Goal: Task Accomplishment & Management: Use online tool/utility

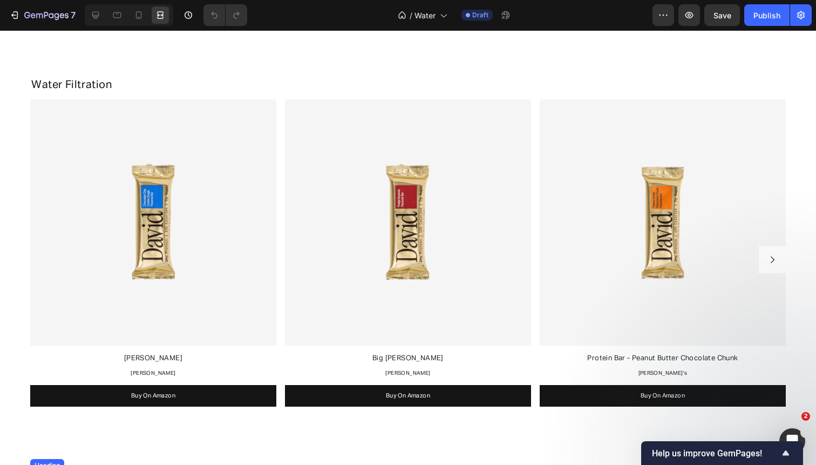
scroll to position [1275, 0]
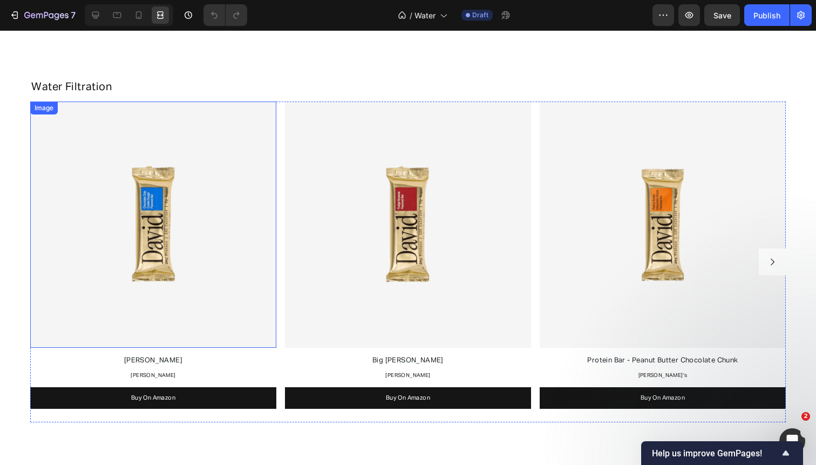
click at [75, 110] on img at bounding box center [153, 224] width 246 height 246
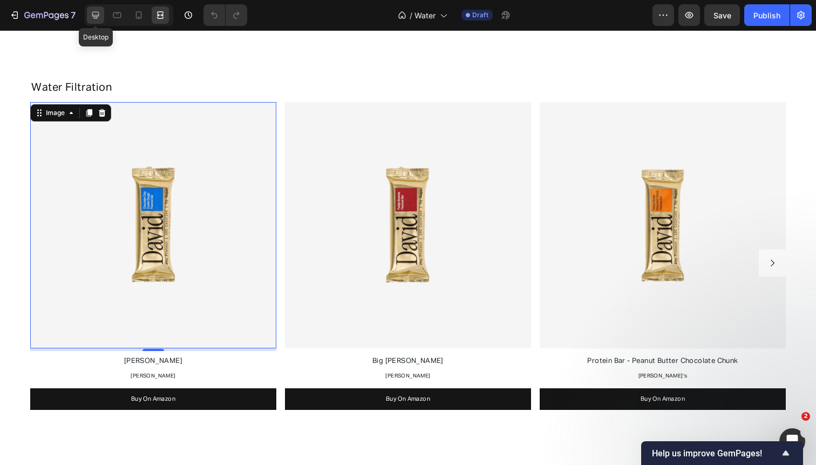
click at [99, 17] on icon at bounding box center [95, 15] width 11 height 11
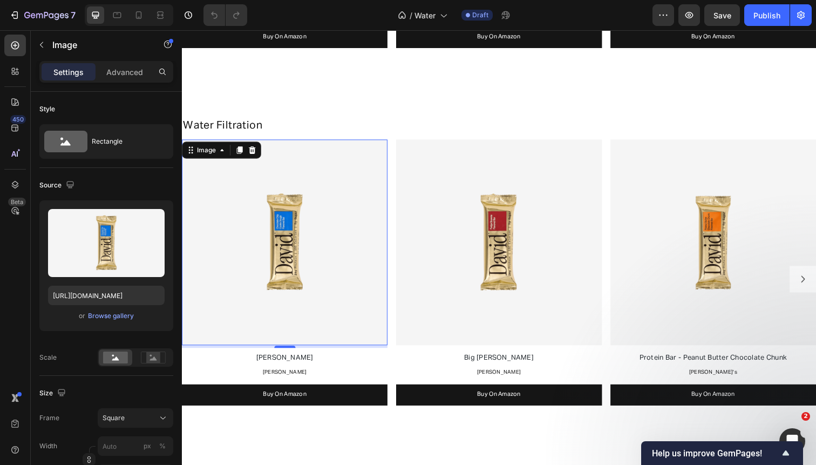
scroll to position [1202, 0]
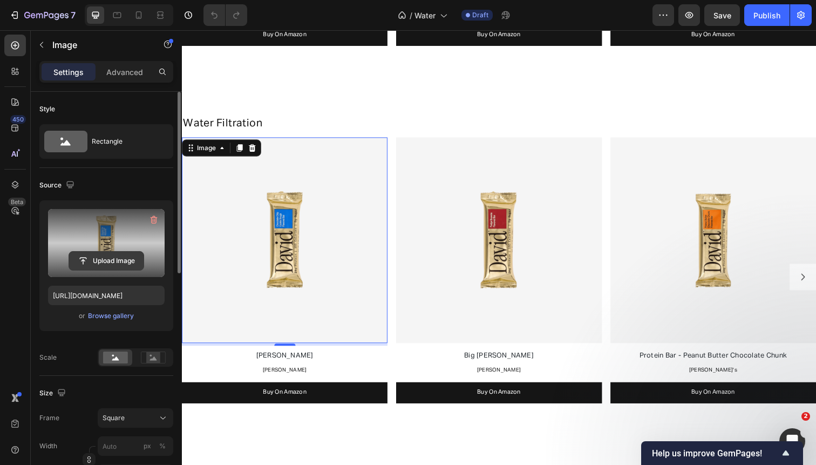
click at [125, 255] on input "file" at bounding box center [106, 261] width 74 height 18
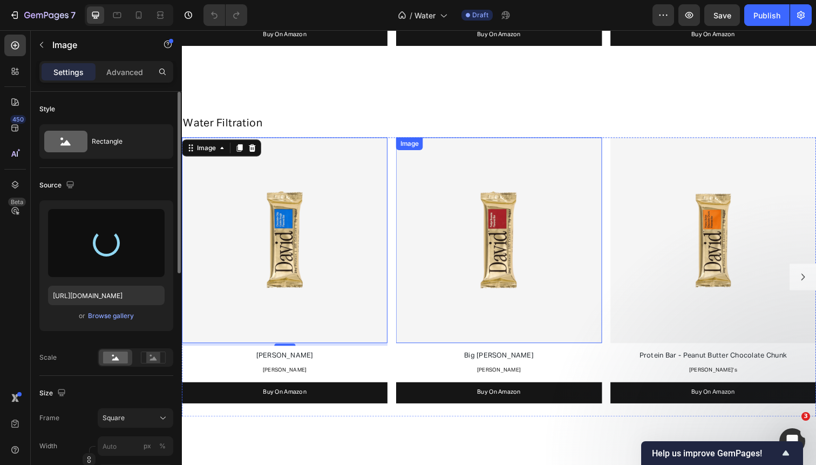
type input "https://cdn.shopify.com/s/files/1/0568/4477/9629/files/gempages_492971291091928…"
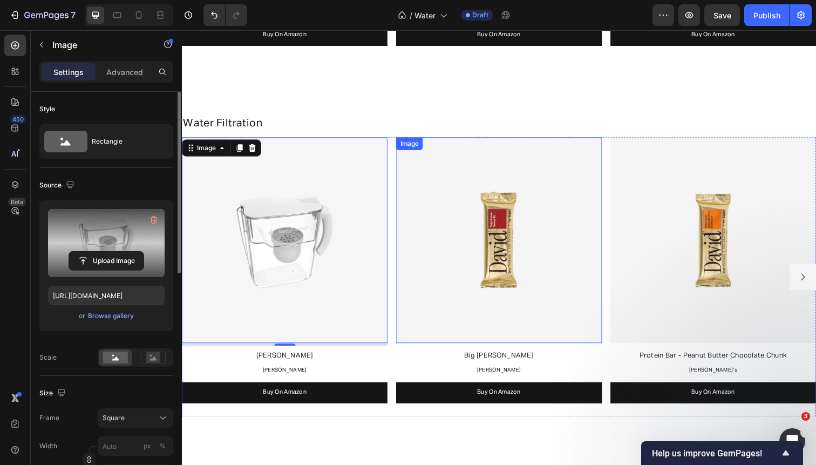
click at [509, 226] on img at bounding box center [506, 245] width 210 height 210
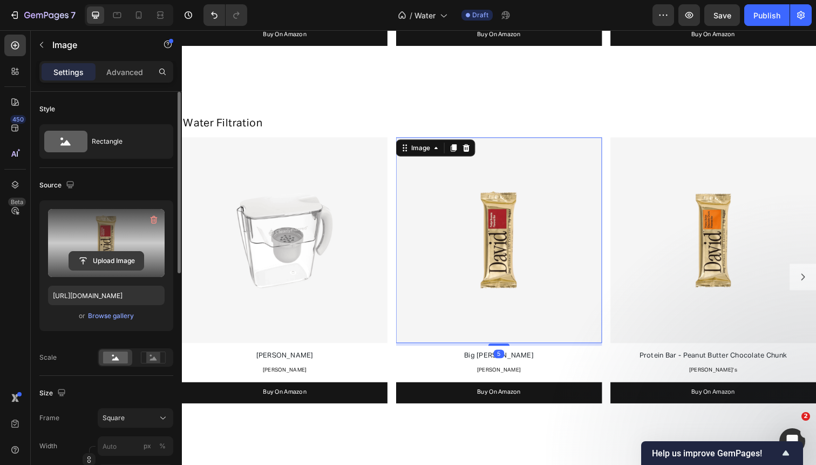
click at [80, 264] on input "file" at bounding box center [106, 261] width 74 height 18
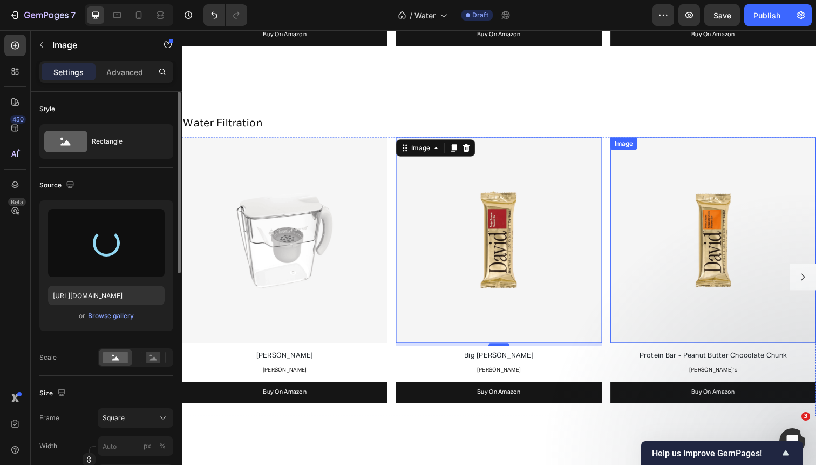
type input "https://cdn.shopify.com/s/files/1/0568/4477/9629/files/gempages_492971291091928…"
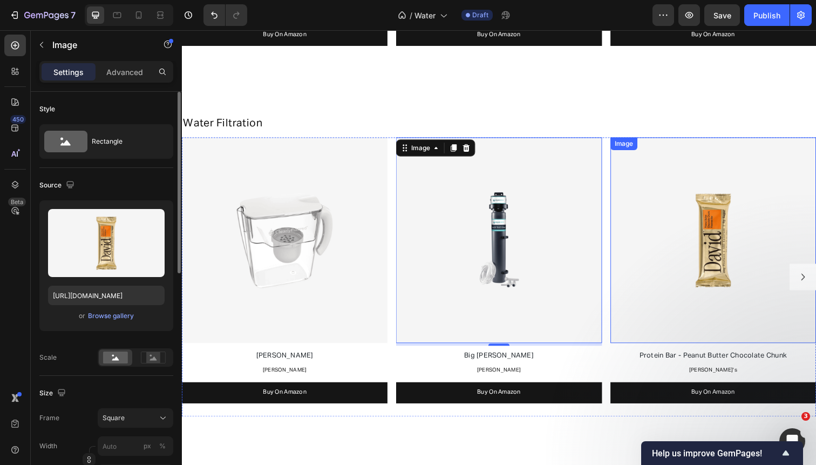
click at [729, 249] on img at bounding box center [725, 245] width 210 height 210
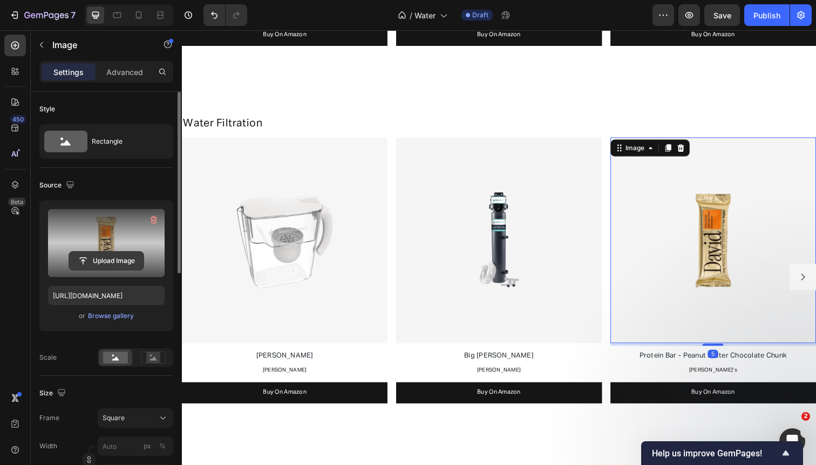
click at [124, 260] on input "file" at bounding box center [106, 261] width 74 height 18
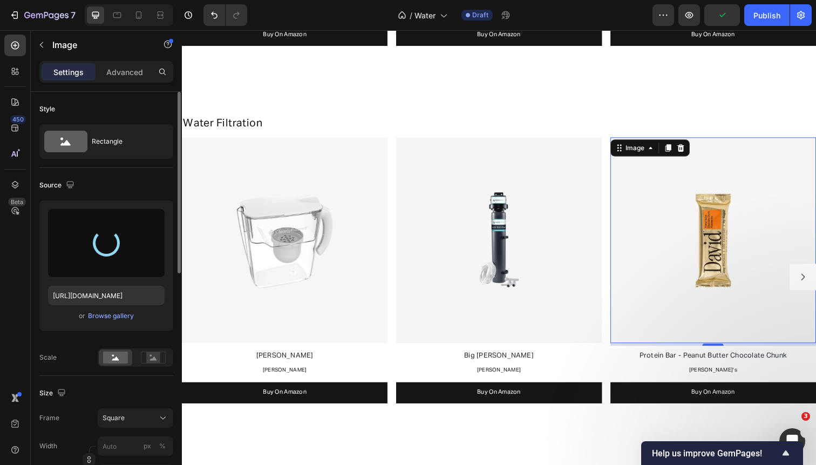
type input "https://cdn.shopify.com/s/files/1/0568/4477/9629/files/gempages_492971291091928…"
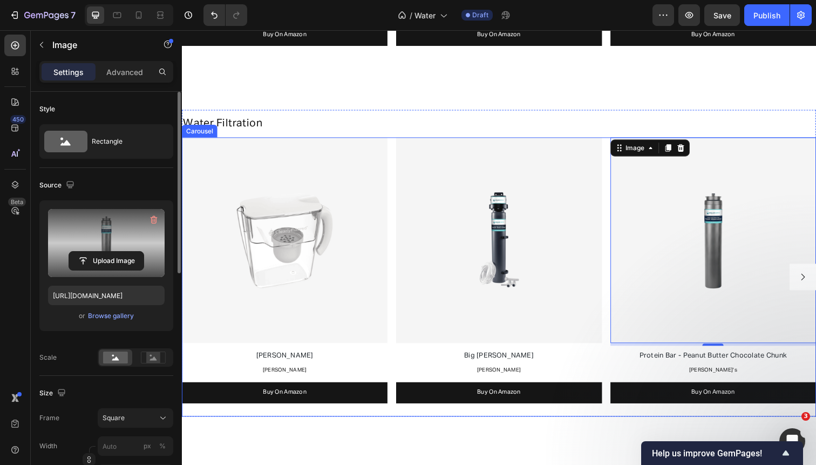
click at [816, 284] on icon "Carousel Next Arrow" at bounding box center [816, 282] width 10 height 10
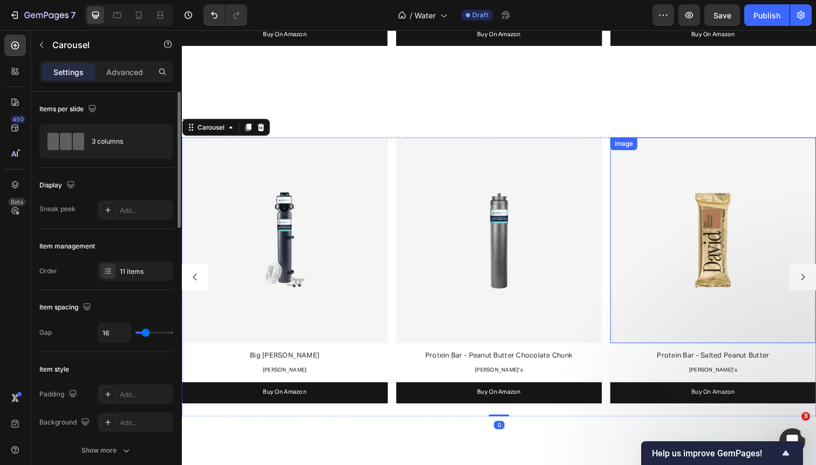
drag, startPoint x: 641, startPoint y: 275, endPoint x: 627, endPoint y: 276, distance: 14.0
click at [641, 275] on img at bounding box center [725, 245] width 210 height 210
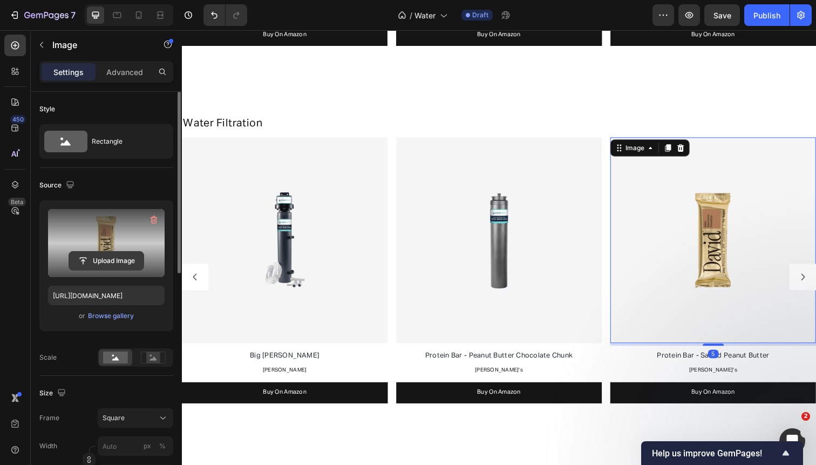
click at [125, 263] on input "file" at bounding box center [106, 261] width 74 height 18
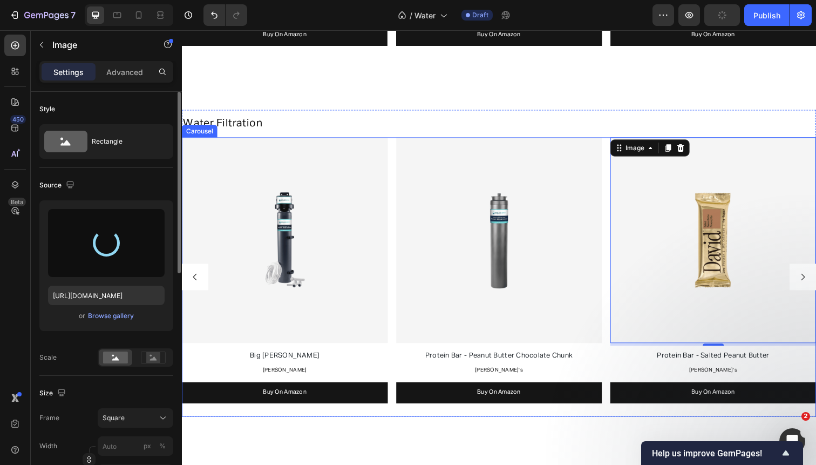
type input "https://cdn.shopify.com/s/files/1/0568/4477/9629/files/gempages_492971291091928…"
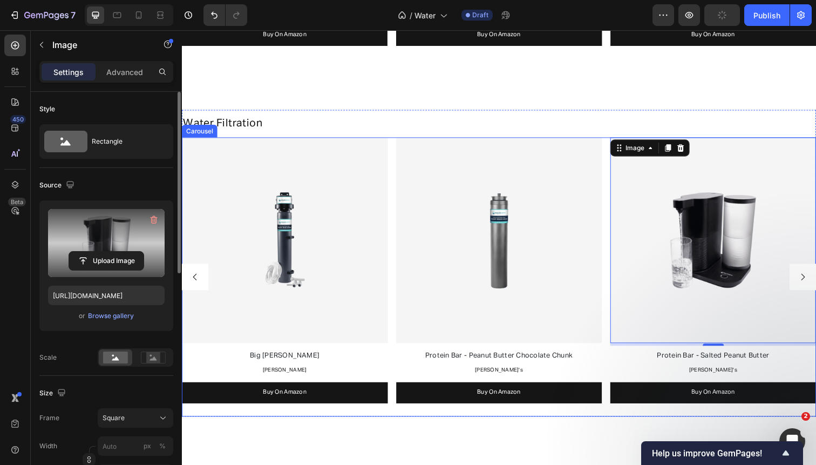
click at [198, 280] on icon "Carousel Back Arrow" at bounding box center [196, 282] width 10 height 10
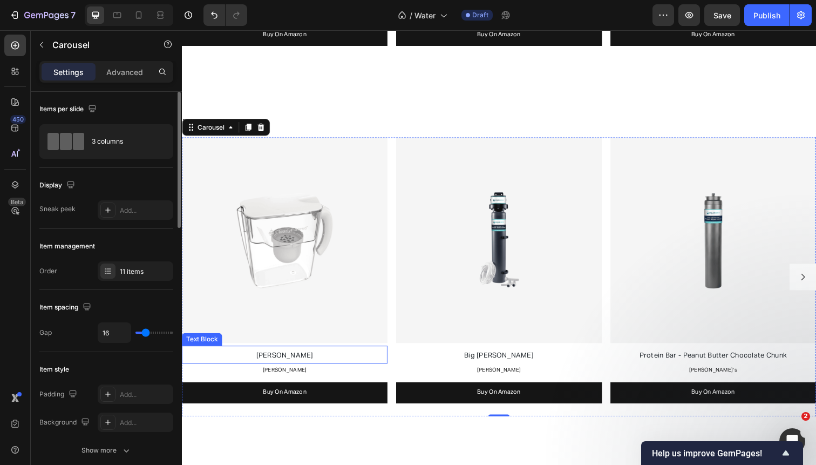
click at [264, 358] on p "[PERSON_NAME]" at bounding box center [287, 362] width 208 height 15
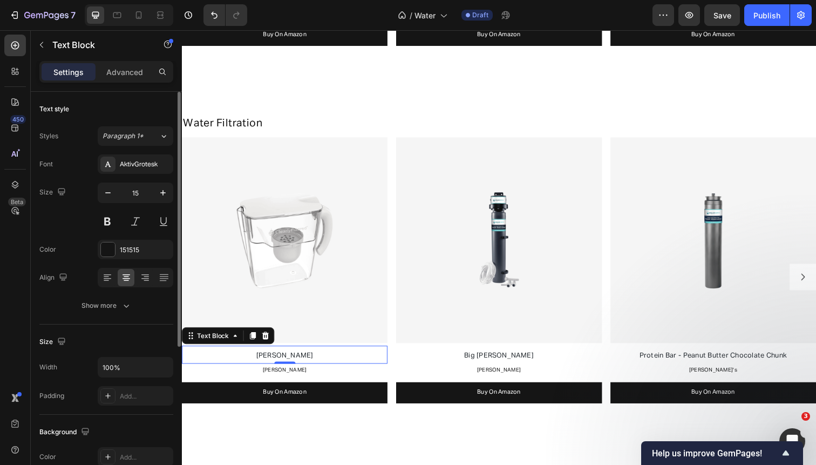
click at [264, 358] on p "[PERSON_NAME]" at bounding box center [287, 362] width 208 height 15
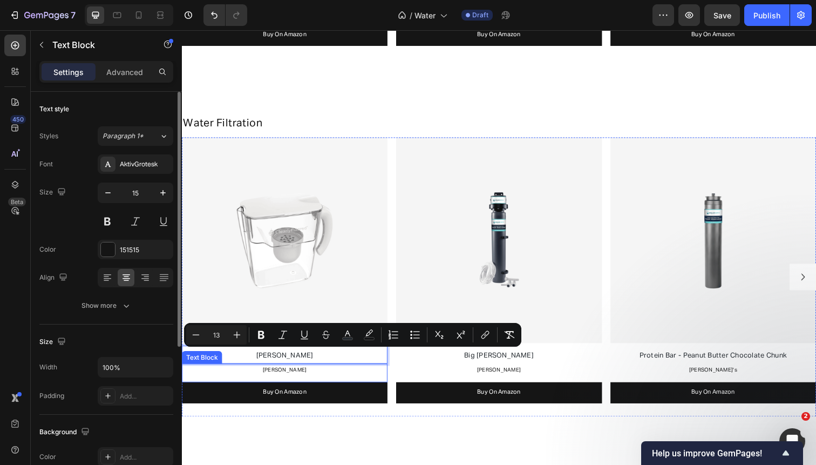
click at [284, 377] on span "[PERSON_NAME]" at bounding box center [286, 377] width 45 height 5
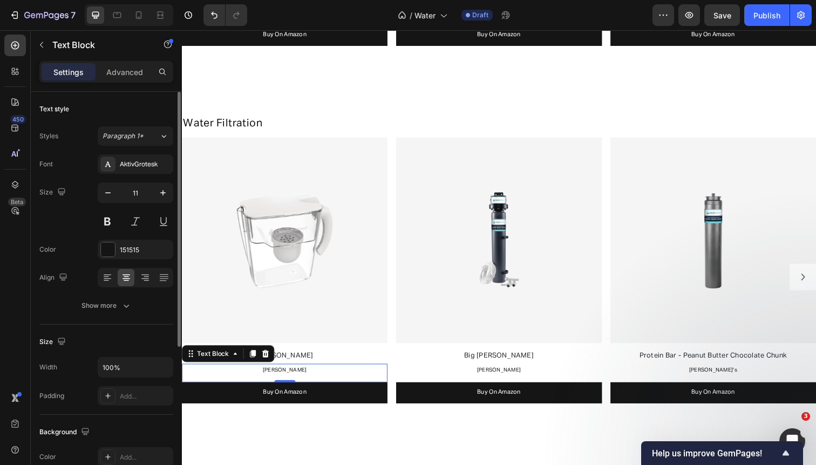
click at [284, 377] on span "[PERSON_NAME]" at bounding box center [286, 377] width 45 height 5
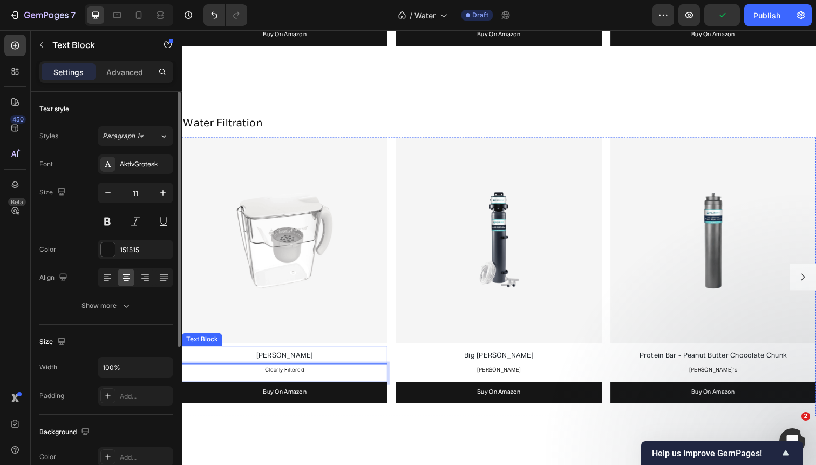
click at [292, 359] on span "[PERSON_NAME]" at bounding box center [287, 362] width 58 height 7
click at [290, 359] on span "[PERSON_NAME]" at bounding box center [287, 362] width 58 height 7
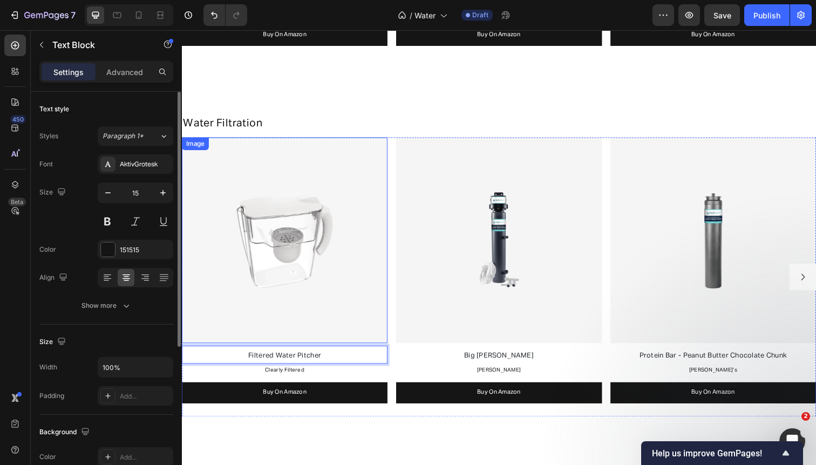
click at [296, 235] on img at bounding box center [287, 245] width 210 height 210
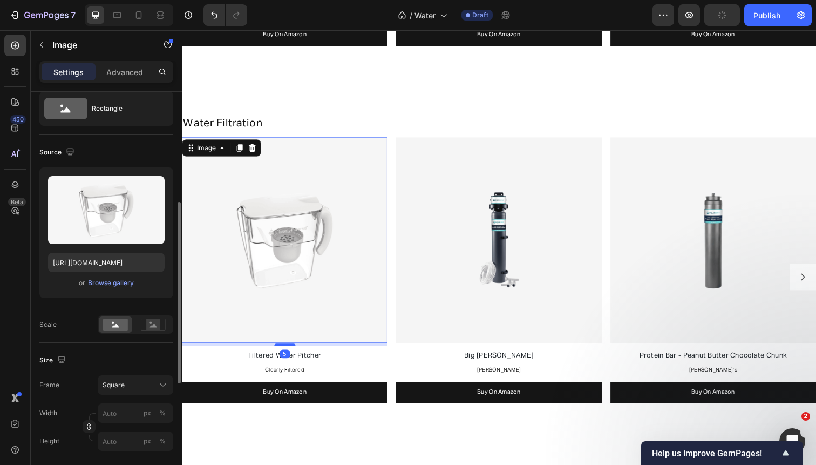
scroll to position [472, 0]
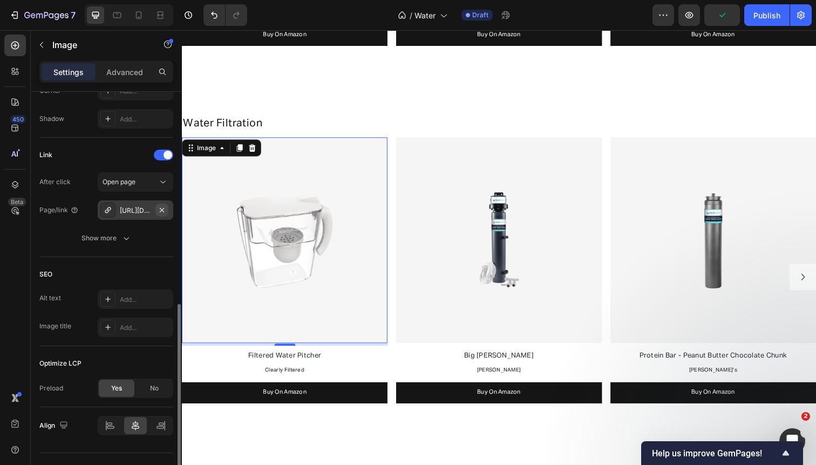
click at [165, 212] on icon "button" at bounding box center [162, 210] width 9 height 9
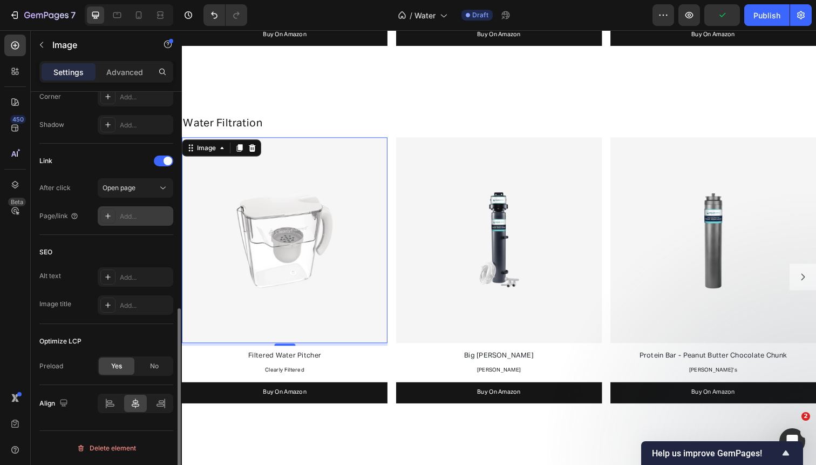
scroll to position [466, 0]
click at [132, 217] on div "Add..." at bounding box center [145, 217] width 51 height 10
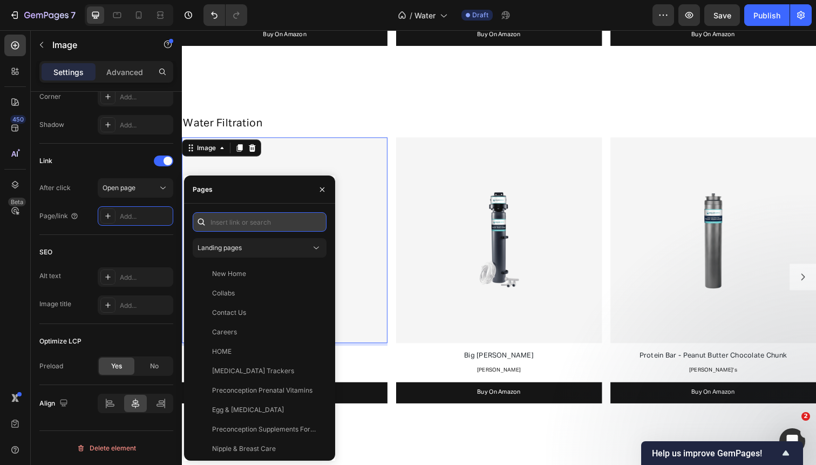
click at [238, 215] on input "text" at bounding box center [260, 221] width 134 height 19
paste input "https://www.amazon.com/Clearly-Filtered-Contaminants-Fluoride-Microplastics/dp/…"
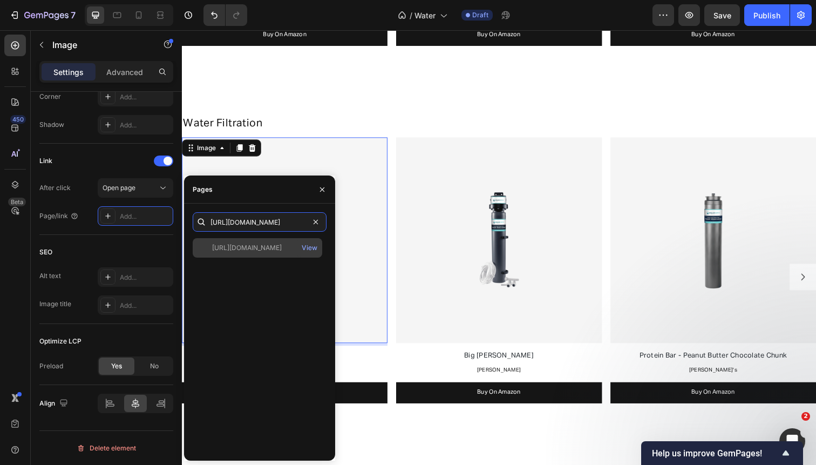
type input "https://www.amazon.com/Clearly-Filtered-Contaminants-Fluoride-Microplastics/dp/…"
click at [241, 255] on div "https://www.amazon.com/Clearly-Filtered-Contaminants-Fluoride-Microplastics/dp/…" at bounding box center [258, 247] width 130 height 19
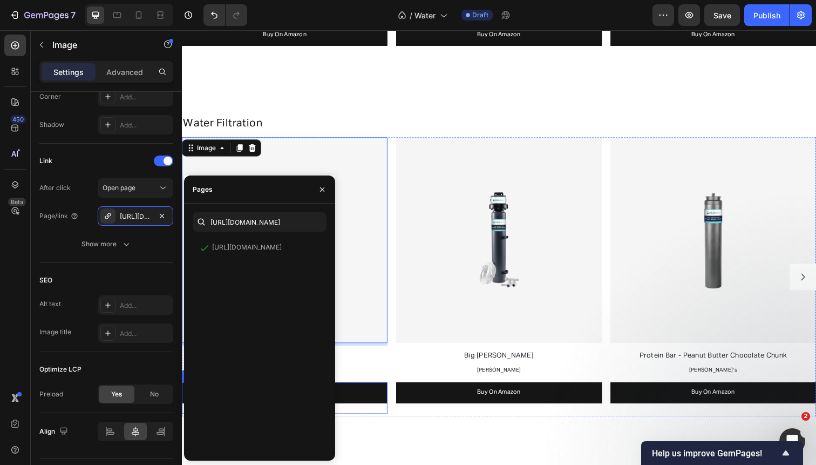
click at [361, 408] on link "Buy On Amazon" at bounding box center [287, 401] width 210 height 22
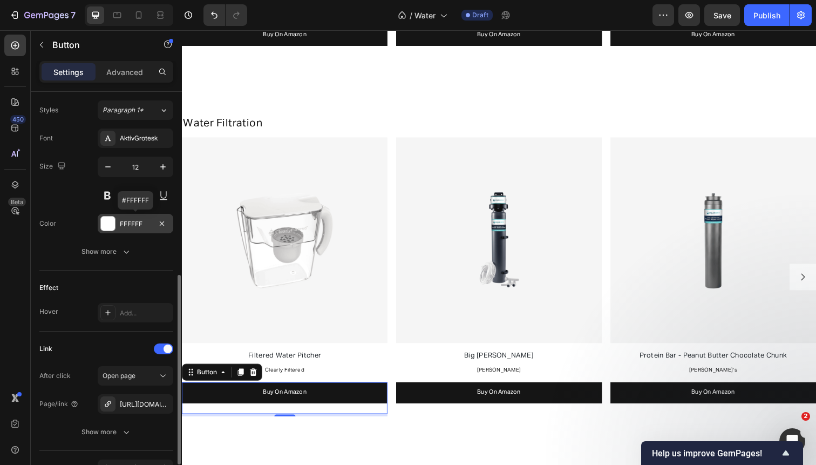
scroll to position [439, 0]
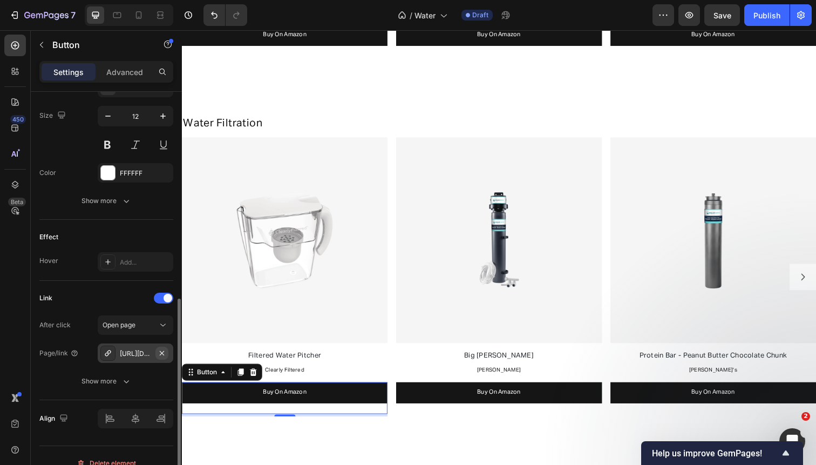
click at [162, 352] on icon "button" at bounding box center [162, 352] width 4 height 4
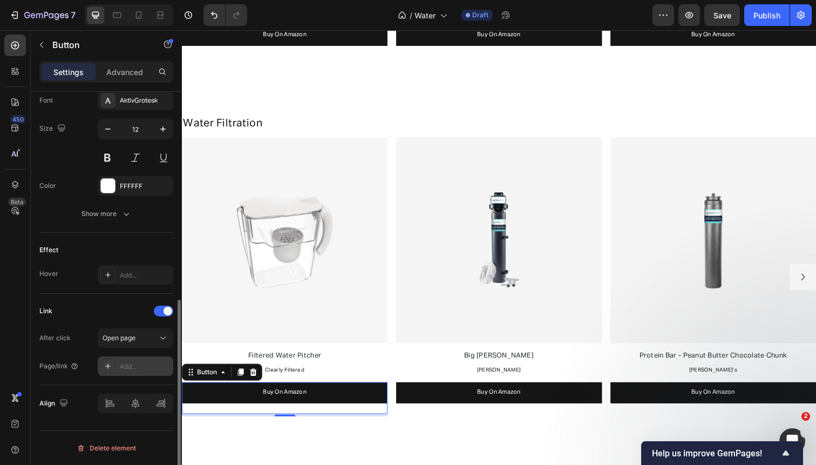
scroll to position [426, 0]
click at [137, 368] on div "Add..." at bounding box center [145, 367] width 51 height 10
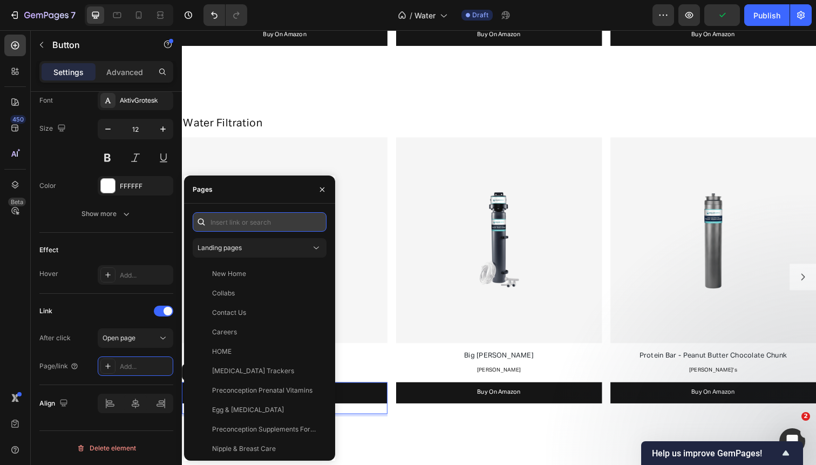
click at [225, 222] on input "text" at bounding box center [260, 221] width 134 height 19
paste input "https://www.amazon.com/Clearly-Filtered-Contaminants-Fluoride-Microplastics/dp/…"
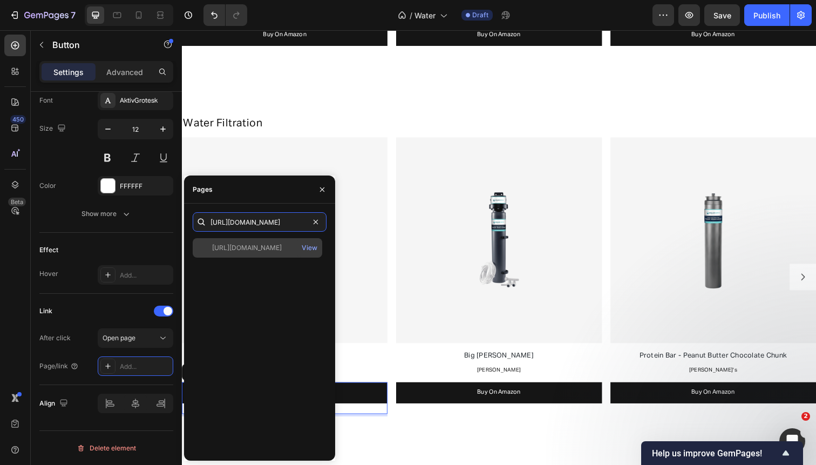
type input "https://www.amazon.com/Clearly-Filtered-Contaminants-Fluoride-Microplastics/dp/…"
click at [236, 249] on div "https://www.amazon.com/Clearly-Filtered-Contaminants-Fluoride-Microplastics/dp/…" at bounding box center [247, 248] width 70 height 10
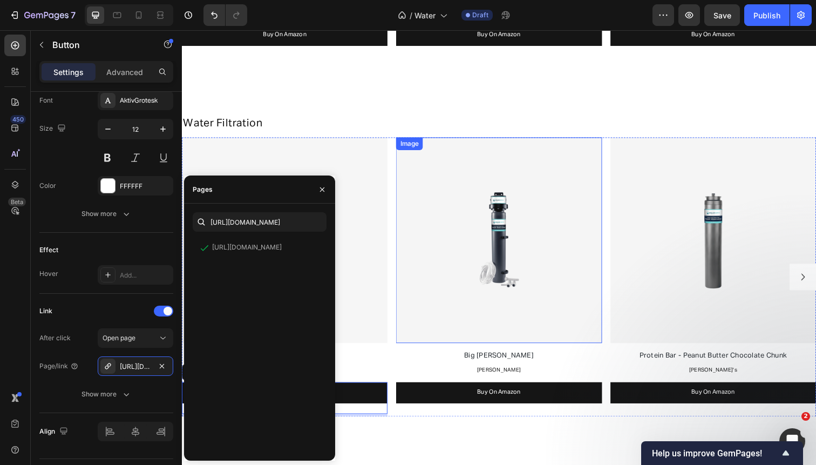
click at [473, 216] on img at bounding box center [506, 245] width 210 height 210
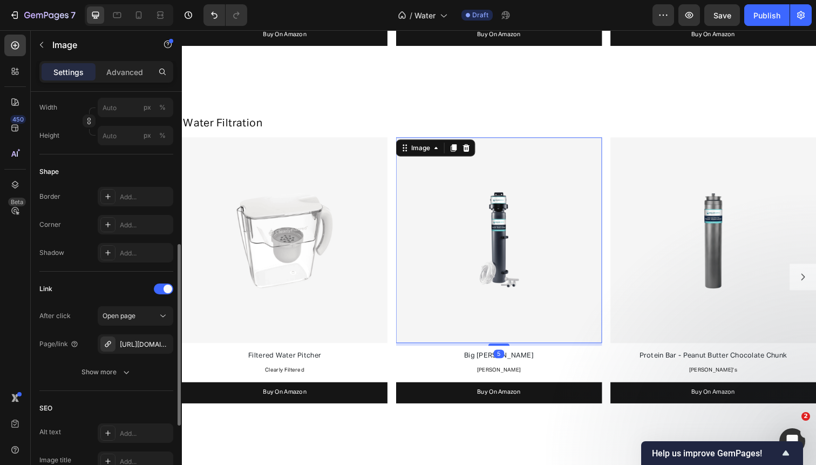
scroll to position [397, 0]
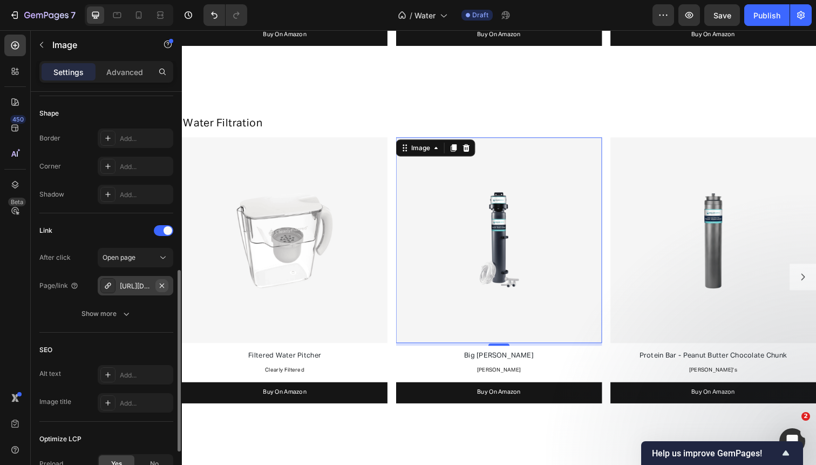
click at [160, 286] on icon "button" at bounding box center [162, 285] width 9 height 9
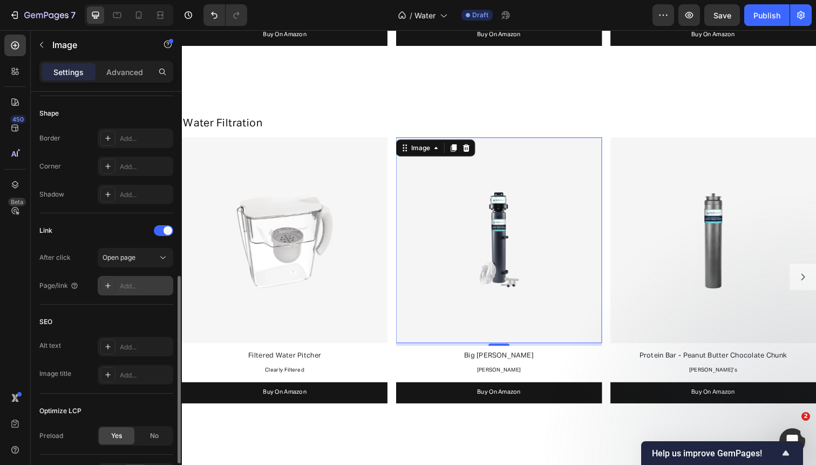
click at [134, 291] on div "Add..." at bounding box center [136, 285] width 76 height 19
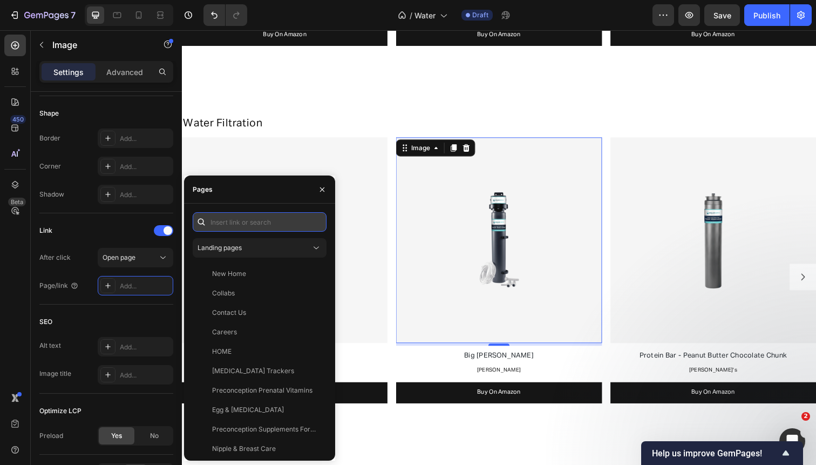
click at [252, 224] on input "text" at bounding box center [260, 221] width 134 height 19
paste input "https://www.amazon.com/Aquasana-Under-Water-Filter-System/dp/B088GSC89B"
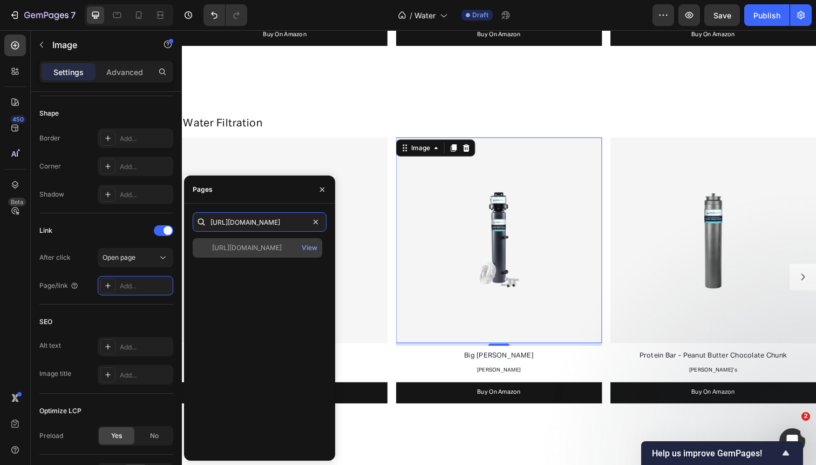
type input "https://www.amazon.com/Aquasana-Under-Water-Filter-System/dp/B088GSC89B"
click at [259, 245] on div "https://www.amazon.com/Aquasana-Under-Water-Filter-System/dp/B088GSC89B" at bounding box center [247, 248] width 70 height 10
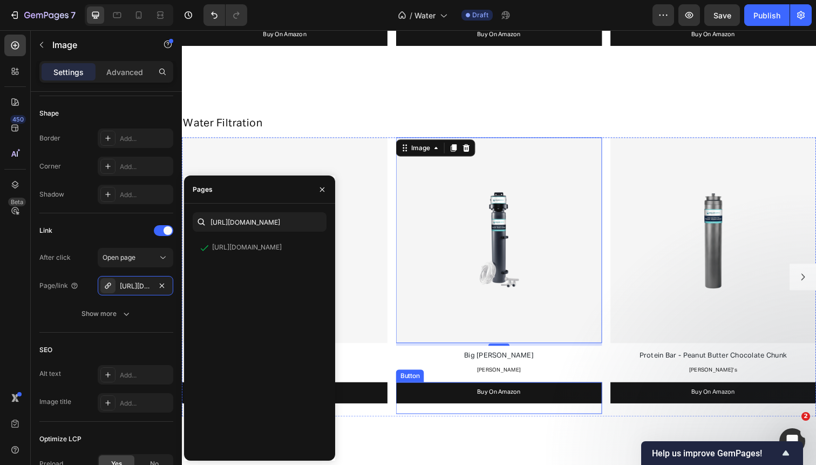
click at [470, 404] on link "Buy On Amazon" at bounding box center [506, 401] width 210 height 22
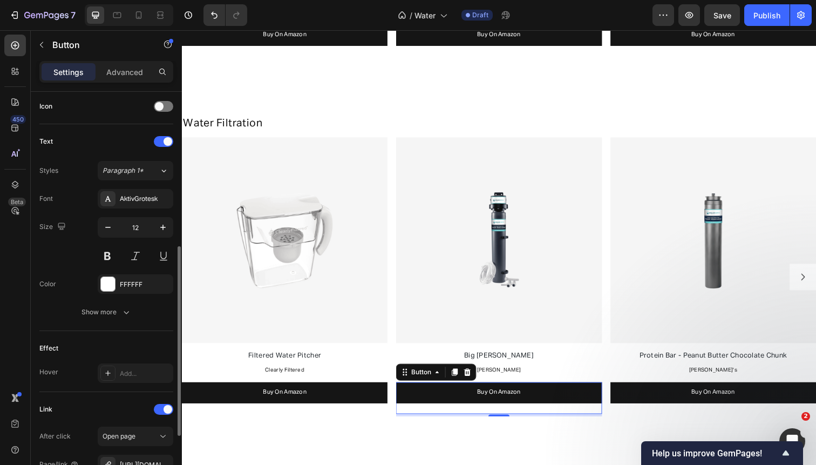
scroll to position [388, 0]
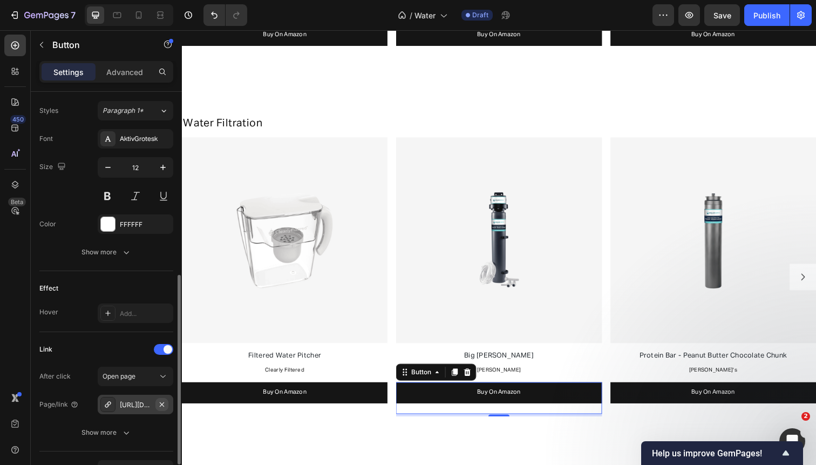
click at [164, 407] on icon "button" at bounding box center [162, 404] width 9 height 9
click at [137, 405] on div "Add..." at bounding box center [145, 405] width 51 height 10
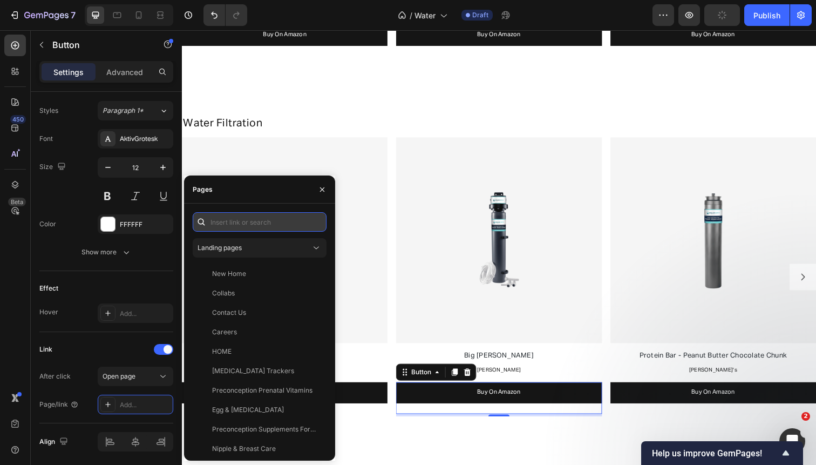
click at [287, 226] on input "text" at bounding box center [260, 221] width 134 height 19
paste input "https://www.amazon.com/Aquasana-Under-Water-Filter-System/dp/B088GSC89B"
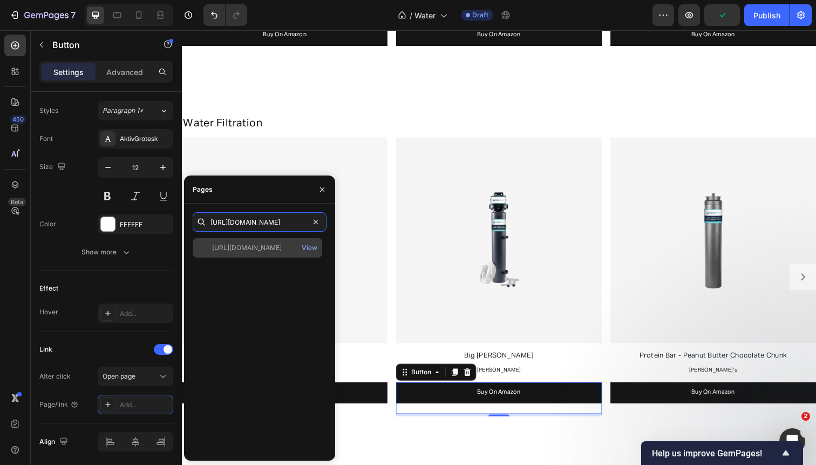
type input "https://www.amazon.com/Aquasana-Under-Water-Filter-System/dp/B088GSC89B"
click at [282, 247] on div "https://www.amazon.com/Aquasana-Under-Water-Filter-System/dp/B088GSC89B" at bounding box center [247, 248] width 70 height 10
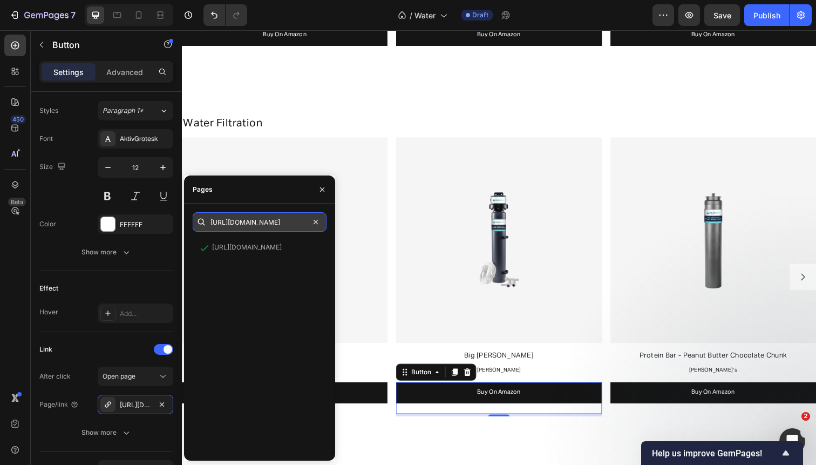
click at [262, 225] on input "https://www.amazon.com/Aquasana-Under-Water-Filter-System/dp/B088GSC89B" at bounding box center [260, 221] width 134 height 19
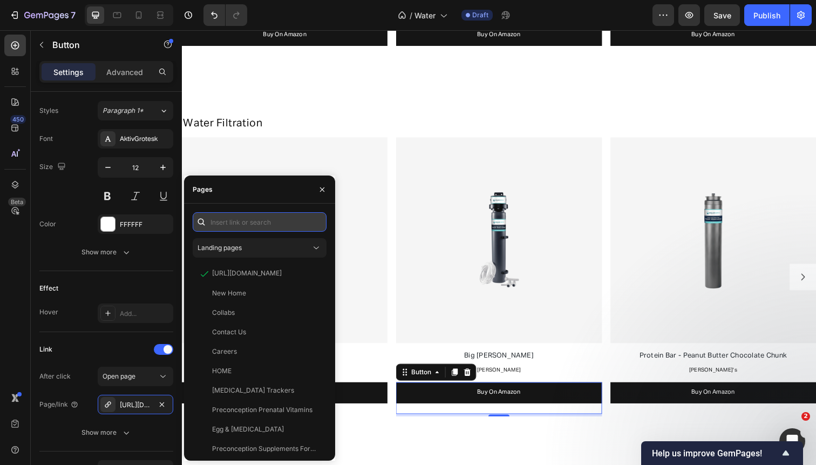
paste input "https://www.amazon.com/Aquasana-Under-Water-Filter-System/dp/B088GSC89B?th=1"
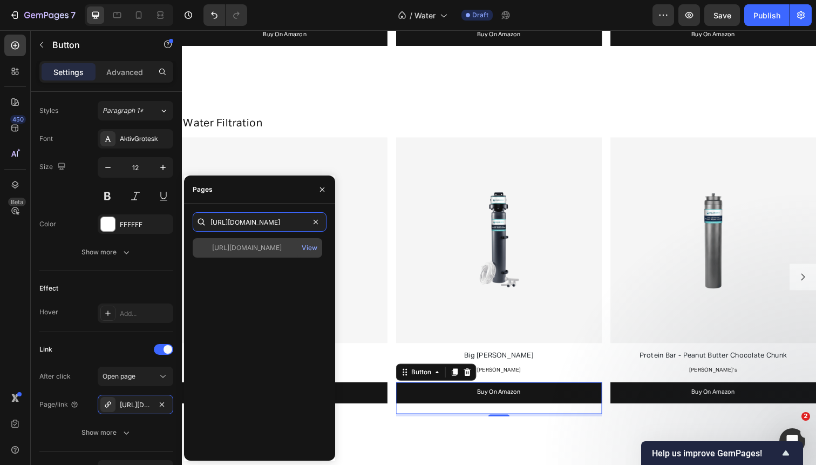
type input "https://www.amazon.com/Aquasana-Under-Water-Filter-System/dp/B088GSC89B?th=1"
click at [297, 248] on div "View" at bounding box center [309, 247] width 25 height 19
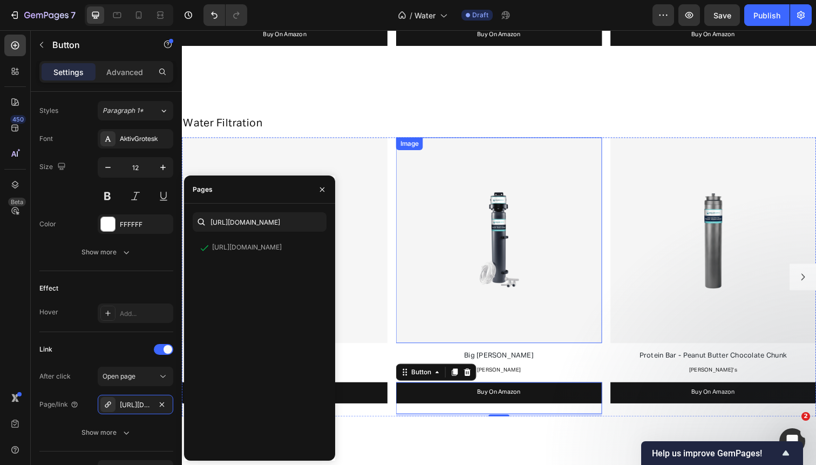
click at [540, 223] on img at bounding box center [506, 245] width 210 height 210
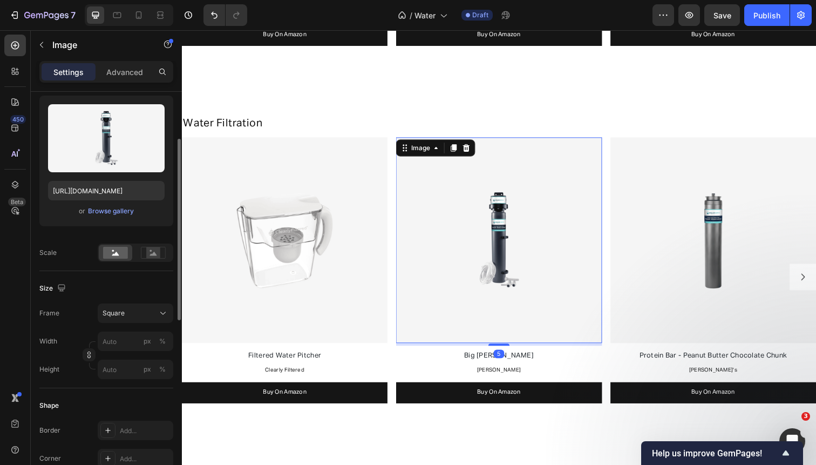
scroll to position [494, 0]
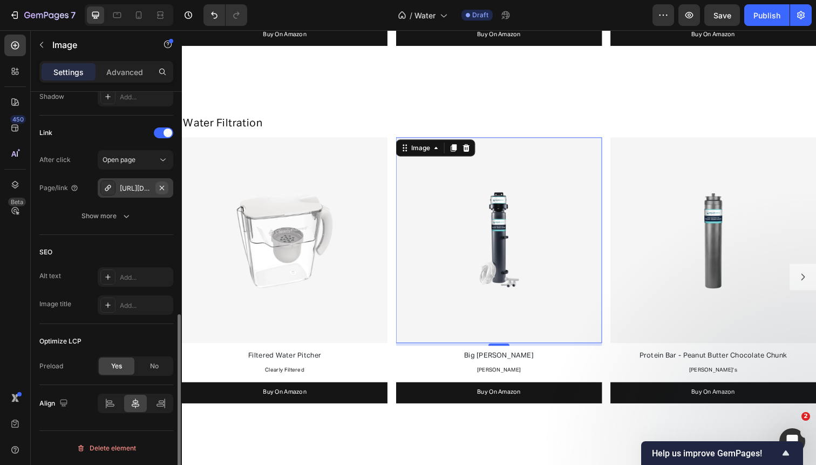
click at [160, 190] on icon "button" at bounding box center [162, 188] width 9 height 9
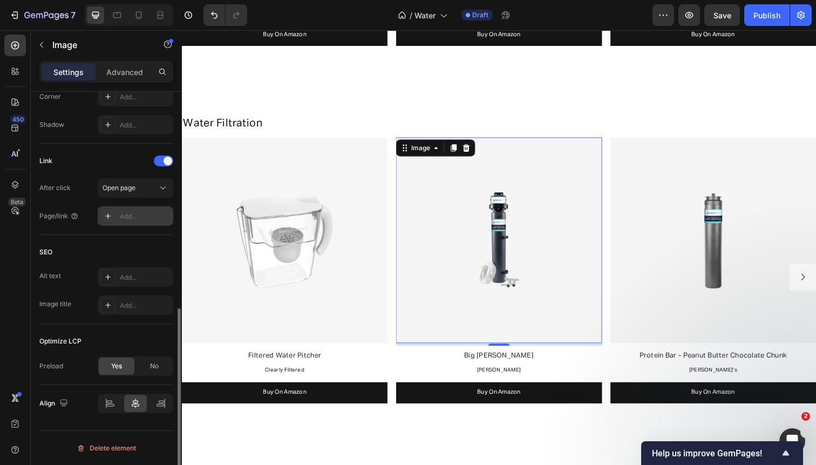
scroll to position [466, 0]
click at [139, 213] on div "Add..." at bounding box center [145, 217] width 51 height 10
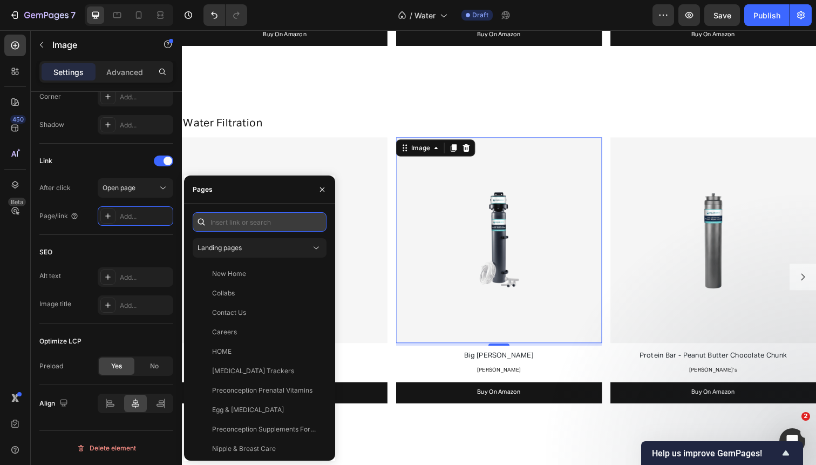
click at [217, 222] on input "text" at bounding box center [260, 221] width 134 height 19
paste input "https://www.amazon.com/Aquasana-Under-Water-Filter-System/dp/B088GSC89B?th=1"
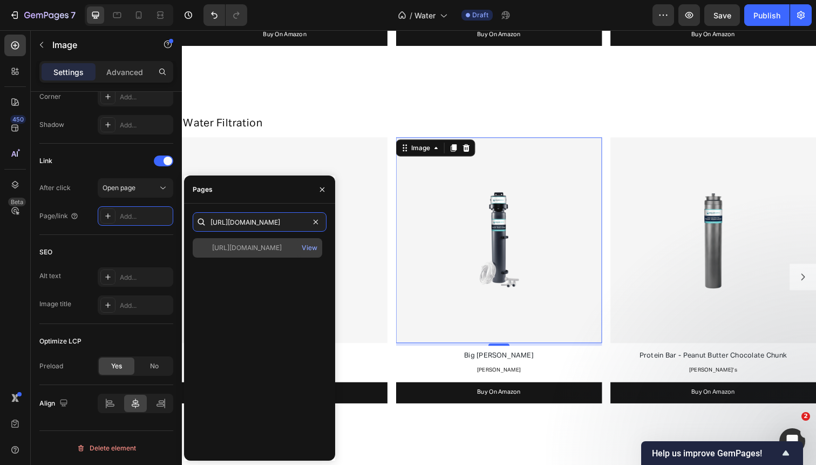
type input "https://www.amazon.com/Aquasana-Under-Water-Filter-System/dp/B088GSC89B?th=1"
click at [243, 246] on div "https://www.amazon.com/Aquasana-Under-Water-Filter-System/dp/B088GSC89B?th=1" at bounding box center [247, 248] width 70 height 10
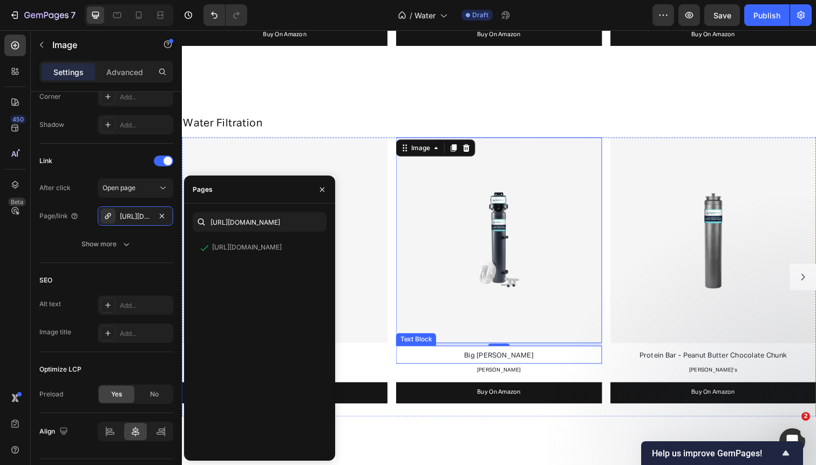
click at [464, 361] on p "Big [PERSON_NAME]" at bounding box center [506, 362] width 208 height 15
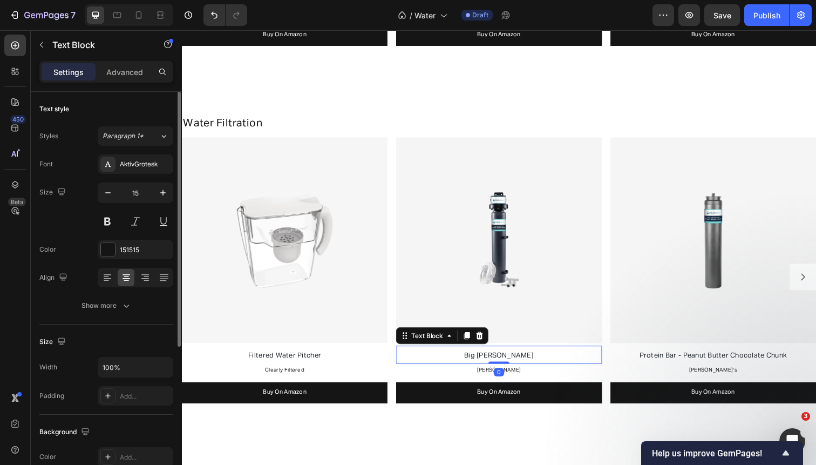
click at [464, 361] on p "Big [PERSON_NAME]" at bounding box center [506, 362] width 208 height 15
click at [464, 361] on p "Big Berkey" at bounding box center [506, 362] width 208 height 15
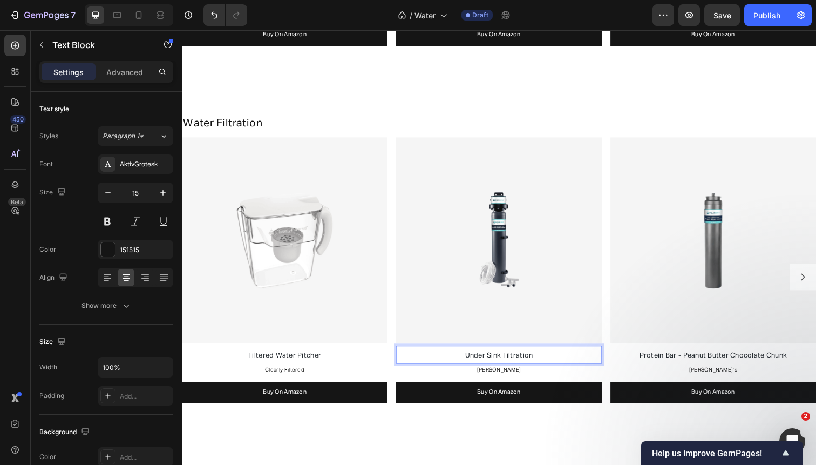
click at [511, 360] on span "Under Sink Filtration" at bounding box center [505, 362] width 69 height 7
drag, startPoint x: 533, startPoint y: 363, endPoint x: 560, endPoint y: 362, distance: 27.5
click at [560, 362] on p "Under Sink Water Filtration" at bounding box center [506, 362] width 208 height 15
click at [518, 365] on p "Under Sink Water Filter" at bounding box center [506, 362] width 208 height 15
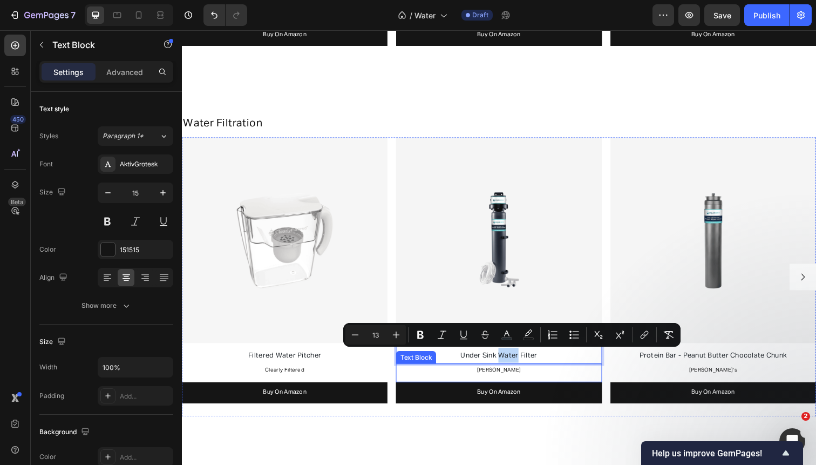
click at [510, 375] on span "Berkey" at bounding box center [505, 377] width 45 height 5
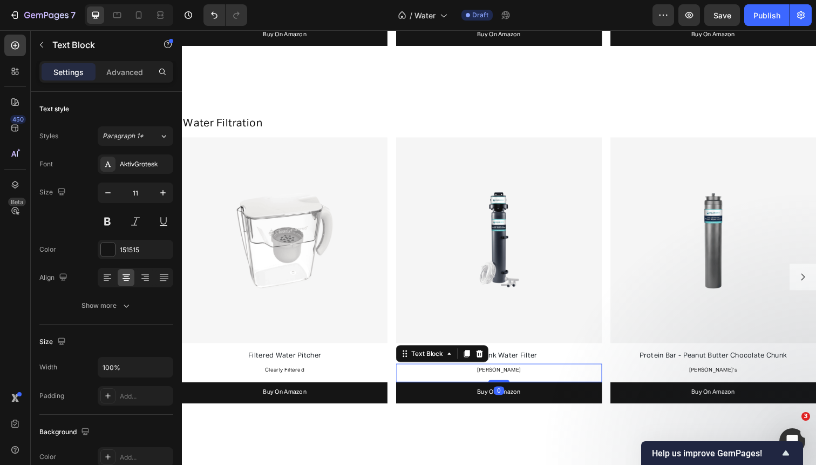
click at [510, 375] on span "Berkey" at bounding box center [505, 377] width 45 height 5
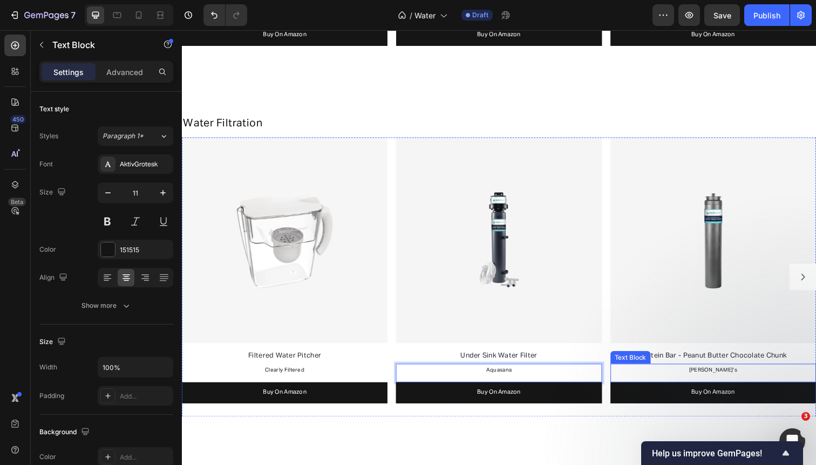
click at [720, 378] on p "David's" at bounding box center [725, 377] width 208 height 11
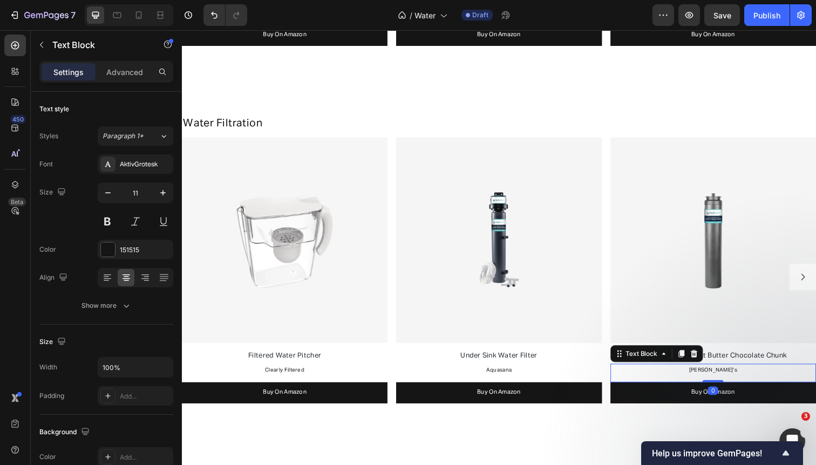
click at [720, 378] on p "David's" at bounding box center [725, 377] width 208 height 11
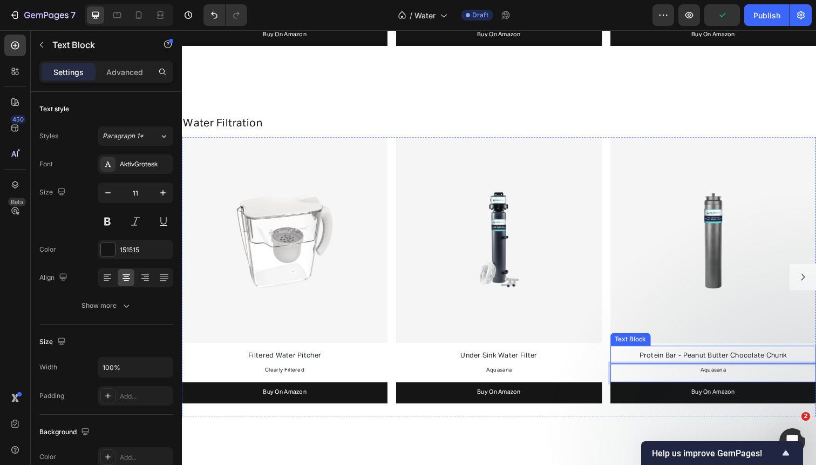
click at [650, 361] on span "Protein Bar - Peanut Butter Chocolate Chunk" at bounding box center [724, 362] width 151 height 7
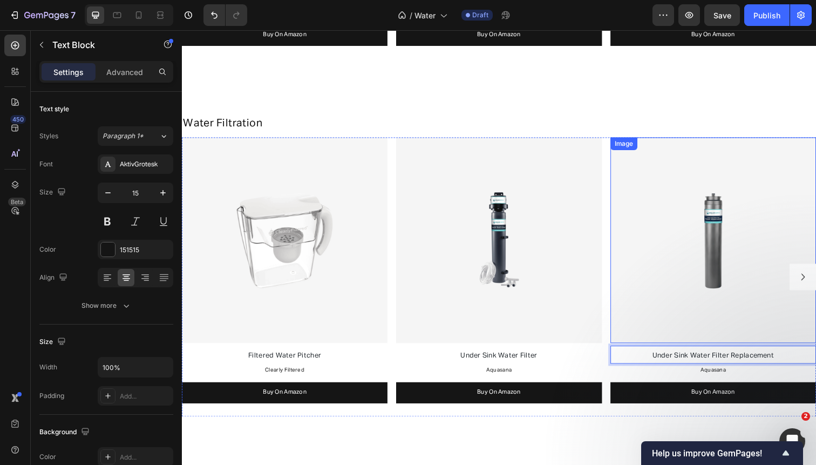
click at [684, 207] on img at bounding box center [725, 245] width 210 height 210
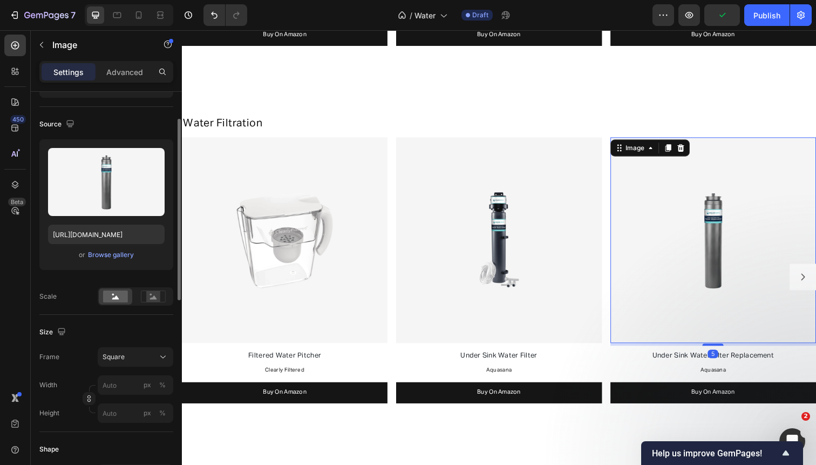
scroll to position [261, 0]
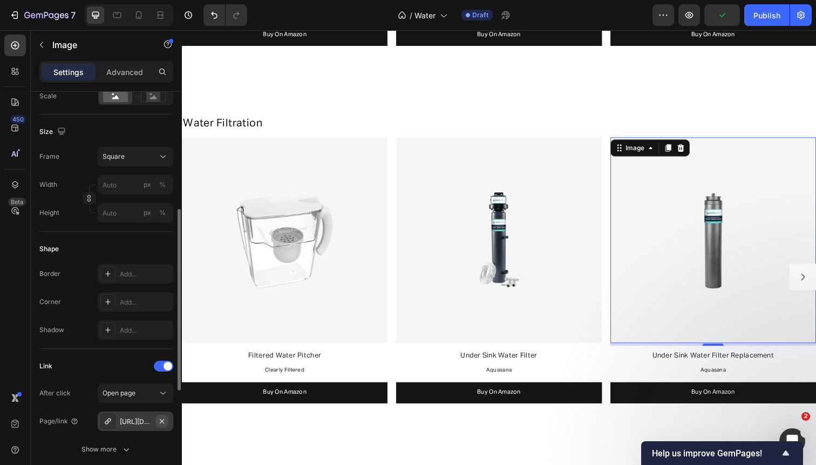
click at [161, 422] on icon "button" at bounding box center [162, 420] width 4 height 4
click at [136, 422] on div "Add..." at bounding box center [145, 422] width 51 height 10
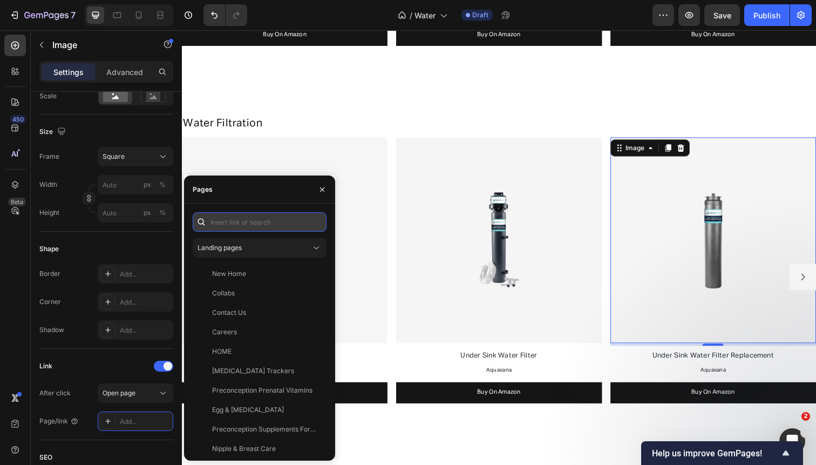
click at [273, 222] on input "text" at bounding box center [260, 221] width 134 height 19
paste input "https://www.amazon.com/Aquasana-Under-Water-Filter-System/dp/B088GRBFD4"
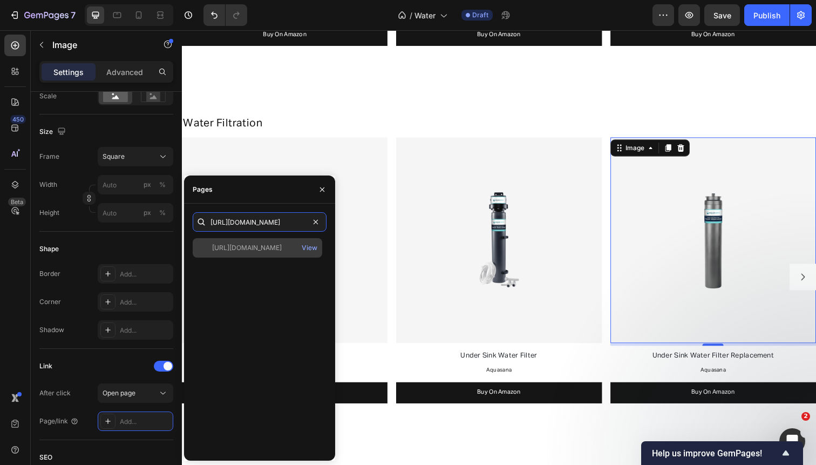
type input "https://www.amazon.com/Aquasana-Under-Water-Filter-System/dp/B088GRBFD4"
click at [268, 245] on div "https://www.amazon.com/Aquasana-Under-Water-Filter-System/dp/B088GRBFD4" at bounding box center [247, 248] width 70 height 10
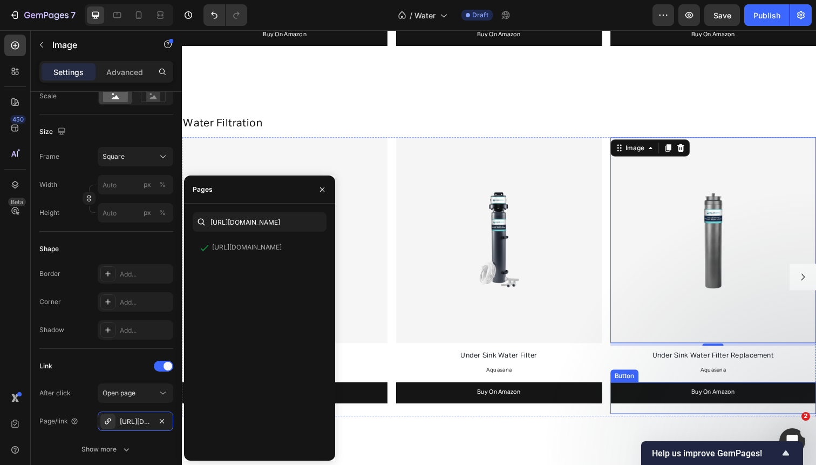
click at [650, 398] on link "Buy On Amazon" at bounding box center [725, 401] width 210 height 22
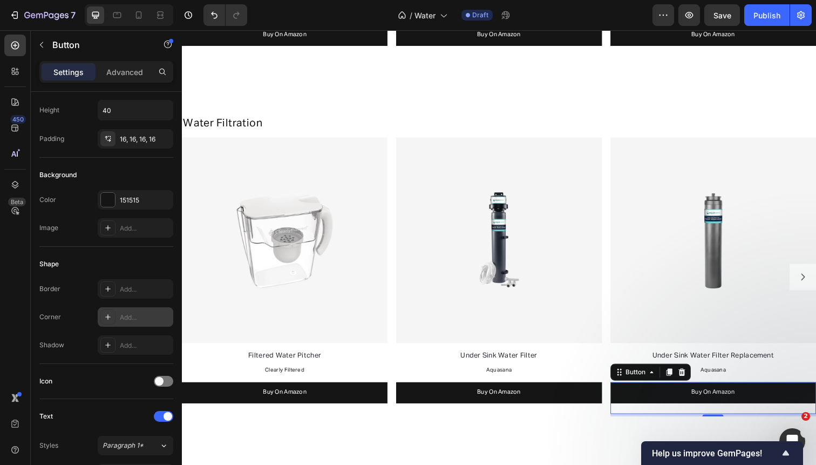
scroll to position [417, 0]
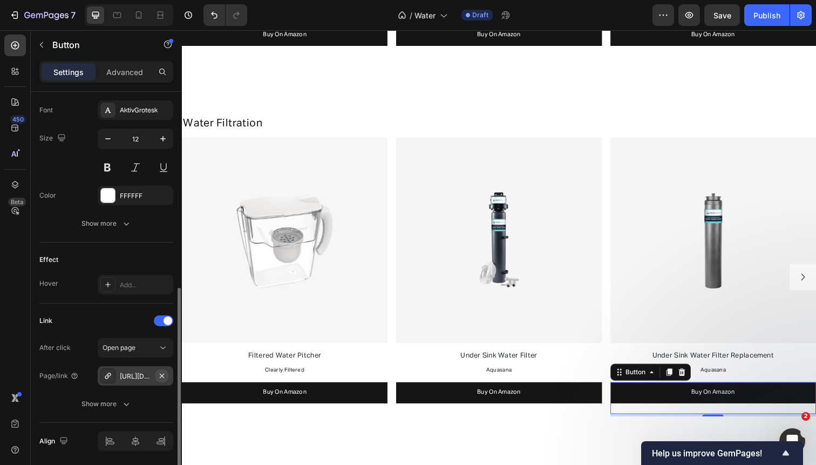
click at [161, 375] on icon "button" at bounding box center [162, 375] width 4 height 4
click at [141, 379] on div "Add..." at bounding box center [145, 376] width 51 height 10
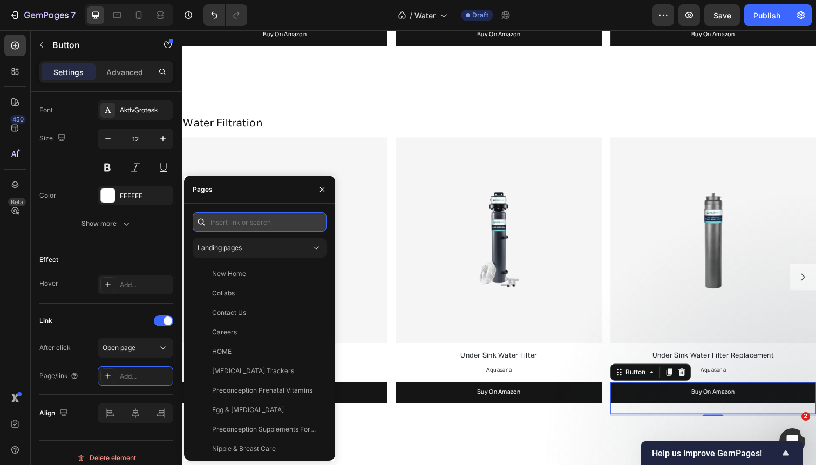
click at [264, 222] on input "text" at bounding box center [260, 221] width 134 height 19
paste input "https://www.amazon.com/Aquasana-Under-Water-Filter-System/dp/B088GRBFD4"
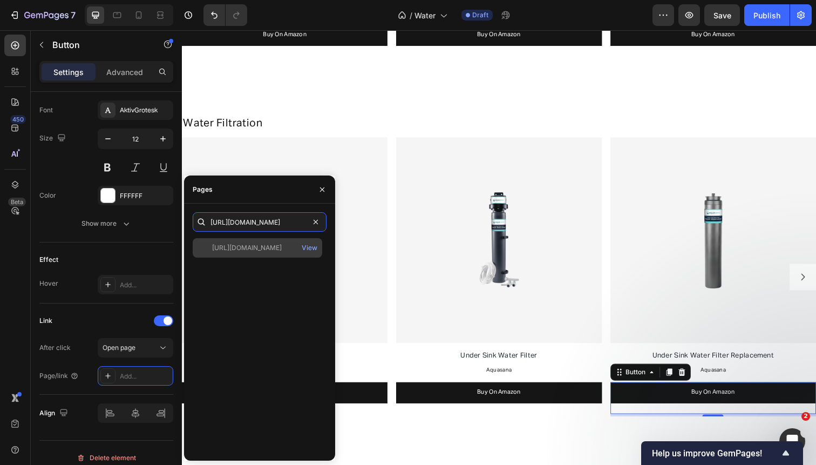
type input "https://www.amazon.com/Aquasana-Under-Water-Filter-System/dp/B088GRBFD4"
click at [261, 246] on div "https://www.amazon.com/Aquasana-Under-Water-Filter-System/dp/B088GRBFD4" at bounding box center [247, 248] width 70 height 10
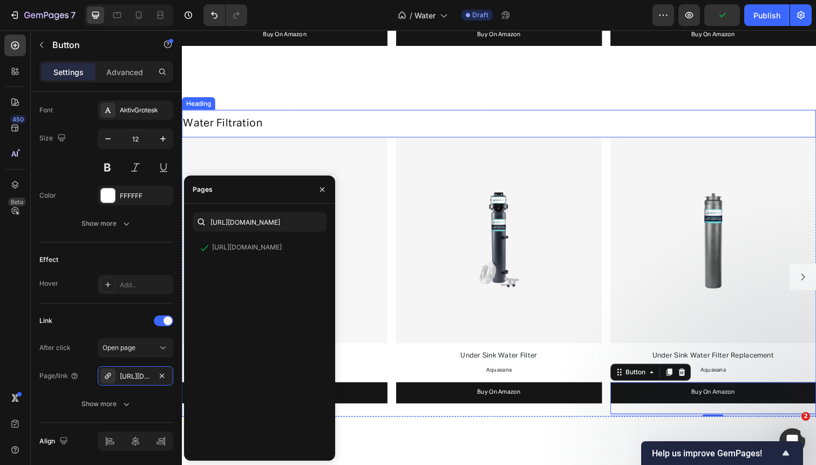
click at [685, 123] on h2 "Water Filtration" at bounding box center [506, 125] width 648 height 16
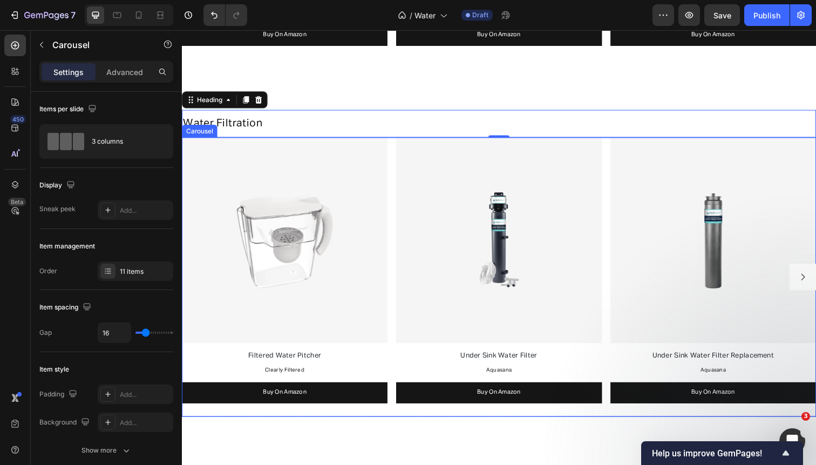
click at [813, 286] on button "Carousel Next Arrow" at bounding box center [816, 282] width 27 height 27
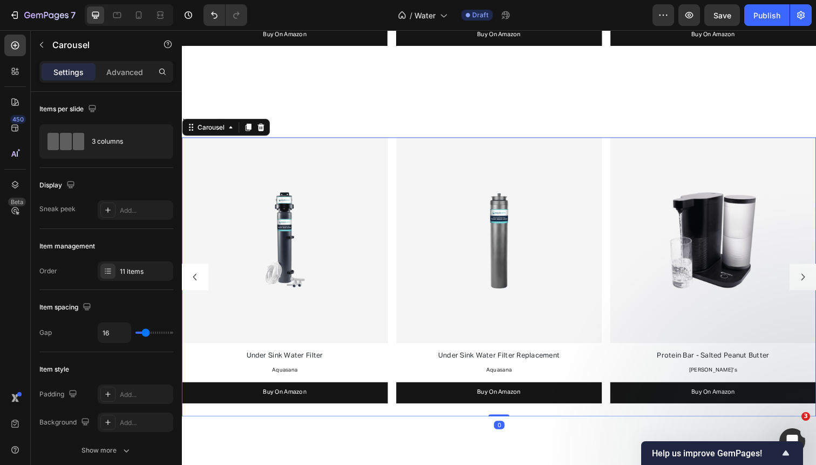
click at [813, 286] on button "Carousel Next Arrow" at bounding box center [816, 282] width 27 height 27
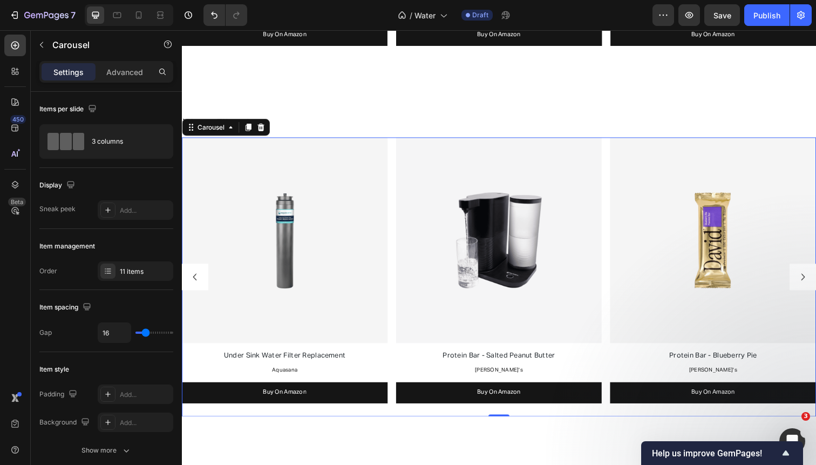
click at [813, 286] on button "Carousel Next Arrow" at bounding box center [816, 282] width 27 height 27
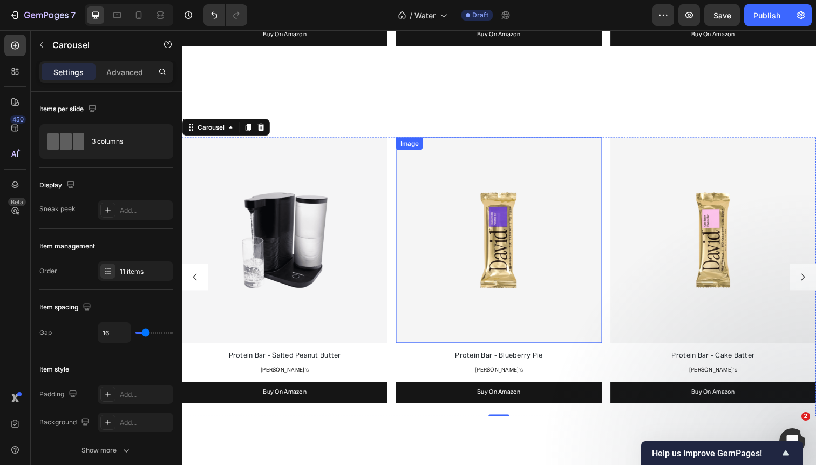
click at [443, 214] on img at bounding box center [506, 245] width 210 height 210
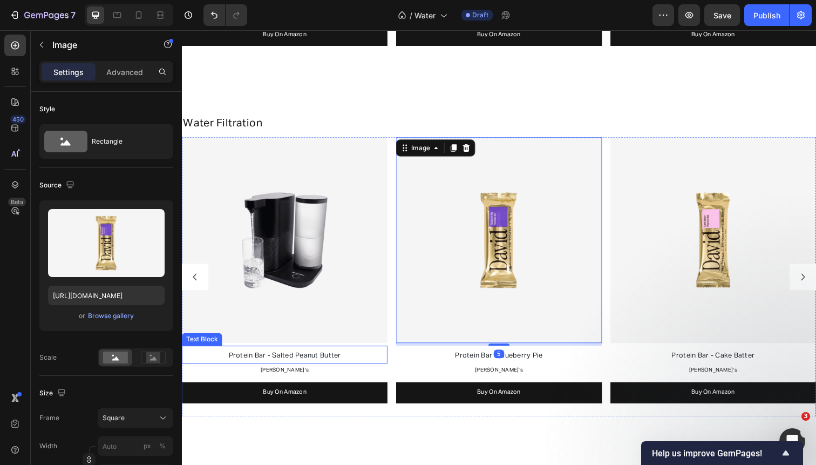
click at [288, 359] on span "Protein Bar - Salted Peanut Butter" at bounding box center [286, 362] width 115 height 7
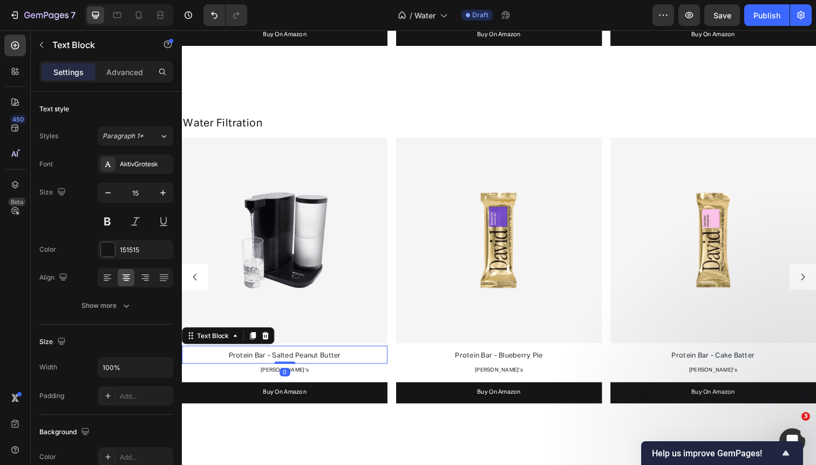
click at [288, 359] on span "Protein Bar - Salted Peanut Butter" at bounding box center [286, 362] width 115 height 7
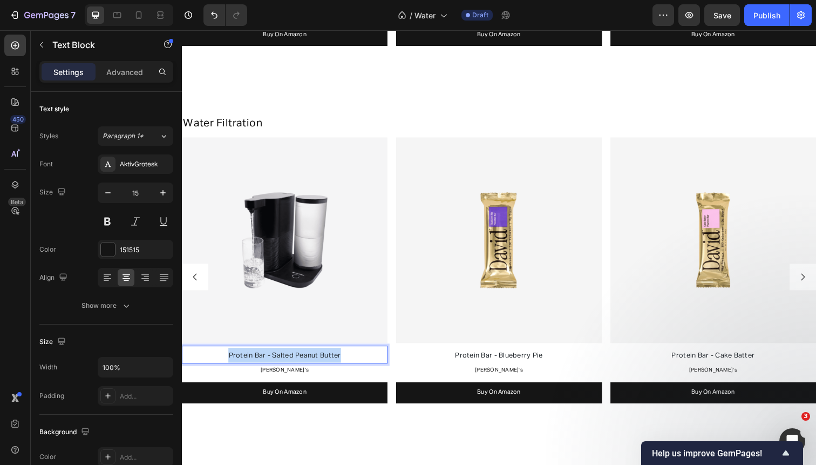
click at [288, 359] on span "Protein Bar - Salted Peanut Butter" at bounding box center [286, 362] width 115 height 7
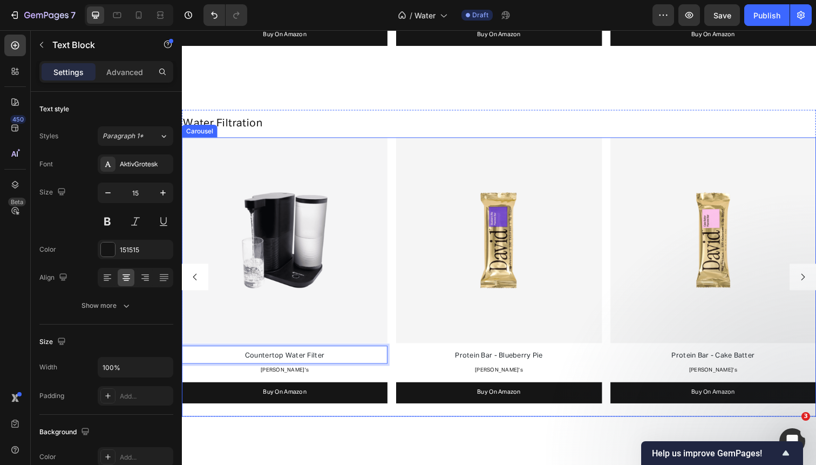
click at [200, 279] on icon "Carousel Back Arrow" at bounding box center [196, 282] width 10 height 10
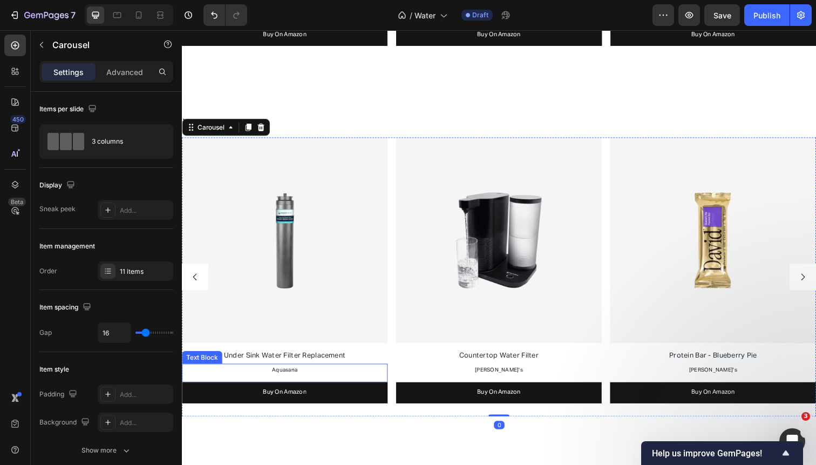
click at [291, 375] on span "Aquasana" at bounding box center [287, 377] width 26 height 5
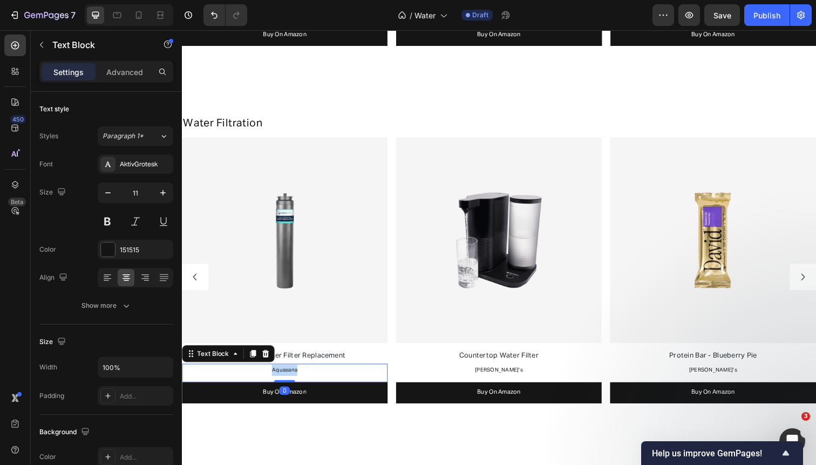
click at [291, 375] on span "Aquasana" at bounding box center [287, 377] width 26 height 5
copy span "Aquasana"
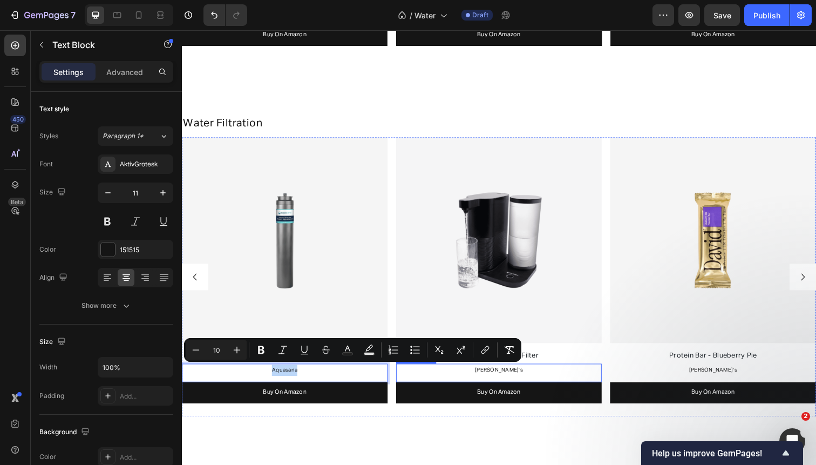
click at [509, 375] on span "David's" at bounding box center [505, 377] width 49 height 5
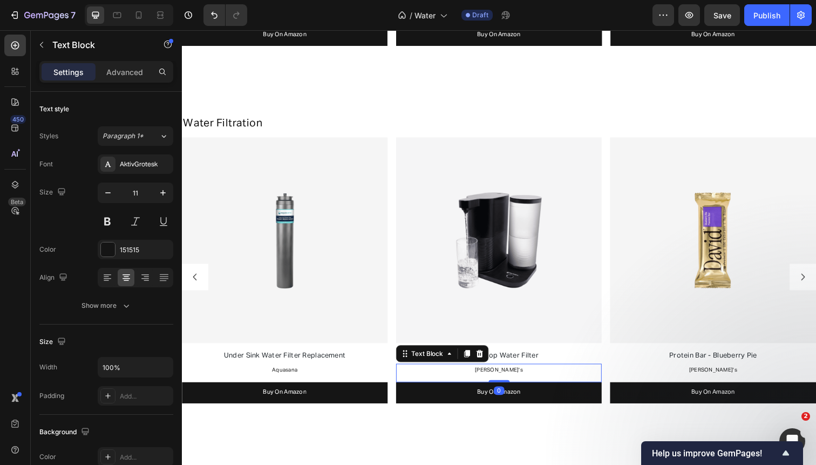
click at [507, 378] on p "David's" at bounding box center [506, 377] width 208 height 11
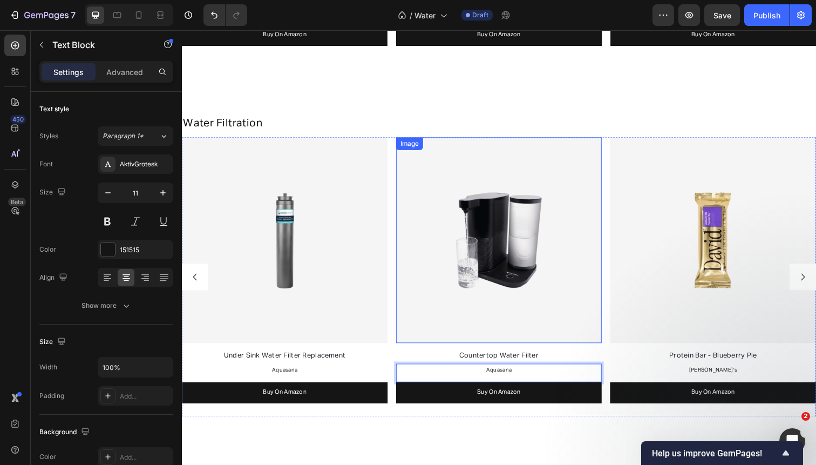
click at [433, 219] on img at bounding box center [506, 245] width 210 height 210
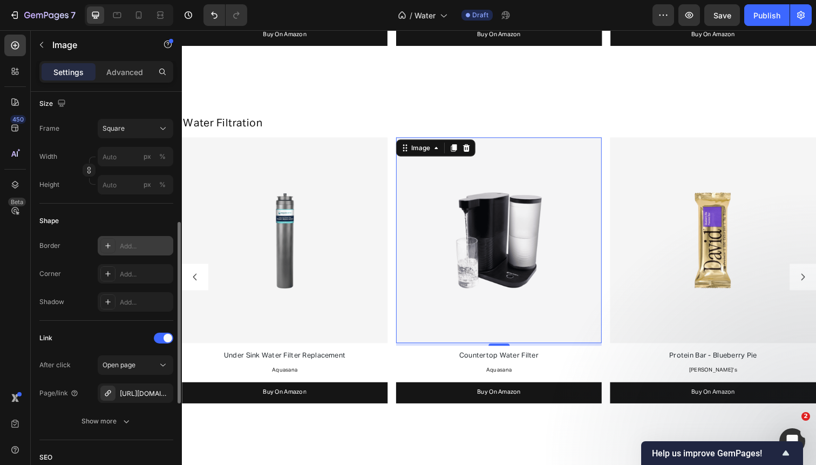
scroll to position [296, 0]
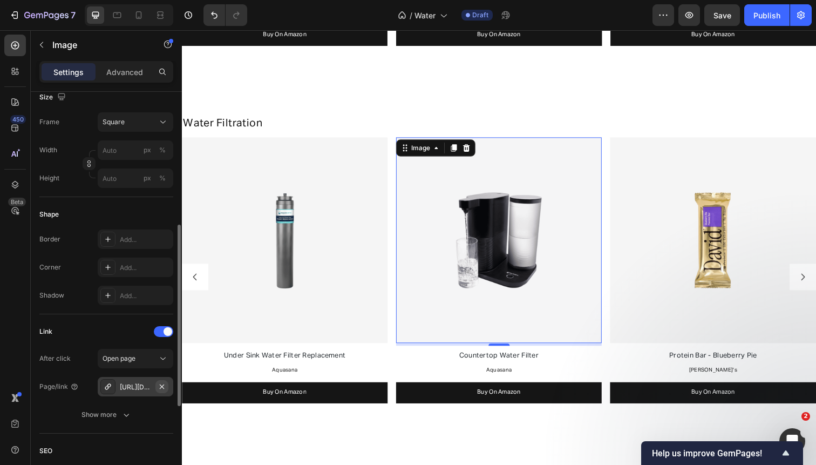
click at [160, 385] on icon "button" at bounding box center [162, 386] width 9 height 9
click at [138, 386] on div "Add..." at bounding box center [145, 387] width 51 height 10
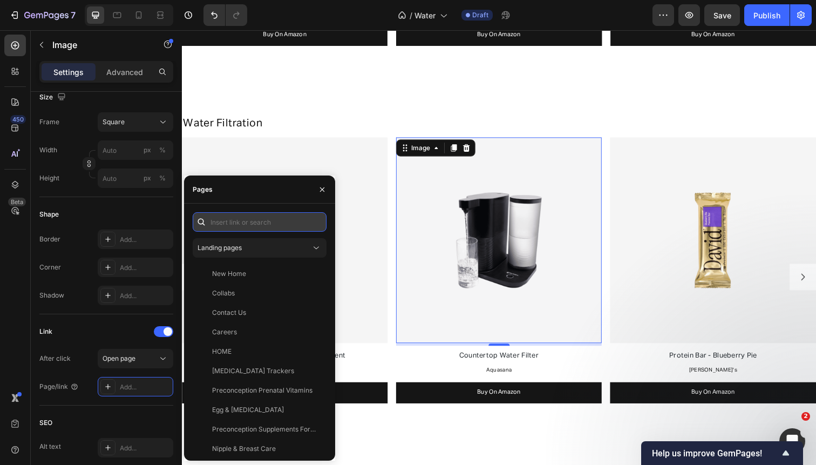
click at [250, 227] on input "text" at bounding box center [260, 221] width 134 height 19
paste input "https://www.amazon.com/Aquasana-OptimH2O-Whole-Filtration-System/dp/B07MG7S77N"
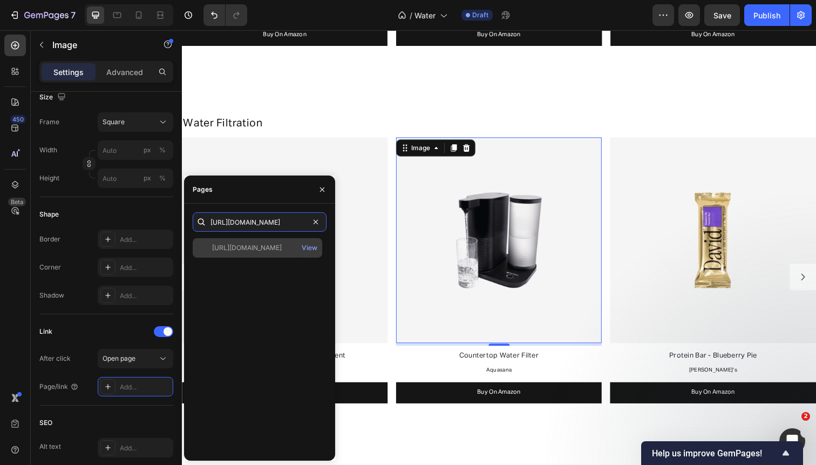
type input "https://www.amazon.com/Aquasana-OptimH2O-Whole-Filtration-System/dp/B07MG7S77N"
click at [253, 242] on div "https://www.amazon.com/Aquasana-OptimH2O-Whole-Filtration-System/dp/B07MG7S77N …" at bounding box center [258, 247] width 130 height 19
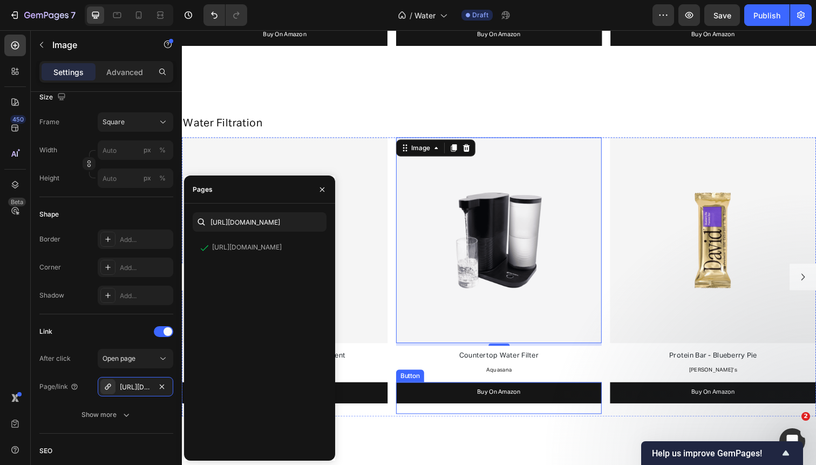
click at [433, 398] on link "Buy On Amazon" at bounding box center [506, 401] width 210 height 22
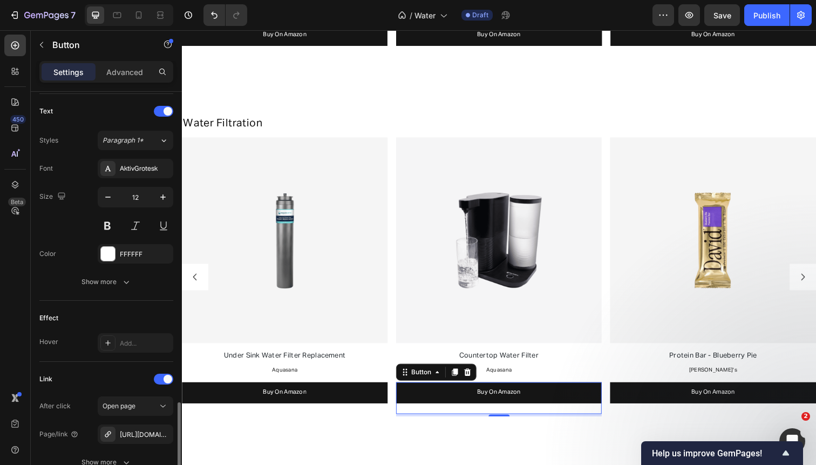
scroll to position [454, 0]
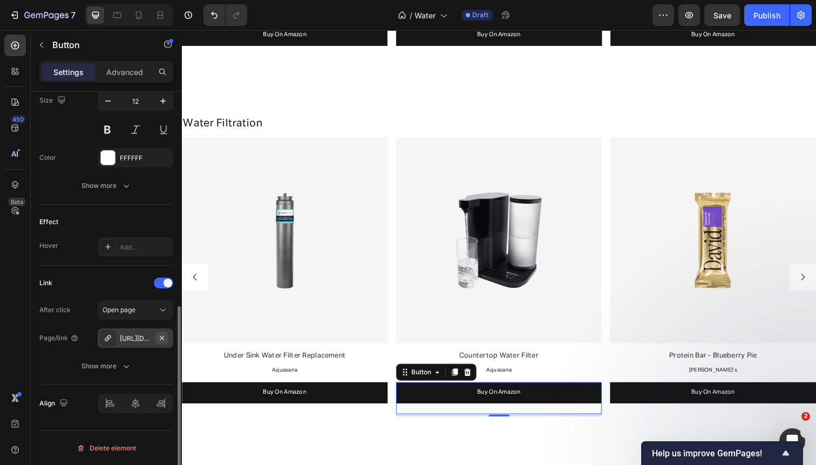
click at [164, 337] on icon "button" at bounding box center [162, 338] width 9 height 9
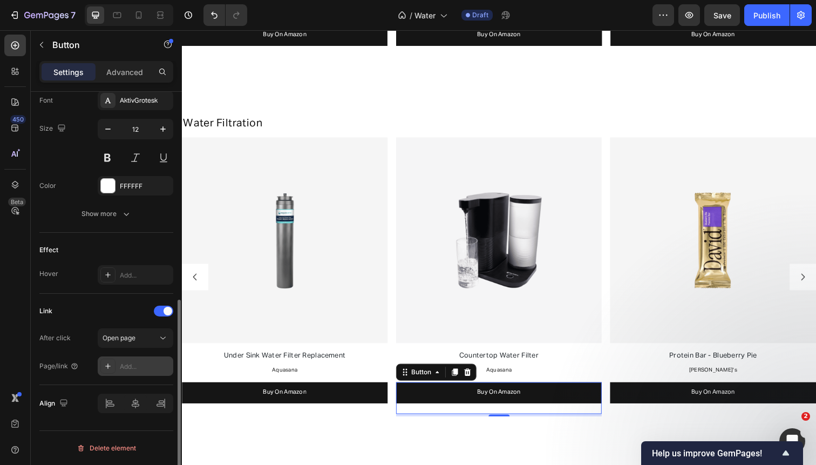
scroll to position [426, 0]
click at [132, 363] on div "Add..." at bounding box center [145, 367] width 51 height 10
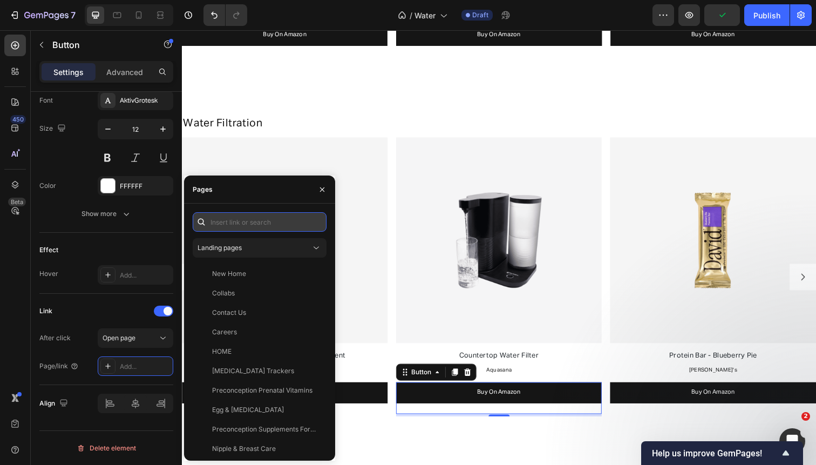
click at [252, 229] on input "text" at bounding box center [260, 221] width 134 height 19
paste input "https://www.amazon.com/Aquasana-OptimH2O-Whole-Filtration-System/dp/B07MG7S77N"
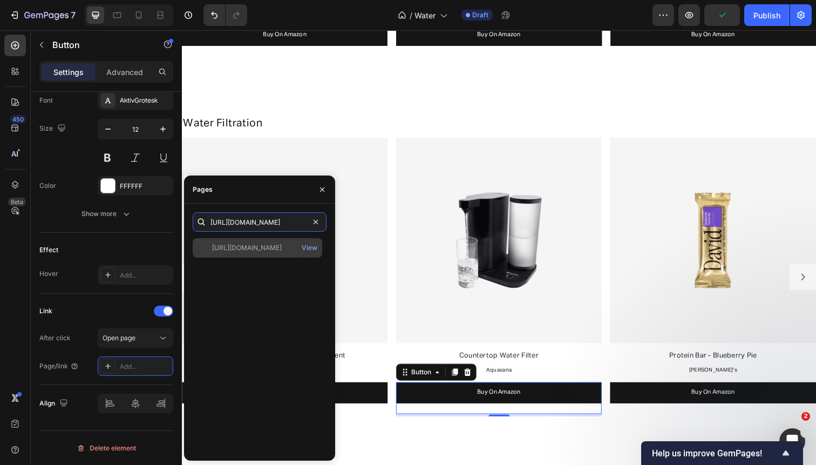
type input "https://www.amazon.com/Aquasana-OptimH2O-Whole-Filtration-System/dp/B07MG7S77N"
click at [254, 243] on div "https://www.amazon.com/Aquasana-OptimH2O-Whole-Filtration-System/dp/B07MG7S77N" at bounding box center [247, 248] width 70 height 10
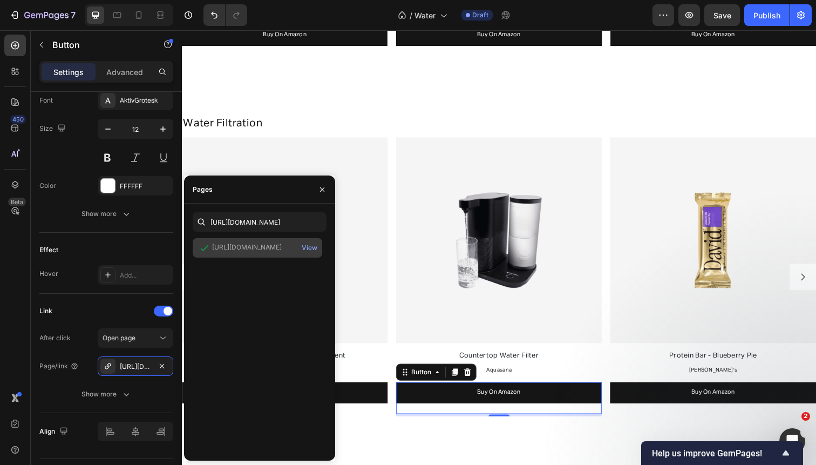
scroll to position [0, 0]
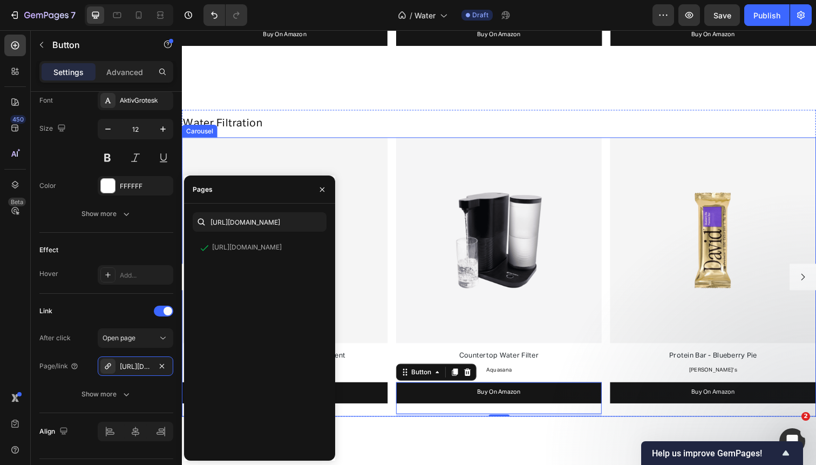
click at [395, 198] on div "Image Filtered Water Pitcher Text Block Clearly Filtered Text Block Buy On Amaz…" at bounding box center [506, 282] width 648 height 285
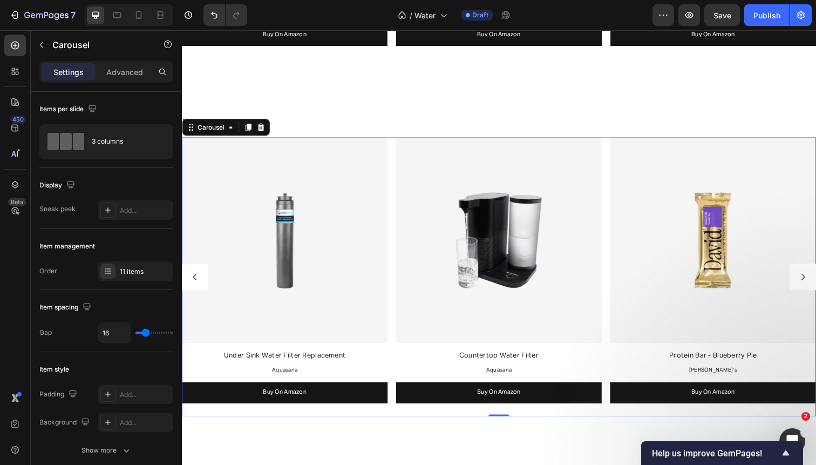
click at [397, 243] on div "Image Filtered Water Pitcher Text Block Clearly Filtered Text Block Buy On Amaz…" at bounding box center [506, 282] width 648 height 285
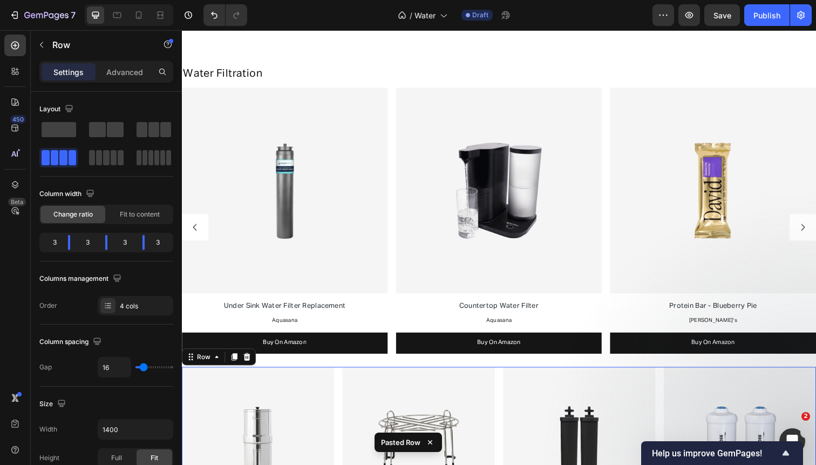
scroll to position [1254, 0]
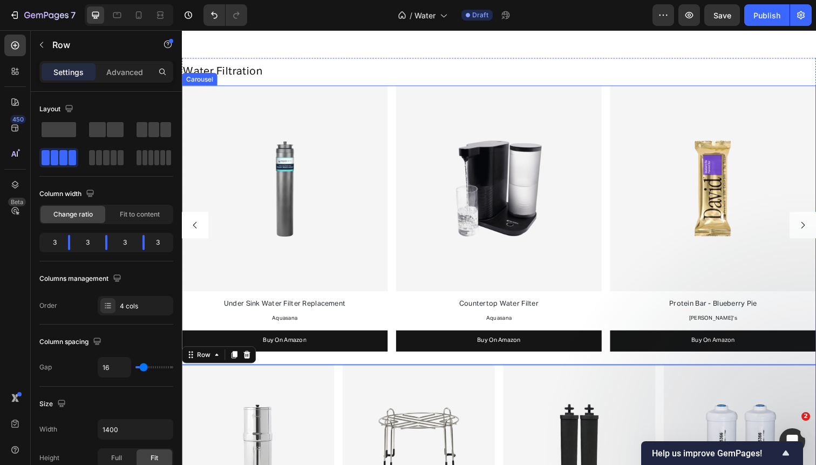
click at [192, 226] on icon "Carousel Back Arrow" at bounding box center [196, 230] width 10 height 10
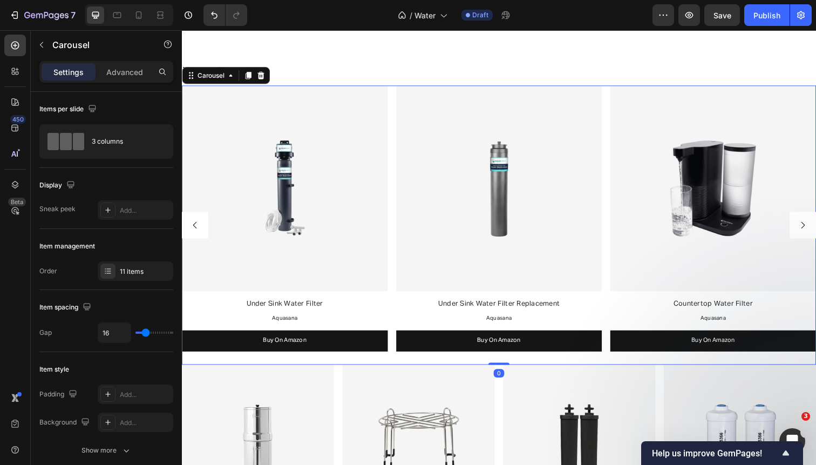
click at [192, 226] on icon "Carousel Back Arrow" at bounding box center [196, 230] width 10 height 10
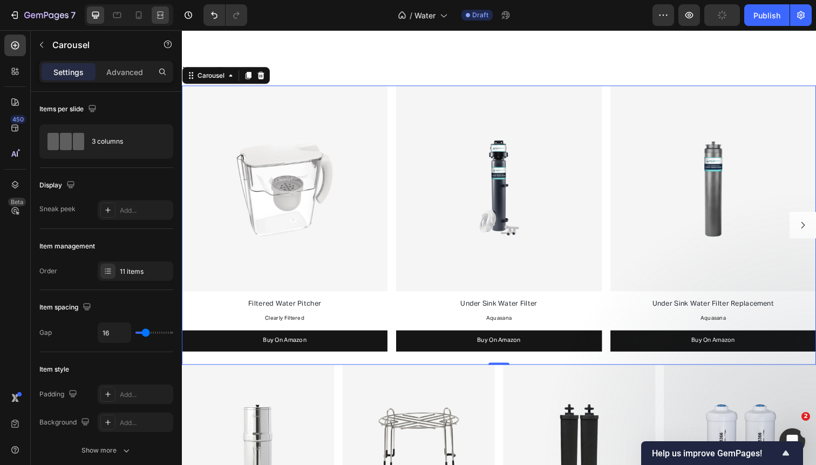
click at [162, 23] on div at bounding box center [160, 14] width 17 height 17
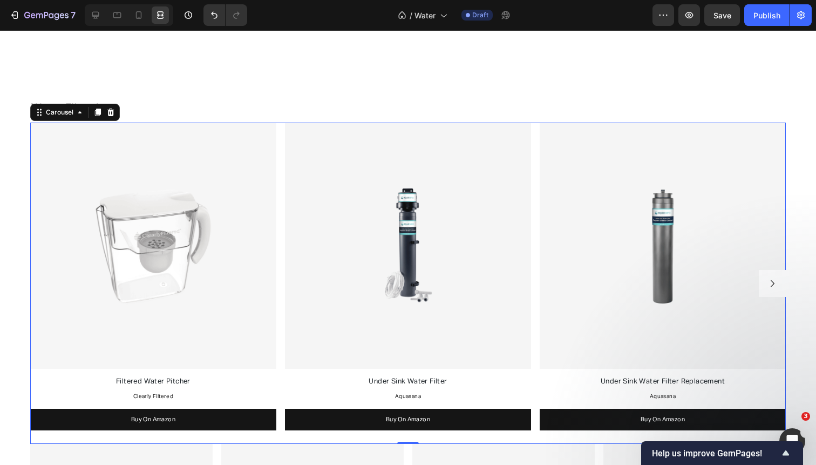
click at [770, 279] on icon "Carousel Next Arrow" at bounding box center [773, 284] width 10 height 10
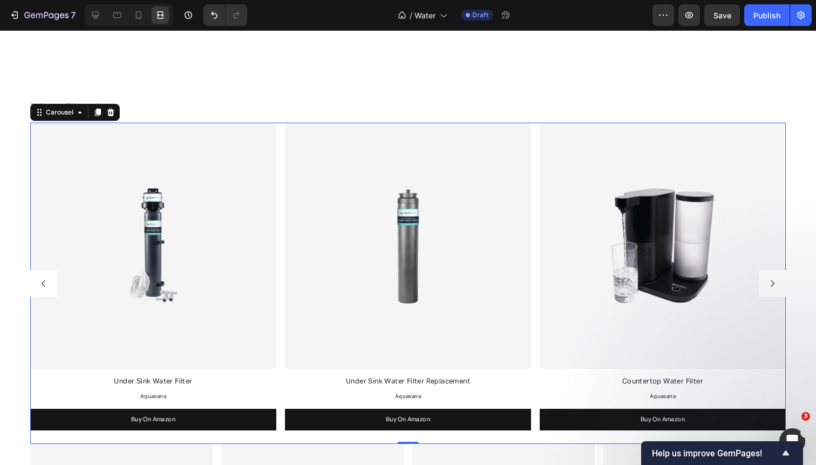
click at [770, 279] on icon "Carousel Next Arrow" at bounding box center [773, 284] width 10 height 10
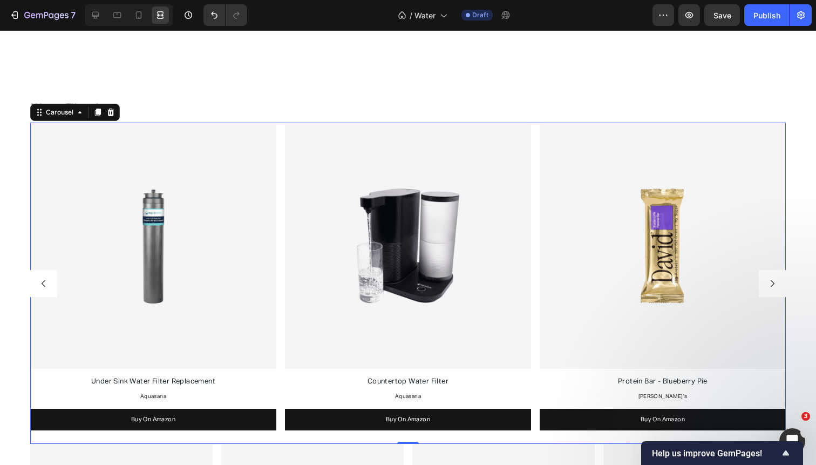
click at [770, 279] on icon "Carousel Next Arrow" at bounding box center [773, 284] width 10 height 10
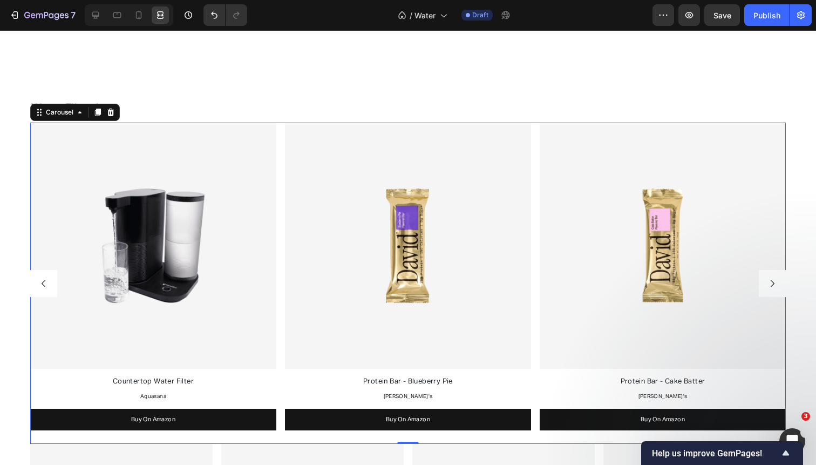
click at [765, 288] on button "Carousel Next Arrow" at bounding box center [772, 283] width 27 height 27
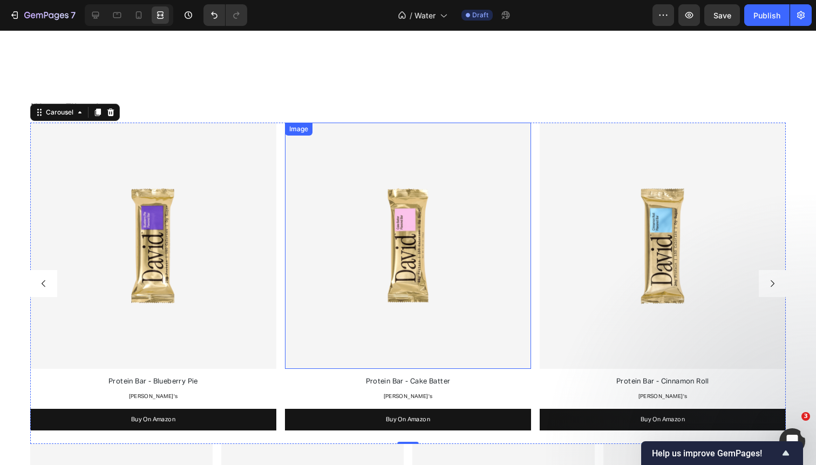
scroll to position [1327, 0]
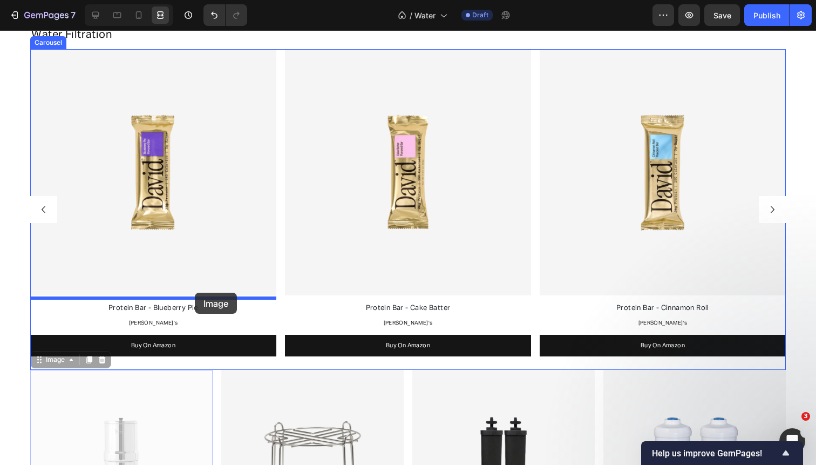
drag, startPoint x: 164, startPoint y: 406, endPoint x: 194, endPoint y: 292, distance: 118.5
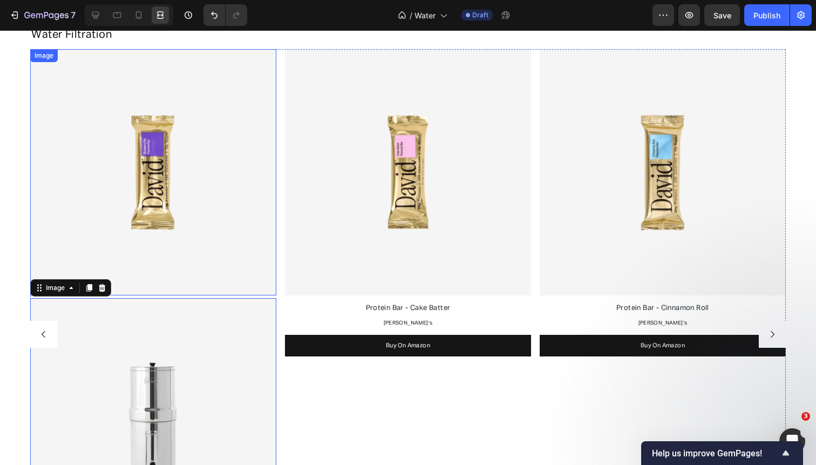
click at [209, 193] on img at bounding box center [153, 172] width 246 height 246
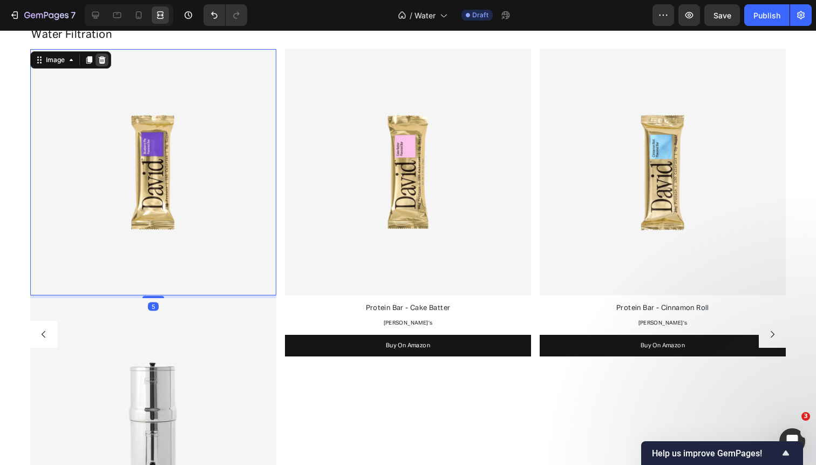
click at [103, 56] on icon at bounding box center [102, 60] width 7 height 8
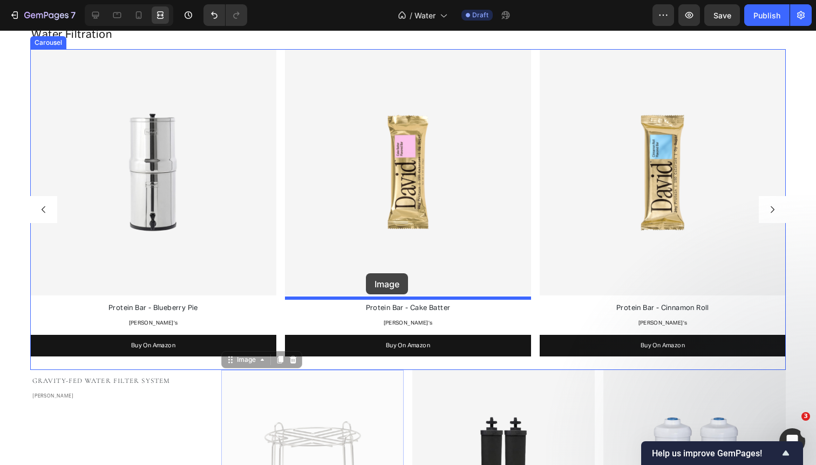
drag, startPoint x: 286, startPoint y: 415, endPoint x: 366, endPoint y: 273, distance: 162.9
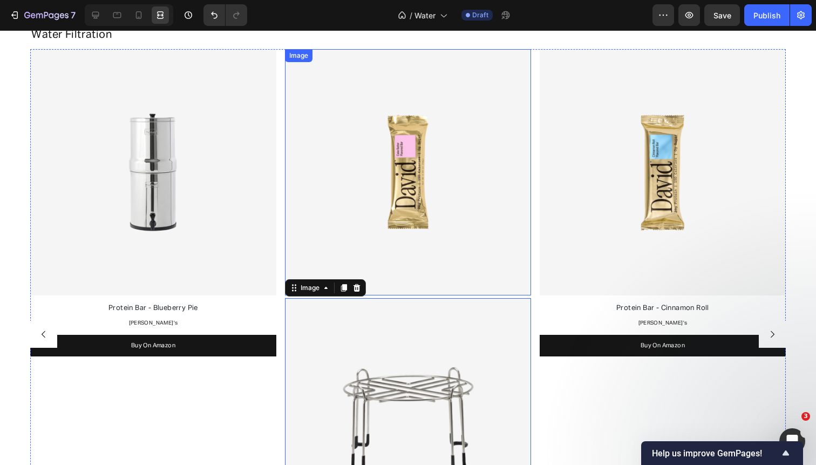
click at [374, 203] on img at bounding box center [408, 172] width 246 height 246
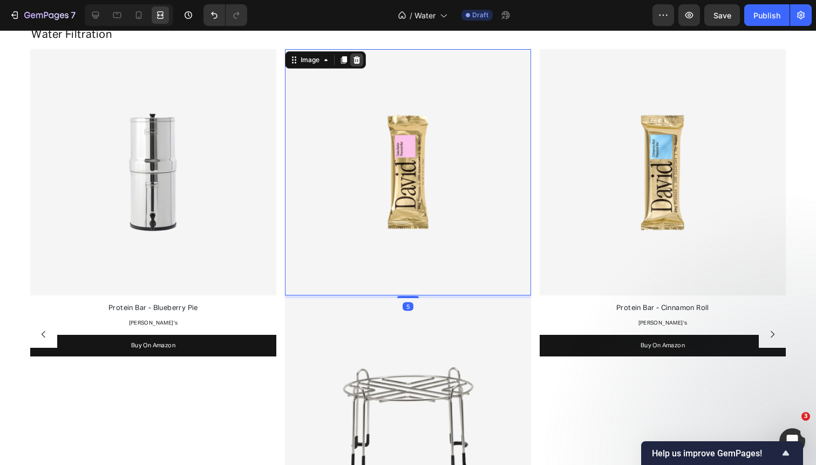
click at [355, 58] on icon at bounding box center [357, 60] width 7 height 8
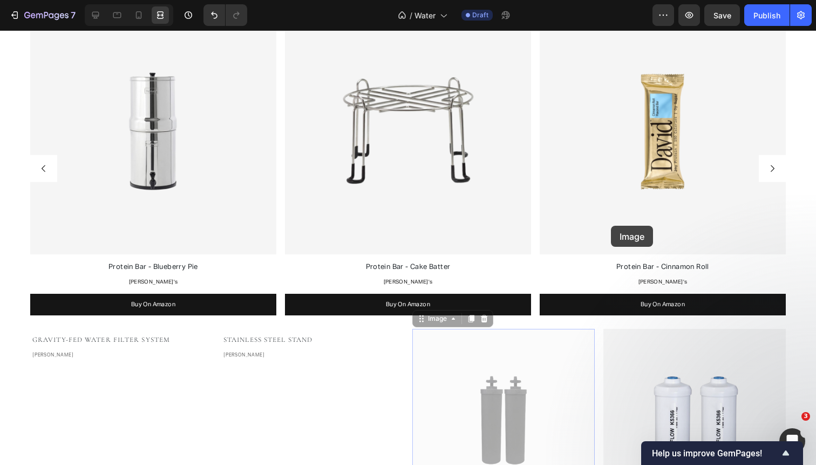
drag, startPoint x: 480, startPoint y: 405, endPoint x: 611, endPoint y: 226, distance: 221.8
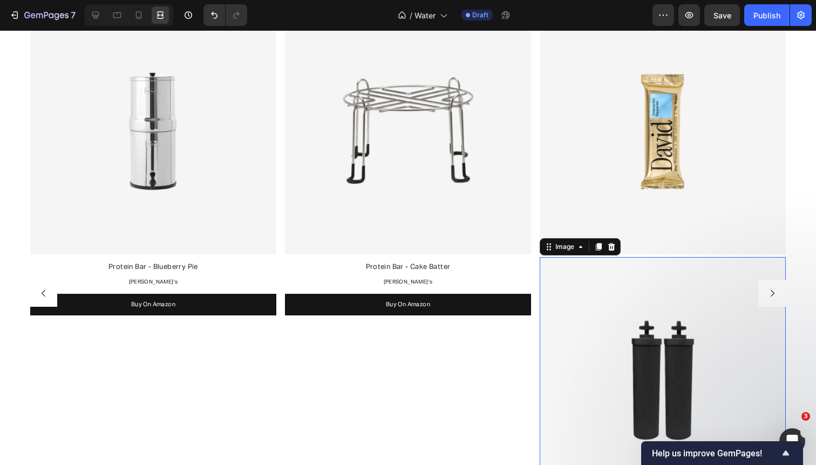
scroll to position [1493, 0]
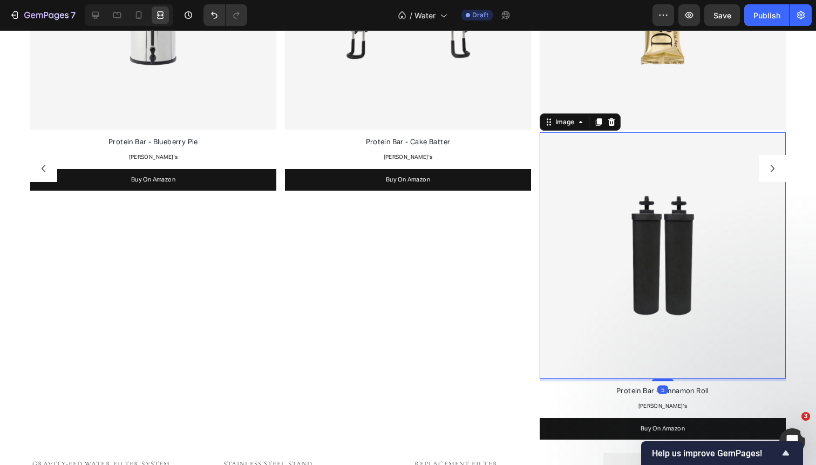
click at [611, 147] on img at bounding box center [663, 255] width 246 height 246
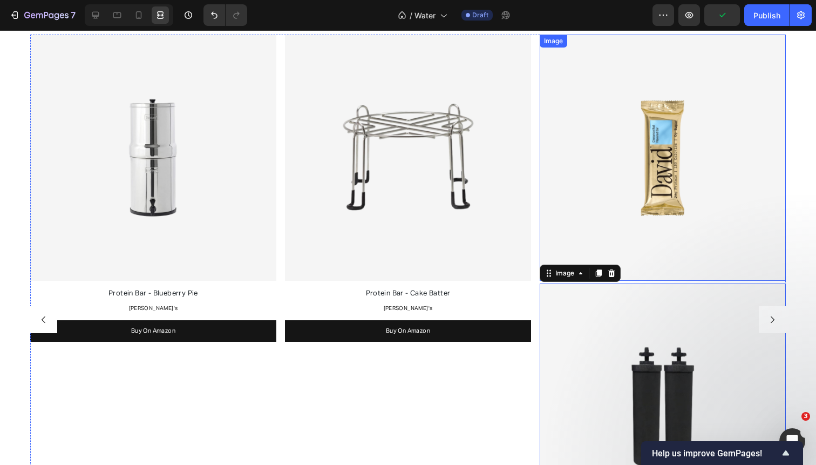
click at [611, 116] on img at bounding box center [663, 158] width 246 height 246
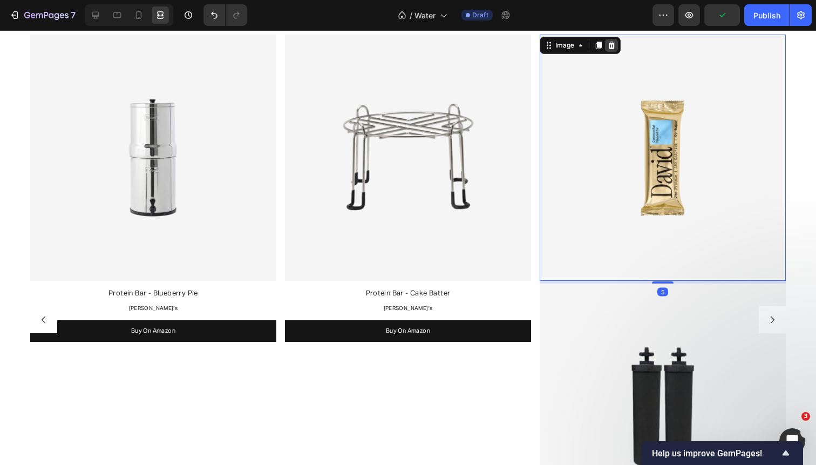
click at [614, 45] on icon at bounding box center [611, 46] width 7 height 8
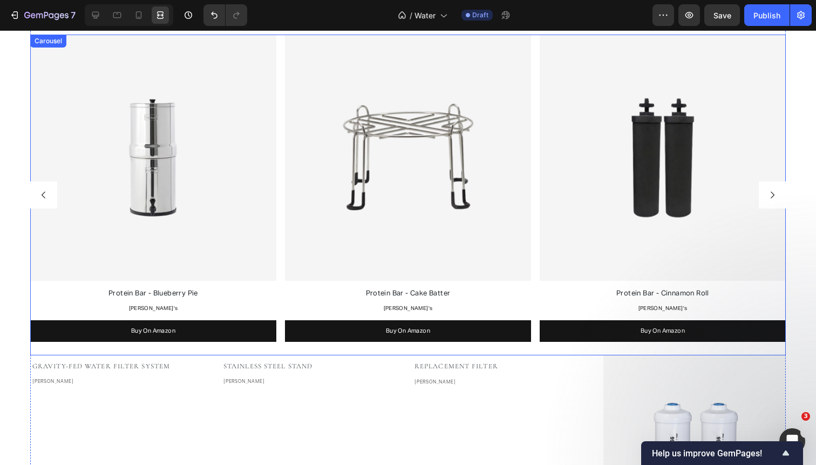
click at [774, 193] on icon "Carousel Next Arrow" at bounding box center [773, 195] width 4 height 6
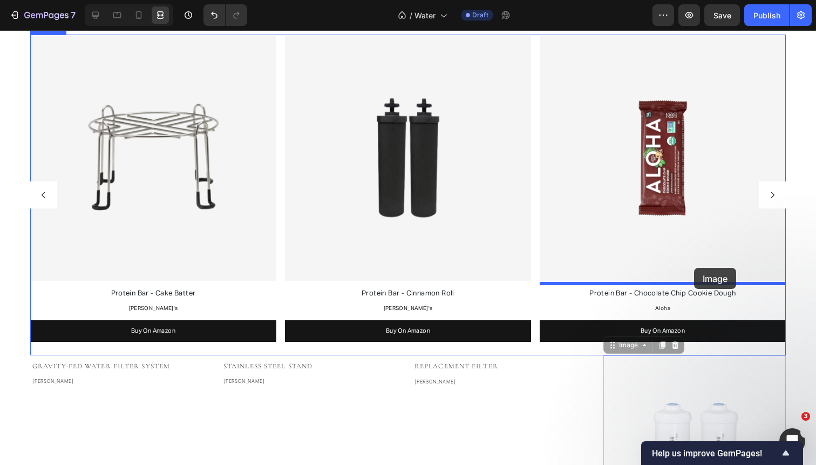
drag, startPoint x: 694, startPoint y: 377, endPoint x: 694, endPoint y: 267, distance: 110.7
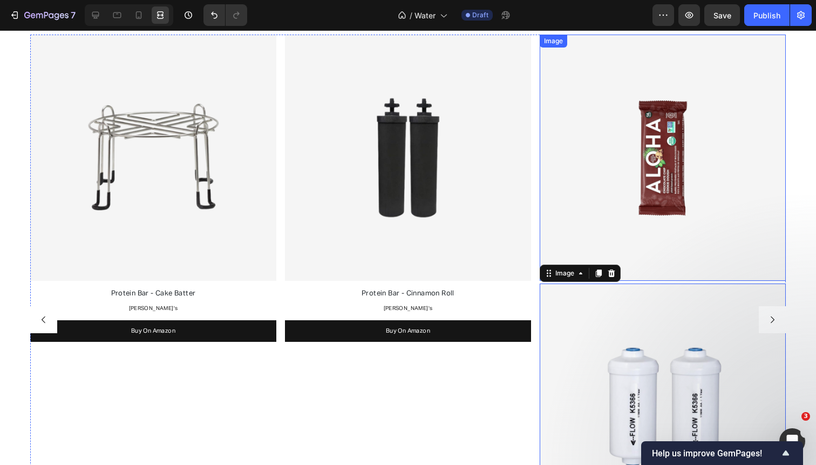
click at [677, 163] on img at bounding box center [663, 158] width 246 height 246
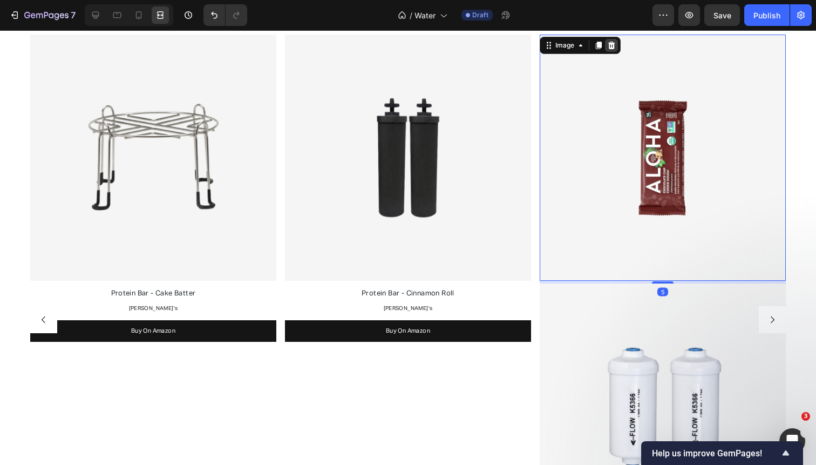
click at [614, 43] on icon at bounding box center [611, 45] width 9 height 9
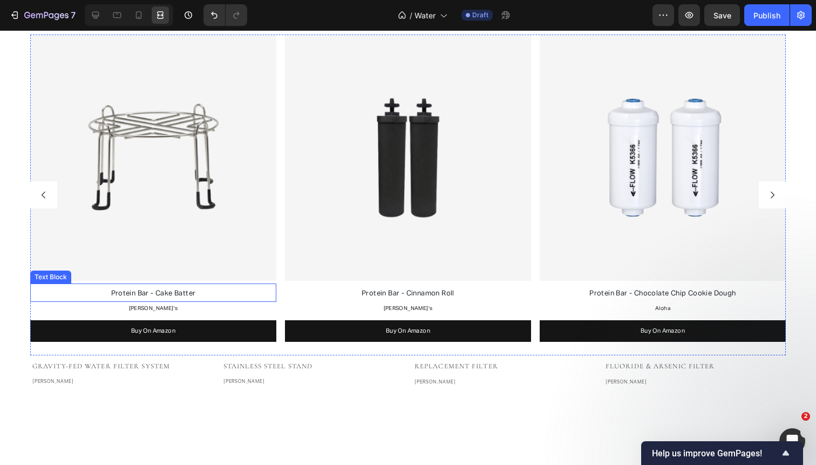
click at [174, 291] on span "Protein Bar - Cake Batter" at bounding box center [153, 293] width 85 height 7
click at [105, 290] on span "Berkey Base Stainless Steel Stand" at bounding box center [153, 293] width 151 height 7
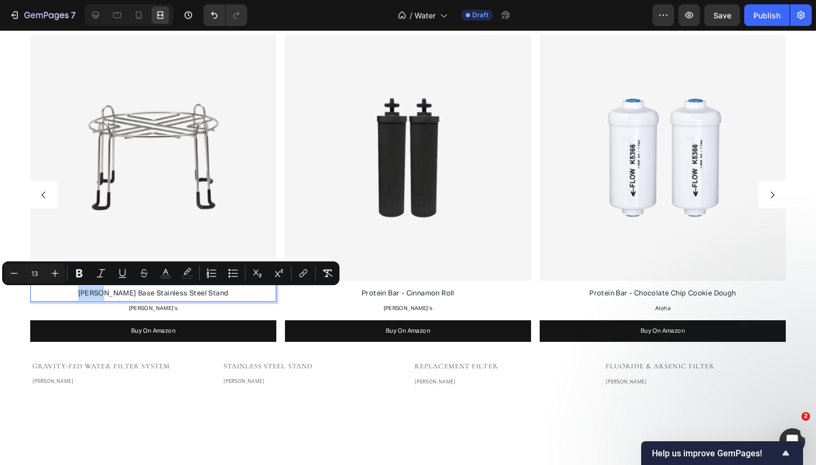
copy span "[PERSON_NAME]"
click at [147, 307] on span "David's" at bounding box center [153, 308] width 49 height 5
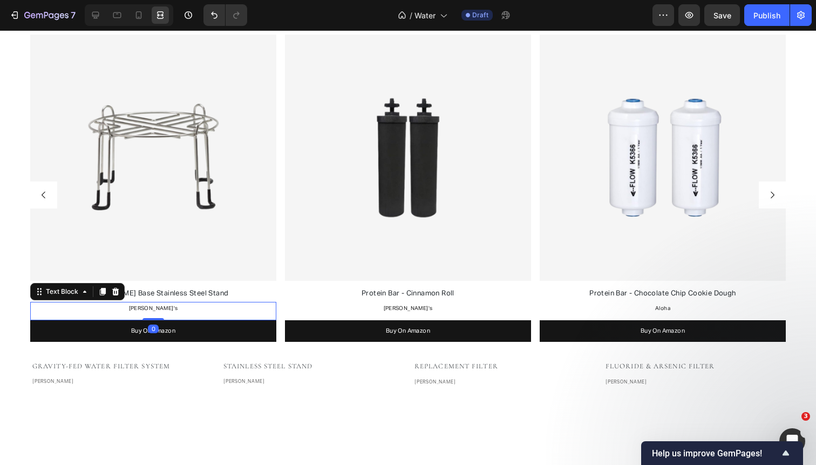
click at [147, 307] on span "David's" at bounding box center [153, 308] width 49 height 5
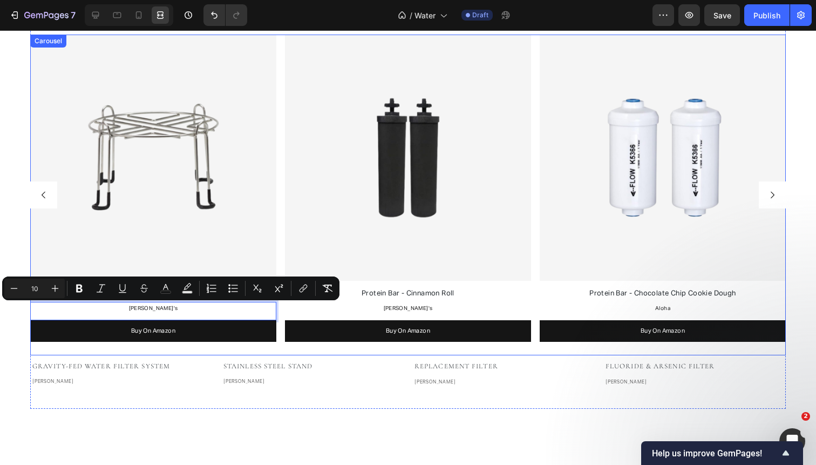
click at [46, 194] on icon "Carousel Back Arrow" at bounding box center [44, 195] width 10 height 10
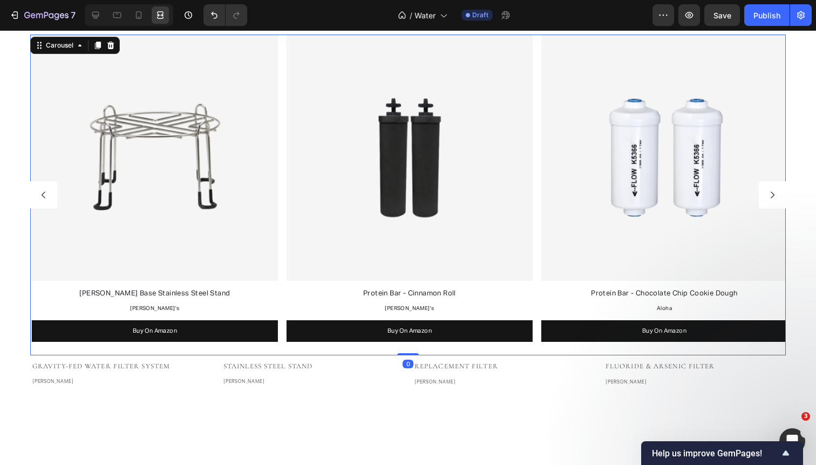
click at [46, 194] on icon "Carousel Back Arrow" at bounding box center [44, 195] width 10 height 10
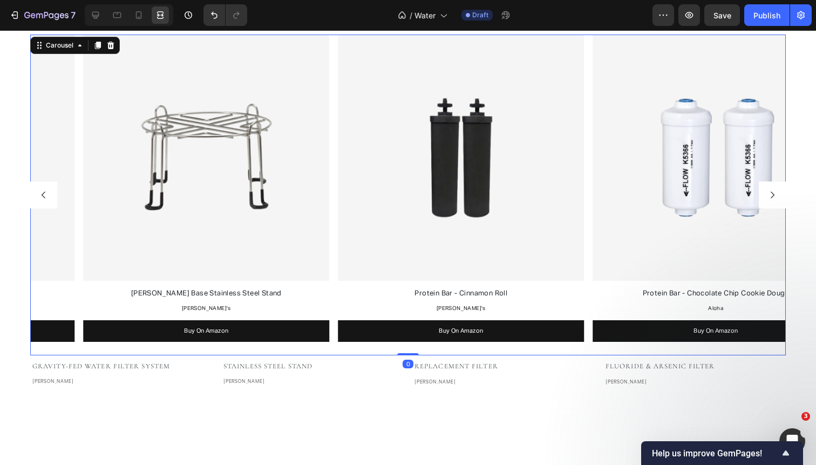
click at [46, 194] on icon "Carousel Back Arrow" at bounding box center [44, 195] width 10 height 10
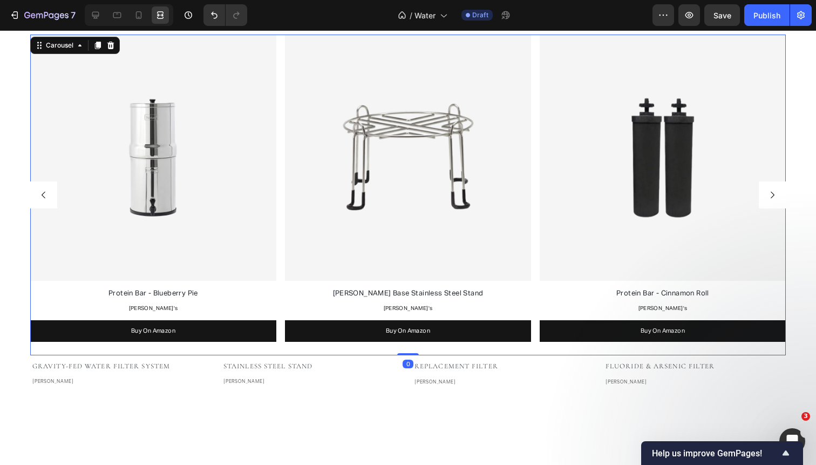
click at [46, 194] on icon "Carousel Back Arrow" at bounding box center [44, 195] width 10 height 10
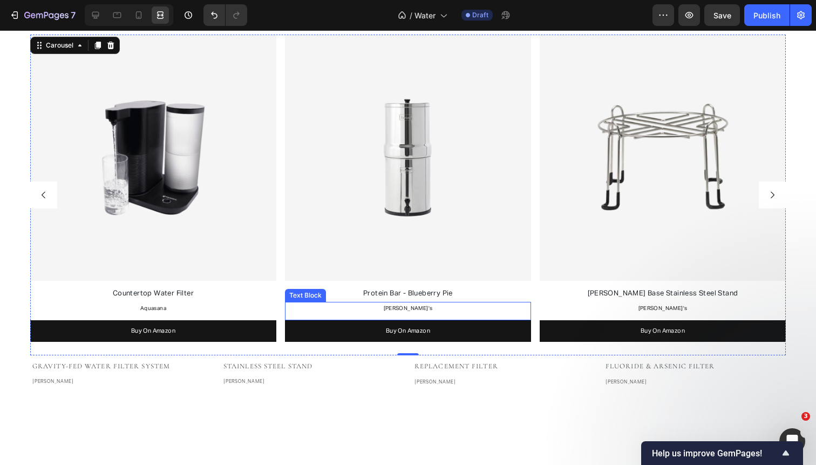
click at [402, 307] on span "David's" at bounding box center [408, 308] width 49 height 5
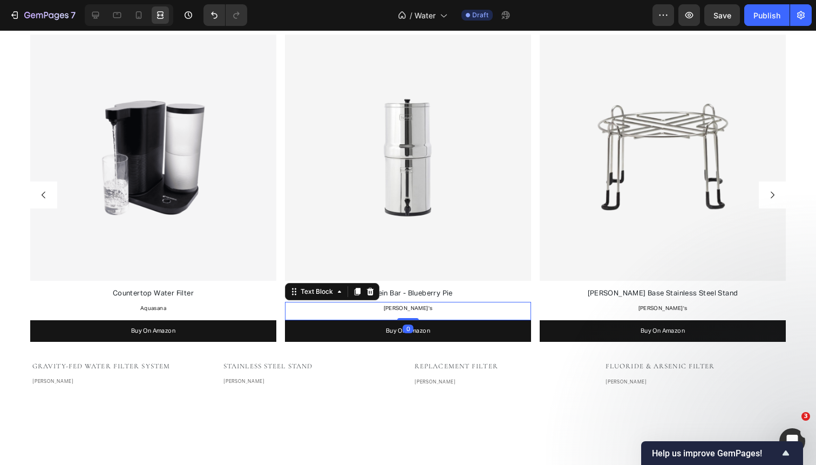
click at [402, 307] on span "David's" at bounding box center [408, 308] width 49 height 5
click at [412, 309] on span "[PERSON_NAME]" at bounding box center [407, 308] width 45 height 5
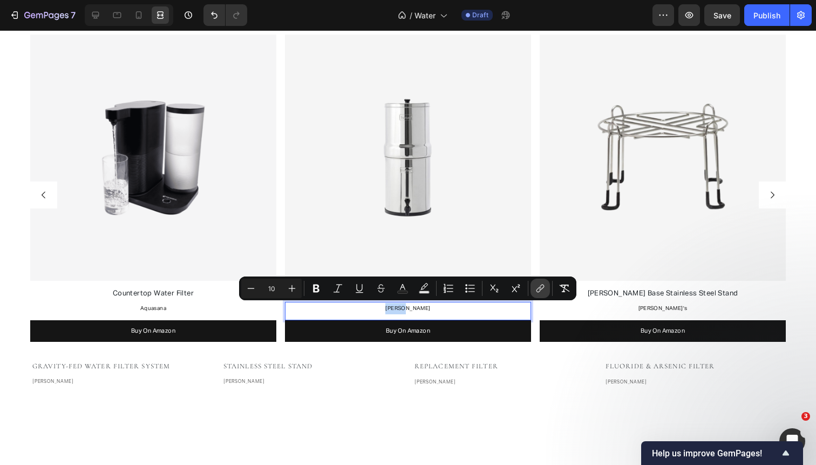
copy span "[PERSON_NAME]"
click at [666, 310] on p "David's" at bounding box center [663, 308] width 244 height 11
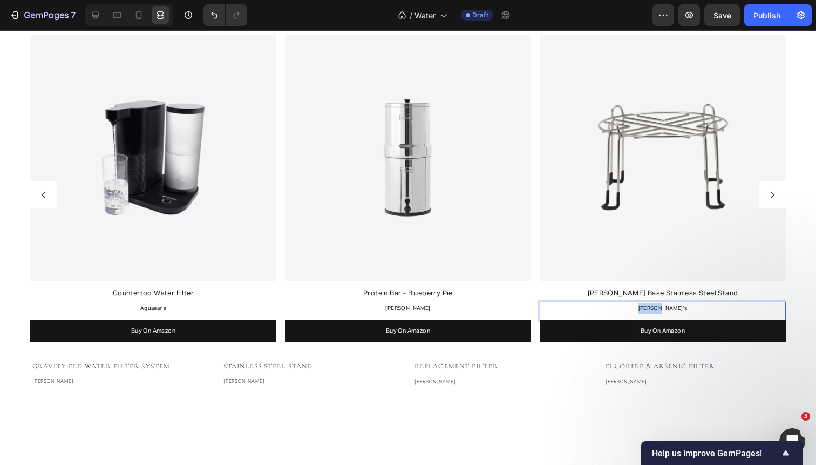
click at [666, 310] on p "David's" at bounding box center [663, 308] width 244 height 11
click at [667, 290] on span "Berkey Base Stainless Steel Stand" at bounding box center [663, 293] width 151 height 7
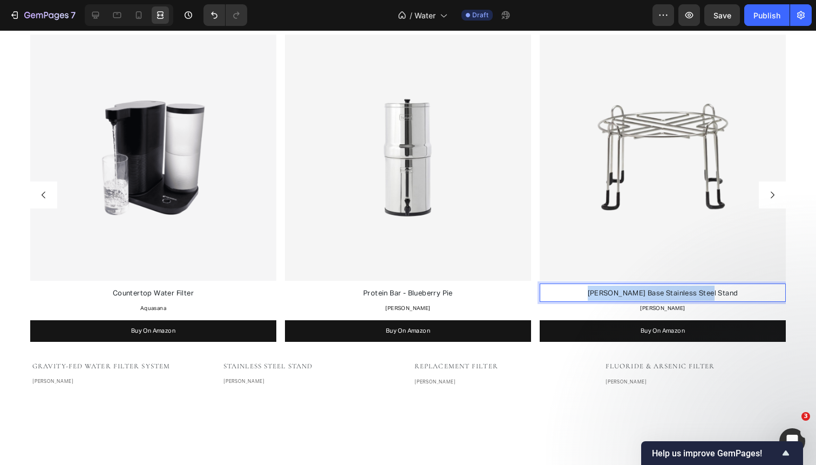
click at [667, 290] on span "Berkey Base Stainless Steel Stand" at bounding box center [663, 293] width 151 height 7
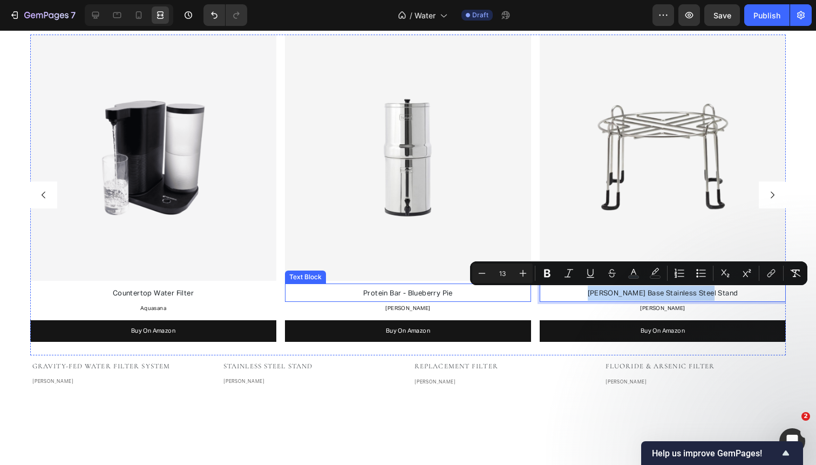
click at [454, 292] on p "Protein Bar - Blueberry Pie" at bounding box center [408, 293] width 244 height 15
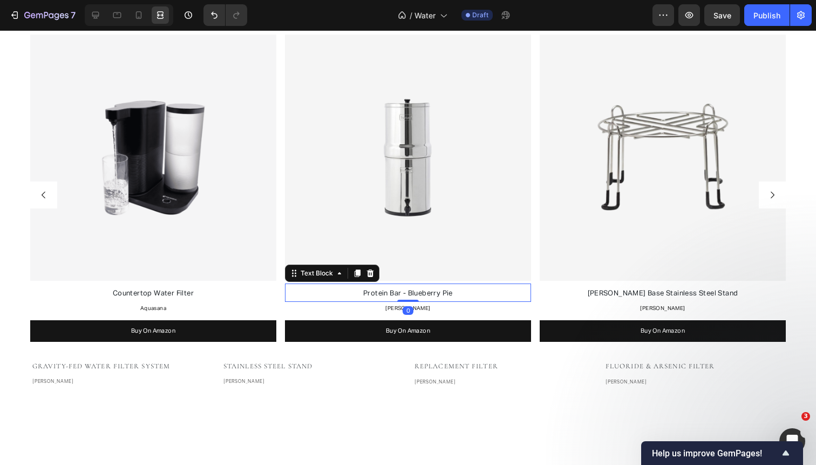
click at [454, 292] on p "Protein Bar - Blueberry Pie" at bounding box center [408, 293] width 244 height 15
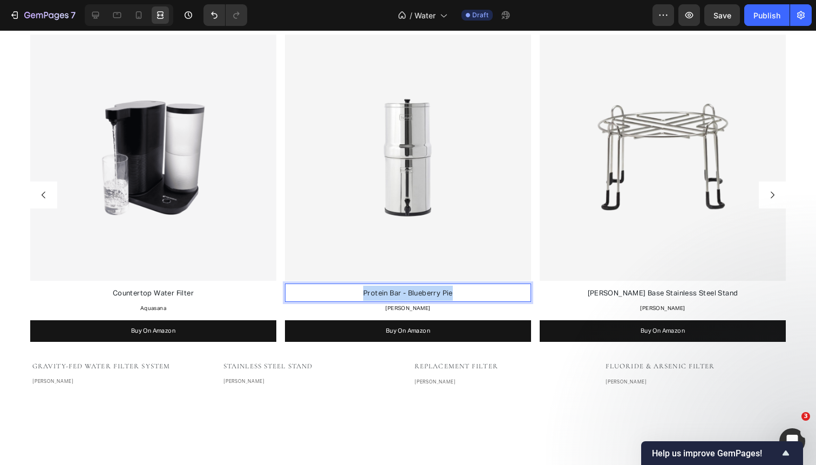
click at [454, 292] on p "Protein Bar - Blueberry Pie" at bounding box center [408, 293] width 244 height 15
click at [348, 293] on p "Berkey Base Stainless Steel Stand" at bounding box center [408, 293] width 244 height 15
drag, startPoint x: 379, startPoint y: 293, endPoint x: 534, endPoint y: 278, distance: 155.1
click at [533, 279] on div "Image Filtered Water Pitcher Text Block Clearly Filtered Text Block Buy On Amaz…" at bounding box center [408, 195] width 756 height 321
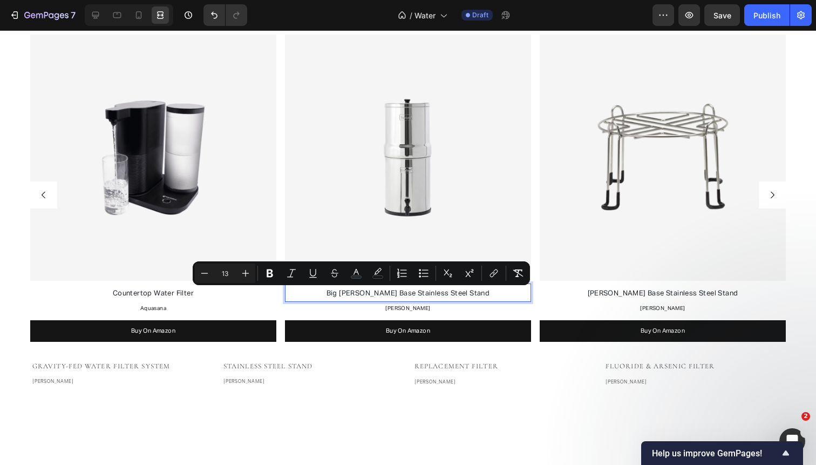
click at [500, 297] on p "Big Berkey Base Stainless Steel Stand" at bounding box center [408, 293] width 244 height 15
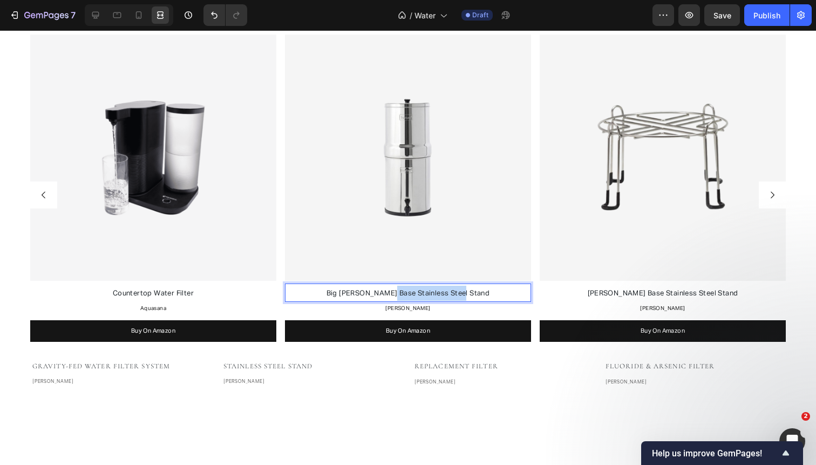
drag, startPoint x: 483, startPoint y: 295, endPoint x: 404, endPoint y: 294, distance: 78.8
click at [404, 294] on p "Big Berkey Base Stainless Steel Stand" at bounding box center [408, 293] width 244 height 15
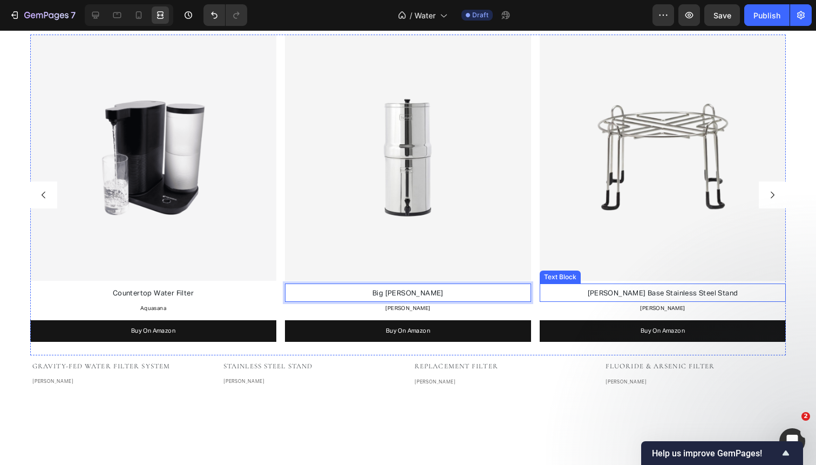
click at [667, 295] on span "Berkey Base Stainless Steel Stand" at bounding box center [663, 293] width 151 height 7
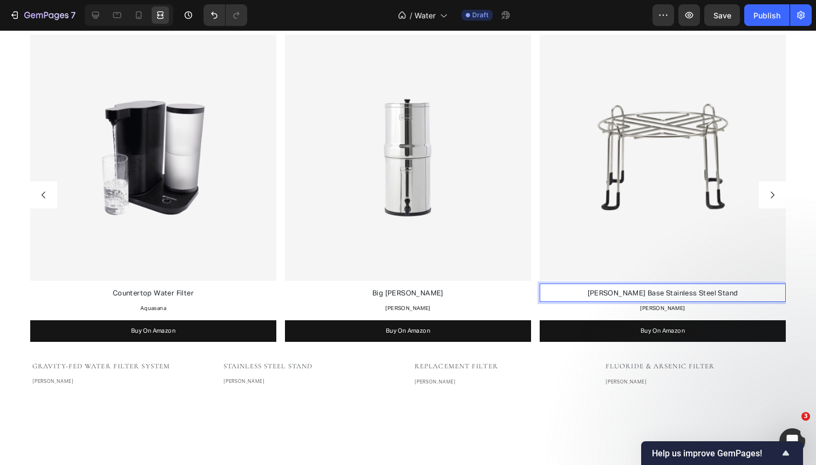
click at [690, 293] on span "Berkey Base Stainless Steel Stand" at bounding box center [663, 293] width 151 height 7
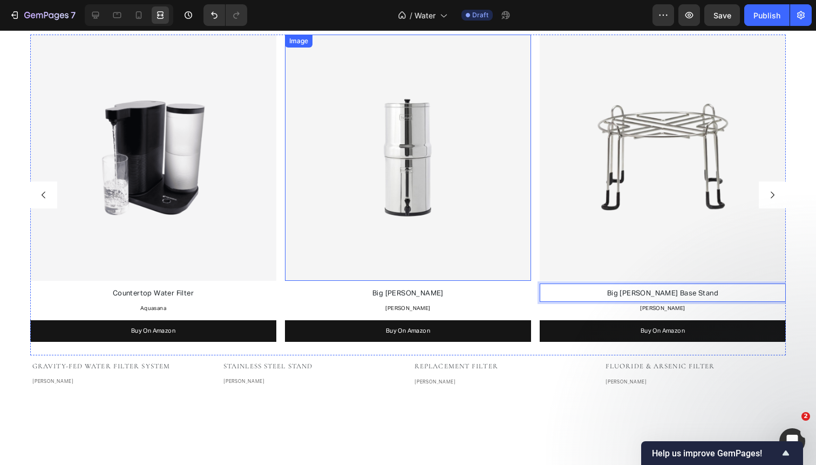
click at [314, 162] on img at bounding box center [408, 158] width 246 height 246
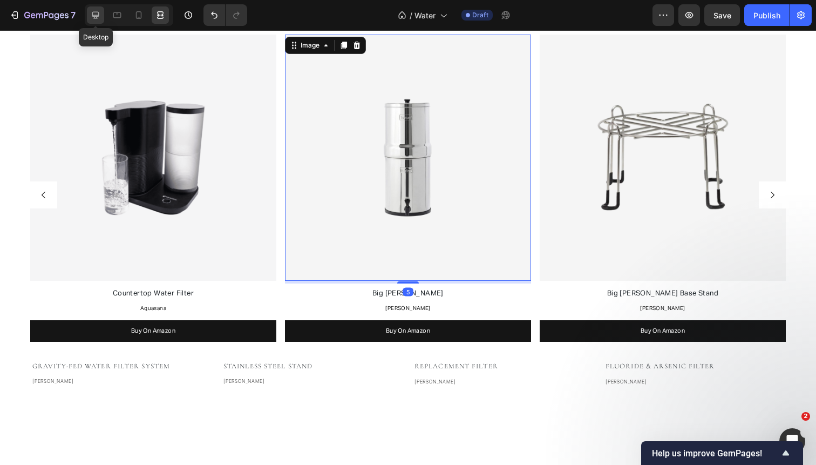
click at [98, 9] on div at bounding box center [95, 14] width 17 height 17
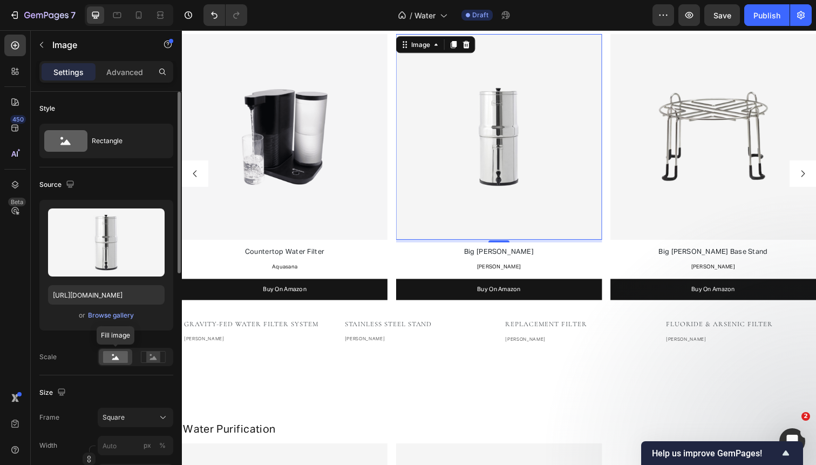
scroll to position [494, 0]
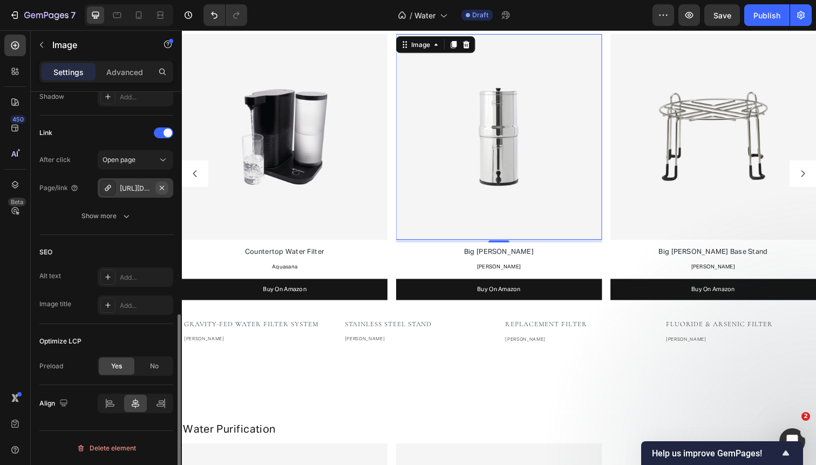
click at [161, 184] on icon "button" at bounding box center [162, 188] width 9 height 9
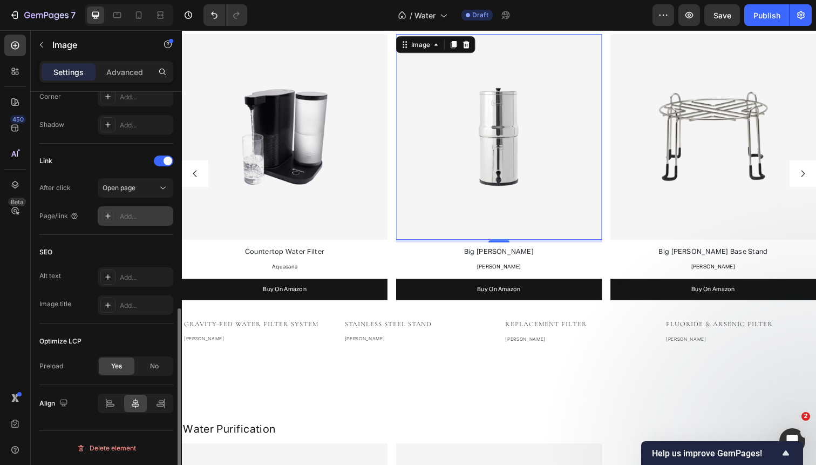
click at [127, 211] on div "Add..." at bounding box center [136, 215] width 76 height 19
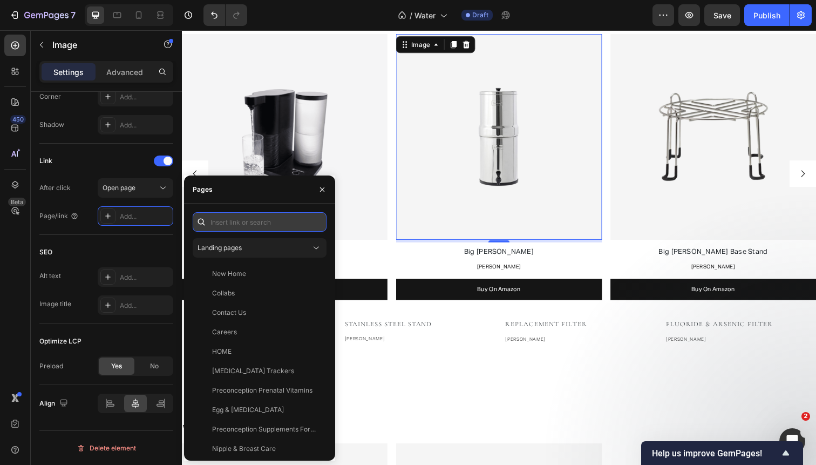
click at [254, 218] on input "text" at bounding box center [260, 221] width 134 height 19
paste input "https://www.amazon.com/Berkey-Gravity-Fed-Filter-Purification-Elements/dp/B00CY…"
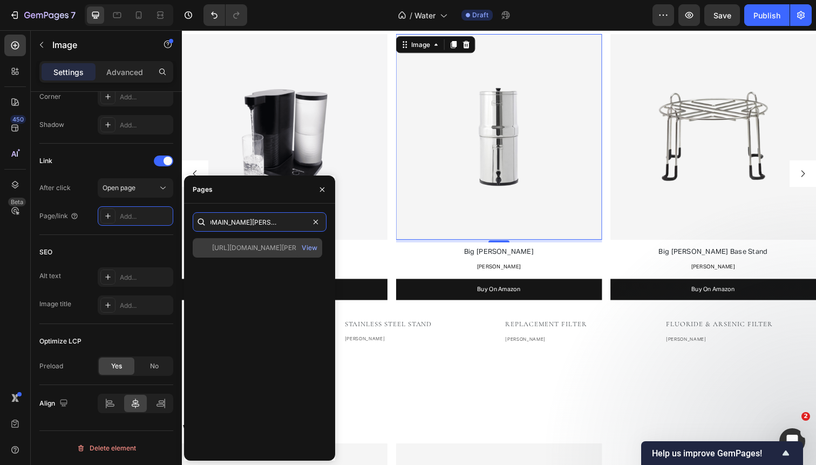
type input "https://www.amazon.com/Berkey-Gravity-Fed-Filter-Purification-Elements/dp/B00CY…"
click at [253, 243] on div "https://www.amazon.com/Berkey-Gravity-Fed-Filter-Purification-Elements/dp/B00CY…" at bounding box center [264, 248] width 104 height 10
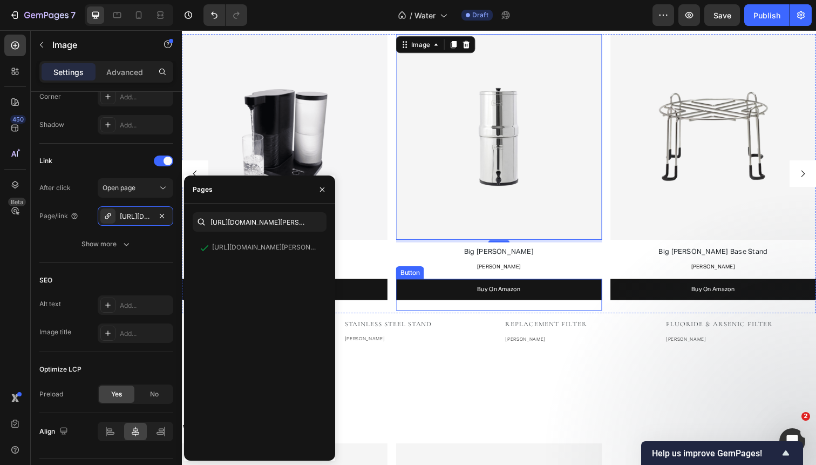
click at [450, 295] on link "Buy On Amazon" at bounding box center [506, 295] width 210 height 22
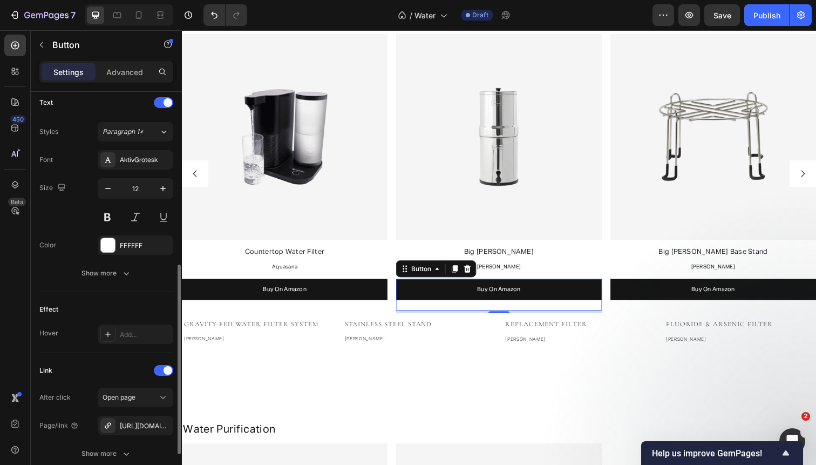
scroll to position [454, 0]
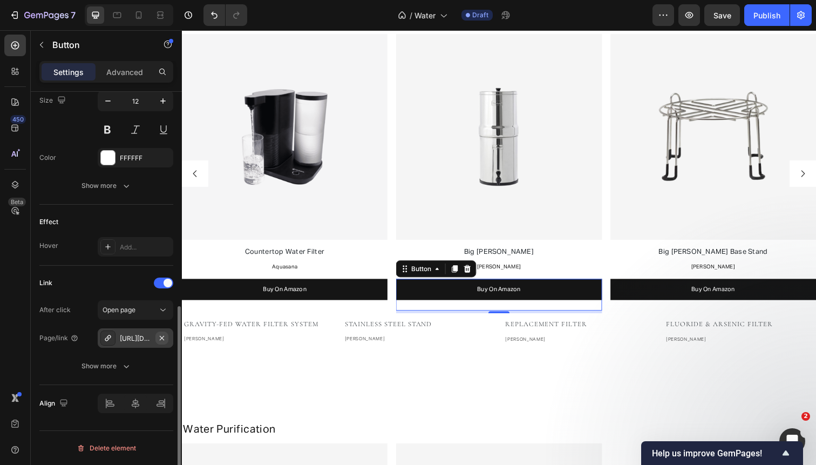
click at [161, 341] on icon "button" at bounding box center [162, 338] width 9 height 9
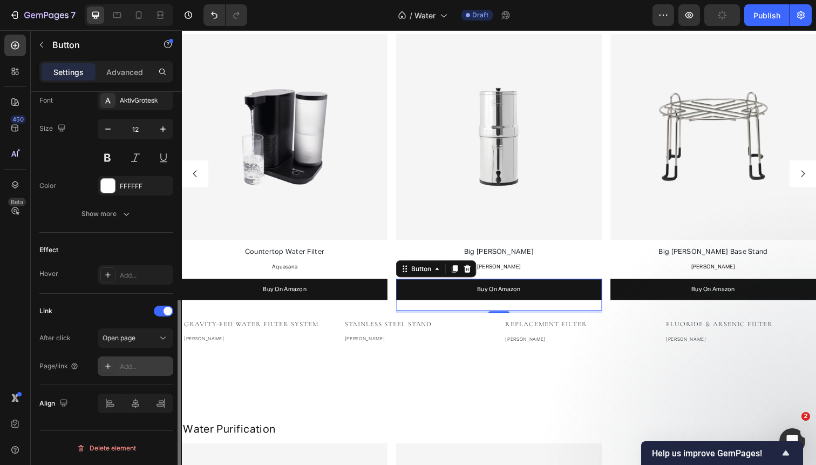
click at [134, 364] on div "Add..." at bounding box center [145, 367] width 51 height 10
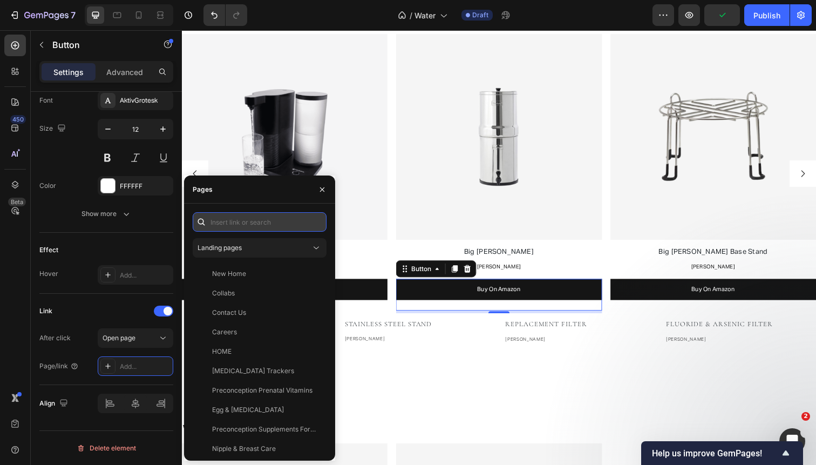
click at [255, 226] on input "text" at bounding box center [260, 221] width 134 height 19
paste input "https://www.amazon.com/Berkey-Gravity-Fed-Filter-Purification-Elements/dp/B00CY…"
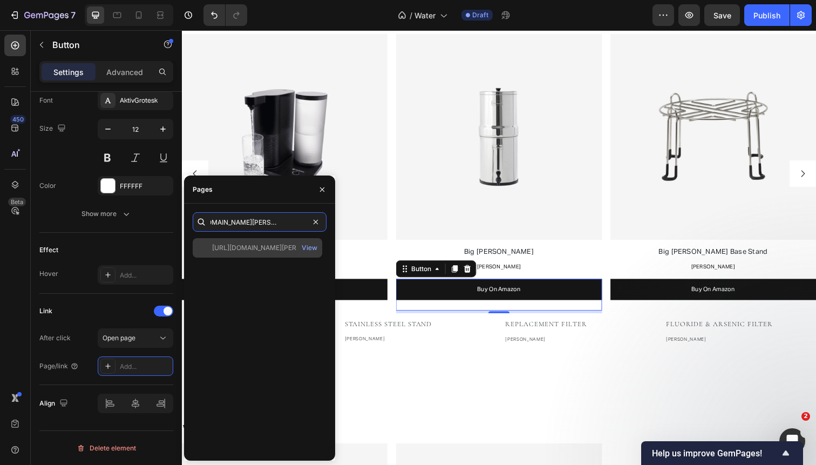
type input "https://www.amazon.com/Berkey-Gravity-Fed-Filter-Purification-Elements/dp/B00CY…"
click at [247, 252] on div "https://www.amazon.com/Berkey-Gravity-Fed-Filter-Purification-Elements/dp/B00CY…" at bounding box center [264, 248] width 104 height 10
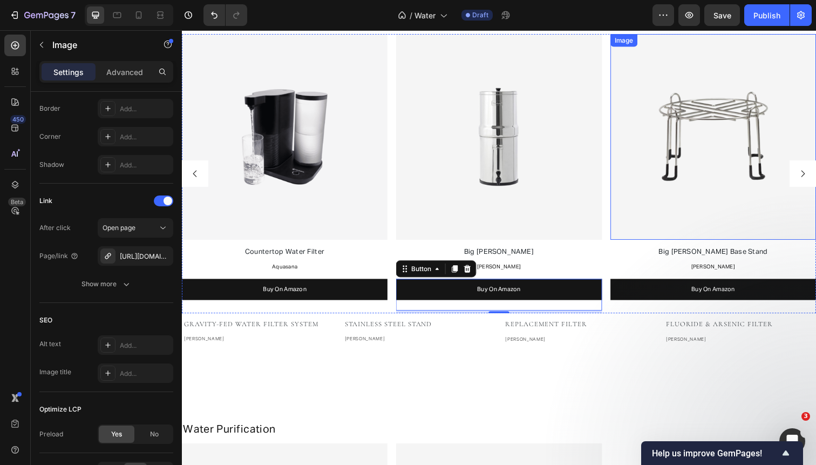
click at [699, 193] on img at bounding box center [725, 140] width 210 height 210
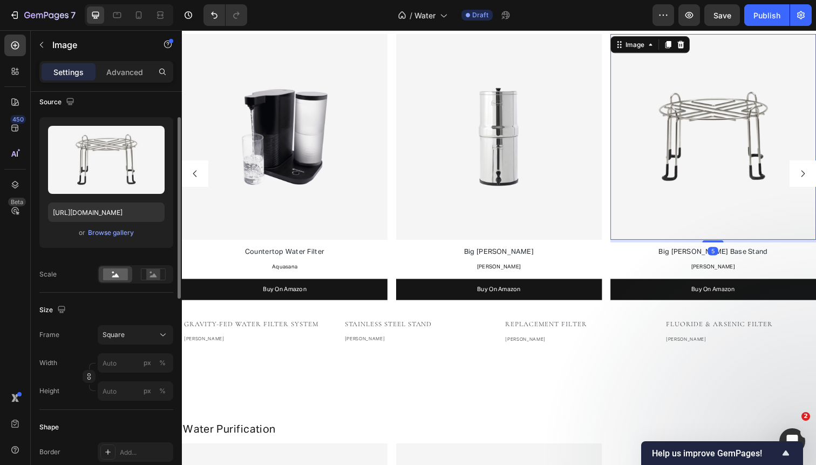
scroll to position [324, 0]
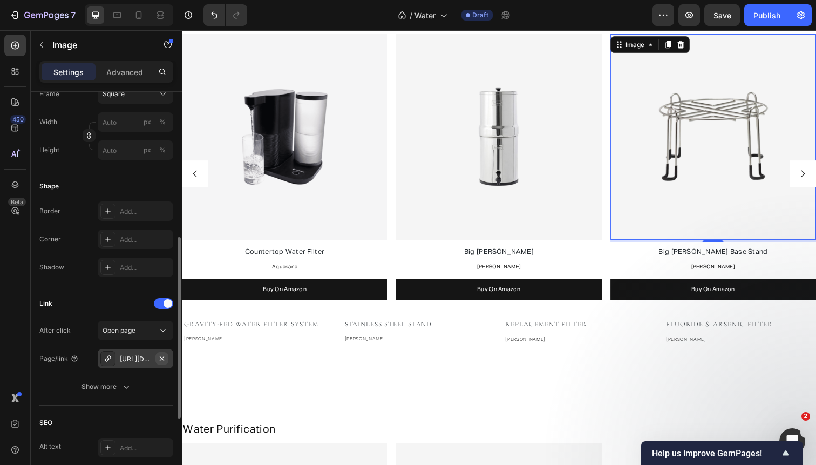
click at [160, 360] on icon "button" at bounding box center [162, 358] width 9 height 9
click at [144, 363] on div "Add..." at bounding box center [145, 359] width 51 height 10
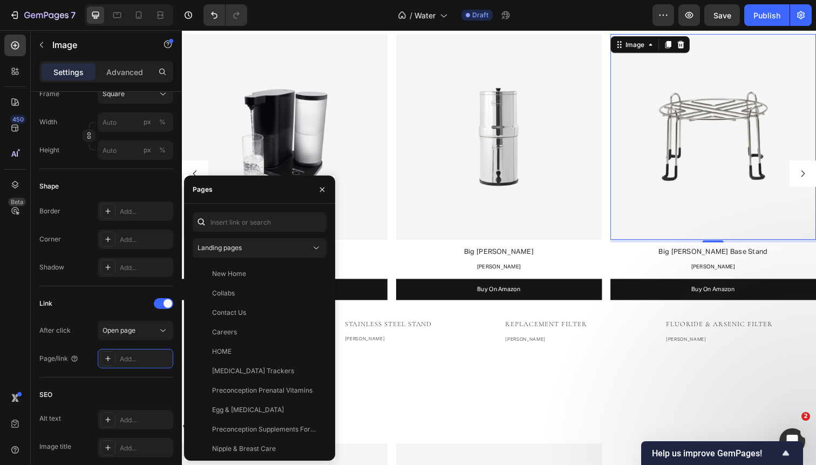
click at [269, 234] on div "Landing pages New Home View Collabs View Contact Us View Careers View HOME View…" at bounding box center [260, 332] width 134 height 240
click at [269, 223] on input "text" at bounding box center [260, 221] width 134 height 19
paste input "https://www.amazon.com/Berkey-Stainless-Countertop-Dispensing-Filtered/dp/B00S6…"
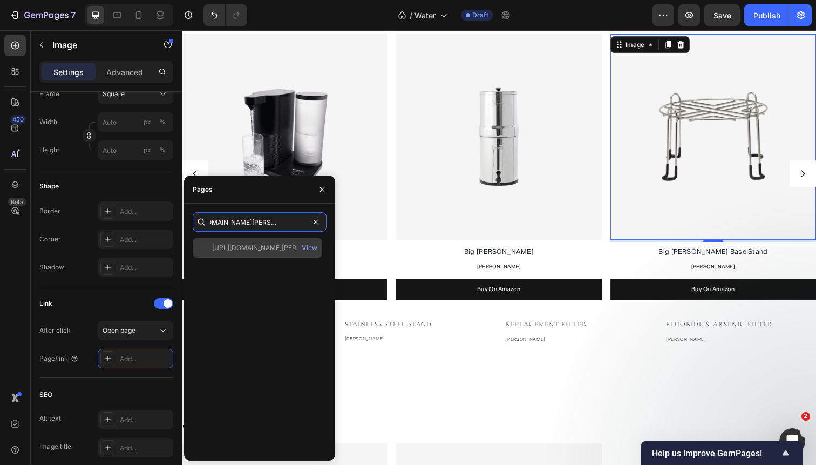
type input "https://www.amazon.com/Berkey-Stainless-Countertop-Dispensing-Filtered/dp/B00S6…"
click at [268, 250] on div "https://www.amazon.com/Berkey-Stainless-Countertop-Dispensing-Filtered/dp/B00S6…" at bounding box center [264, 248] width 104 height 10
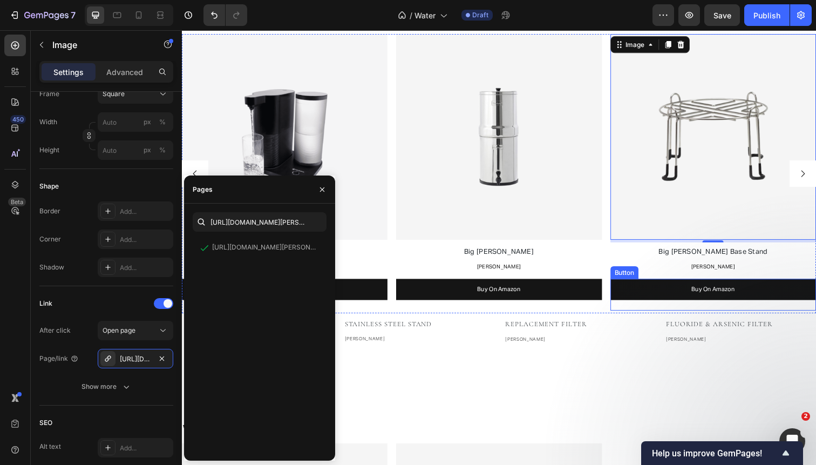
click at [671, 299] on link "Buy On Amazon" at bounding box center [725, 295] width 210 height 22
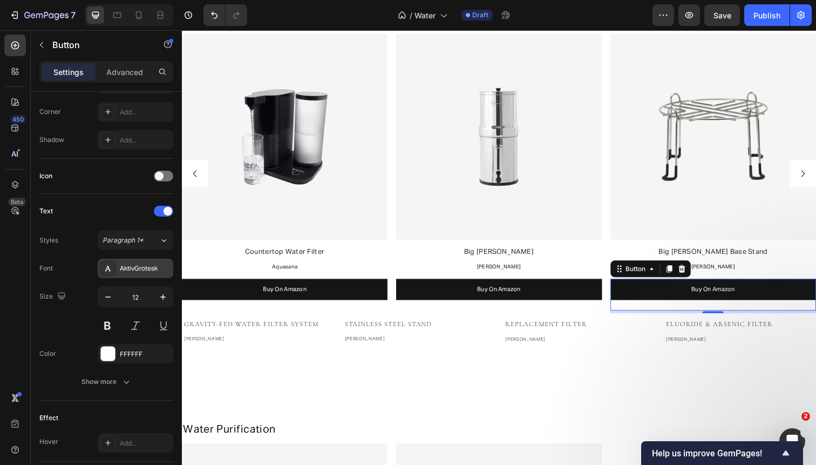
scroll to position [454, 0]
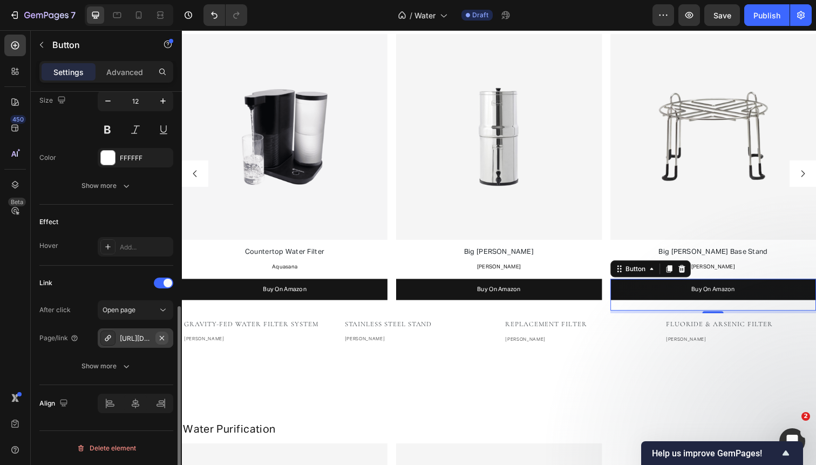
click at [162, 340] on icon "button" at bounding box center [162, 338] width 9 height 9
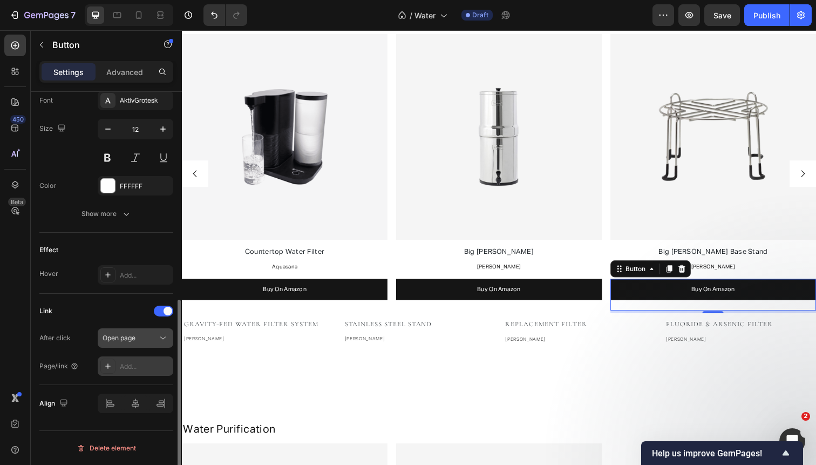
scroll to position [426, 0]
click at [133, 362] on div "Add..." at bounding box center [145, 367] width 51 height 10
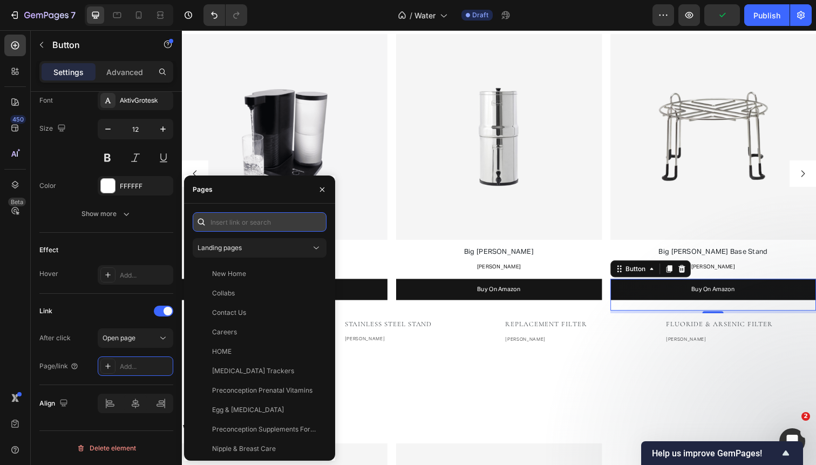
click at [271, 221] on input "text" at bounding box center [260, 221] width 134 height 19
paste input "https://www.amazon.com/Berkey-Stainless-Countertop-Dispensing-Filtered/dp/B00S6…"
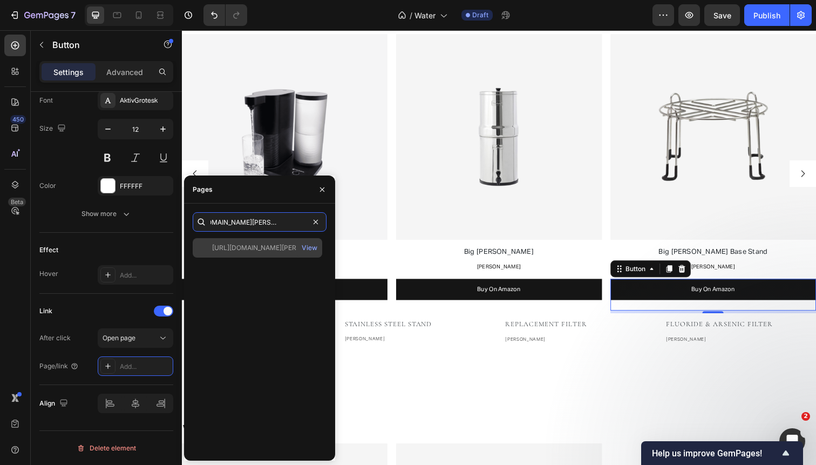
type input "https://www.amazon.com/Berkey-Stainless-Countertop-Dispensing-Filtered/dp/B00S6…"
click at [268, 247] on div "https://www.amazon.com/Berkey-Stainless-Countertop-Dispensing-Filtered/dp/B00S6…" at bounding box center [264, 248] width 104 height 10
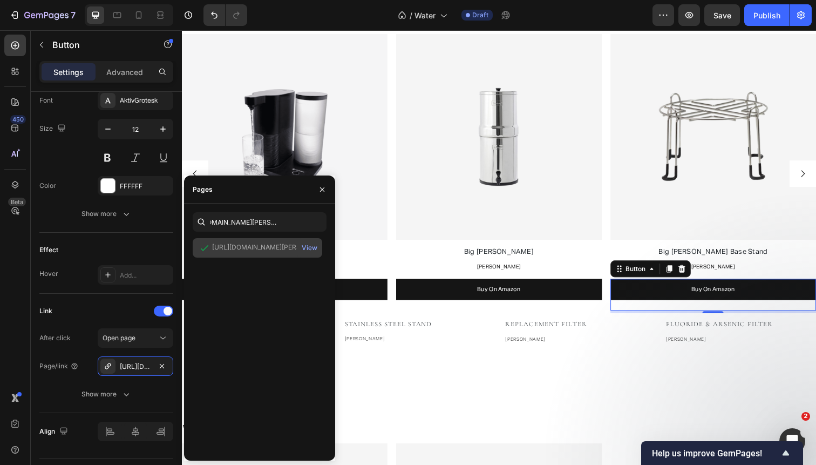
scroll to position [0, 0]
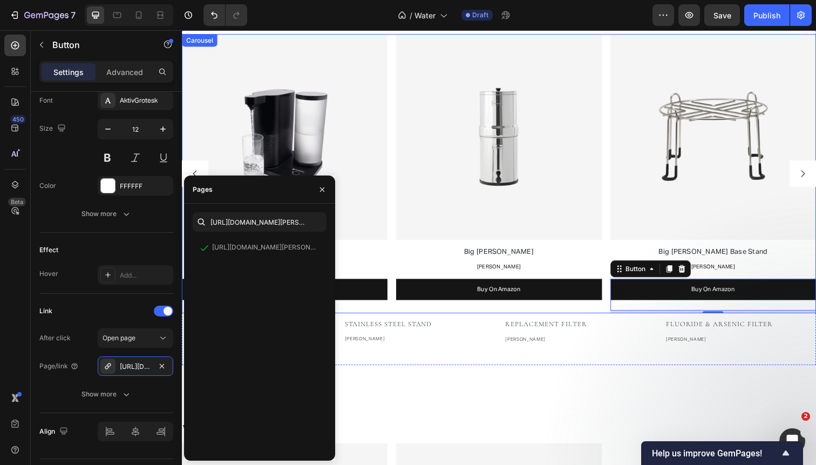
click at [613, 269] on div "Image Filtered Water Pitcher Text Block Clearly Filtered Text Block Buy On Amaz…" at bounding box center [506, 177] width 648 height 285
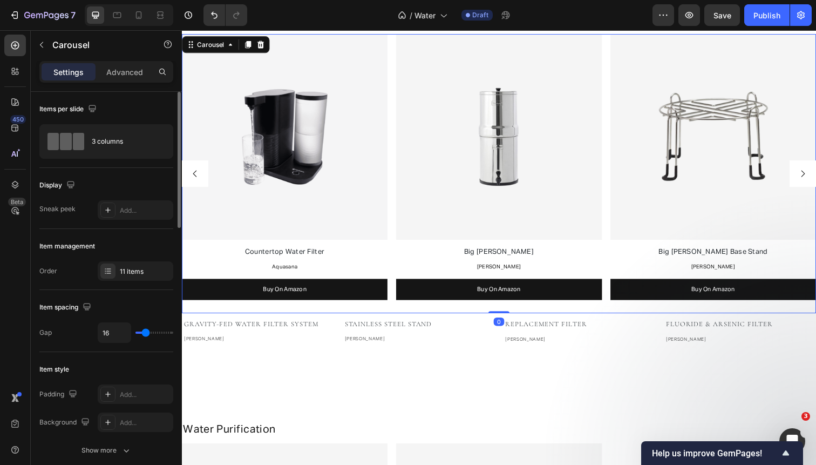
click at [813, 179] on icon "Carousel Next Arrow" at bounding box center [816, 177] width 10 height 10
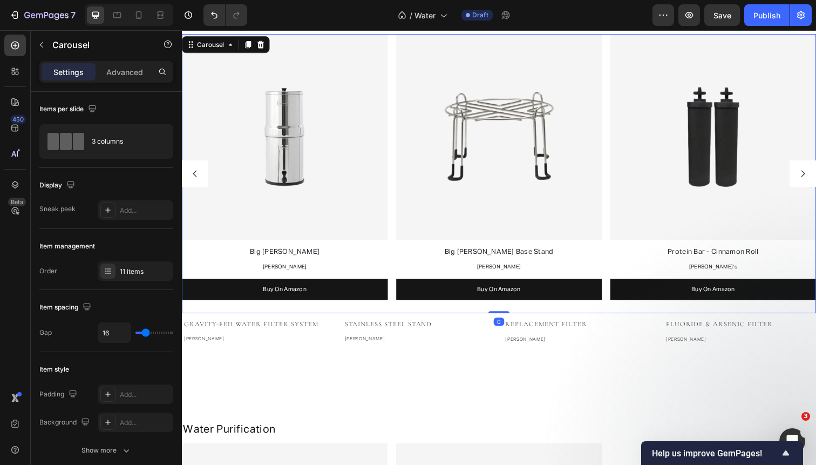
click at [813, 179] on icon "Carousel Next Arrow" at bounding box center [816, 177] width 10 height 10
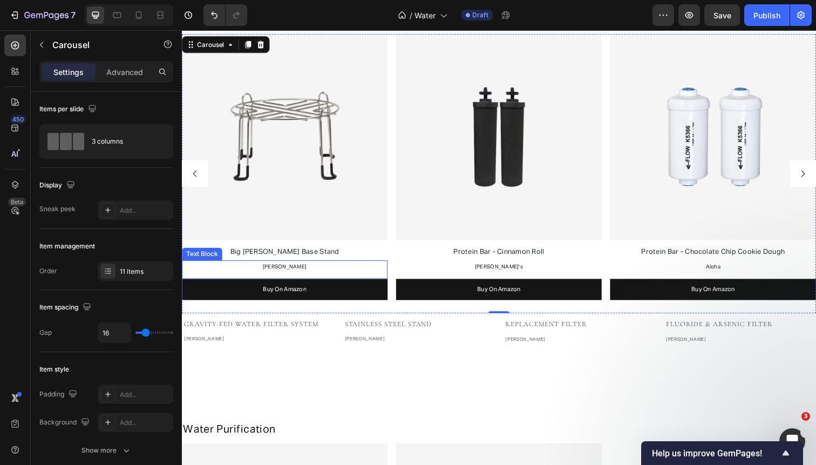
click at [290, 274] on p "[PERSON_NAME]" at bounding box center [287, 272] width 208 height 11
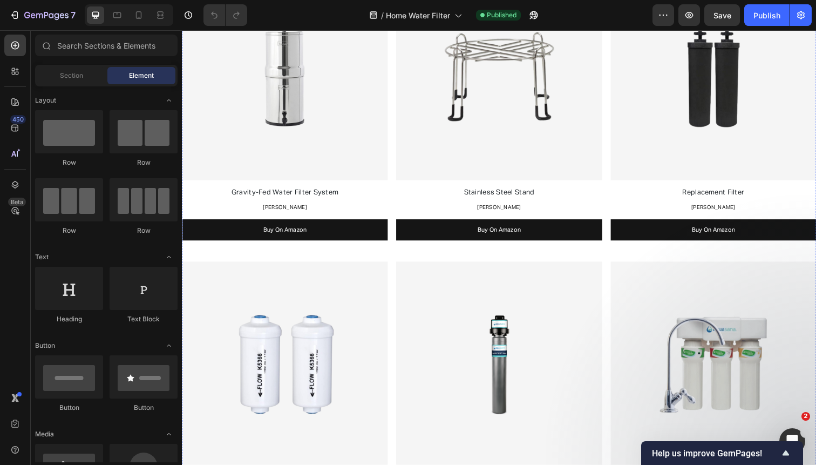
scroll to position [384, 0]
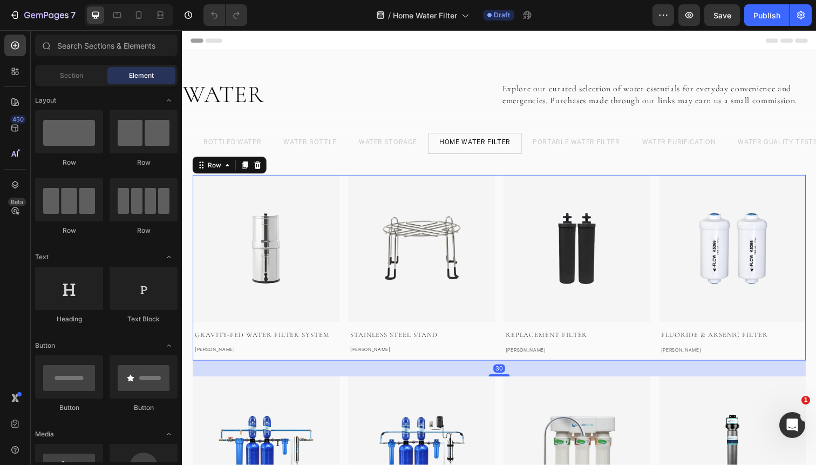
click at [349, 236] on div "Image Gravity-Fed Water Filter System Text block Berkey Text block Image Stainl…" at bounding box center [506, 272] width 626 height 189
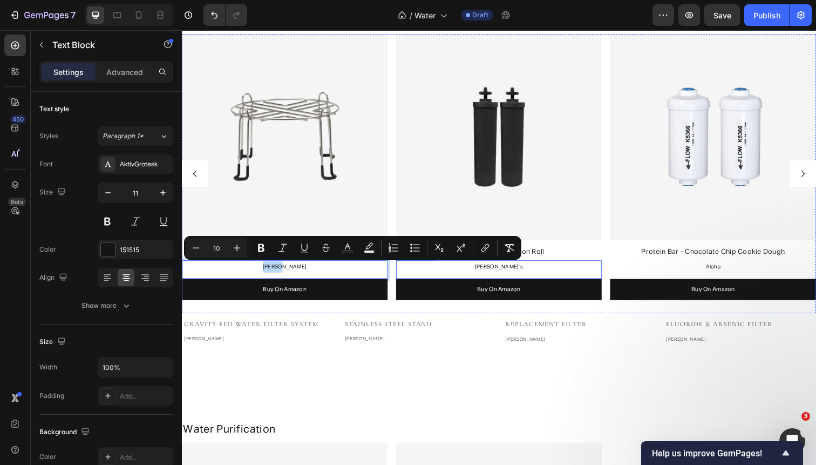
click at [504, 273] on span "David's" at bounding box center [505, 271] width 49 height 5
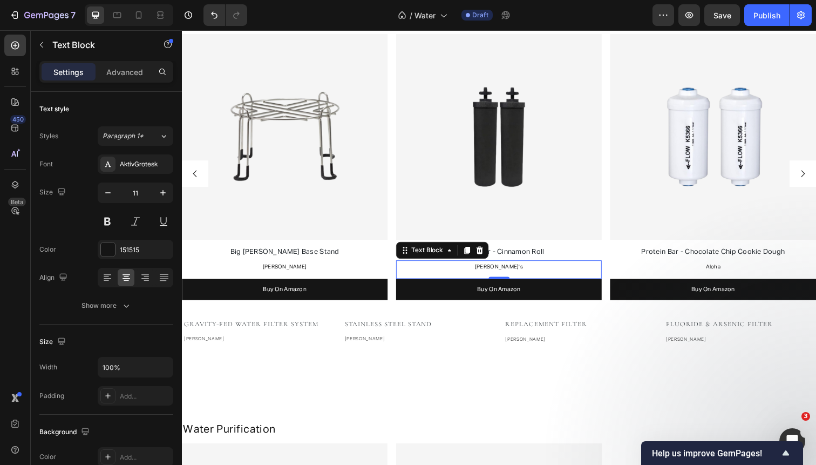
click at [504, 273] on span "David's" at bounding box center [505, 271] width 49 height 5
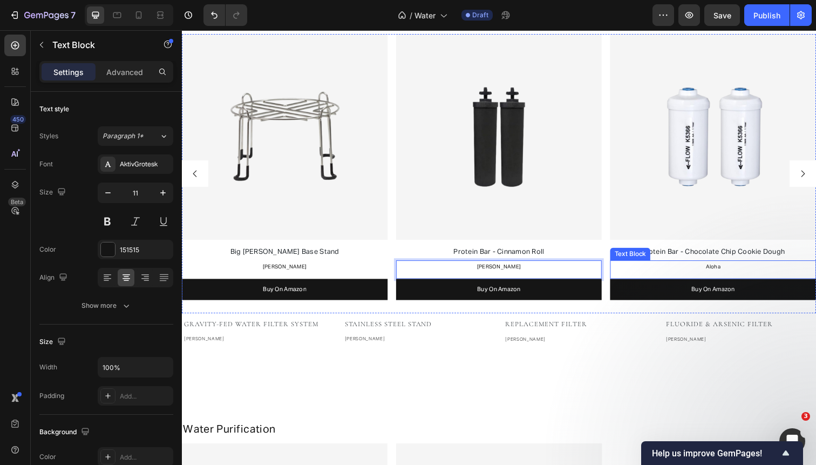
click at [718, 272] on span "Aloha" at bounding box center [724, 271] width 15 height 5
click at [651, 253] on p "Protein Bar - Chocolate Chip Cookie Dough" at bounding box center [725, 256] width 208 height 15
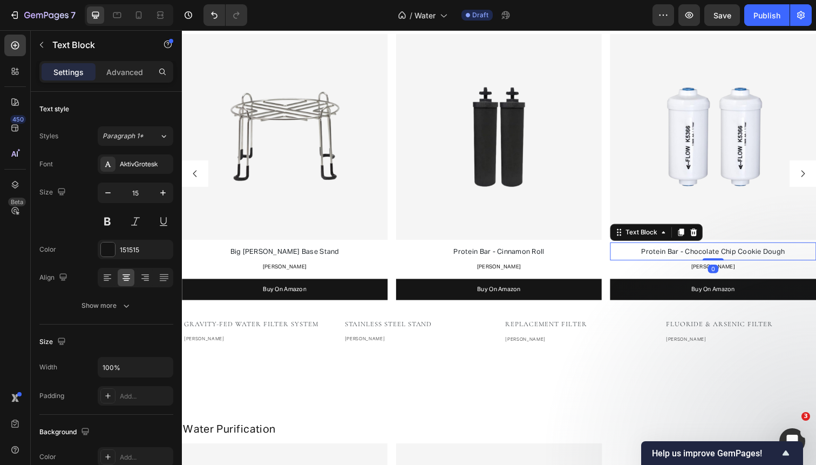
click at [651, 253] on p "Protein Bar - Chocolate Chip Cookie Dough" at bounding box center [725, 256] width 208 height 15
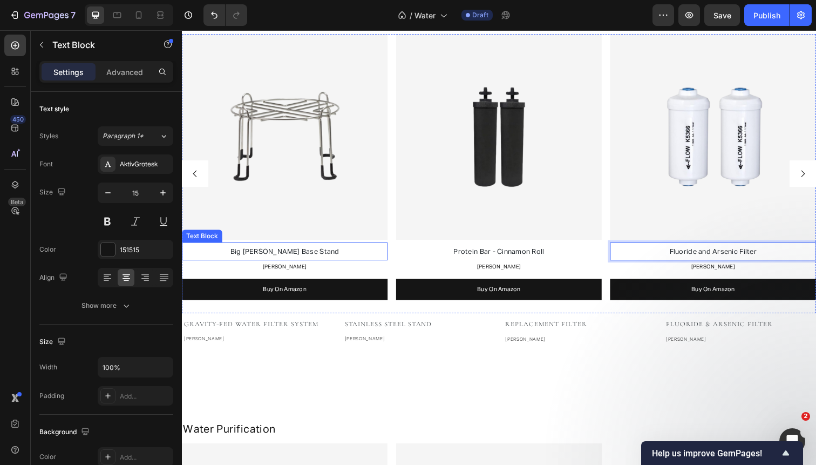
click at [275, 255] on span "Big Berkey Base Stand" at bounding box center [287, 257] width 111 height 7
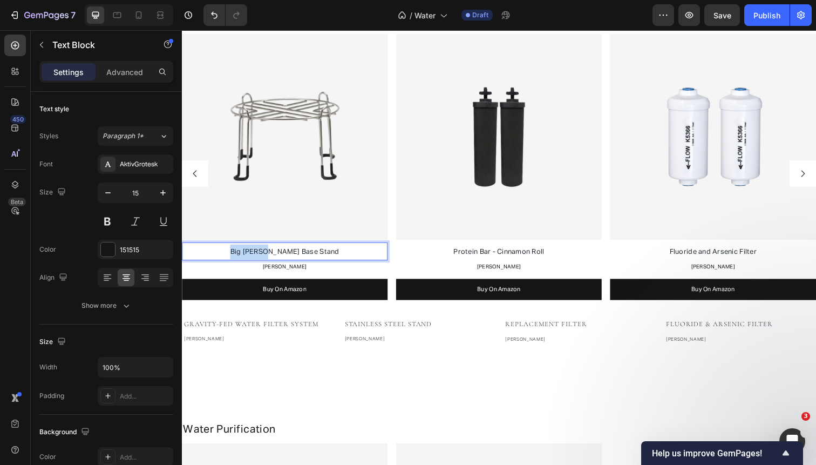
drag, startPoint x: 284, startPoint y: 256, endPoint x: 242, endPoint y: 256, distance: 42.6
click at [242, 256] on p "Big Berkey Base Stand" at bounding box center [287, 256] width 208 height 15
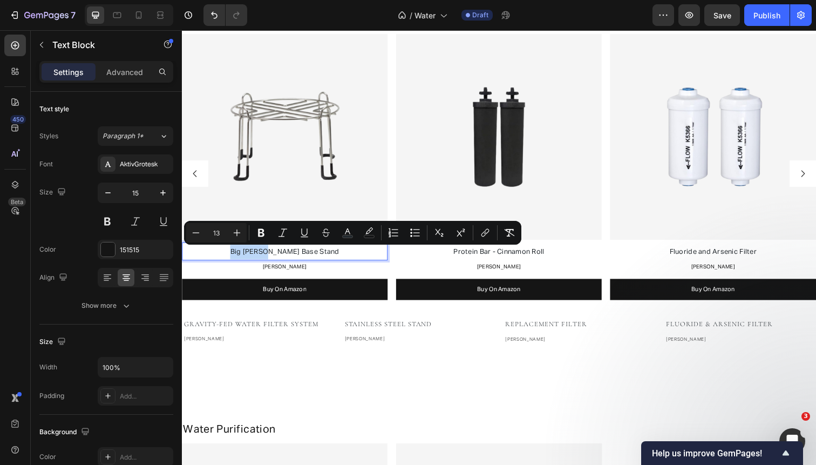
copy span "Big Berkey"
click at [492, 256] on span "Protein Bar - Cinnamon Roll" at bounding box center [505, 257] width 93 height 7
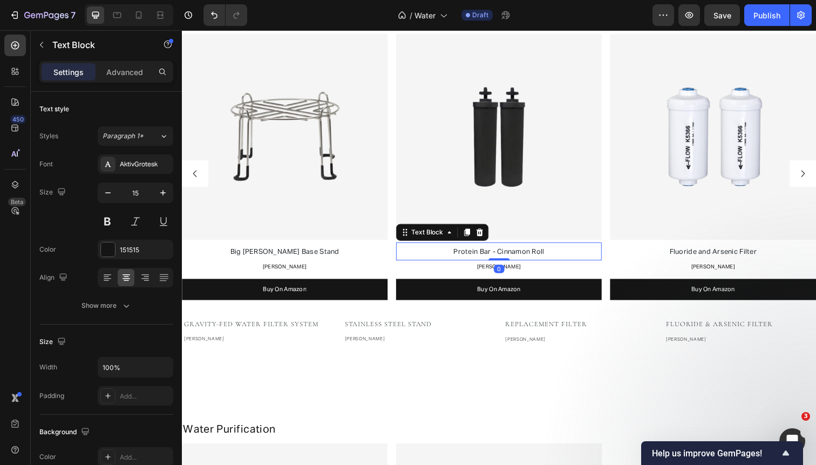
click at [492, 256] on span "Protein Bar - Cinnamon Roll" at bounding box center [505, 257] width 93 height 7
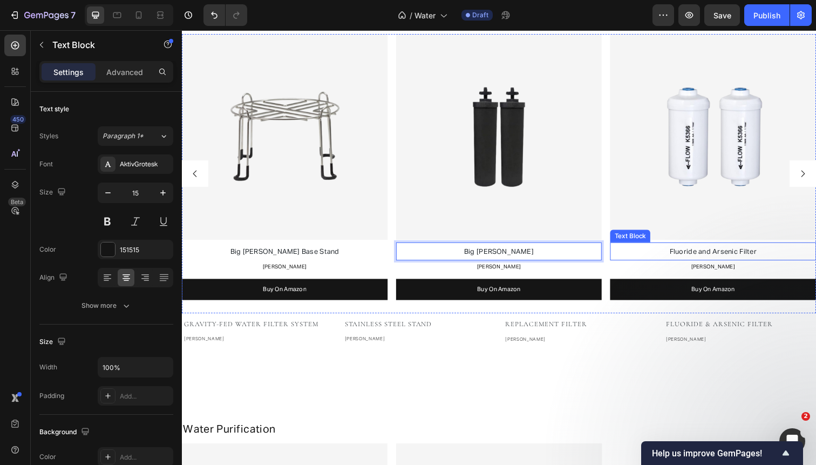
click at [681, 257] on span "Fluoride and Arsenic Filter" at bounding box center [724, 257] width 89 height 7
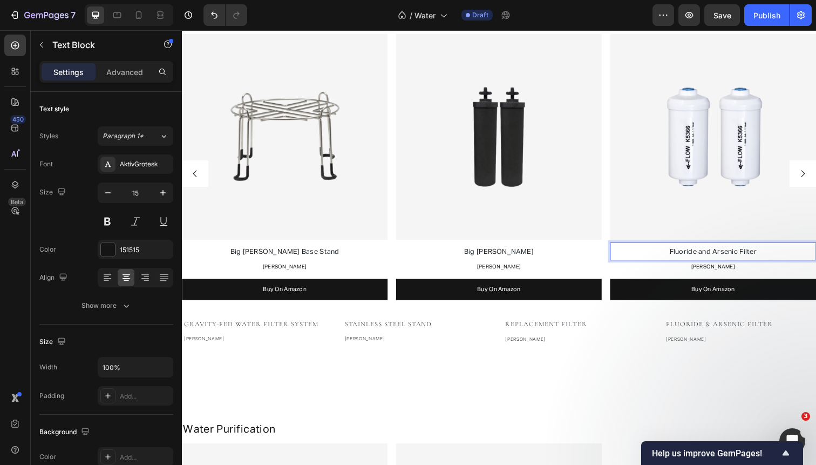
click at [680, 257] on span "Fluoride and Arsenic Filter" at bounding box center [724, 257] width 89 height 7
click at [732, 259] on span "Big Berkey Fluoride and Arsenic Filter" at bounding box center [724, 257] width 162 height 7
click at [552, 257] on p "Big [PERSON_NAME]" at bounding box center [506, 256] width 208 height 15
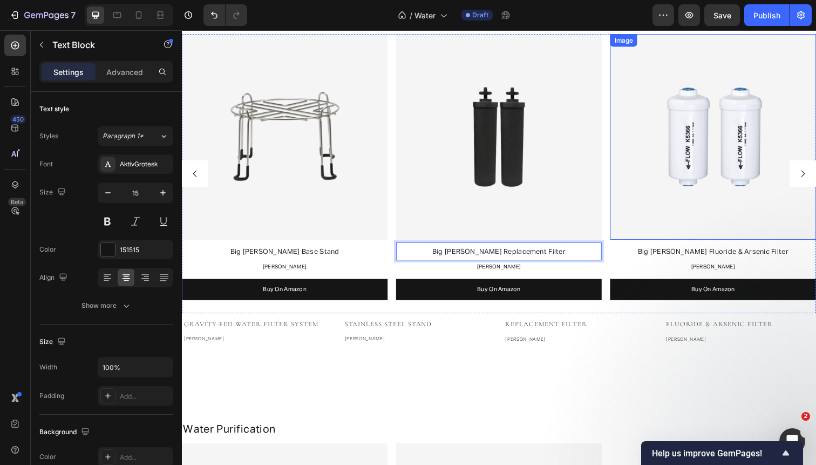
click at [691, 147] on img at bounding box center [725, 140] width 210 height 210
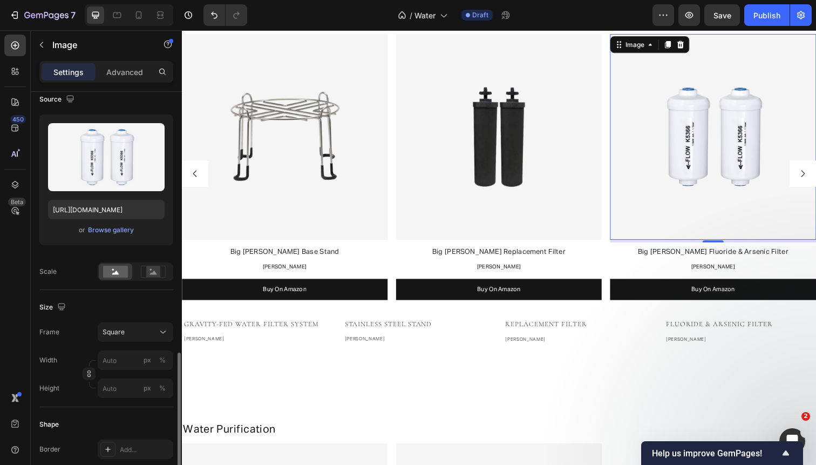
scroll to position [239, 0]
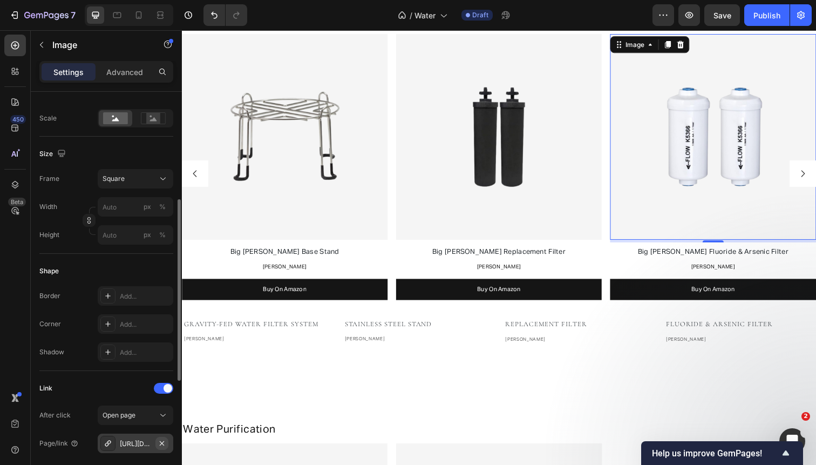
click at [164, 444] on icon "button" at bounding box center [162, 443] width 9 height 9
click at [143, 444] on div "Add..." at bounding box center [145, 444] width 51 height 10
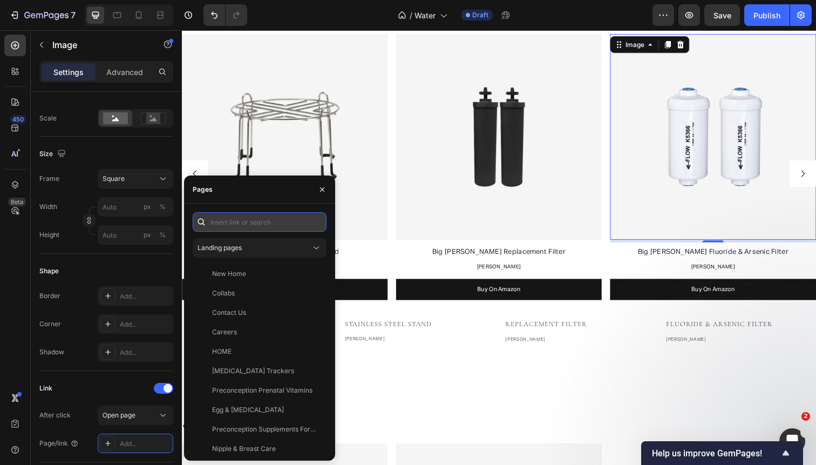
click at [278, 227] on input "text" at bounding box center [260, 221] width 134 height 19
paste input "https://www.amazon.com/Berkey-PF-2-Fluoride-Filter-Set/dp/B00BWIWYBW/?th=1"
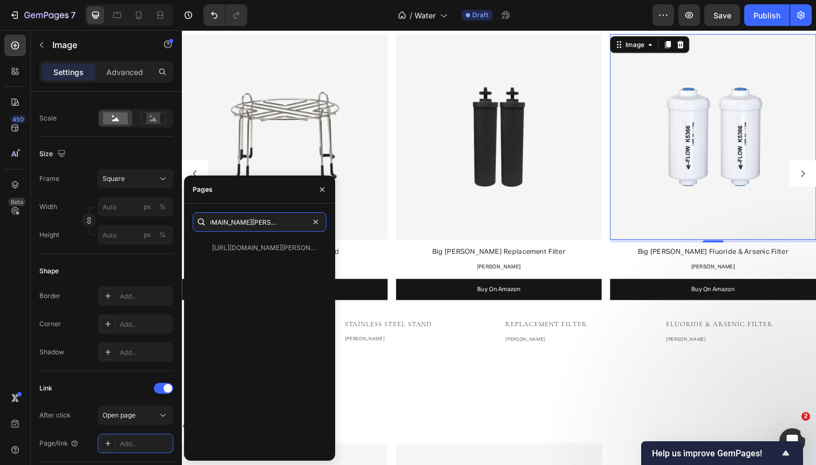
type input "https://www.amazon.com/Berkey-PF-2-Fluoride-Filter-Set/dp/B00BWIWYBW/?th=1"
click at [273, 252] on div "https://www.amazon.com/Berkey-PF-2-Fluoride-Filter-Set/dp/B00BWIWYBW/?th=1" at bounding box center [264, 248] width 104 height 10
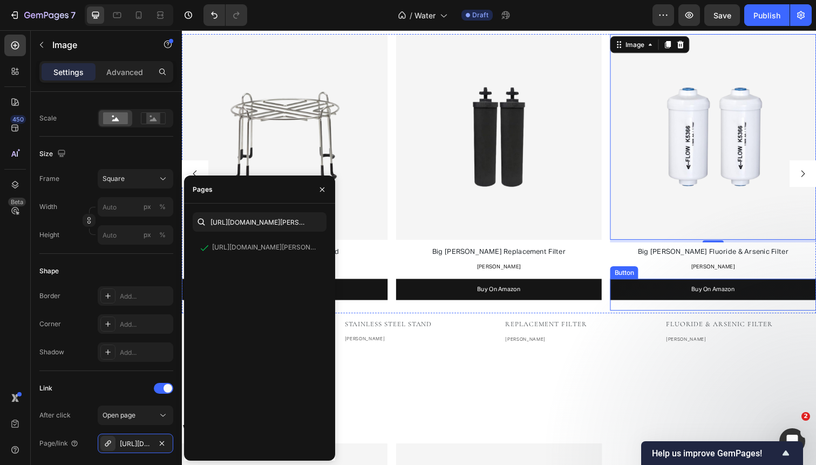
click at [647, 301] on link "Buy On Amazon" at bounding box center [725, 295] width 210 height 22
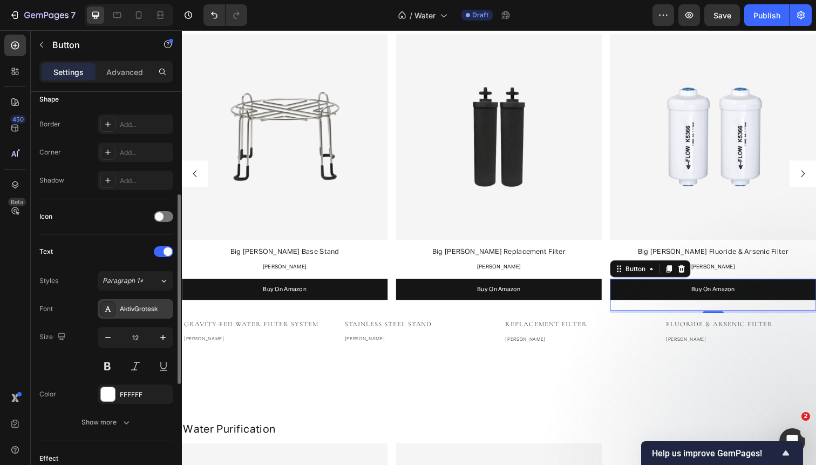
scroll to position [437, 0]
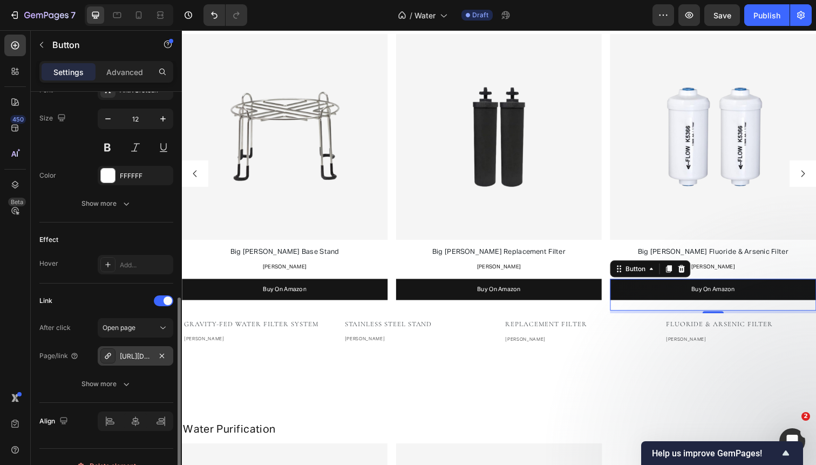
click at [162, 356] on icon "button" at bounding box center [162, 355] width 4 height 4
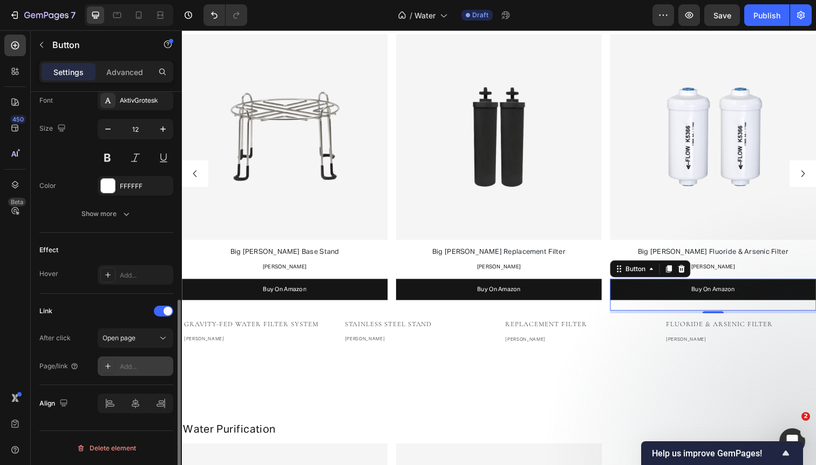
scroll to position [426, 0]
click at [143, 364] on div "Add..." at bounding box center [145, 367] width 51 height 10
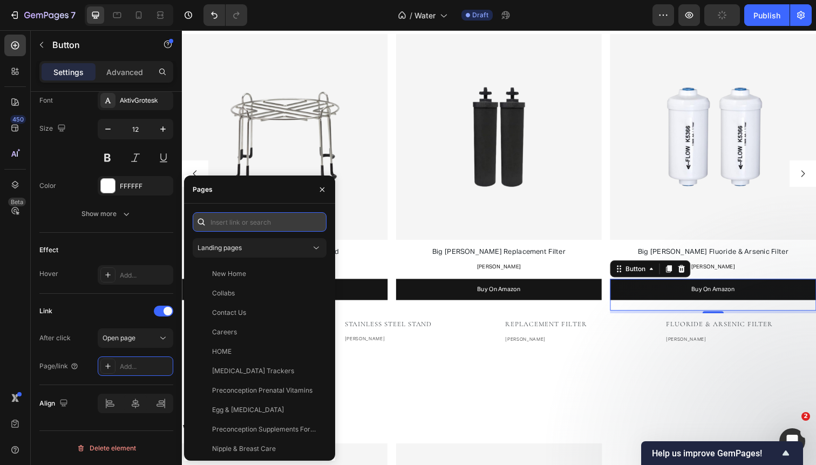
click at [252, 227] on input "text" at bounding box center [260, 221] width 134 height 19
paste input "https://www.amazon.com/Berkey-PF-2-Fluoride-Filter-Set/dp/B00BWIWYBW/?th=1"
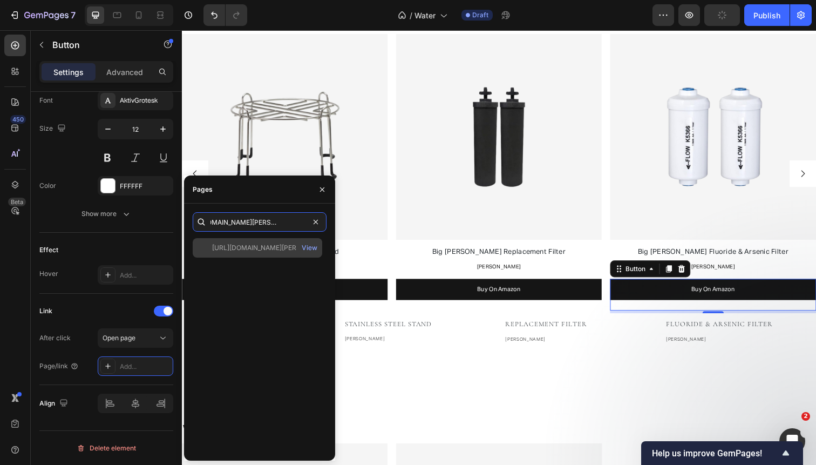
type input "https://www.amazon.com/Berkey-PF-2-Fluoride-Filter-Set/dp/B00BWIWYBW/?th=1"
click at [256, 243] on div "https://www.amazon.com/Berkey-PF-2-Fluoride-Filter-Set/dp/B00BWIWYBW/?th=1" at bounding box center [264, 248] width 104 height 10
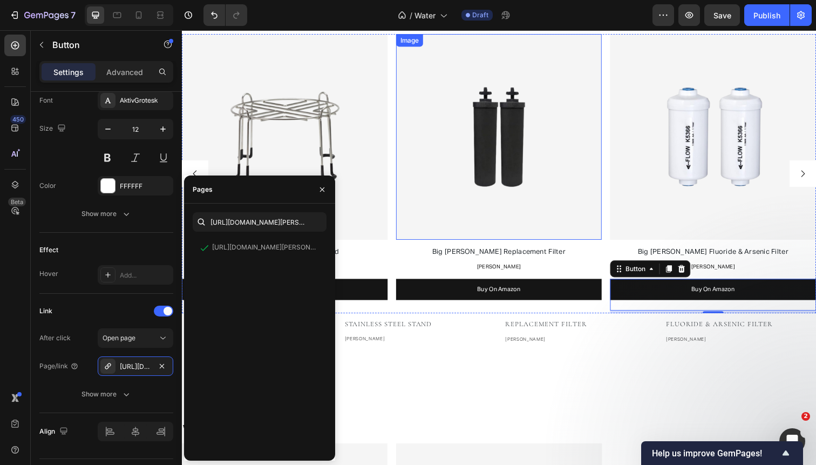
click at [465, 151] on img at bounding box center [506, 140] width 210 height 210
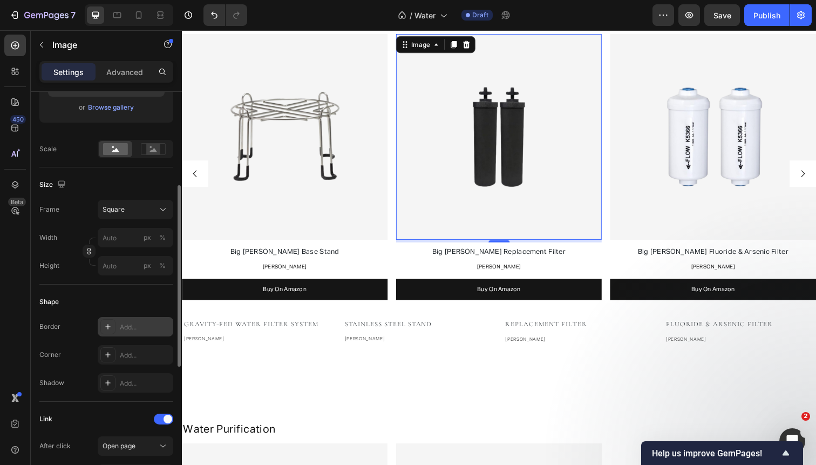
scroll to position [344, 0]
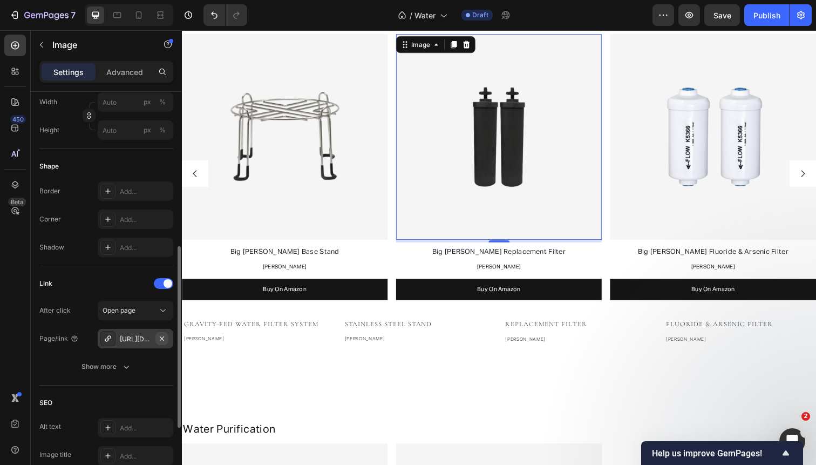
click at [166, 338] on icon "button" at bounding box center [162, 338] width 9 height 9
click at [144, 345] on div "Add..." at bounding box center [136, 338] width 76 height 19
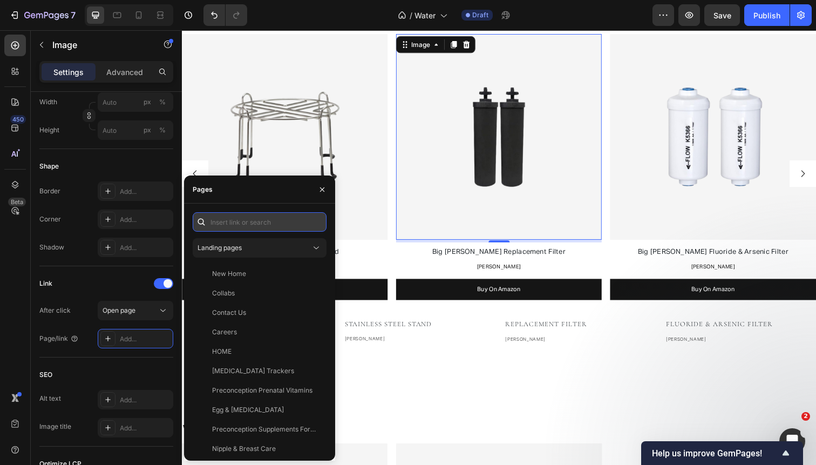
click at [256, 228] on input "text" at bounding box center [260, 221] width 134 height 19
paste input "https://www.amazon.com/Berkey-Black-Purification-Elements-Pack/dp/B00BWIWW1Y?"
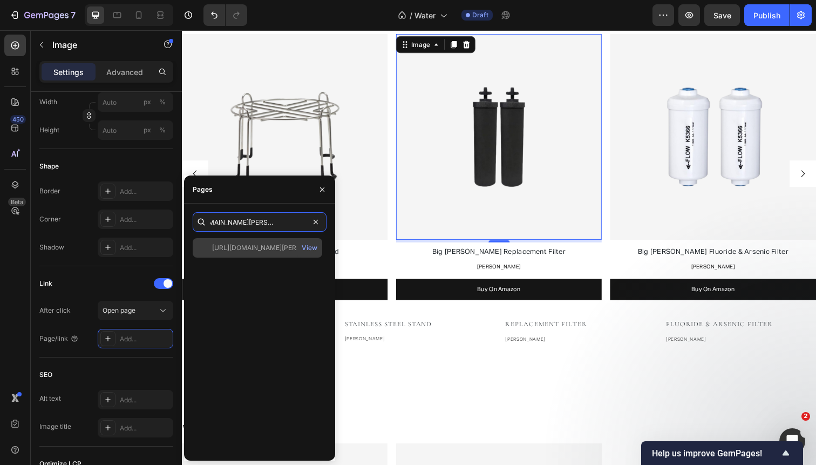
type input "https://www.amazon.com/Berkey-Black-Purification-Elements-Pack/dp/B00BWIWW1Y?"
click at [282, 248] on div "https://www.amazon.com/Berkey-Black-Purification-Elements-Pack/dp/B00BWIWW1Y?" at bounding box center [264, 248] width 104 height 10
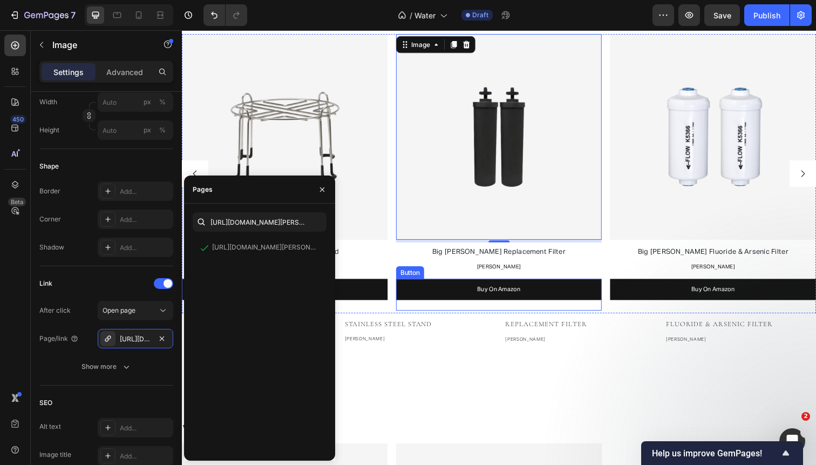
click at [575, 301] on link "Buy On Amazon" at bounding box center [506, 295] width 210 height 22
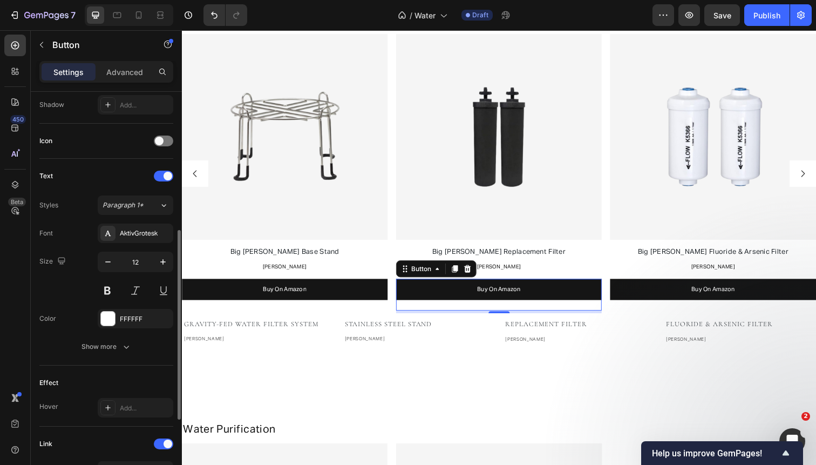
scroll to position [454, 0]
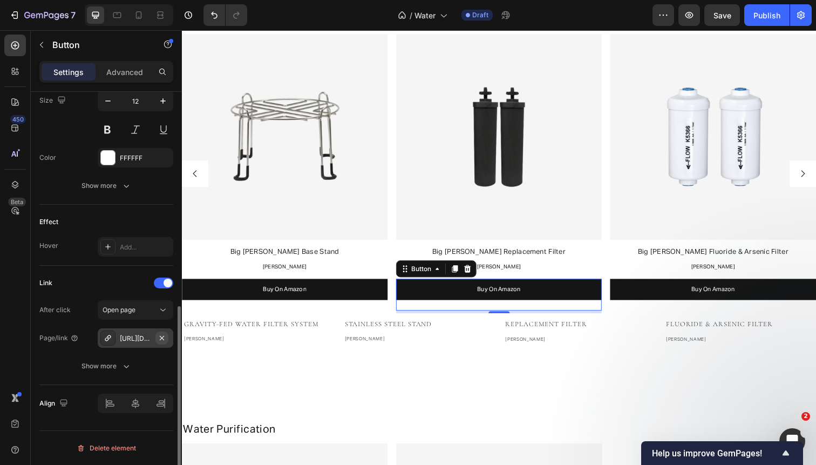
click at [165, 340] on icon "button" at bounding box center [162, 338] width 9 height 9
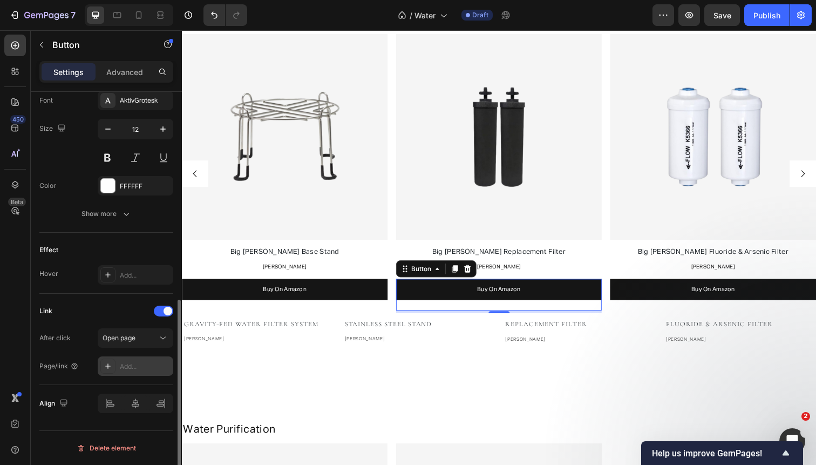
click at [137, 369] on div "Add..." at bounding box center [145, 367] width 51 height 10
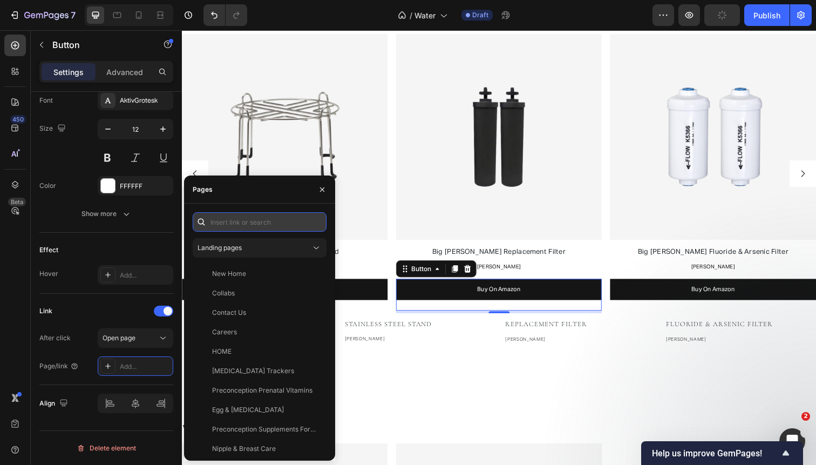
click at [255, 218] on input "text" at bounding box center [260, 221] width 134 height 19
paste input "https://www.amazon.com/Berkey-Black-Purification-Elements-Pack/dp/B00BWIWW1Y?"
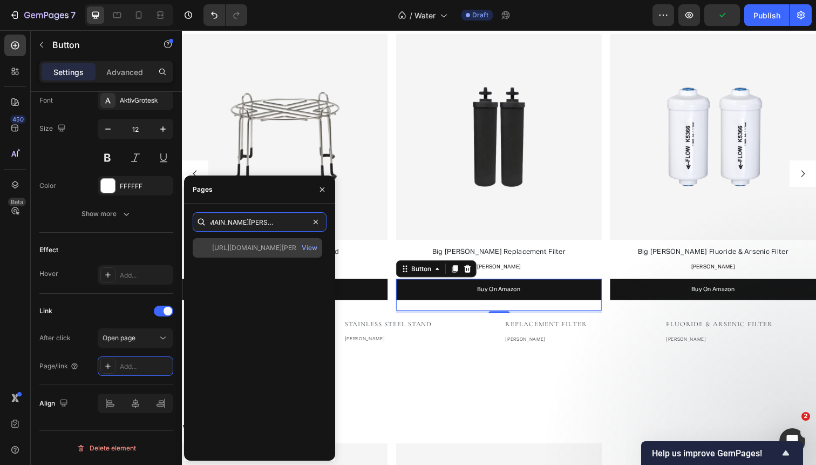
type input "https://www.amazon.com/Berkey-Black-Purification-Elements-Pack/dp/B00BWIWW1Y?"
click at [257, 243] on div "https://www.amazon.com/Berkey-Black-Purification-Elements-Pack/dp/B00BWIWW1Y?" at bounding box center [264, 248] width 104 height 10
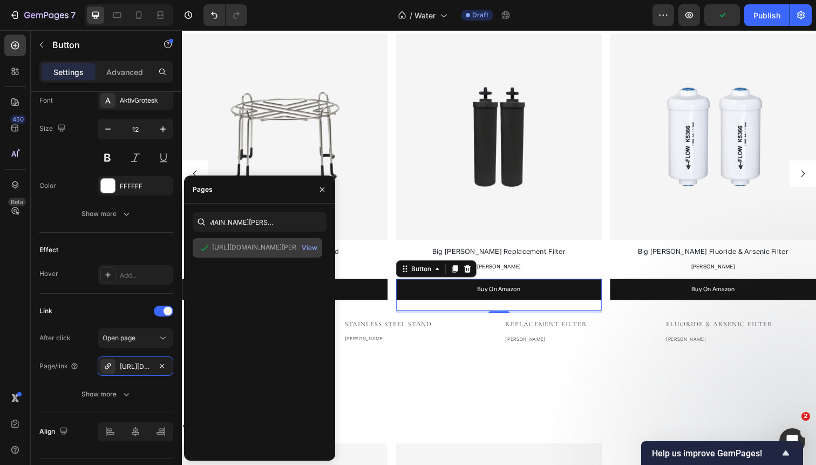
scroll to position [0, 0]
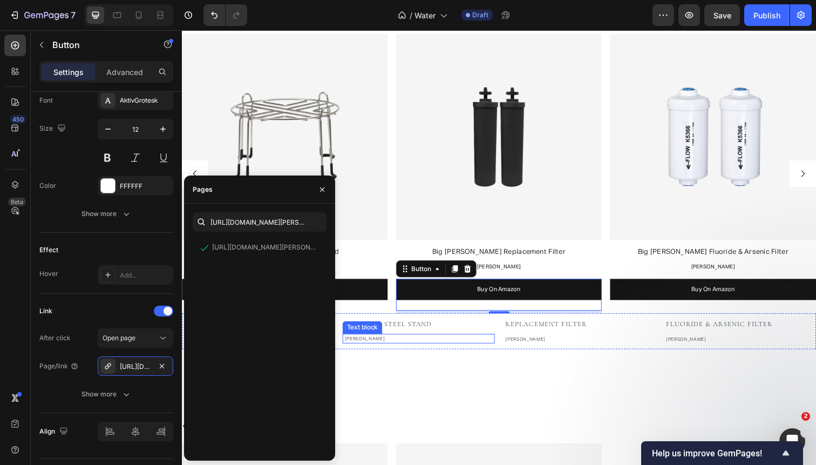
click at [482, 347] on p "[PERSON_NAME]" at bounding box center [424, 346] width 152 height 8
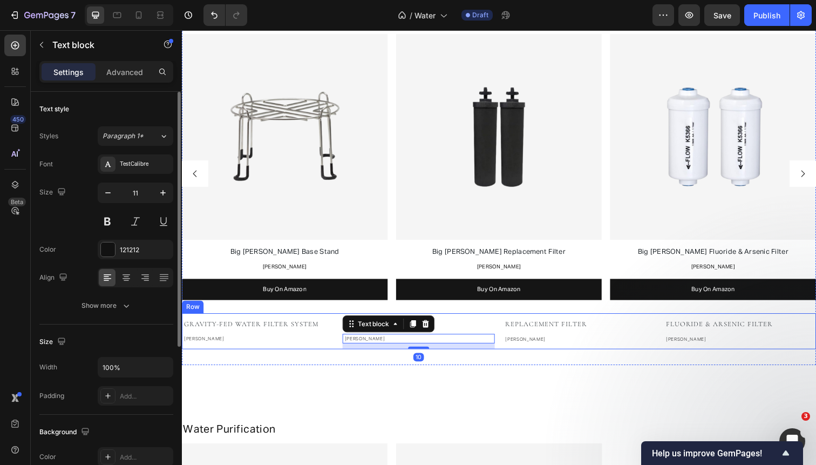
click at [504, 347] on div "Gravity-Fed Water Filter System Text block Berkey Text block Stainless Steel St…" at bounding box center [506, 338] width 648 height 37
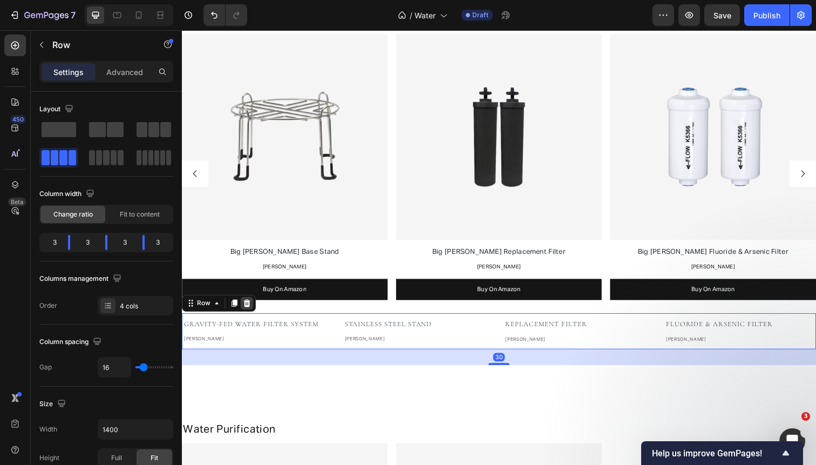
click at [247, 311] on icon at bounding box center [248, 310] width 7 height 8
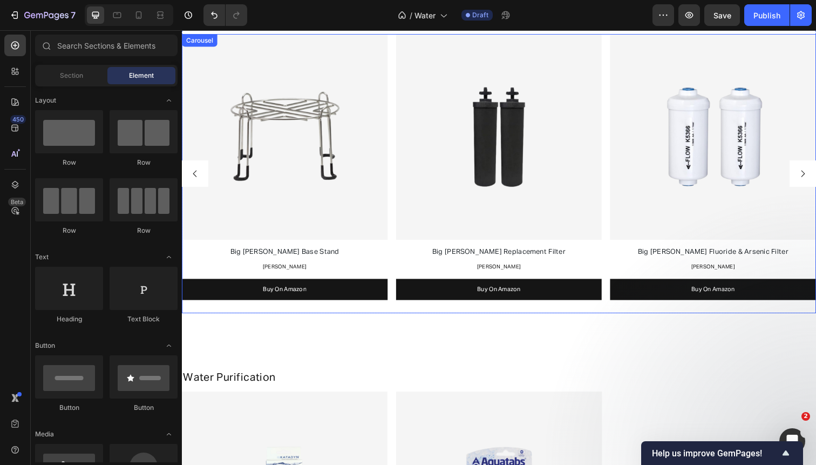
click at [196, 179] on icon "Carousel Back Arrow" at bounding box center [195, 177] width 4 height 6
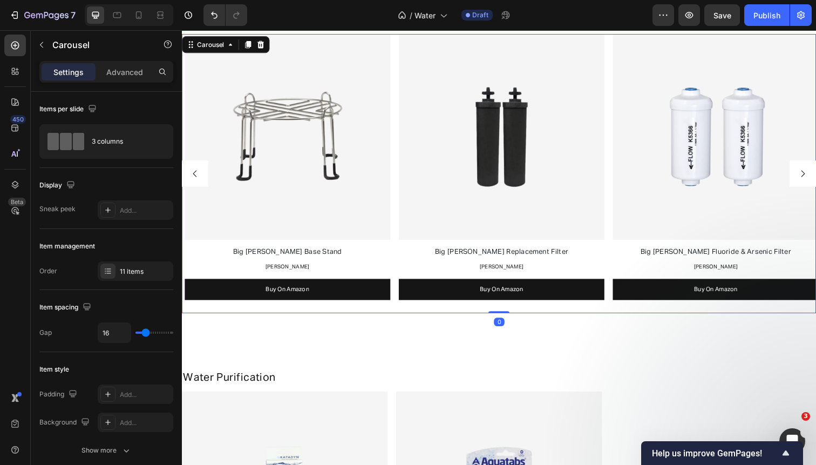
click at [196, 179] on icon "Carousel Back Arrow" at bounding box center [195, 177] width 4 height 6
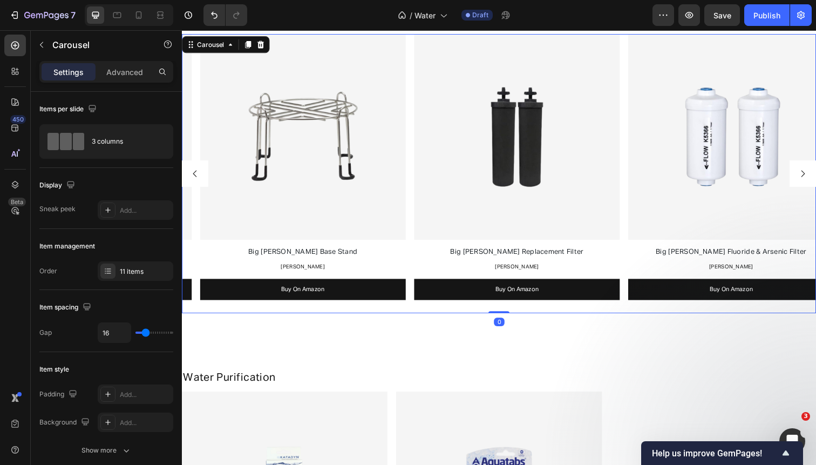
click at [196, 179] on icon "Carousel Back Arrow" at bounding box center [195, 177] width 4 height 6
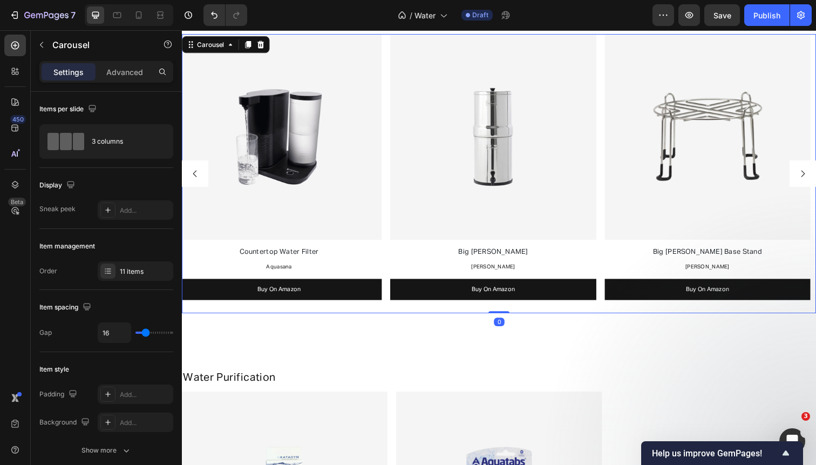
click at [196, 179] on icon "Carousel Back Arrow" at bounding box center [195, 177] width 4 height 6
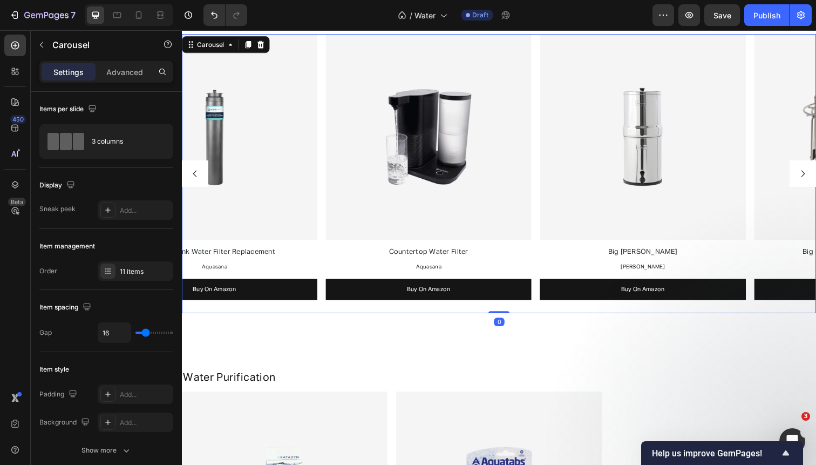
click at [196, 179] on icon "Carousel Back Arrow" at bounding box center [195, 177] width 4 height 6
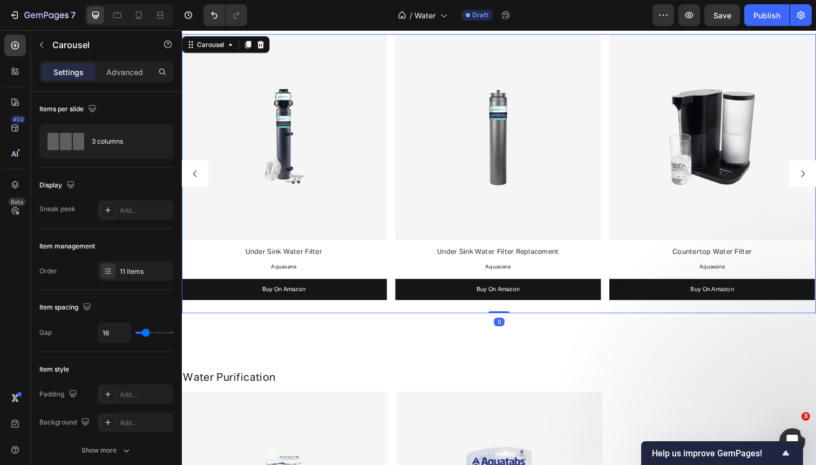
click at [196, 179] on icon "Carousel Back Arrow" at bounding box center [195, 177] width 4 height 6
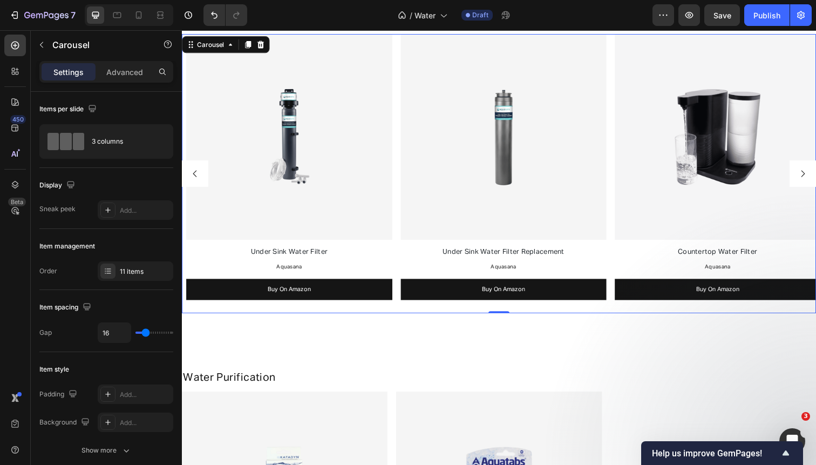
click at [196, 179] on icon "Carousel Back Arrow" at bounding box center [195, 177] width 4 height 6
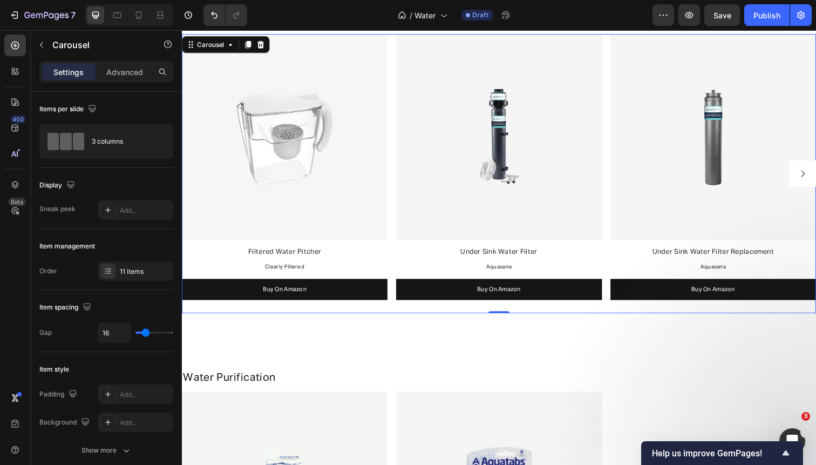
click at [814, 177] on icon "Carousel Next Arrow" at bounding box center [816, 177] width 10 height 10
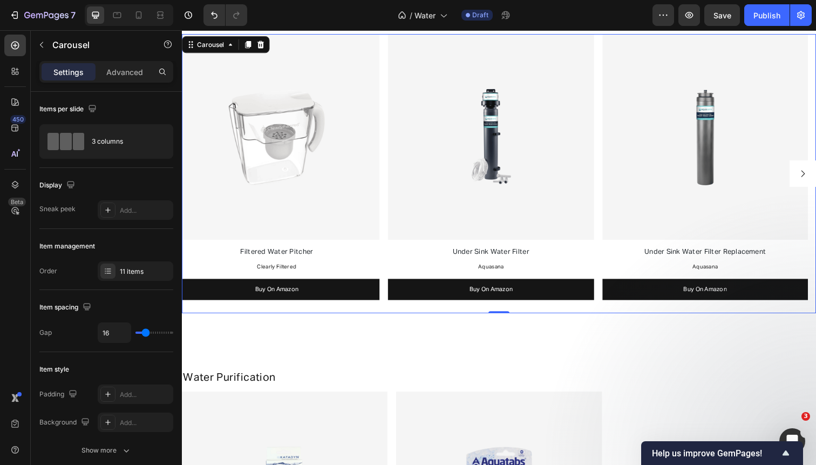
click at [814, 177] on icon "Carousel Next Arrow" at bounding box center [816, 177] width 10 height 10
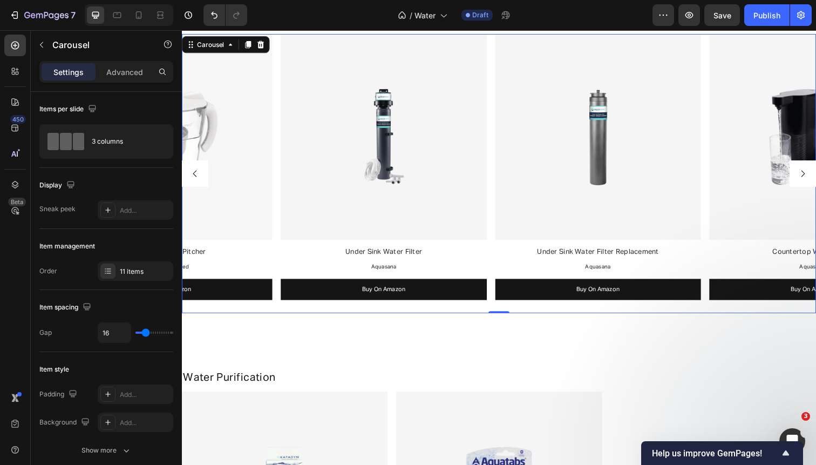
click at [814, 177] on icon "Carousel Next Arrow" at bounding box center [816, 177] width 10 height 10
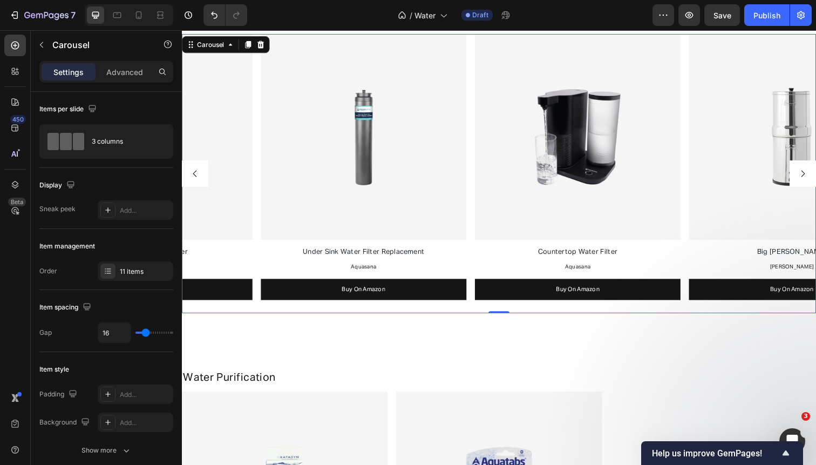
click at [814, 177] on icon "Carousel Next Arrow" at bounding box center [816, 177] width 10 height 10
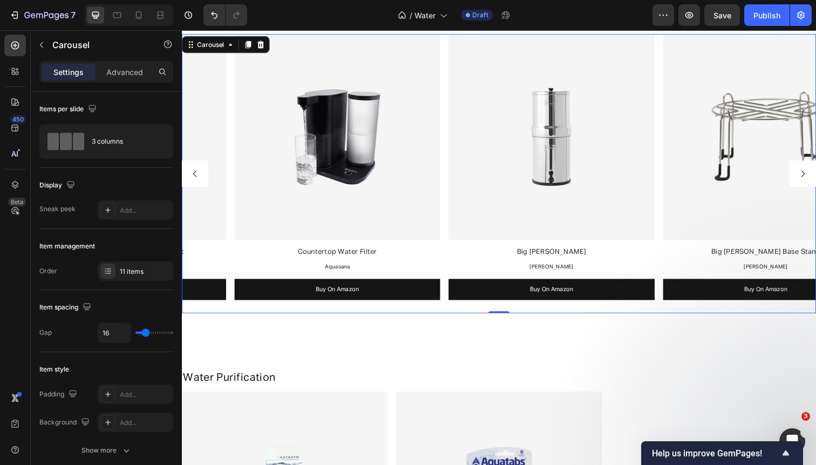
click at [814, 177] on icon "Carousel Next Arrow" at bounding box center [816, 177] width 10 height 10
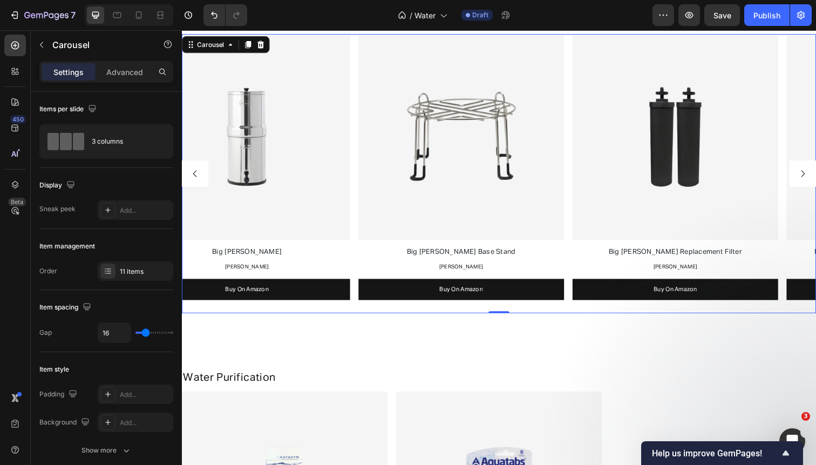
click at [814, 177] on icon "Carousel Next Arrow" at bounding box center [816, 177] width 10 height 10
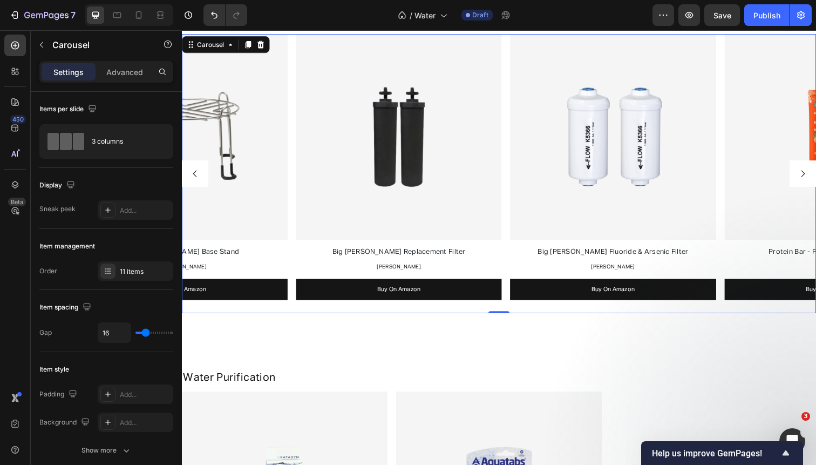
click at [814, 177] on icon "Carousel Next Arrow" at bounding box center [816, 177] width 10 height 10
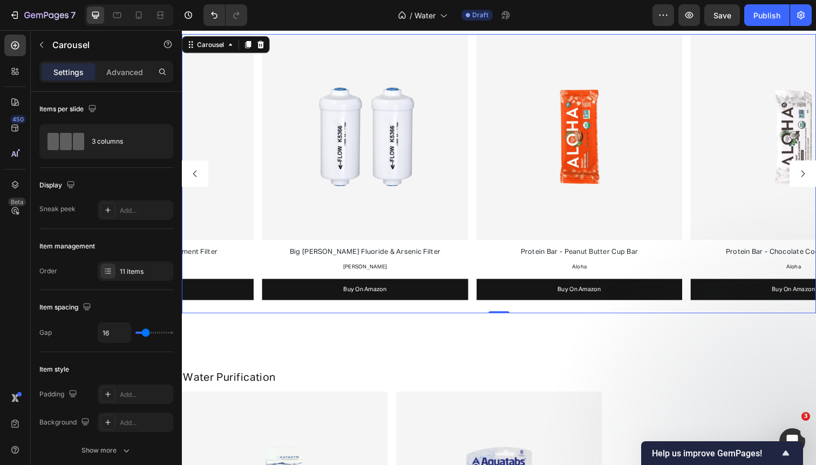
click at [814, 177] on icon "Carousel Next Arrow" at bounding box center [816, 177] width 10 height 10
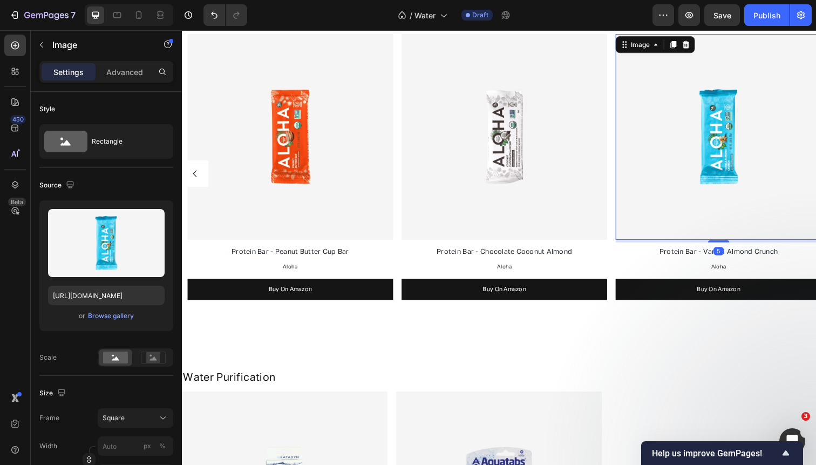
click at [814, 177] on img at bounding box center [730, 140] width 210 height 210
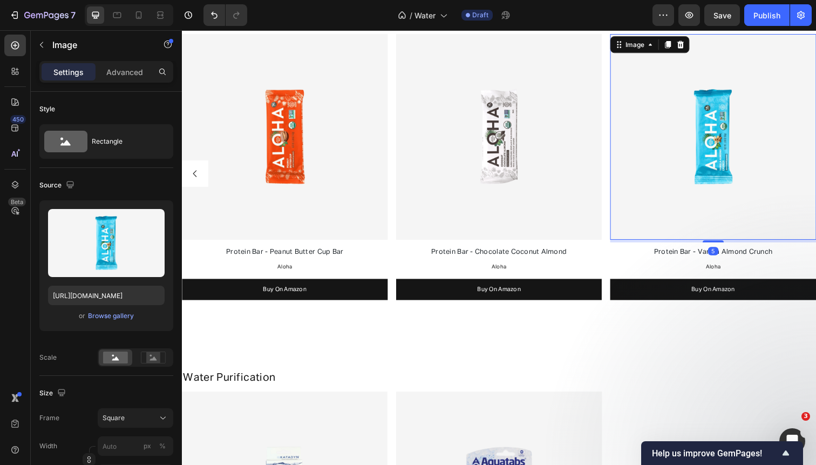
click at [814, 177] on img at bounding box center [725, 140] width 210 height 210
click at [614, 171] on div "Image Filtered Water Pitcher Text Block Clearly Filtered Text Block Buy On Amaz…" at bounding box center [506, 177] width 648 height 285
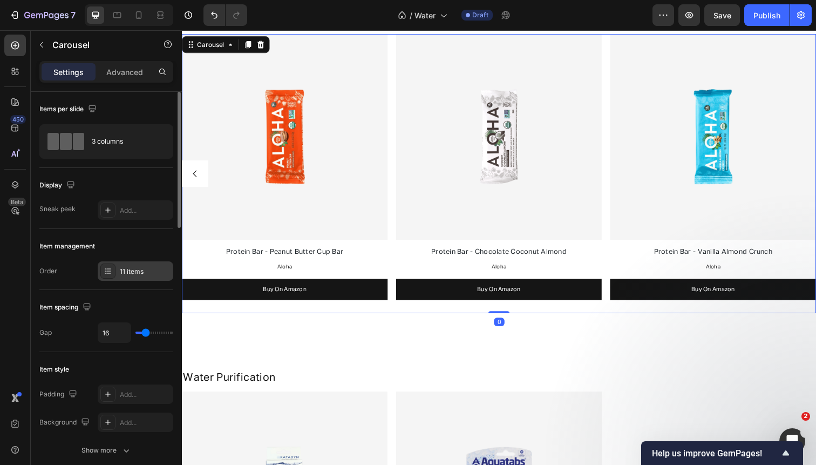
click at [136, 274] on div "11 items" at bounding box center [145, 272] width 51 height 10
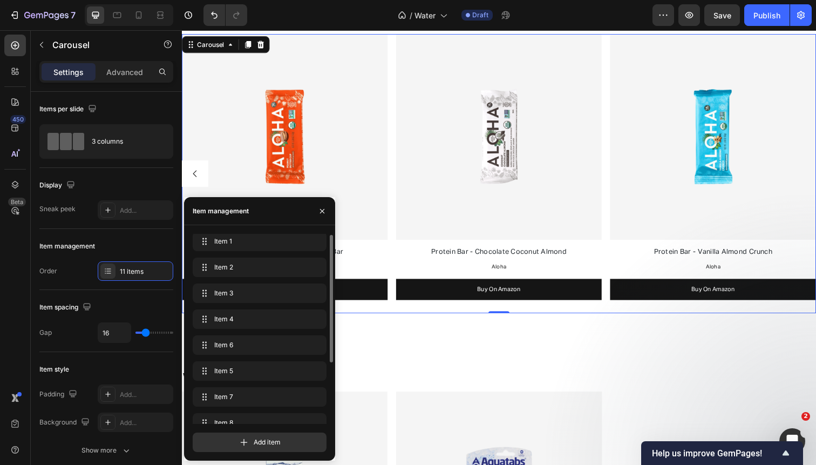
scroll to position [93, 0]
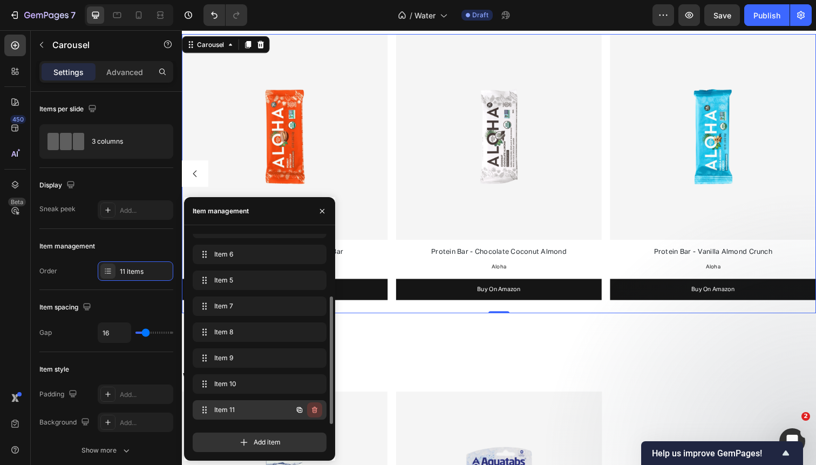
click at [310, 406] on icon "button" at bounding box center [314, 409] width 9 height 9
click at [310, 406] on div "Delete" at bounding box center [307, 410] width 20 height 10
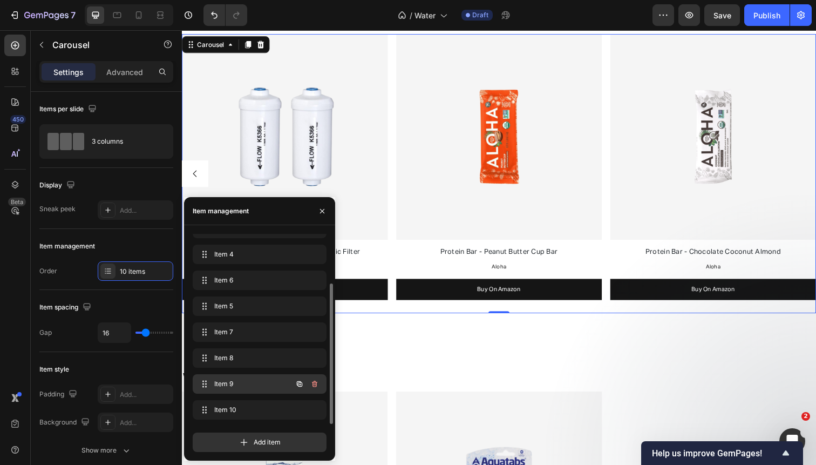
scroll to position [67, 0]
click at [315, 410] on icon "button" at bounding box center [315, 410] width 1 height 3
click at [315, 410] on div "Delete" at bounding box center [307, 410] width 20 height 10
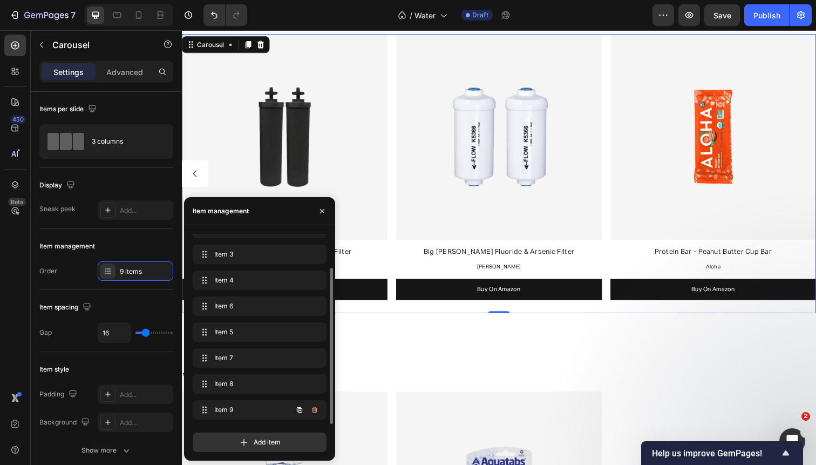
scroll to position [41, 0]
click at [200, 177] on button "Carousel Back Arrow" at bounding box center [195, 177] width 27 height 27
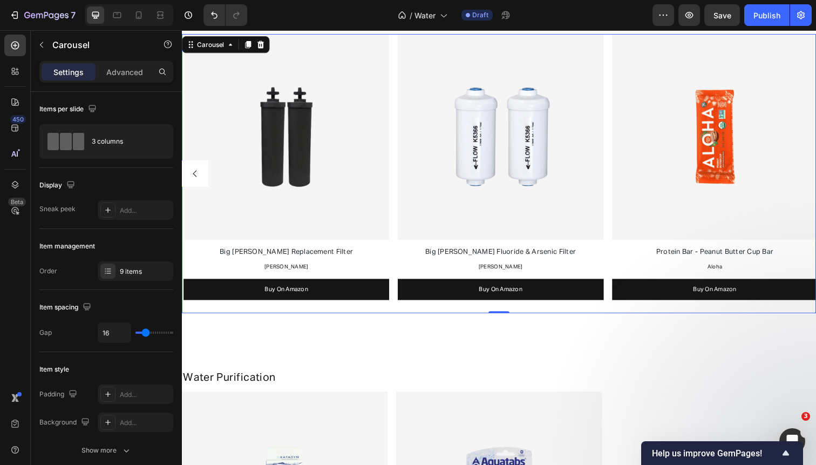
click at [200, 177] on button "Carousel Back Arrow" at bounding box center [195, 177] width 27 height 27
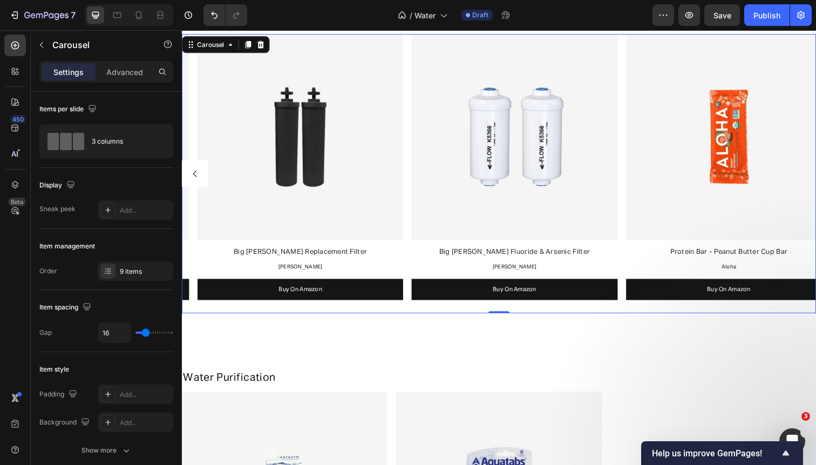
click at [200, 177] on button "Carousel Back Arrow" at bounding box center [195, 177] width 27 height 27
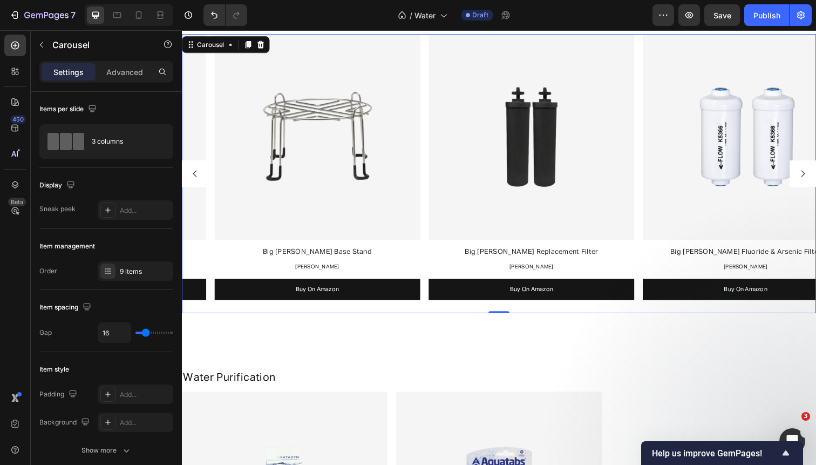
click at [200, 177] on button "Carousel Back Arrow" at bounding box center [195, 177] width 27 height 27
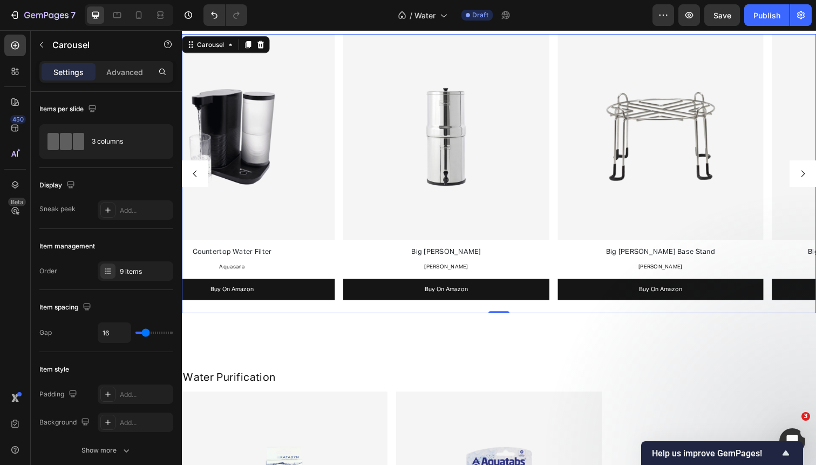
click at [200, 177] on button "Carousel Back Arrow" at bounding box center [195, 177] width 27 height 27
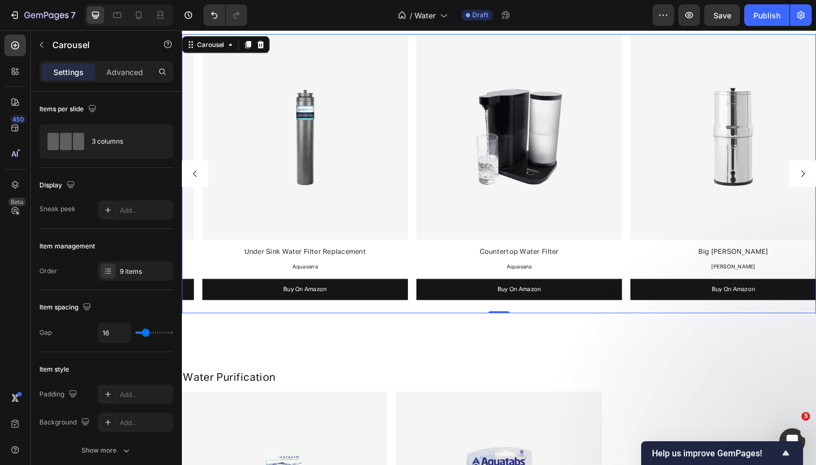
click at [200, 177] on button "Carousel Back Arrow" at bounding box center [195, 177] width 27 height 27
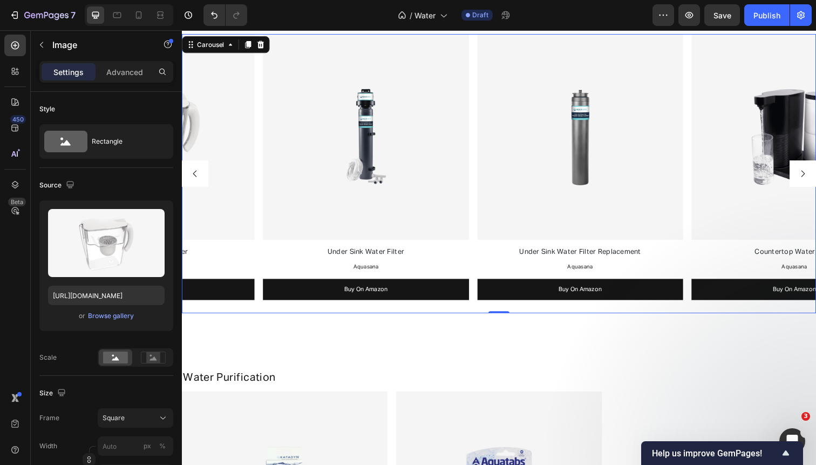
click at [200, 177] on img at bounding box center [151, 140] width 210 height 210
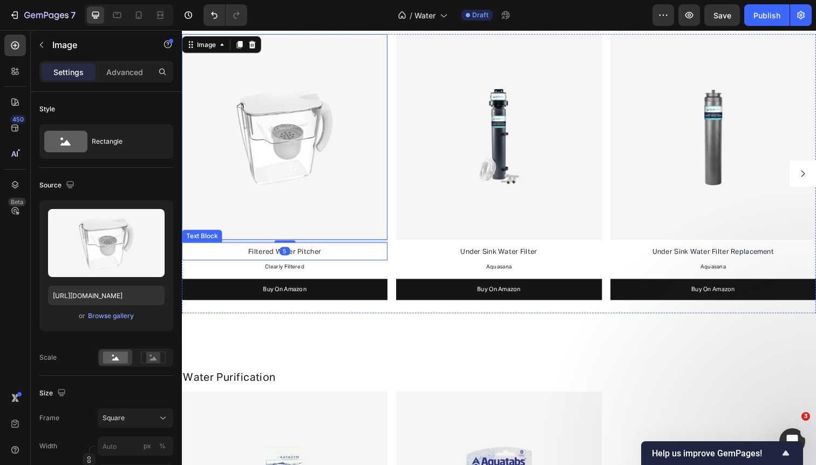
click at [260, 253] on p "Filtered Water Pitcher" at bounding box center [287, 256] width 208 height 15
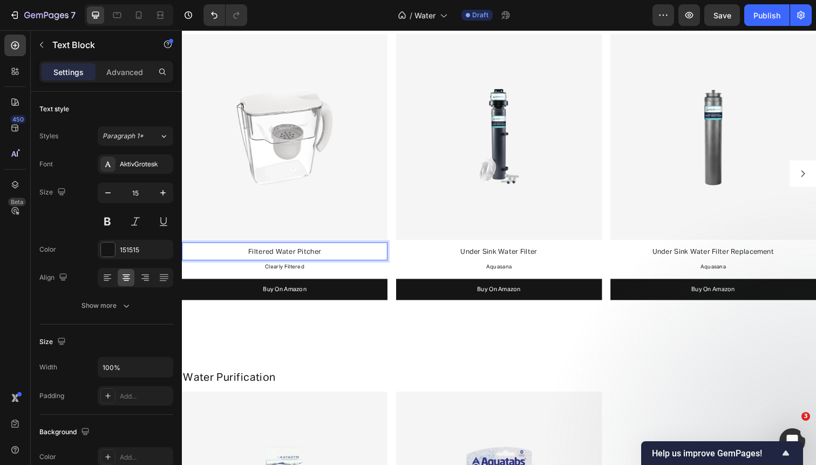
click at [260, 253] on p "Filtered Water Pitcher" at bounding box center [287, 256] width 208 height 15
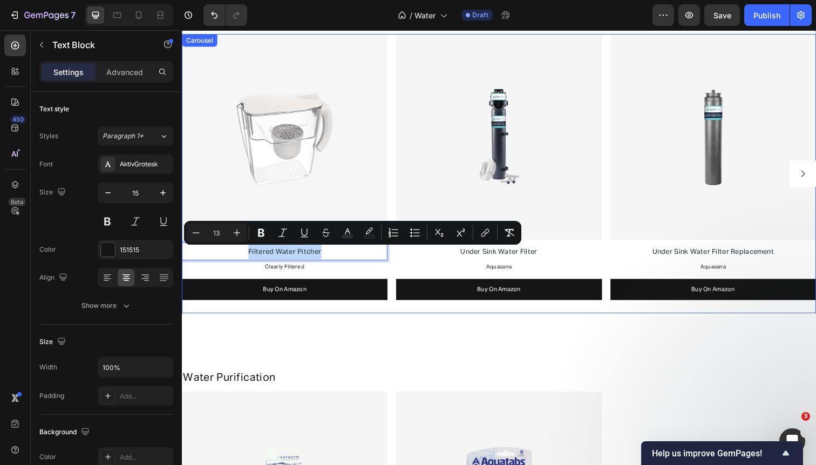
click at [813, 180] on icon "Carousel Next Arrow" at bounding box center [816, 177] width 10 height 10
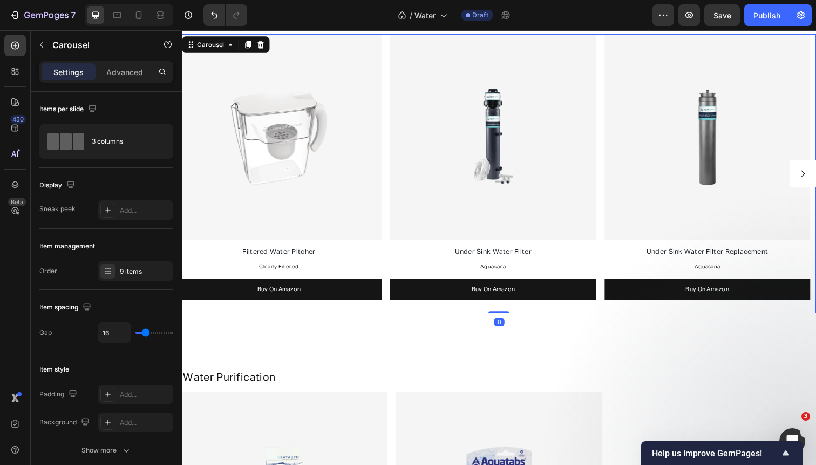
click at [813, 180] on icon "Carousel Next Arrow" at bounding box center [816, 177] width 10 height 10
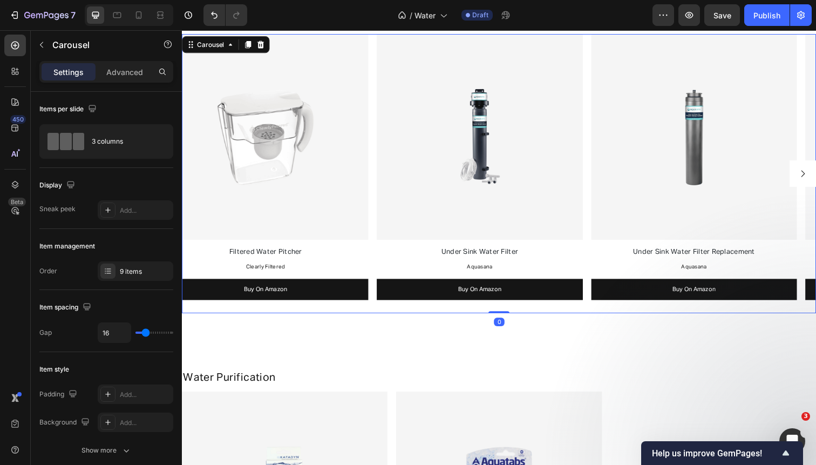
click at [813, 180] on icon "Carousel Next Arrow" at bounding box center [816, 177] width 10 height 10
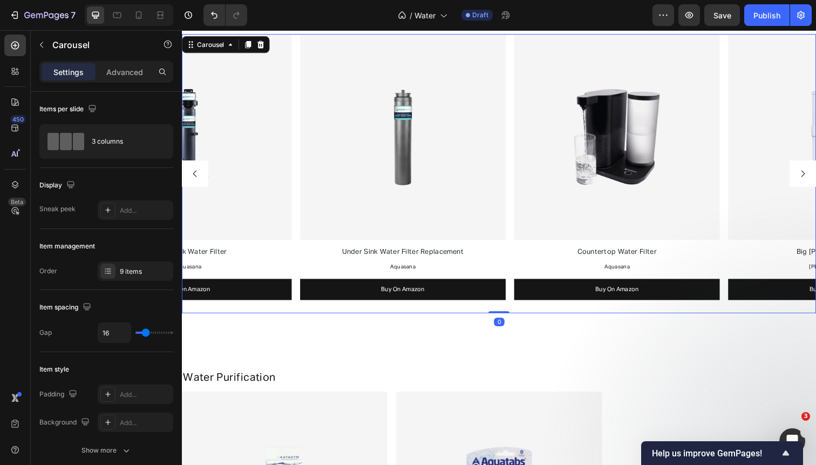
click at [813, 180] on icon "Carousel Next Arrow" at bounding box center [816, 177] width 10 height 10
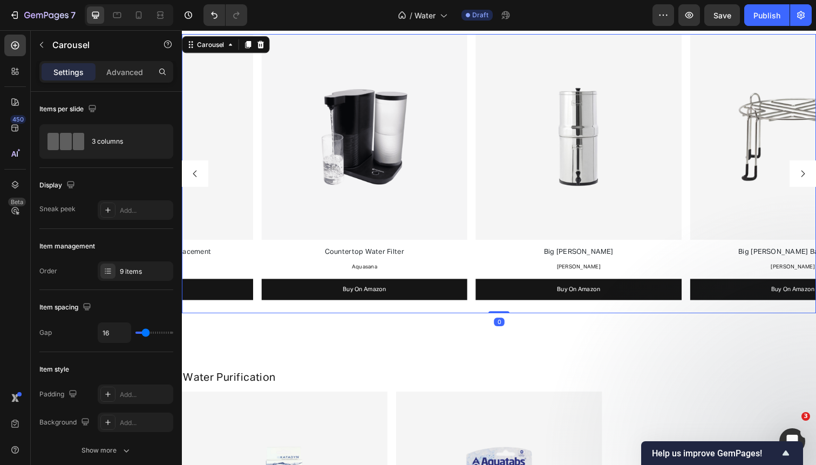
click at [813, 180] on icon "Carousel Next Arrow" at bounding box center [816, 177] width 10 height 10
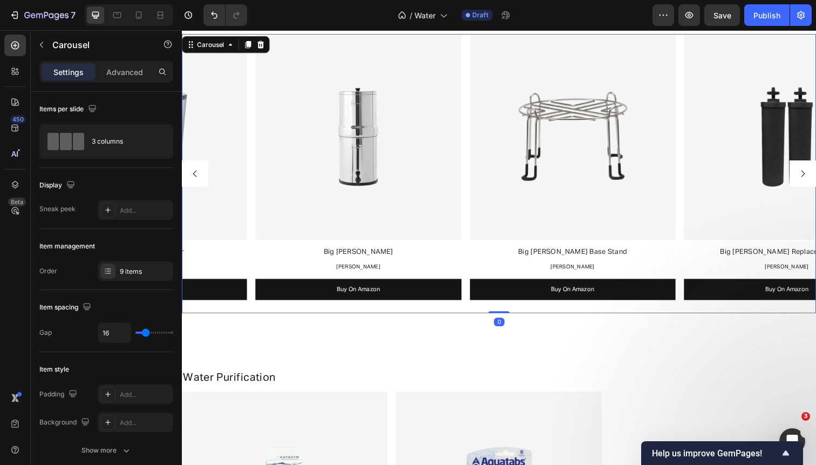
click at [813, 180] on icon "Carousel Next Arrow" at bounding box center [816, 177] width 10 height 10
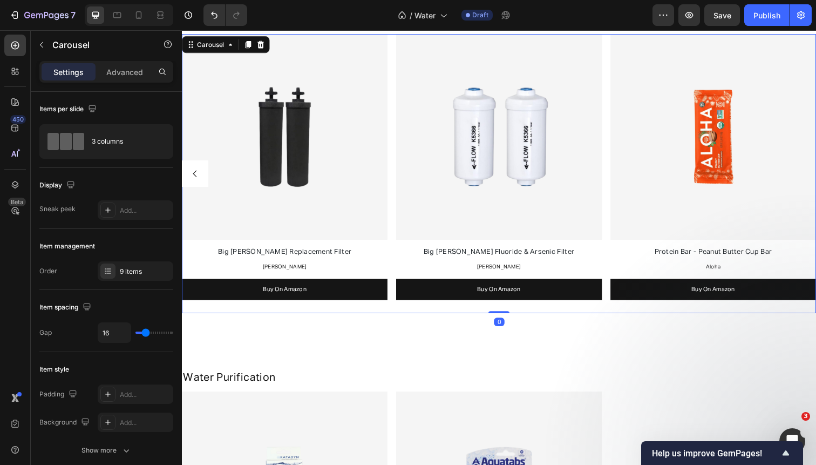
click at [813, 180] on img at bounding box center [725, 140] width 210 height 210
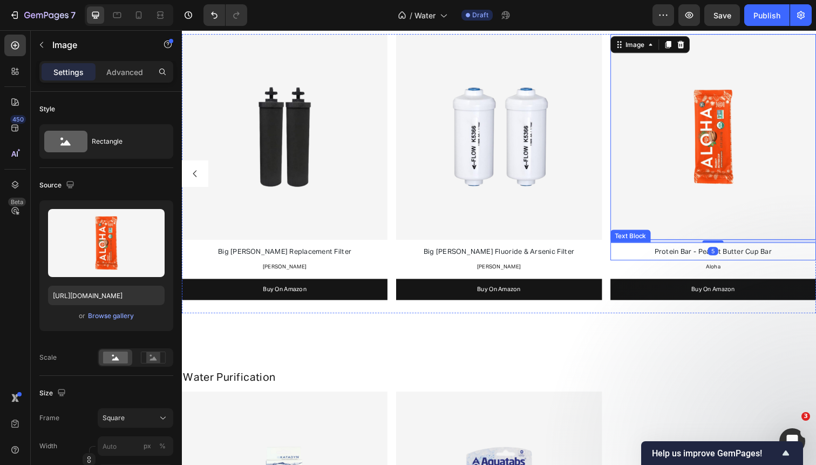
click at [753, 256] on span "Protein Bar - Peanut Butter Cup Bar" at bounding box center [724, 257] width 120 height 7
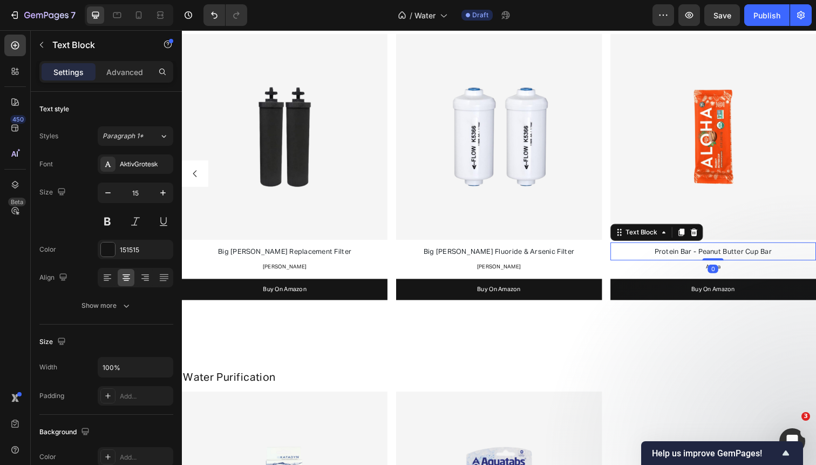
click at [753, 256] on span "Protein Bar - Peanut Butter Cup Bar" at bounding box center [724, 257] width 120 height 7
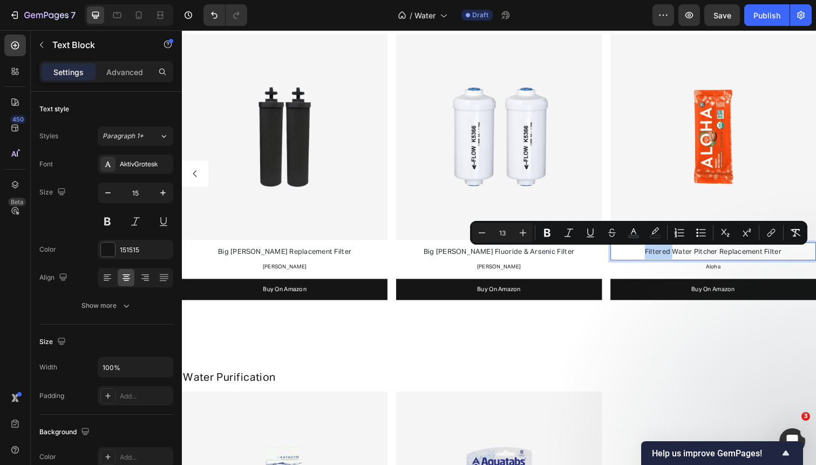
drag, startPoint x: 682, startPoint y: 258, endPoint x: 635, endPoint y: 257, distance: 47.0
click at [635, 257] on p "Filtered Water Pitcher Replacement Filter" at bounding box center [725, 256] width 208 height 15
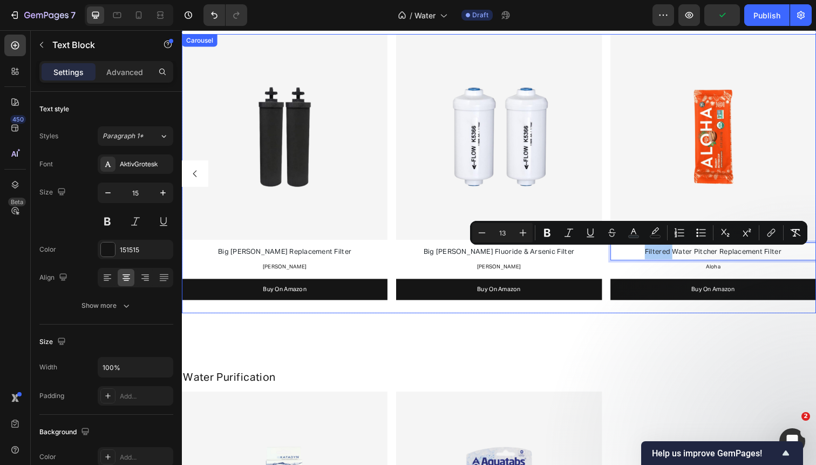
click at [615, 199] on div "Image Filtered Water Pitcher Text Block Clearly Filtered Text Block Buy On Amaz…" at bounding box center [506, 177] width 648 height 285
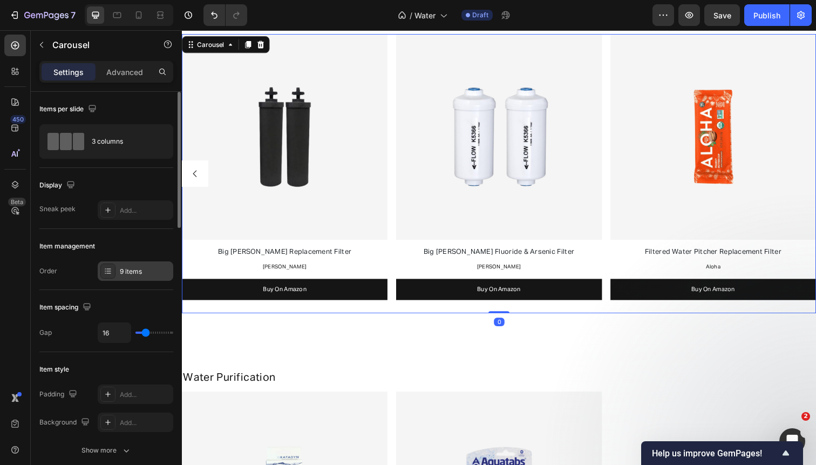
click at [138, 269] on div "9 items" at bounding box center [145, 272] width 51 height 10
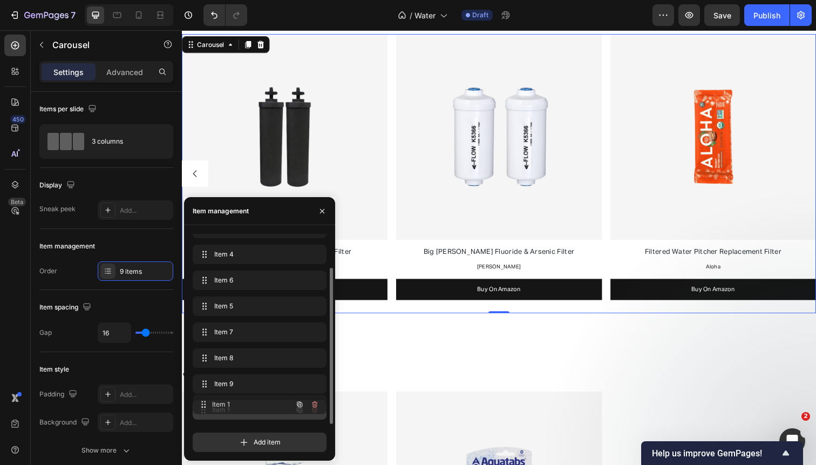
drag, startPoint x: 201, startPoint y: 240, endPoint x: 201, endPoint y: 401, distance: 160.9
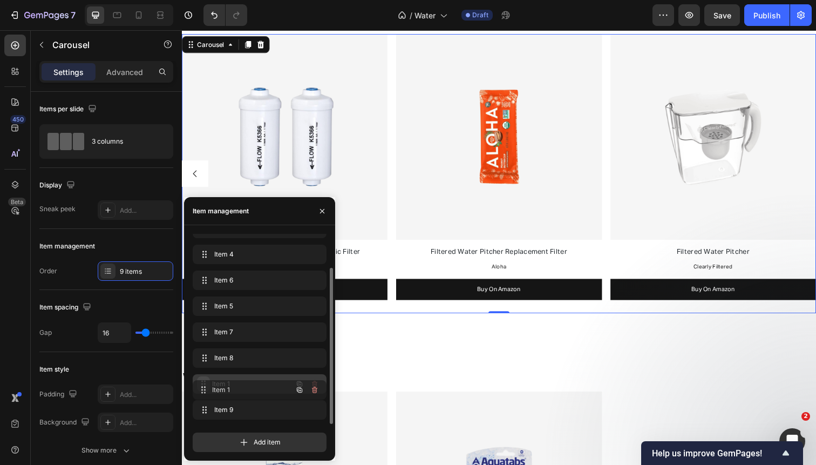
drag, startPoint x: 203, startPoint y: 407, endPoint x: 203, endPoint y: 385, distance: 21.6
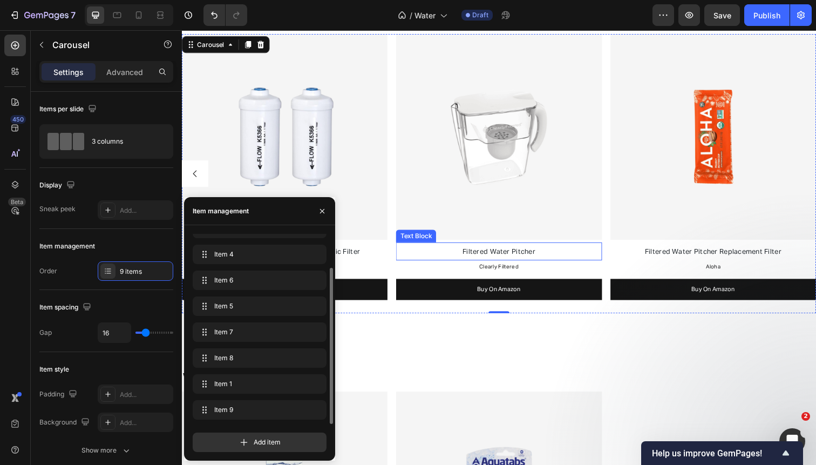
click at [524, 261] on p "Filtered Water Pitcher" at bounding box center [506, 256] width 208 height 15
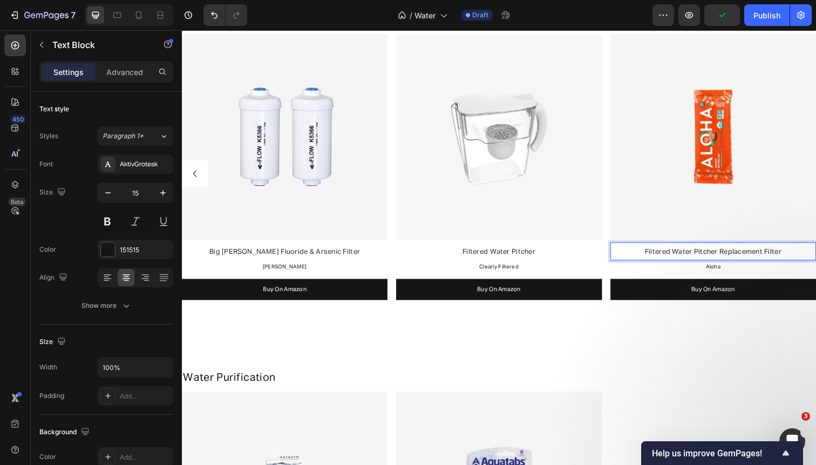
click at [729, 259] on span "Filtered Water Pitcher Replacement Filter" at bounding box center [724, 257] width 139 height 7
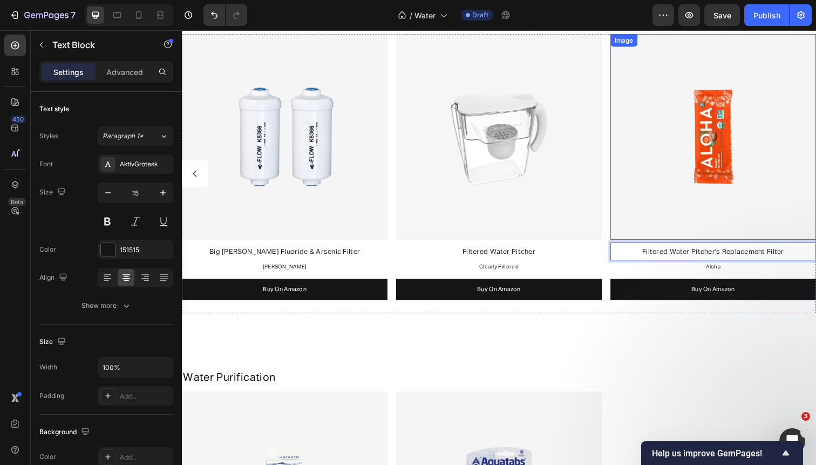
click at [747, 165] on img at bounding box center [725, 140] width 210 height 210
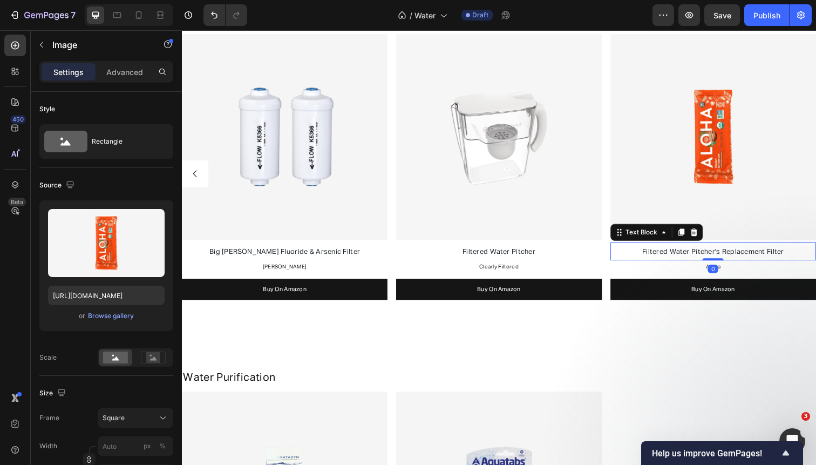
click at [757, 257] on span "Filtered Water Pitcher's Replacement Filter" at bounding box center [724, 257] width 145 height 7
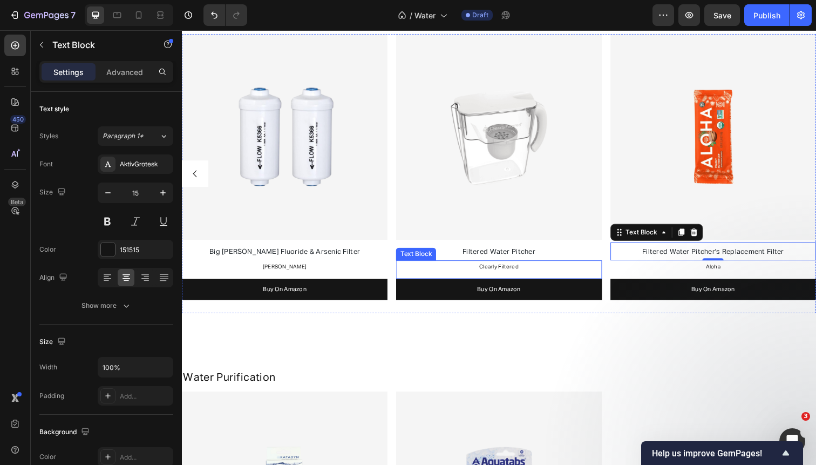
click at [524, 269] on span "Clearly Filtered" at bounding box center [506, 271] width 40 height 5
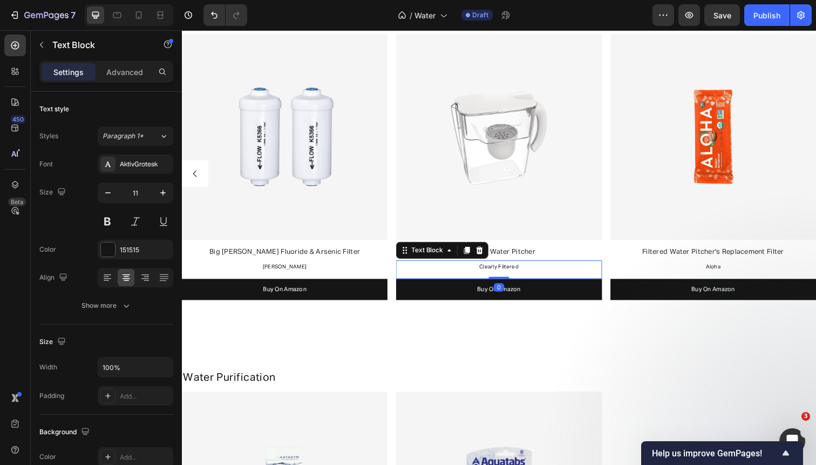
click at [524, 269] on span "Clearly Filtered" at bounding box center [506, 271] width 40 height 5
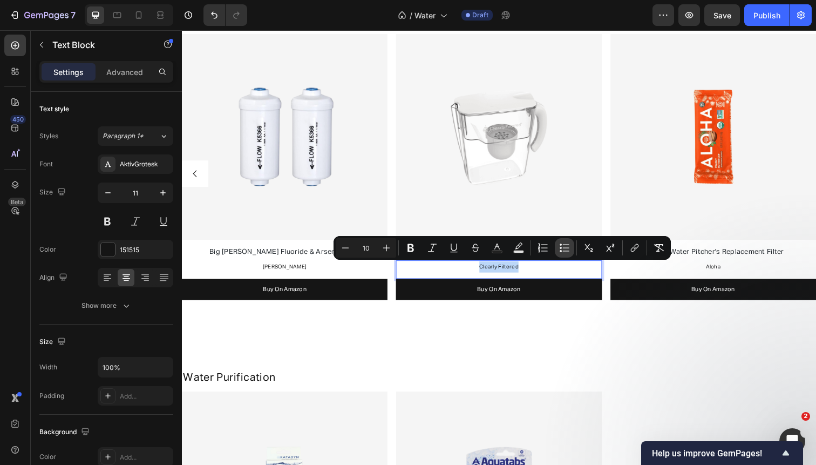
copy span "Clearly Filtered"
click at [729, 269] on span "Aloha" at bounding box center [724, 271] width 15 height 5
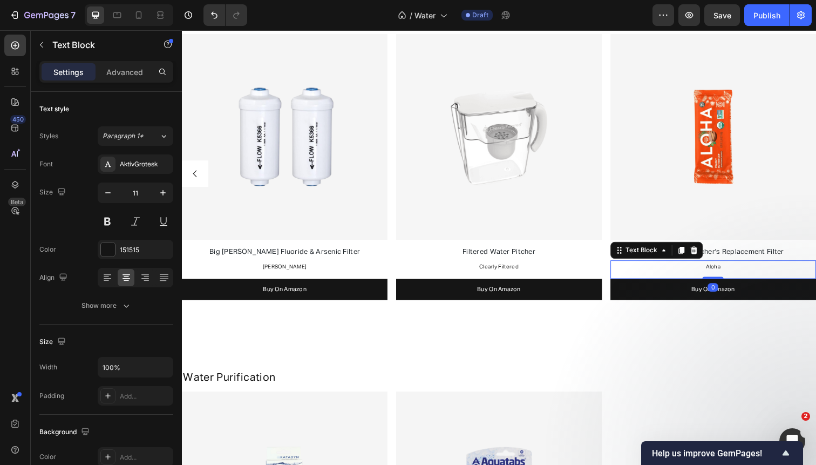
click at [729, 269] on span "Aloha" at bounding box center [724, 271] width 15 height 5
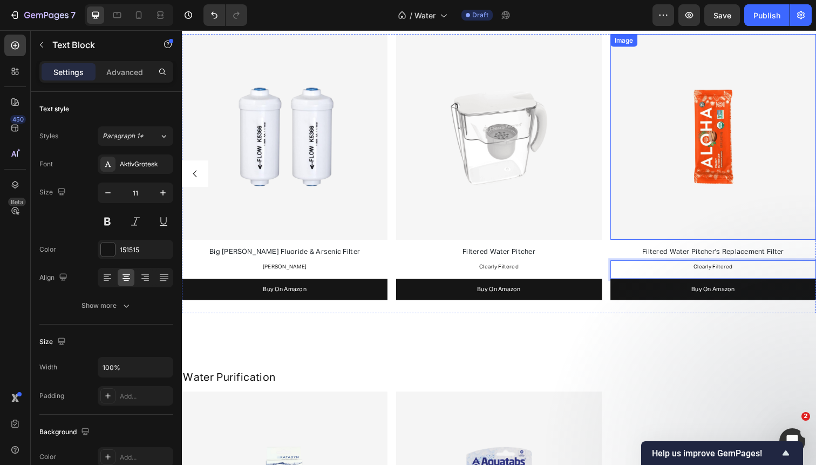
click at [748, 191] on img at bounding box center [725, 140] width 210 height 210
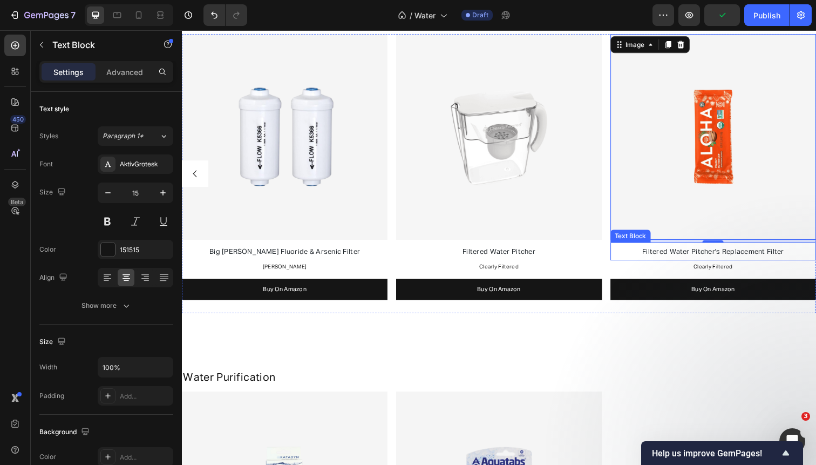
click at [734, 262] on p "Filtered Water Pitcher's Replacement Filter" at bounding box center [725, 256] width 208 height 15
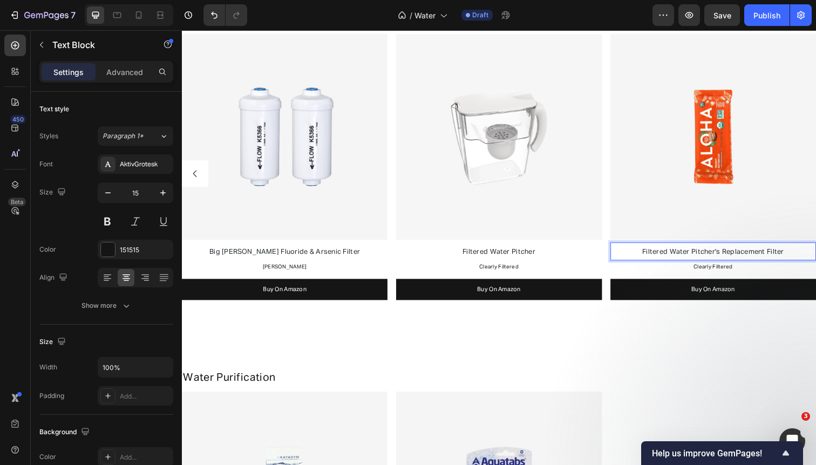
click at [731, 257] on span "Filtered Water Pitcher's Replacement Filter" at bounding box center [724, 257] width 145 height 7
click at [711, 259] on span "Filtered Water Pitcher Replacement Filter" at bounding box center [724, 257] width 139 height 7
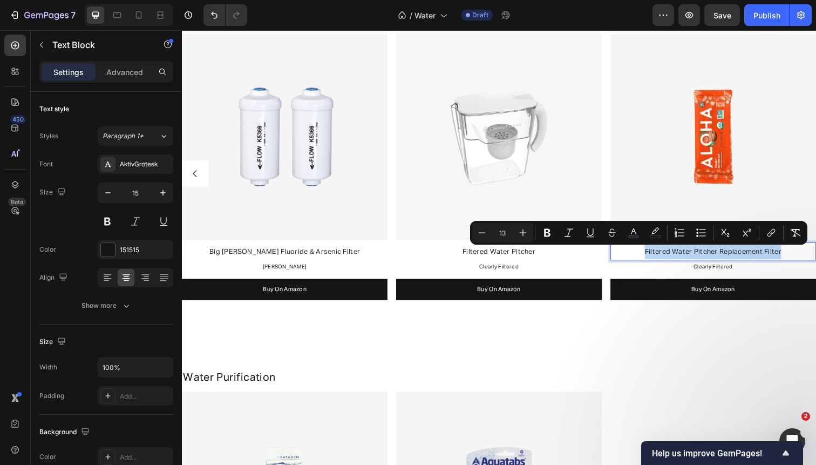
type input "17"
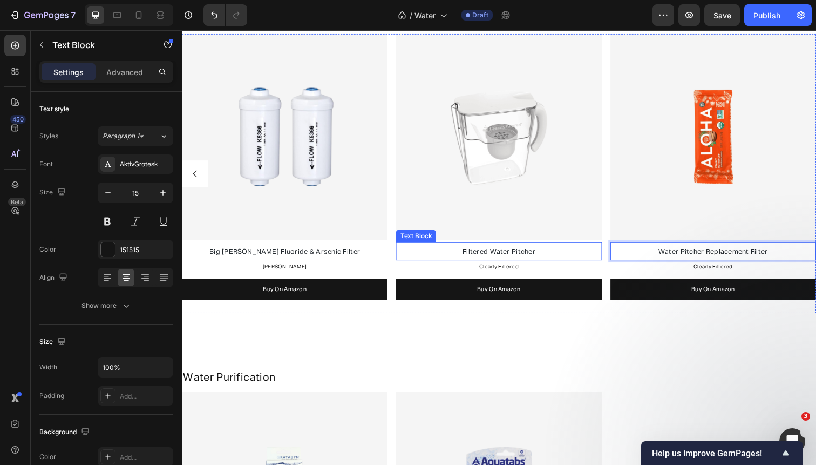
click at [480, 260] on span "Filtered Water Pitcher" at bounding box center [506, 257] width 74 height 7
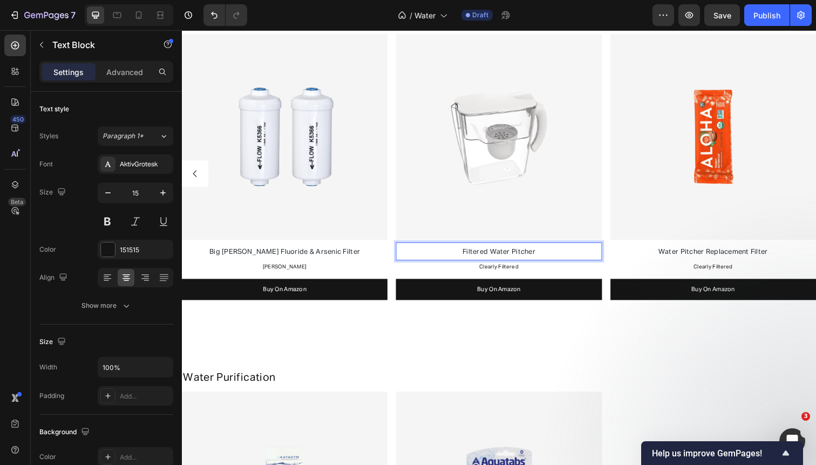
click at [480, 257] on span "Filtered Water Pitcher" at bounding box center [506, 257] width 74 height 7
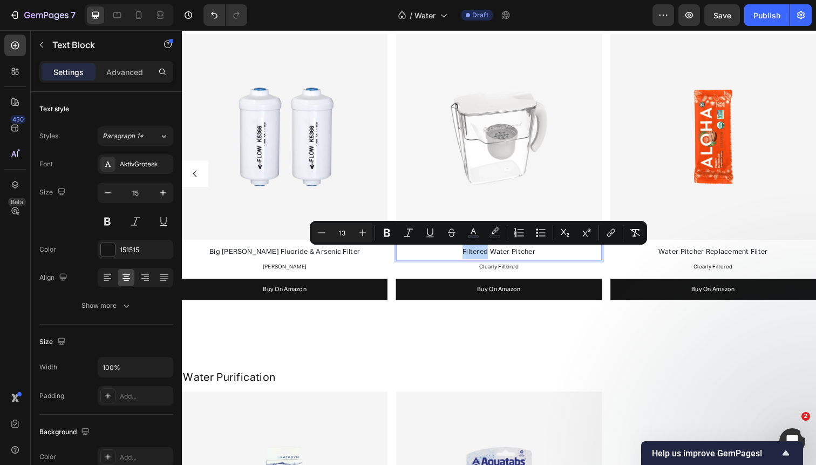
copy span "Filtered"
click at [665, 254] on p "Water Pitcher Replacement Filter" at bounding box center [725, 256] width 208 height 15
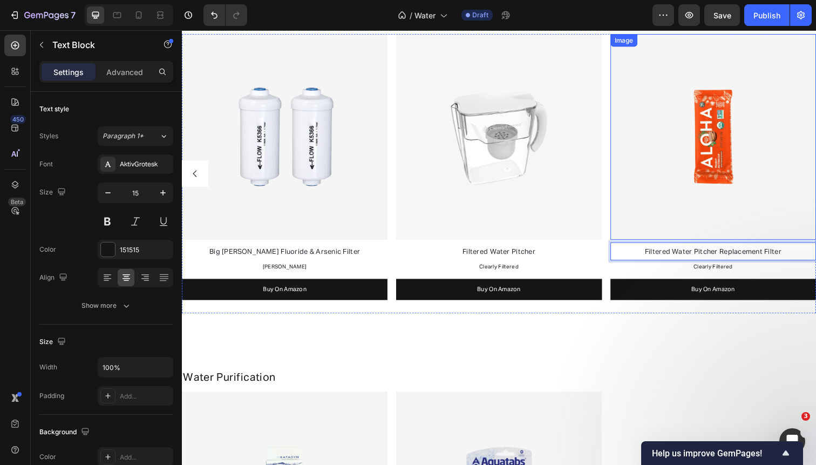
click at [679, 203] on img at bounding box center [725, 140] width 210 height 210
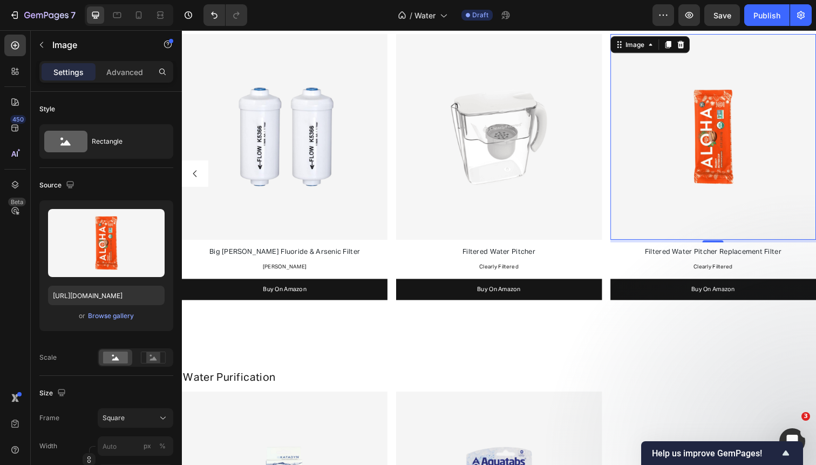
click at [648, 87] on img at bounding box center [725, 140] width 210 height 210
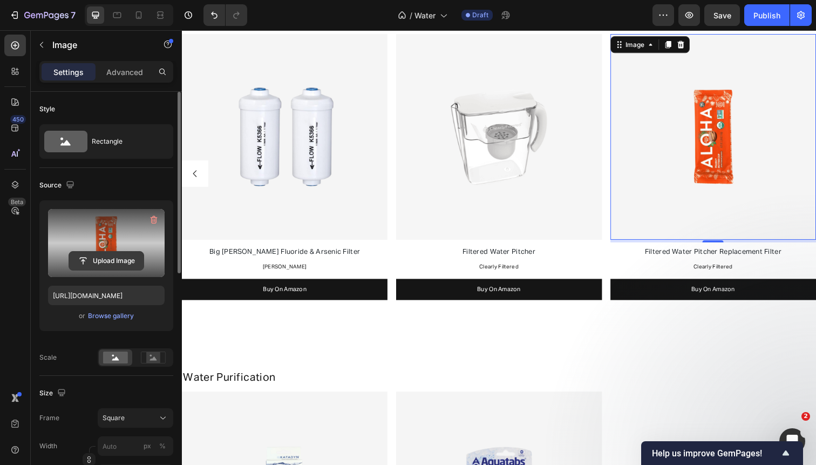
click at [123, 258] on input "file" at bounding box center [106, 261] width 74 height 18
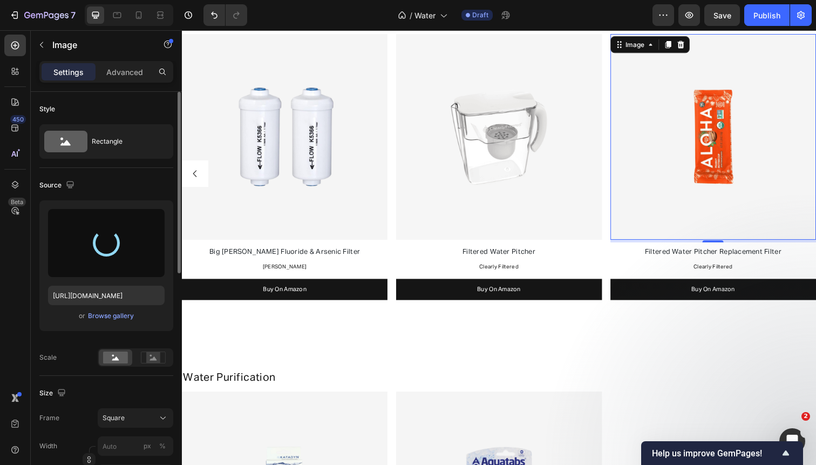
click at [729, 104] on img at bounding box center [725, 140] width 210 height 210
click at [614, 119] on div "Image Under Sink Water Filter Text Block Aquasana Text Block Buy On Amazon Butt…" at bounding box center [506, 177] width 648 height 285
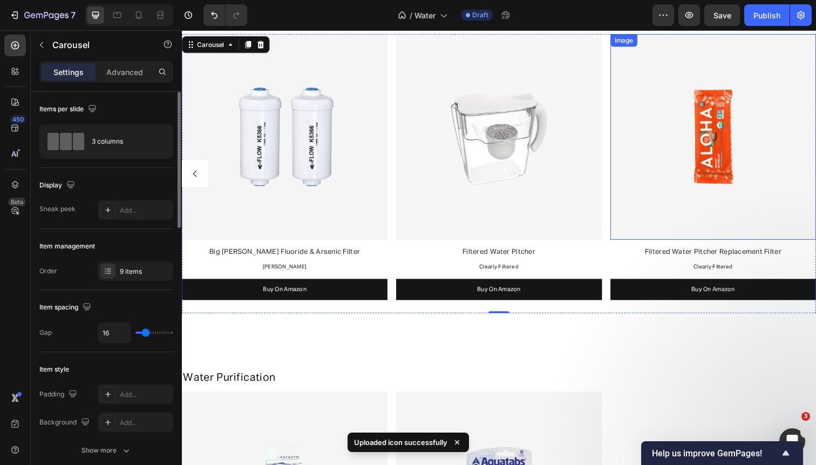
click at [710, 94] on img at bounding box center [725, 140] width 210 height 210
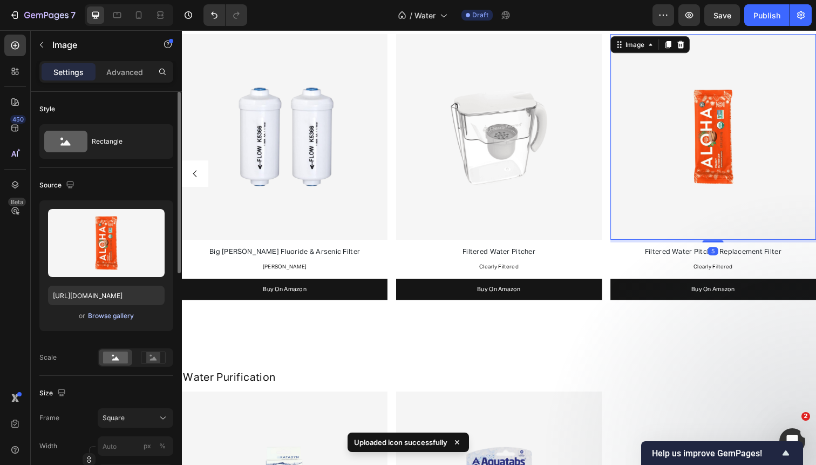
click at [114, 315] on div "Browse gallery" at bounding box center [111, 316] width 46 height 10
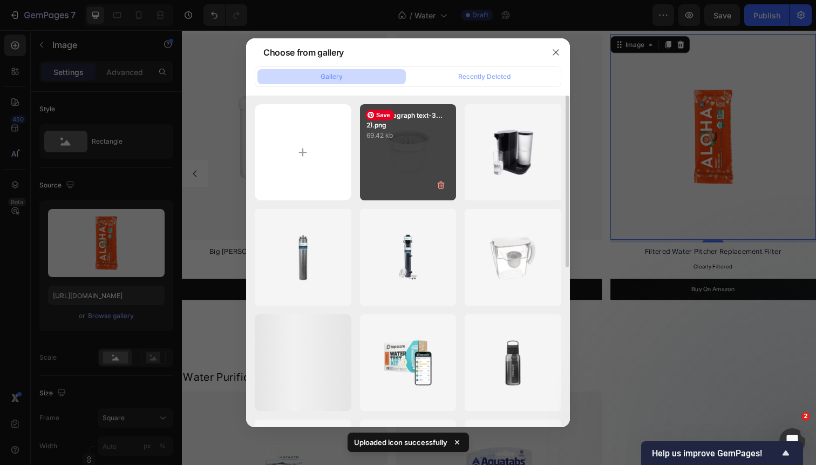
click at [393, 141] on div "Your paragraph text-3...2).png 69.42 kb" at bounding box center [408, 152] width 97 height 97
type input "https://cdn.shopify.com/s/files/1/0568/4477/9629/files/gempages_492971291091928…"
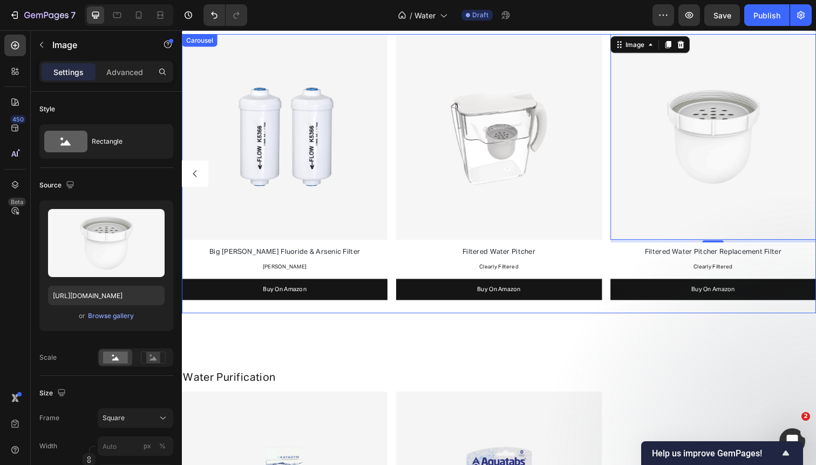
click at [200, 181] on button "Carousel Back Arrow" at bounding box center [195, 177] width 27 height 27
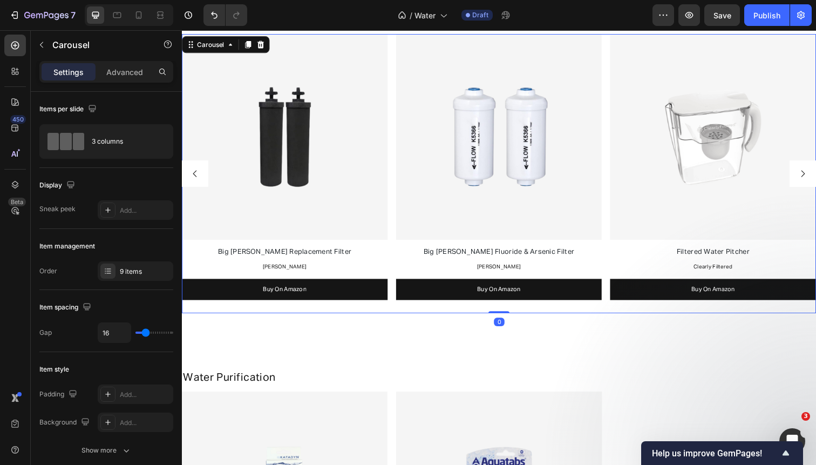
click at [200, 181] on button "Carousel Back Arrow" at bounding box center [195, 177] width 27 height 27
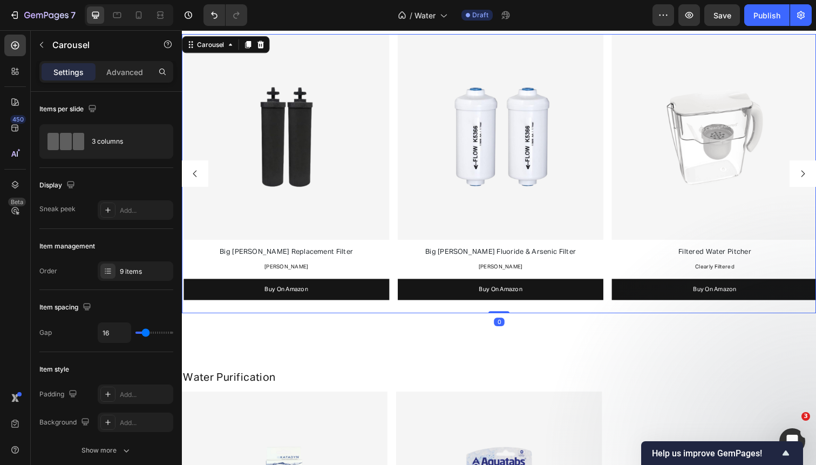
click at [200, 181] on button "Carousel Back Arrow" at bounding box center [195, 177] width 27 height 27
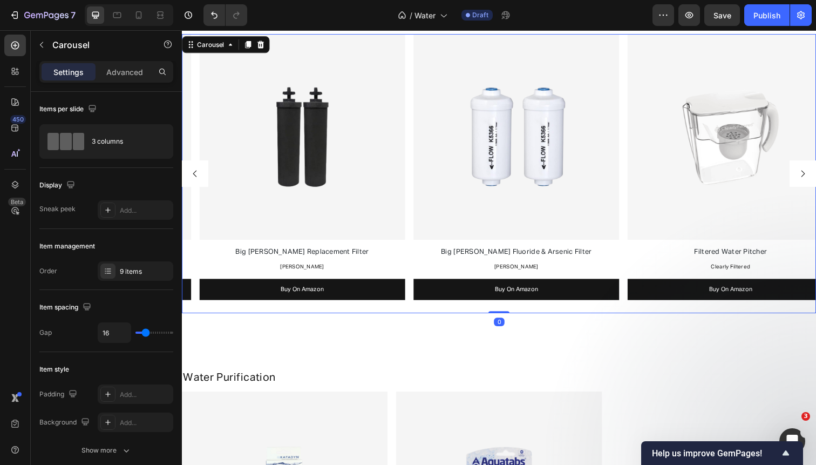
click at [200, 181] on button "Carousel Back Arrow" at bounding box center [195, 177] width 27 height 27
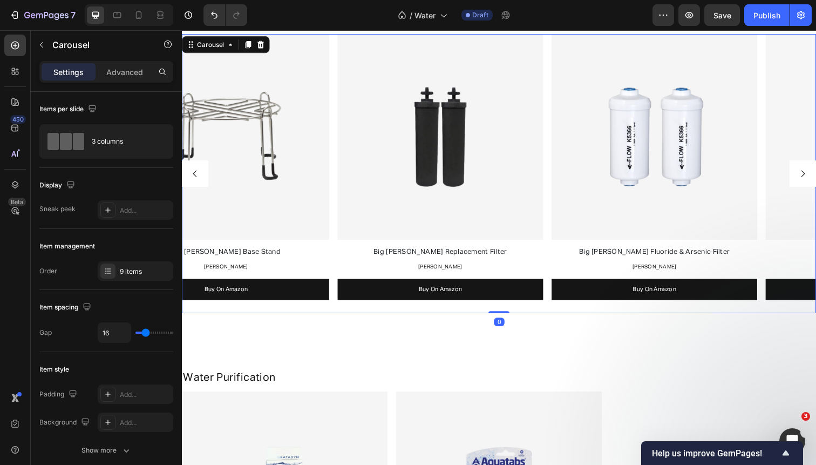
click at [200, 181] on button "Carousel Back Arrow" at bounding box center [195, 177] width 27 height 27
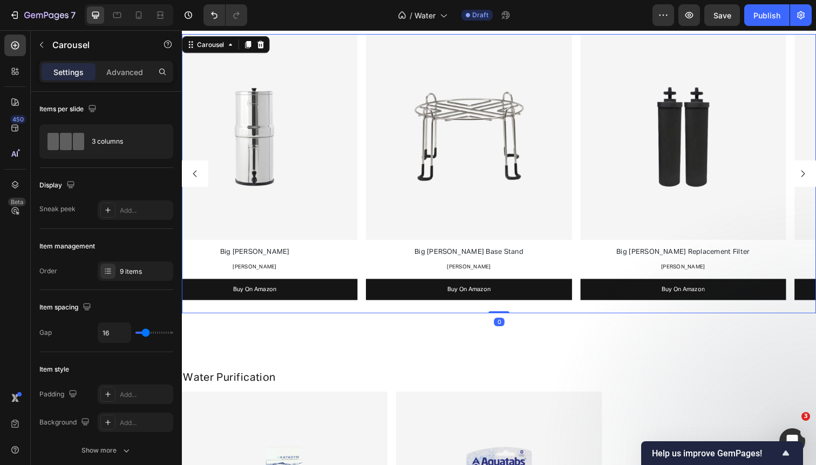
click at [200, 181] on button "Carousel Back Arrow" at bounding box center [195, 177] width 27 height 27
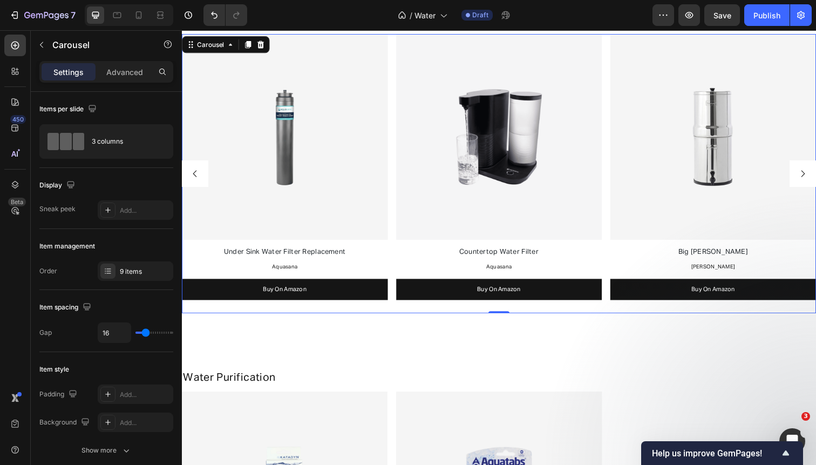
click at [200, 181] on button "Carousel Back Arrow" at bounding box center [195, 177] width 27 height 27
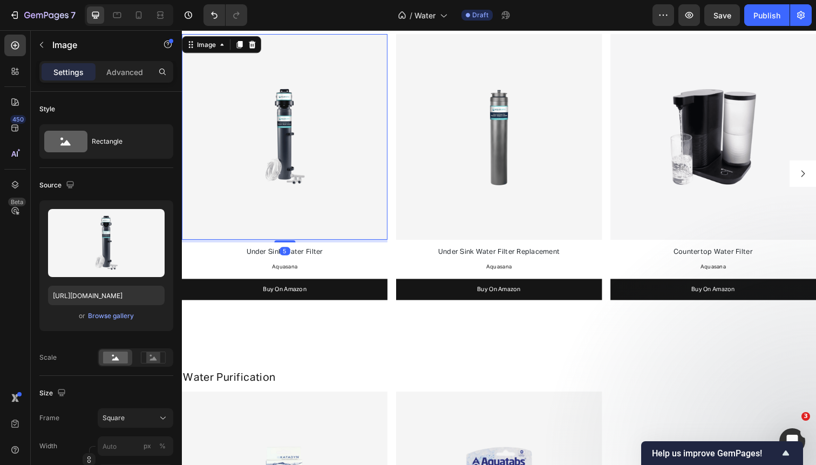
click at [200, 181] on img at bounding box center [287, 140] width 210 height 210
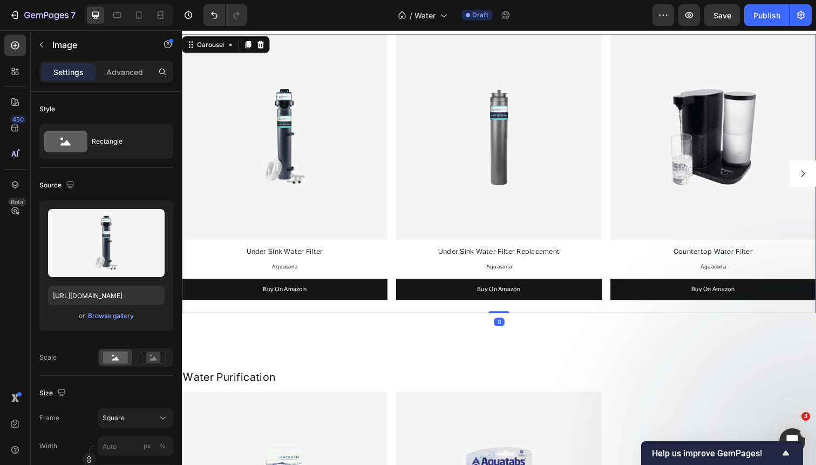
click at [395, 157] on div "Image Under Sink Water Filter Text Block Aquasana Text Block Buy On Amazon Butt…" at bounding box center [506, 177] width 648 height 285
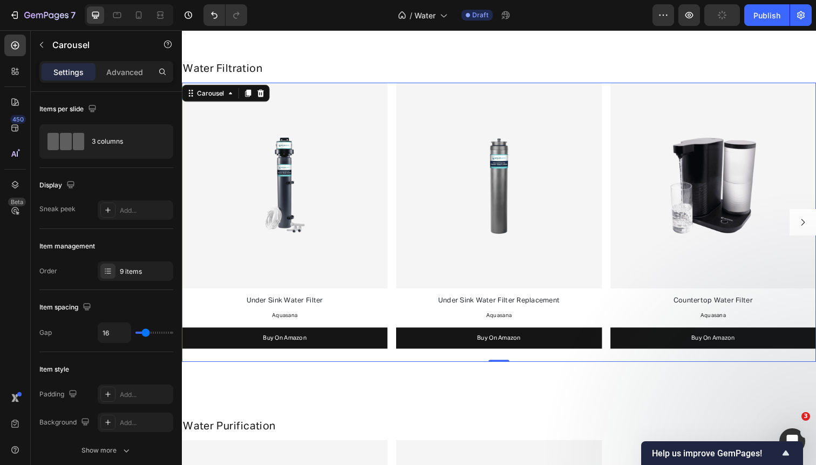
scroll to position [1285, 0]
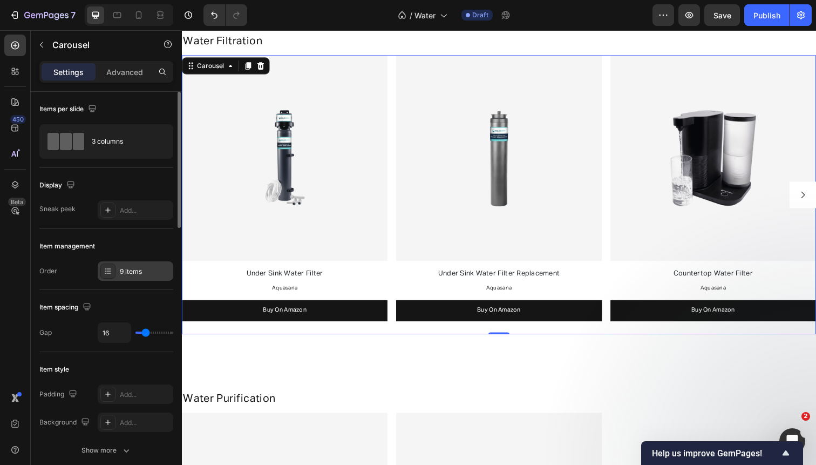
click at [140, 274] on div "9 items" at bounding box center [145, 272] width 51 height 10
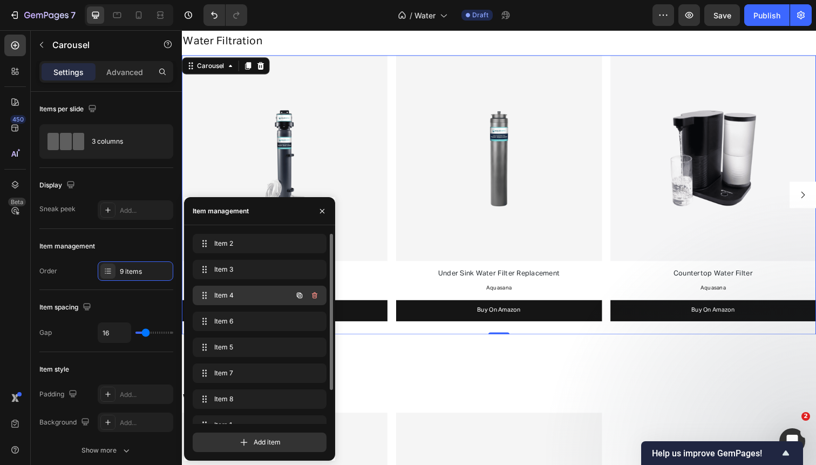
click at [248, 289] on div "Item 4 Item 4" at bounding box center [244, 295] width 95 height 15
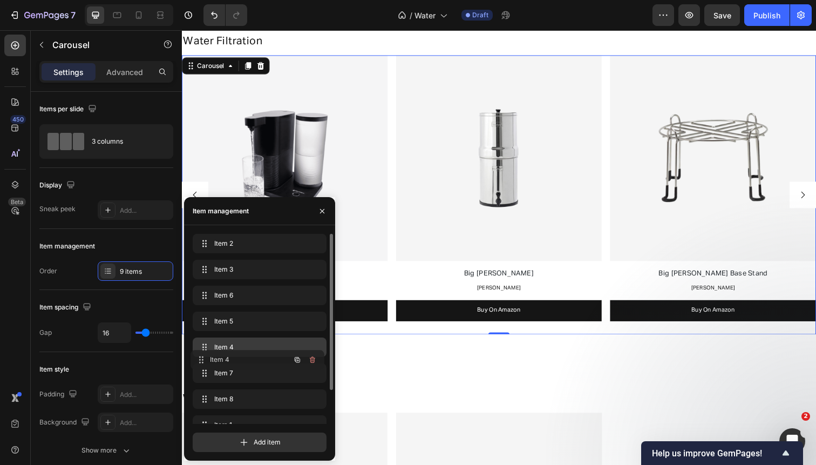
drag, startPoint x: 205, startPoint y: 294, endPoint x: 202, endPoint y: 358, distance: 64.3
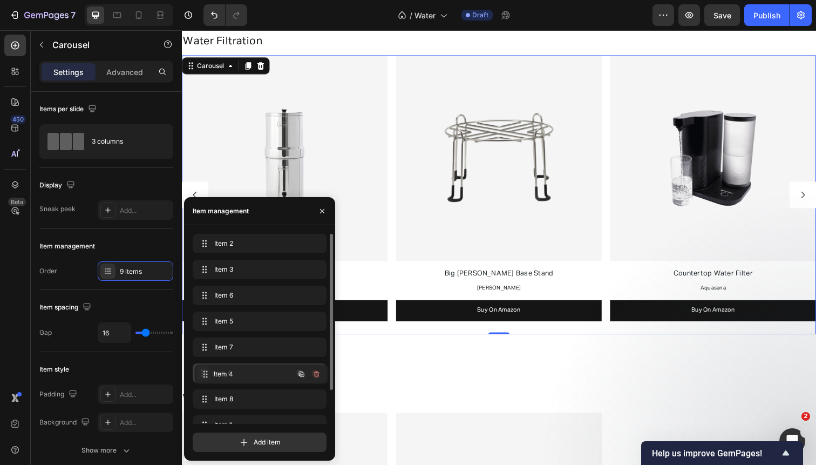
drag, startPoint x: 205, startPoint y: 348, endPoint x: 206, endPoint y: 375, distance: 27.0
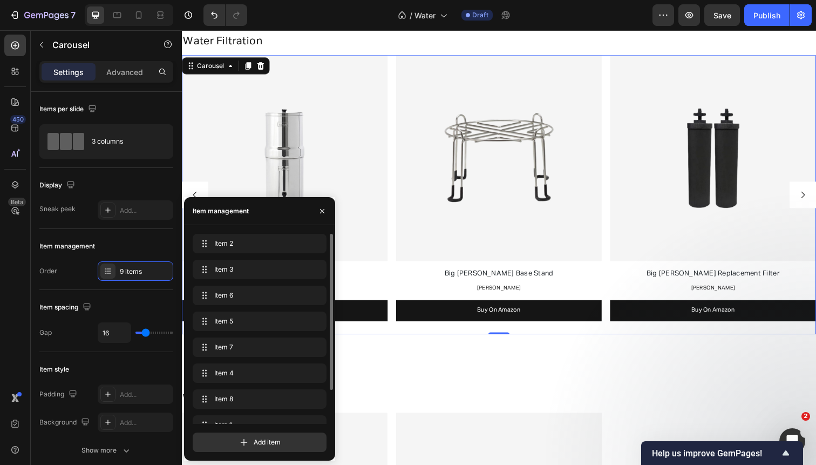
click at [813, 197] on icon "Carousel Next Arrow" at bounding box center [816, 199] width 10 height 10
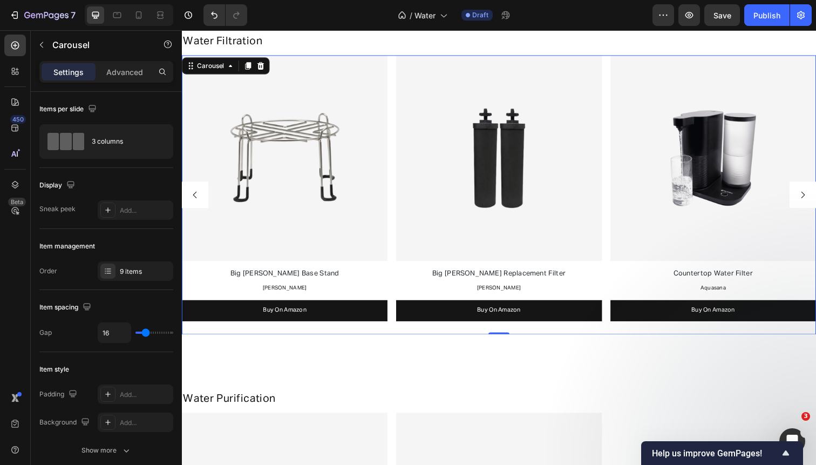
click at [813, 197] on icon "Carousel Next Arrow" at bounding box center [816, 199] width 10 height 10
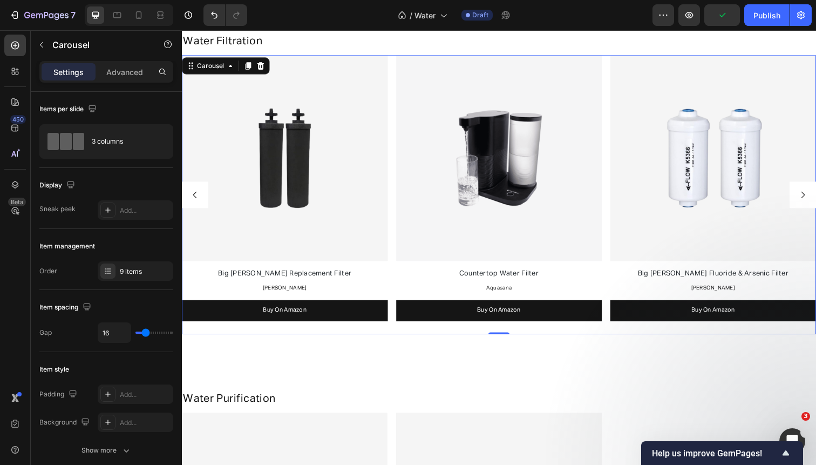
click at [395, 250] on div "Image Under Sink Water Filter Text Block Aquasana Text Block Buy On Amazon Butt…" at bounding box center [506, 198] width 648 height 285
click at [139, 273] on div "9 items" at bounding box center [145, 272] width 51 height 10
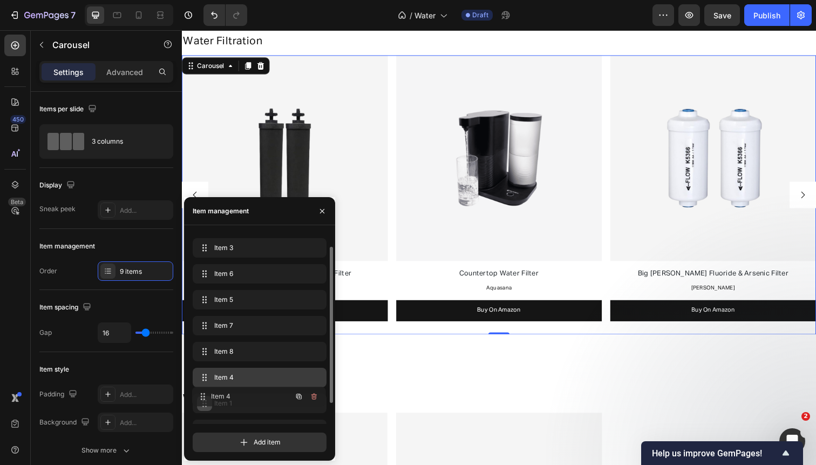
scroll to position [27, 0]
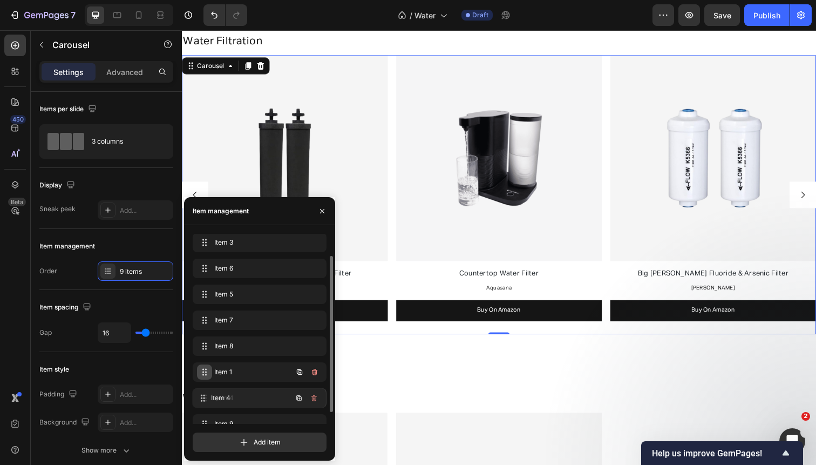
drag, startPoint x: 202, startPoint y: 372, endPoint x: 201, endPoint y: 397, distance: 25.4
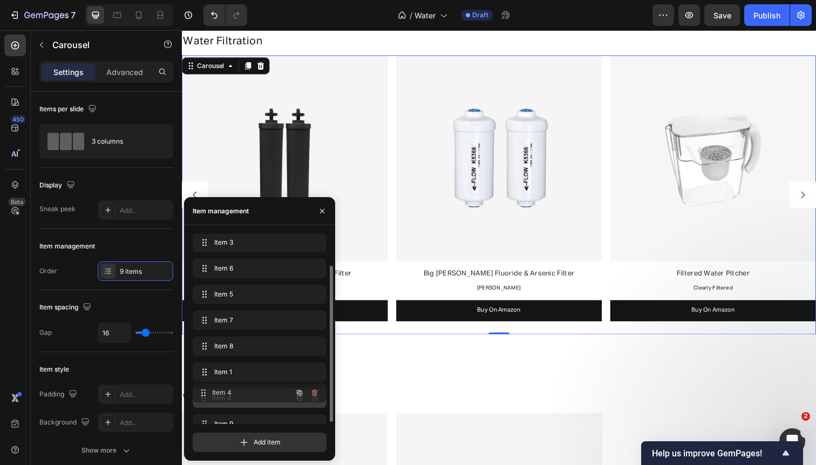
scroll to position [32, 0]
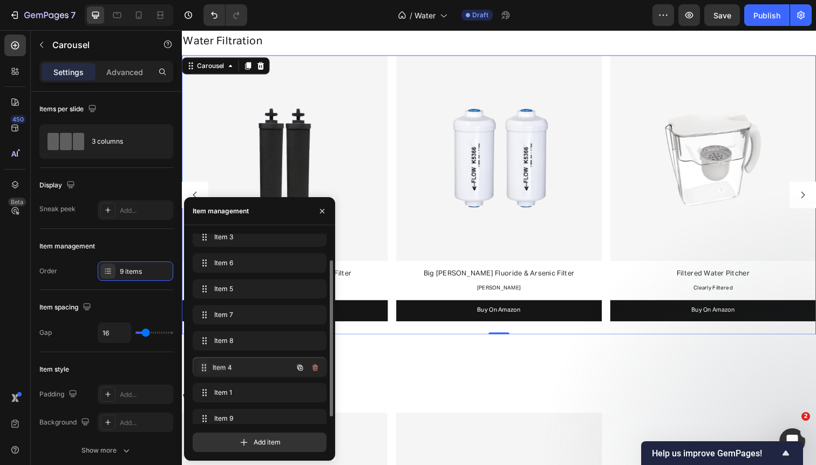
drag, startPoint x: 202, startPoint y: 396, endPoint x: 203, endPoint y: 366, distance: 30.2
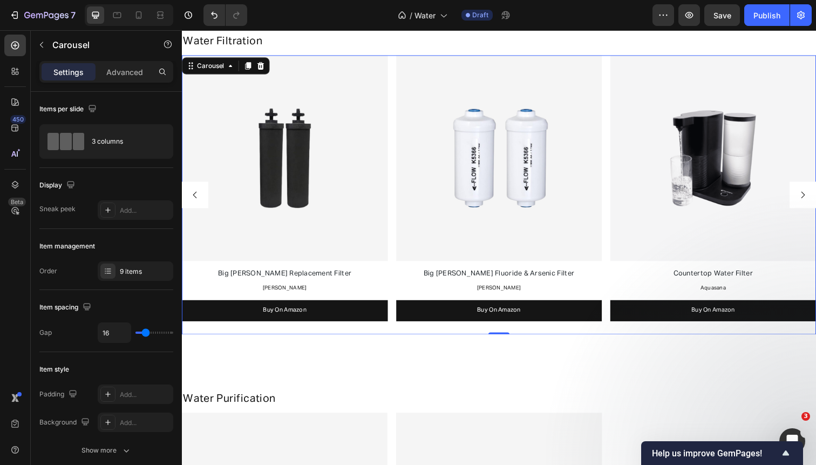
click at [816, 201] on icon "Carousel Next Arrow" at bounding box center [816, 199] width 10 height 10
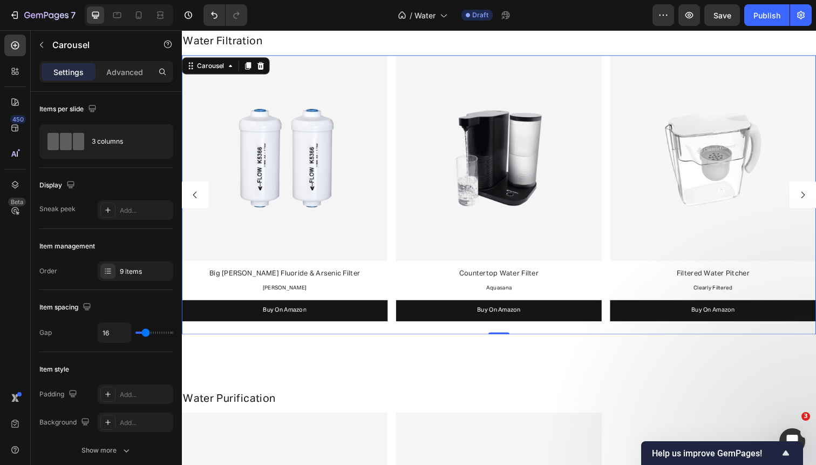
click at [816, 201] on icon "Carousel Next Arrow" at bounding box center [816, 199] width 10 height 10
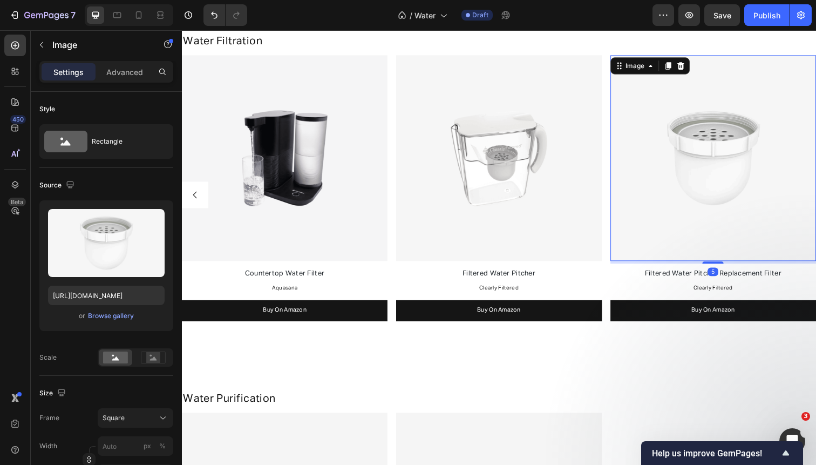
click at [816, 201] on img at bounding box center [725, 161] width 210 height 210
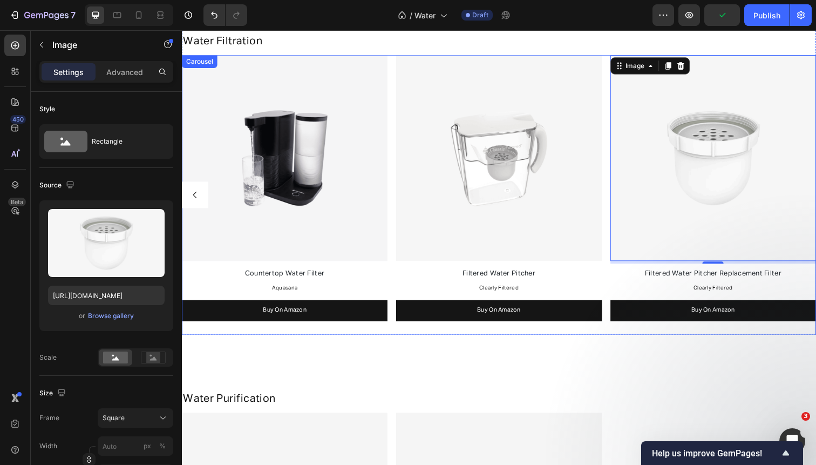
click at [396, 248] on div "Image Under Sink Water Filter Text Block Aquasana Text Block Buy On Amazon Butt…" at bounding box center [506, 198] width 648 height 285
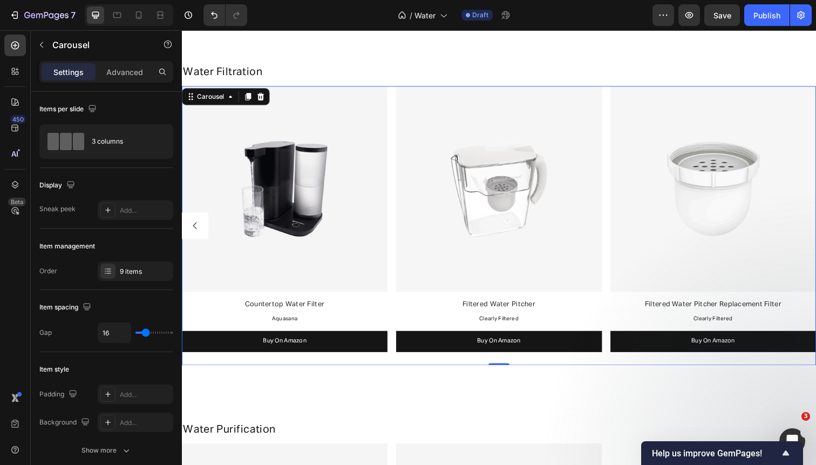
scroll to position [1251, 0]
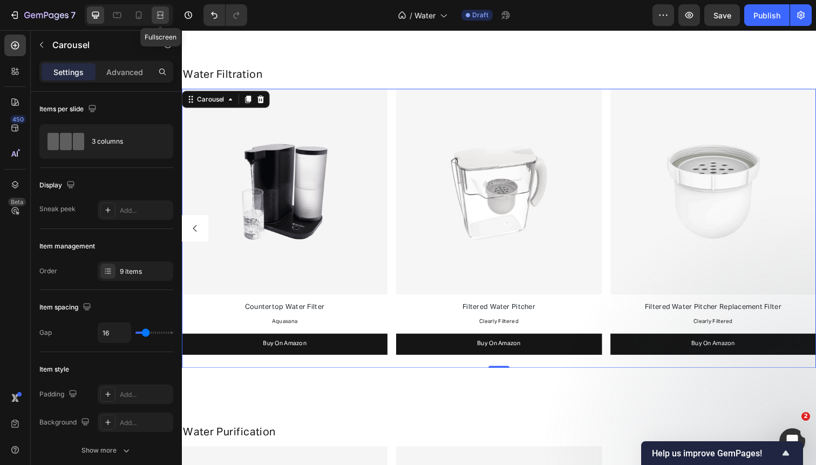
click at [162, 17] on icon at bounding box center [160, 15] width 11 height 11
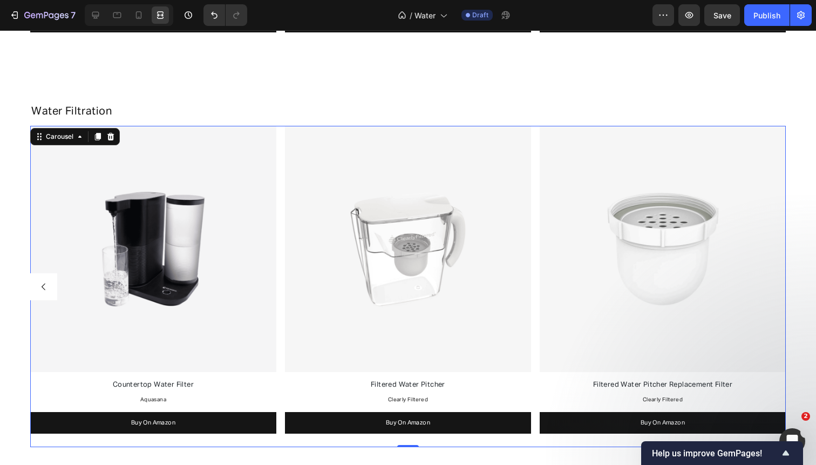
click at [41, 282] on icon "Carousel Back Arrow" at bounding box center [44, 287] width 10 height 10
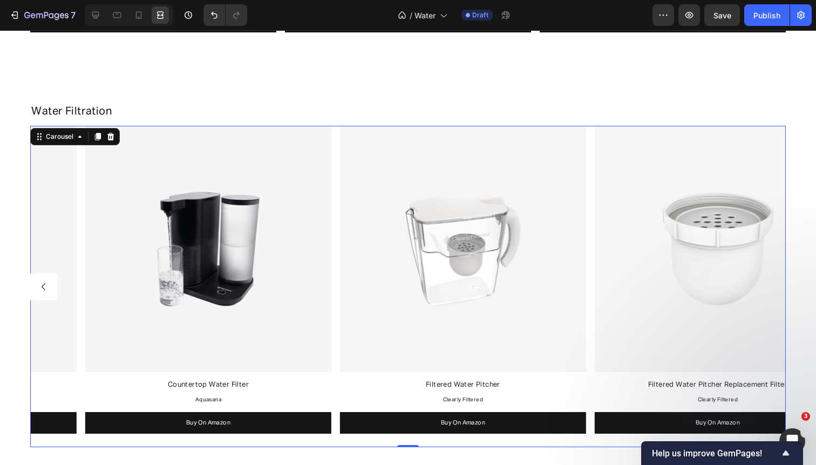
click at [41, 282] on icon "Carousel Back Arrow" at bounding box center [44, 287] width 10 height 10
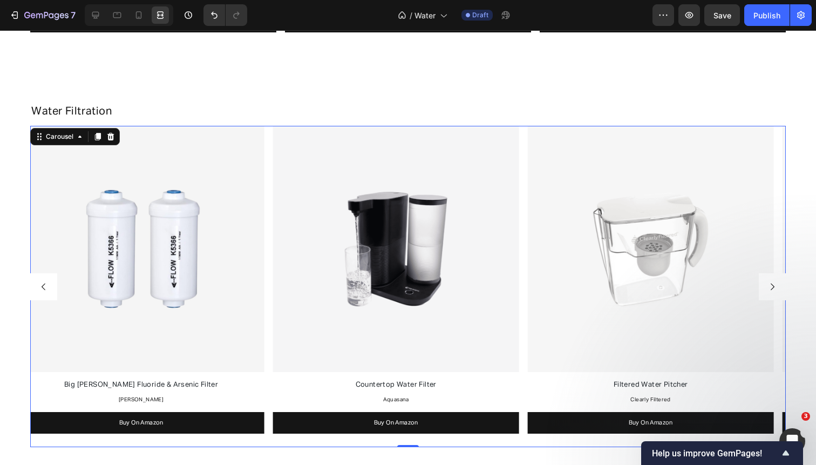
click at [41, 282] on icon "Carousel Back Arrow" at bounding box center [44, 287] width 10 height 10
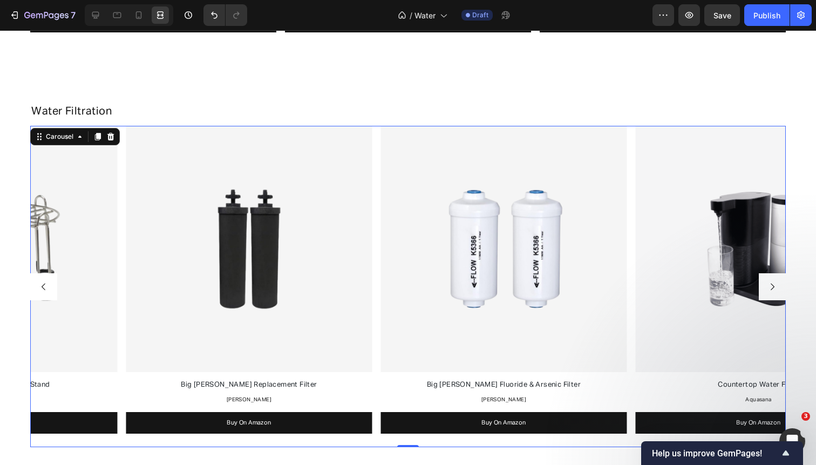
click at [41, 282] on icon "Carousel Back Arrow" at bounding box center [44, 287] width 10 height 10
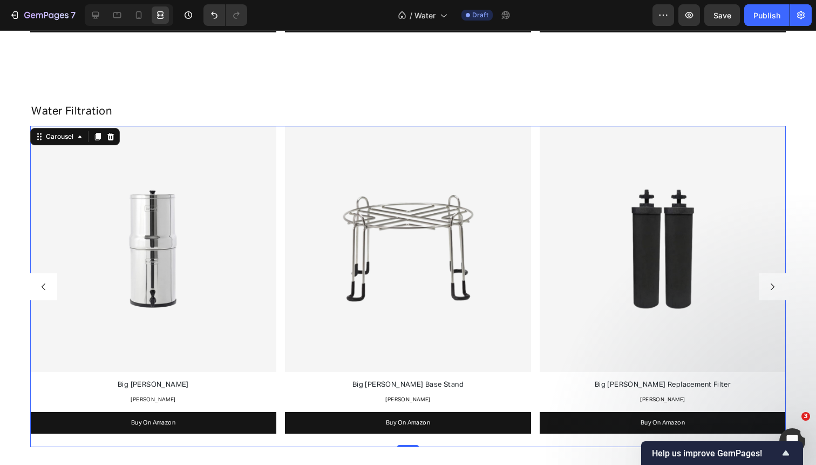
click at [41, 282] on icon "Carousel Back Arrow" at bounding box center [44, 287] width 10 height 10
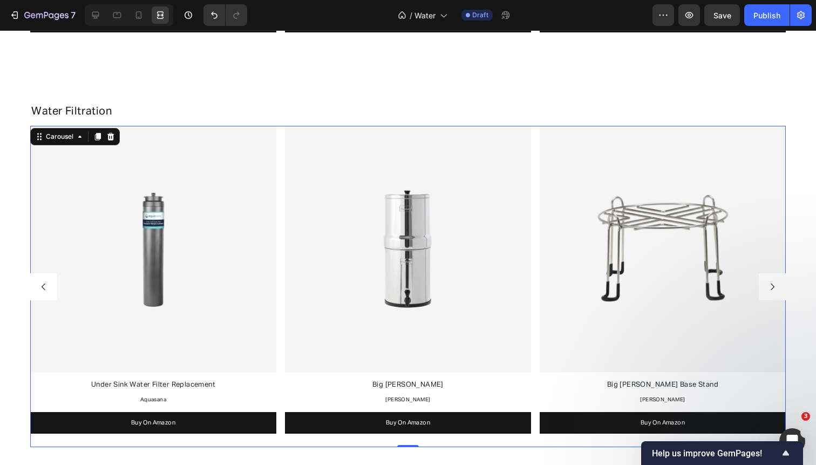
click at [39, 290] on icon "Carousel Back Arrow" at bounding box center [44, 287] width 10 height 10
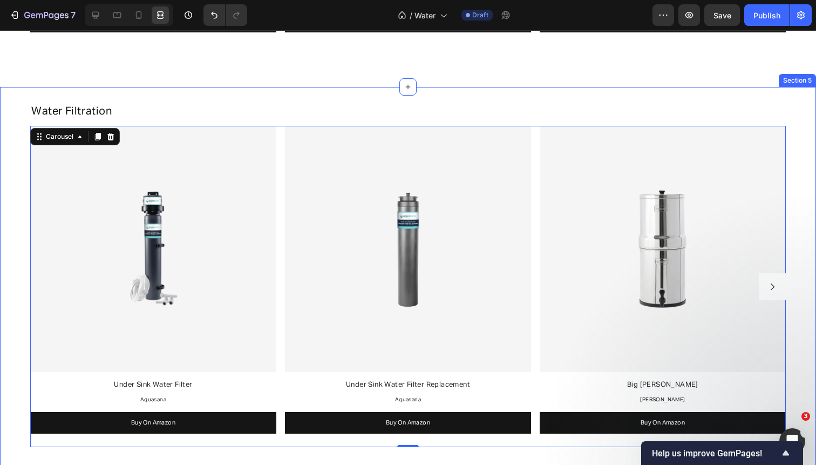
click at [20, 331] on div "Water Filtration Heading Image Under Sink Water Filter Text Block Aquasana Text…" at bounding box center [408, 277] width 816 height 358
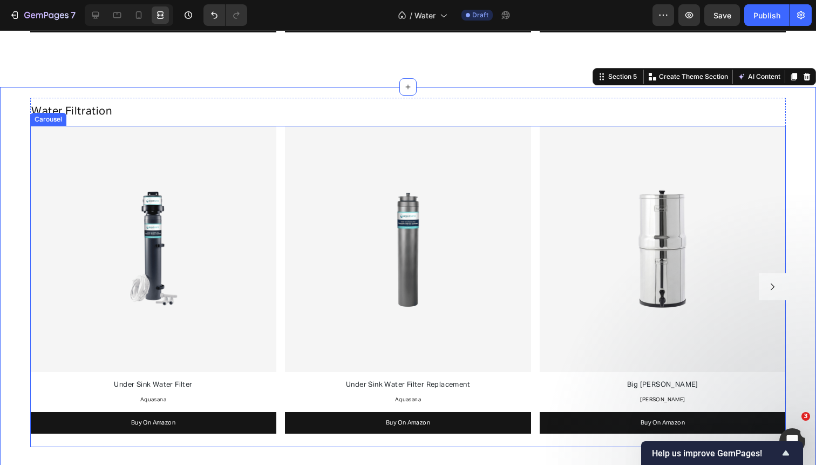
click at [280, 295] on div "Image Under Sink Water Filter Text Block Aquasana Text Block Buy On Amazon Butt…" at bounding box center [408, 286] width 756 height 321
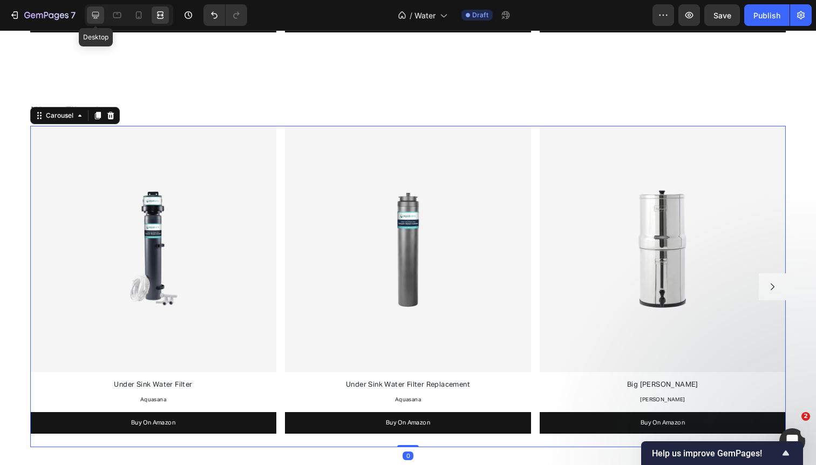
click at [98, 17] on icon at bounding box center [95, 15] width 11 height 11
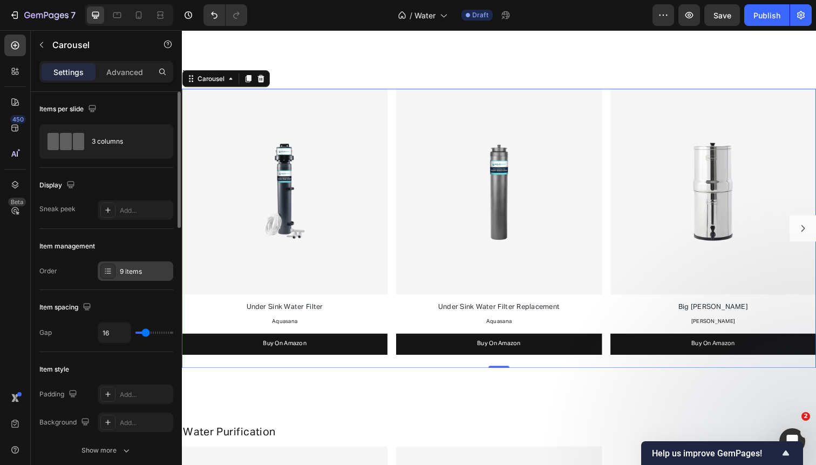
click at [141, 264] on div "9 items" at bounding box center [136, 270] width 76 height 19
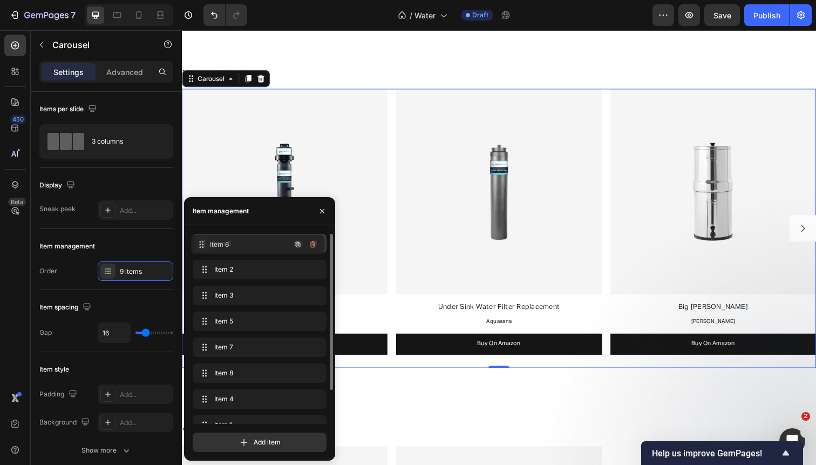
drag, startPoint x: 203, startPoint y: 294, endPoint x: 201, endPoint y: 243, distance: 50.8
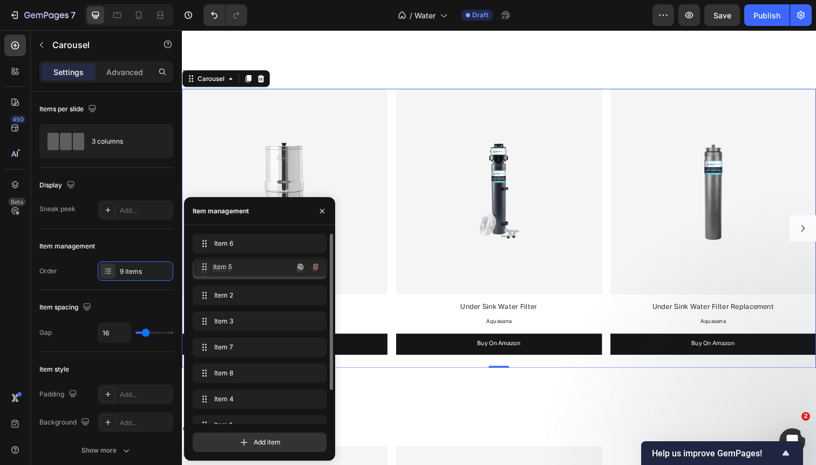
drag, startPoint x: 202, startPoint y: 317, endPoint x: 203, endPoint y: 264, distance: 53.4
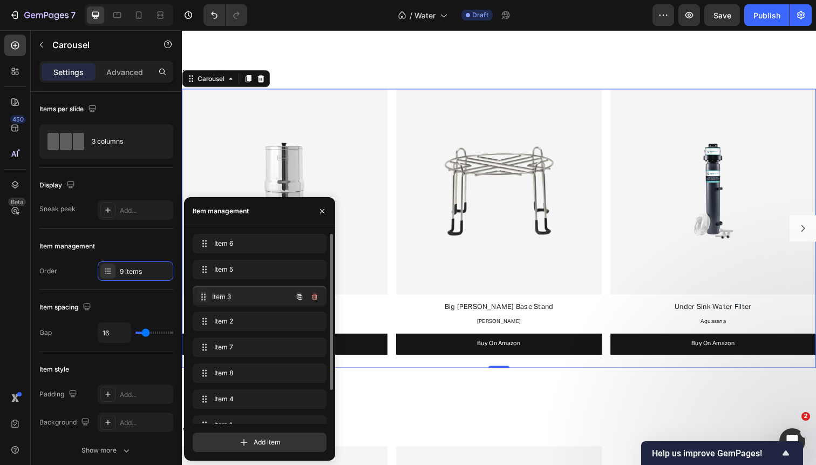
drag, startPoint x: 201, startPoint y: 323, endPoint x: 201, endPoint y: 298, distance: 25.4
drag, startPoint x: 204, startPoint y: 348, endPoint x: 204, endPoint y: 299, distance: 49.1
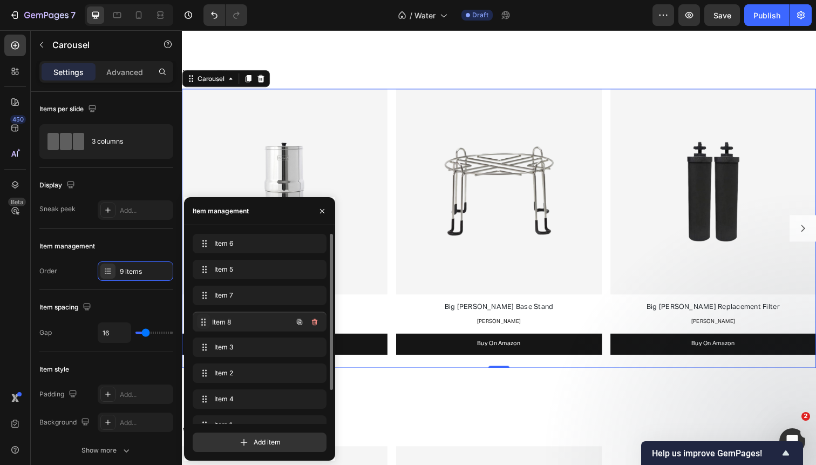
drag, startPoint x: 203, startPoint y: 370, endPoint x: 203, endPoint y: 319, distance: 51.3
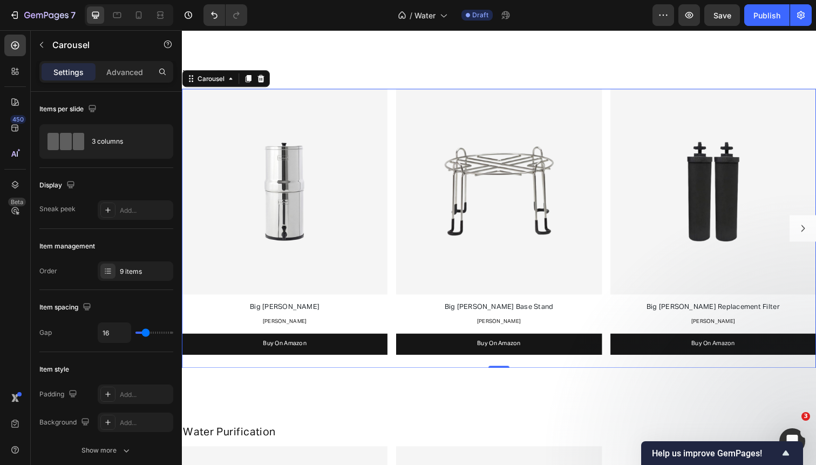
click at [815, 230] on icon "Carousel Next Arrow" at bounding box center [816, 233] width 10 height 10
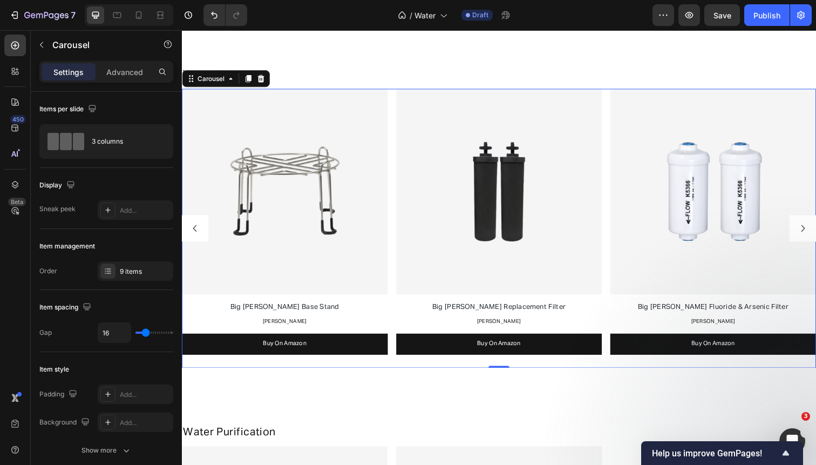
click at [815, 230] on icon "Carousel Next Arrow" at bounding box center [816, 233] width 10 height 10
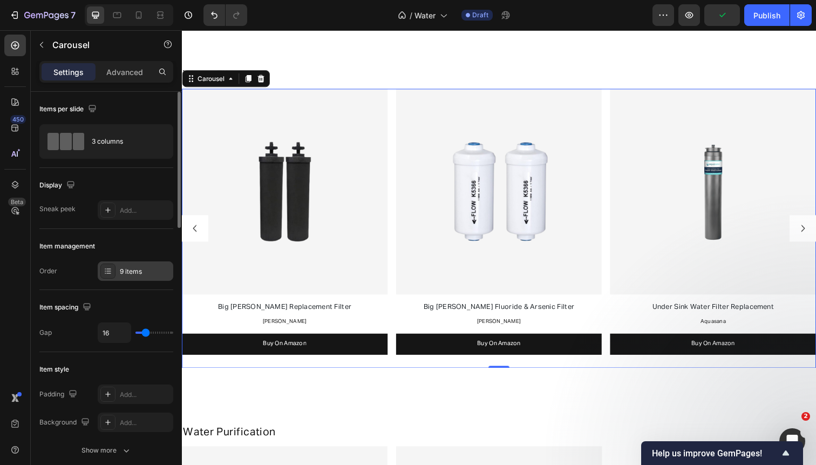
click at [136, 274] on div "9 items" at bounding box center [145, 272] width 51 height 10
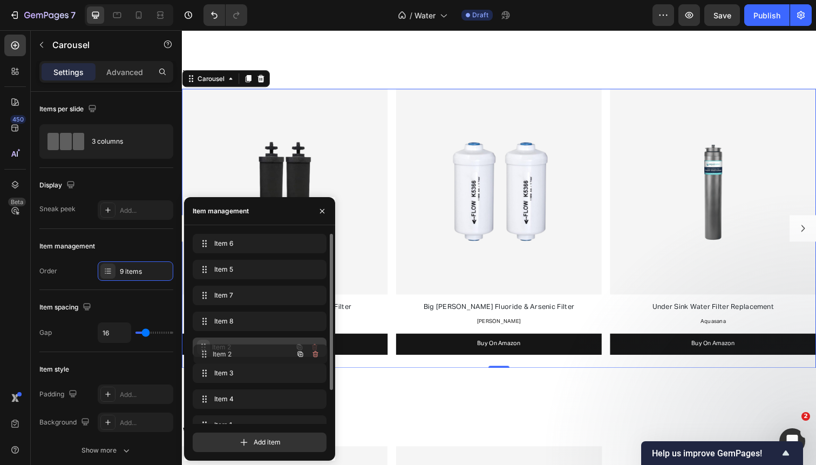
drag, startPoint x: 202, startPoint y: 372, endPoint x: 277, endPoint y: 269, distance: 127.9
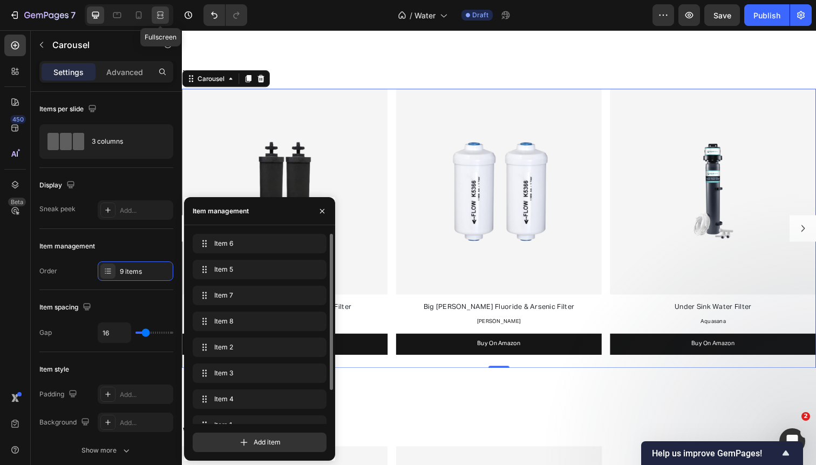
click at [162, 11] on icon at bounding box center [160, 15] width 11 height 11
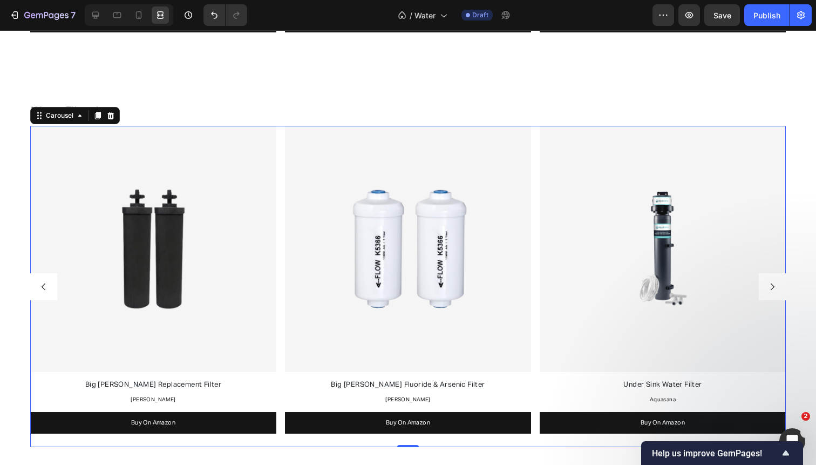
click at [765, 280] on button "Carousel Next Arrow" at bounding box center [772, 286] width 27 height 27
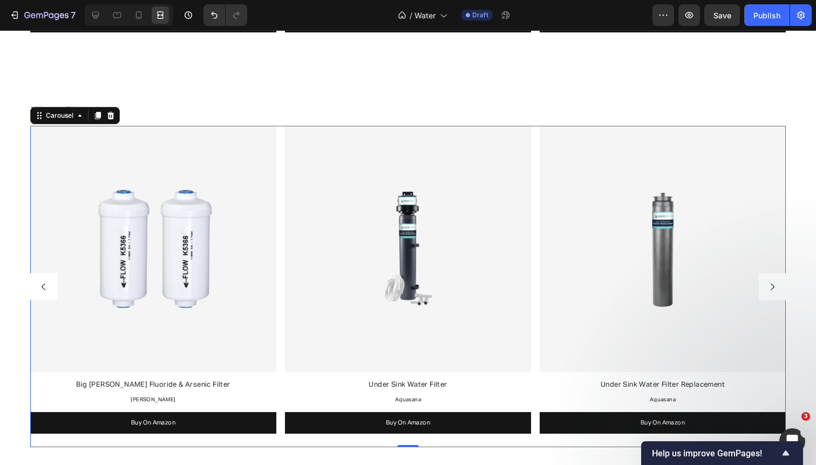
click at [765, 280] on button "Carousel Next Arrow" at bounding box center [772, 286] width 27 height 27
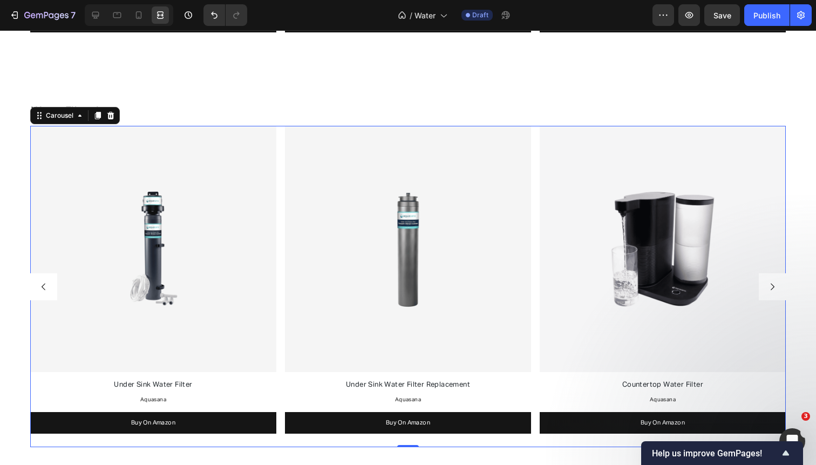
click at [765, 280] on button "Carousel Next Arrow" at bounding box center [772, 286] width 27 height 27
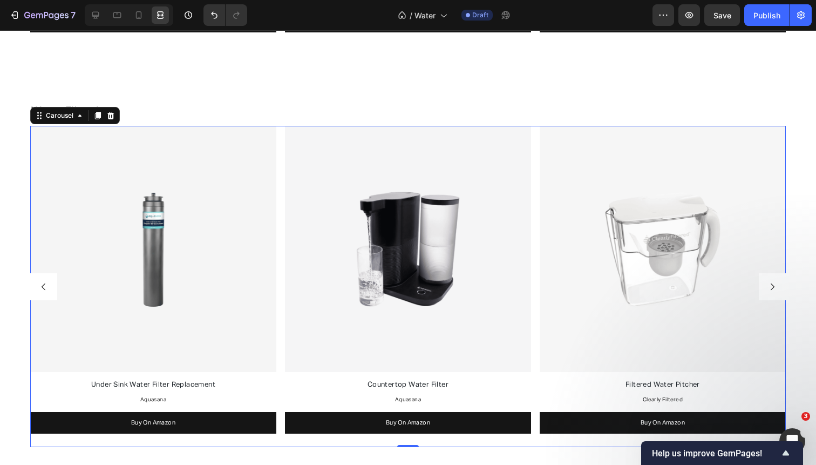
click at [765, 280] on button "Carousel Next Arrow" at bounding box center [772, 286] width 27 height 27
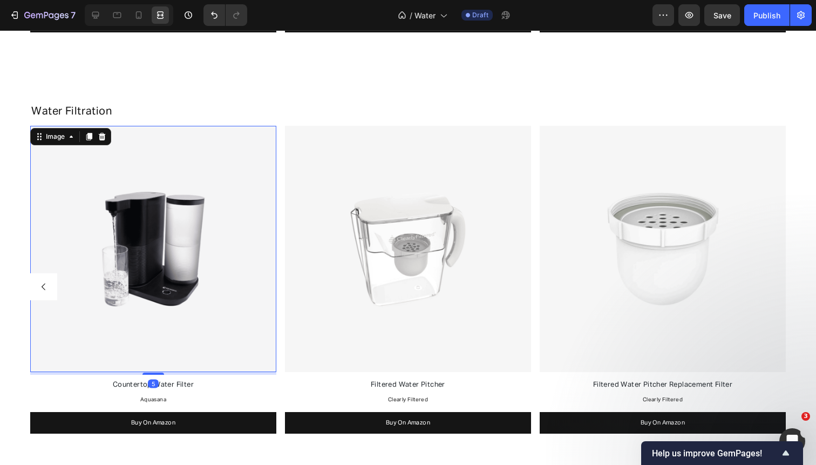
click at [267, 300] on img at bounding box center [153, 249] width 246 height 246
click at [46, 282] on icon "Carousel Back Arrow" at bounding box center [44, 287] width 10 height 10
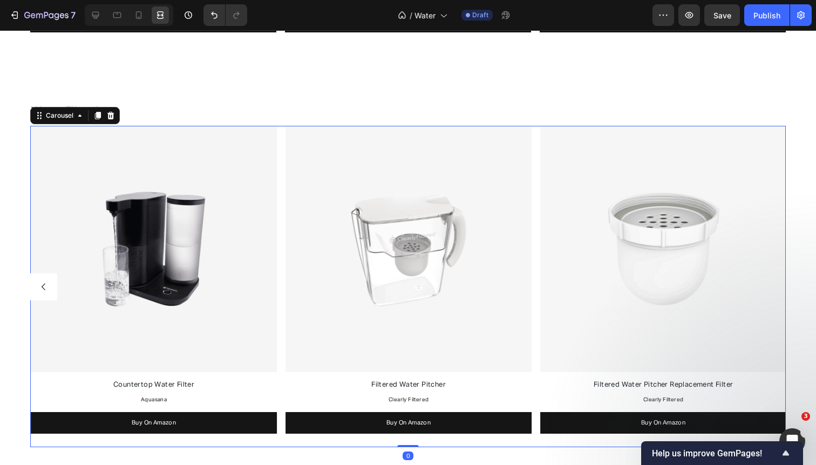
click at [46, 282] on icon "Carousel Back Arrow" at bounding box center [44, 287] width 10 height 10
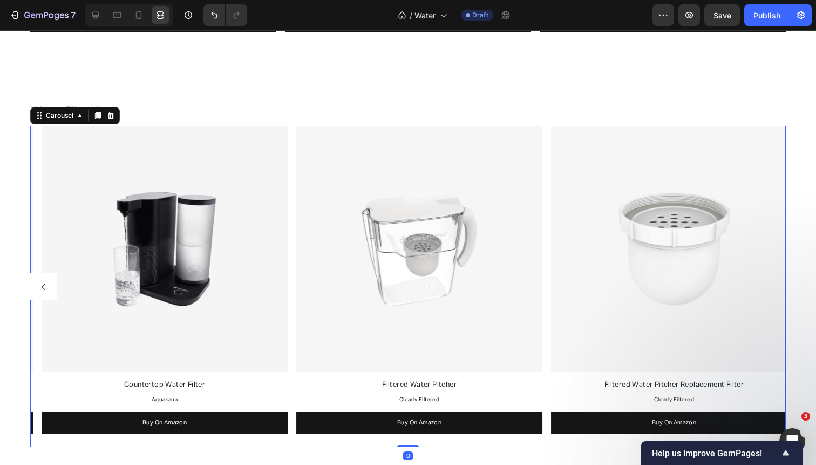
click at [46, 282] on icon "Carousel Back Arrow" at bounding box center [44, 287] width 10 height 10
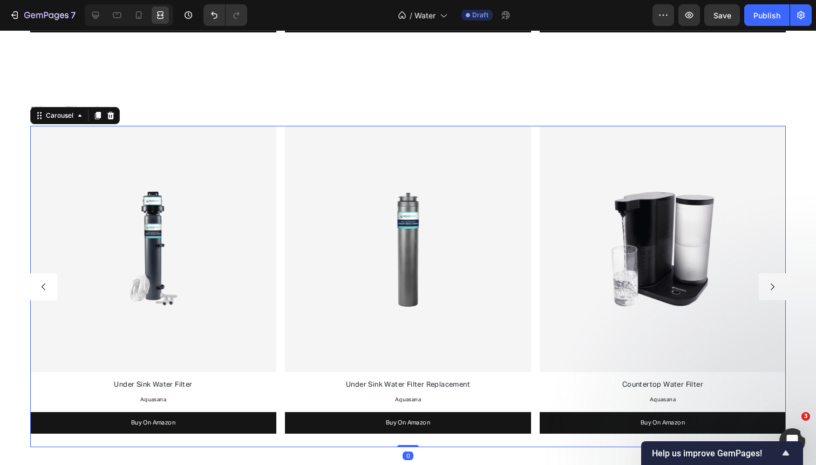
click at [46, 282] on icon "Carousel Back Arrow" at bounding box center [44, 287] width 10 height 10
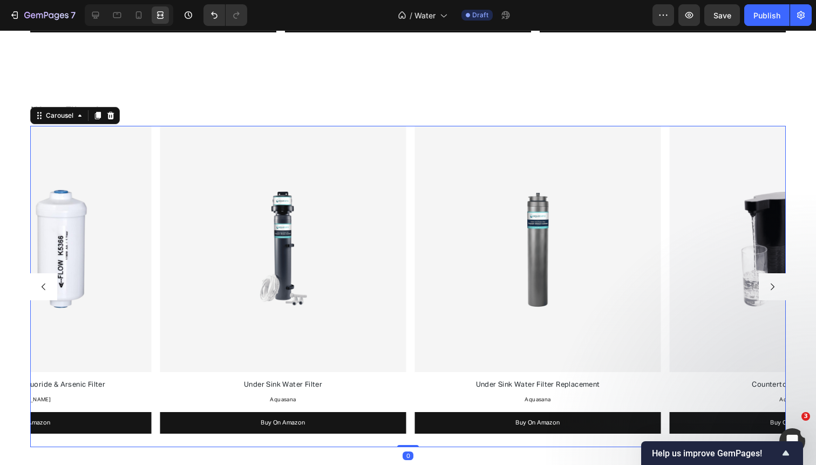
click at [46, 282] on icon "Carousel Back Arrow" at bounding box center [44, 287] width 10 height 10
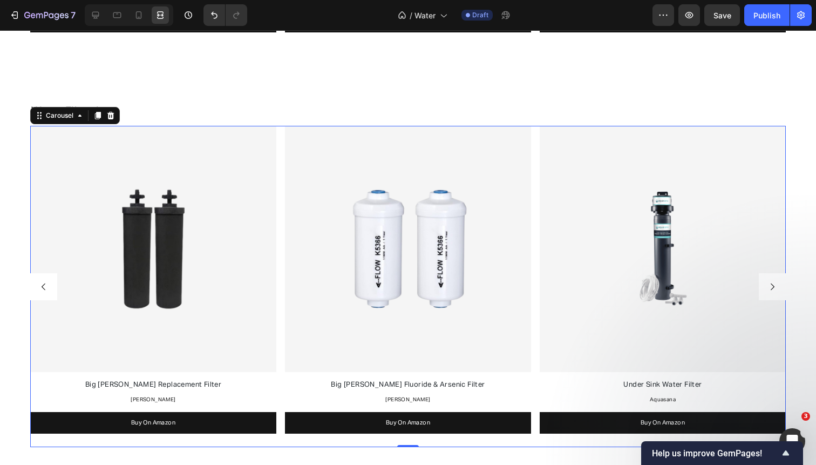
click at [46, 282] on icon "Carousel Back Arrow" at bounding box center [44, 287] width 10 height 10
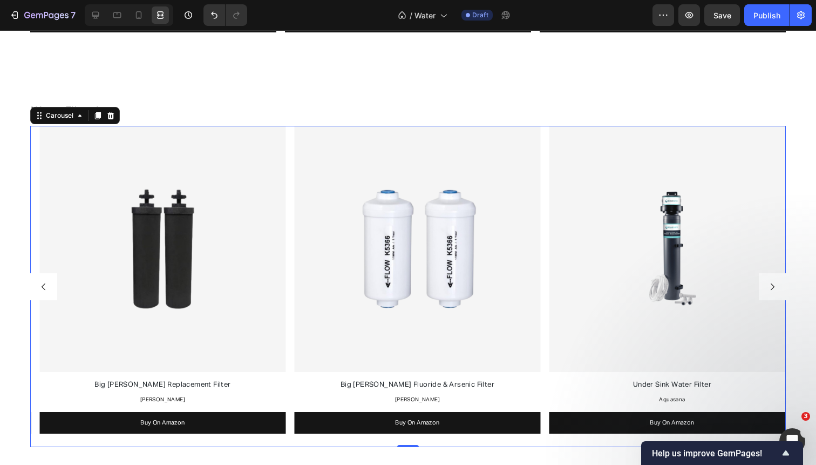
click at [46, 282] on icon "Carousel Back Arrow" at bounding box center [44, 287] width 10 height 10
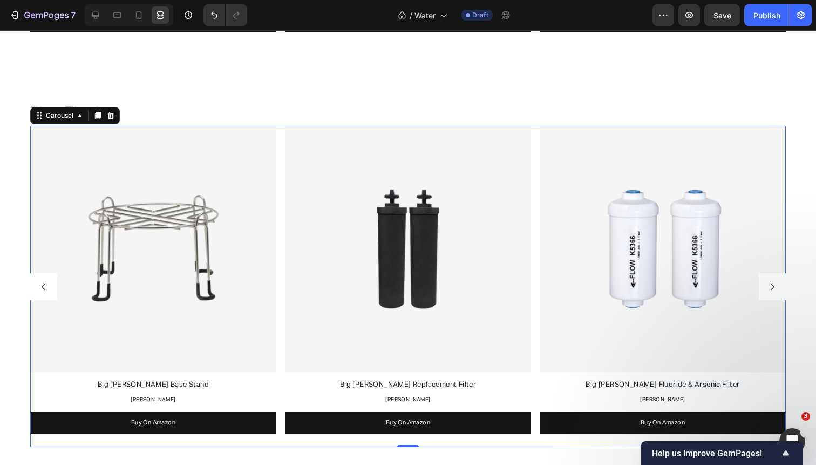
click at [45, 288] on icon "Carousel Back Arrow" at bounding box center [44, 287] width 10 height 10
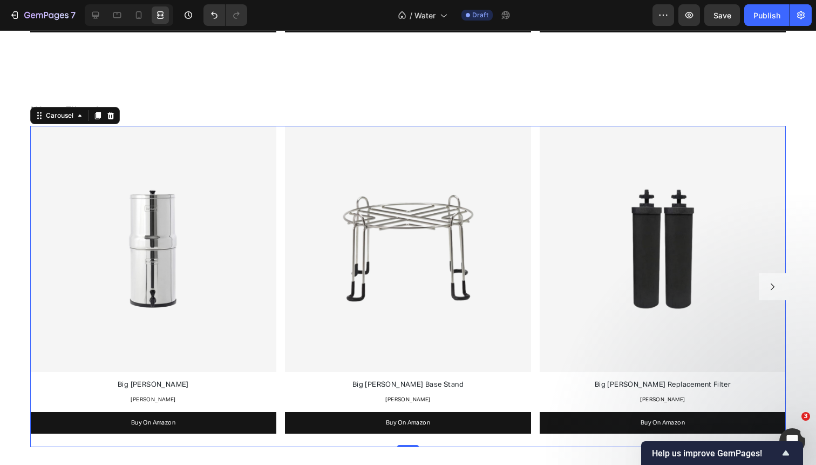
click at [777, 291] on button "Carousel Next Arrow" at bounding box center [772, 286] width 27 height 27
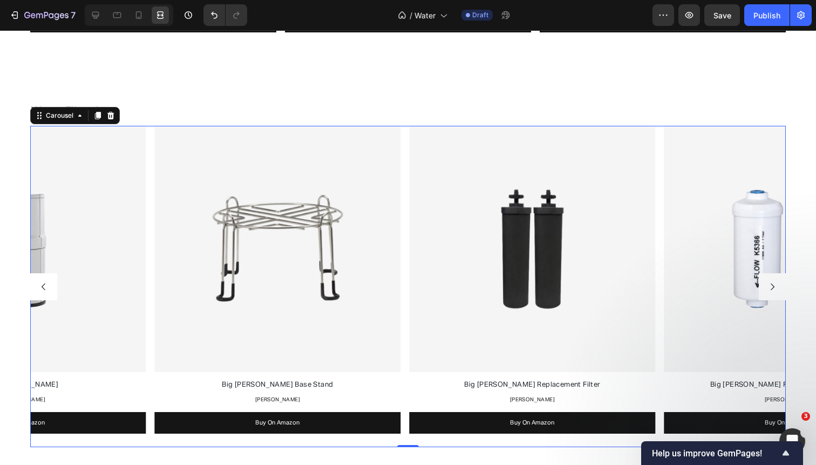
click at [777, 291] on button "Carousel Next Arrow" at bounding box center [772, 286] width 27 height 27
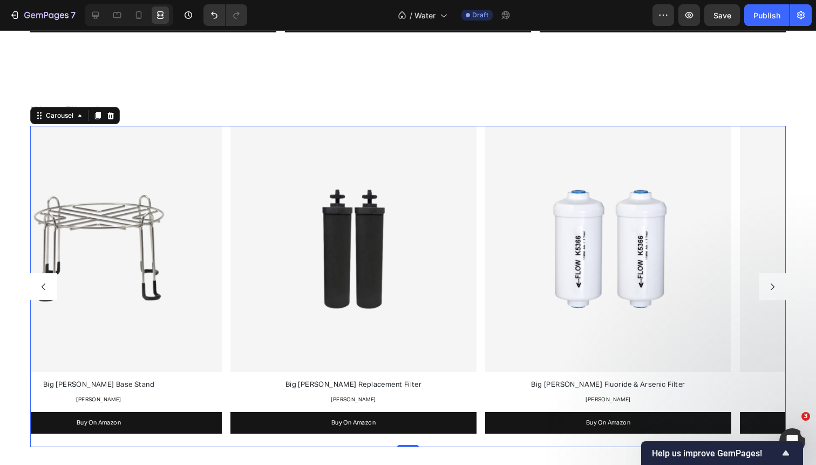
click at [777, 291] on button "Carousel Next Arrow" at bounding box center [772, 286] width 27 height 27
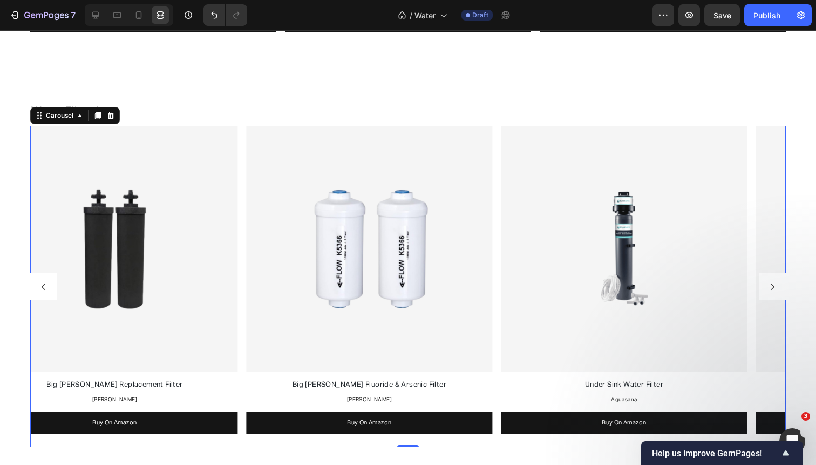
click at [777, 291] on button "Carousel Next Arrow" at bounding box center [772, 286] width 27 height 27
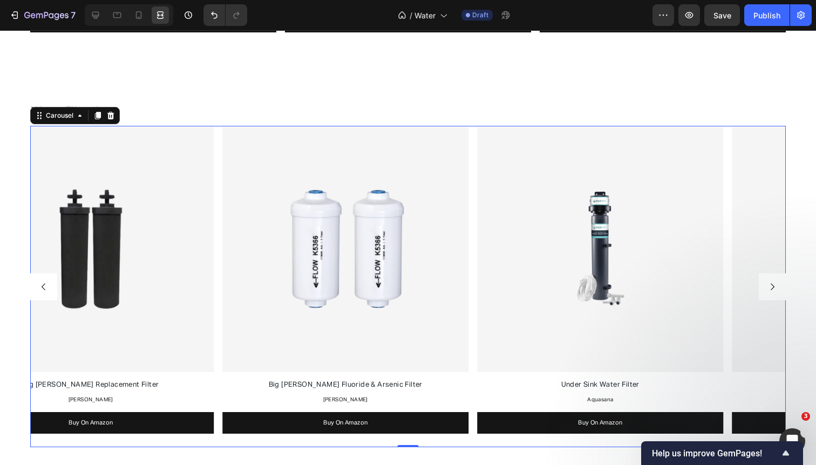
click at [777, 291] on button "Carousel Next Arrow" at bounding box center [772, 286] width 27 height 27
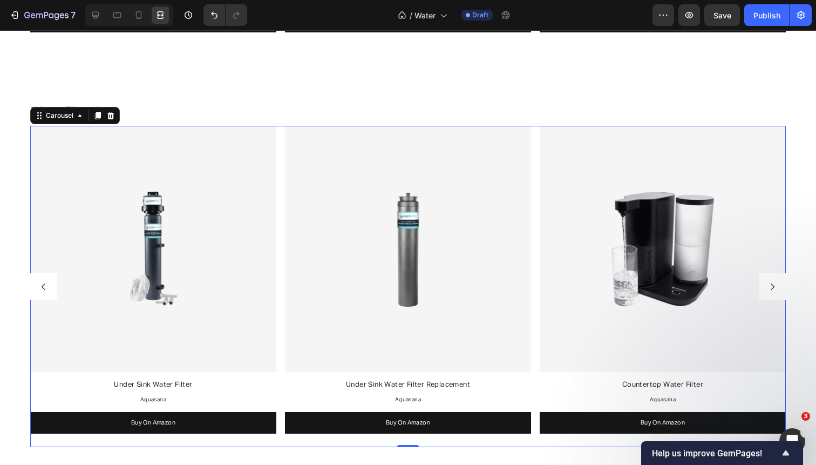
click at [777, 291] on button "Carousel Next Arrow" at bounding box center [772, 286] width 27 height 27
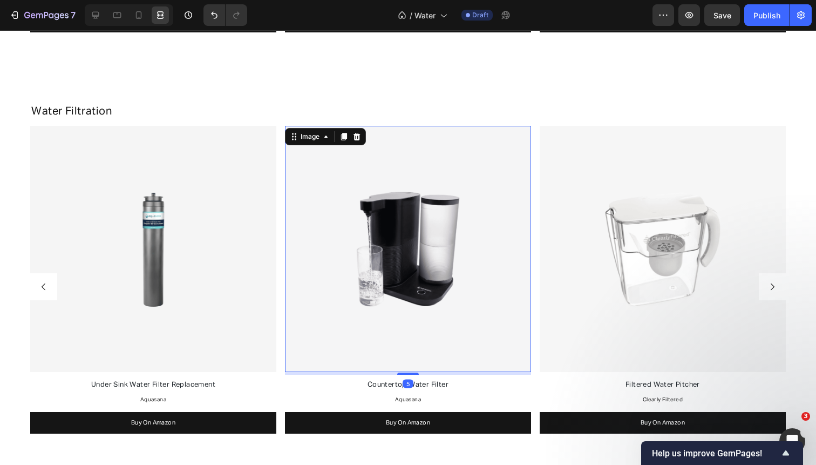
click at [454, 306] on img at bounding box center [408, 249] width 246 height 246
click at [695, 13] on button "button" at bounding box center [690, 15] width 22 height 22
click at [771, 282] on icon "Carousel Next Arrow" at bounding box center [773, 287] width 10 height 10
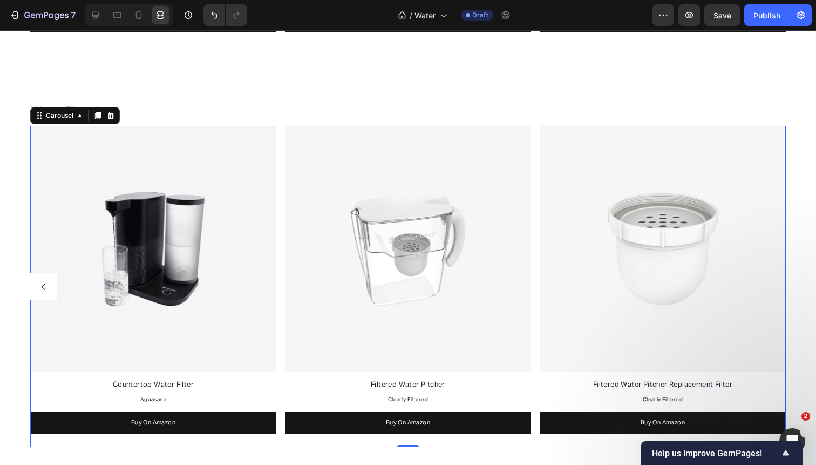
click at [282, 180] on div "Image Big Berkey Text Block Berkey Text Block Buy On Amazon Button Image Big Be…" at bounding box center [408, 286] width 756 height 321
click at [100, 15] on icon at bounding box center [95, 15] width 11 height 11
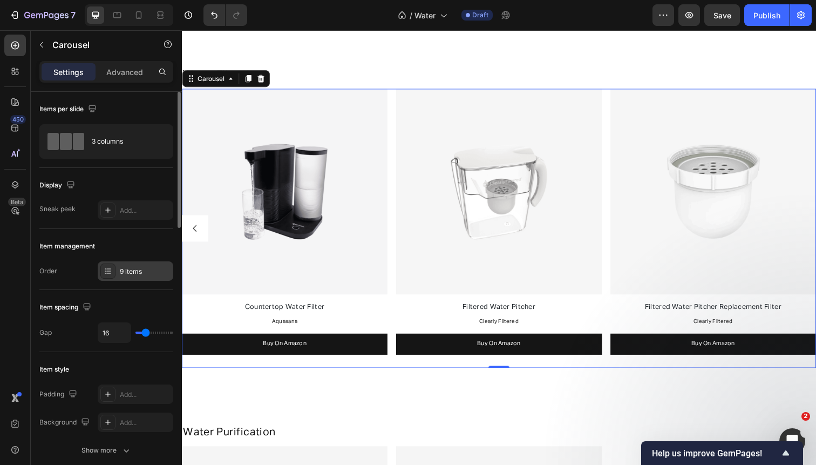
click at [140, 271] on div "9 items" at bounding box center [145, 272] width 51 height 10
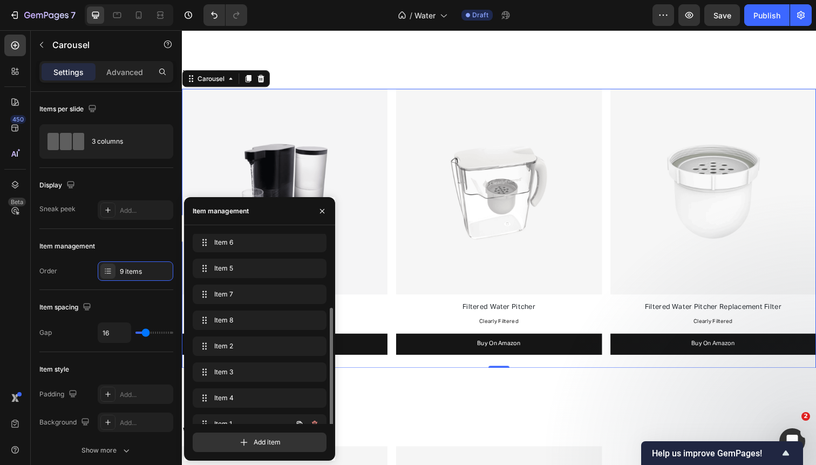
scroll to position [41, 0]
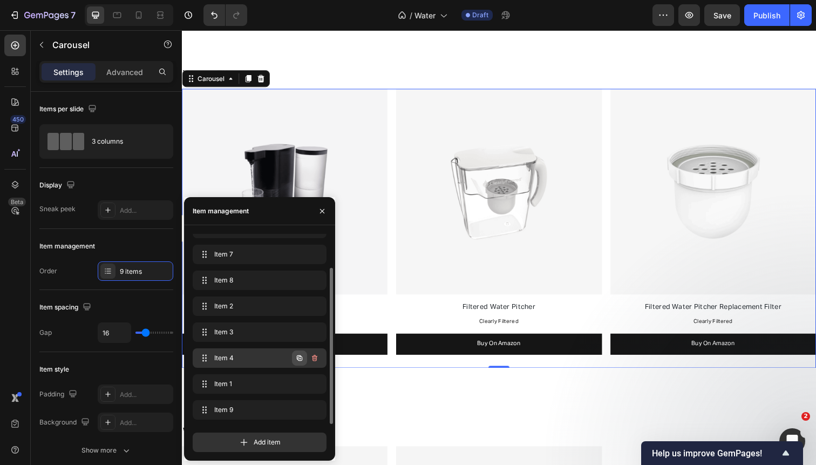
click at [300, 357] on icon "button" at bounding box center [299, 358] width 9 height 9
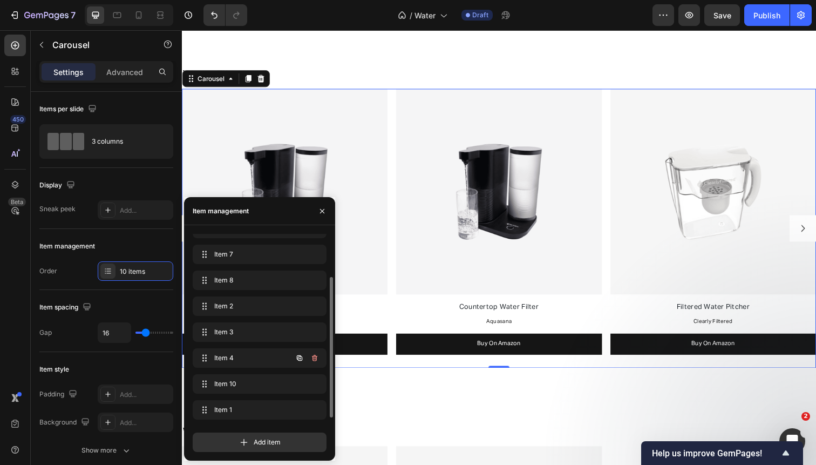
scroll to position [49, 0]
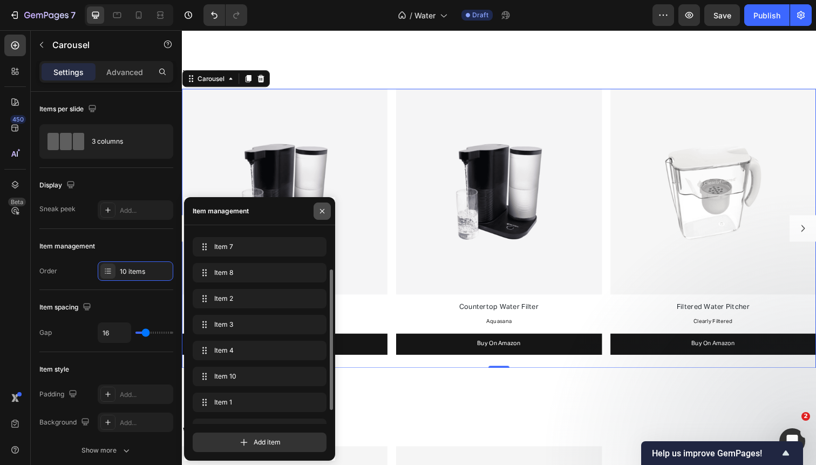
click at [323, 208] on icon "button" at bounding box center [322, 211] width 9 height 9
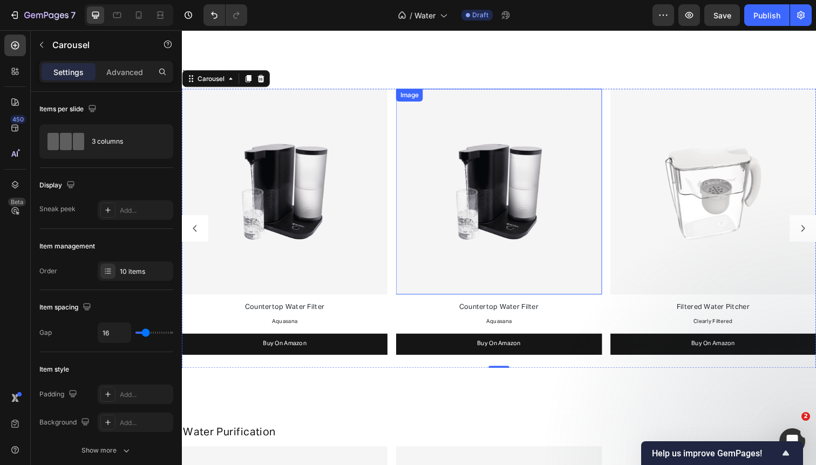
click at [503, 211] on img at bounding box center [506, 195] width 210 height 210
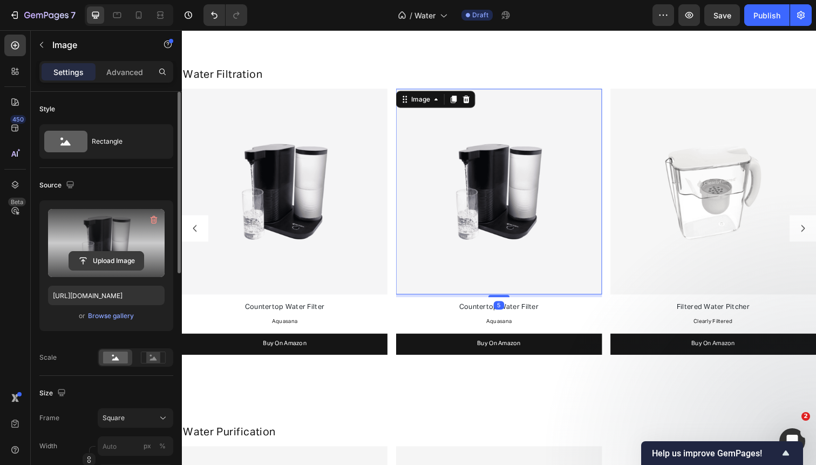
click at [110, 268] on input "file" at bounding box center [106, 261] width 74 height 18
click at [110, 260] on input "file" at bounding box center [106, 261] width 74 height 18
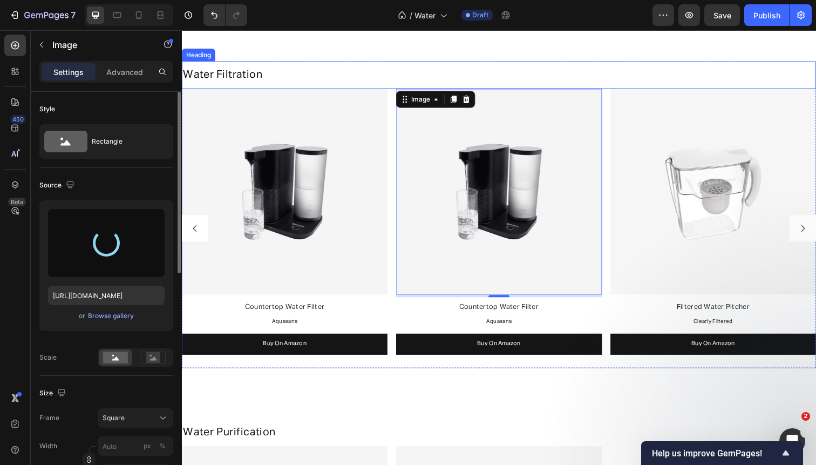
type input "https://cdn.shopify.com/s/files/1/0568/4477/9629/files/gempages_492971291091928…"
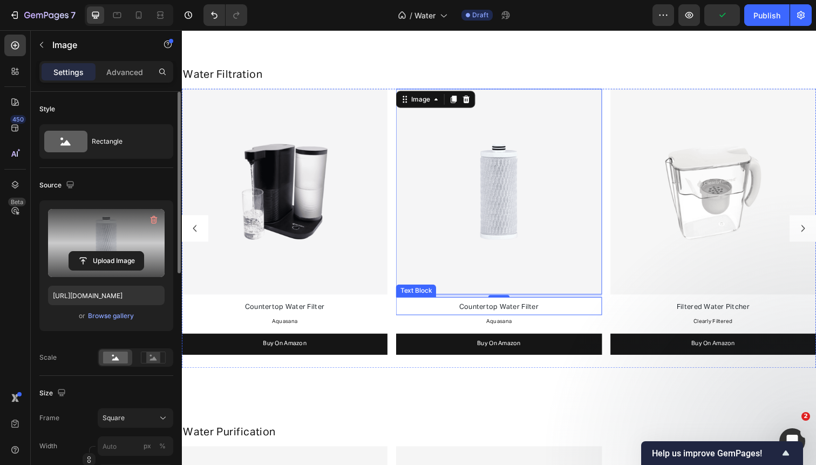
click at [468, 310] on span "Countertop Water Filter" at bounding box center [505, 312] width 81 height 7
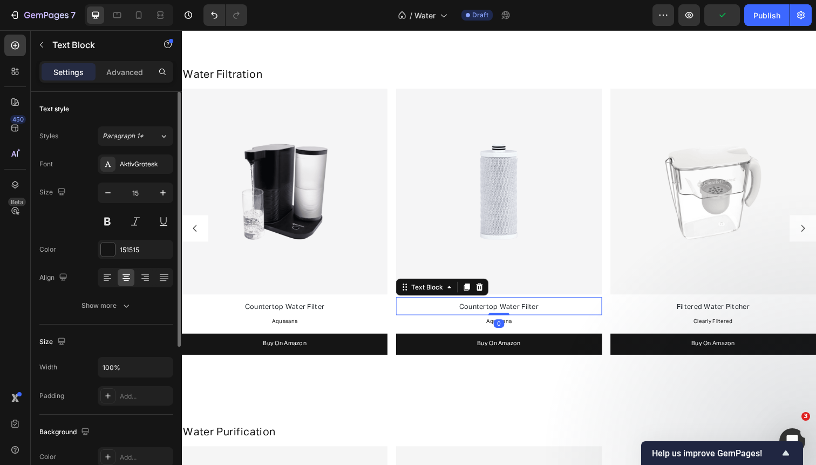
click at [466, 310] on span "Countertop Water Filter" at bounding box center [505, 312] width 81 height 7
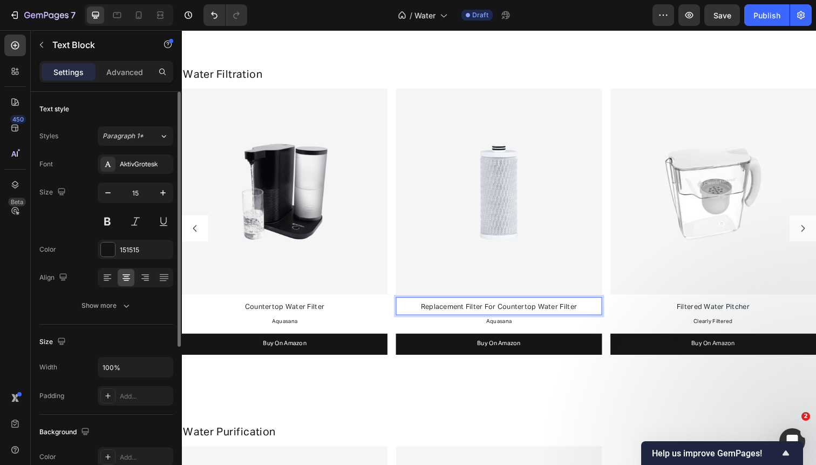
click at [440, 313] on span "Replacement Filter For Countertop Water Filter" at bounding box center [505, 312] width 159 height 7
drag, startPoint x: 469, startPoint y: 311, endPoint x: 411, endPoint y: 310, distance: 57.8
click at [411, 310] on p "Filter For Countertop Water Filter" at bounding box center [506, 312] width 208 height 15
drag, startPoint x: 472, startPoint y: 312, endPoint x: 411, endPoint y: 310, distance: 60.5
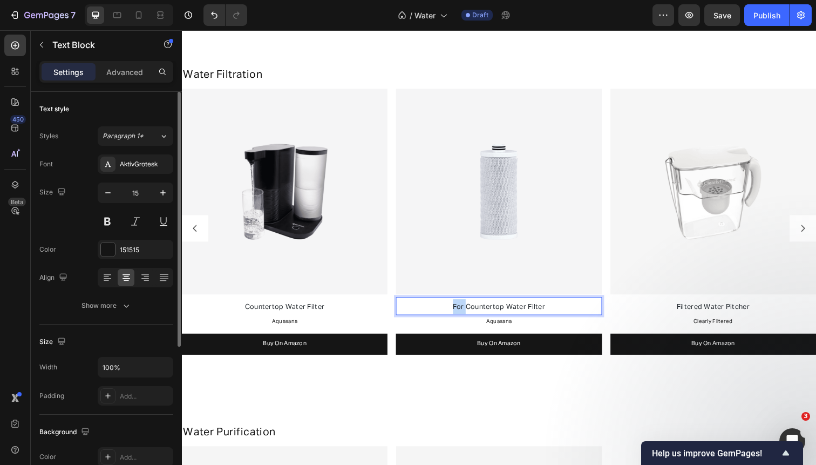
click at [412, 310] on p "For Countertop Water Filter" at bounding box center [506, 312] width 208 height 15
click at [548, 310] on p "Countertop Water Filter" at bounding box center [506, 312] width 208 height 15
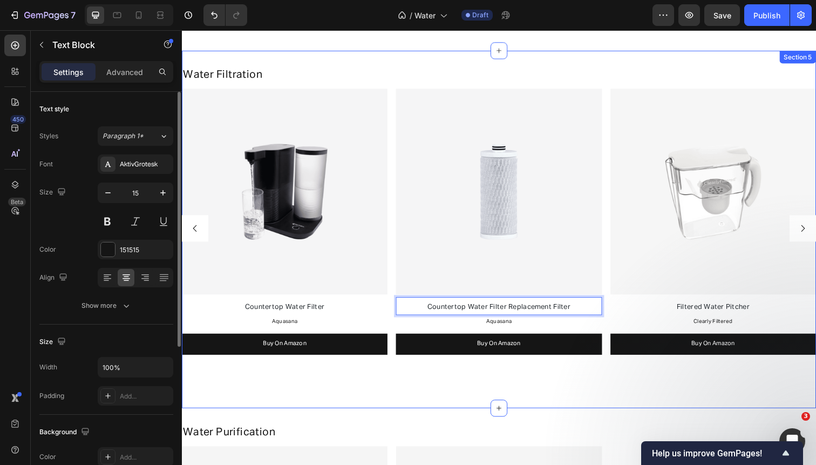
click at [478, 399] on div "Water Filtration Heading Image Big Berkey Text Block Berkey Text Block Buy On A…" at bounding box center [506, 233] width 648 height 365
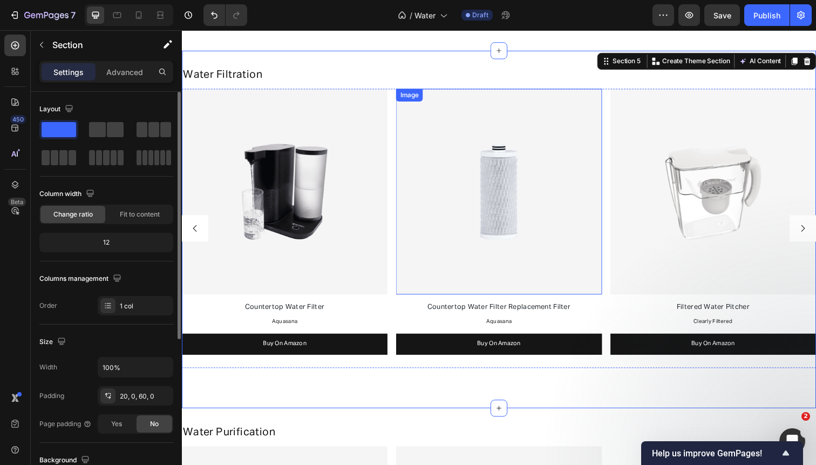
click at [428, 175] on img at bounding box center [506, 195] width 210 height 210
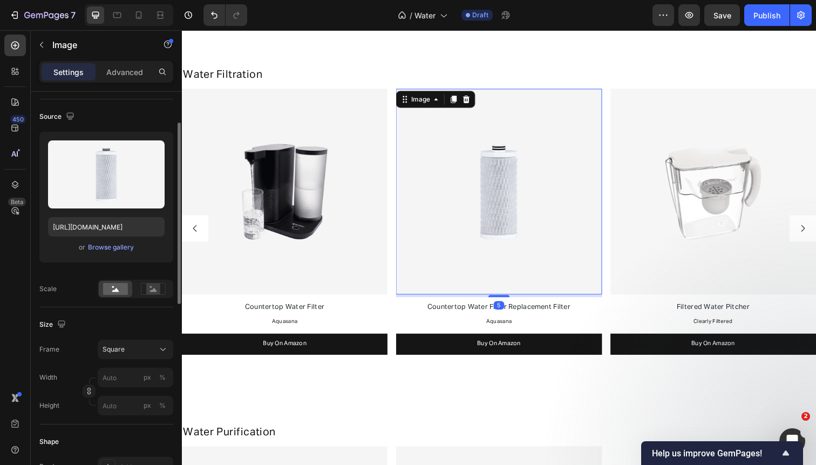
scroll to position [329, 0]
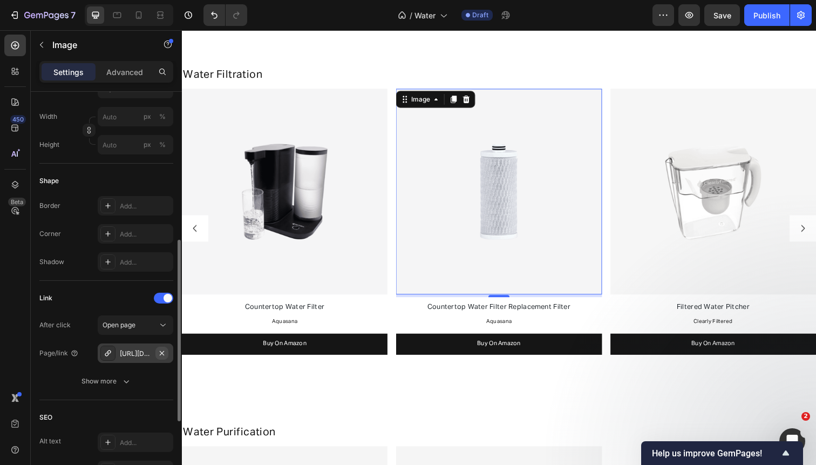
click at [163, 353] on icon "button" at bounding box center [162, 353] width 9 height 9
click at [135, 354] on div "Add..." at bounding box center [145, 354] width 51 height 10
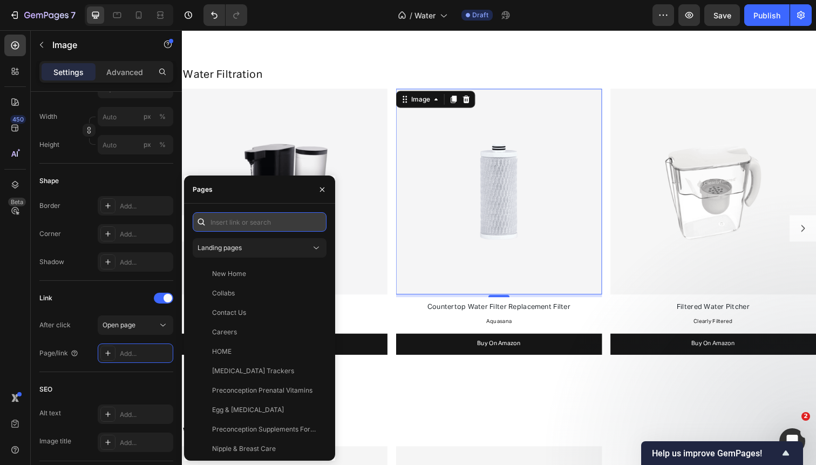
click at [272, 213] on input "text" at bounding box center [260, 221] width 134 height 19
paste input "https://www.amazon.com/Aquasana-OptimH2O-Whole-Filtration-System/dp/B07MJSTRZQ?…"
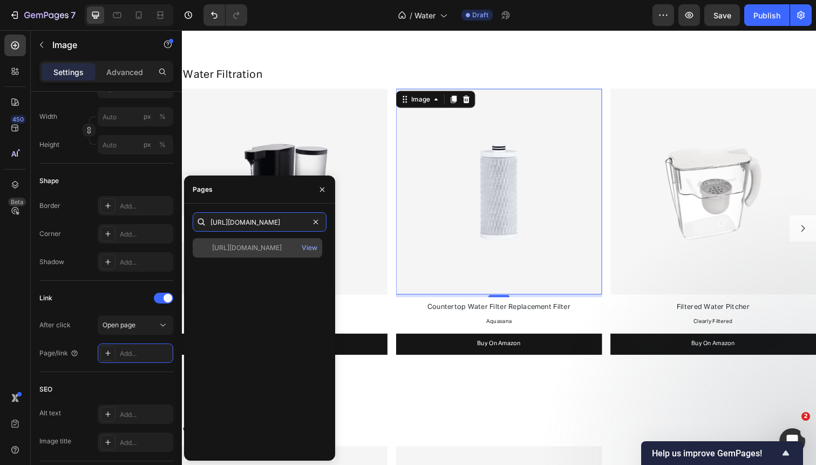
type input "https://www.amazon.com/Aquasana-OptimH2O-Whole-Filtration-System/dp/B07MJSTRZQ?…"
click at [265, 244] on div "https://www.amazon.com/Aquasana-OptimH2O-Whole-Filtration-System/dp/B07MJSTRZQ?…" at bounding box center [247, 248] width 70 height 10
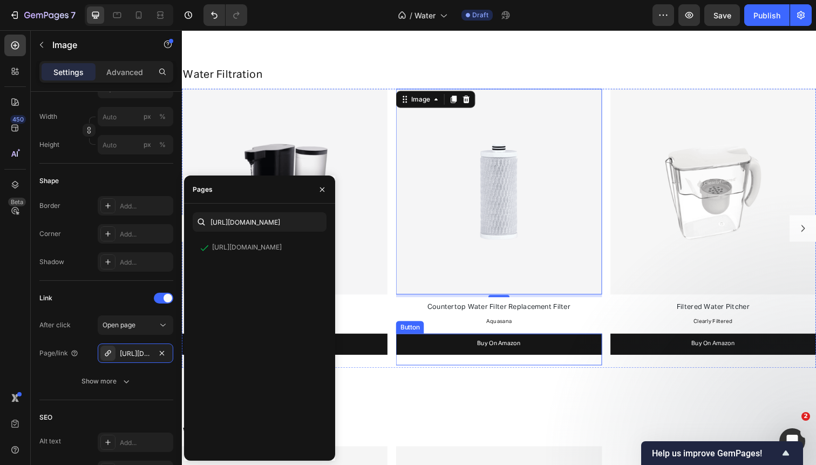
click at [467, 349] on link "Buy On Amazon" at bounding box center [506, 351] width 210 height 22
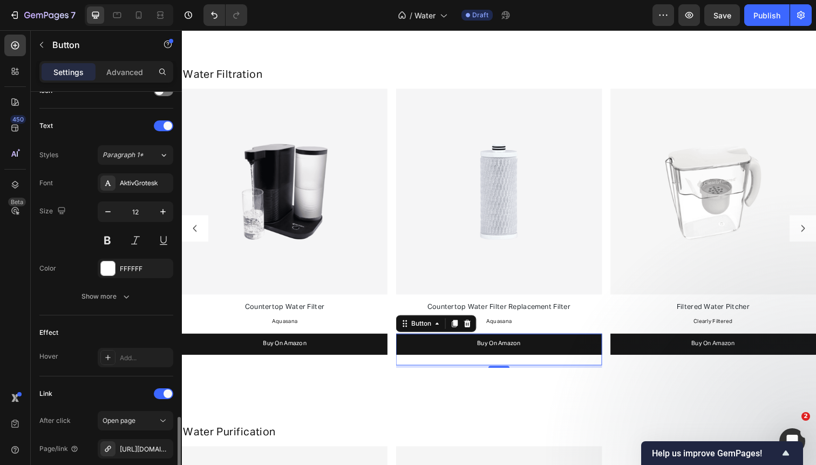
scroll to position [454, 0]
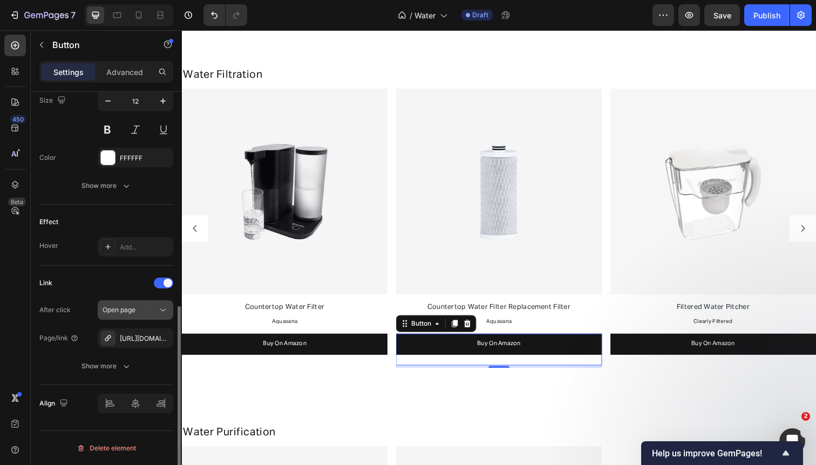
click at [0, 0] on icon "button" at bounding box center [0, 0] width 0 height 0
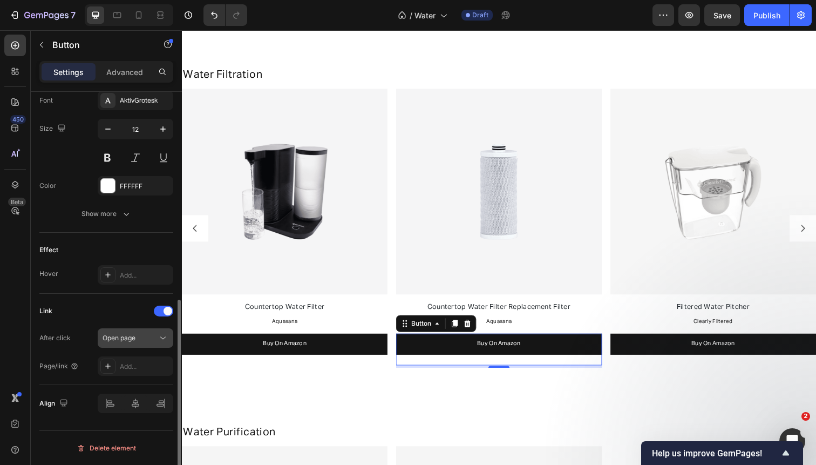
scroll to position [426, 0]
click at [133, 362] on div "Add..." at bounding box center [145, 367] width 51 height 10
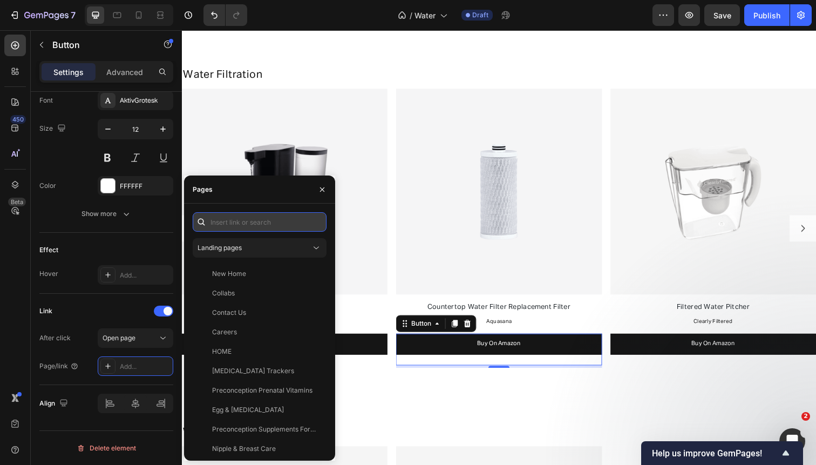
click at [269, 221] on input "text" at bounding box center [260, 221] width 134 height 19
paste input "https://www.amazon.com/Aquasana-OptimH2O-Whole-Filtration-System/dp/B07MJSTRZQ?…"
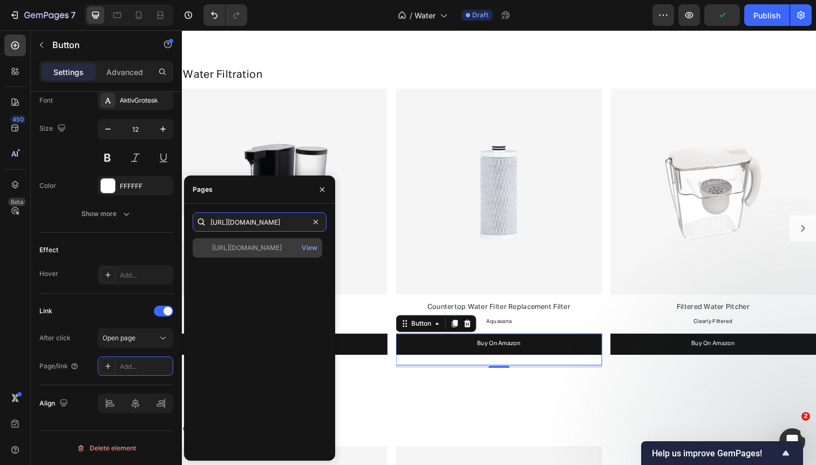
type input "https://www.amazon.com/Aquasana-OptimH2O-Whole-Filtration-System/dp/B07MJSTRZQ?…"
click at [263, 252] on div "https://www.amazon.com/Aquasana-OptimH2O-Whole-Filtration-System/dp/B07MJSTRZQ?…" at bounding box center [247, 248] width 70 height 10
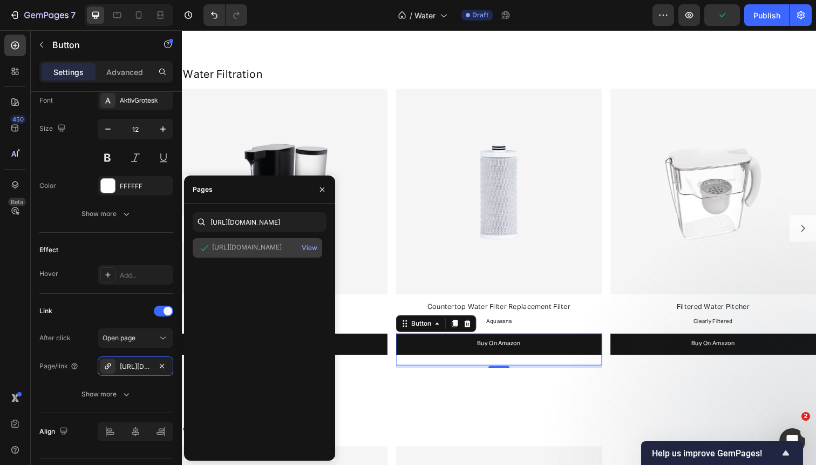
scroll to position [0, 0]
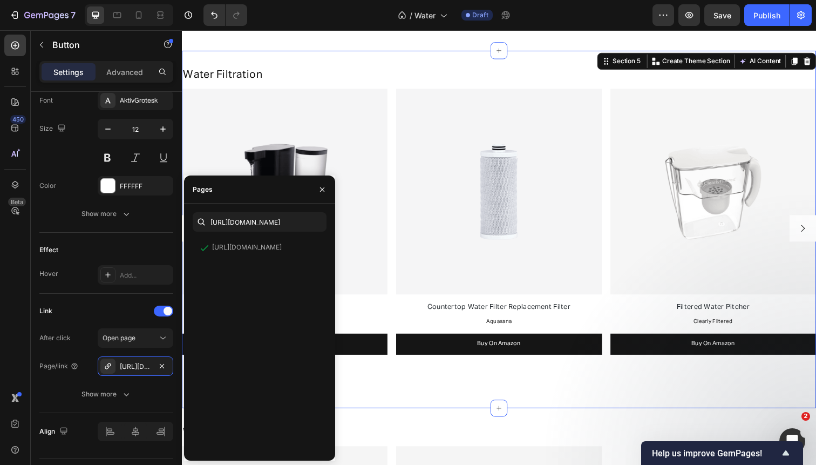
click at [273, 59] on div "Water Filtration Heading Image Big Berkey Text Block Berkey Text Block Buy On A…" at bounding box center [506, 233] width 648 height 365
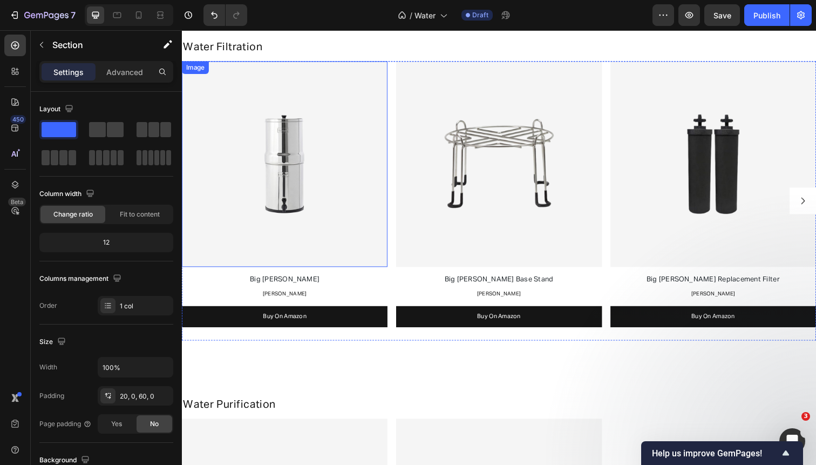
scroll to position [1267, 0]
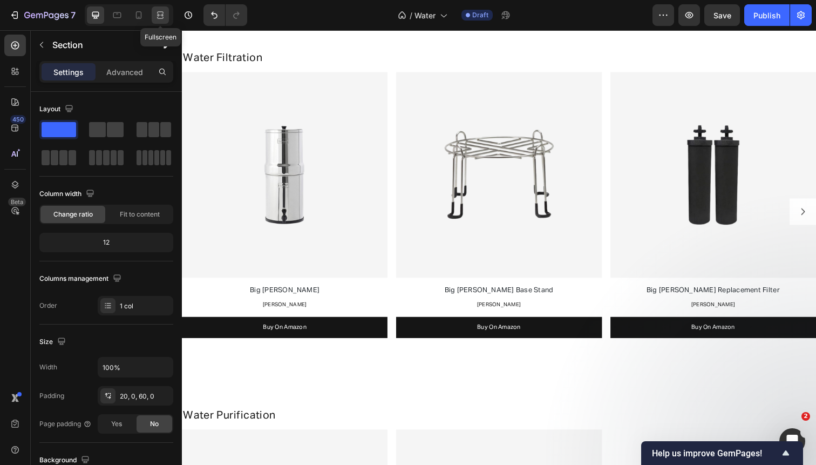
click at [161, 14] on icon at bounding box center [160, 15] width 11 height 11
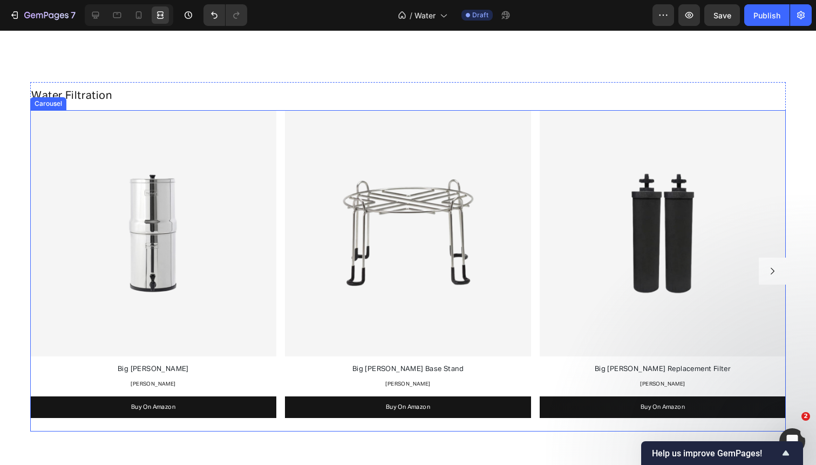
click at [766, 268] on button "Carousel Next Arrow" at bounding box center [772, 270] width 27 height 27
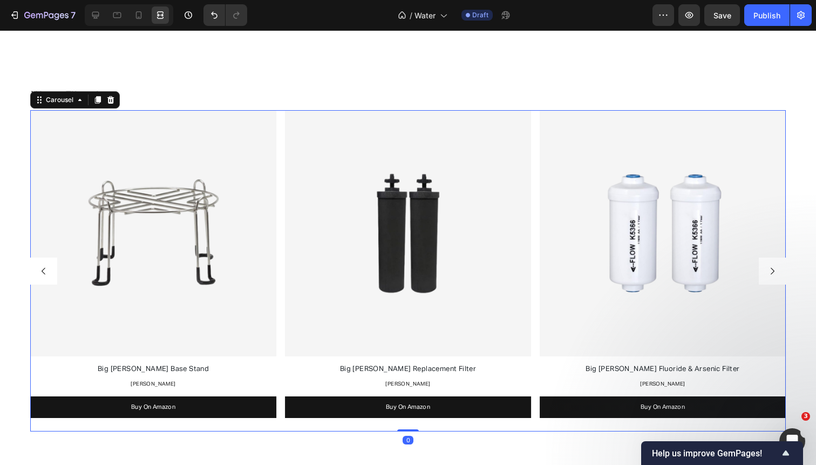
click at [766, 269] on button "Carousel Next Arrow" at bounding box center [772, 270] width 27 height 27
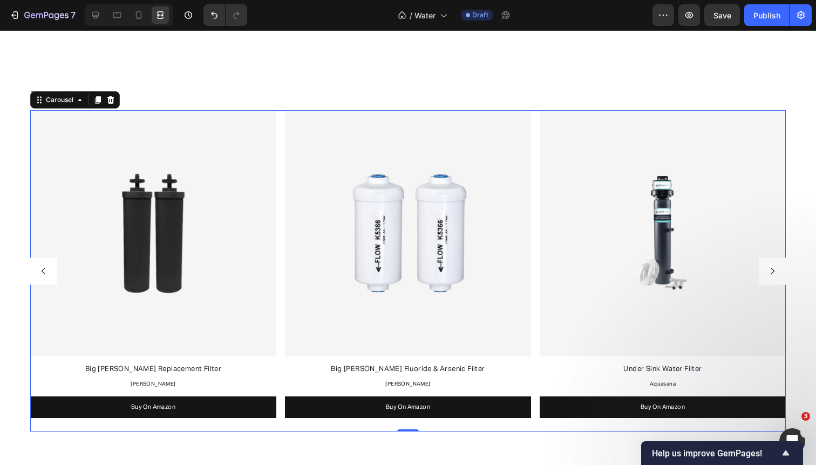
click at [766, 269] on button "Carousel Next Arrow" at bounding box center [772, 270] width 27 height 27
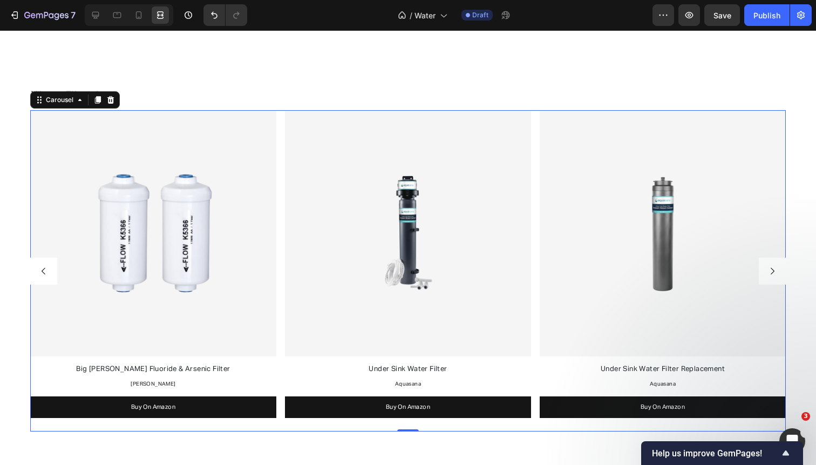
click at [766, 269] on button "Carousel Next Arrow" at bounding box center [772, 270] width 27 height 27
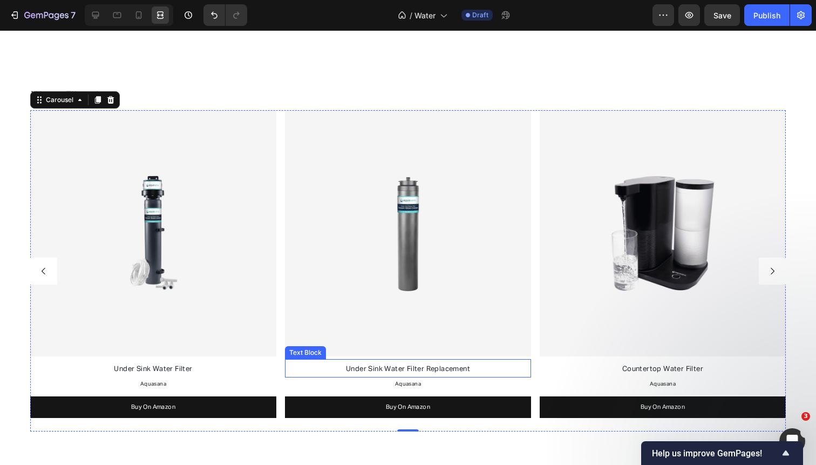
click at [455, 368] on span "Under Sink Water Filter Replacement" at bounding box center [408, 368] width 124 height 7
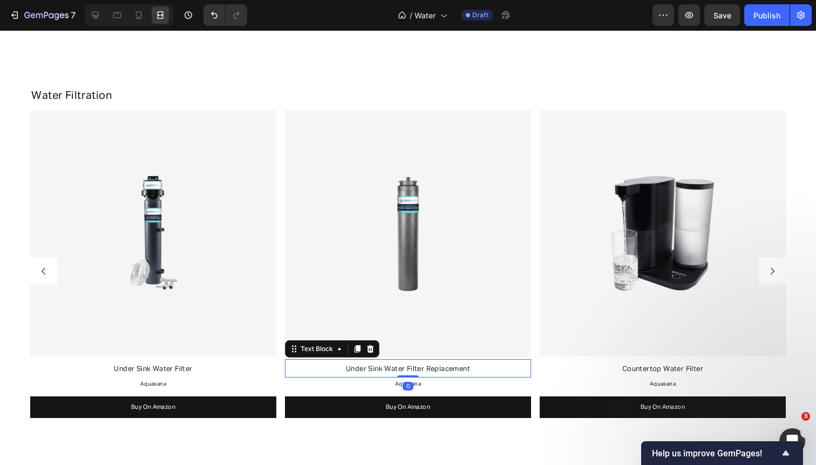
click at [455, 368] on span "Under Sink Water Filter Replacement" at bounding box center [408, 368] width 124 height 7
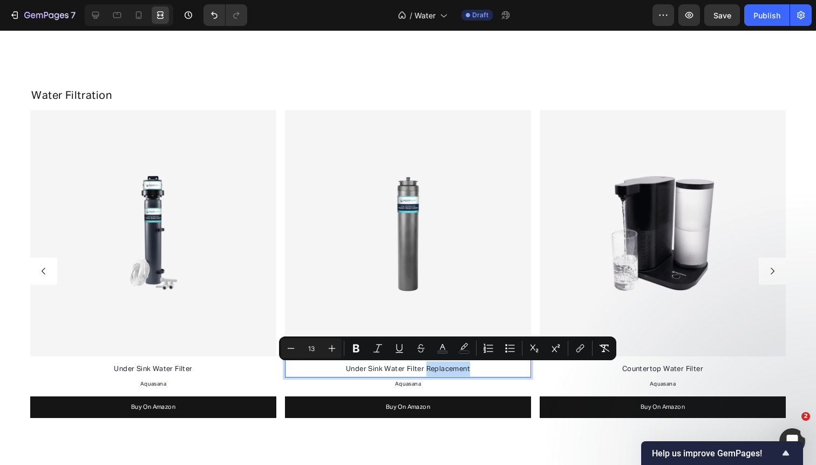
click at [482, 369] on p "Under Sink Water Filter Replacement" at bounding box center [408, 368] width 244 height 15
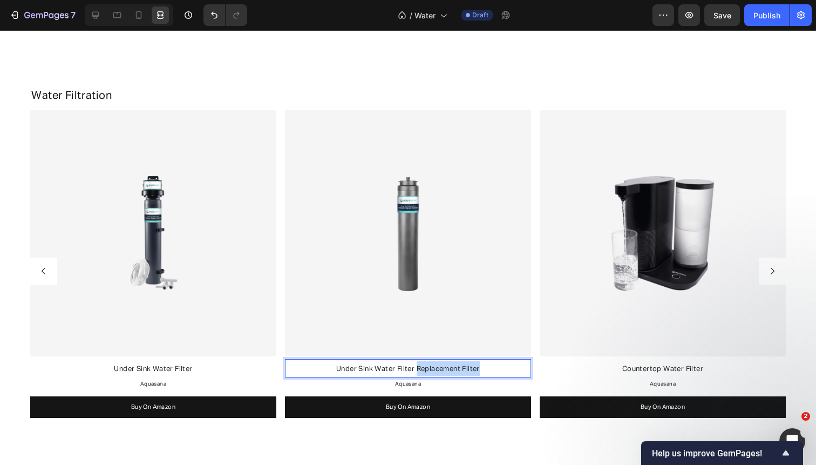
drag, startPoint x: 417, startPoint y: 369, endPoint x: 521, endPoint y: 371, distance: 104.2
click at [522, 371] on p "Under Sink Water Filter Replacement Filter" at bounding box center [408, 368] width 244 height 15
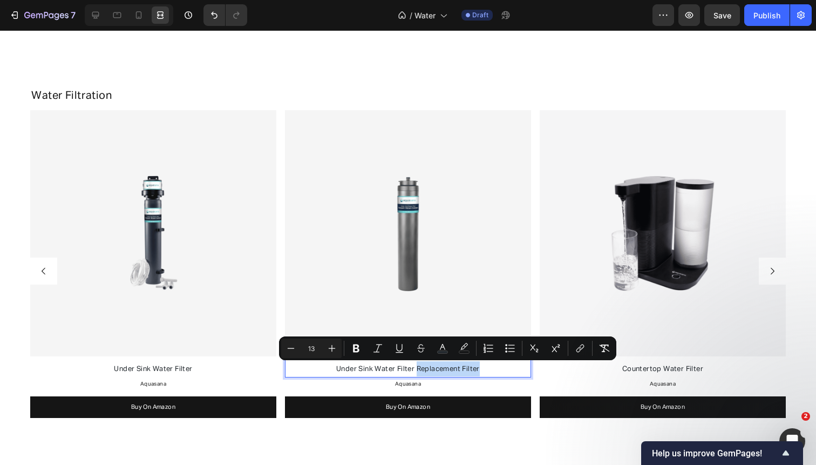
copy span "Replacement Filter"
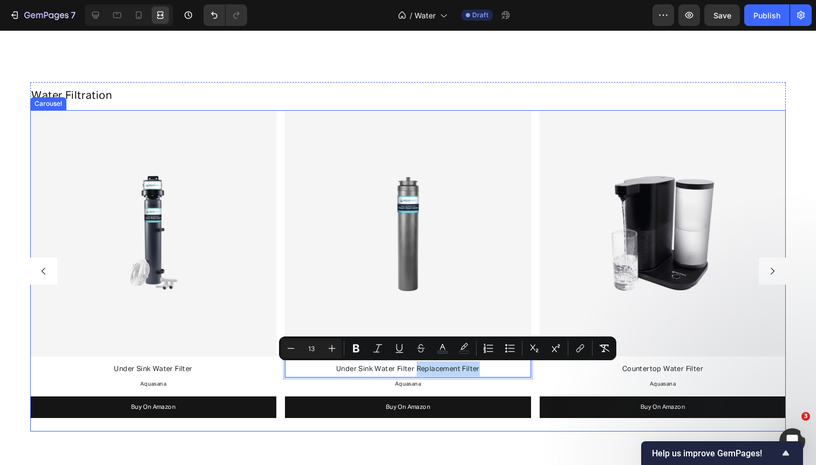
click at [774, 270] on icon "Carousel Next Arrow" at bounding box center [773, 271] width 10 height 10
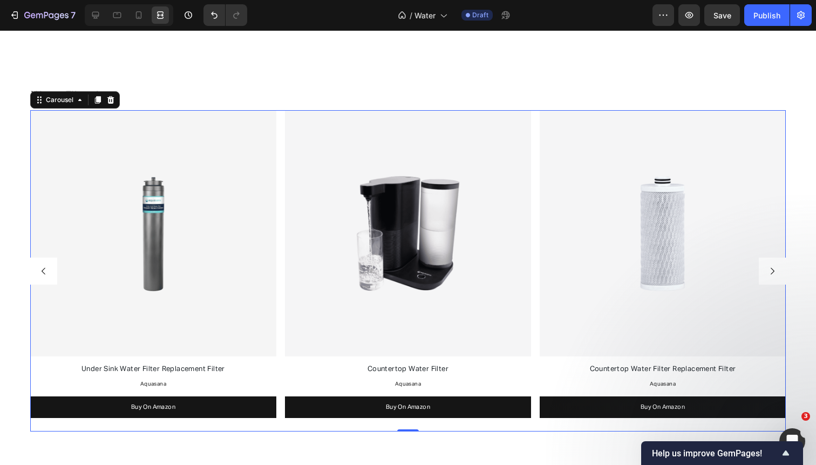
click at [774, 272] on icon "Carousel Next Arrow" at bounding box center [773, 271] width 10 height 10
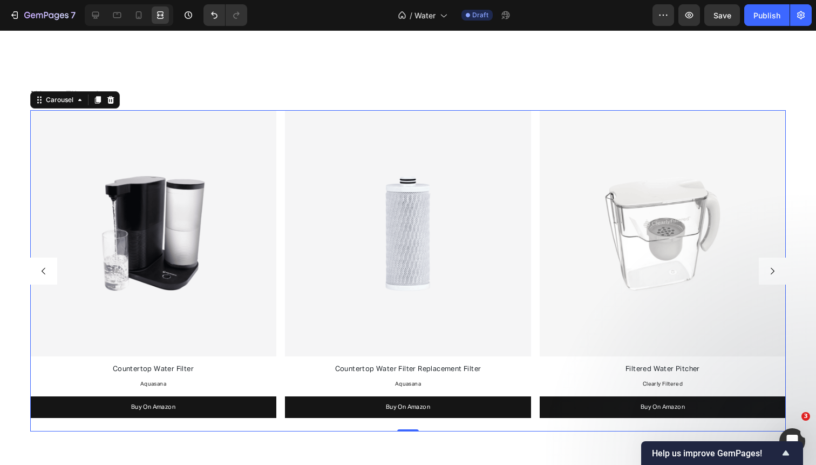
click at [774, 272] on icon "Carousel Next Arrow" at bounding box center [773, 271] width 10 height 10
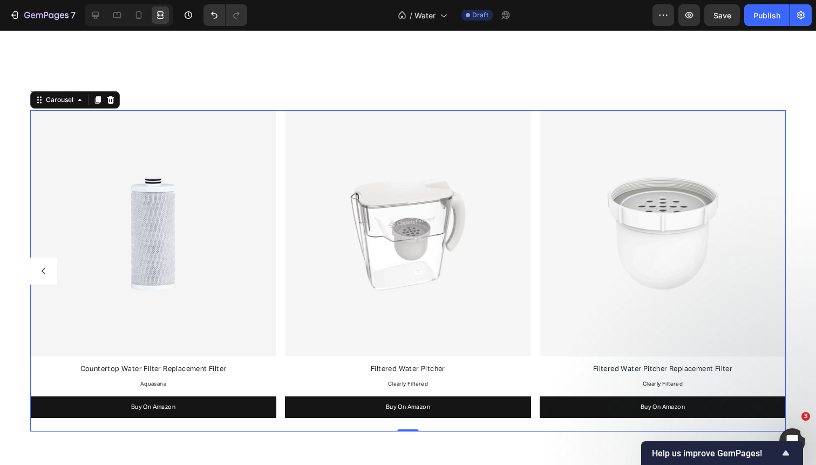
click at [45, 266] on icon "Carousel Back Arrow" at bounding box center [44, 271] width 10 height 10
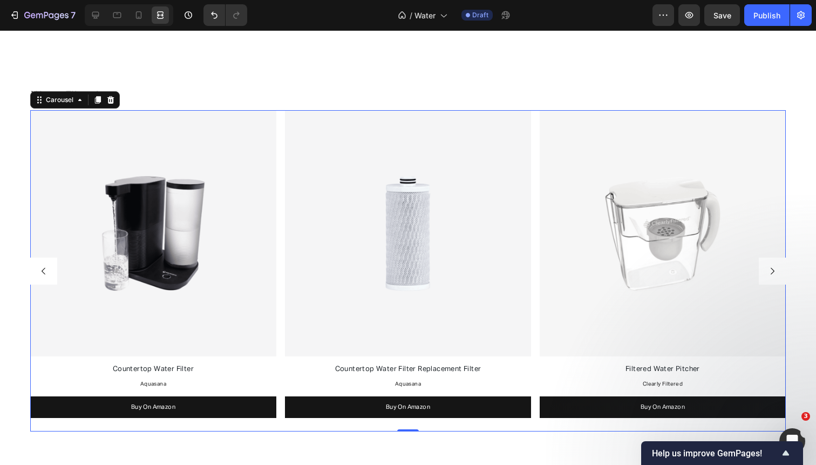
click at [45, 266] on icon "Carousel Back Arrow" at bounding box center [44, 271] width 10 height 10
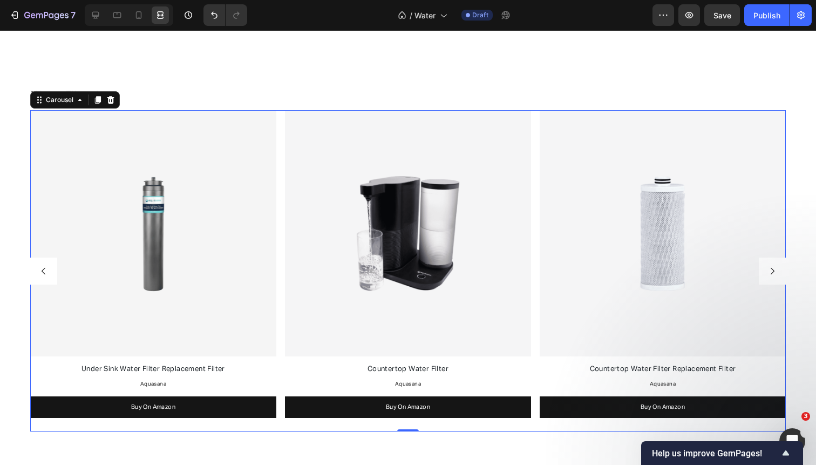
click at [45, 266] on icon "Carousel Back Arrow" at bounding box center [44, 271] width 10 height 10
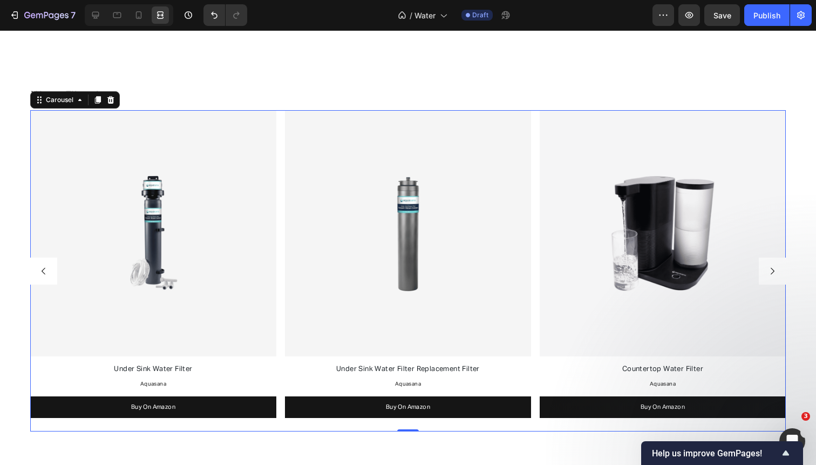
click at [45, 266] on icon "Carousel Back Arrow" at bounding box center [44, 271] width 10 height 10
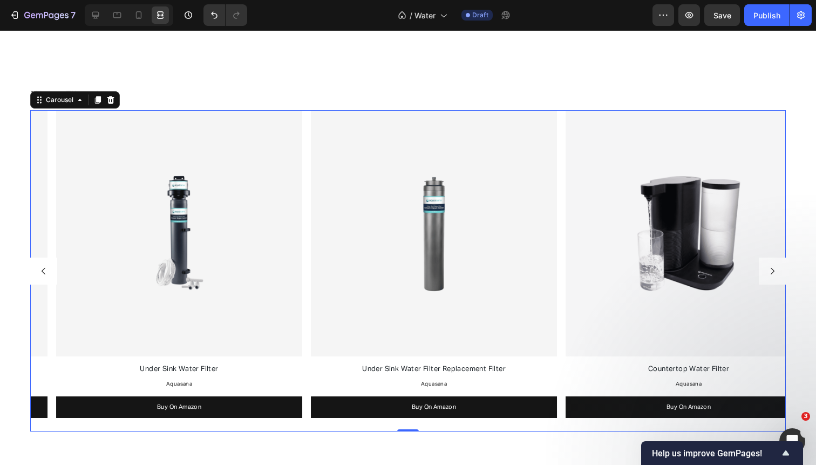
click at [45, 266] on icon "Carousel Back Arrow" at bounding box center [44, 271] width 10 height 10
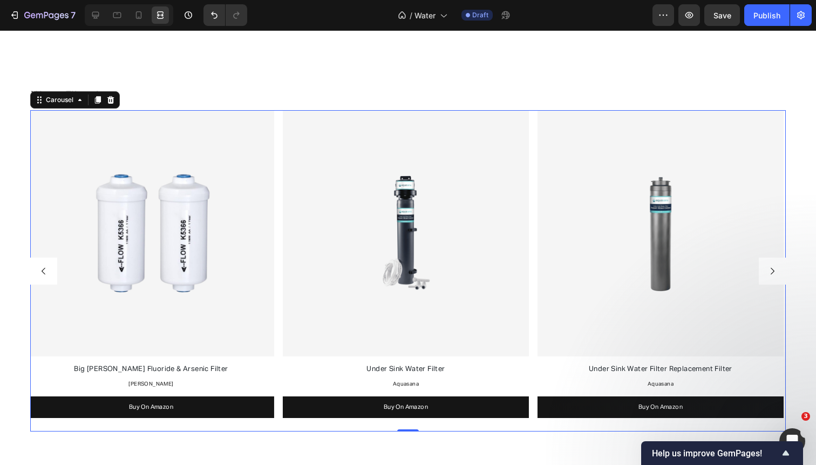
click at [45, 266] on icon "Carousel Back Arrow" at bounding box center [44, 271] width 10 height 10
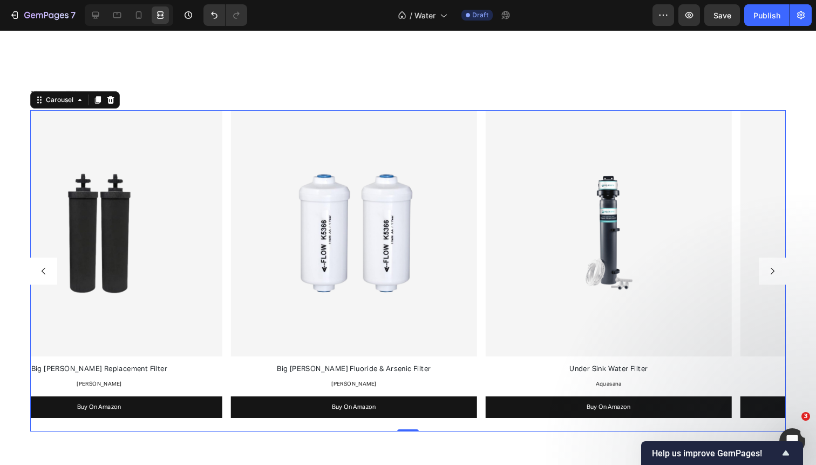
click at [45, 266] on icon "Carousel Back Arrow" at bounding box center [44, 271] width 10 height 10
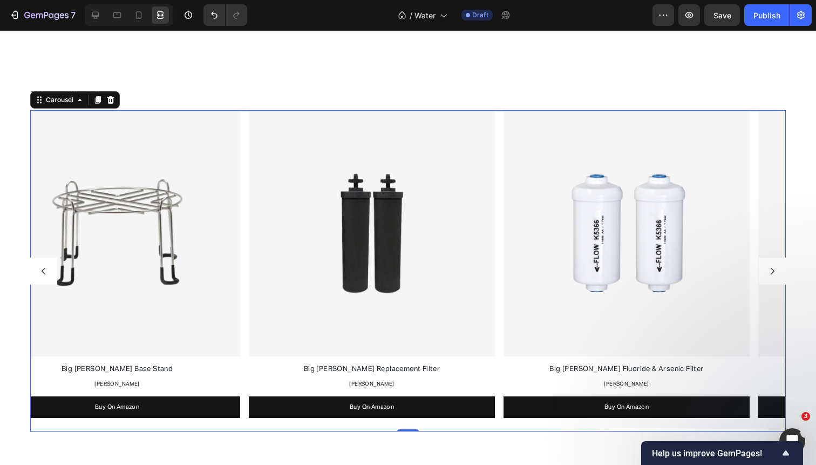
click at [45, 266] on icon "Carousel Back Arrow" at bounding box center [44, 271] width 10 height 10
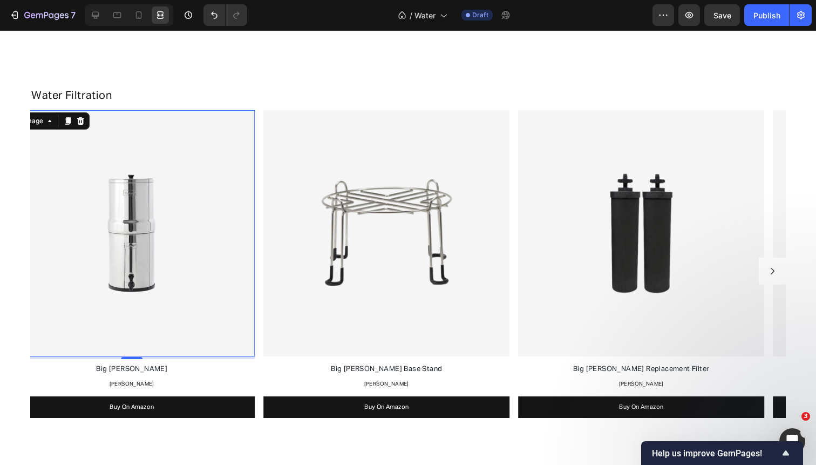
click at [45, 264] on img at bounding box center [132, 233] width 246 height 246
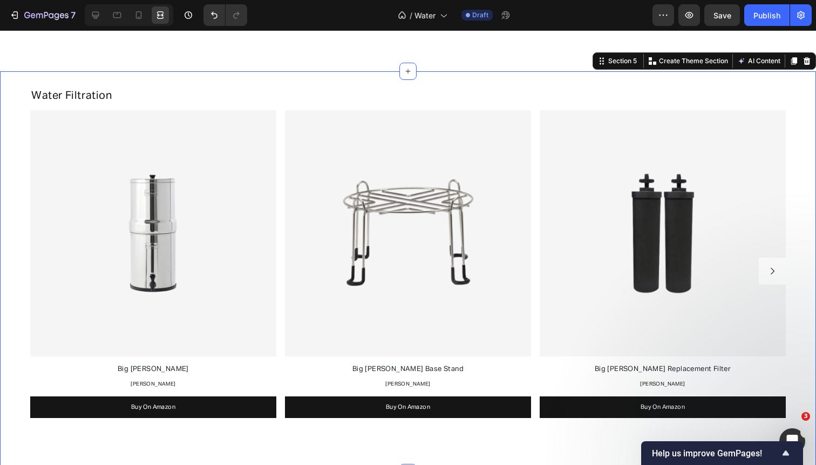
click at [3, 184] on div "Water Filtration Heading Image Big Berkey Text Block Berkey Text Block Buy On A…" at bounding box center [408, 261] width 816 height 358
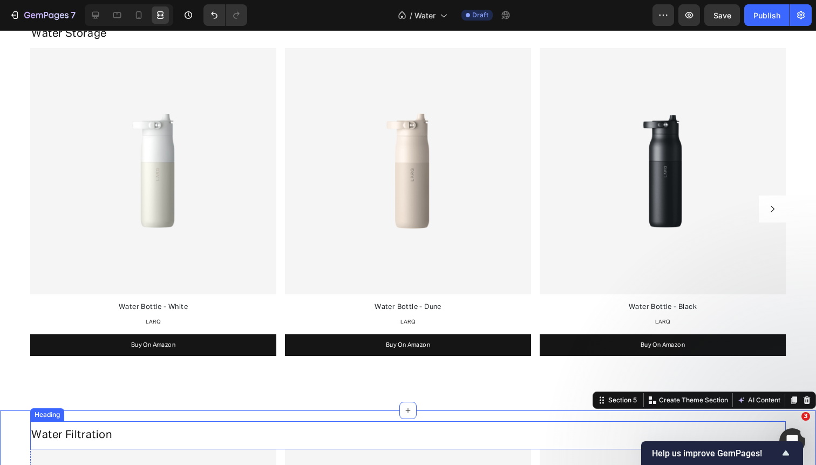
scroll to position [757, 0]
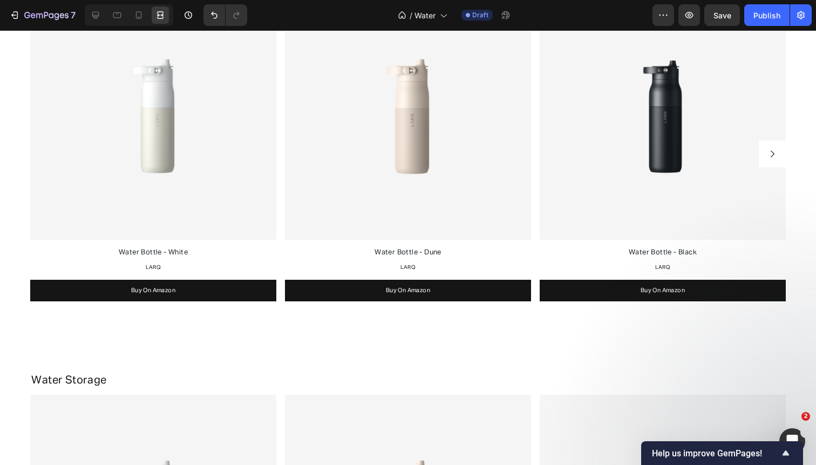
scroll to position [796, 0]
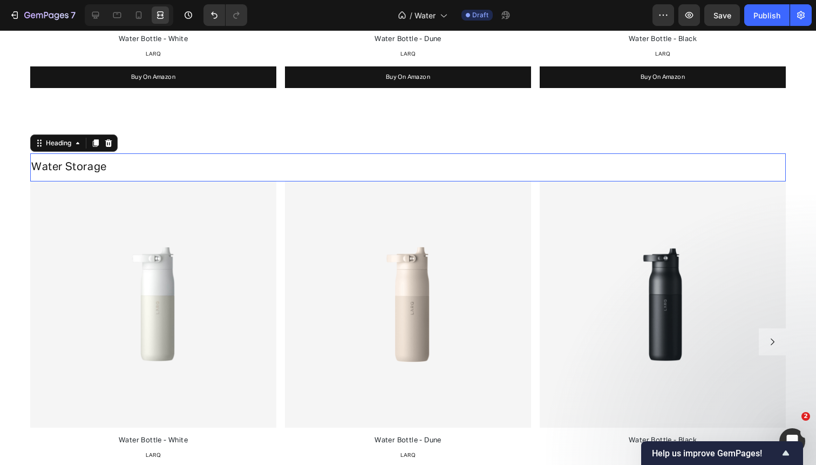
click at [233, 167] on h2 "Water Storage" at bounding box center [408, 167] width 756 height 16
click at [92, 143] on icon at bounding box center [95, 143] width 9 height 9
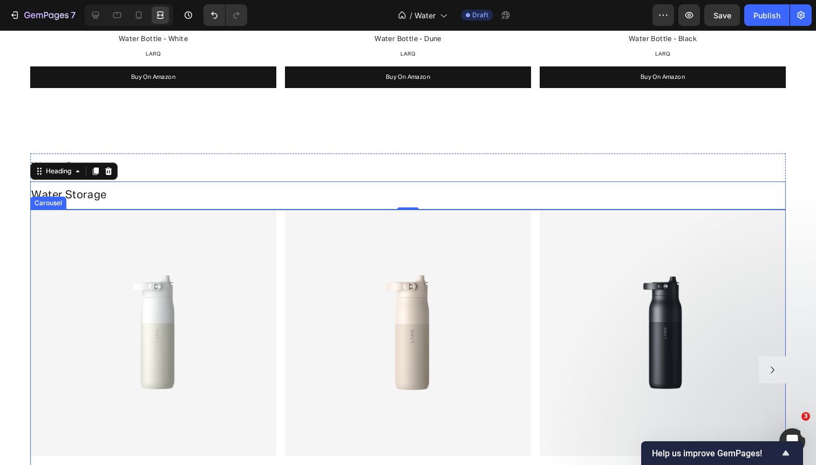
click at [280, 220] on div "Image Water Bottle - White Text Block LARQ Text Block Buy On Amazon Button Imag…" at bounding box center [408, 369] width 756 height 321
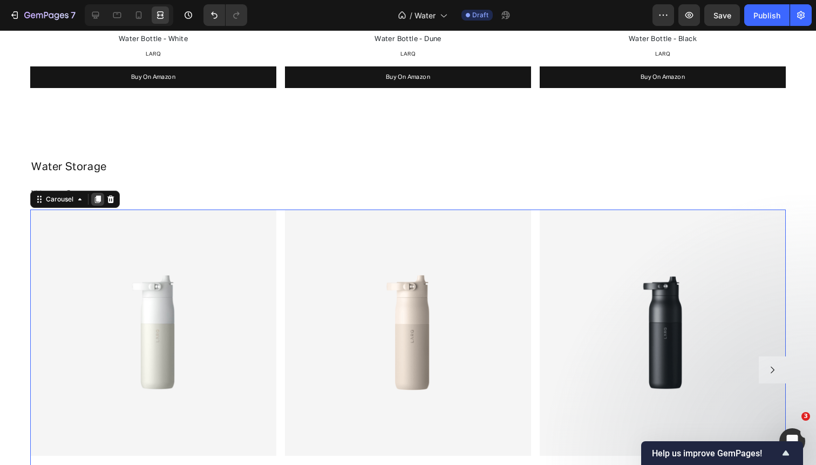
click at [99, 198] on icon at bounding box center [98, 199] width 6 height 8
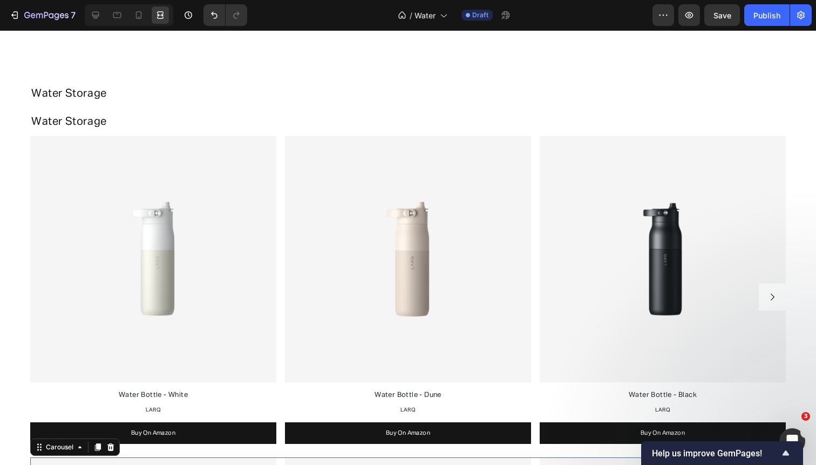
scroll to position [867, 0]
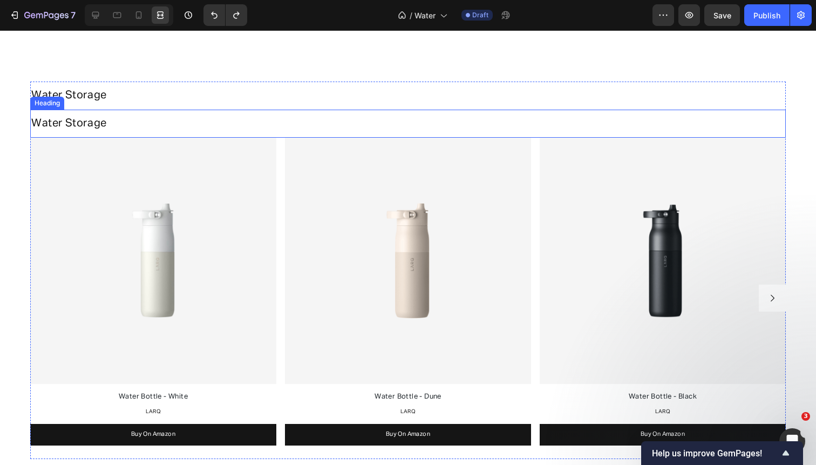
click at [125, 119] on h2 "Water Storage" at bounding box center [408, 123] width 756 height 16
click at [109, 98] on icon at bounding box center [108, 100] width 7 height 8
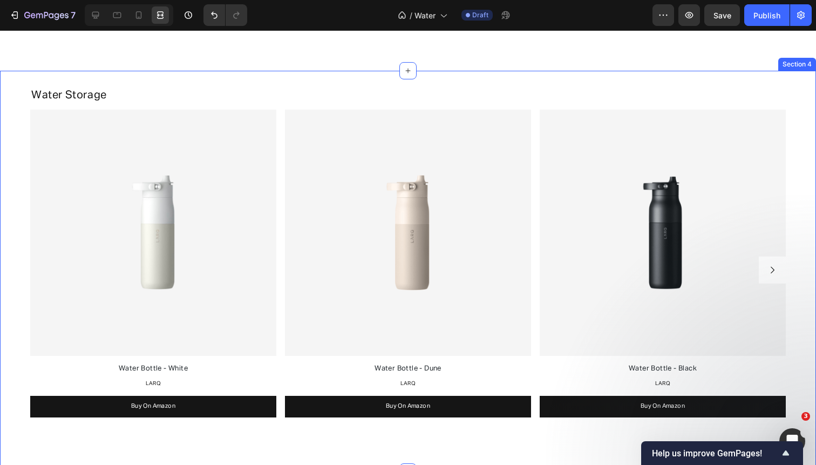
click at [15, 145] on div "Water Storage Heading Image Water Bottle - White Text Block LARQ Text Block Buy…" at bounding box center [408, 261] width 816 height 358
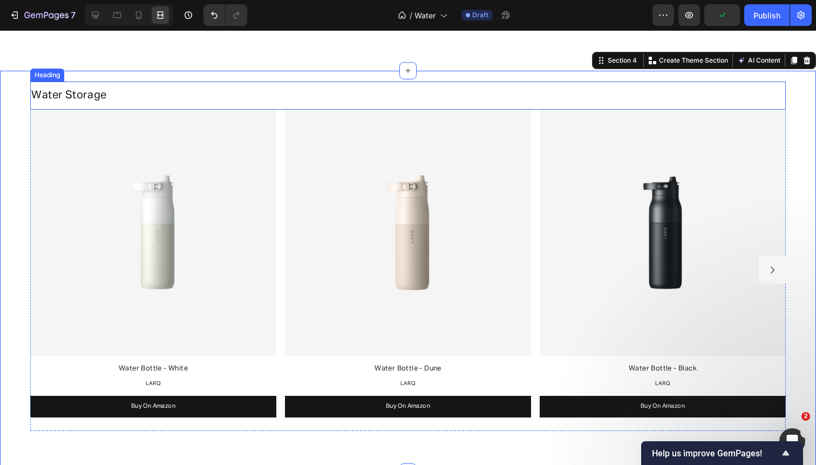
click at [72, 94] on span "Water Storage" at bounding box center [69, 95] width 76 height 11
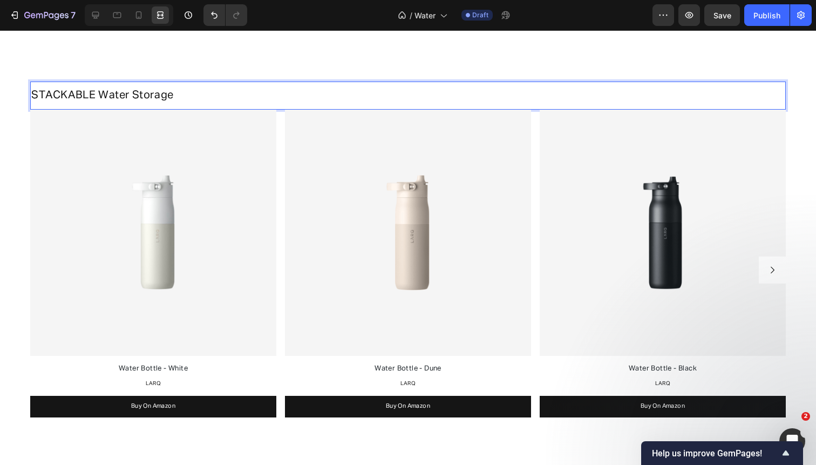
click at [47, 92] on span "STACKABLE Water Storage" at bounding box center [102, 95] width 143 height 11
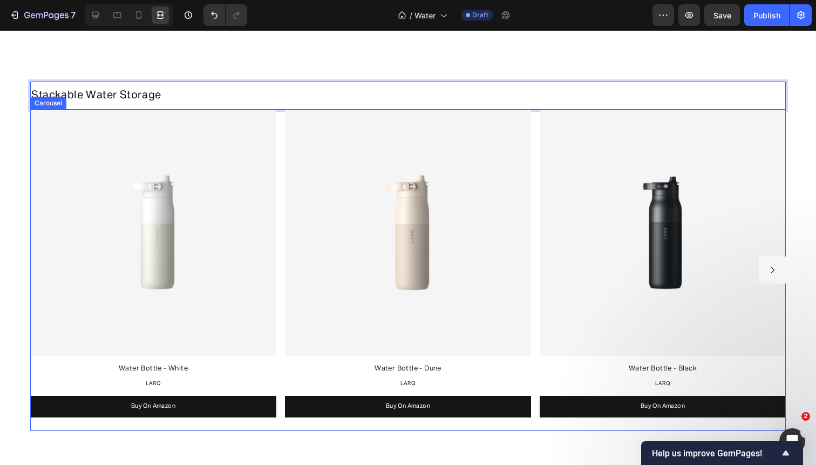
click at [280, 292] on div "Image Water Bottle - White Text Block LARQ Text Block Buy On Amazon Button Imag…" at bounding box center [408, 270] width 756 height 321
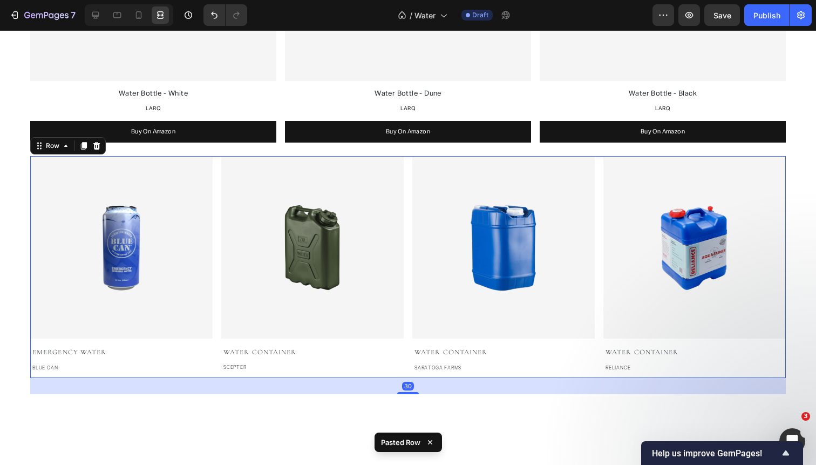
scroll to position [962, 0]
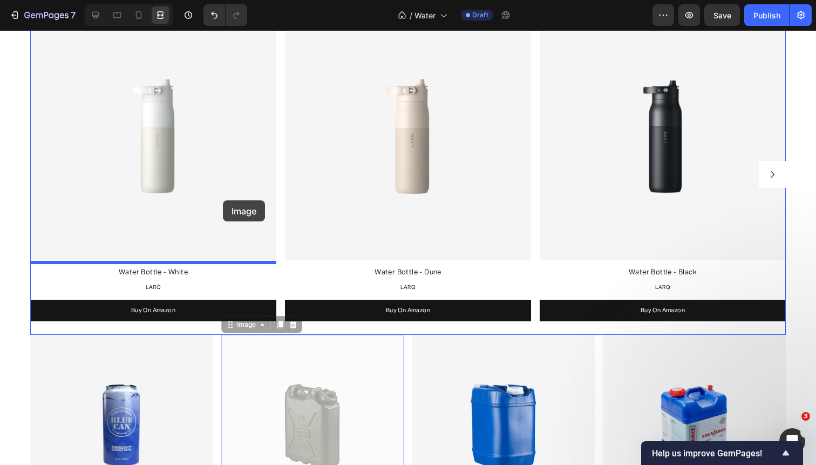
drag, startPoint x: 284, startPoint y: 375, endPoint x: 223, endPoint y: 200, distance: 184.7
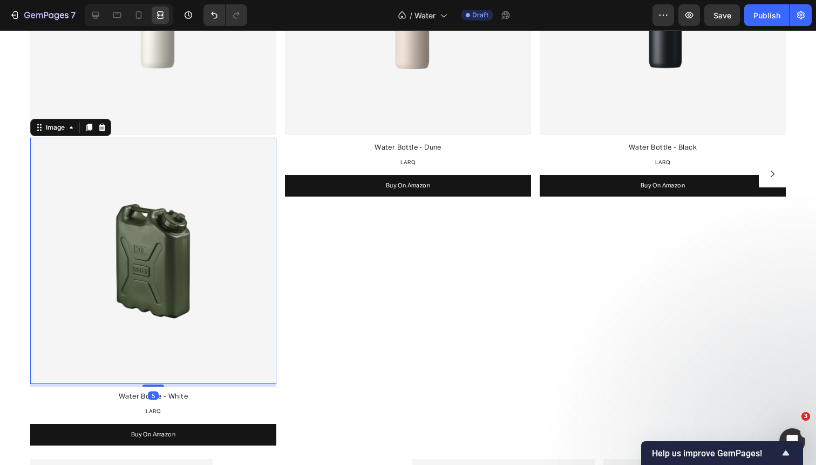
scroll to position [940, 0]
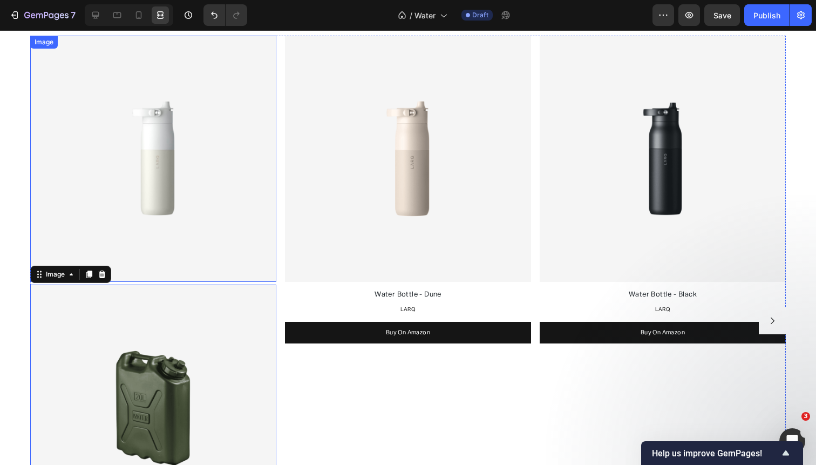
click at [219, 112] on img at bounding box center [153, 159] width 246 height 246
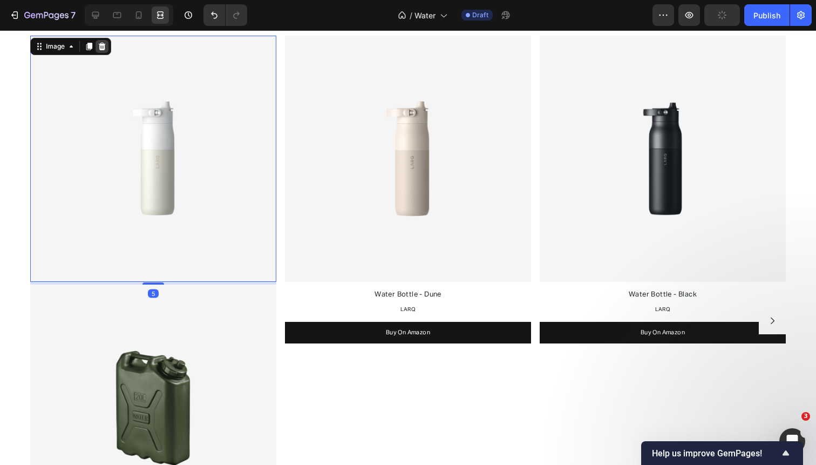
click at [101, 44] on icon at bounding box center [102, 46] width 9 height 9
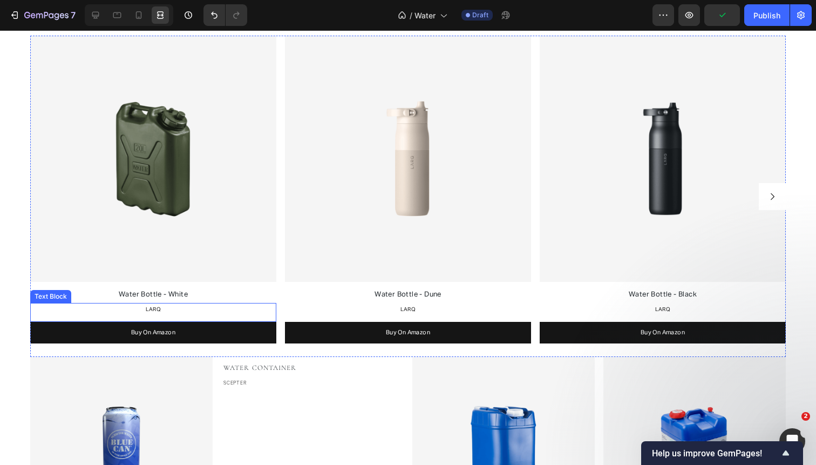
click at [164, 307] on p "LARQ" at bounding box center [153, 309] width 244 height 11
click at [148, 307] on span "Scepter" at bounding box center [154, 309] width 22 height 5
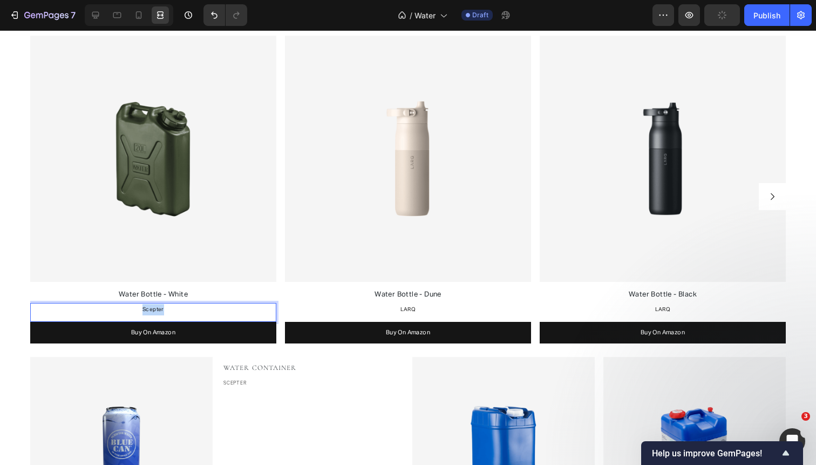
click at [148, 307] on span "Scepter" at bounding box center [154, 309] width 22 height 5
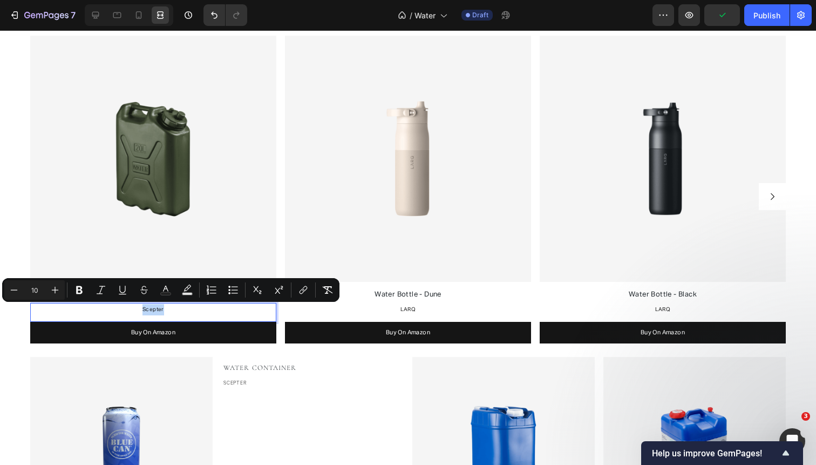
copy span "Scepter"
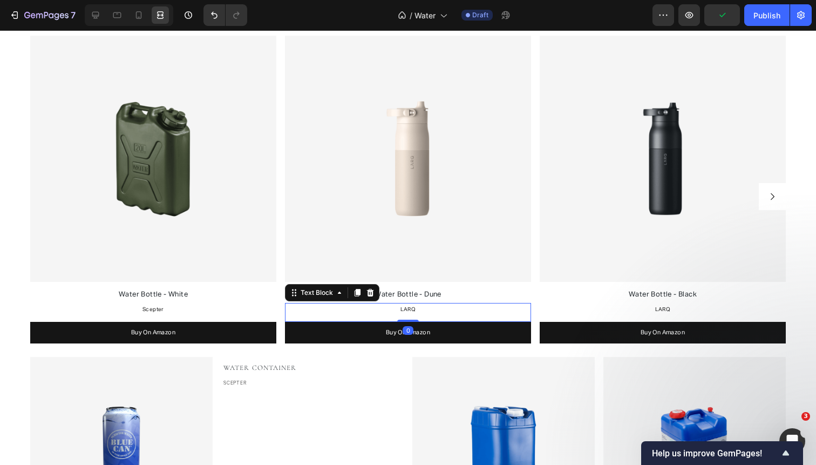
click at [410, 309] on span "LARQ" at bounding box center [409, 309] width 16 height 5
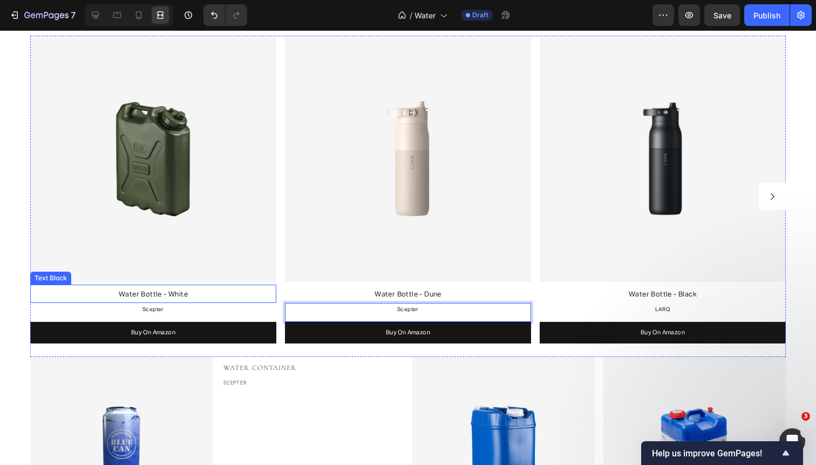
click at [196, 294] on p "Water Bottle - White" at bounding box center [153, 294] width 244 height 15
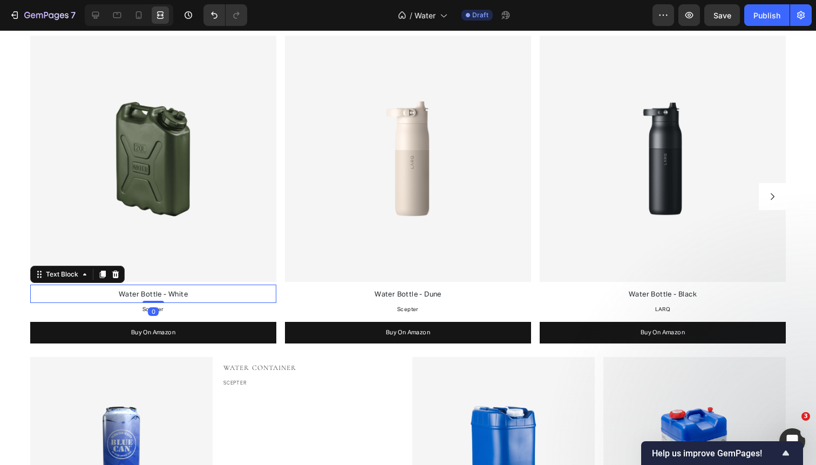
click at [196, 294] on p "Water Bottle - White" at bounding box center [153, 294] width 244 height 15
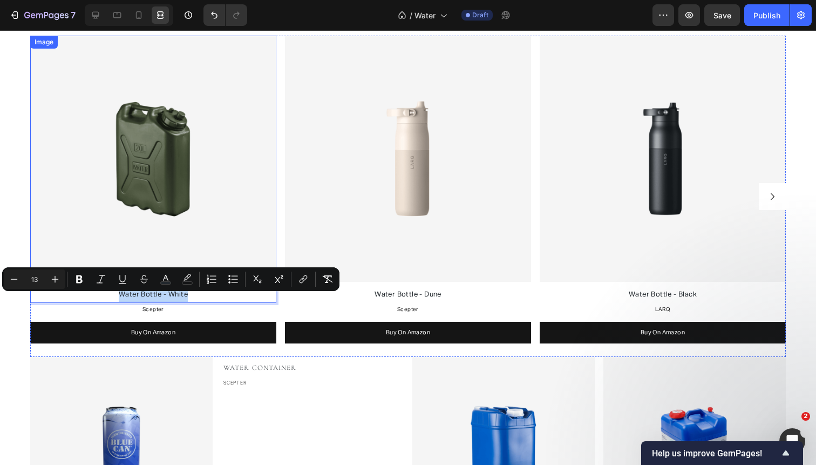
scroll to position [935, 0]
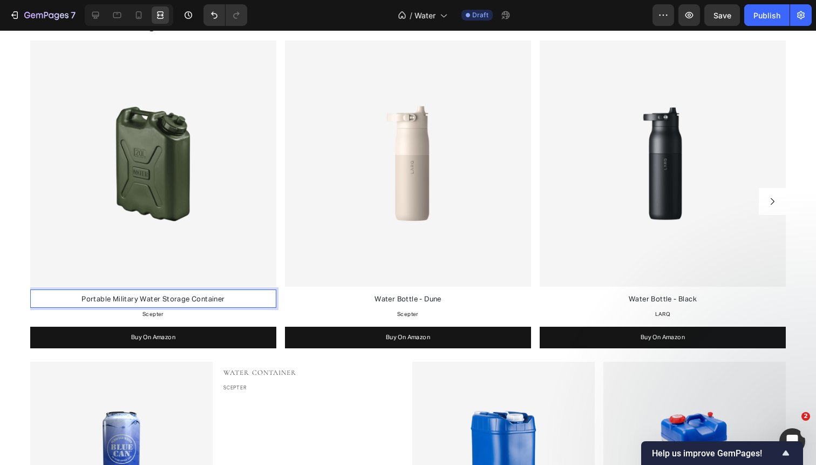
click at [125, 299] on span "Portable Military Water Storage Container" at bounding box center [153, 299] width 143 height 7
click at [214, 300] on p "Portable Water Storage Container" at bounding box center [153, 298] width 244 height 15
click at [202, 300] on span "Portable Water Storage Container" at bounding box center [154, 299] width 116 height 7
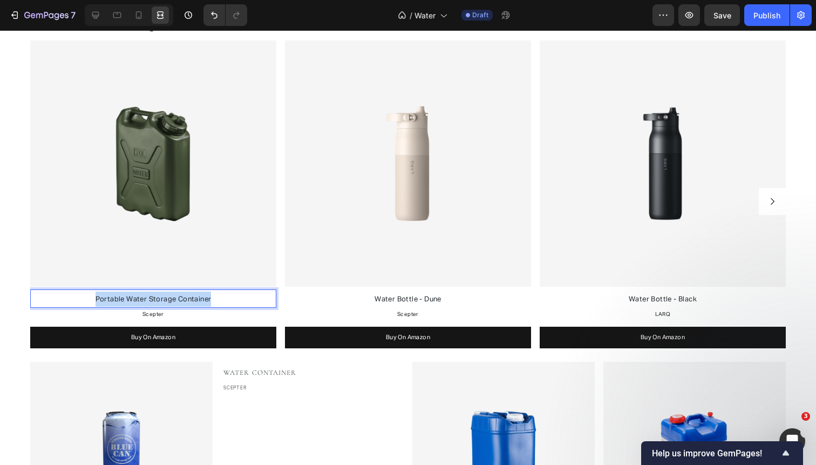
click at [202, 300] on span "Portable Water Storage Container" at bounding box center [154, 299] width 116 height 7
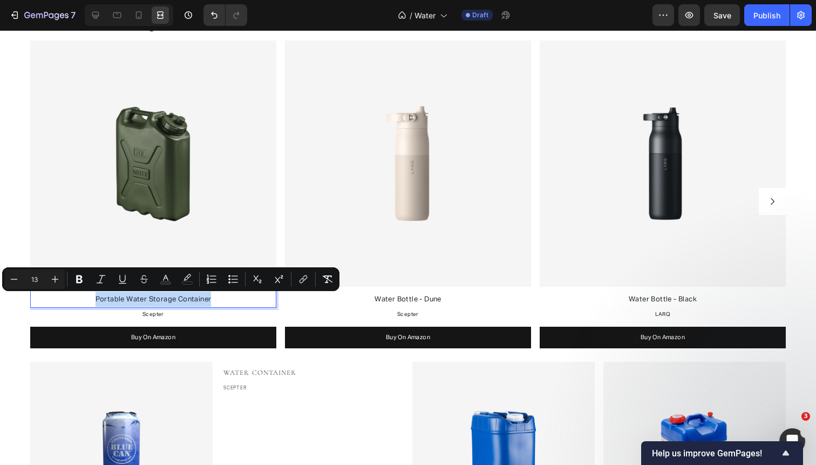
copy span "Portable Water Storage Container"
click at [385, 296] on span "Water Bottle - Dune" at bounding box center [408, 299] width 67 height 7
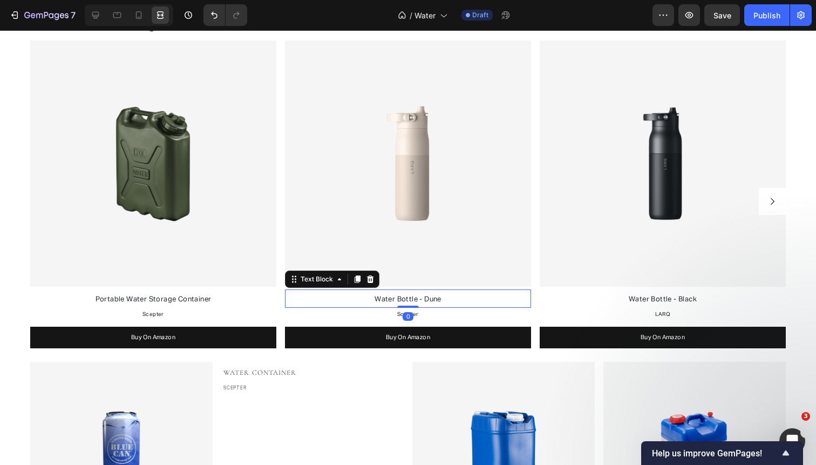
click at [385, 296] on span "Water Bottle - Dune" at bounding box center [408, 299] width 67 height 7
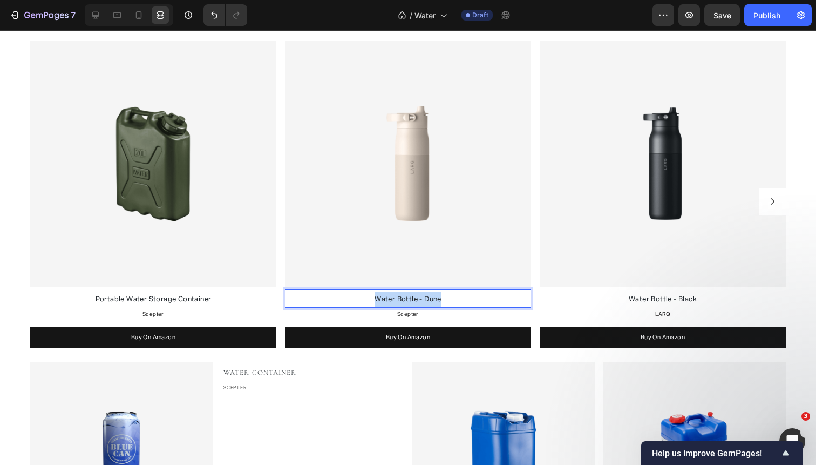
click at [385, 296] on span "Water Bottle - Dune" at bounding box center [408, 299] width 67 height 7
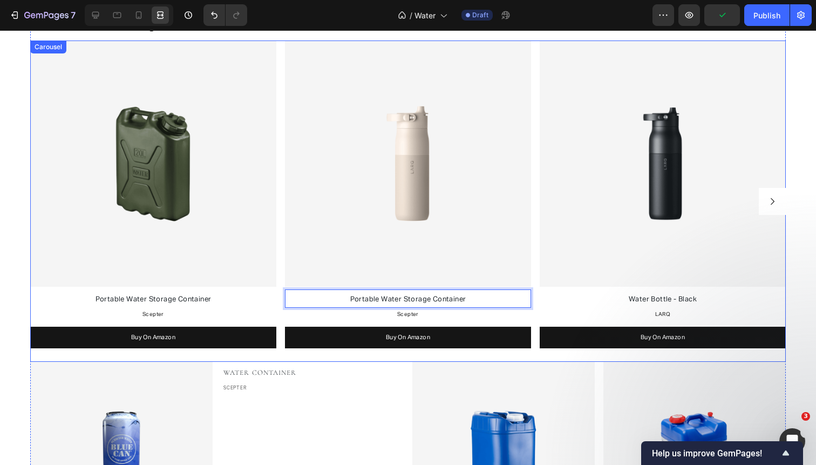
click at [536, 203] on div "Image Portable Water Storage Container Text Block Scepter Text Block Buy On Ama…" at bounding box center [408, 200] width 756 height 321
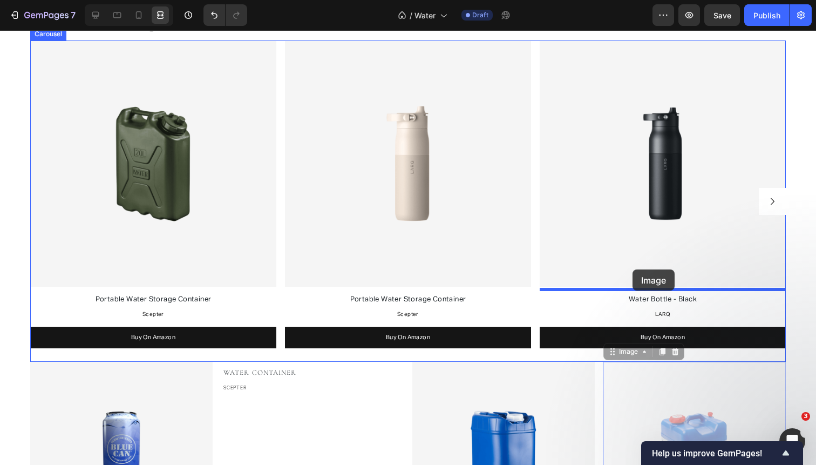
drag, startPoint x: 648, startPoint y: 401, endPoint x: 630, endPoint y: 267, distance: 135.0
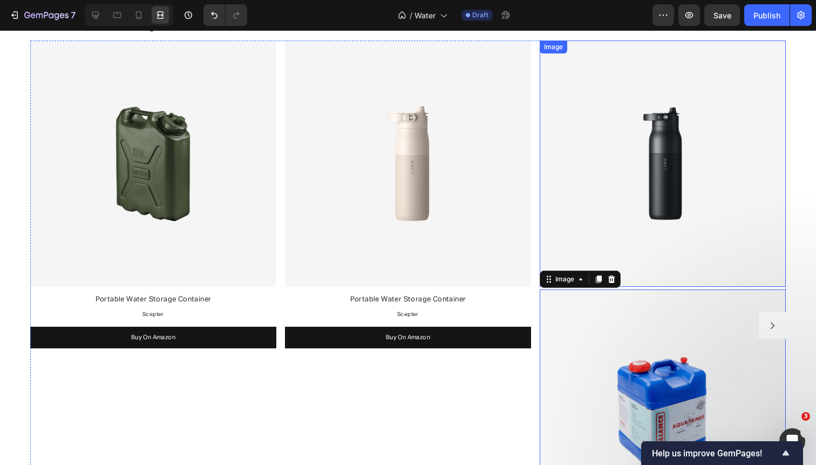
click at [637, 167] on img at bounding box center [663, 163] width 246 height 246
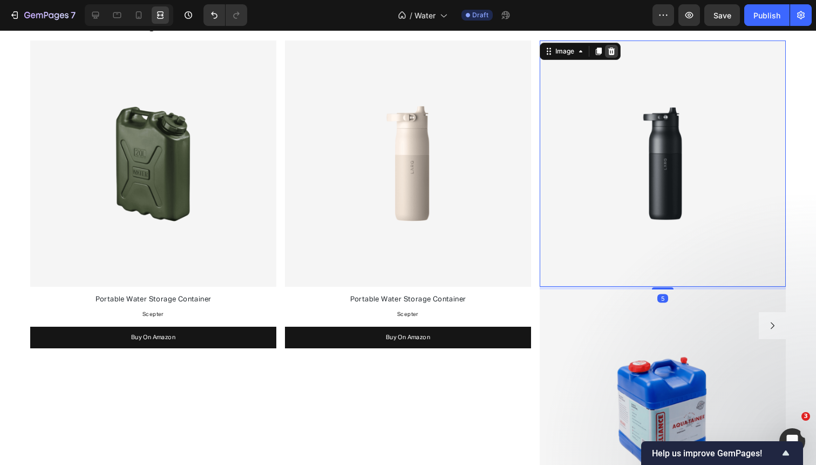
click at [610, 50] on icon at bounding box center [611, 52] width 7 height 8
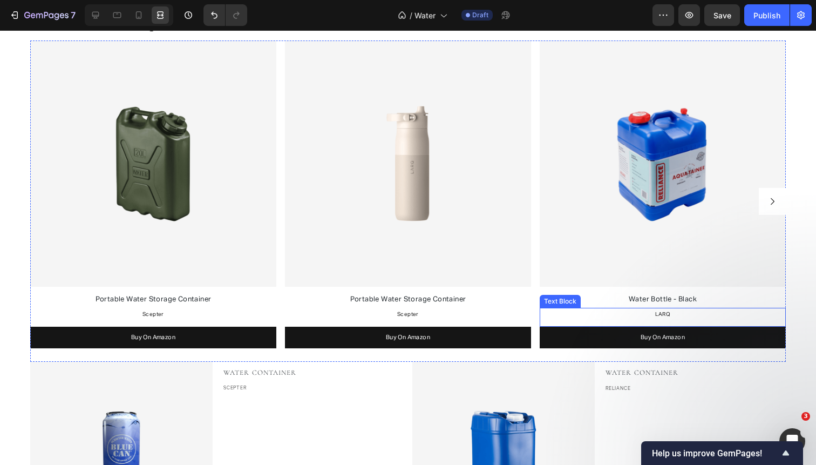
click at [657, 314] on span "LARQ" at bounding box center [663, 313] width 16 height 5
click at [216, 395] on div "Image EMERGENCY WATER Text block blue can Text block Water Container Text block…" at bounding box center [408, 473] width 756 height 222
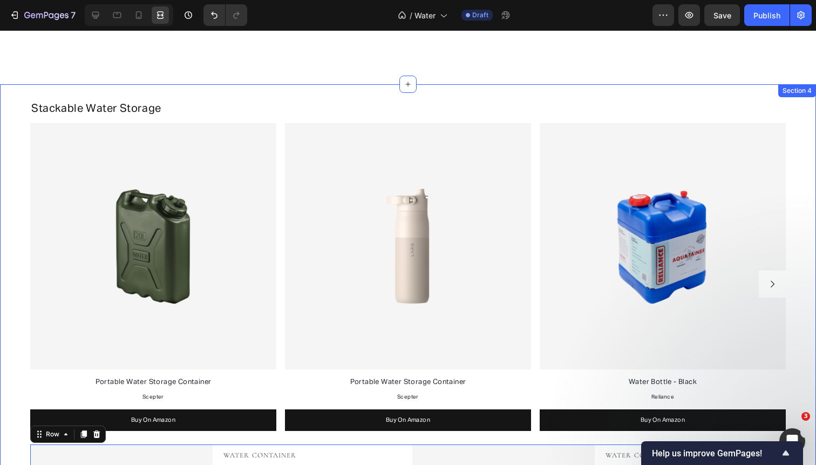
scroll to position [852, 0]
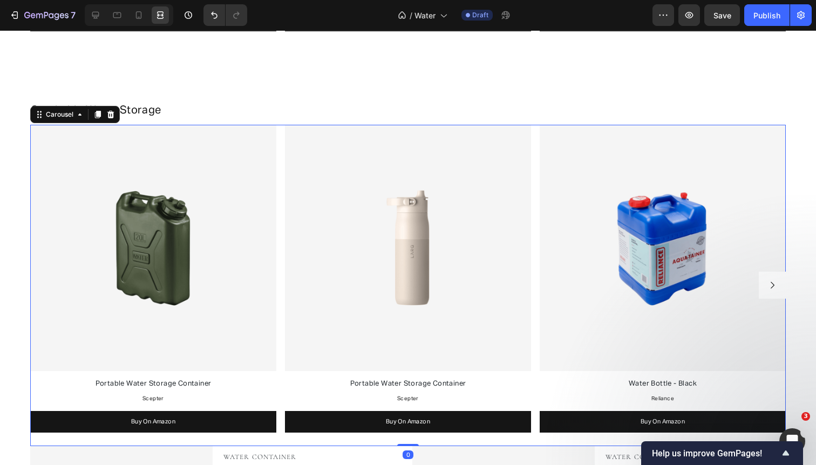
click at [777, 288] on button "Carousel Next Arrow" at bounding box center [772, 285] width 27 height 27
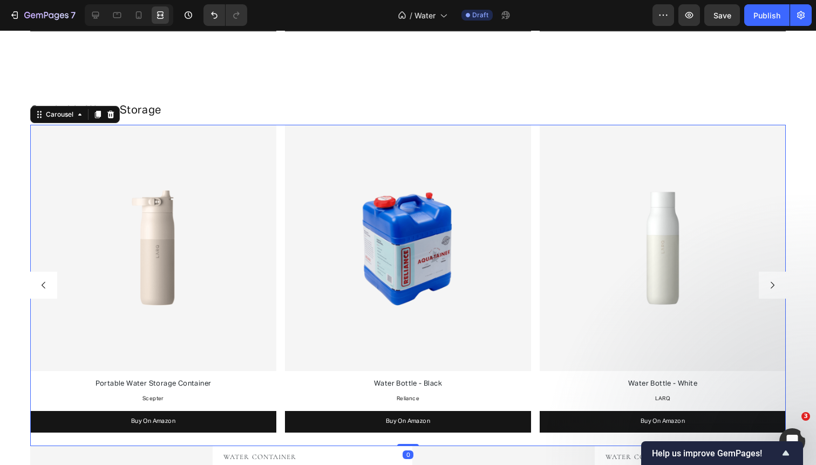
click at [537, 275] on div "Image Portable Water Storage Container Text Block Scepter Text Block Buy On Ama…" at bounding box center [408, 285] width 756 height 321
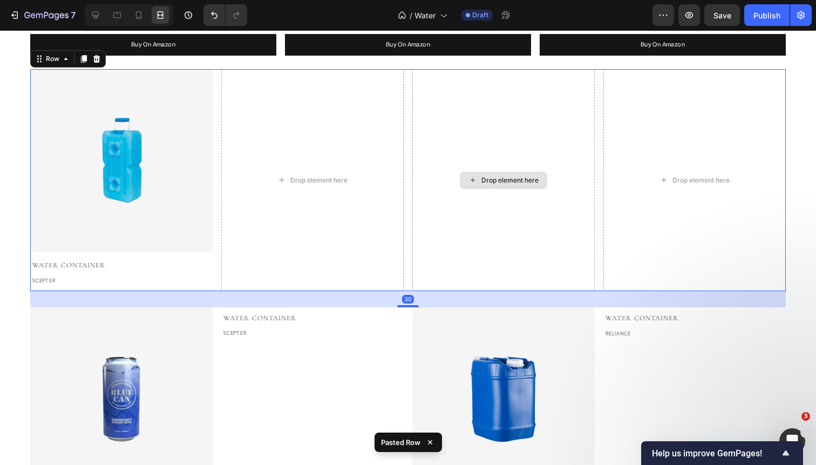
scroll to position [977, 0]
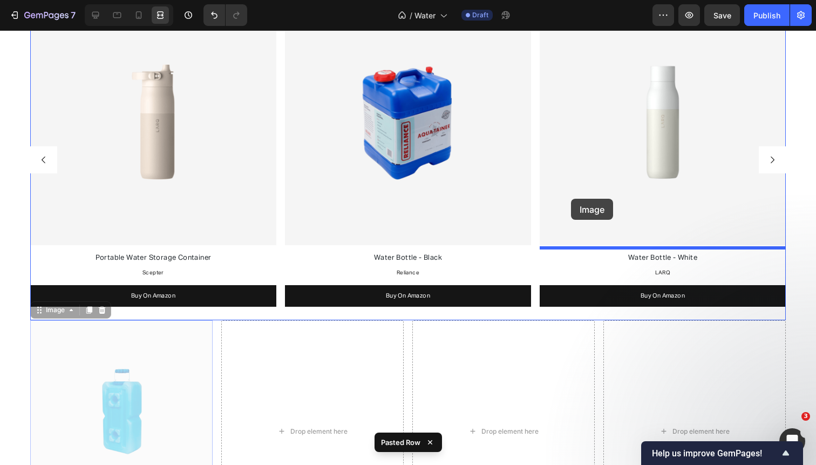
drag, startPoint x: 198, startPoint y: 351, endPoint x: 571, endPoint y: 199, distance: 403.1
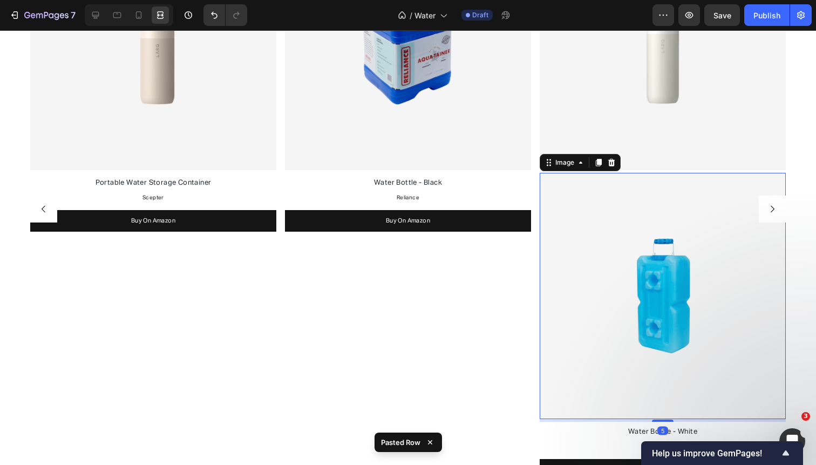
scroll to position [879, 0]
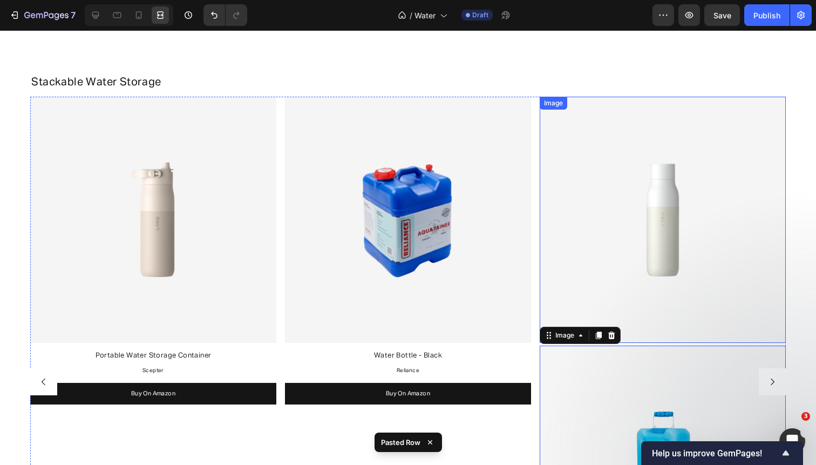
click at [587, 116] on div "Image" at bounding box center [663, 220] width 246 height 246
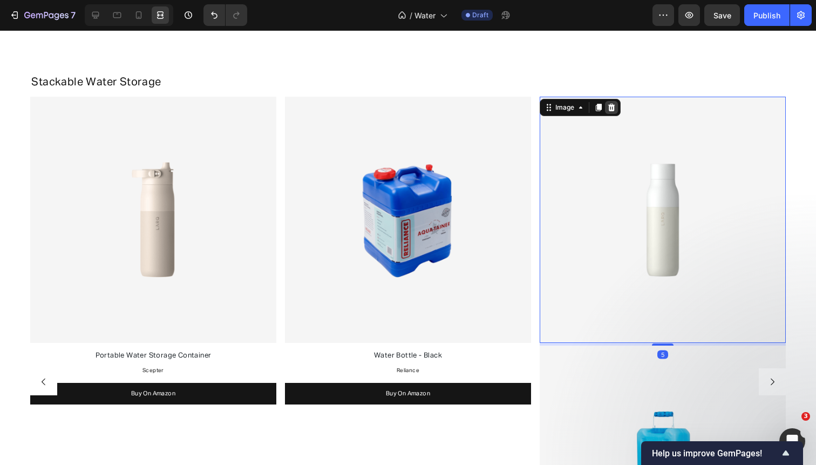
click at [613, 104] on icon at bounding box center [611, 108] width 7 height 8
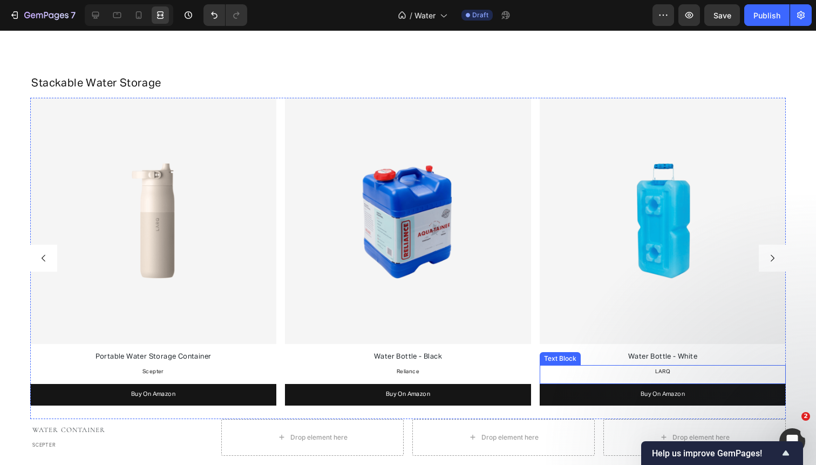
click at [649, 367] on p "LARQ" at bounding box center [663, 371] width 244 height 11
click at [425, 354] on span "Water Bottle - Black" at bounding box center [408, 356] width 68 height 7
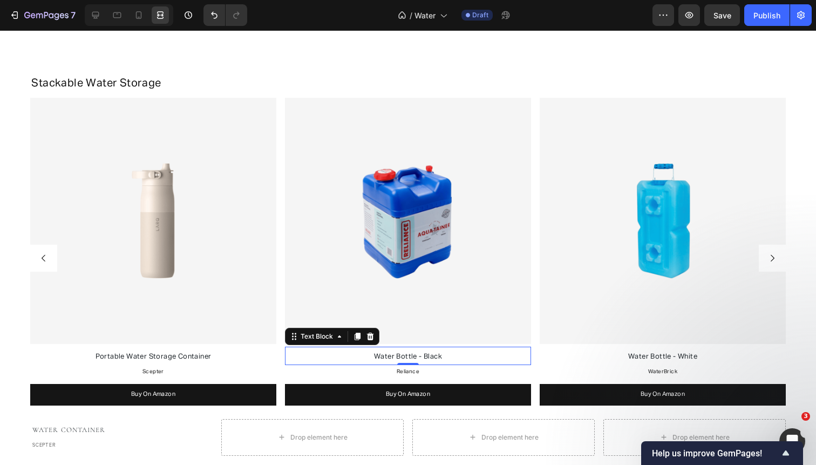
click at [425, 354] on span "Water Bottle - Black" at bounding box center [408, 356] width 68 height 7
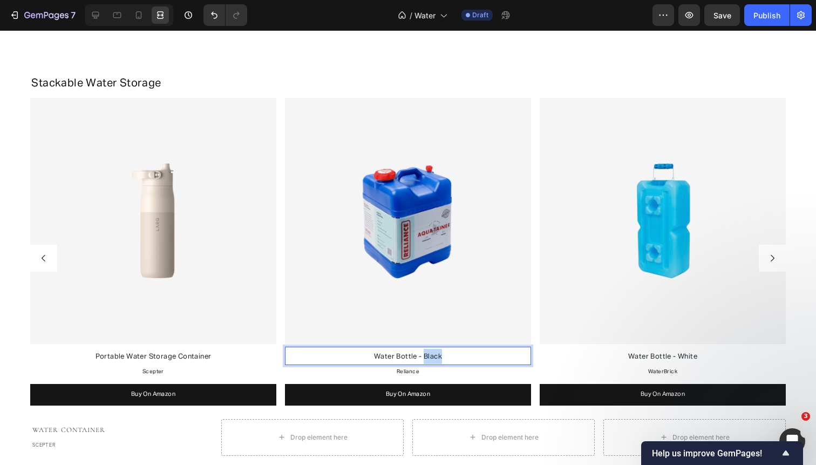
click at [425, 354] on span "Water Bottle - Black" at bounding box center [408, 356] width 68 height 7
click at [657, 353] on span "Water Bottle - White" at bounding box center [662, 356] width 69 height 7
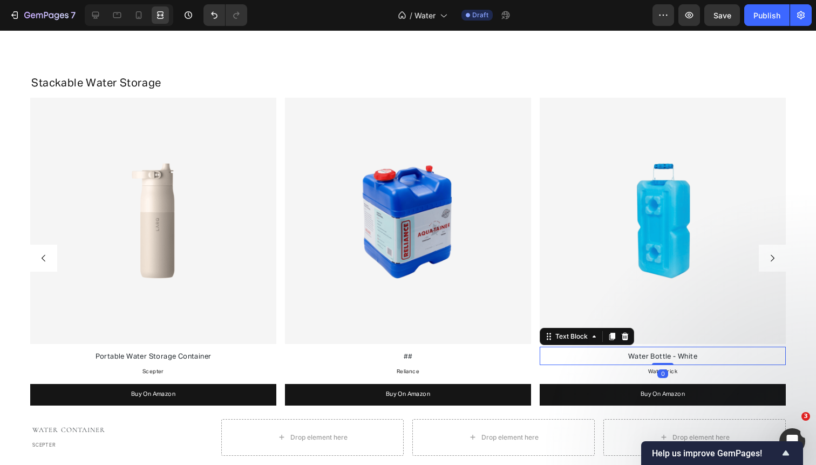
click at [657, 353] on span "Water Bottle - White" at bounding box center [662, 356] width 69 height 7
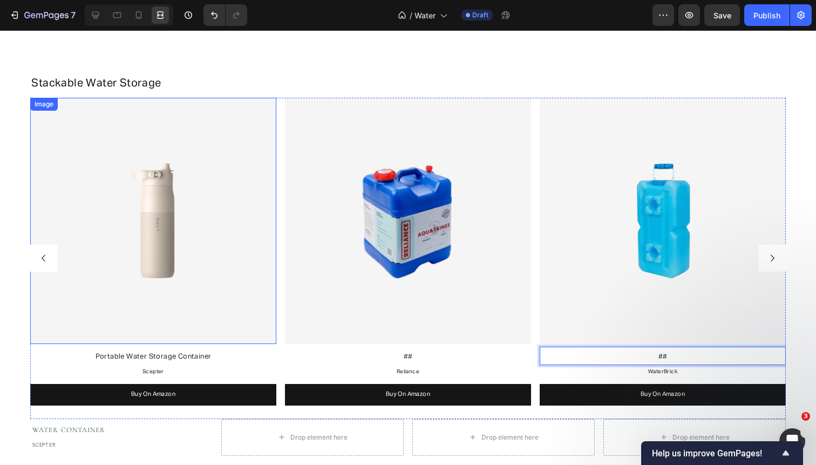
click at [180, 293] on img at bounding box center [153, 221] width 246 height 246
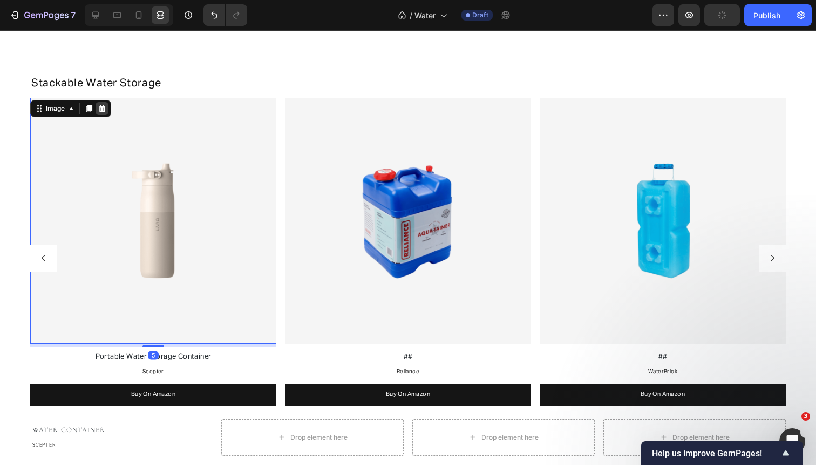
click at [101, 105] on icon at bounding box center [102, 109] width 7 height 8
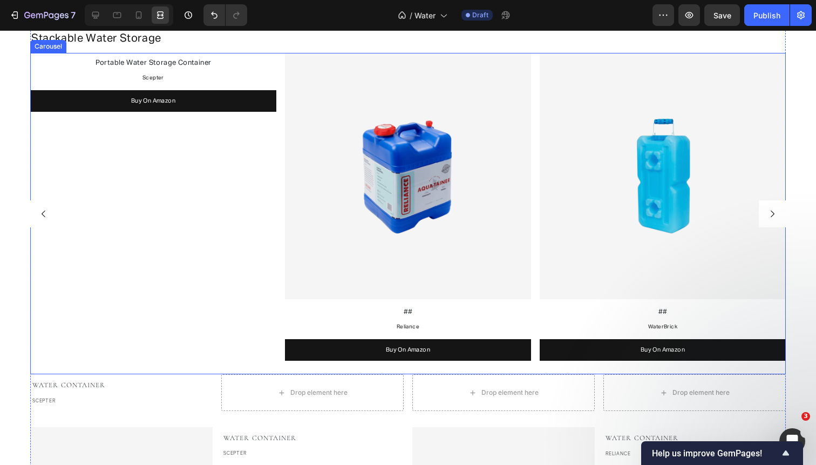
scroll to position [939, 0]
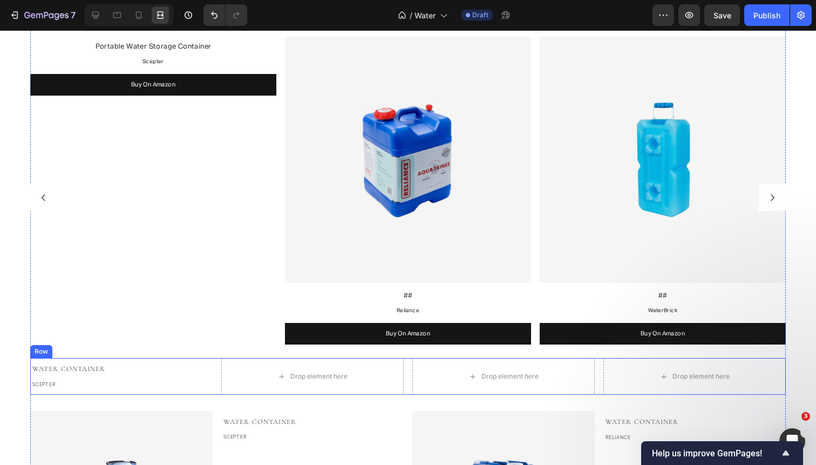
click at [218, 382] on div "Water Container Text block Scepter Text block Drop element here Drop element he…" at bounding box center [408, 376] width 756 height 37
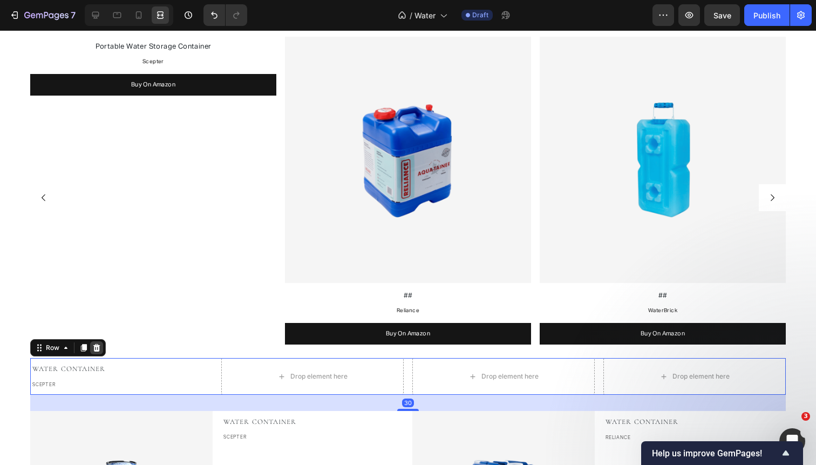
click at [97, 344] on icon at bounding box center [96, 348] width 7 height 8
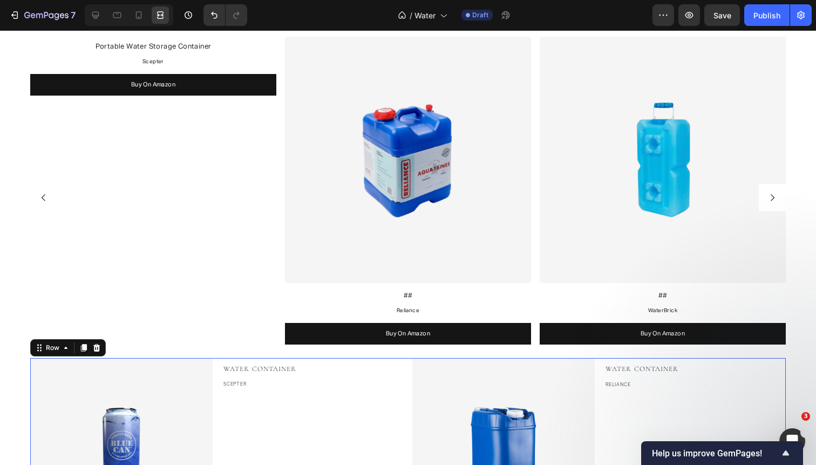
click at [215, 378] on div "Image EMERGENCY WATER Text block blue can Text block Water Container Text block…" at bounding box center [408, 469] width 756 height 222
click at [94, 343] on icon at bounding box center [96, 347] width 9 height 9
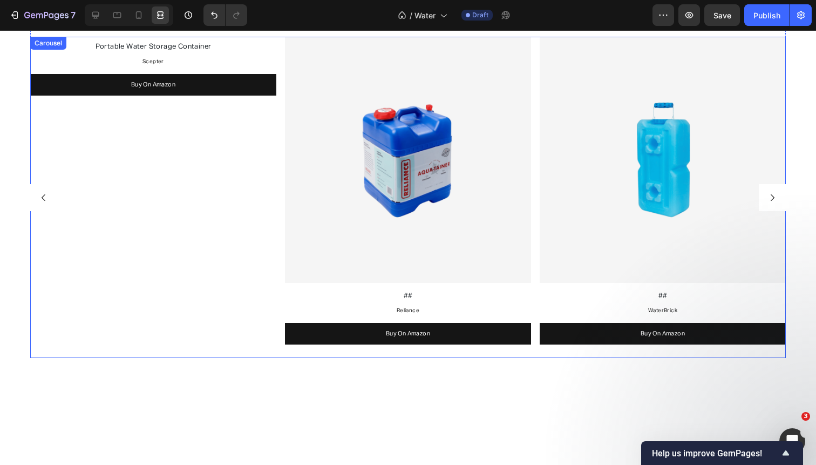
click at [281, 213] on div "Image Portable Water Storage Container Text Block Scepter Text Block Buy On Ama…" at bounding box center [408, 197] width 756 height 321
click at [44, 188] on button "Carousel Back Arrow" at bounding box center [43, 197] width 27 height 27
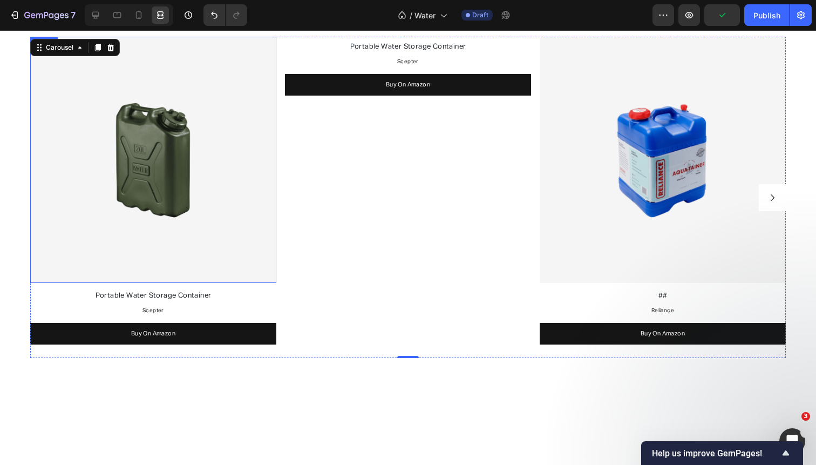
click at [45, 189] on img at bounding box center [153, 160] width 246 height 246
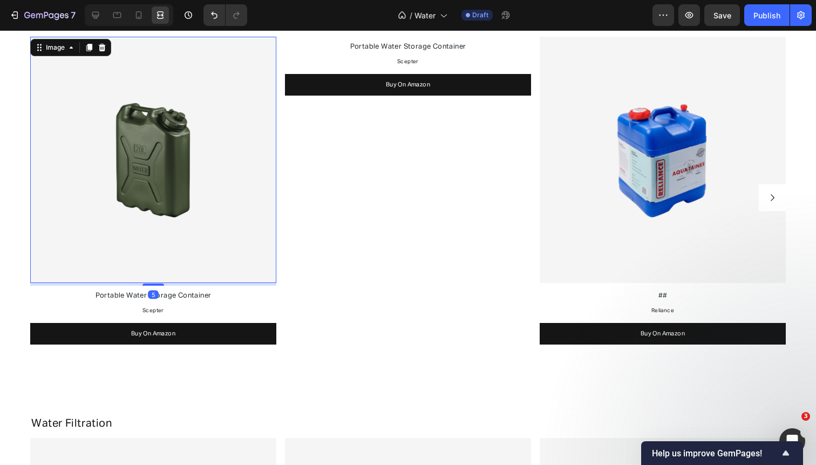
scroll to position [873, 0]
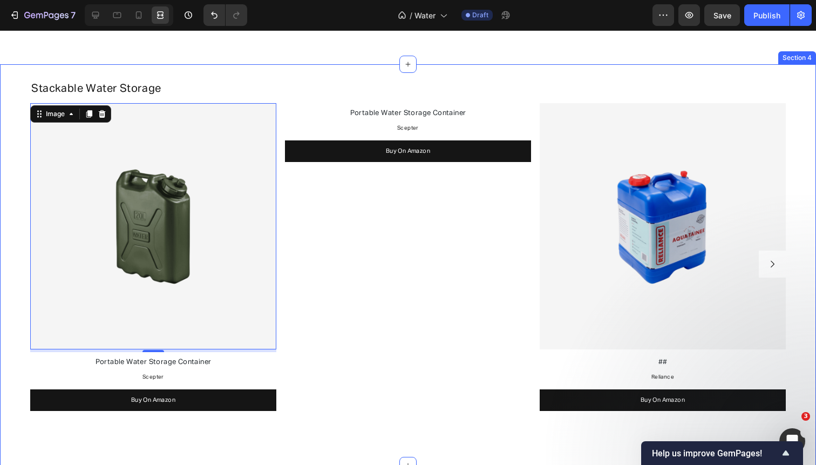
click at [2, 194] on div "⁠⁠⁠⁠⁠⁠⁠ Stackable Water Storage Heading Image 5 Portable Water Storage Containe…" at bounding box center [408, 254] width 816 height 358
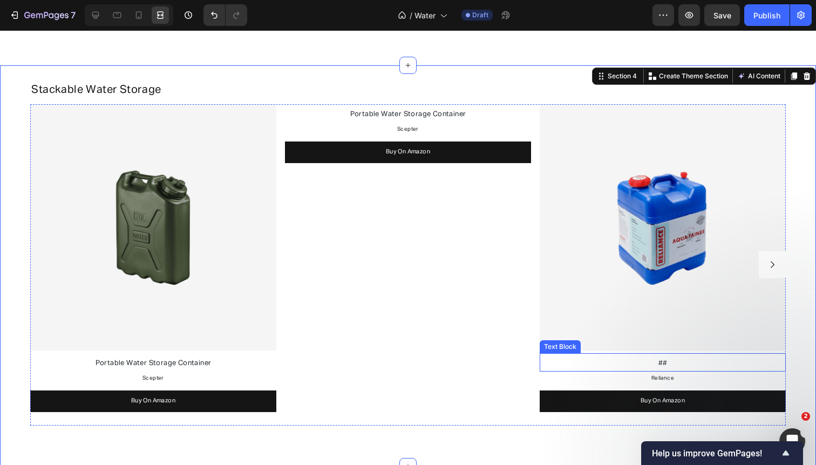
click at [657, 360] on p "##" at bounding box center [663, 362] width 244 height 15
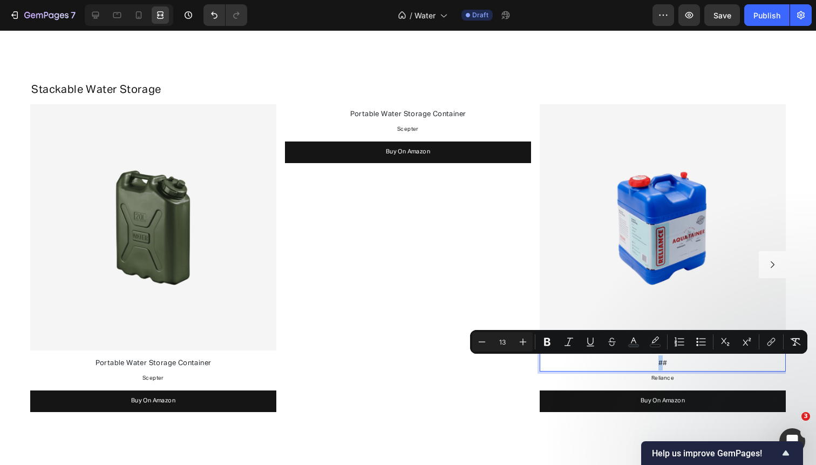
click at [657, 361] on p "##" at bounding box center [663, 362] width 244 height 15
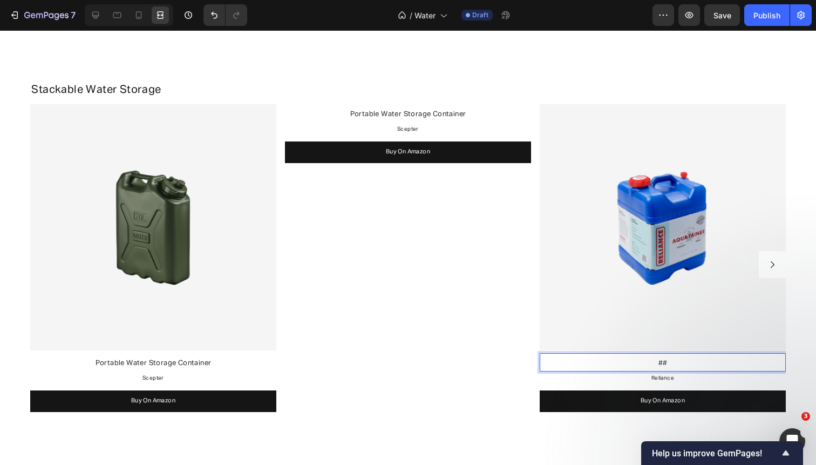
click at [657, 361] on p "##" at bounding box center [663, 362] width 244 height 15
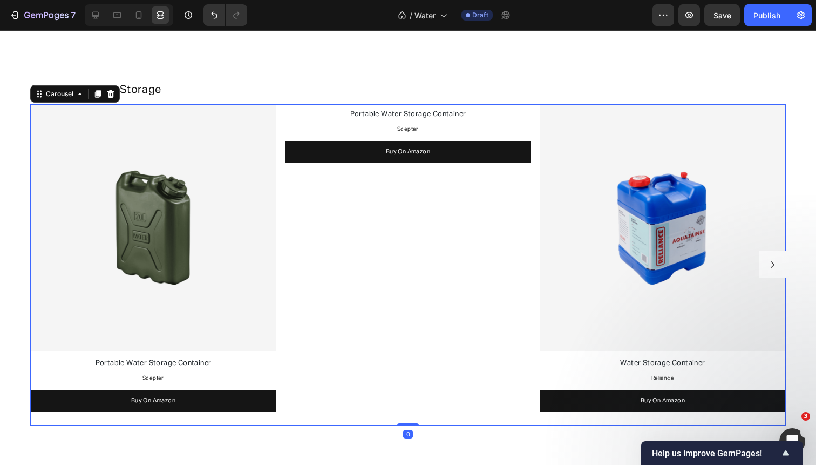
click at [771, 267] on icon "Carousel Next Arrow" at bounding box center [773, 265] width 10 height 10
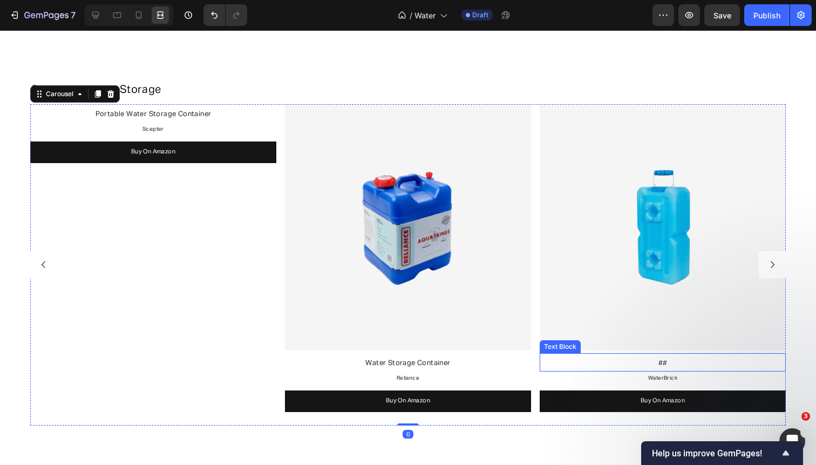
click at [661, 364] on span "##" at bounding box center [663, 362] width 9 height 7
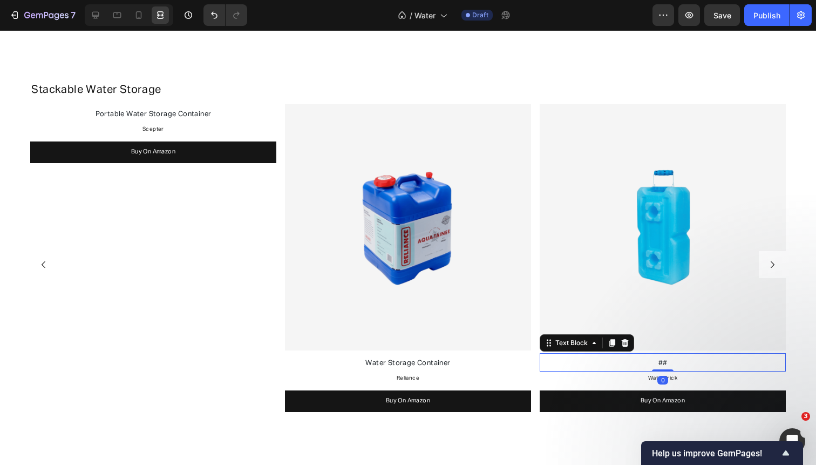
click at [661, 364] on span "##" at bounding box center [663, 362] width 9 height 7
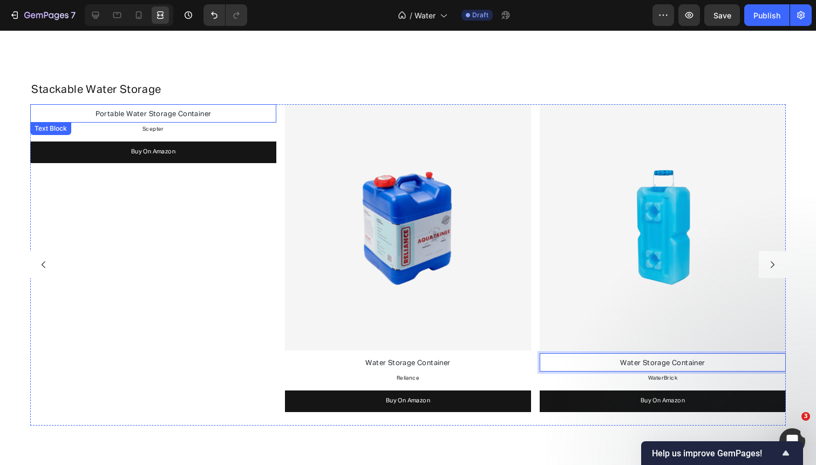
click at [168, 111] on span "Portable Water Storage Container" at bounding box center [154, 114] width 116 height 7
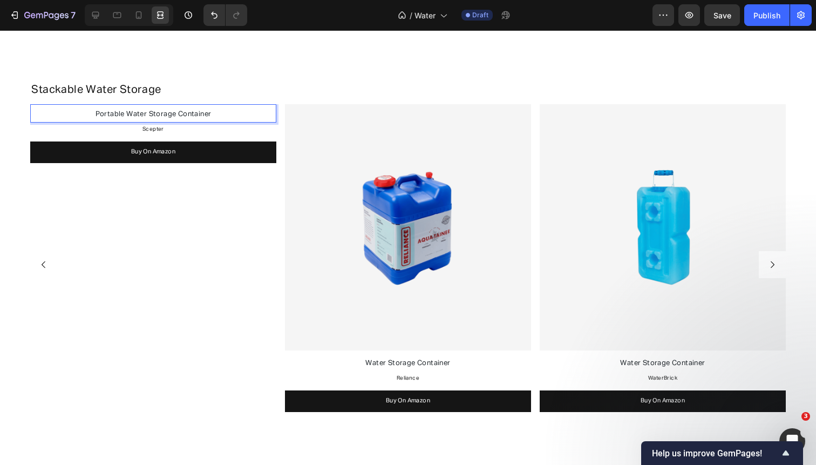
click at [168, 113] on span "Portable Water Storage Container" at bounding box center [154, 114] width 116 height 7
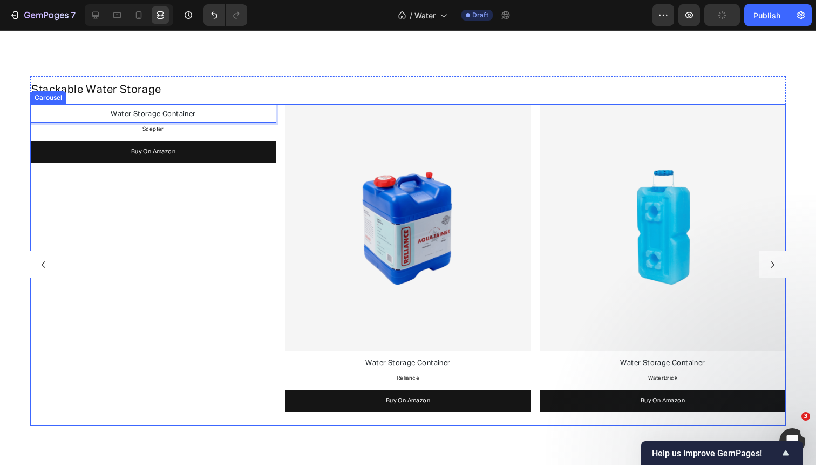
click at [44, 264] on icon "Carousel Back Arrow" at bounding box center [44, 265] width 10 height 10
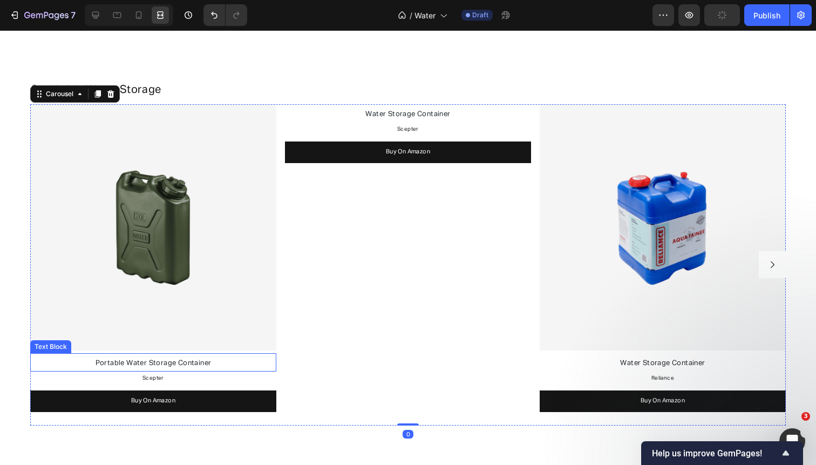
click at [159, 368] on p "Portable Water Storage Container" at bounding box center [153, 362] width 244 height 15
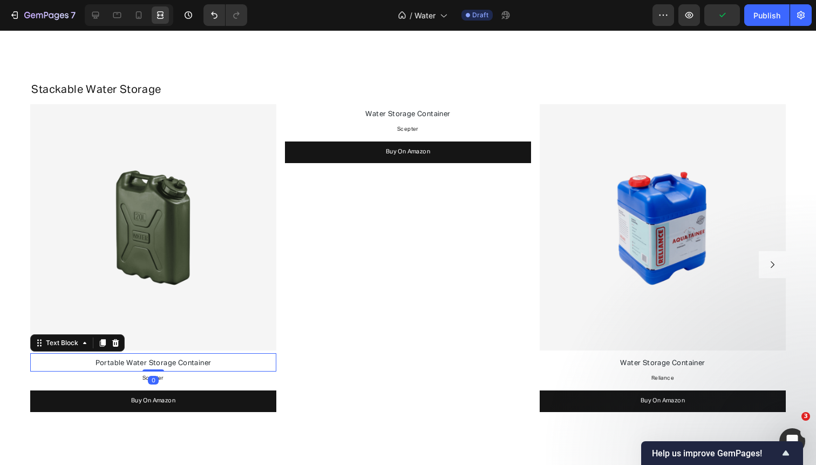
click at [159, 369] on div at bounding box center [154, 370] width 22 height 2
click at [158, 361] on span "Portable Water Storage Container" at bounding box center [154, 362] width 116 height 7
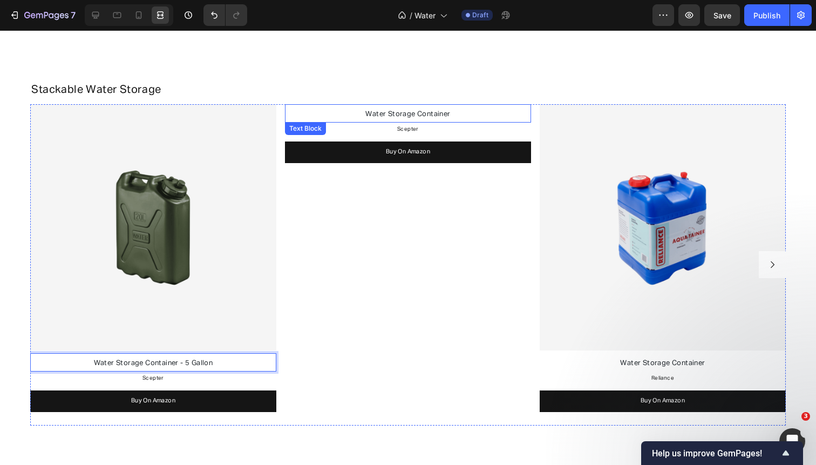
click at [453, 112] on p "Water Storage Container" at bounding box center [408, 113] width 244 height 15
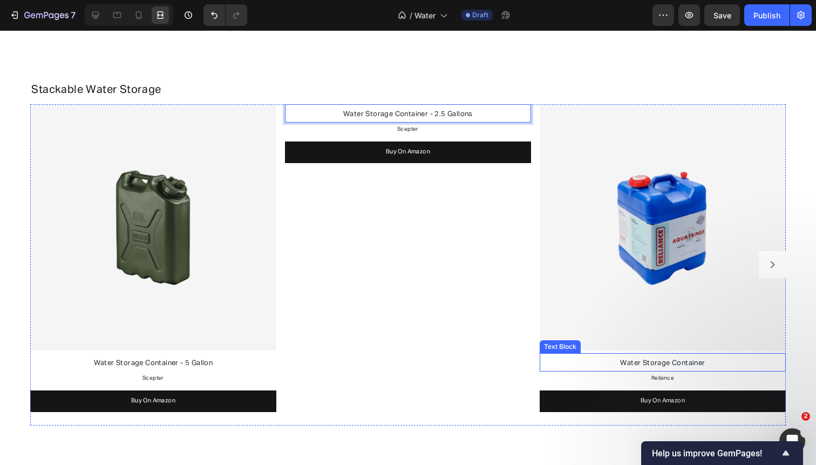
click at [715, 362] on p "Water Storage Container" at bounding box center [663, 362] width 244 height 15
click at [505, 111] on p "Water Storage Container - 2.5 Gallons" at bounding box center [408, 113] width 244 height 15
click at [778, 263] on button "Carousel Next Arrow" at bounding box center [772, 264] width 27 height 27
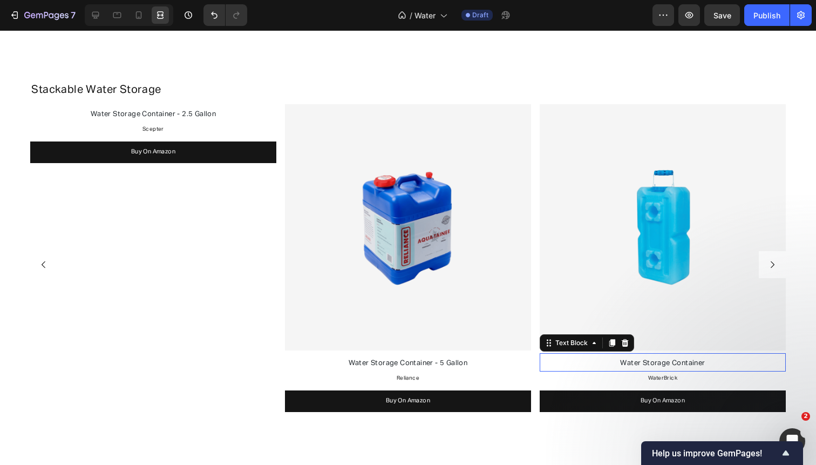
click at [715, 358] on p "Water Storage Container" at bounding box center [663, 362] width 244 height 15
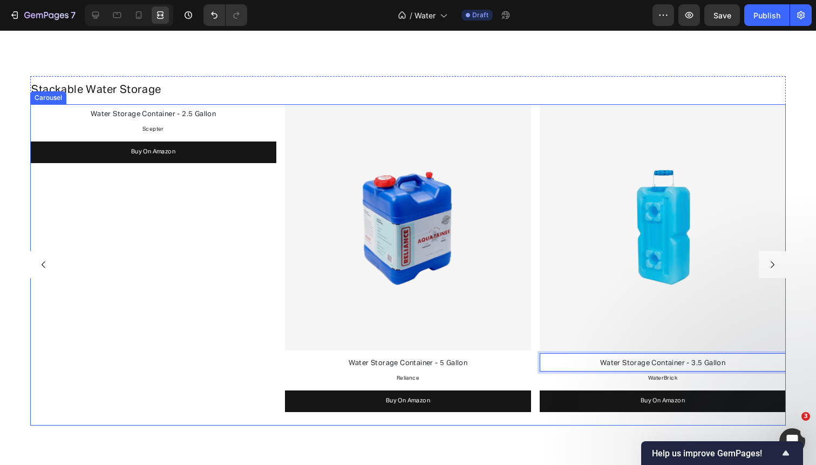
click at [532, 255] on div "Image Water Storage Container - 5 Gallon Text Block Scepter Text Block Buy On A…" at bounding box center [408, 264] width 756 height 321
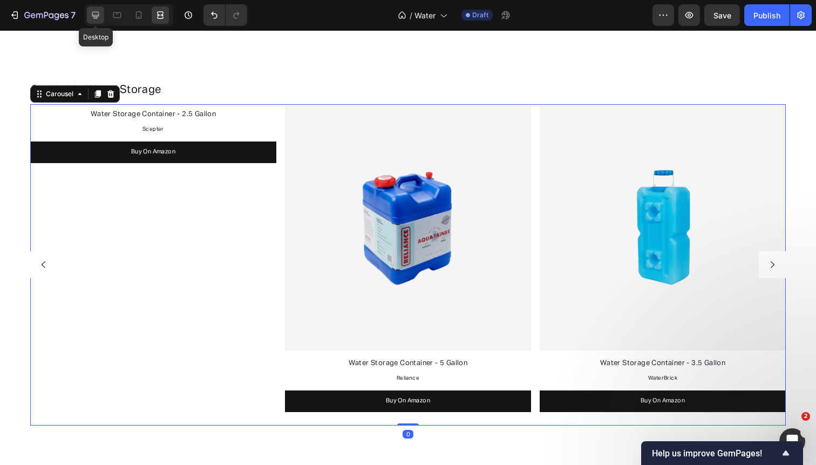
click at [92, 10] on icon at bounding box center [95, 15] width 11 height 11
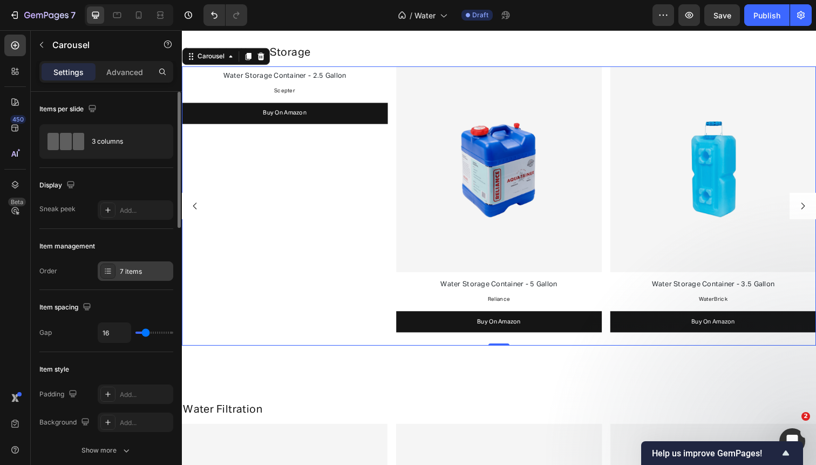
click at [137, 270] on div "7 items" at bounding box center [145, 272] width 51 height 10
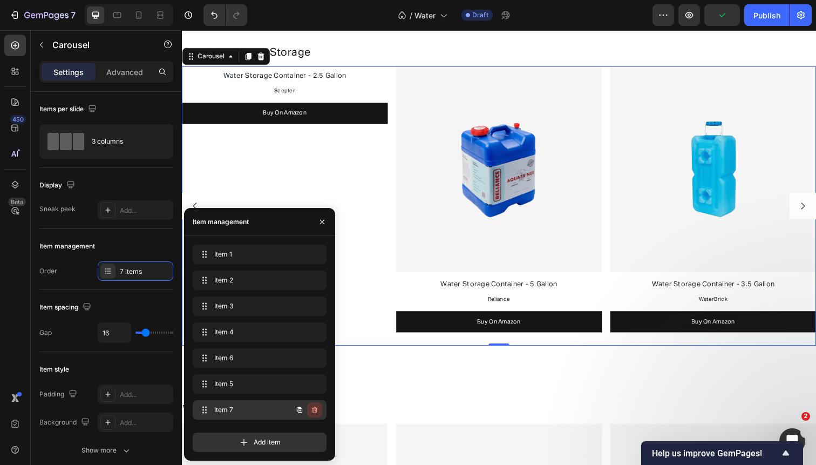
click at [315, 409] on icon "button" at bounding box center [314, 409] width 9 height 9
click at [315, 409] on div "Delete" at bounding box center [307, 410] width 20 height 10
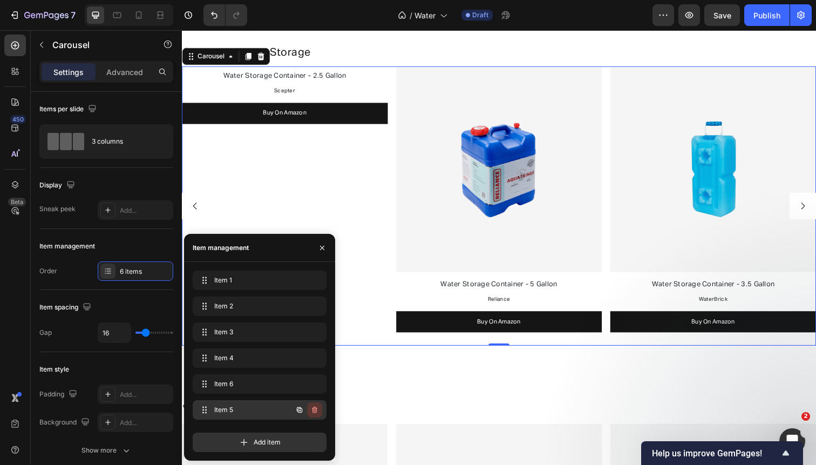
click at [315, 409] on icon "button" at bounding box center [314, 409] width 9 height 9
click at [315, 409] on div "Delete" at bounding box center [307, 410] width 20 height 10
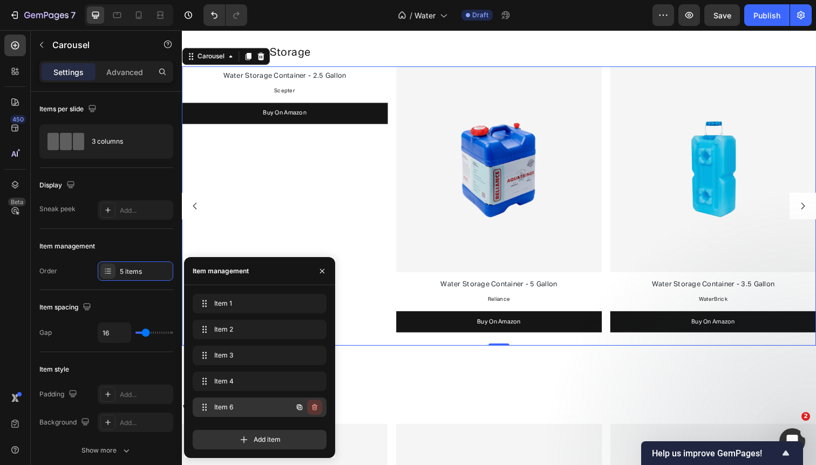
click at [315, 410] on icon "button" at bounding box center [314, 407] width 9 height 9
click at [315, 410] on div "Delete" at bounding box center [307, 407] width 20 height 10
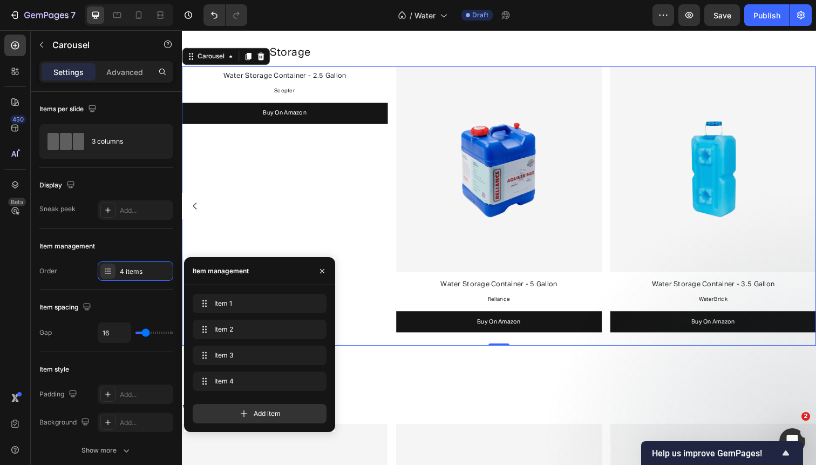
click at [197, 213] on icon "Carousel Back Arrow" at bounding box center [196, 210] width 10 height 10
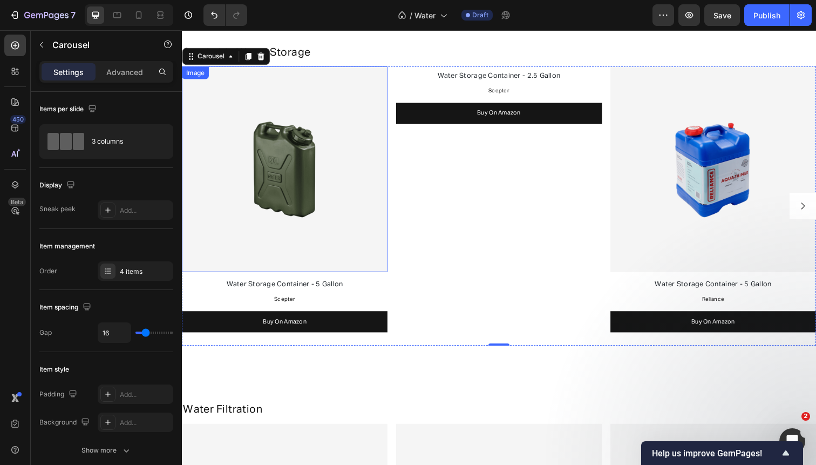
click at [361, 105] on img at bounding box center [287, 172] width 210 height 210
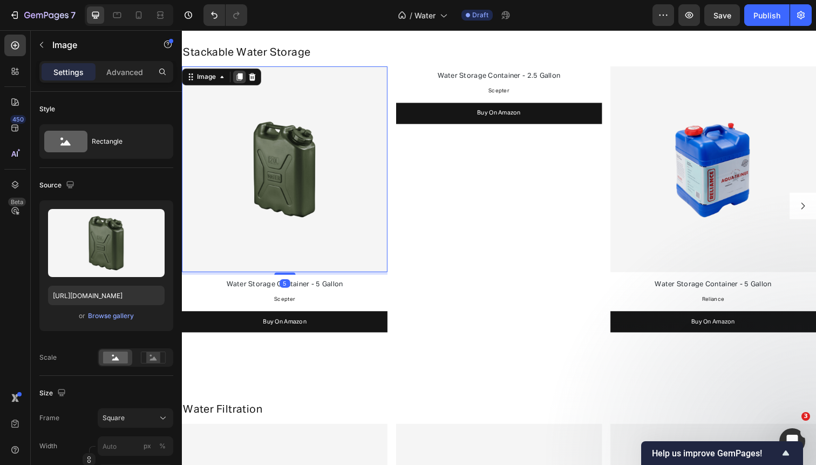
click at [240, 79] on icon at bounding box center [241, 78] width 6 height 8
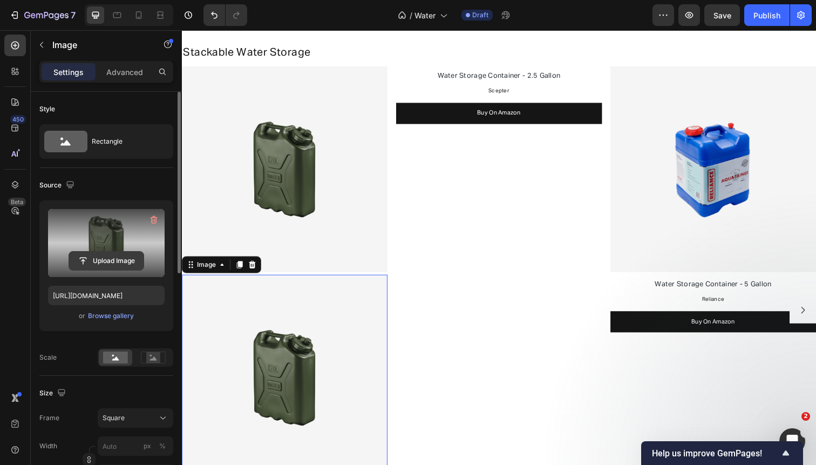
click at [131, 262] on input "file" at bounding box center [106, 261] width 74 height 18
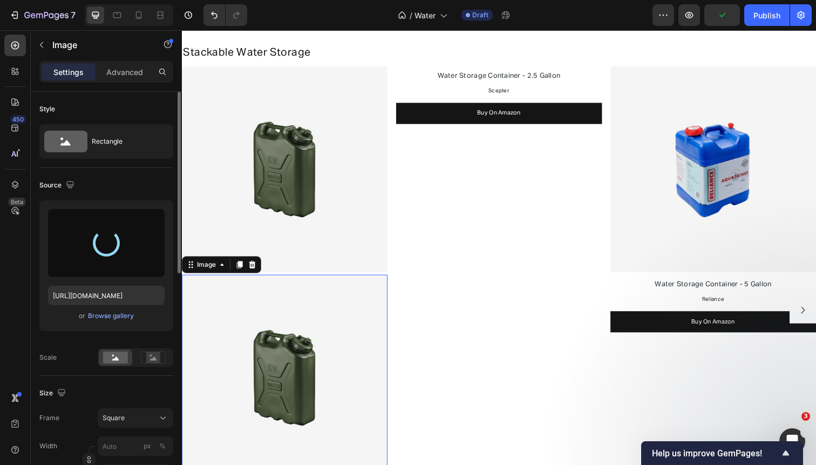
type input "https://cdn.shopify.com/s/files/1/0568/4477/9629/files/gempages_492971291091928…"
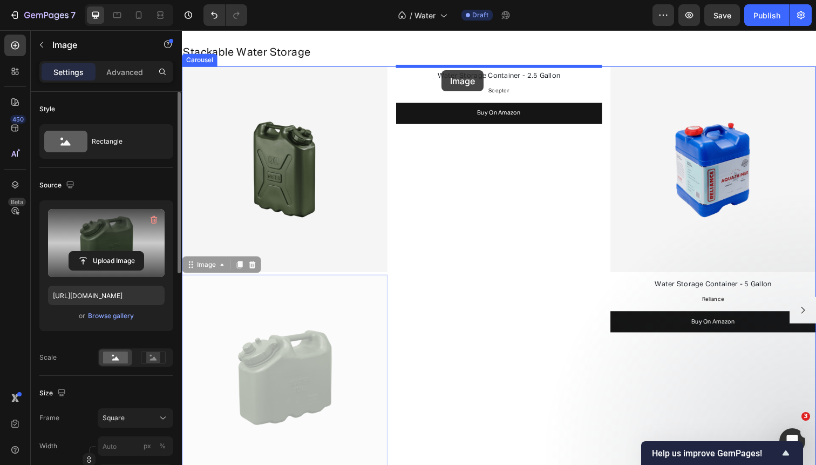
scroll to position [856, 0]
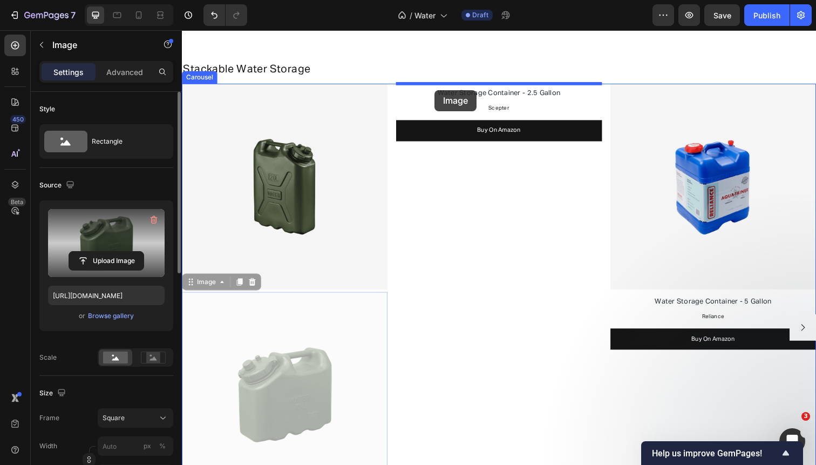
drag, startPoint x: 241, startPoint y: 310, endPoint x: 440, endPoint y: 91, distance: 295.7
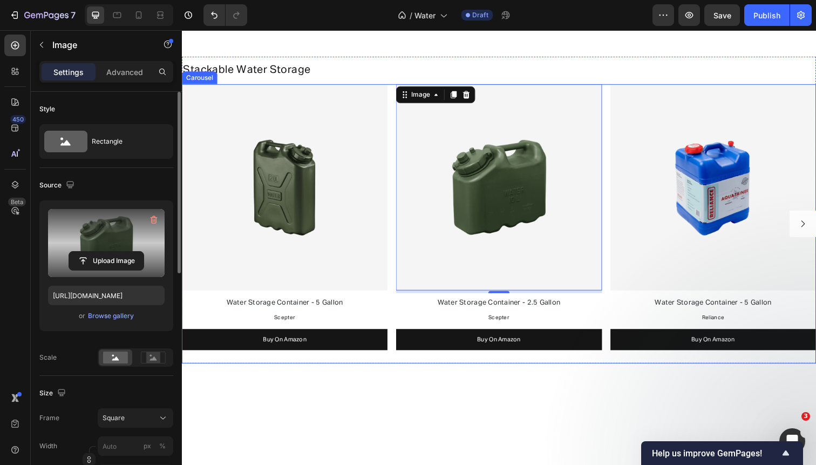
click at [396, 158] on div "Image Water Storage Container - 5 Gallon Text Block Scepter Text Block Buy On A…" at bounding box center [506, 227] width 648 height 285
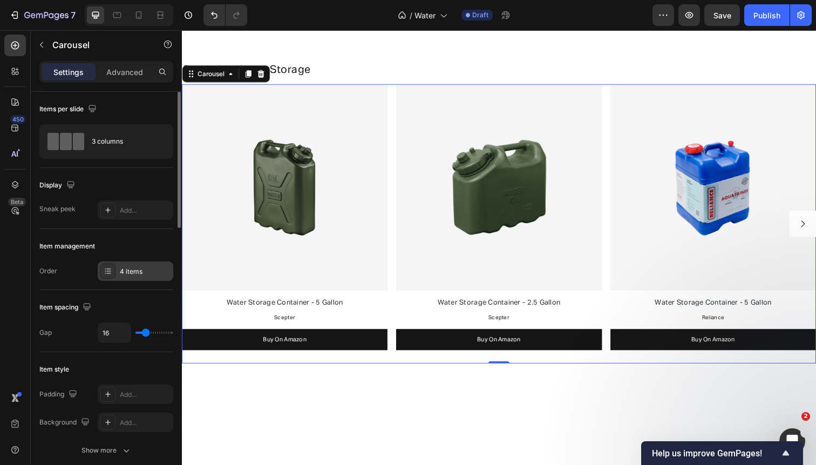
click at [129, 269] on div "4 items" at bounding box center [145, 272] width 51 height 10
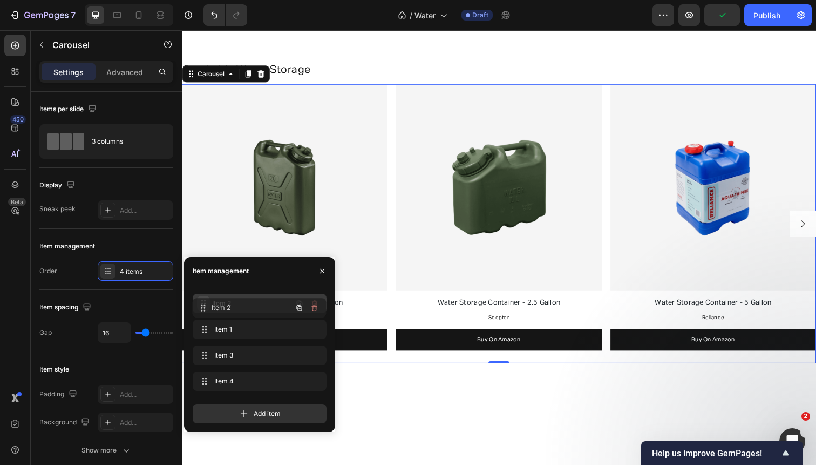
drag, startPoint x: 205, startPoint y: 327, endPoint x: 205, endPoint y: 305, distance: 21.6
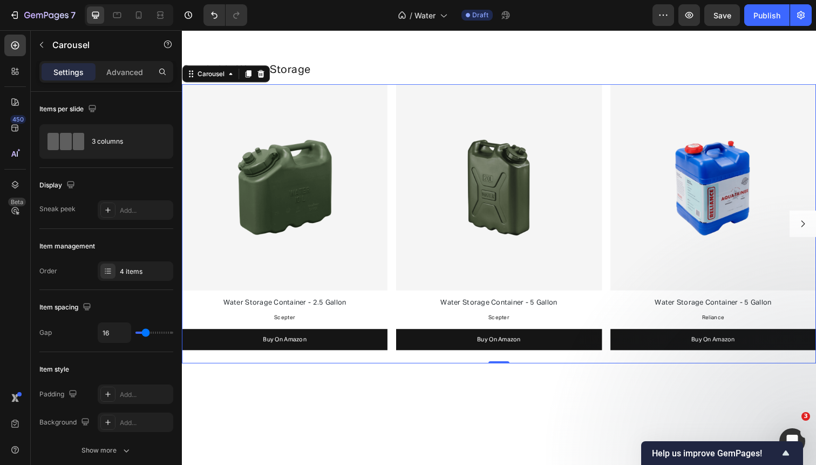
click at [808, 225] on button "Carousel Next Arrow" at bounding box center [816, 227] width 27 height 27
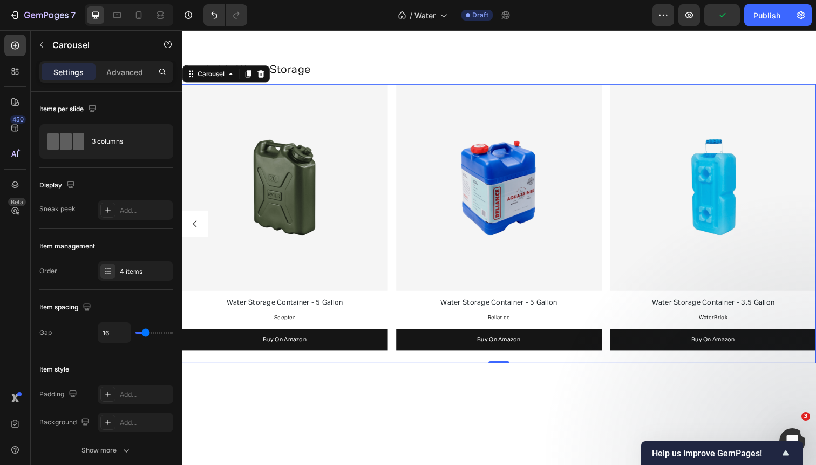
click at [198, 223] on icon "Carousel Back Arrow" at bounding box center [196, 228] width 10 height 10
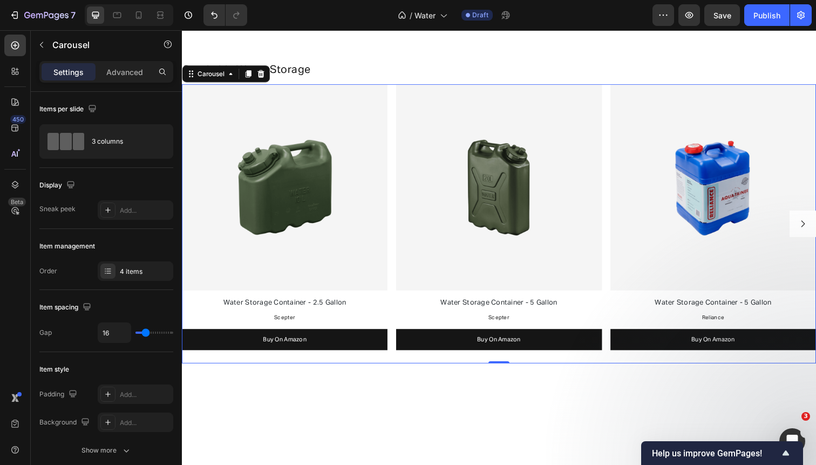
click at [398, 197] on div "Image Water Storage Container - 2.5 Gallon Text Block Scepter Text Block Buy On…" at bounding box center [506, 227] width 648 height 285
click at [125, 260] on div "Item management Order 4 items" at bounding box center [106, 259] width 134 height 61
click at [125, 267] on div "4 items" at bounding box center [145, 272] width 51 height 10
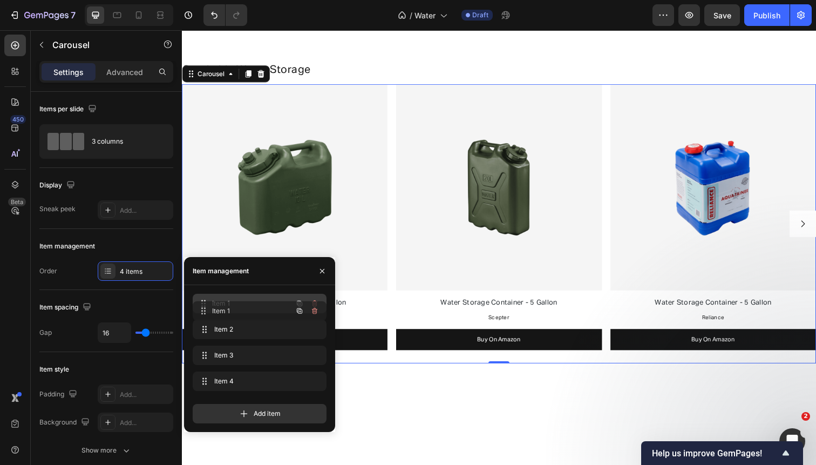
drag, startPoint x: 205, startPoint y: 331, endPoint x: 205, endPoint y: 312, distance: 18.9
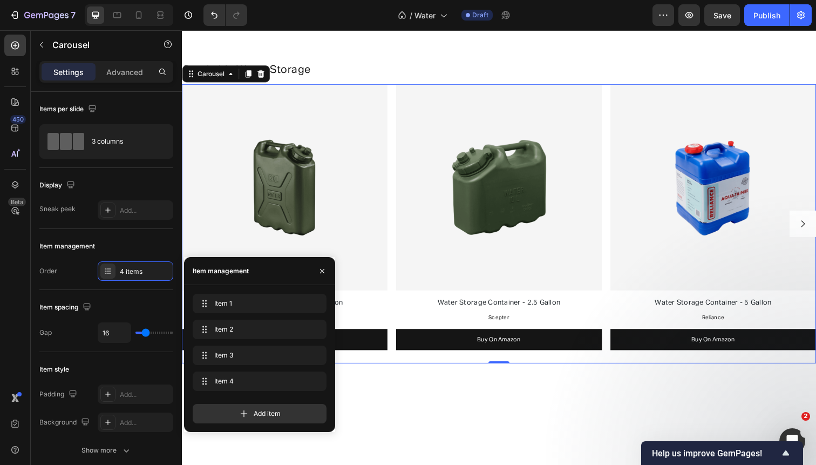
click at [399, 294] on div "Image Water Storage Container - 5 Gallon Text Block Scepter Text Block Buy On A…" at bounding box center [506, 227] width 648 height 285
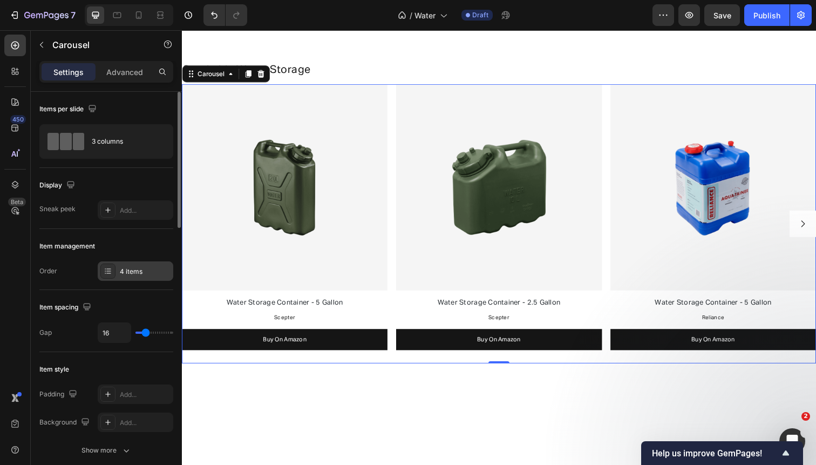
click at [128, 274] on div "4 items" at bounding box center [145, 272] width 51 height 10
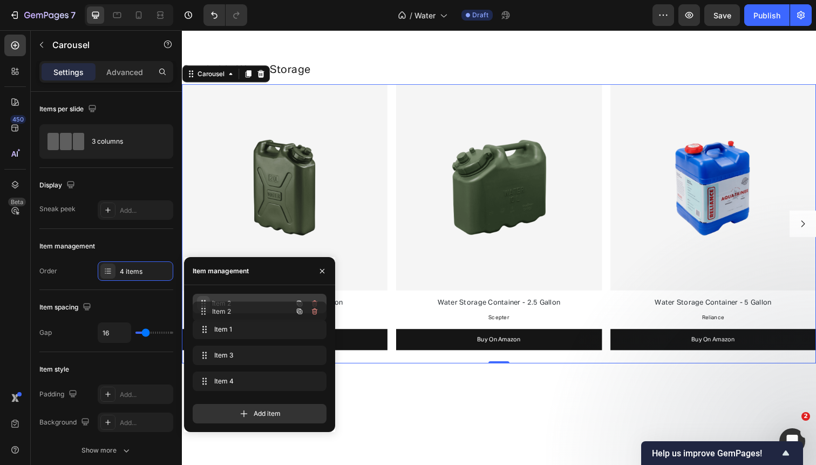
drag, startPoint x: 204, startPoint y: 327, endPoint x: 204, endPoint y: 306, distance: 21.1
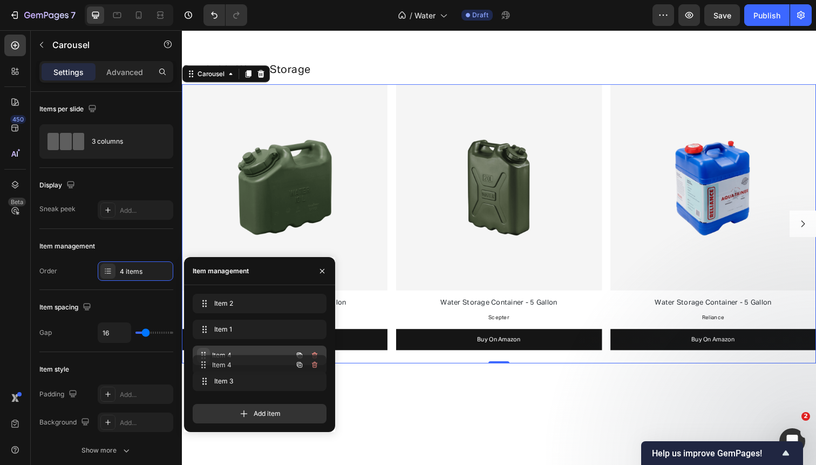
drag, startPoint x: 206, startPoint y: 375, endPoint x: 206, endPoint y: 358, distance: 17.3
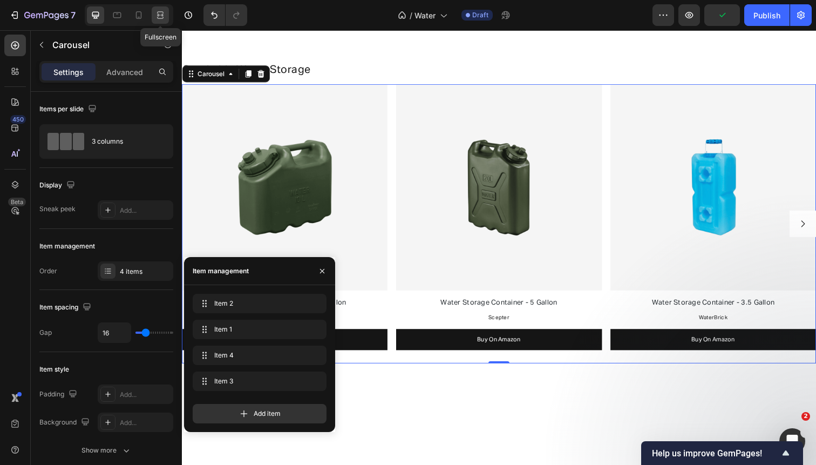
click at [158, 20] on icon at bounding box center [160, 15] width 11 height 11
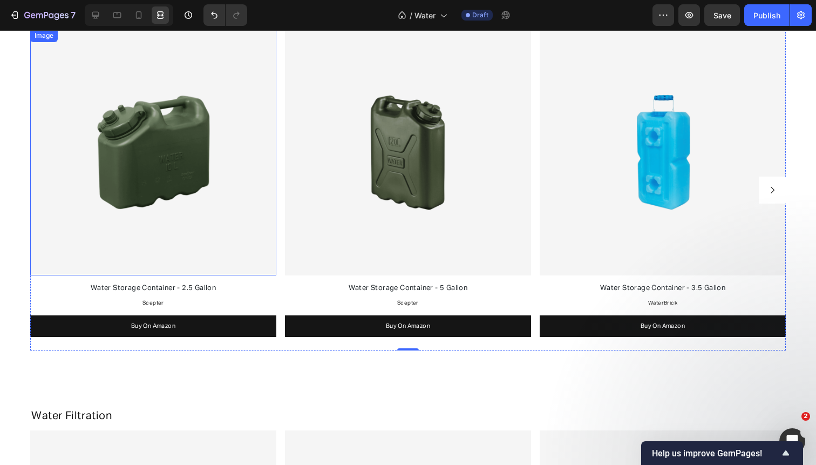
scroll to position [1271, 0]
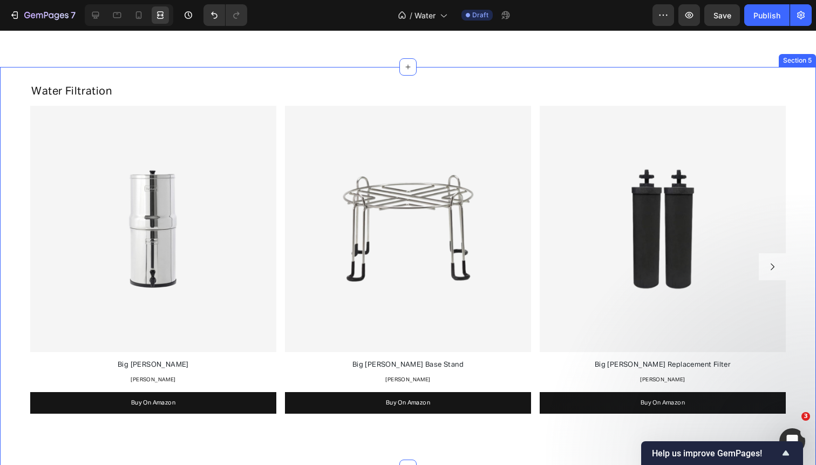
click at [167, 72] on div "Water Filtration Heading Image Big Berkey Text Block Berkey Text Block Buy On A…" at bounding box center [408, 267] width 816 height 401
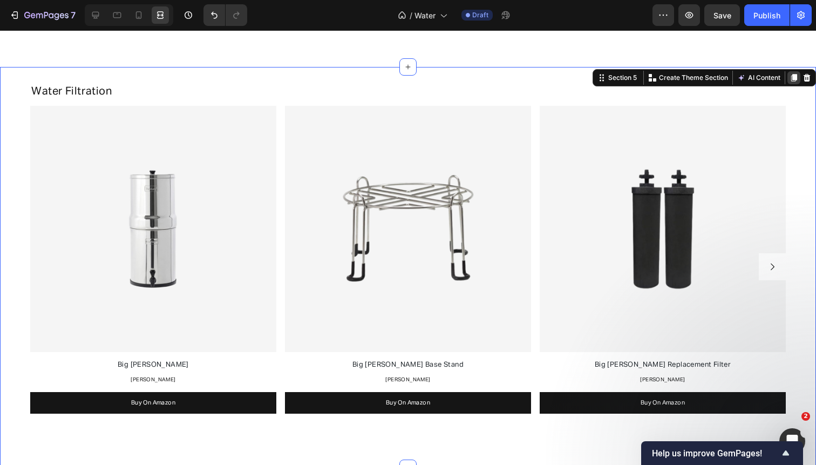
click at [795, 76] on icon at bounding box center [794, 78] width 6 height 8
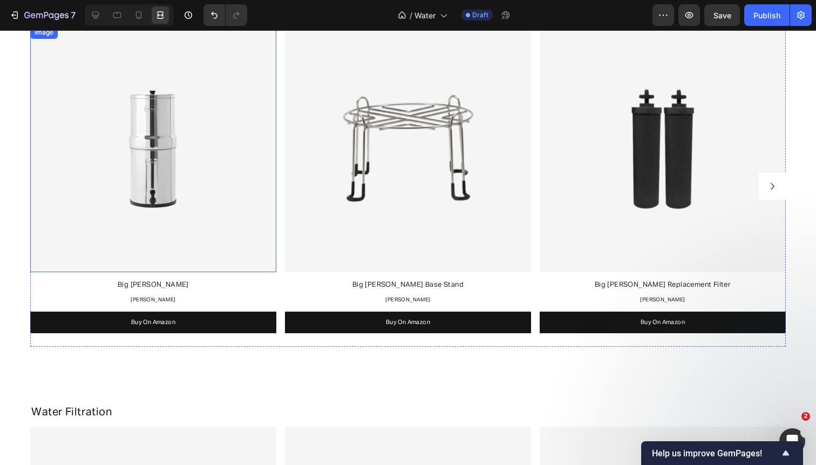
scroll to position [1295, 0]
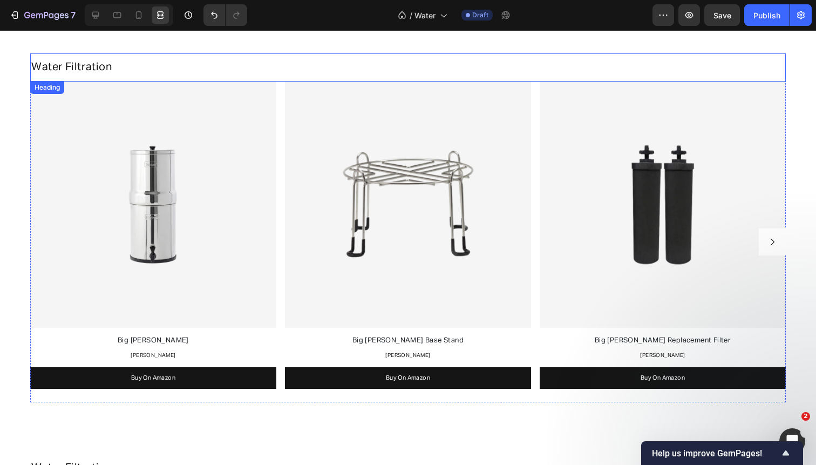
click at [43, 66] on span "Water Filtration" at bounding box center [71, 67] width 81 height 11
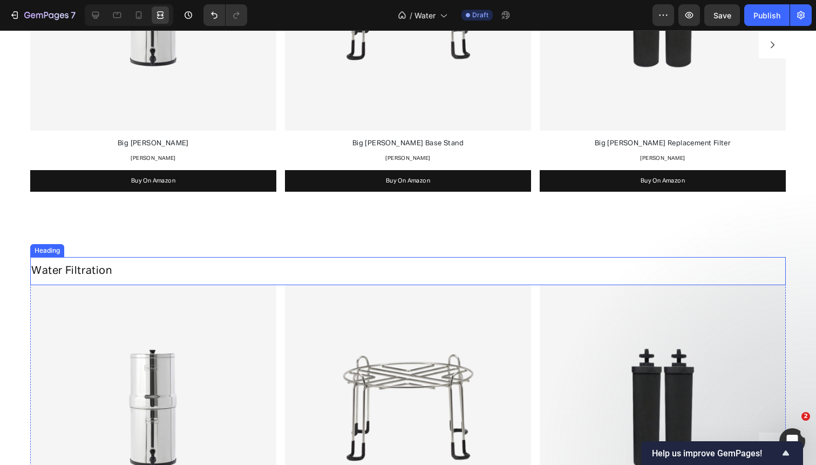
click at [71, 268] on span "Water Filtration" at bounding box center [71, 270] width 81 height 11
click at [64, 269] on span "Undersink Water Filtration" at bounding box center [98, 270] width 135 height 11
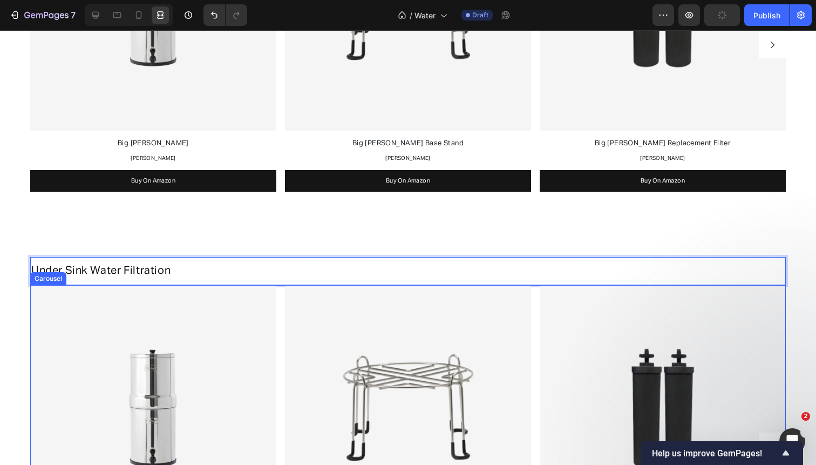
click at [279, 308] on div "Image Big Berkey Text Block Berkey Text Block Buy On Amazon Button Image Big Be…" at bounding box center [408, 445] width 756 height 321
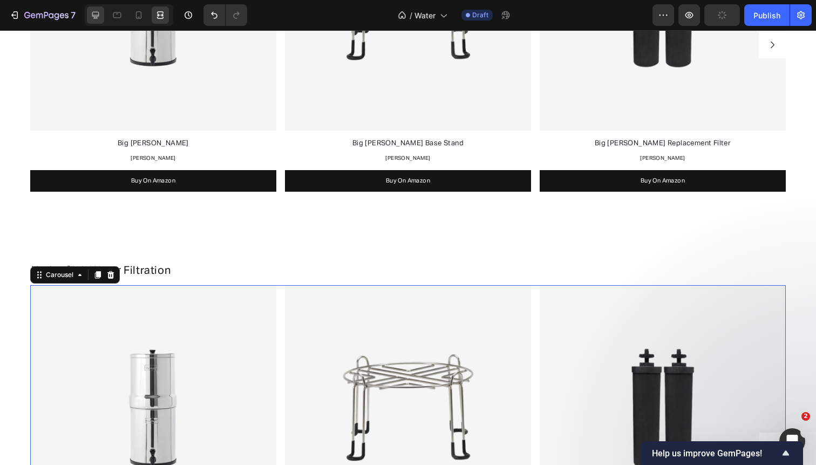
click at [96, 22] on div at bounding box center [95, 14] width 17 height 17
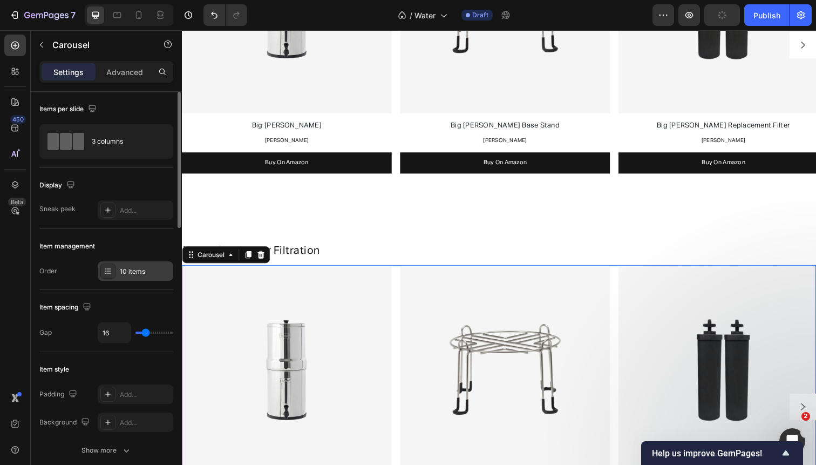
scroll to position [1474, 0]
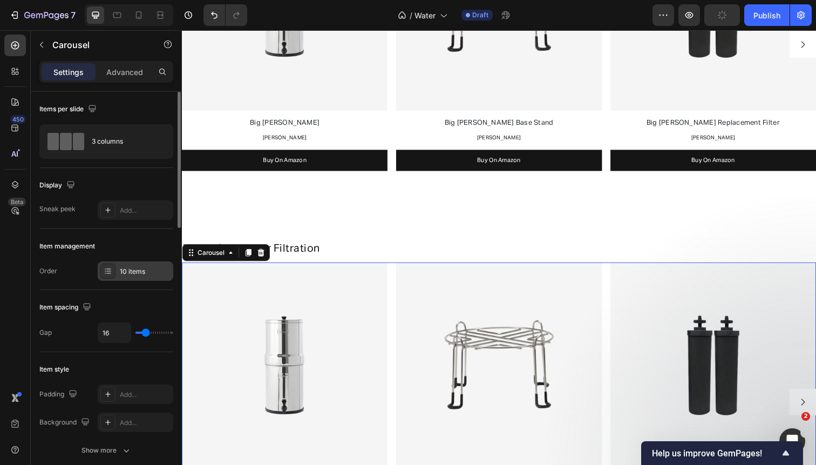
click at [137, 272] on div "10 items" at bounding box center [145, 272] width 51 height 10
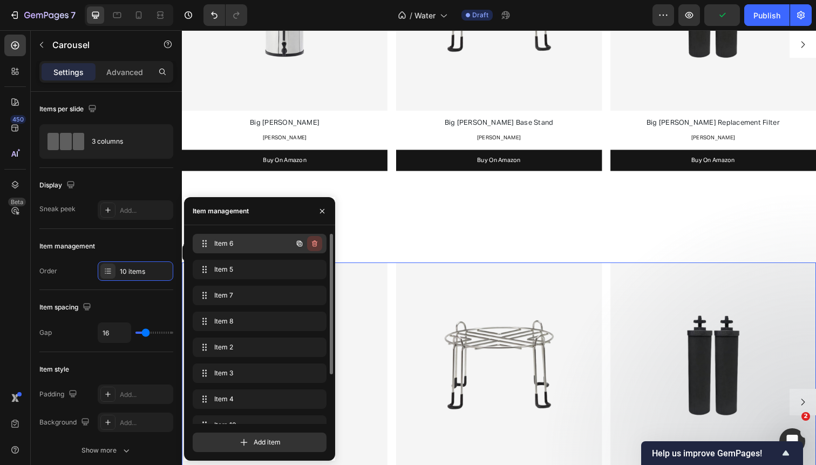
click at [313, 246] on icon "button" at bounding box center [314, 243] width 5 height 6
click at [313, 246] on div "Delete" at bounding box center [307, 244] width 20 height 10
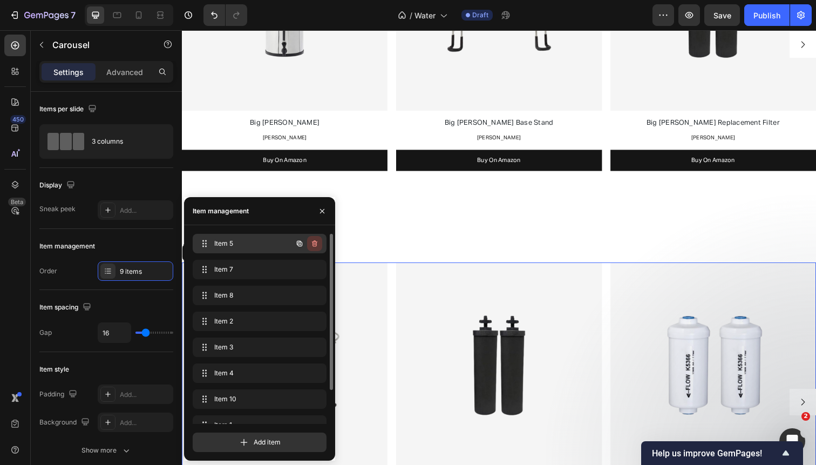
click at [311, 245] on icon "button" at bounding box center [314, 243] width 9 height 9
click at [311, 245] on div "Delete" at bounding box center [307, 244] width 20 height 10
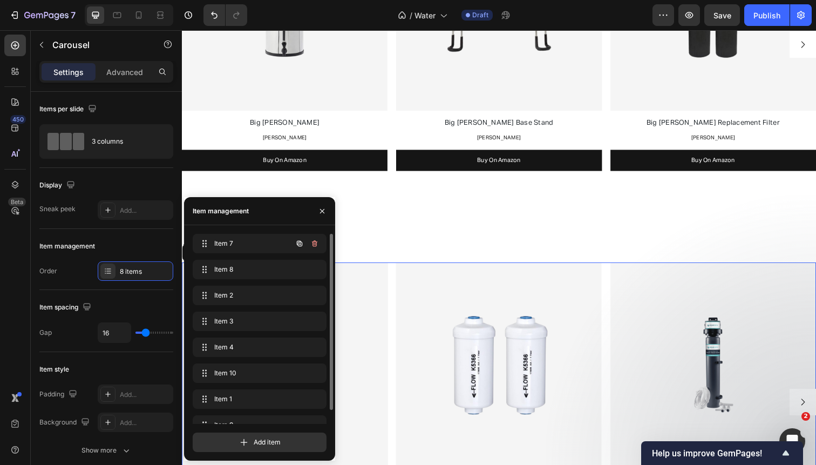
click at [311, 245] on icon "button" at bounding box center [314, 243] width 9 height 9
click at [311, 245] on div "Delete" at bounding box center [307, 244] width 20 height 10
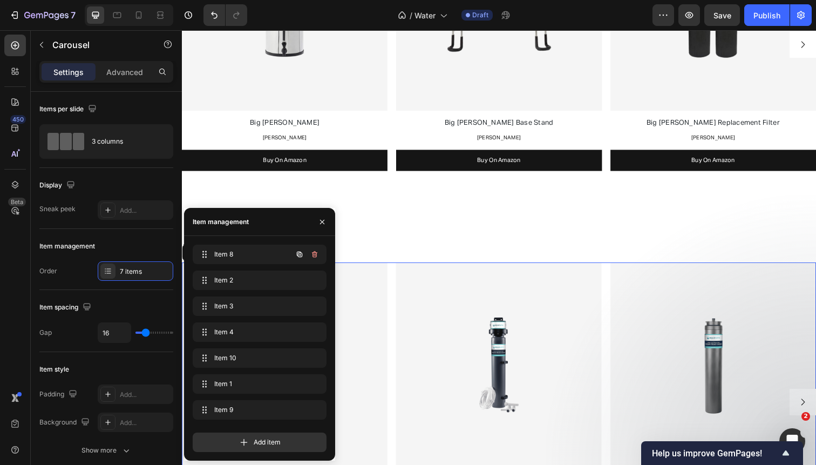
click at [311, 245] on div at bounding box center [307, 254] width 30 height 19
click at [315, 254] on icon "button" at bounding box center [314, 254] width 9 height 9
click at [315, 254] on div "Delete" at bounding box center [307, 254] width 20 height 10
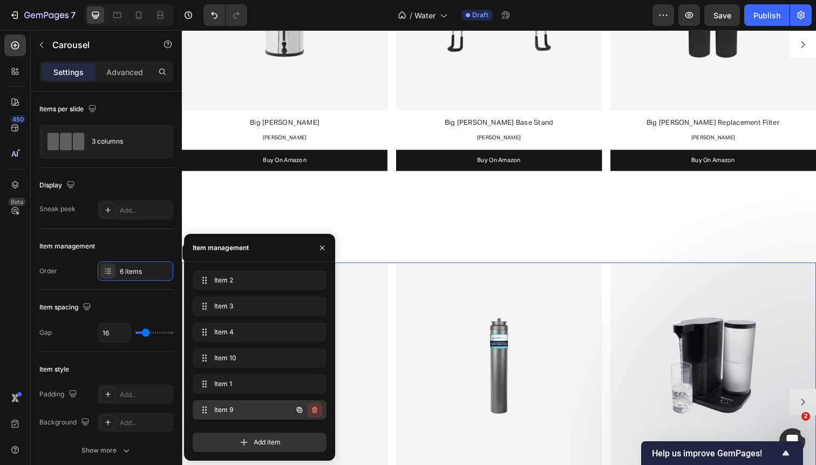
click at [317, 409] on icon "button" at bounding box center [314, 409] width 9 height 9
click at [317, 409] on div "Delete" at bounding box center [307, 410] width 20 height 10
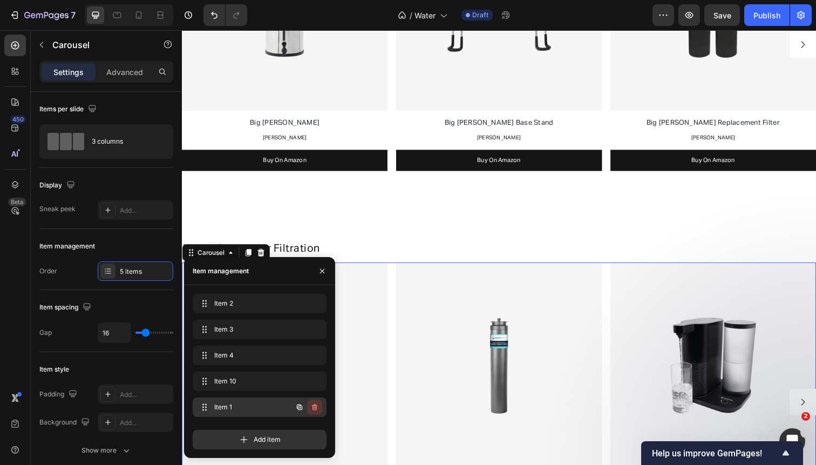
click at [313, 410] on icon "button" at bounding box center [314, 407] width 9 height 9
click at [313, 410] on div "Delete" at bounding box center [307, 407] width 20 height 10
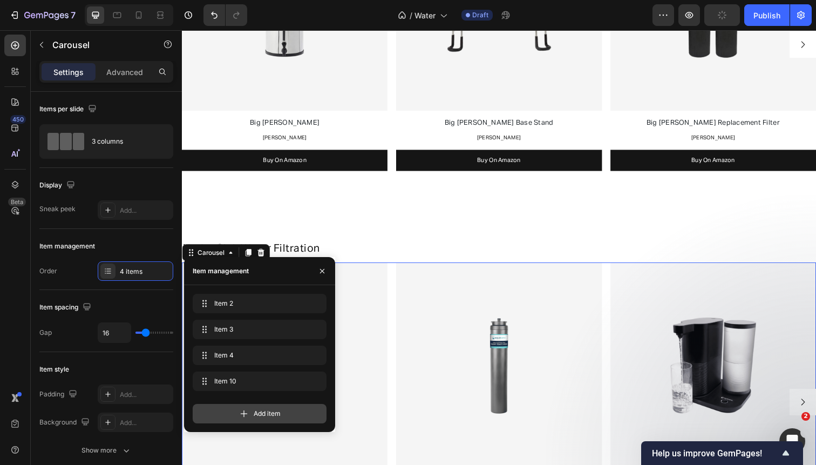
click at [313, 410] on div "Add item" at bounding box center [260, 413] width 134 height 19
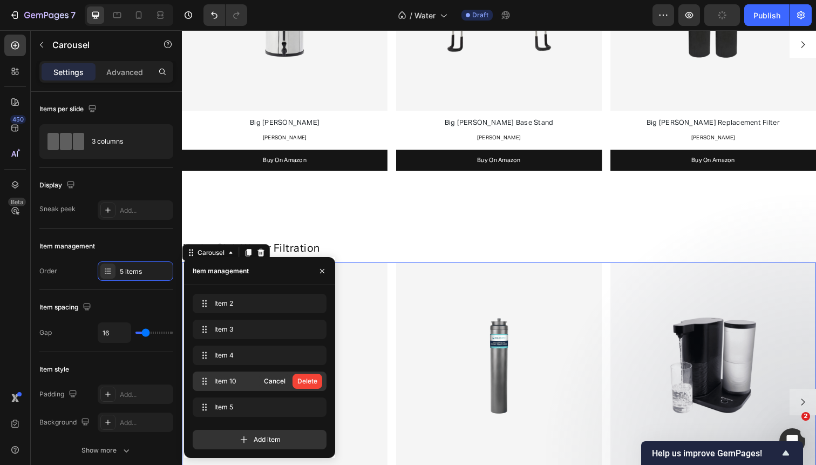
click at [315, 385] on div "Delete" at bounding box center [307, 381] width 20 height 10
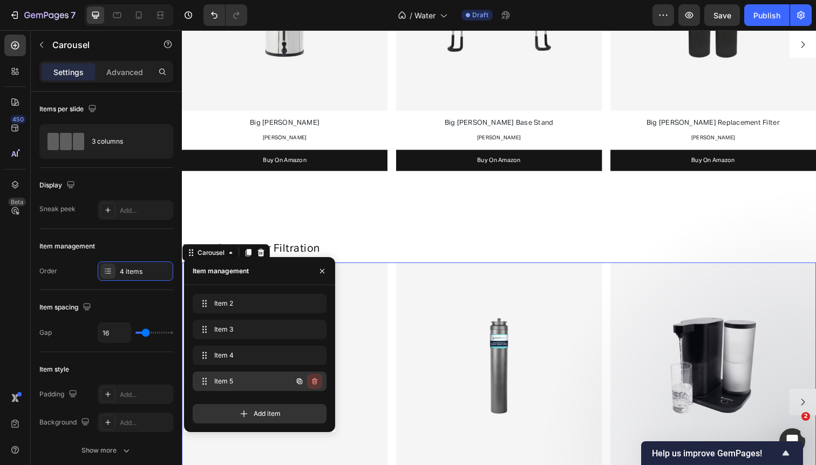
click at [316, 379] on icon "button" at bounding box center [314, 381] width 5 height 6
click at [316, 379] on div "Delete" at bounding box center [307, 381] width 20 height 10
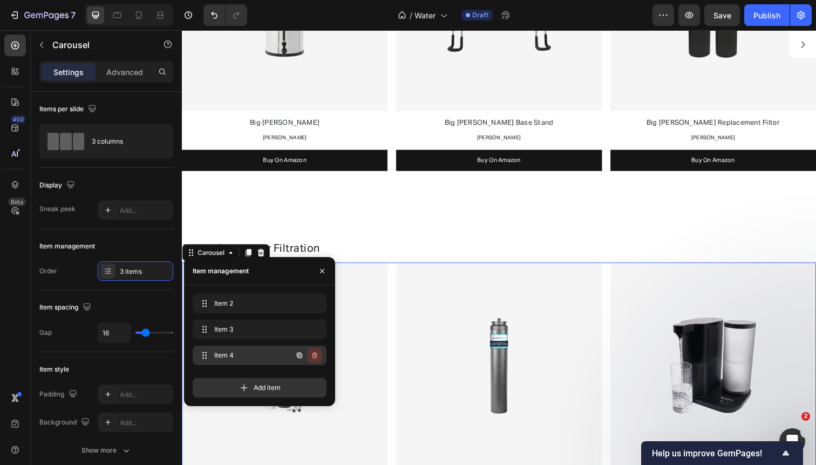
click at [316, 358] on icon "button" at bounding box center [314, 355] width 9 height 9
click at [316, 358] on div "Delete" at bounding box center [307, 355] width 20 height 10
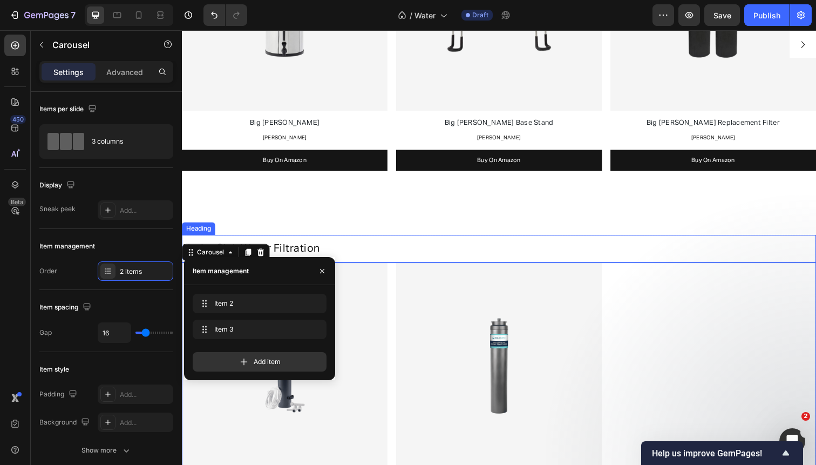
click at [361, 253] on p "⁠⁠⁠⁠⁠⁠⁠ Under Sink Water Filtration" at bounding box center [506, 253] width 646 height 14
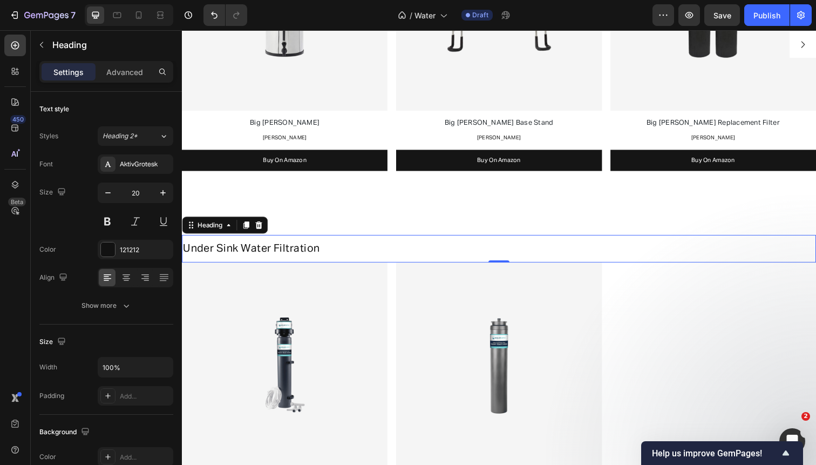
scroll to position [1328, 0]
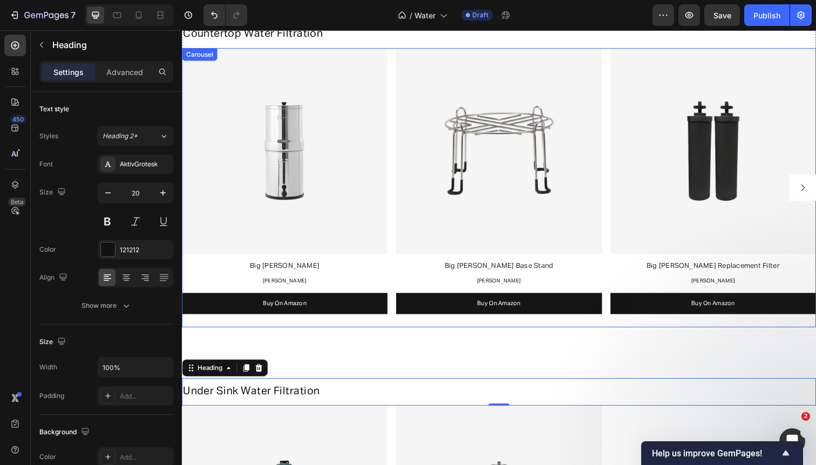
click at [397, 144] on div "Image Big Berkey Text Block Berkey Text Block Buy On Amazon Button Image Big Be…" at bounding box center [506, 191] width 648 height 285
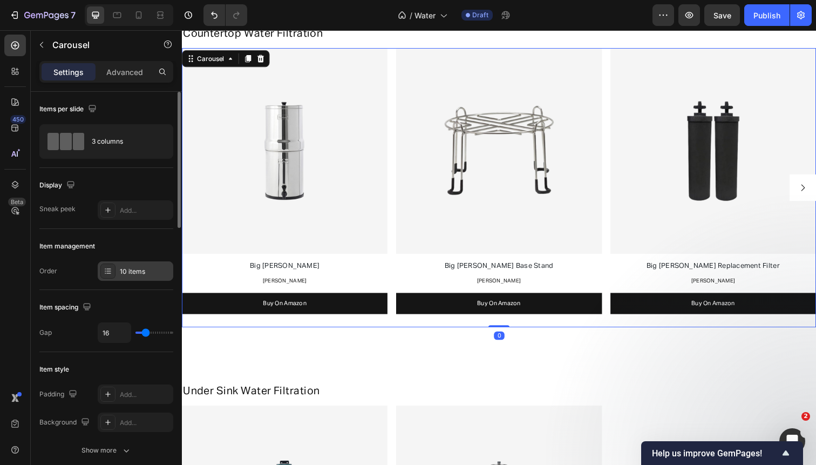
click at [135, 276] on div "10 items" at bounding box center [136, 270] width 76 height 19
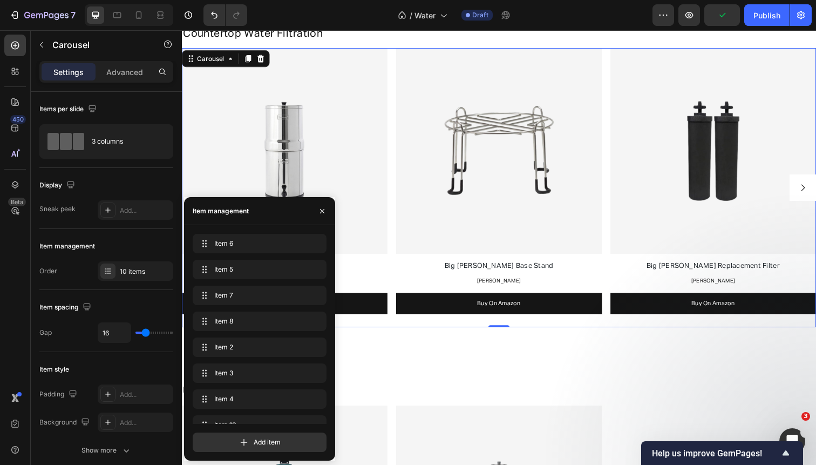
click at [816, 188] on icon "Carousel Next Arrow" at bounding box center [817, 191] width 4 height 6
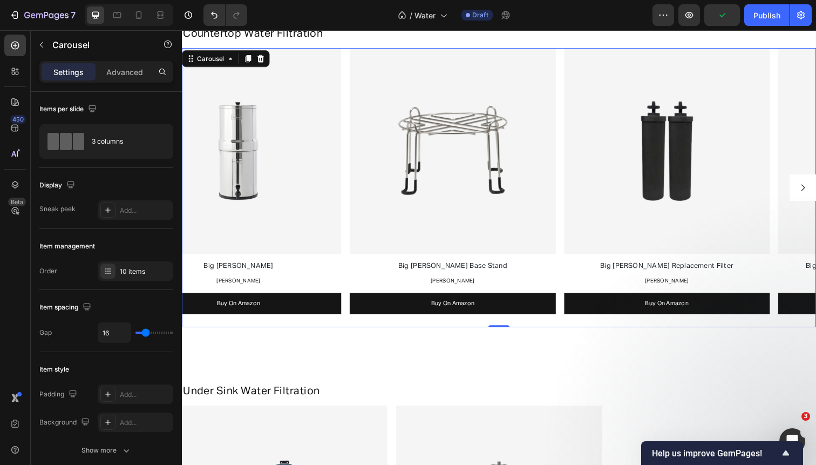
click at [816, 188] on icon "Carousel Next Arrow" at bounding box center [817, 191] width 4 height 6
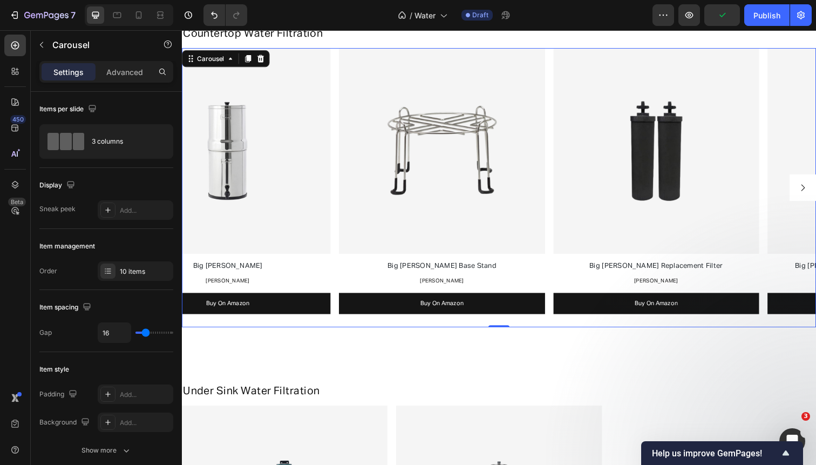
click at [816, 188] on icon "Carousel Next Arrow" at bounding box center [817, 191] width 4 height 6
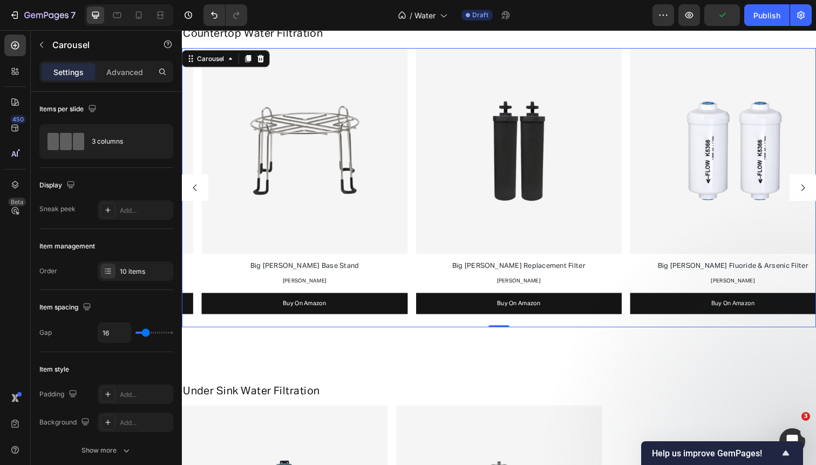
click at [816, 188] on icon "Carousel Next Arrow" at bounding box center [817, 191] width 4 height 6
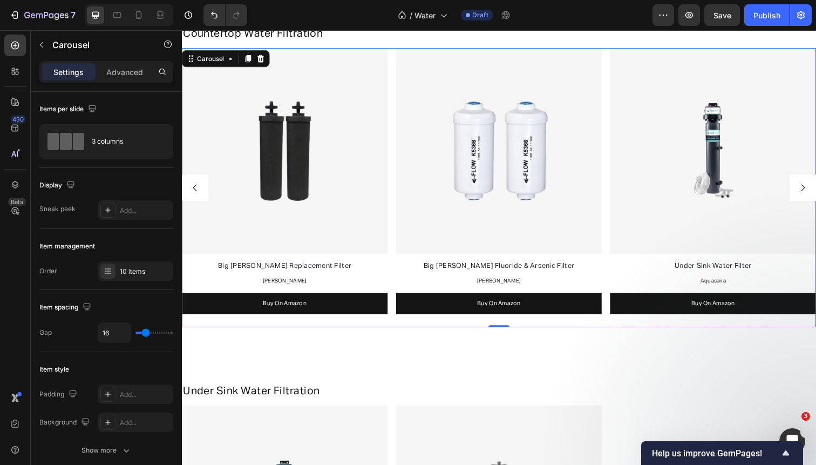
click at [816, 188] on icon "Carousel Next Arrow" at bounding box center [817, 191] width 4 height 6
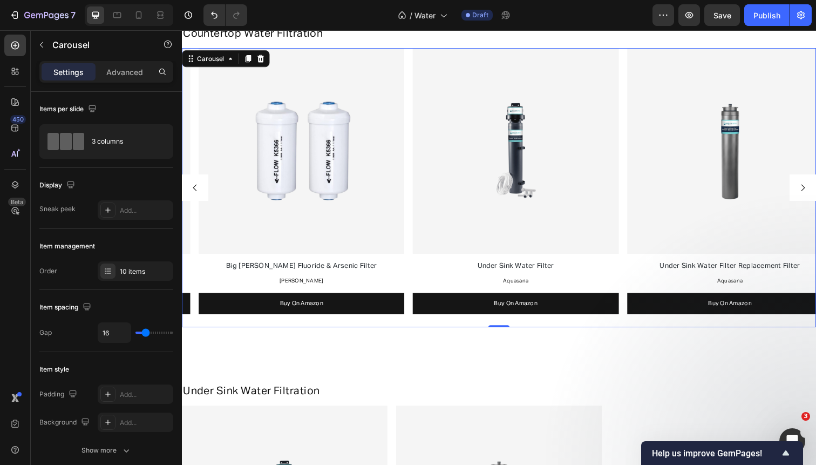
click at [816, 188] on icon "Carousel Next Arrow" at bounding box center [817, 191] width 4 height 6
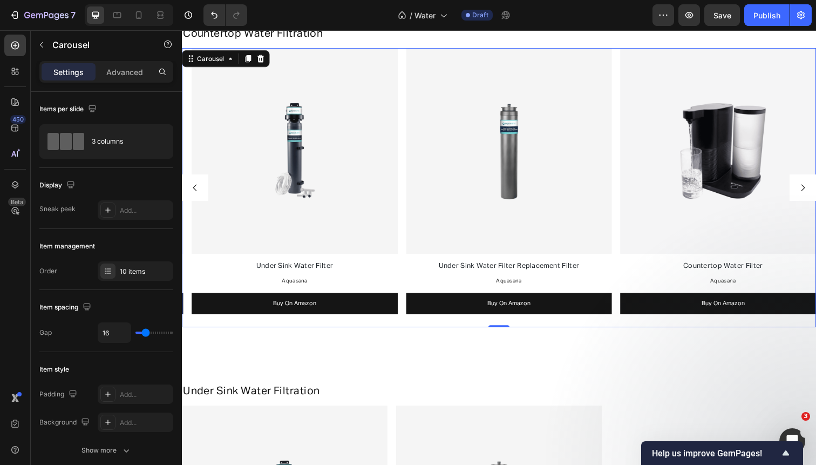
click at [816, 188] on icon "Carousel Next Arrow" at bounding box center [817, 191] width 4 height 6
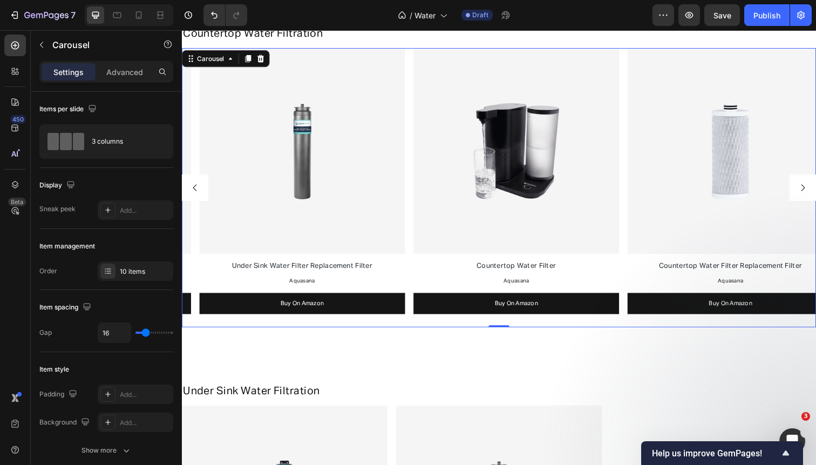
click at [816, 188] on icon "Carousel Next Arrow" at bounding box center [817, 191] width 4 height 6
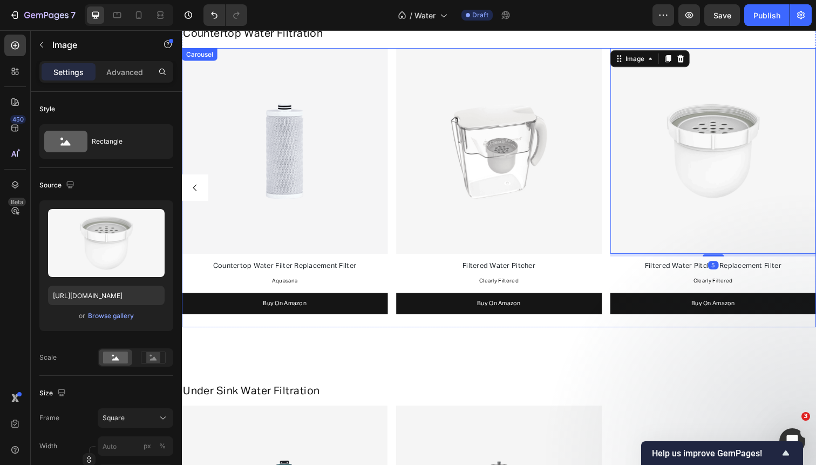
click at [615, 170] on div "Image Big Berkey Text Block Berkey Text Block Buy On Amazon Button Image Big Be…" at bounding box center [506, 191] width 648 height 285
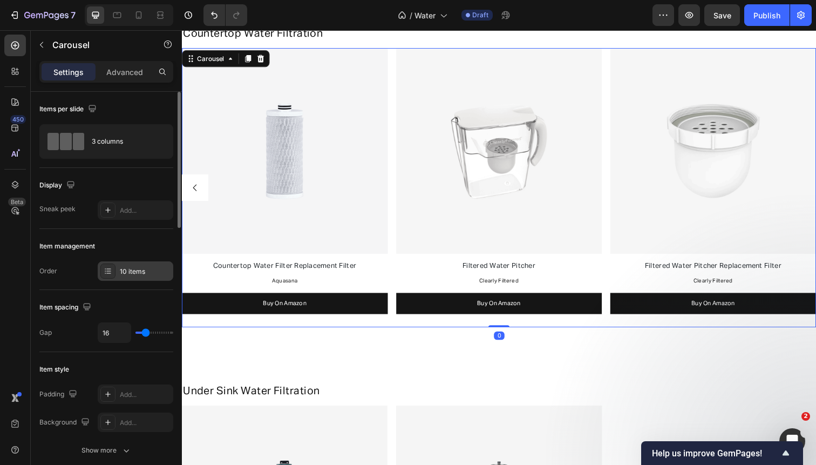
click at [119, 270] on div "10 items" at bounding box center [136, 270] width 76 height 19
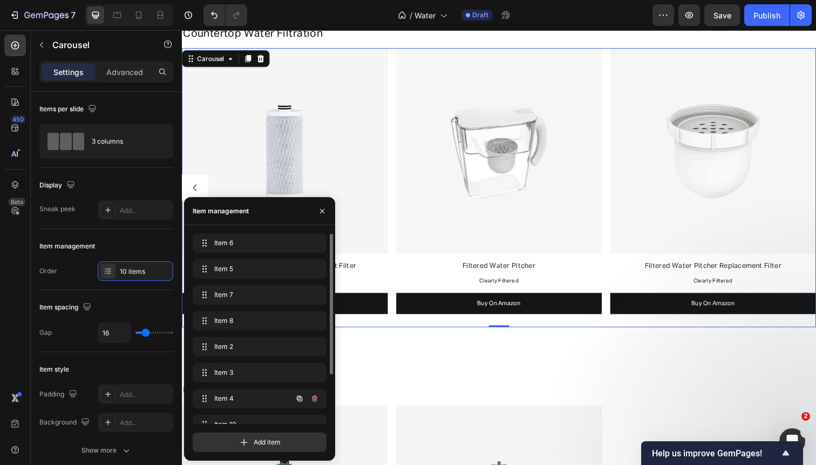
scroll to position [67, 0]
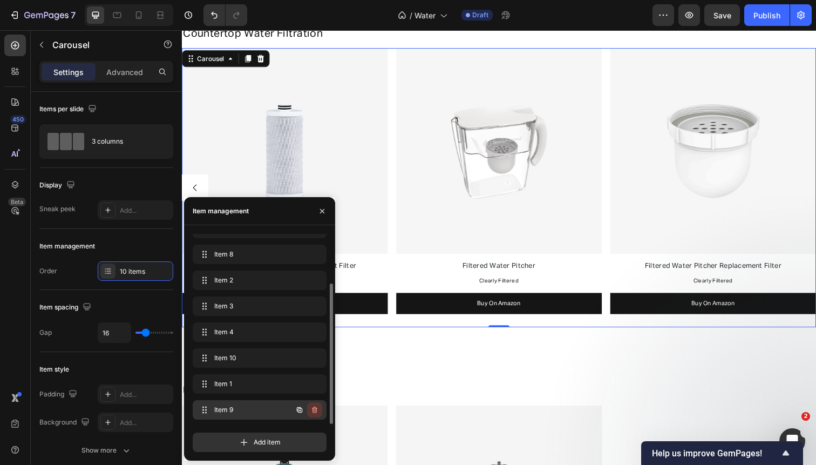
click at [313, 409] on icon "button" at bounding box center [314, 409] width 9 height 9
click at [313, 409] on div "Delete" at bounding box center [307, 410] width 20 height 10
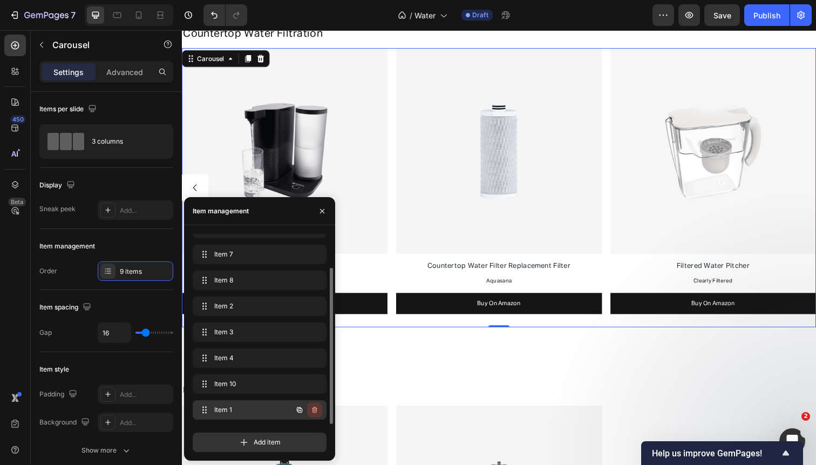
scroll to position [41, 0]
click at [314, 408] on icon "button" at bounding box center [314, 409] width 9 height 9
click at [314, 408] on div "Delete" at bounding box center [307, 410] width 20 height 10
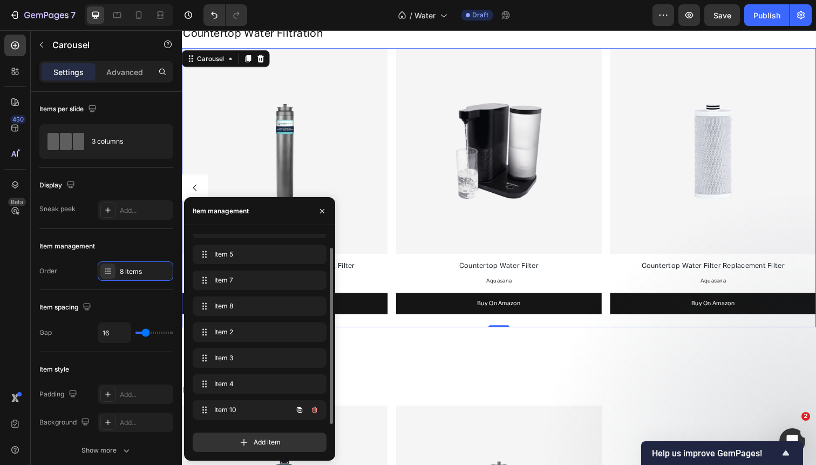
scroll to position [15, 0]
click at [314, 408] on icon "button" at bounding box center [314, 409] width 9 height 9
click at [314, 408] on div "Delete" at bounding box center [307, 410] width 20 height 10
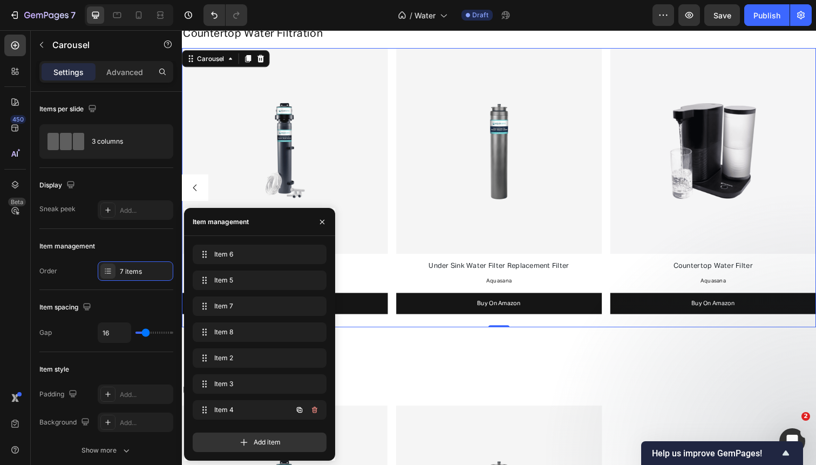
scroll to position [0, 0]
click at [314, 408] on icon "button" at bounding box center [314, 409] width 9 height 9
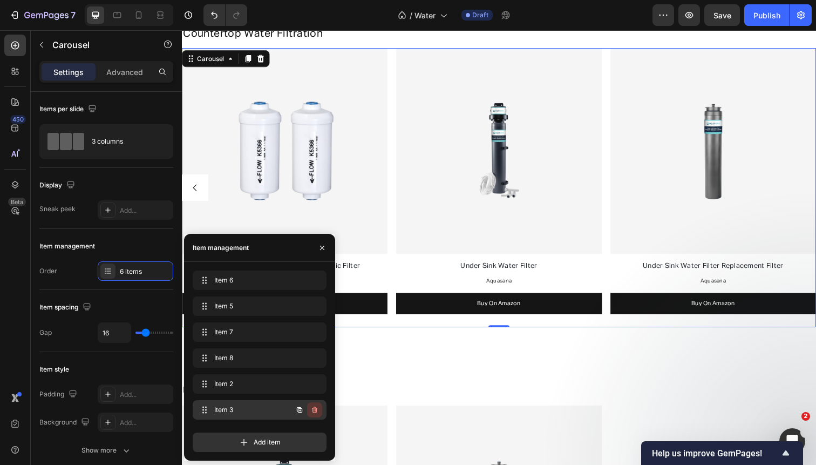
click at [314, 407] on icon "button" at bounding box center [314, 409] width 9 height 9
click at [314, 407] on div "Delete" at bounding box center [307, 410] width 20 height 10
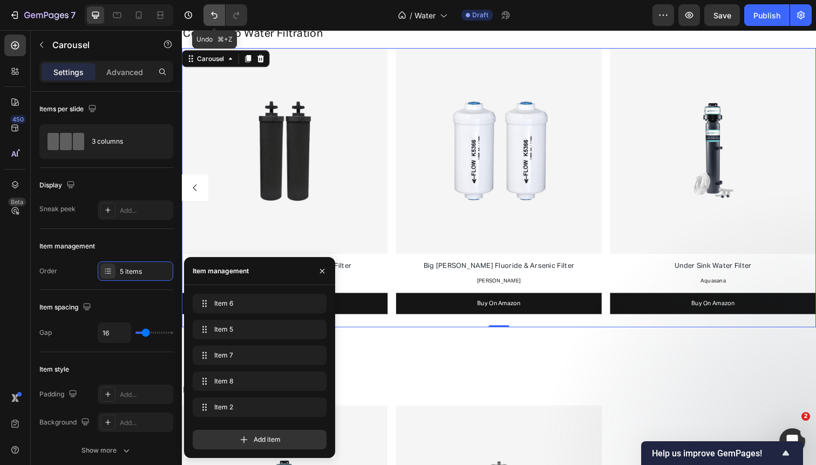
click at [214, 12] on icon "Undo/Redo" at bounding box center [214, 15] width 11 height 11
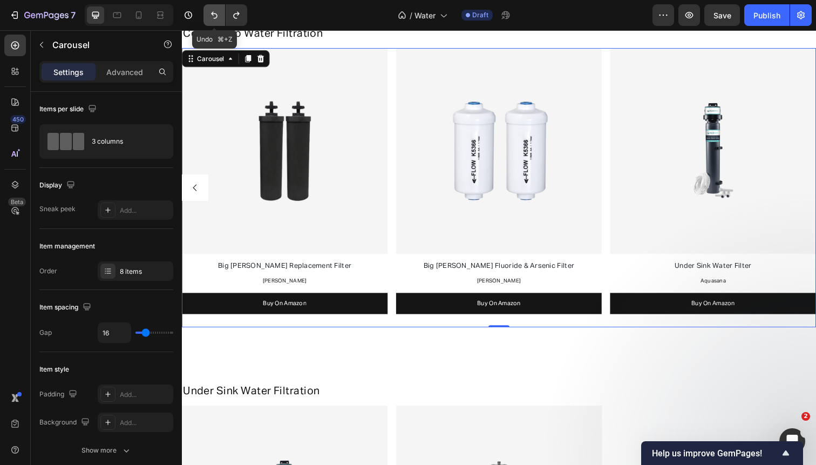
click at [214, 12] on icon "Undo/Redo" at bounding box center [214, 15] width 11 height 11
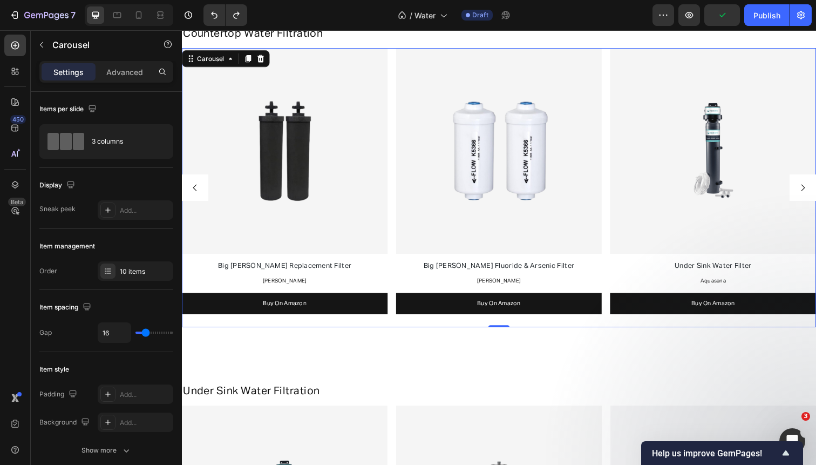
click at [816, 186] on icon "Carousel Next Arrow" at bounding box center [816, 191] width 10 height 10
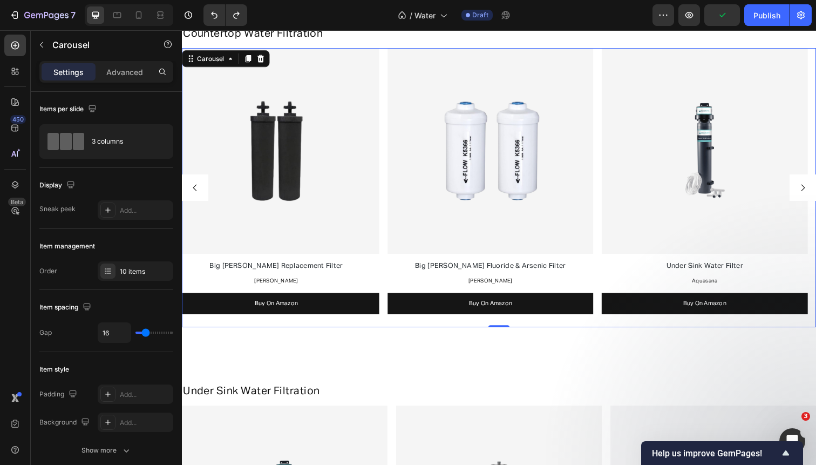
click at [816, 186] on icon "Carousel Next Arrow" at bounding box center [816, 191] width 10 height 10
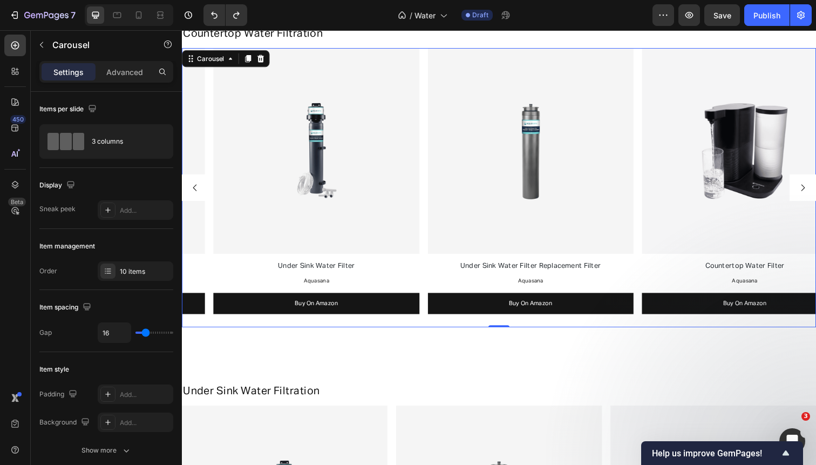
click at [816, 186] on icon "Carousel Next Arrow" at bounding box center [816, 191] width 10 height 10
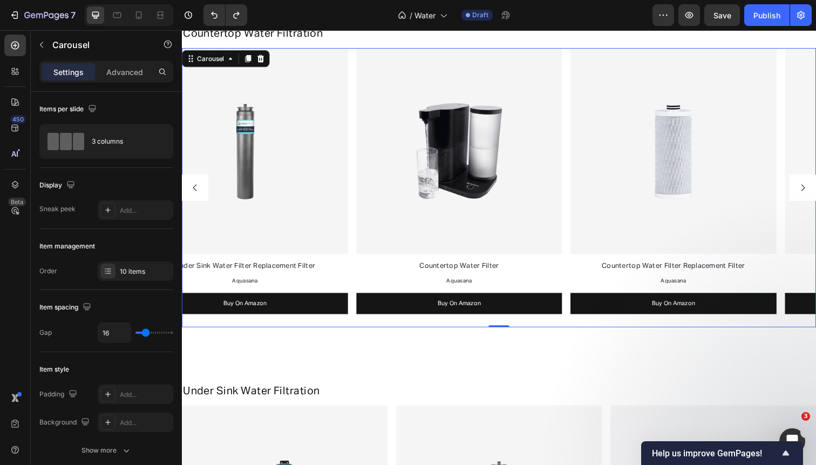
click at [816, 186] on icon "Carousel Next Arrow" at bounding box center [816, 191] width 10 height 10
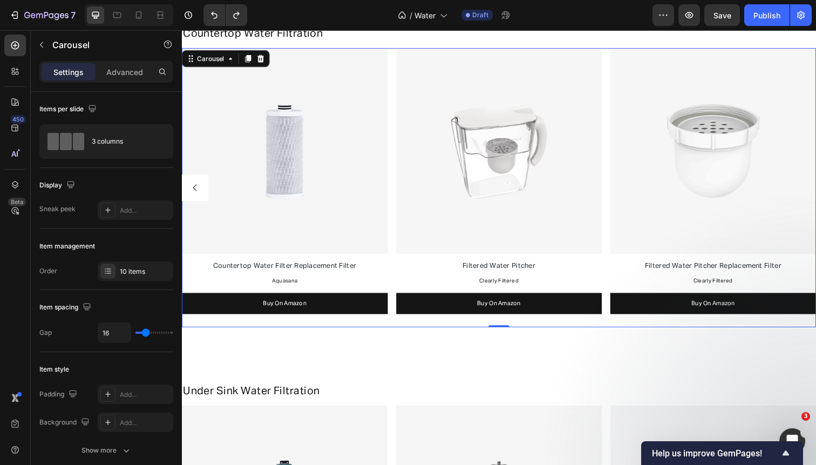
click at [614, 206] on div "Image Big Berkey Text Block Berkey Text Block Buy On Amazon Button Image Big Be…" at bounding box center [506, 191] width 648 height 285
click at [133, 271] on div "10 items" at bounding box center [145, 272] width 51 height 10
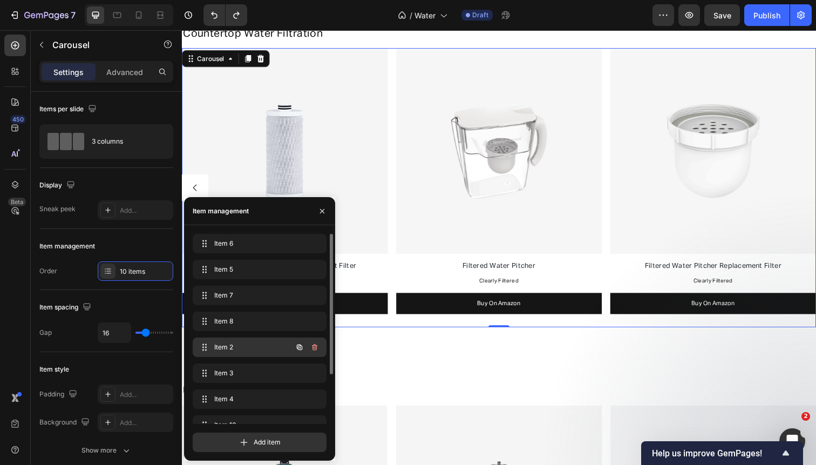
click at [263, 347] on span "Item 2" at bounding box center [244, 347] width 61 height 10
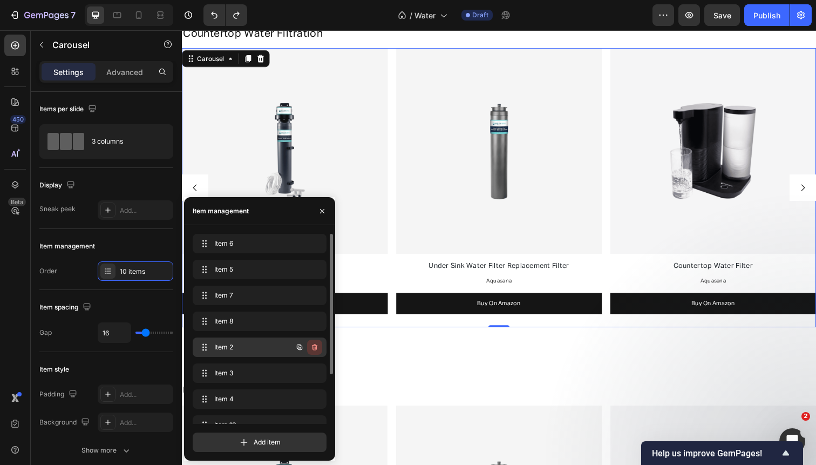
click at [313, 347] on icon "button" at bounding box center [314, 347] width 9 height 9
click at [313, 347] on div "Delete" at bounding box center [307, 347] width 20 height 10
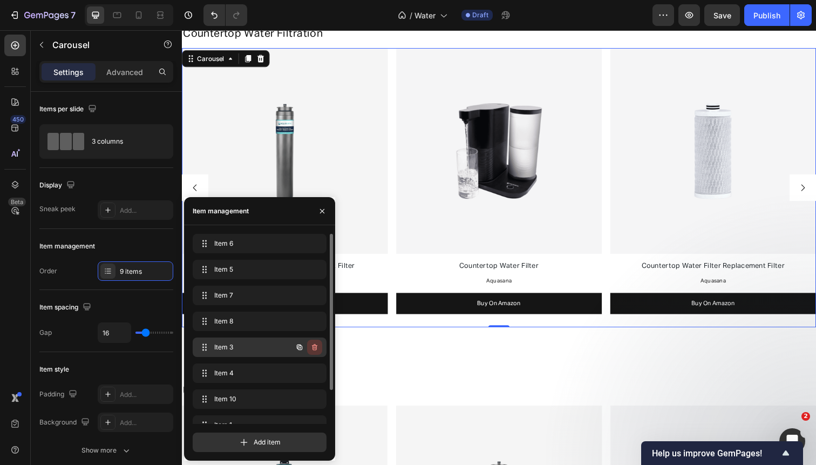
click at [314, 347] on icon "button" at bounding box center [314, 348] width 1 height 3
click at [314, 347] on div "Delete" at bounding box center [307, 347] width 20 height 10
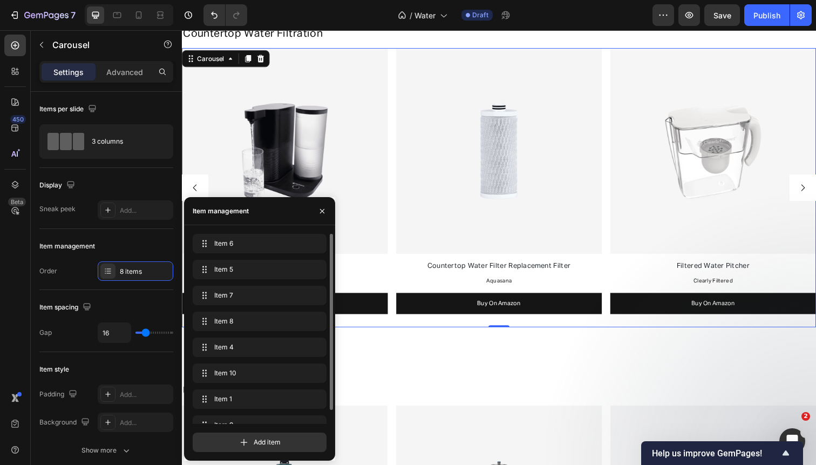
click at [816, 191] on icon "Carousel Next Arrow" at bounding box center [817, 191] width 4 height 6
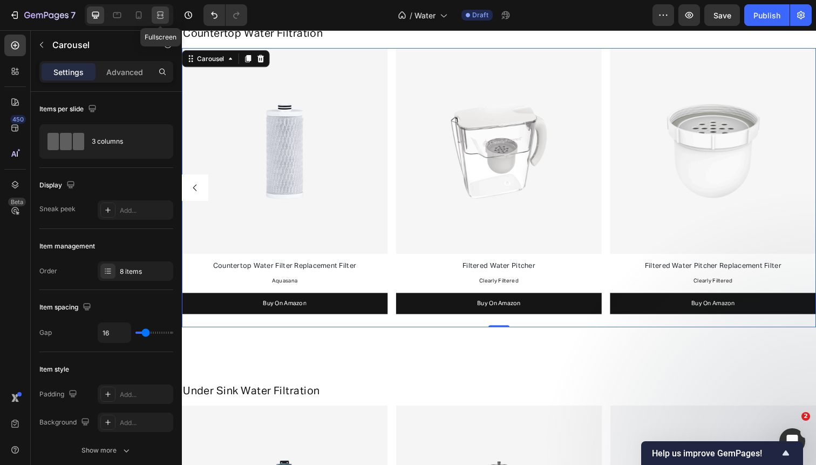
click at [160, 16] on icon at bounding box center [160, 15] width 11 height 11
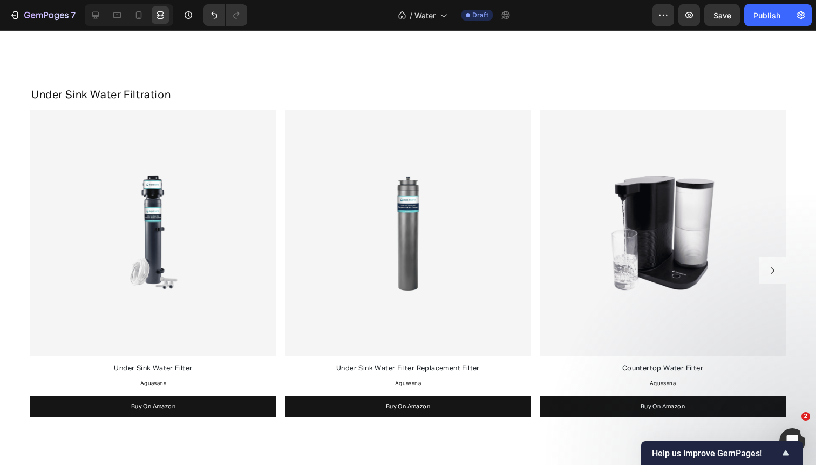
scroll to position [1678, 0]
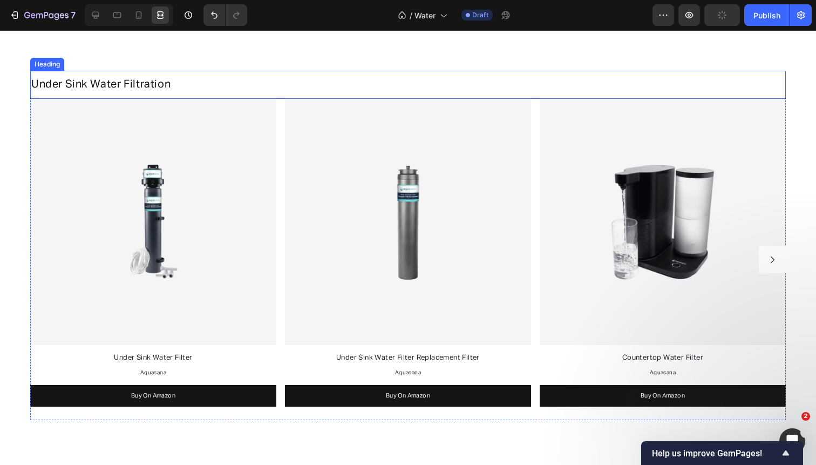
click at [115, 82] on span "Under Sink Water Filtration" at bounding box center [100, 84] width 139 height 11
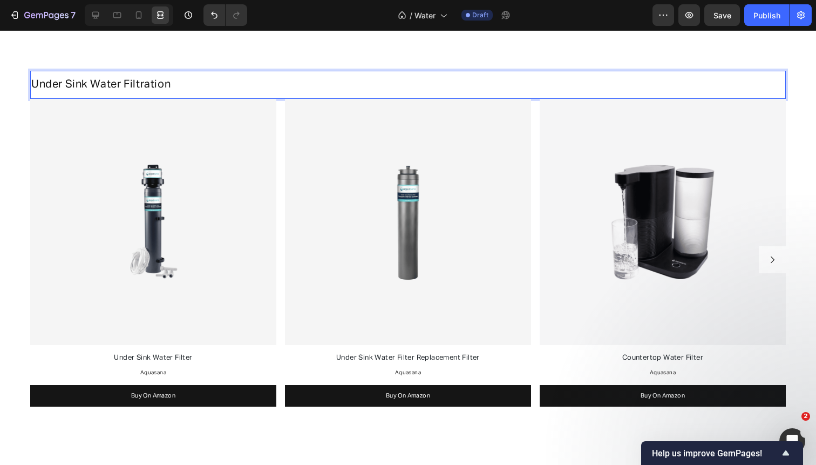
click at [107, 82] on span "Under Sink Water Filtration" at bounding box center [100, 84] width 139 height 11
click at [155, 82] on p "Under Sink Filtration" at bounding box center [408, 84] width 754 height 14
click at [145, 84] on span "Under Sink Filtration System" at bounding box center [104, 84] width 147 height 11
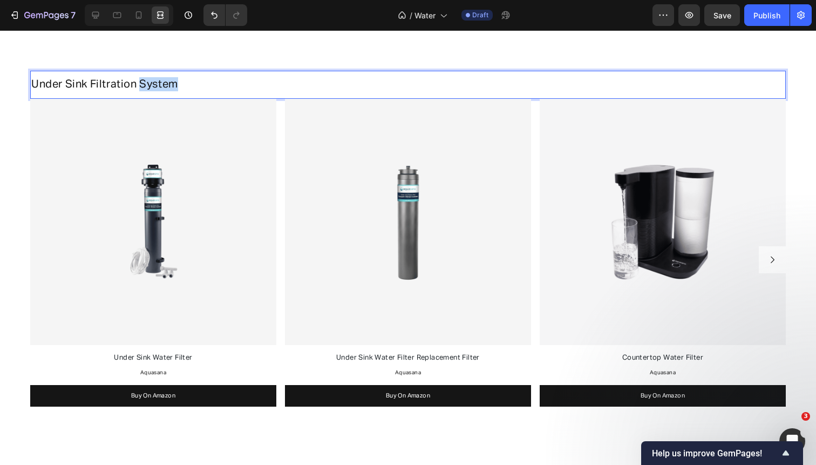
click at [145, 84] on span "Under Sink Filtration System" at bounding box center [104, 84] width 147 height 11
copy span "Under Sink Filtration System"
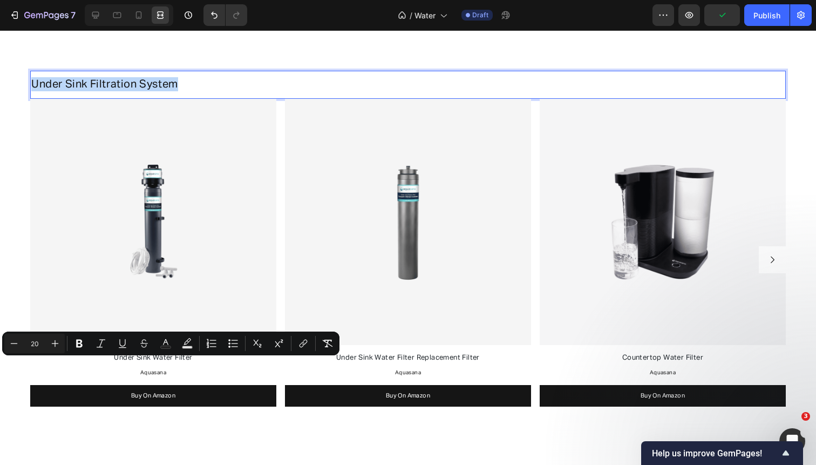
scroll to position [1379, 0]
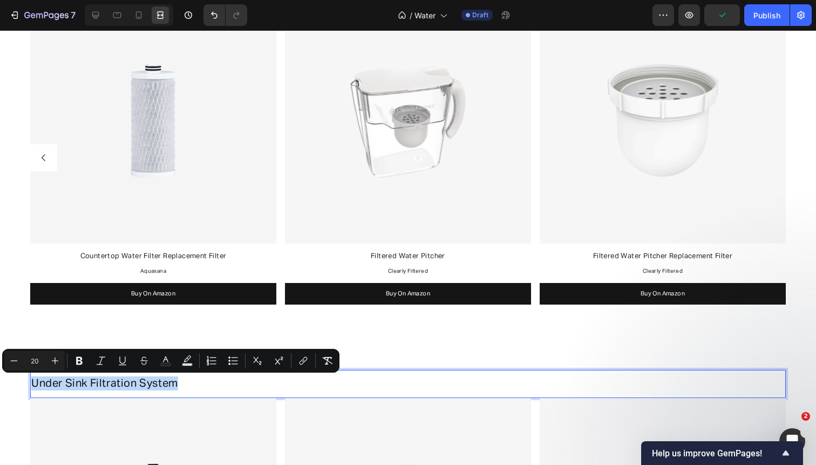
click at [118, 383] on span "Under Sink Filtration System" at bounding box center [104, 383] width 147 height 11
click at [94, 384] on span "Under Sink Filtration System" at bounding box center [104, 383] width 147 height 11
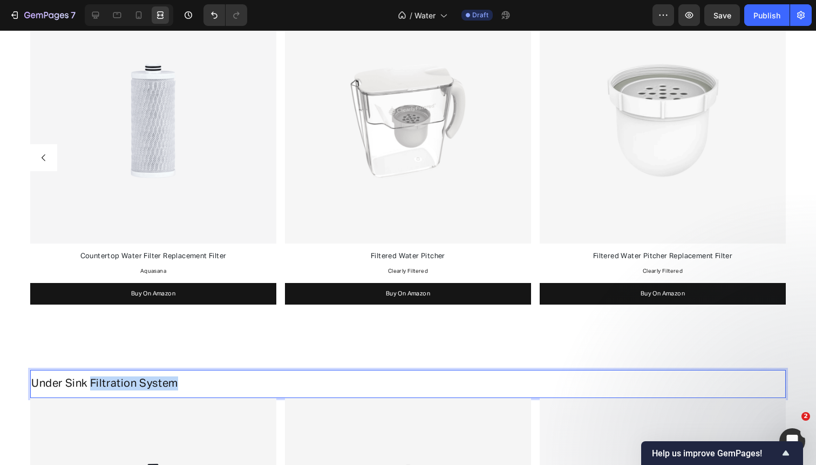
drag, startPoint x: 91, startPoint y: 379, endPoint x: 230, endPoint y: 384, distance: 138.8
click at [230, 384] on p "Under Sink Filtration System" at bounding box center [408, 383] width 754 height 14
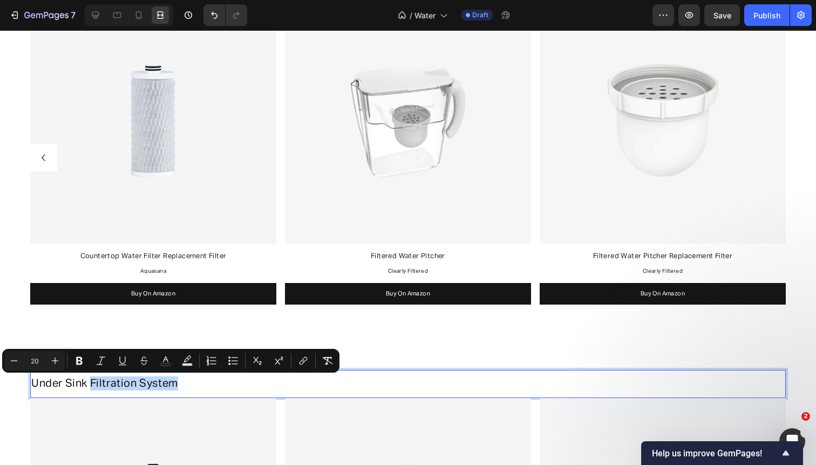
copy span "Filtration System"
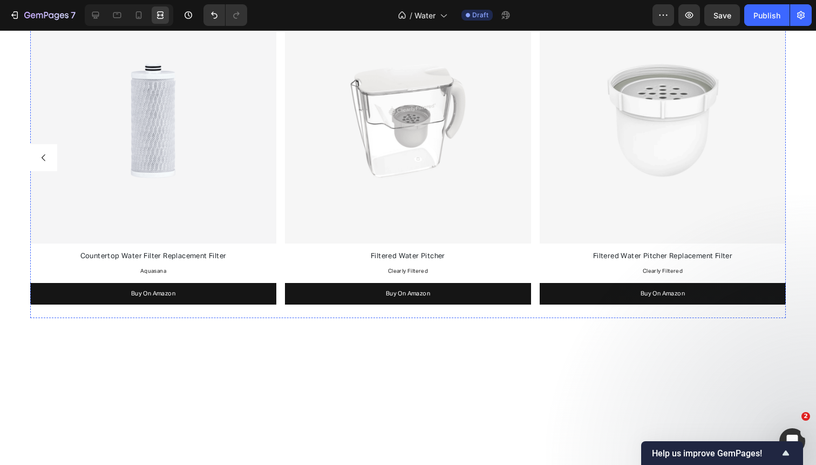
scroll to position [1077, 0]
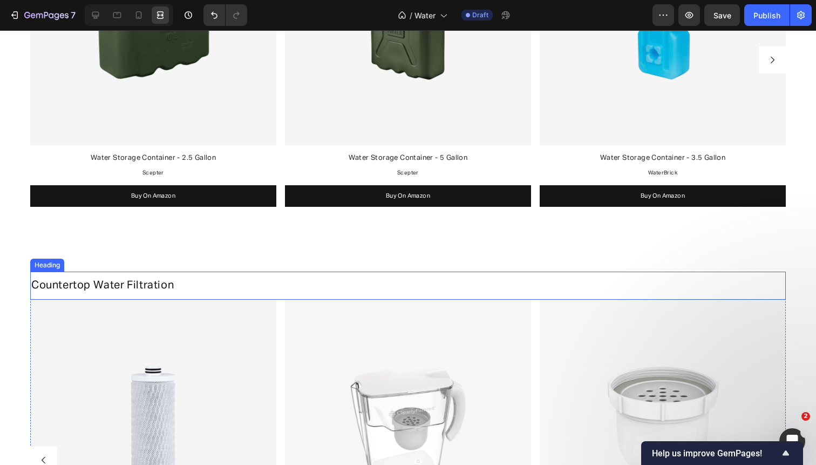
click at [162, 289] on span "Countertop Water Filtration" at bounding box center [102, 285] width 143 height 11
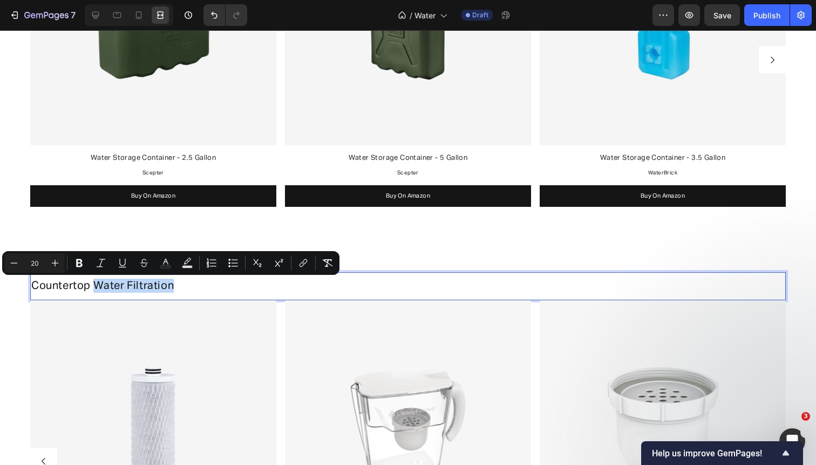
drag, startPoint x: 98, startPoint y: 283, endPoint x: 207, endPoint y: 284, distance: 108.5
click at [207, 284] on p "Countertop Water Filtration" at bounding box center [408, 286] width 754 height 14
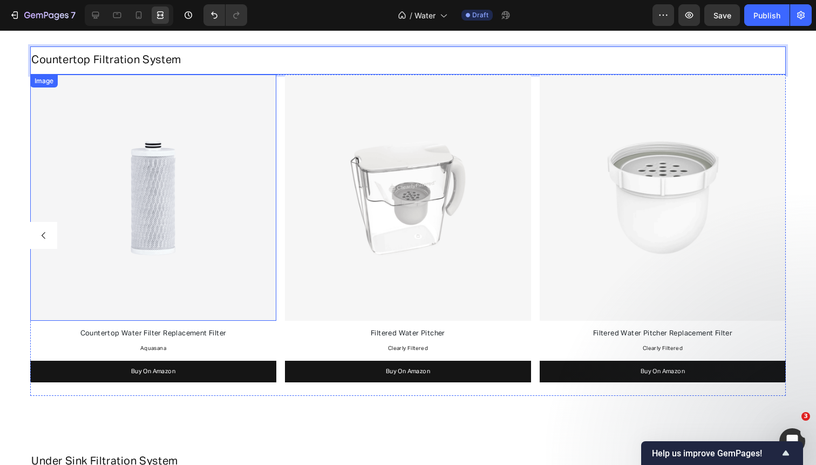
scroll to position [1304, 0]
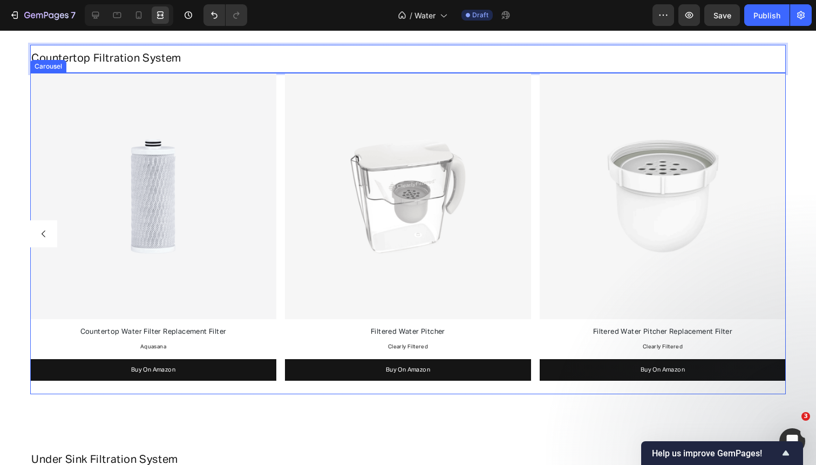
click at [44, 230] on icon "Carousel Back Arrow" at bounding box center [44, 234] width 10 height 10
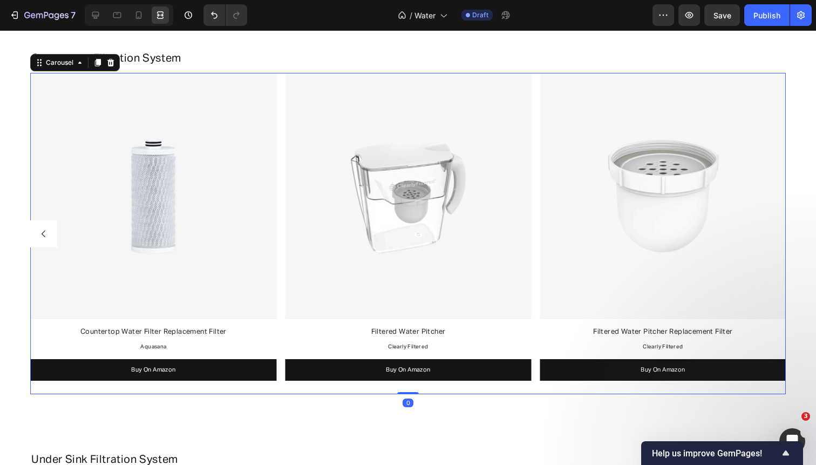
click at [44, 230] on icon "Carousel Back Arrow" at bounding box center [44, 234] width 10 height 10
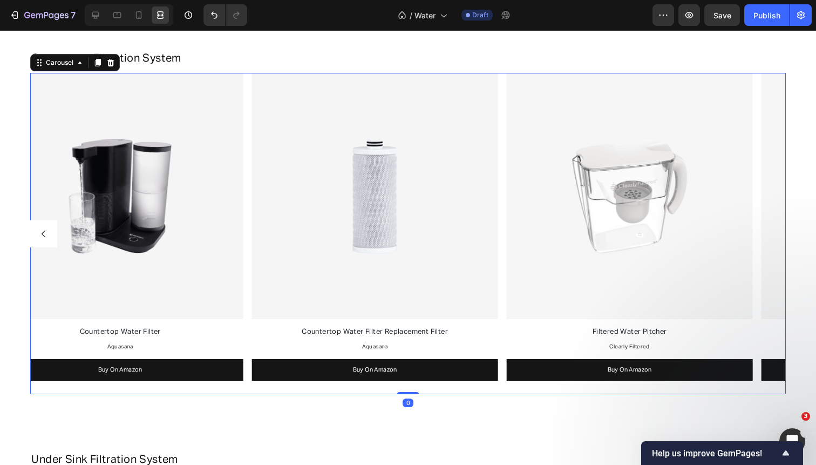
click at [44, 230] on icon "Carousel Back Arrow" at bounding box center [44, 234] width 10 height 10
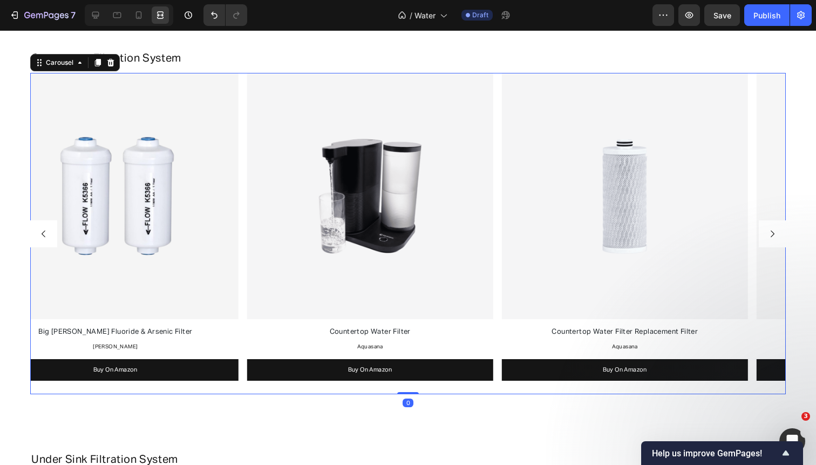
click at [44, 230] on icon "Carousel Back Arrow" at bounding box center [44, 234] width 10 height 10
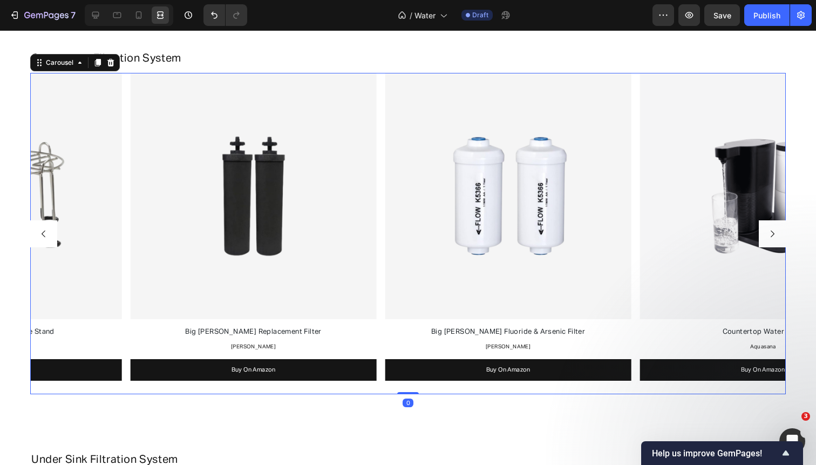
click at [44, 230] on icon "Carousel Back Arrow" at bounding box center [44, 234] width 10 height 10
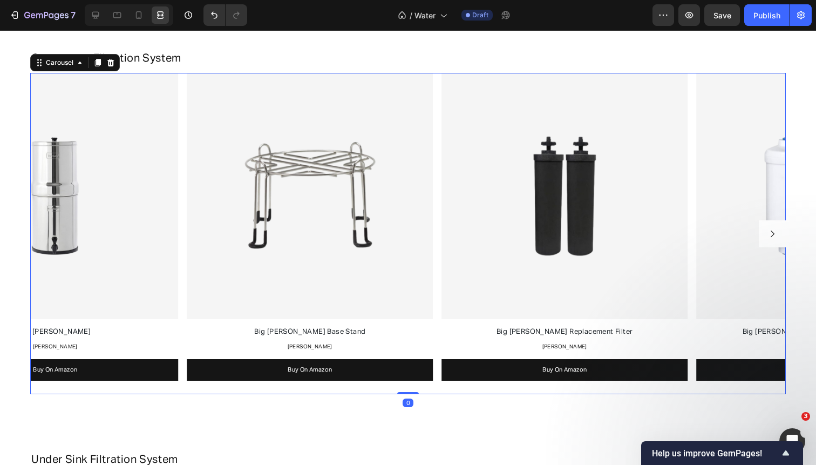
click at [44, 230] on div "Image Big Berkey Text Block Berkey Text Block Buy On Amazon Button Image Big Be…" at bounding box center [408, 233] width 756 height 321
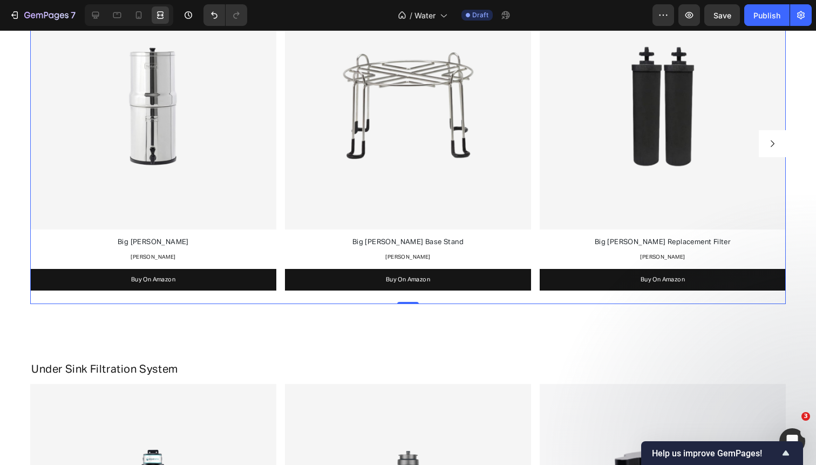
scroll to position [1544, 0]
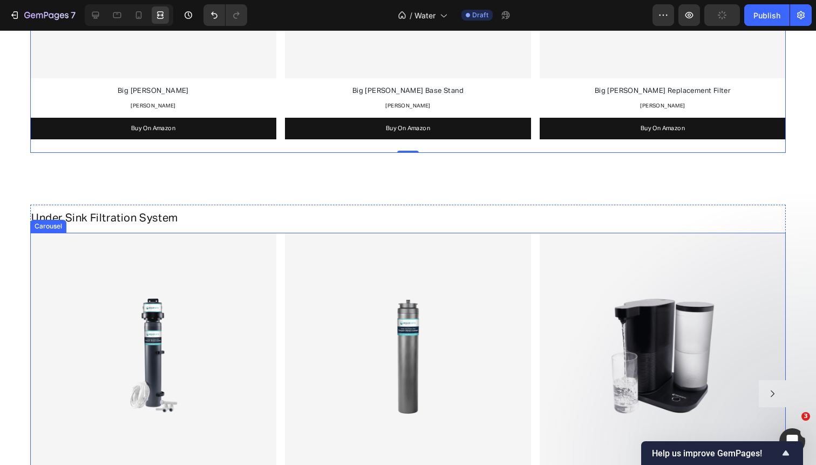
click at [279, 322] on div "Image Under Sink Water Filter Text Block Aquasana Text Block Buy On Amazon Butt…" at bounding box center [408, 393] width 756 height 321
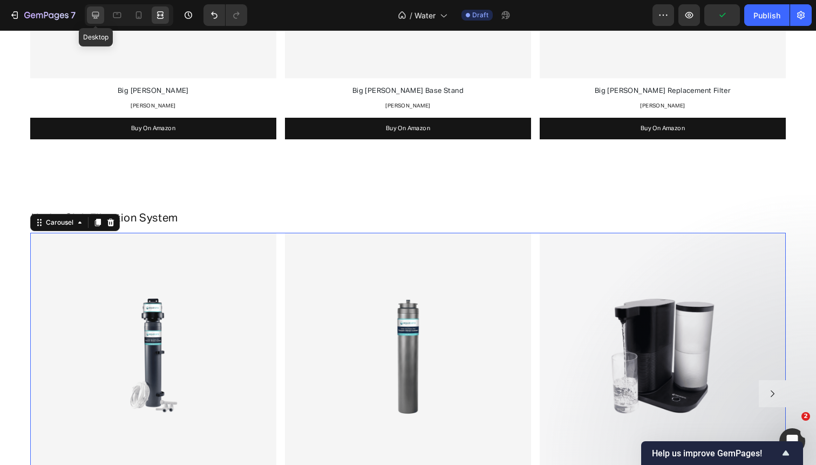
click at [101, 13] on icon at bounding box center [95, 15] width 11 height 11
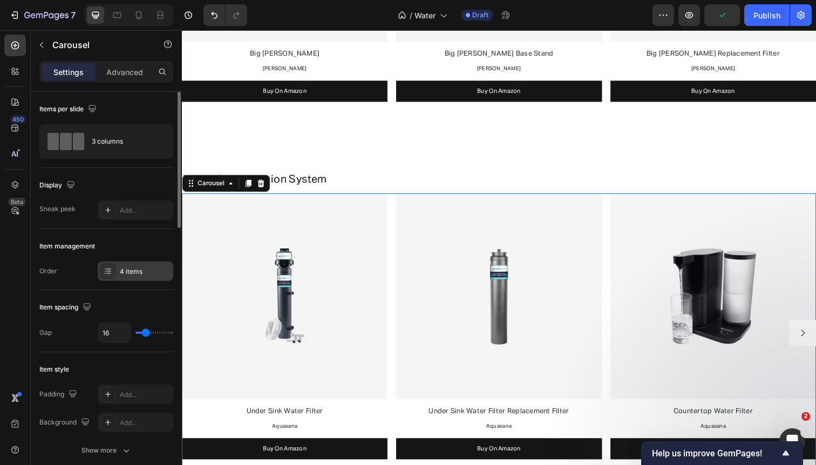
click at [137, 269] on div "4 items" at bounding box center [145, 272] width 51 height 10
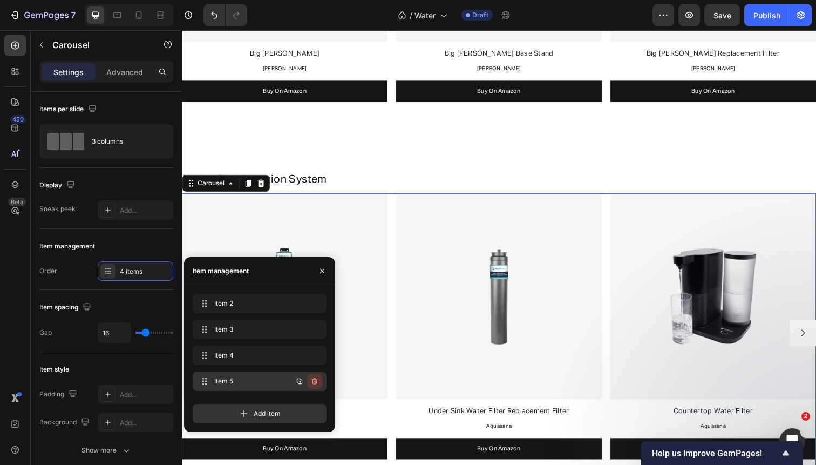
click at [317, 383] on icon "button" at bounding box center [314, 381] width 9 height 9
click at [317, 383] on div "Delete" at bounding box center [307, 381] width 20 height 10
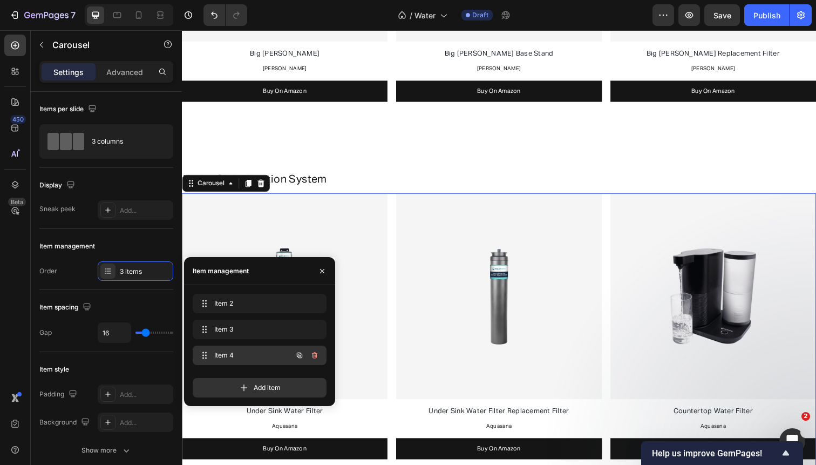
click at [317, 355] on icon "button" at bounding box center [314, 355] width 9 height 9
click at [317, 355] on button "Delete" at bounding box center [308, 355] width 30 height 15
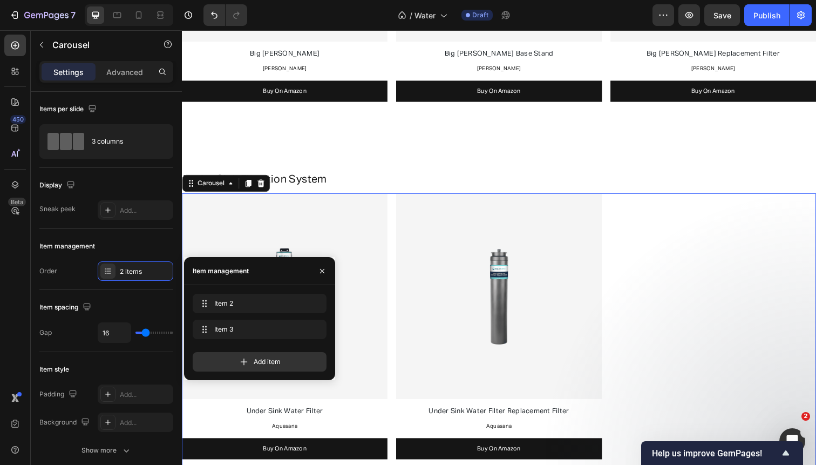
click at [398, 245] on div "Image Under Sink Water Filter Text Block Aquasana Text Block Buy On Amazon Butt…" at bounding box center [506, 339] width 648 height 285
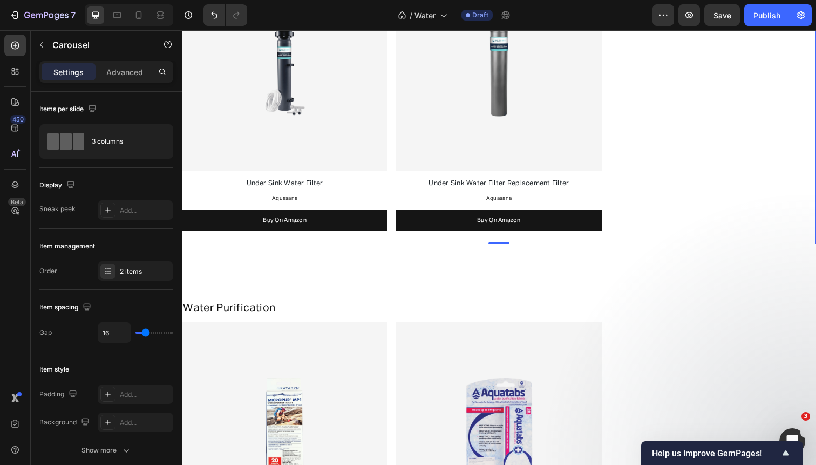
scroll to position [1778, 0]
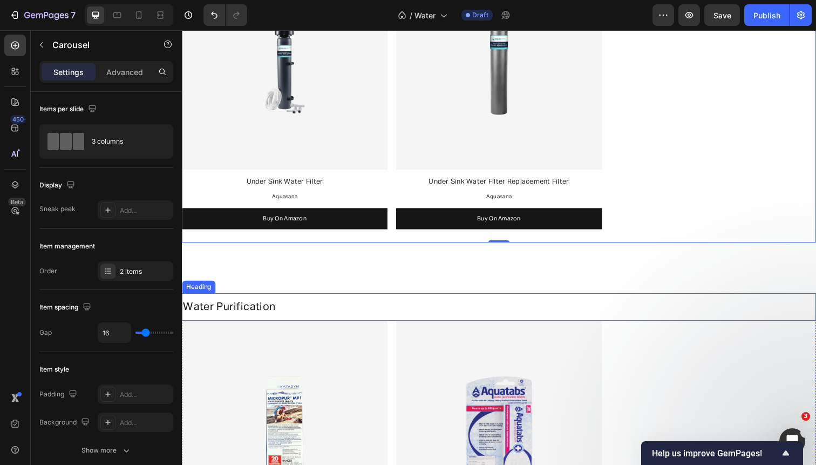
click at [272, 309] on span "Water Purification" at bounding box center [230, 312] width 94 height 11
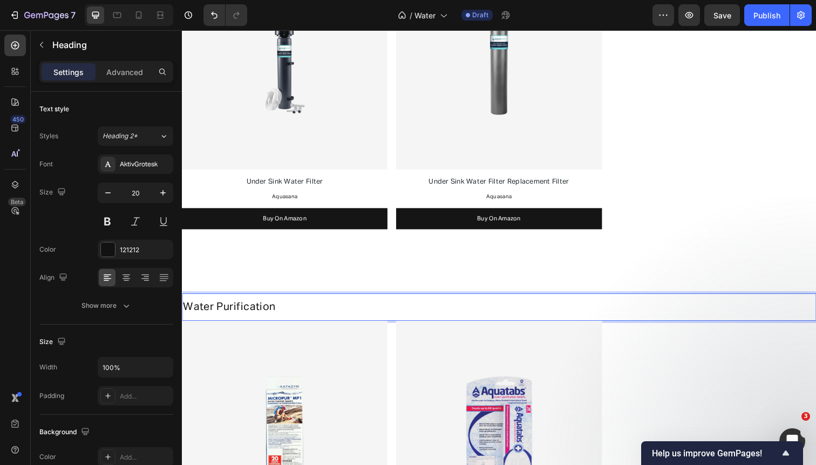
click at [284, 311] on h2 "Water Purification" at bounding box center [506, 312] width 648 height 16
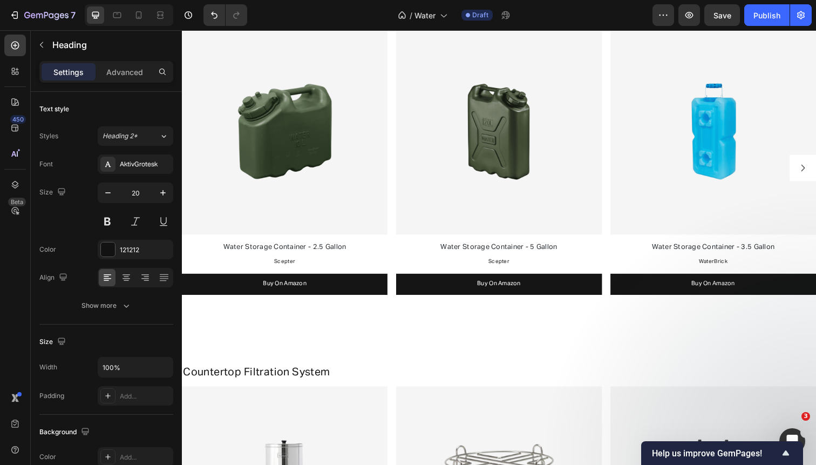
scroll to position [876, 0]
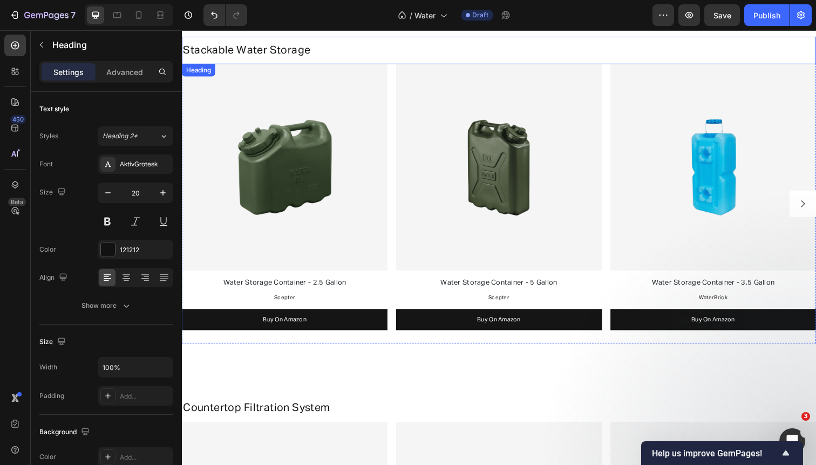
click at [269, 51] on span "Stackable Water Storage" at bounding box center [248, 50] width 130 height 11
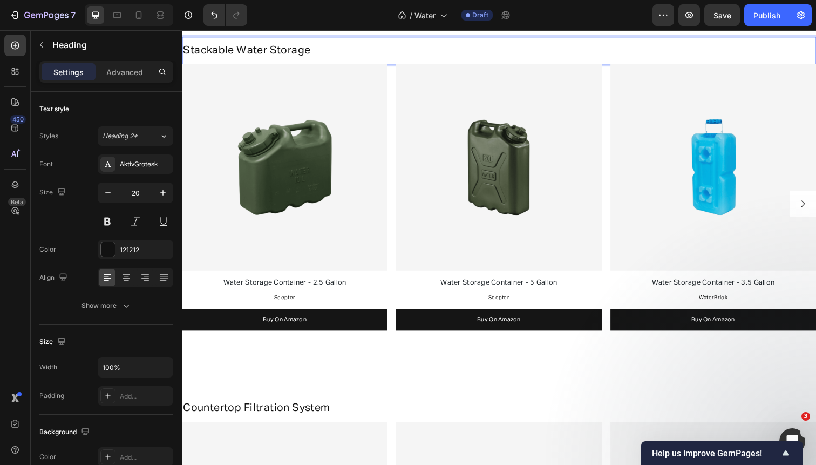
click at [241, 50] on span "Stackable Water Storage" at bounding box center [248, 50] width 130 height 11
click at [281, 46] on p "Water Storage" at bounding box center [506, 51] width 646 height 14
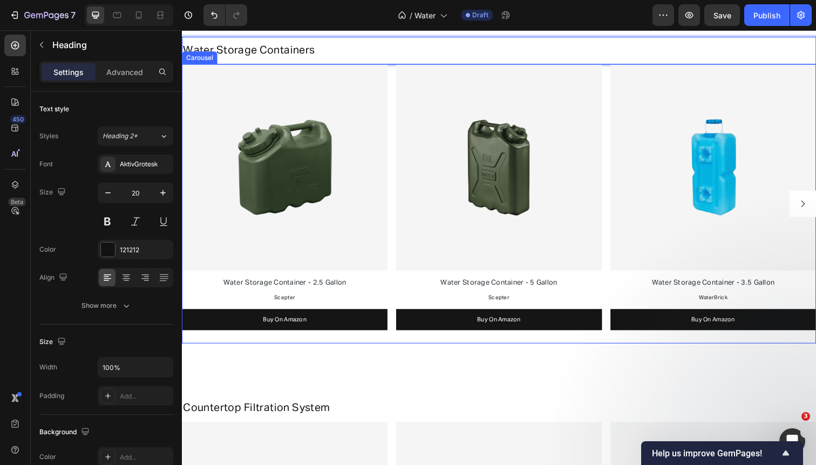
click at [396, 111] on div "Image Water Storage Container - 2.5 Gallon Text Block Scepter Text Block Buy On…" at bounding box center [506, 207] width 648 height 285
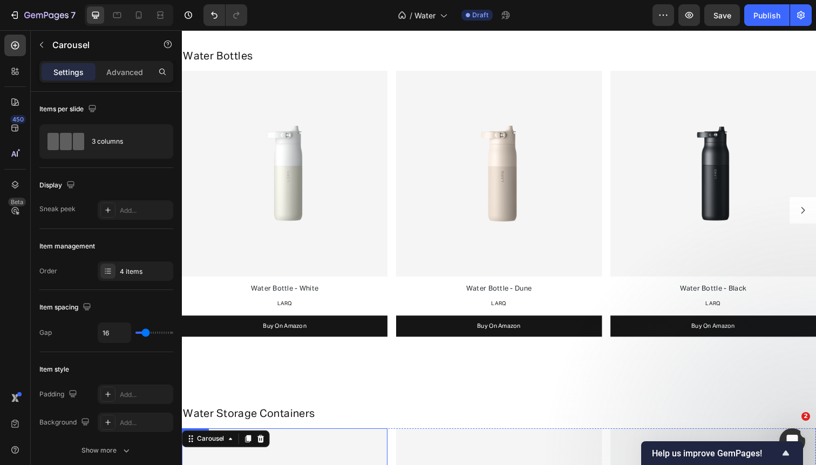
scroll to position [491, 0]
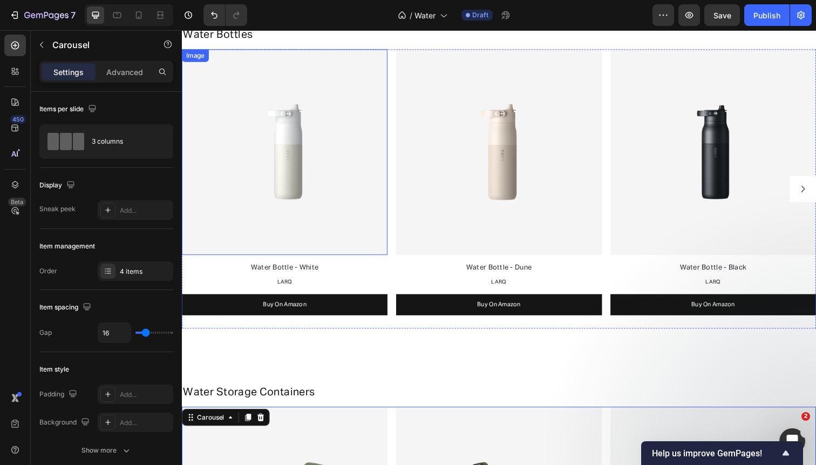
click at [241, 67] on img at bounding box center [287, 155] width 210 height 210
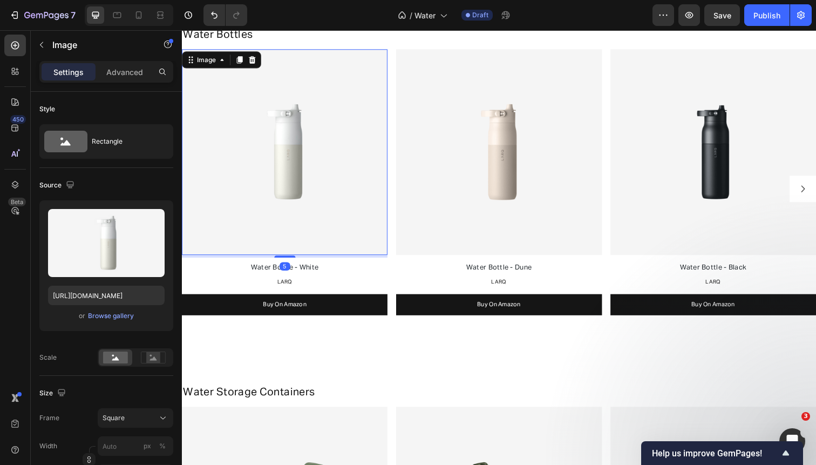
scroll to position [444, 0]
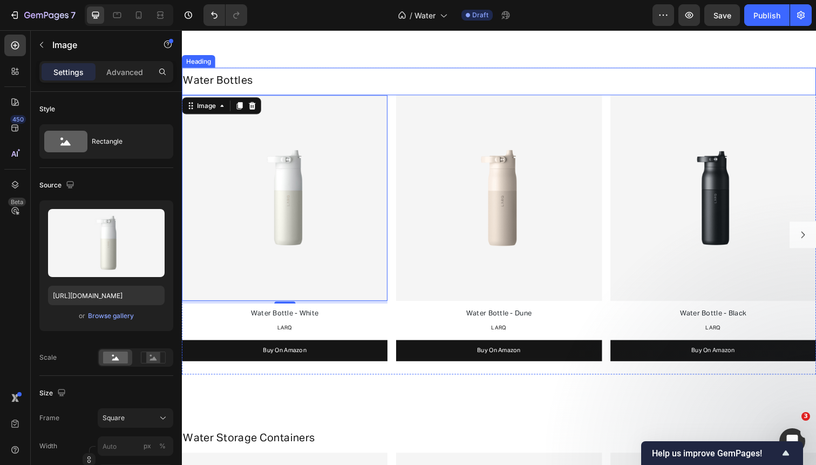
click at [244, 79] on span "Water Bottles" at bounding box center [218, 82] width 71 height 11
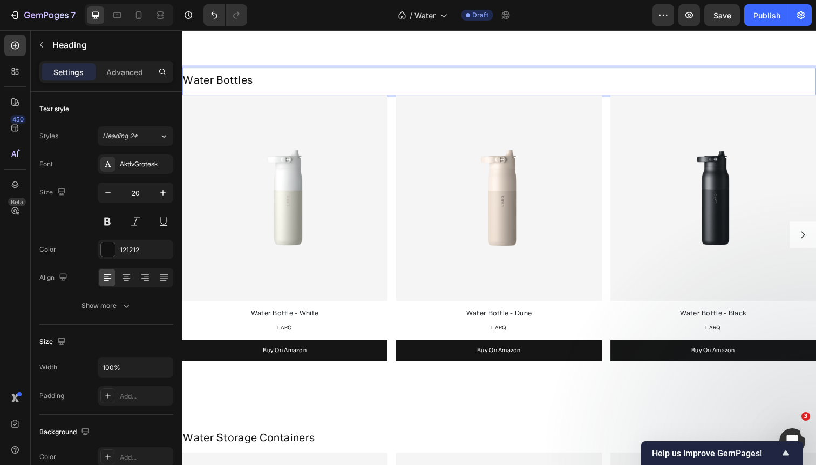
click at [234, 80] on span "Water Bottles" at bounding box center [218, 82] width 71 height 11
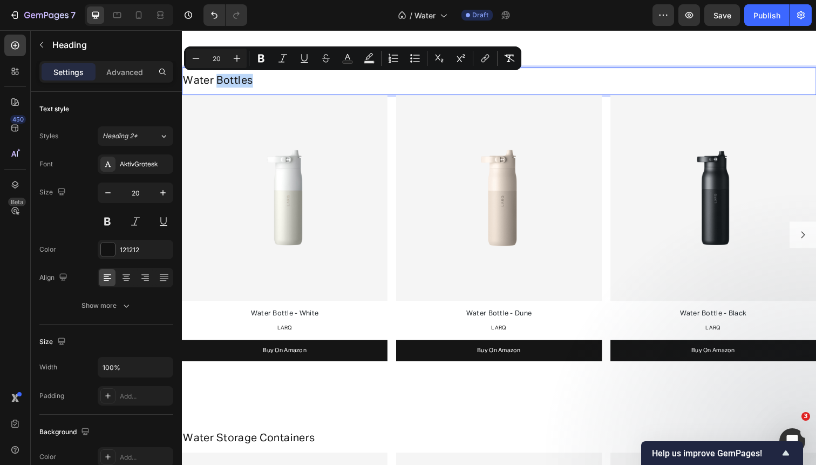
click at [219, 85] on span "Water Bottles" at bounding box center [218, 82] width 71 height 11
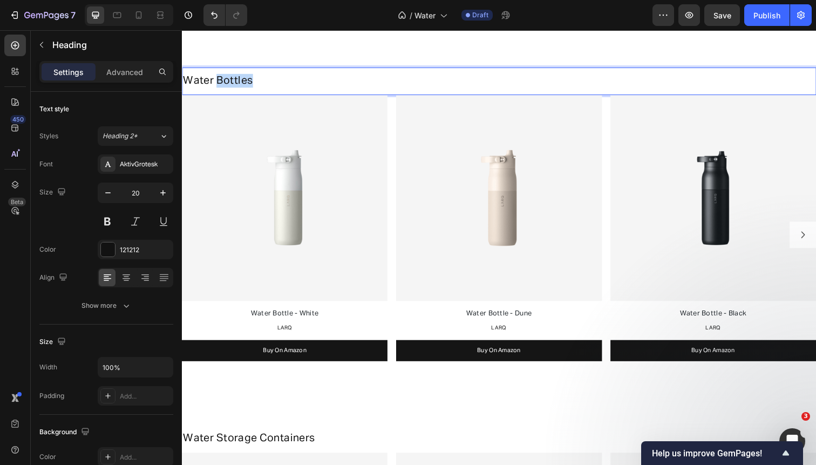
click at [219, 85] on span "Water Bottles" at bounding box center [218, 82] width 71 height 11
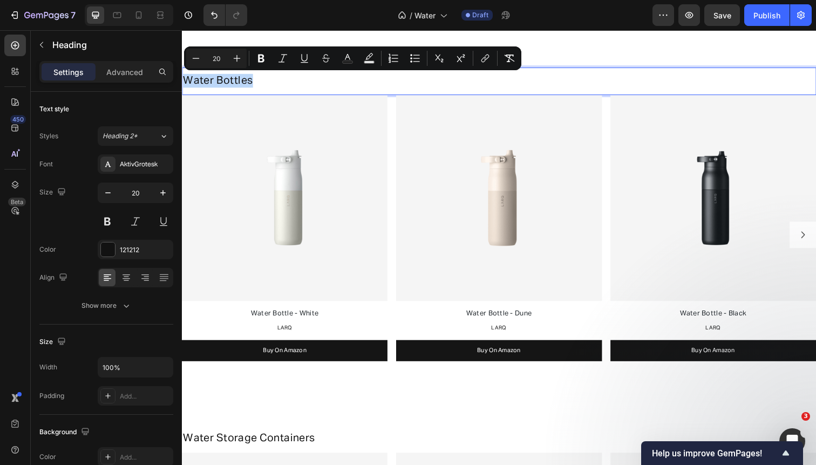
click at [218, 82] on span "Water Bottles" at bounding box center [218, 82] width 71 height 11
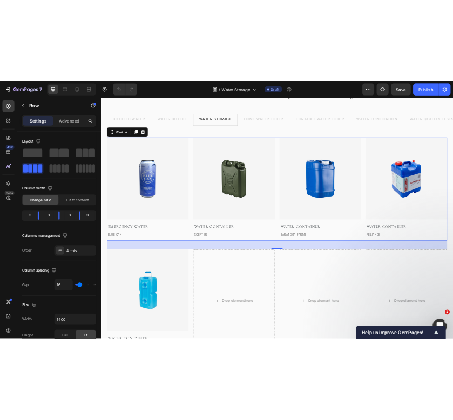
scroll to position [92, 0]
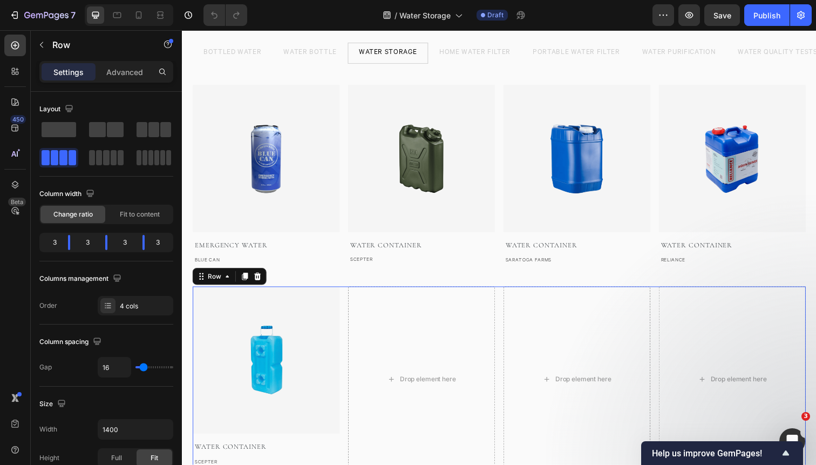
click at [346, 324] on div "Image Water Container Text block Scepter Text block Drop element here Drop elem…" at bounding box center [506, 386] width 626 height 189
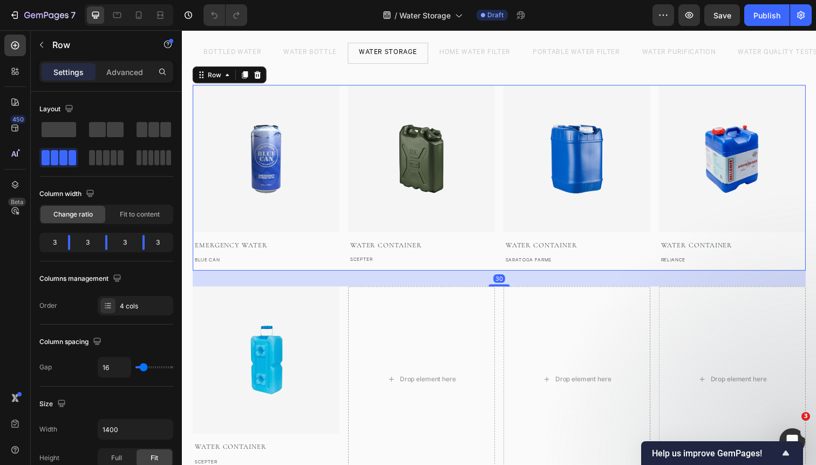
click at [345, 132] on div "Image EMERGENCY WATER Text block blue can Text block Image Water Container Text…" at bounding box center [506, 180] width 626 height 189
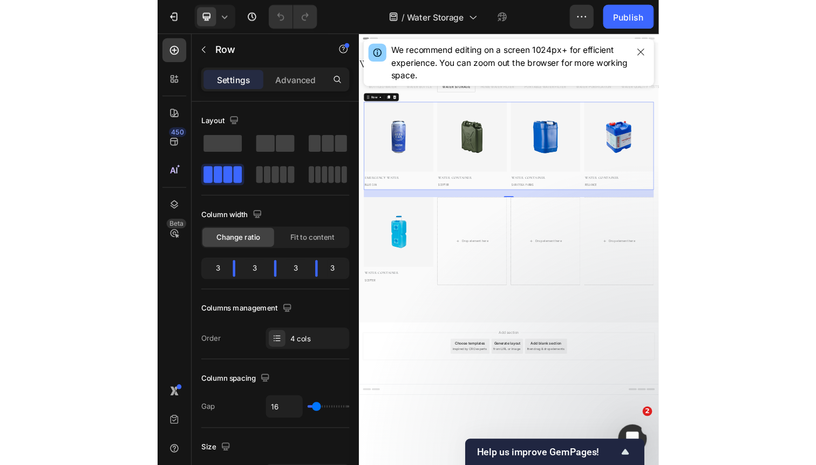
scroll to position [0, 0]
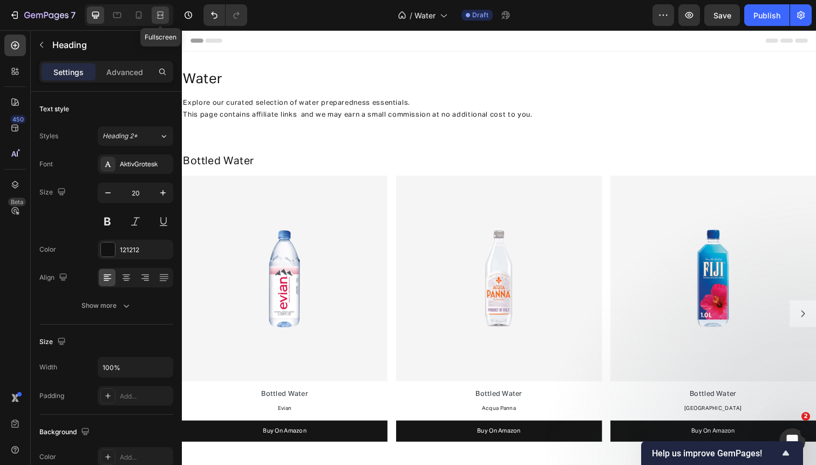
click at [159, 12] on icon at bounding box center [160, 12] width 6 height 2
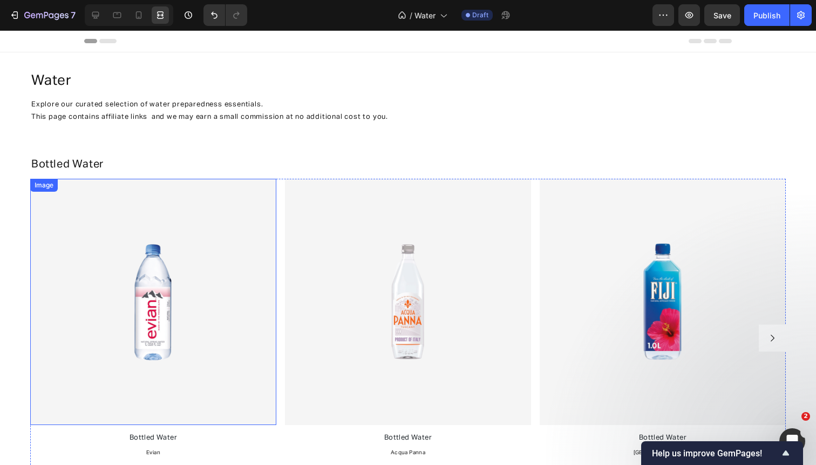
click at [276, 205] on div "Image Bottled Water Text Block Evian Text Block Buy On Amazon Button Image Bott…" at bounding box center [408, 338] width 756 height 318
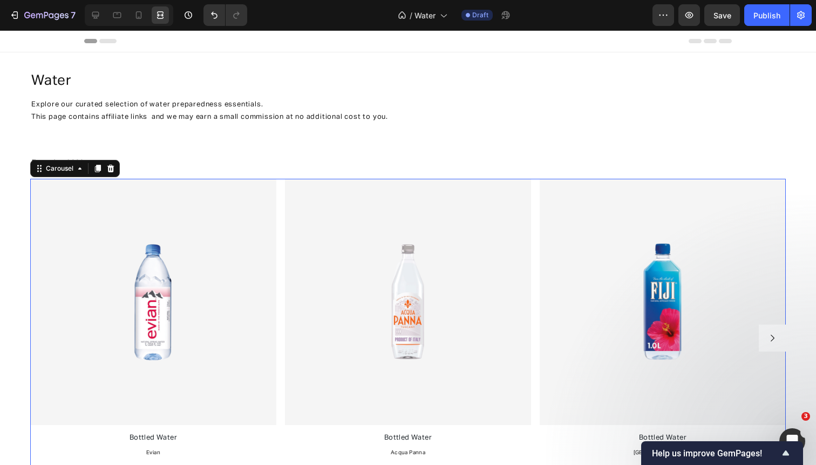
click at [279, 205] on div "Image Bottled Water Text Block Evian Text Block Buy On Amazon Button Image Bott…" at bounding box center [408, 338] width 756 height 318
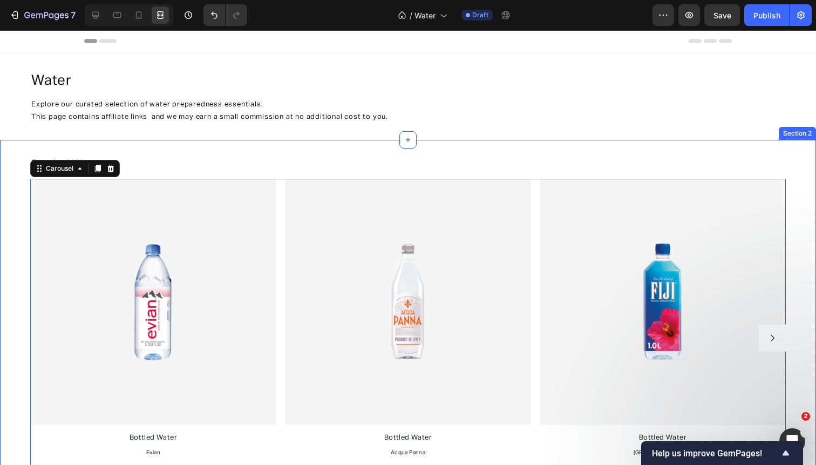
click at [13, 233] on div "Bottled Water Heading Feel safer walking alone or in crowded areas. Text Block …" at bounding box center [408, 328] width 816 height 355
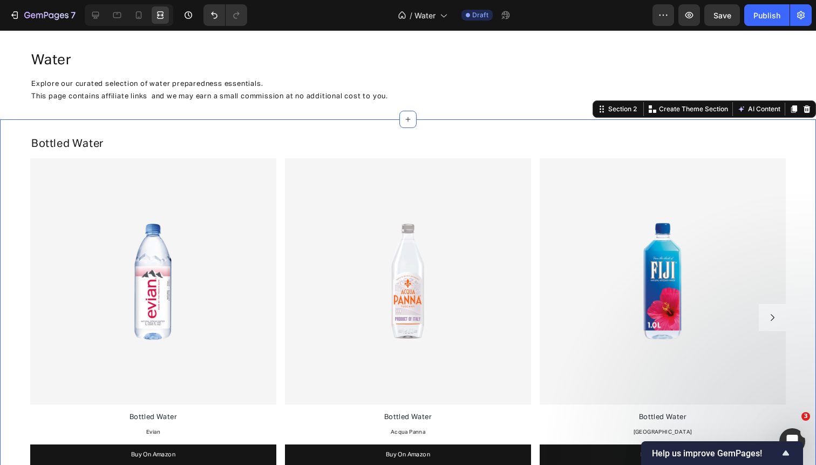
scroll to position [22, 0]
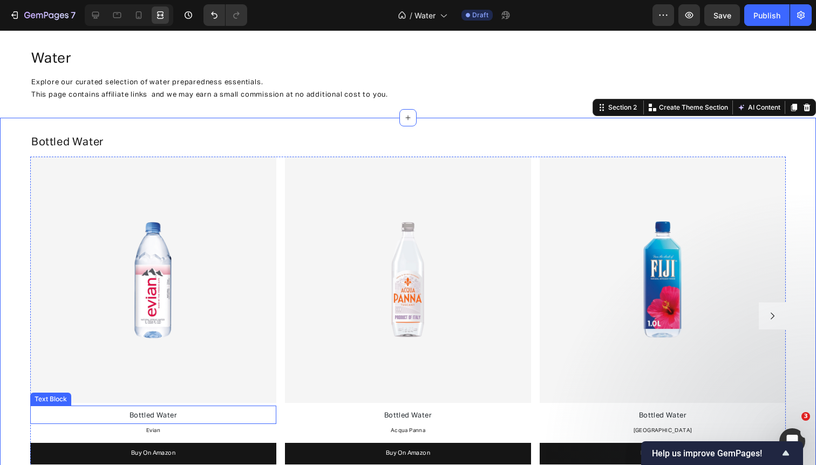
click at [180, 416] on p "Bottled Water" at bounding box center [153, 415] width 244 height 15
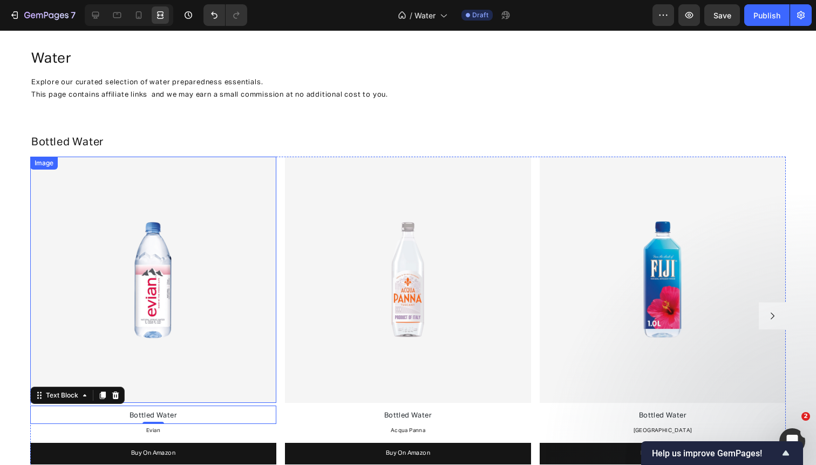
click at [168, 230] on img at bounding box center [153, 280] width 246 height 246
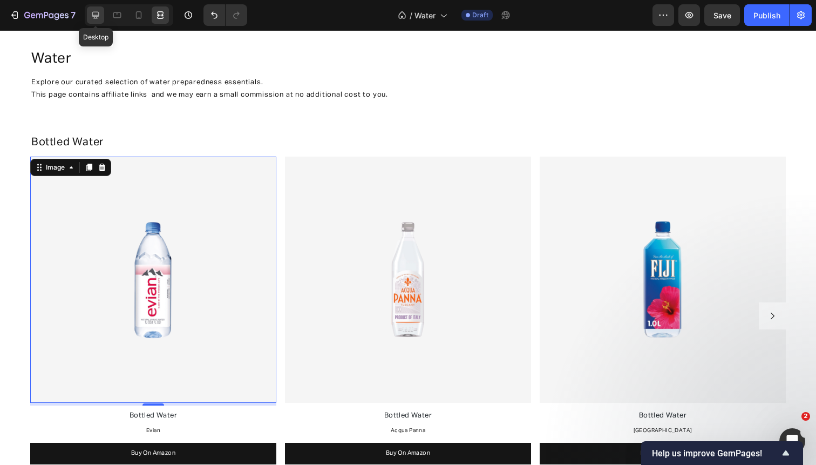
click at [102, 11] on div at bounding box center [95, 14] width 17 height 17
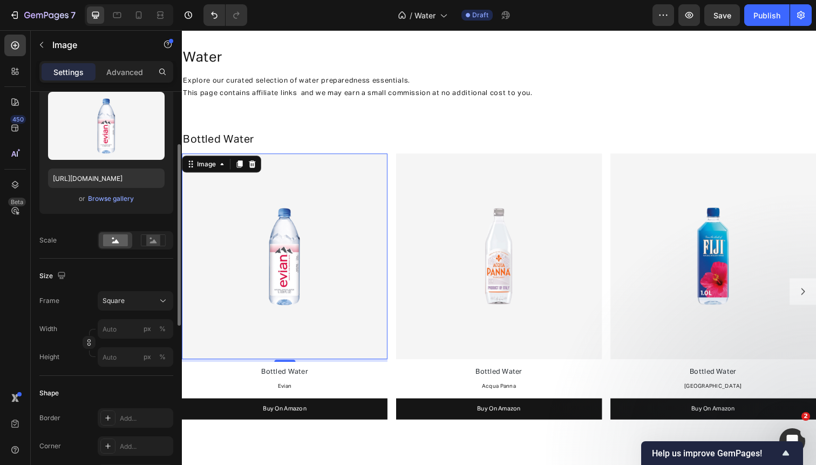
scroll to position [231, 0]
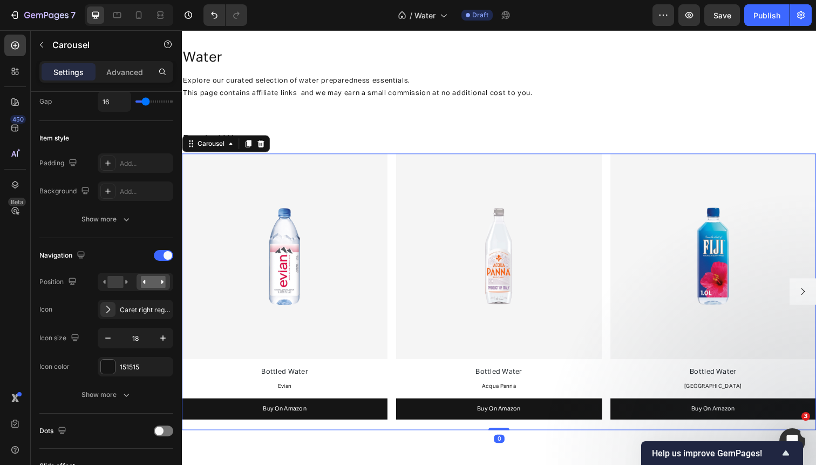
click at [394, 262] on div "Image Bottled Water Text Block Evian Text Block Buy On Amazon Button Image Bott…" at bounding box center [506, 298] width 648 height 282
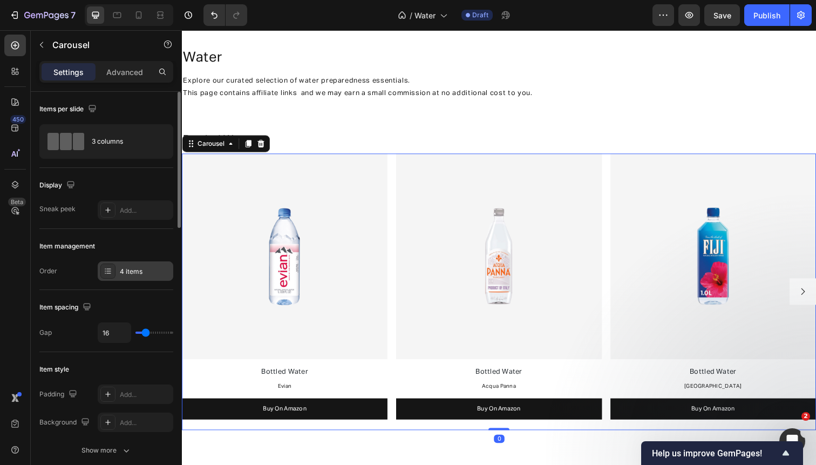
click at [143, 270] on div "4 items" at bounding box center [145, 272] width 51 height 10
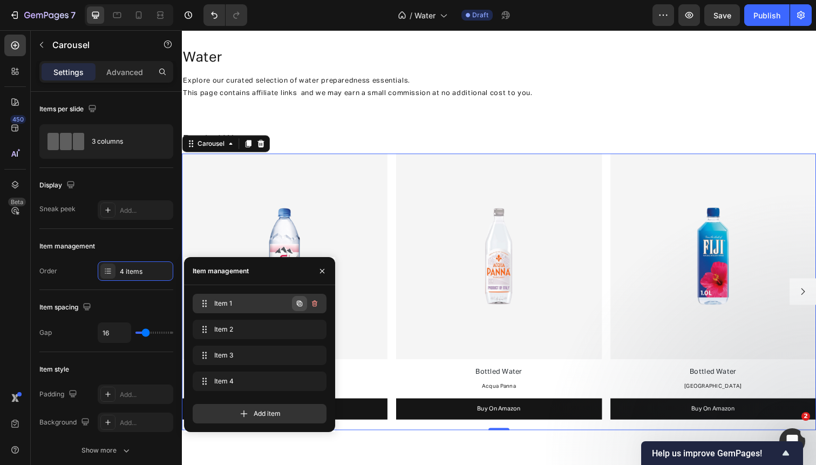
click at [296, 304] on icon "button" at bounding box center [299, 303] width 9 height 9
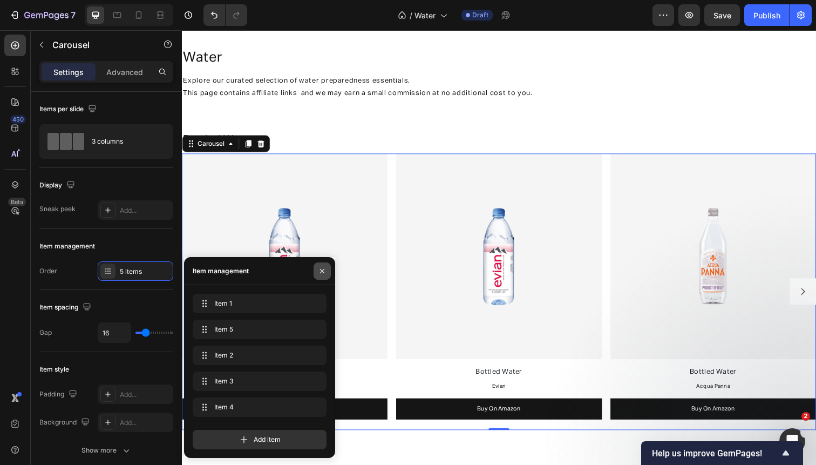
click at [322, 273] on icon "button" at bounding box center [322, 271] width 9 height 9
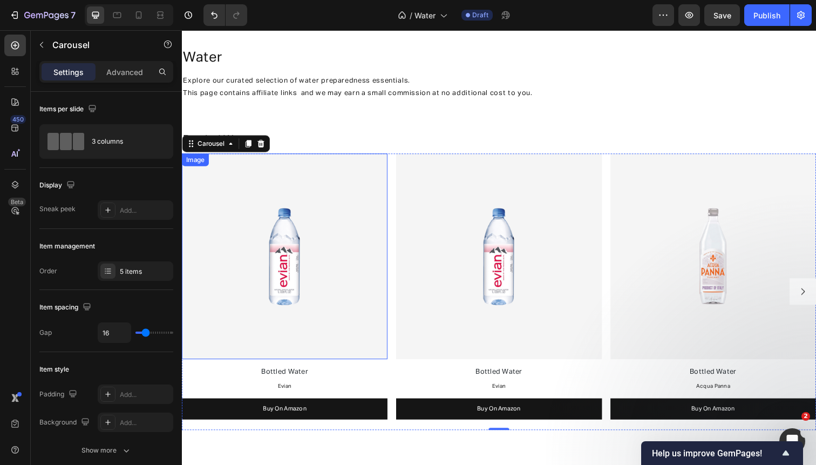
click at [410, 264] on img at bounding box center [506, 262] width 210 height 210
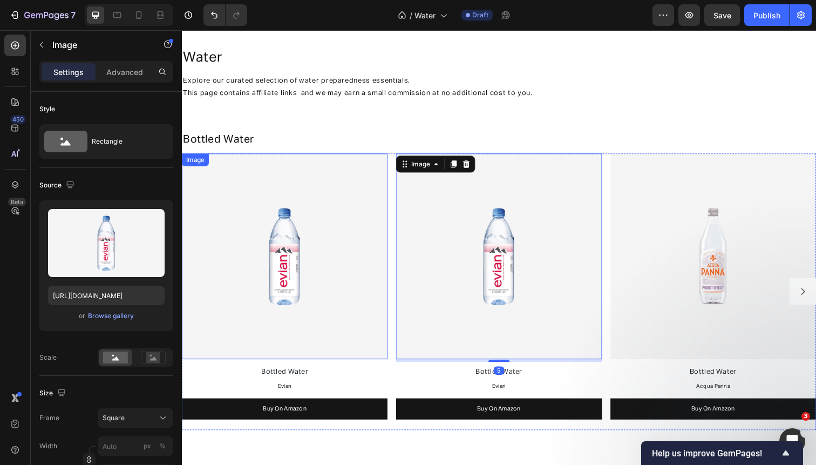
click at [302, 255] on img at bounding box center [287, 262] width 210 height 210
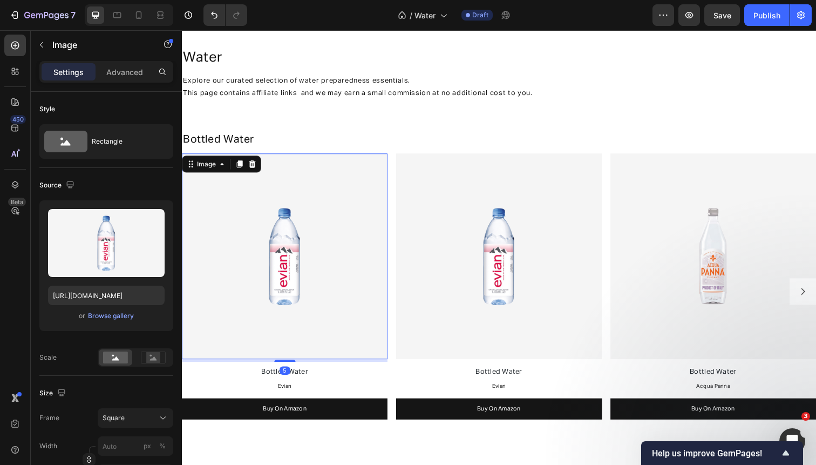
click at [418, 253] on img at bounding box center [506, 262] width 210 height 210
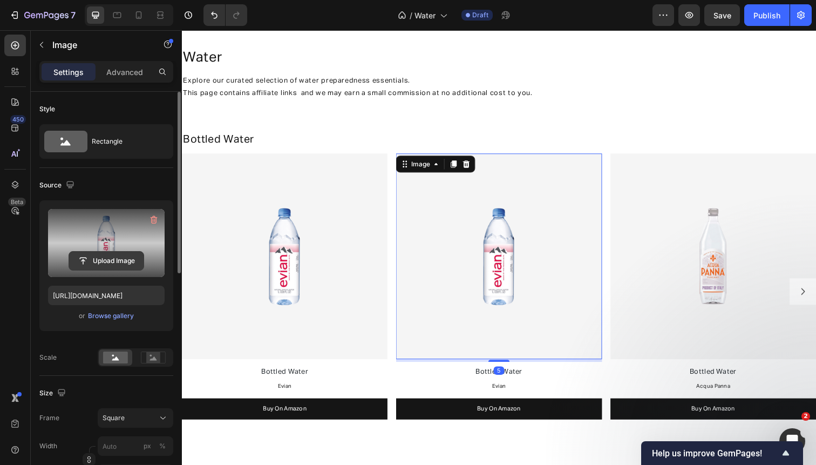
click at [106, 256] on input "file" at bounding box center [106, 261] width 74 height 18
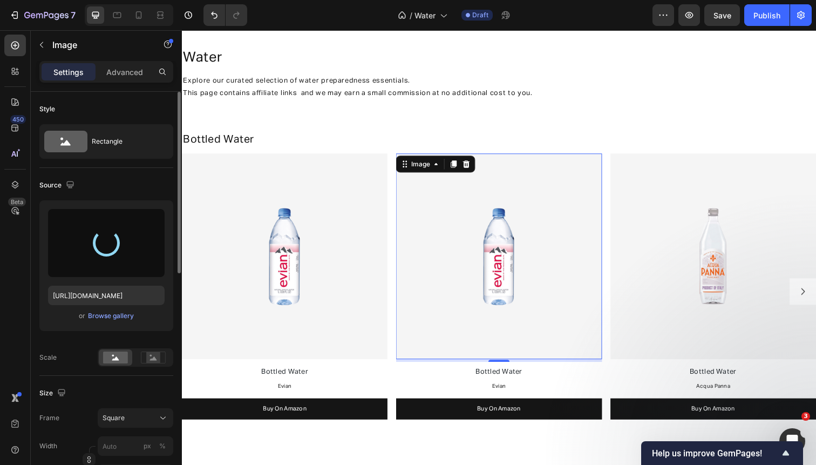
type input "[URL][DOMAIN_NAME]"
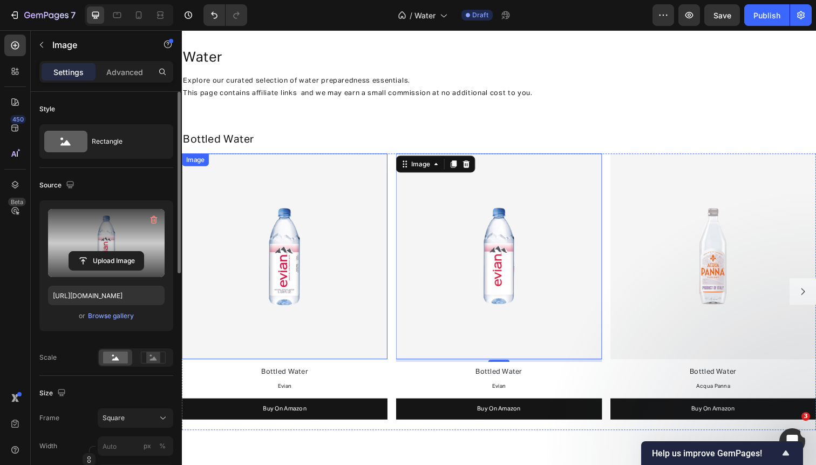
click at [350, 310] on img at bounding box center [287, 262] width 210 height 210
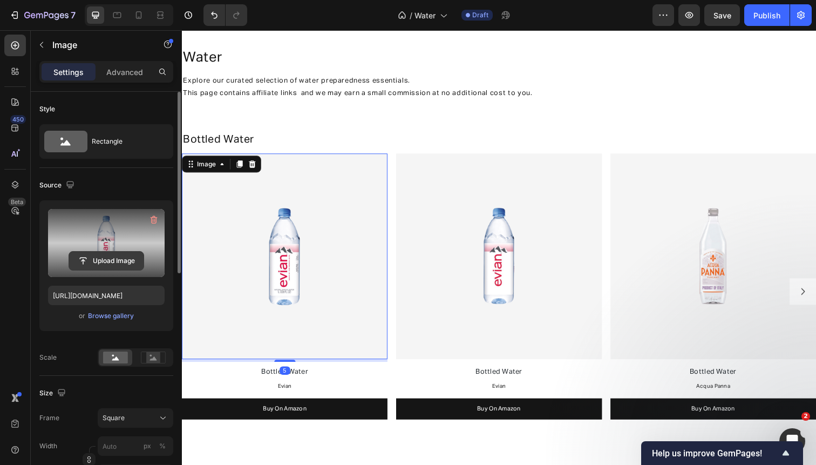
click at [126, 266] on input "file" at bounding box center [106, 261] width 74 height 18
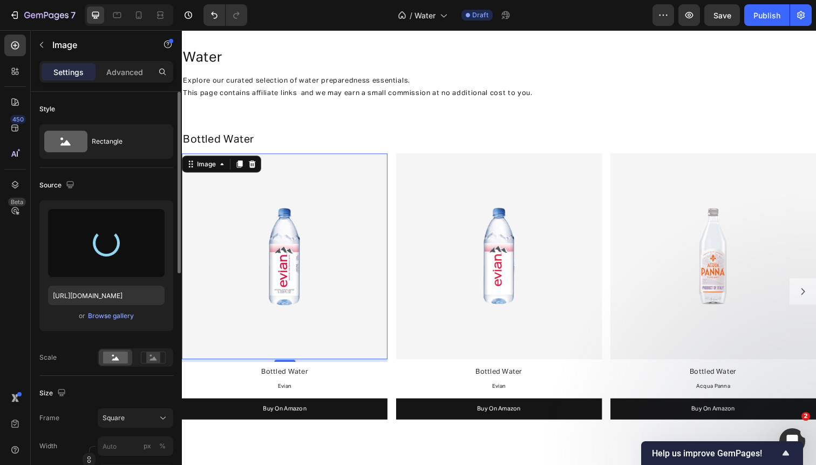
type input "[URL][DOMAIN_NAME]"
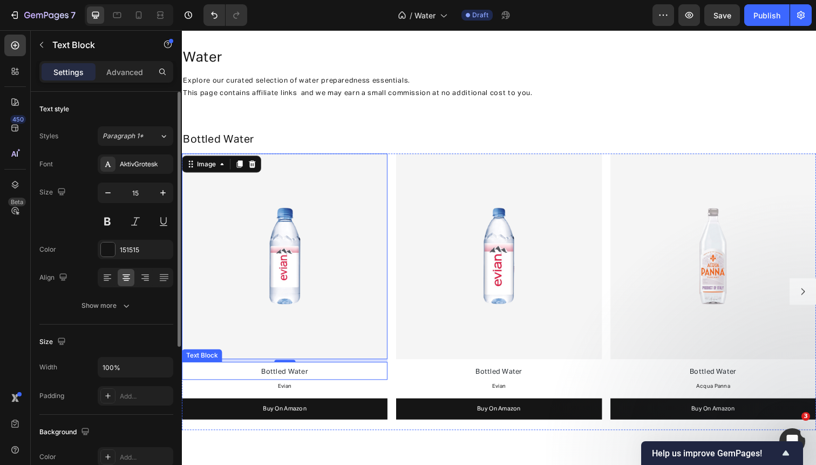
click at [316, 374] on p "Bottled Water" at bounding box center [287, 378] width 208 height 15
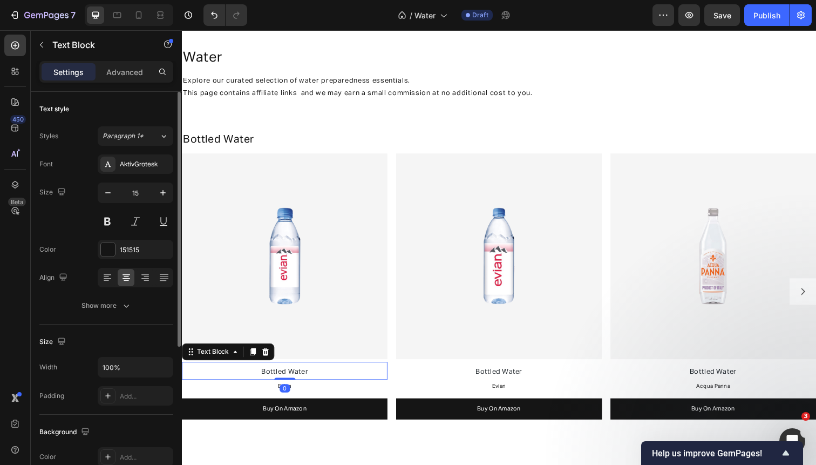
click at [315, 378] on p "Bottled Water" at bounding box center [287, 378] width 208 height 15
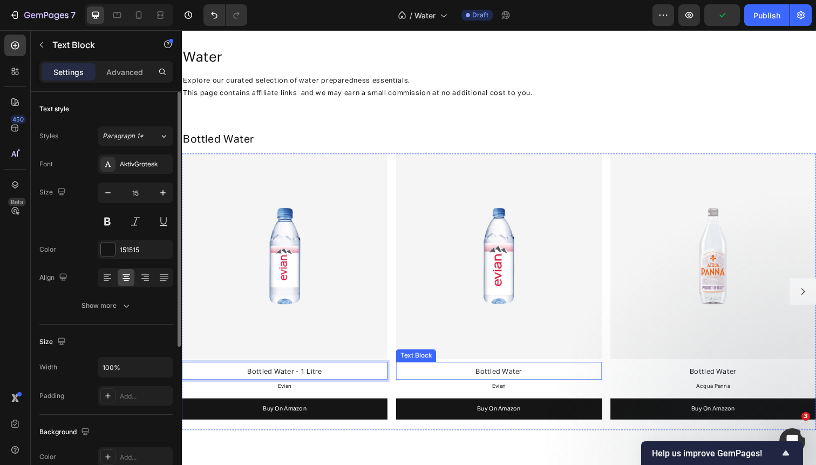
click at [532, 380] on p "Bottled Water" at bounding box center [506, 378] width 208 height 15
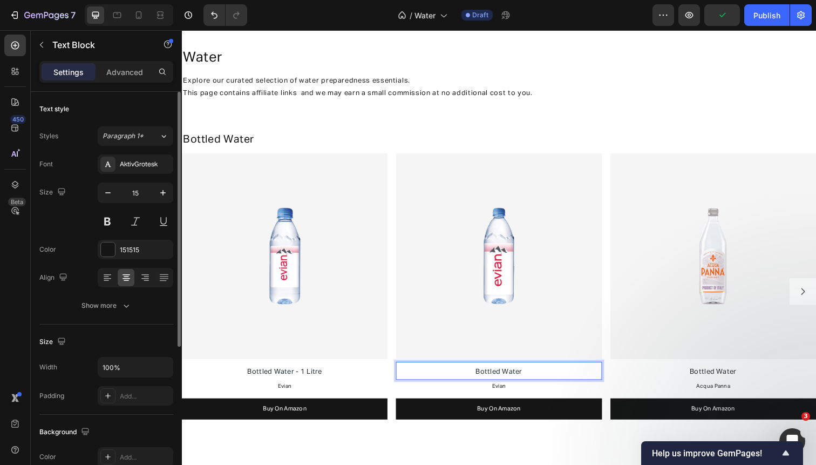
click at [532, 381] on p "Bottled Water" at bounding box center [506, 378] width 208 height 15
click at [317, 379] on span "Bottled Water - 1 Litre" at bounding box center [287, 379] width 76 height 7
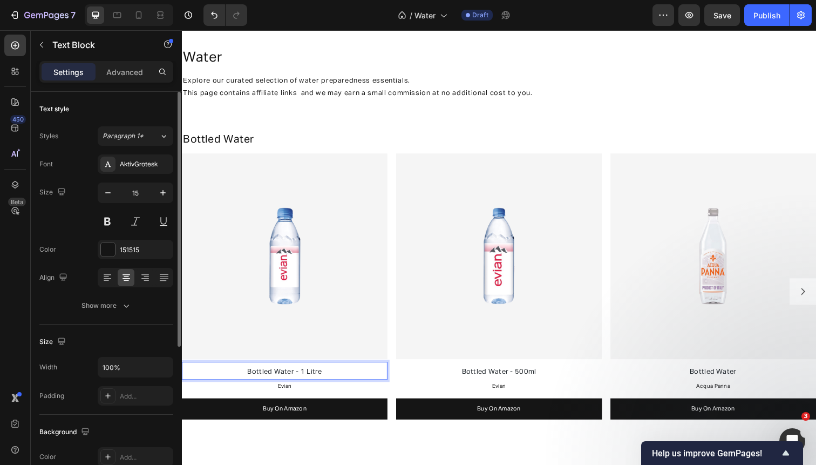
click at [310, 379] on span "Bottled Water - 1 Litre" at bounding box center [287, 379] width 76 height 7
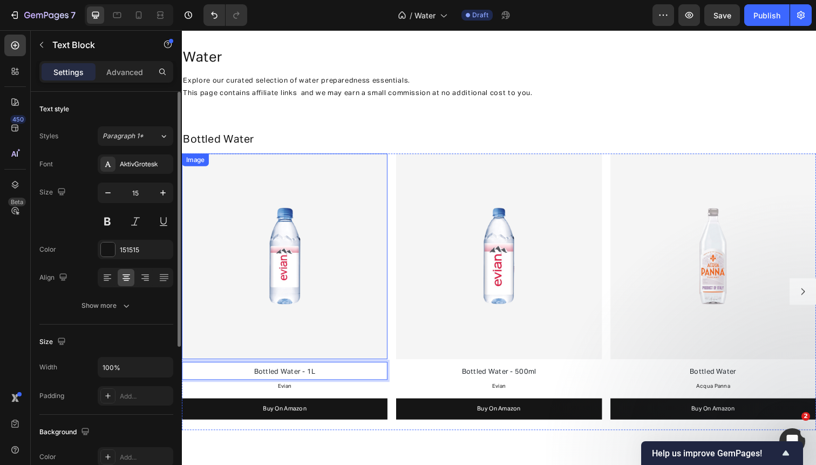
click at [321, 205] on img at bounding box center [287, 262] width 210 height 210
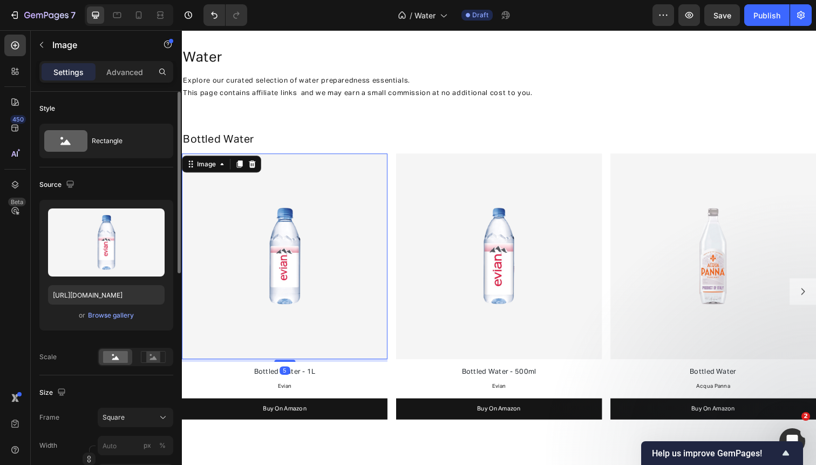
scroll to position [250, 0]
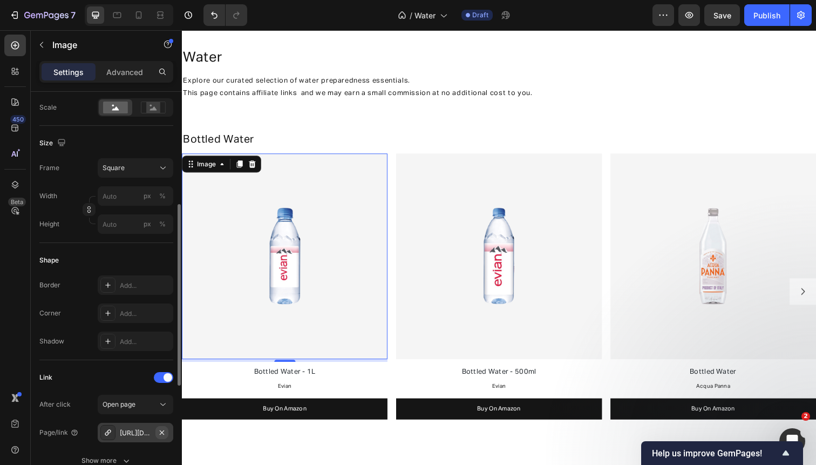
click at [160, 436] on icon "button" at bounding box center [162, 432] width 9 height 9
click at [141, 433] on div "Add..." at bounding box center [145, 433] width 51 height 10
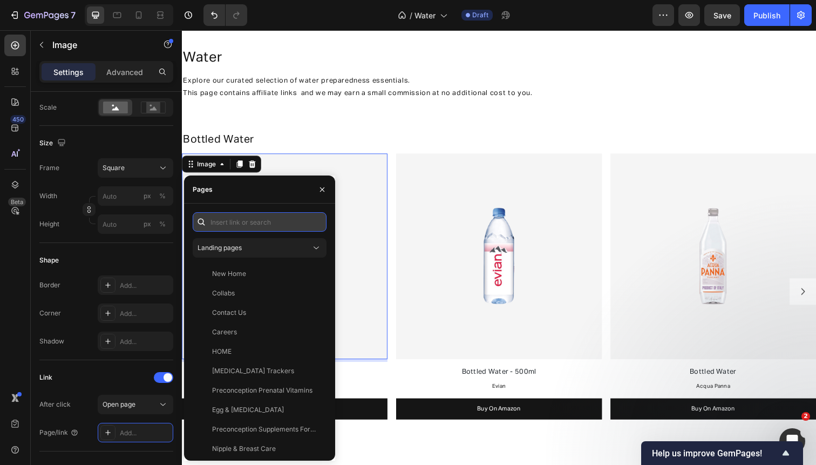
click at [246, 228] on input "text" at bounding box center [260, 221] width 134 height 19
paste input "[URL][DOMAIN_NAME]"
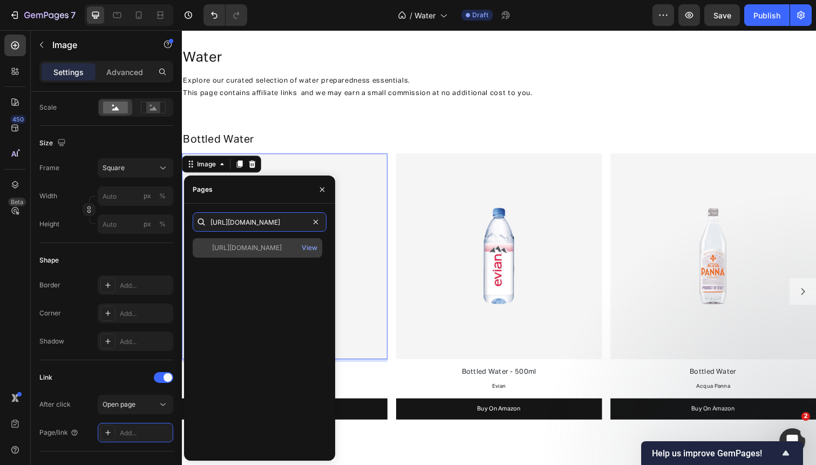
type input "[URL][DOMAIN_NAME]"
click at [252, 248] on div "[URL][DOMAIN_NAME]" at bounding box center [247, 248] width 70 height 10
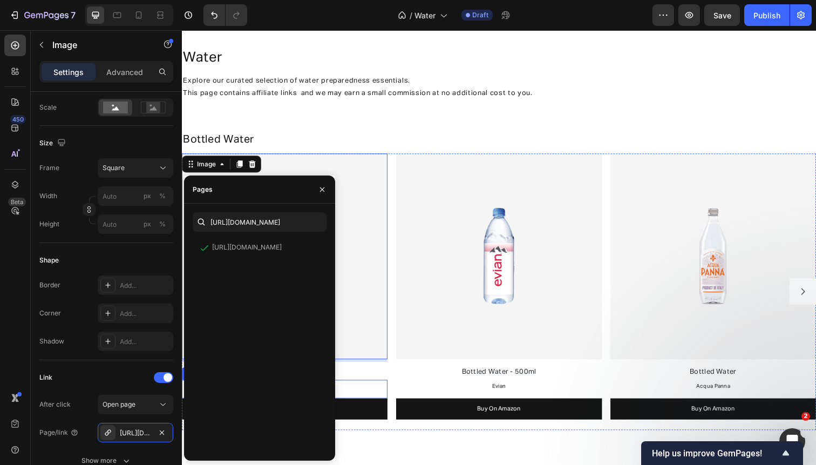
click at [359, 415] on link "Buy On Amazon" at bounding box center [287, 417] width 210 height 22
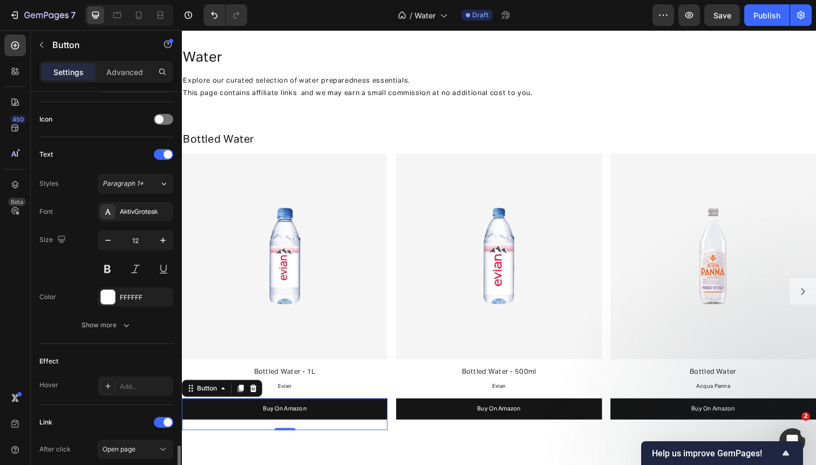
scroll to position [454, 0]
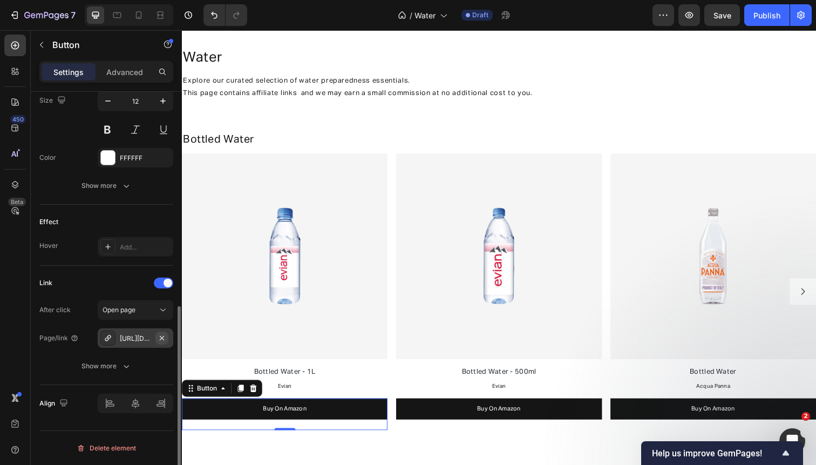
click at [162, 338] on icon "button" at bounding box center [162, 337] width 4 height 4
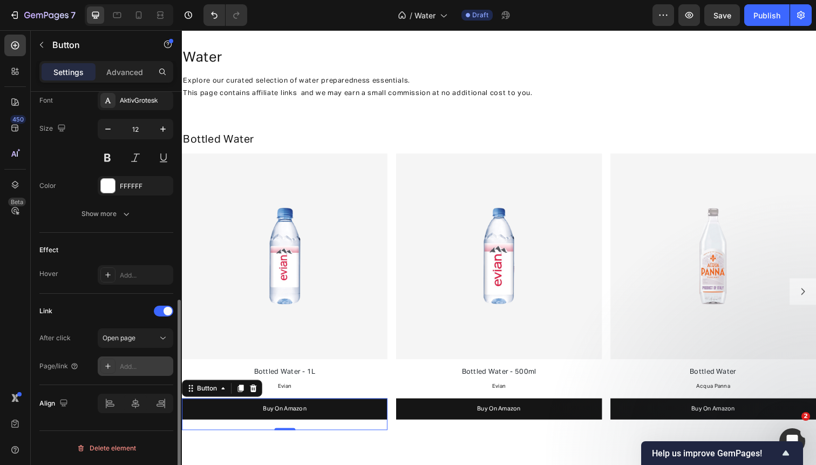
click at [141, 362] on div "Add..." at bounding box center [145, 367] width 51 height 10
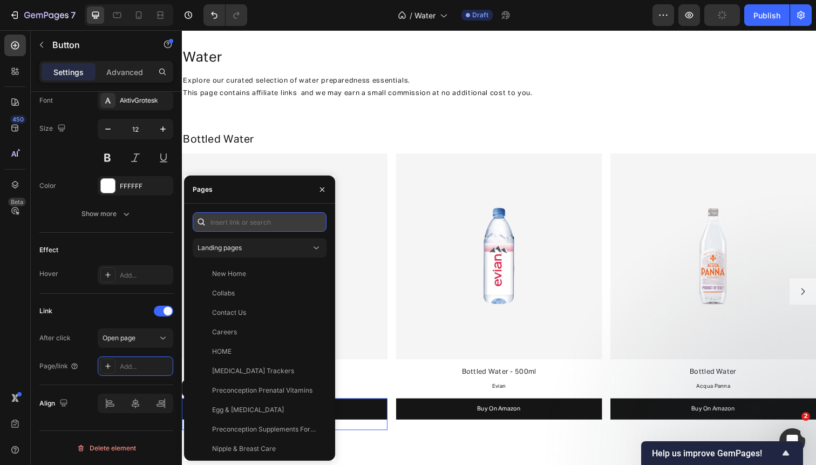
click at [231, 223] on input "text" at bounding box center [260, 221] width 134 height 19
paste input "[URL][DOMAIN_NAME]"
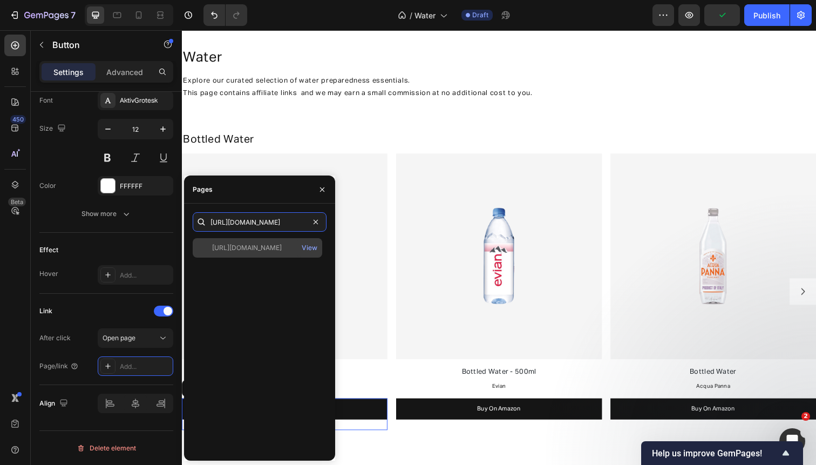
type input "[URL][DOMAIN_NAME]"
click at [245, 245] on div "[URL][DOMAIN_NAME]" at bounding box center [247, 248] width 70 height 10
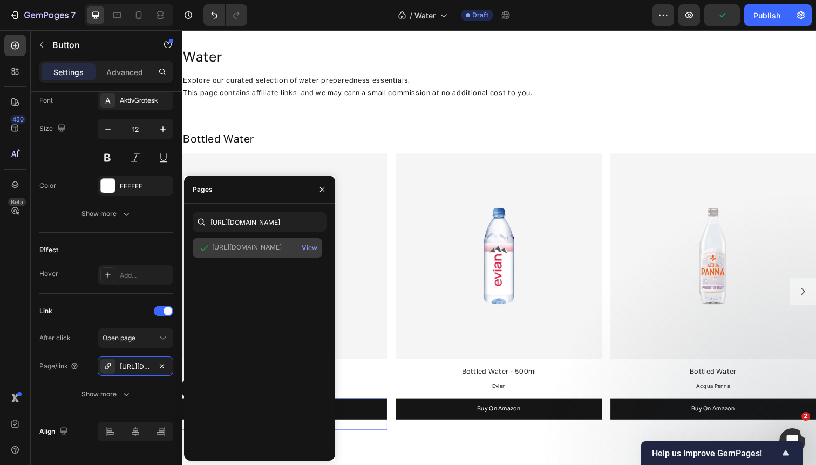
scroll to position [0, 0]
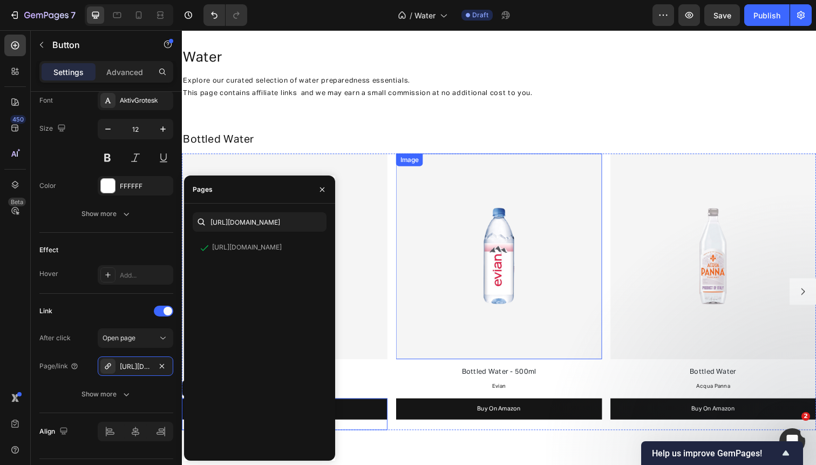
click at [465, 198] on img at bounding box center [506, 262] width 210 height 210
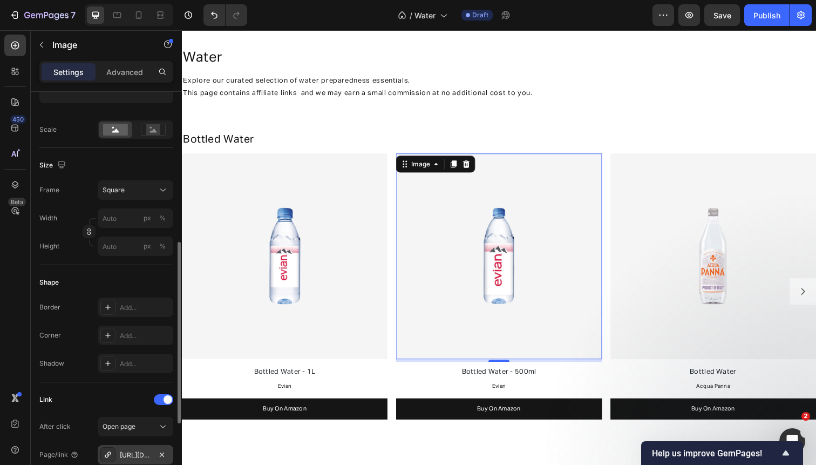
scroll to position [261, 0]
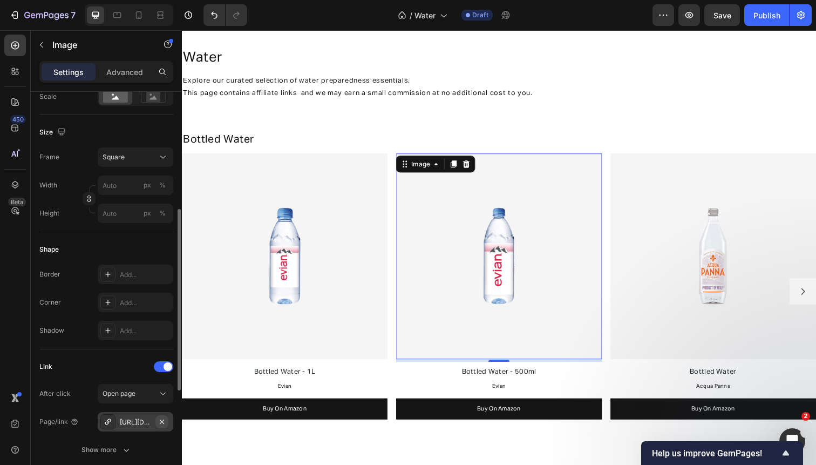
click at [163, 420] on icon "button" at bounding box center [162, 421] width 4 height 4
click at [144, 424] on div "Add..." at bounding box center [145, 422] width 51 height 10
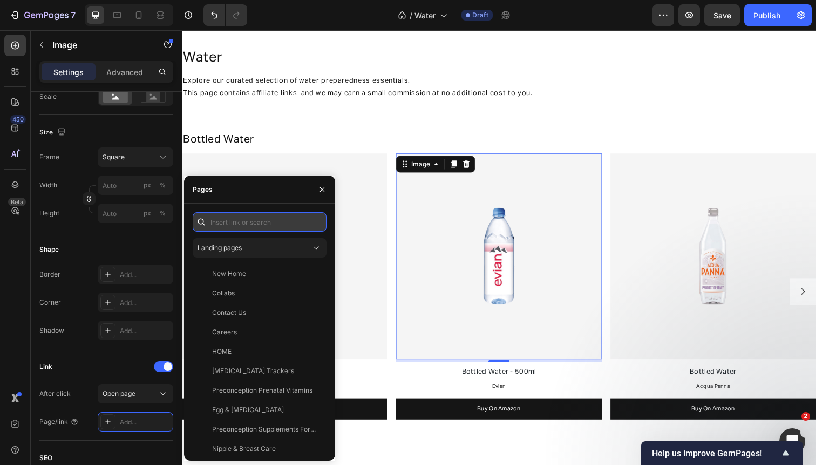
click at [279, 223] on input "text" at bounding box center [260, 221] width 134 height 19
paste input "[URL][DOMAIN_NAME]"
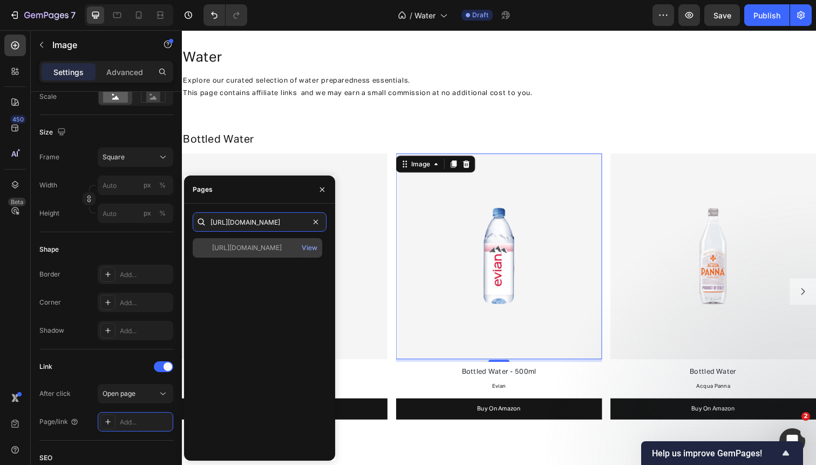
type input "[URL][DOMAIN_NAME]"
click at [272, 243] on div "[URL][DOMAIN_NAME]" at bounding box center [247, 248] width 70 height 10
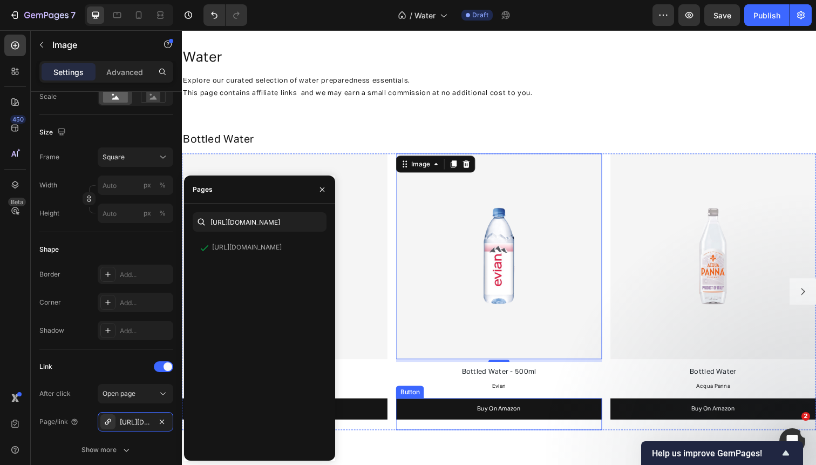
click at [452, 422] on link "Buy On Amazon" at bounding box center [506, 417] width 210 height 22
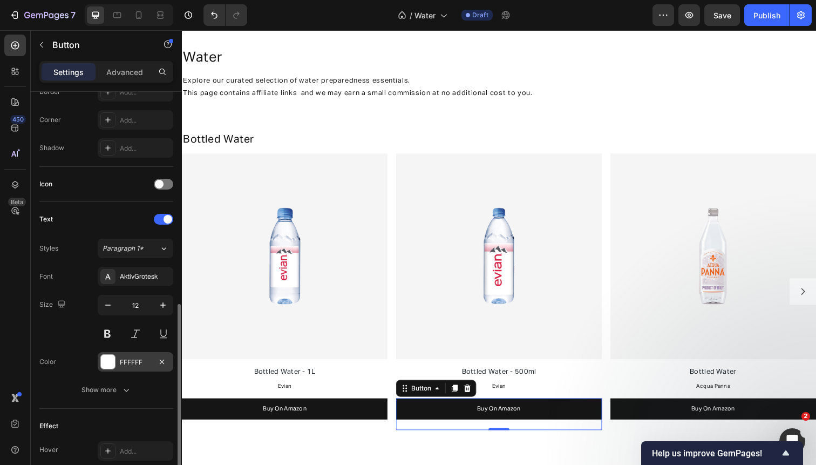
scroll to position [394, 0]
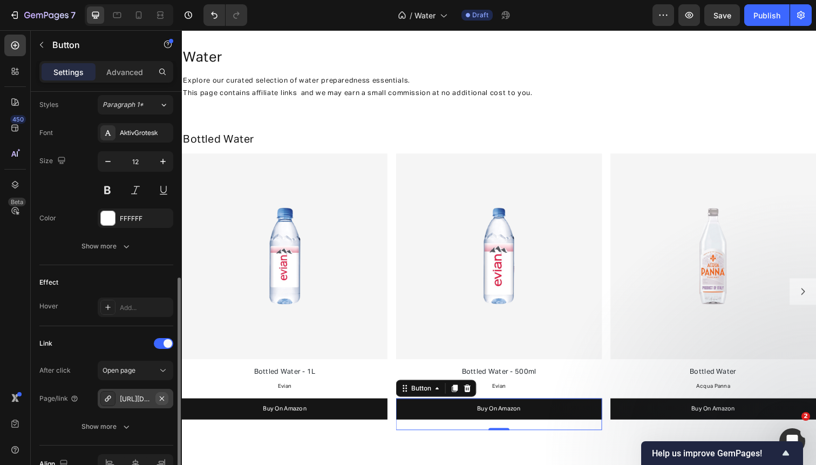
click at [160, 397] on icon "button" at bounding box center [162, 398] width 9 height 9
click at [146, 401] on div "Add..." at bounding box center [145, 399] width 51 height 10
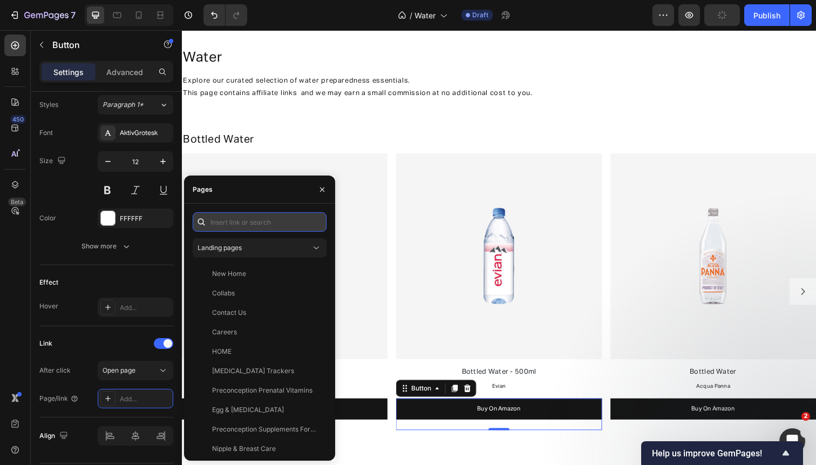
click at [272, 214] on input "text" at bounding box center [260, 221] width 134 height 19
paste input "[URL][DOMAIN_NAME]"
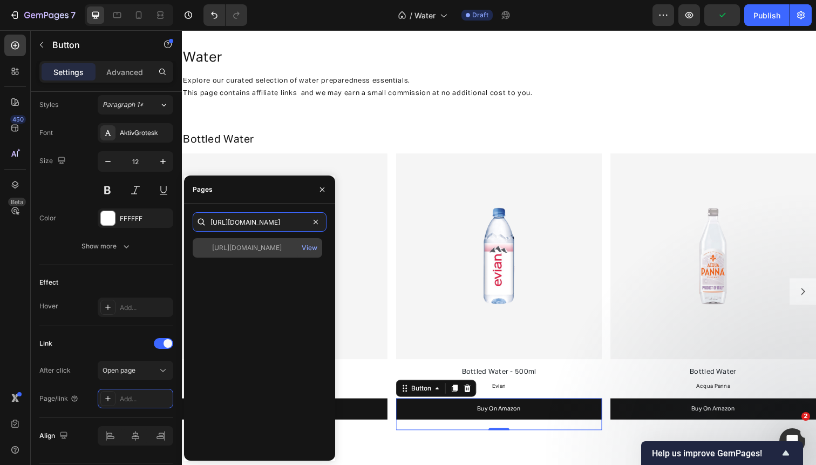
type input "[URL][DOMAIN_NAME]"
click at [264, 252] on div "[URL][DOMAIN_NAME]" at bounding box center [247, 248] width 70 height 10
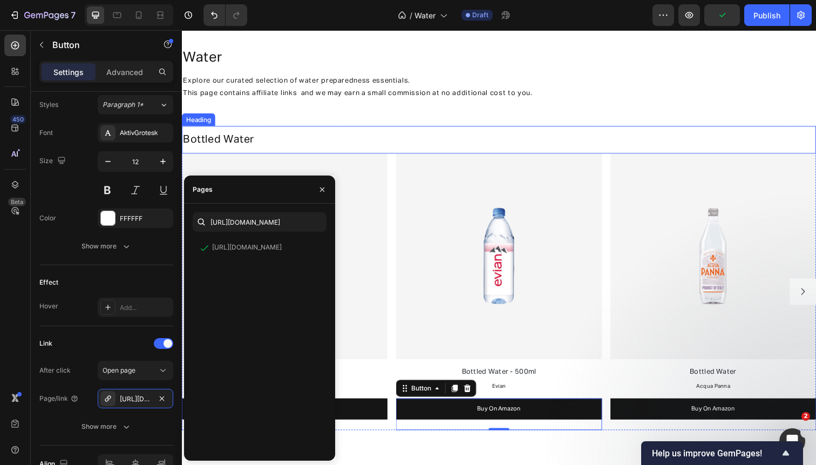
click at [331, 132] on div "Bottled Water Heading" at bounding box center [506, 142] width 648 height 28
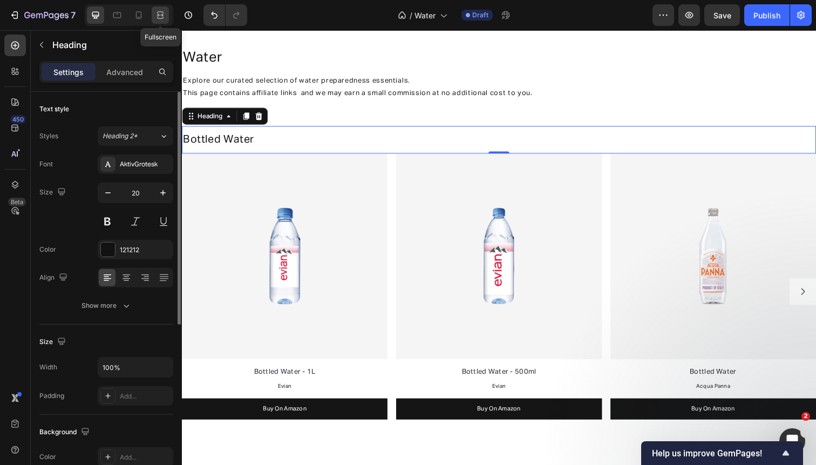
click at [158, 19] on icon at bounding box center [160, 15] width 11 height 11
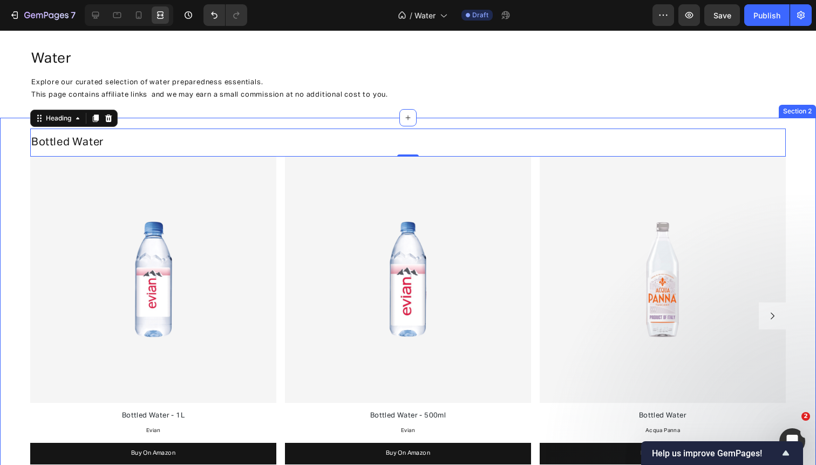
click at [23, 274] on div "Bottled Water Heading 0 Feel safer walking alone or in crowded areas. Text Bloc…" at bounding box center [408, 305] width 816 height 355
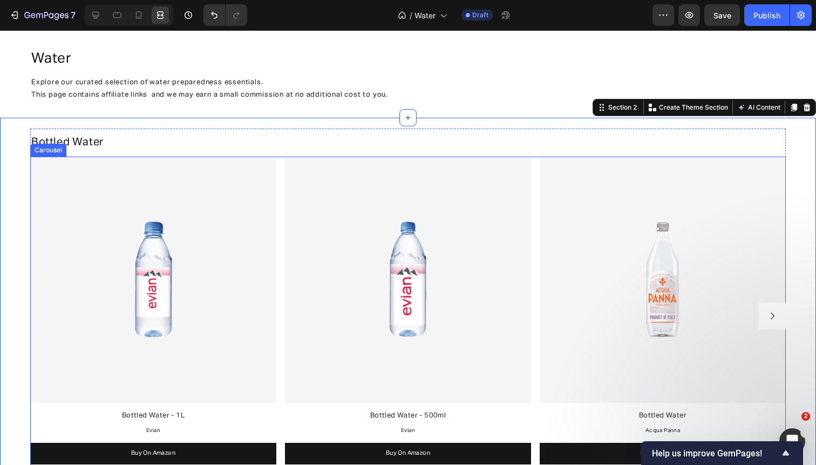
click at [772, 321] on button "Carousel Next Arrow" at bounding box center [772, 315] width 27 height 27
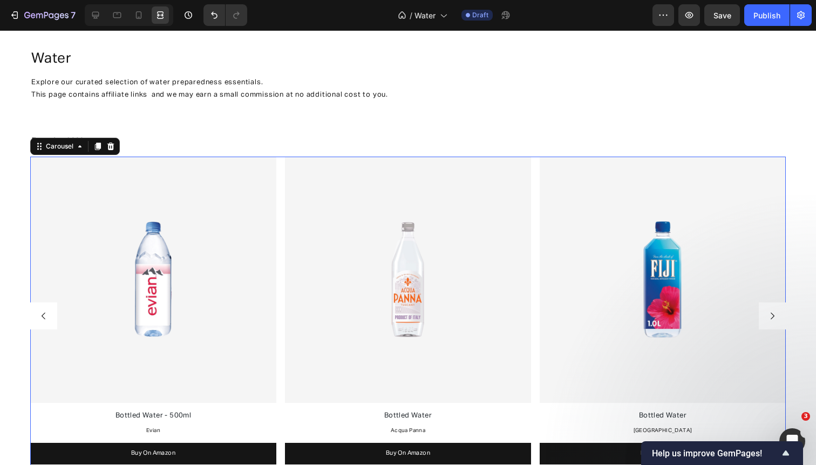
click at [534, 292] on div "Image Bottled Water - 1L Text Block Evian Text Block Buy On Amazon Button Image…" at bounding box center [408, 316] width 756 height 318
click at [97, 13] on icon at bounding box center [95, 15] width 11 height 11
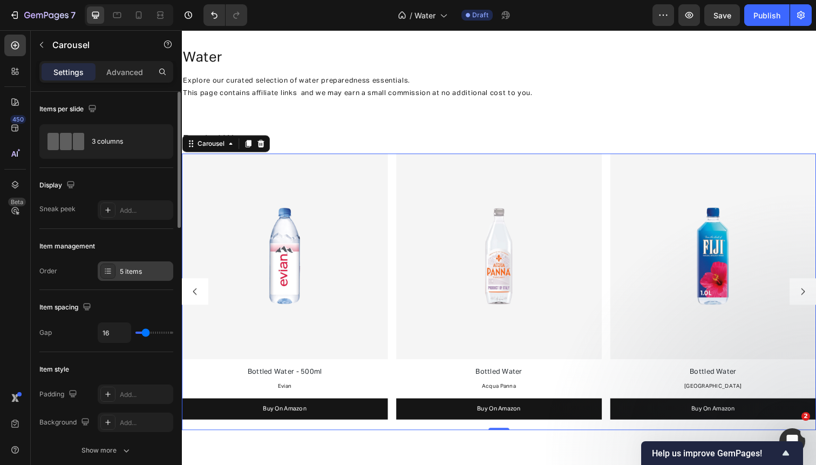
click at [135, 265] on div "5 items" at bounding box center [136, 270] width 76 height 19
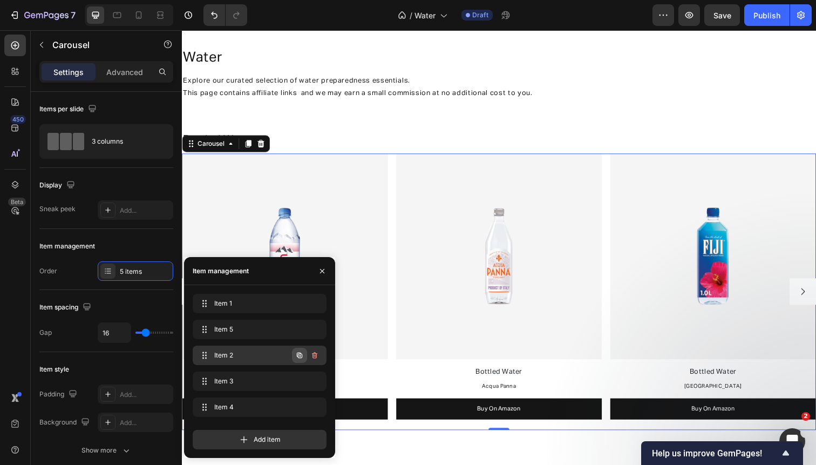
click at [301, 352] on icon "button" at bounding box center [299, 354] width 5 height 5
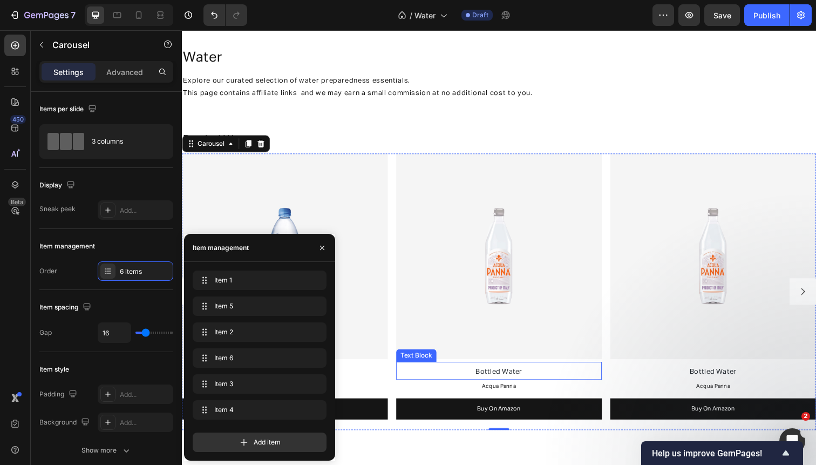
click at [566, 375] on p "Bottled Water" at bounding box center [506, 378] width 208 height 15
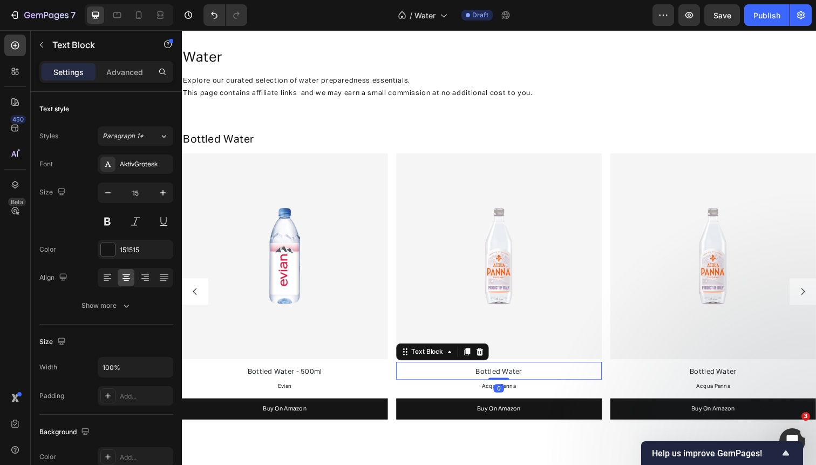
click at [566, 375] on p "Bottled Water" at bounding box center [506, 378] width 208 height 15
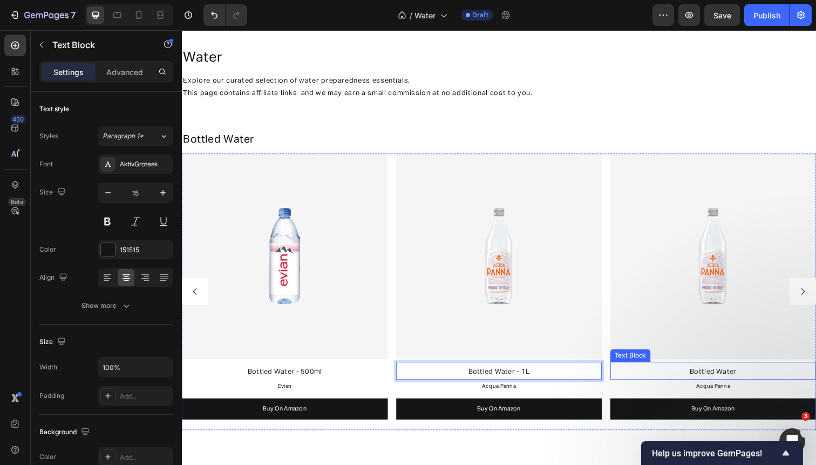
click at [763, 379] on p "Bottled Water" at bounding box center [725, 378] width 208 height 15
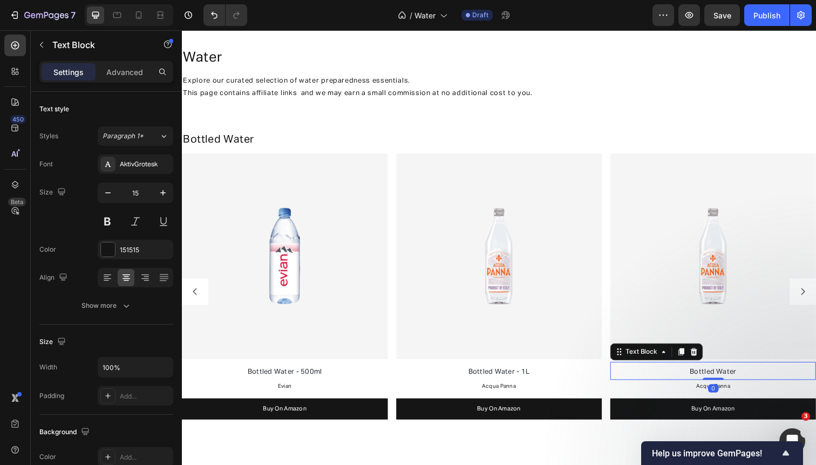
click at [763, 379] on p "Bottled Water" at bounding box center [725, 378] width 208 height 15
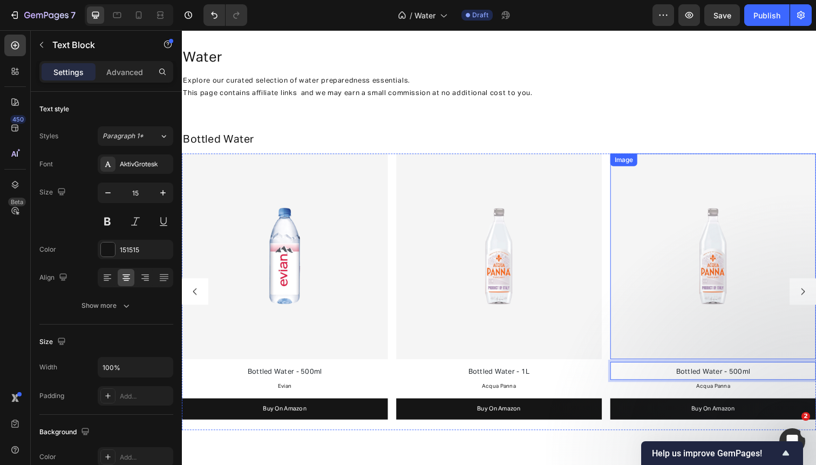
click at [660, 297] on img at bounding box center [725, 262] width 210 height 210
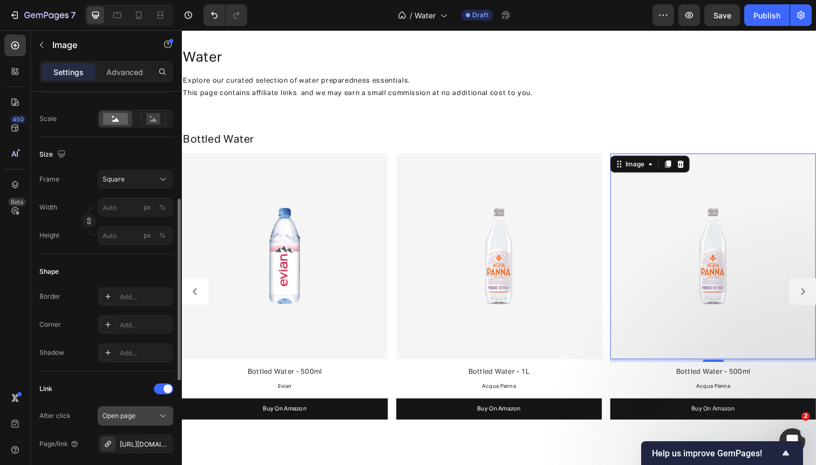
scroll to position [243, 0]
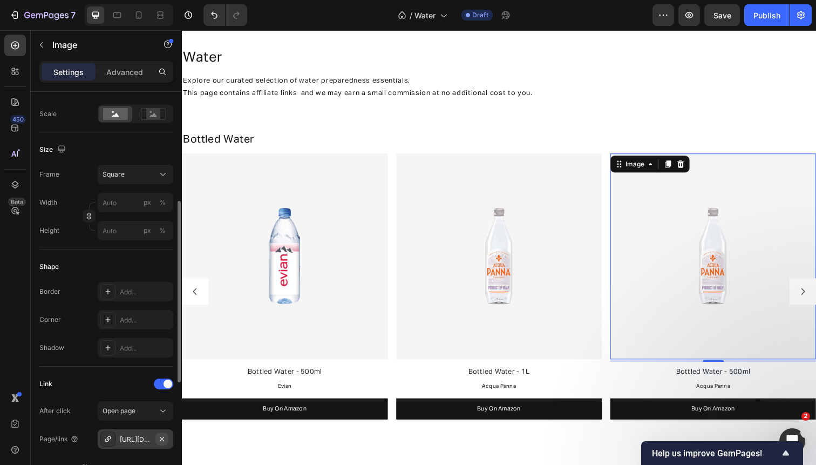
click at [157, 438] on button "button" at bounding box center [161, 438] width 13 height 13
click at [135, 438] on div "Add..." at bounding box center [145, 440] width 51 height 10
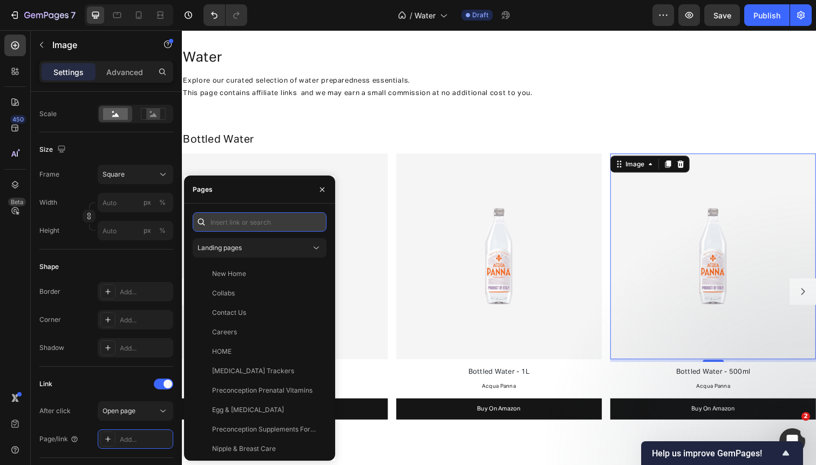
click at [298, 228] on input "text" at bounding box center [260, 221] width 134 height 19
paste input "[URL][DOMAIN_NAME]"
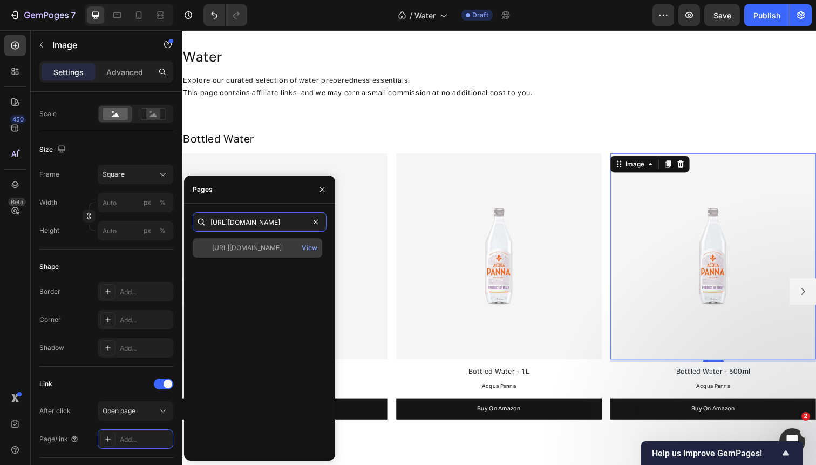
type input "[URL][DOMAIN_NAME]"
click at [276, 249] on div "[URL][DOMAIN_NAME]" at bounding box center [247, 248] width 70 height 10
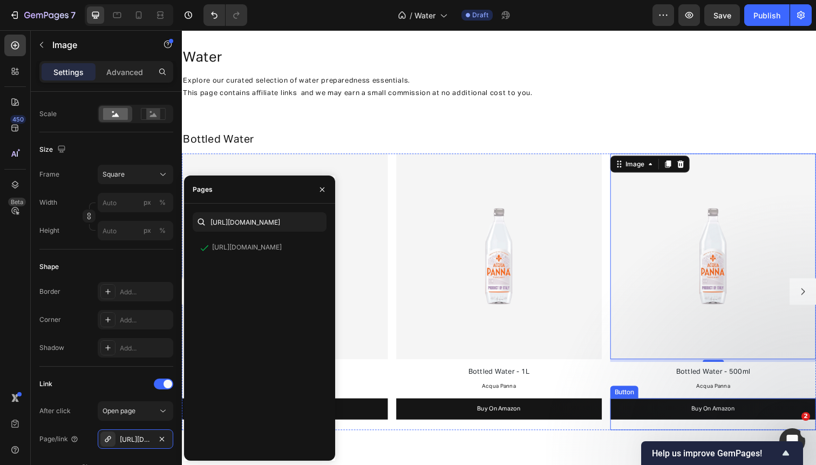
click at [652, 410] on link "Buy On Amazon" at bounding box center [725, 417] width 210 height 22
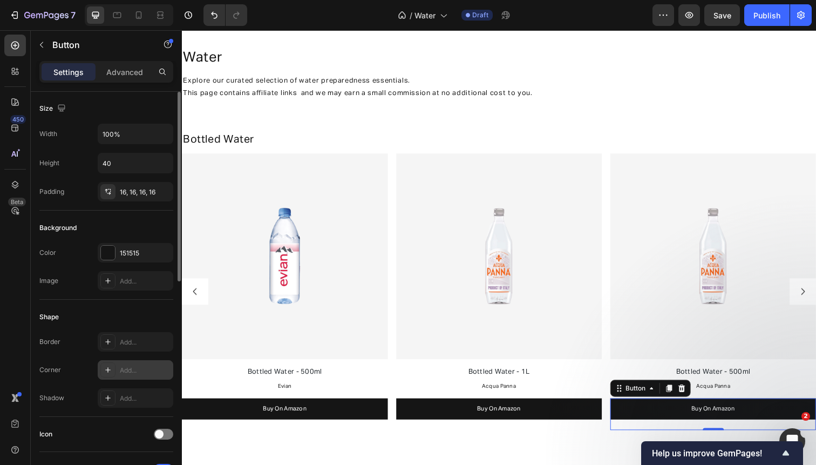
scroll to position [454, 0]
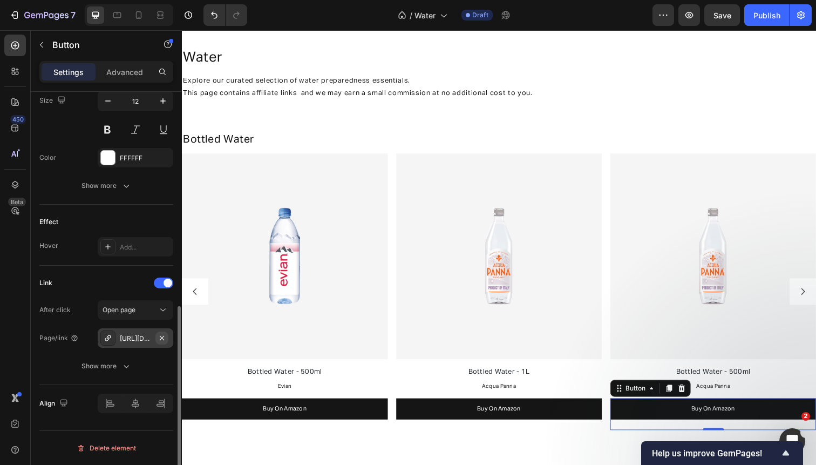
click at [162, 337] on icon "button" at bounding box center [162, 337] width 4 height 4
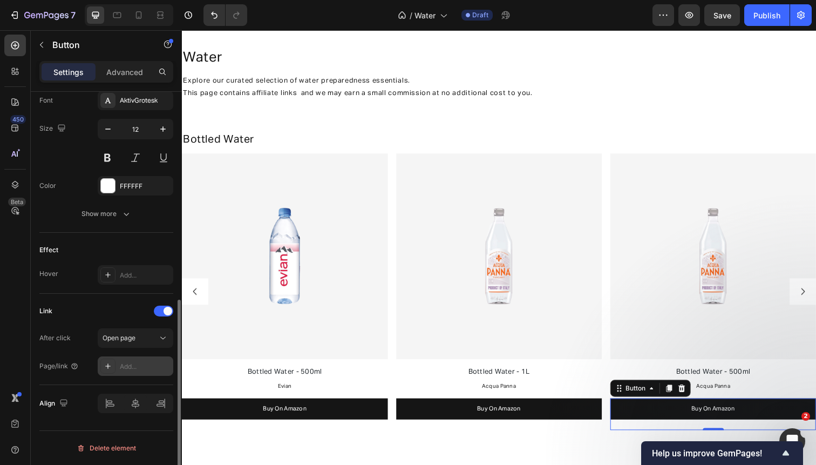
click at [131, 360] on div "Add..." at bounding box center [136, 365] width 76 height 19
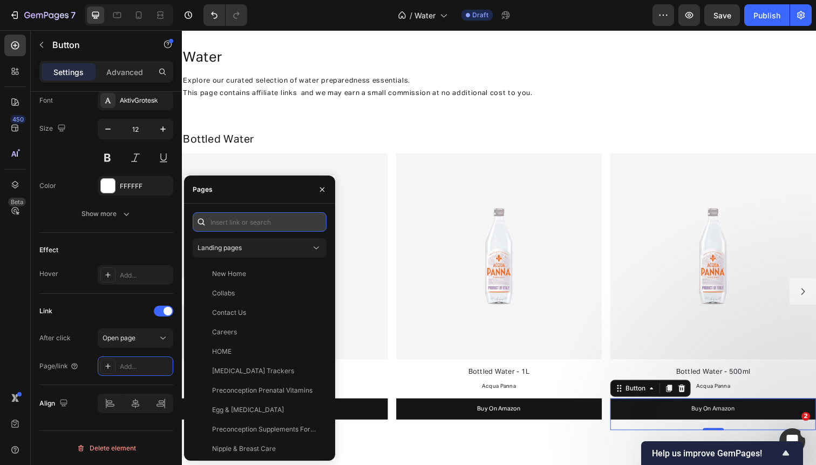
click at [277, 219] on input "text" at bounding box center [260, 221] width 134 height 19
paste input "[URL][DOMAIN_NAME]"
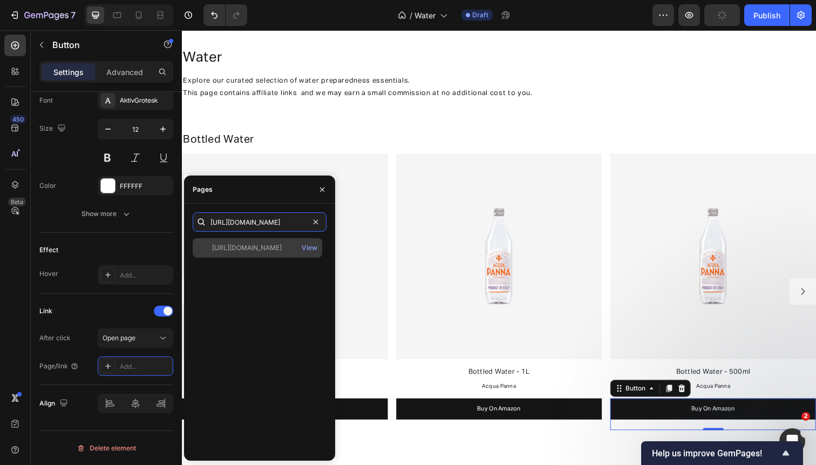
type input "[URL][DOMAIN_NAME]"
click at [282, 243] on div "[URL][DOMAIN_NAME]" at bounding box center [247, 248] width 70 height 10
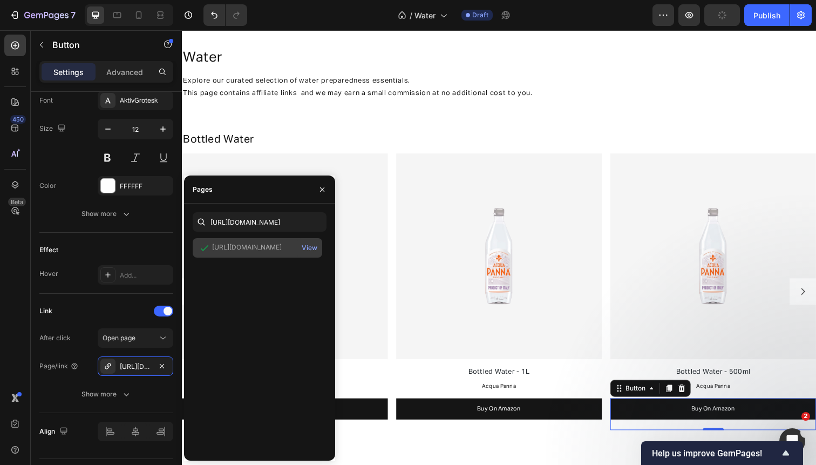
scroll to position [0, 0]
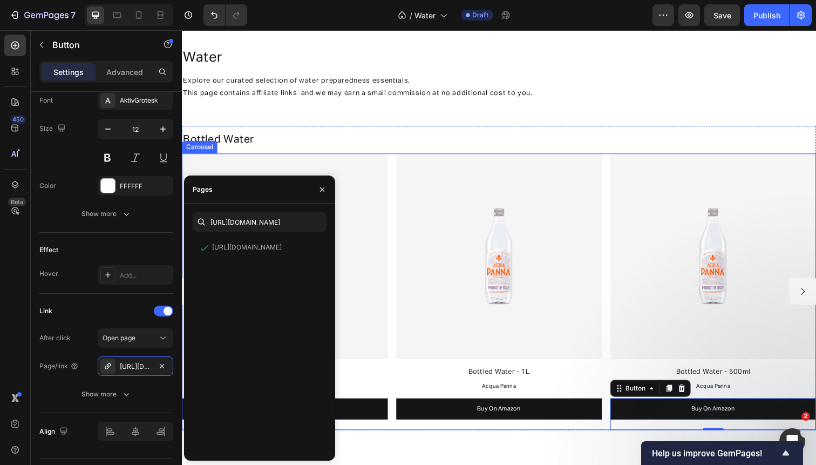
click at [809, 300] on button "Carousel Next Arrow" at bounding box center [816, 297] width 27 height 27
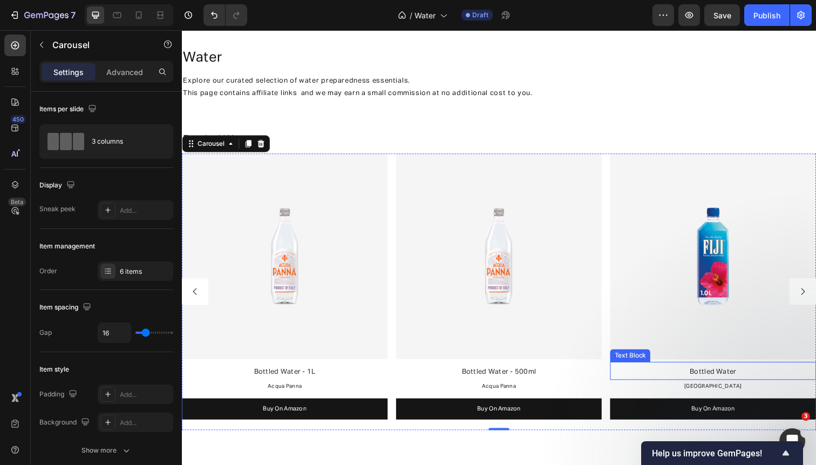
click at [755, 378] on p "Bottled Water" at bounding box center [725, 378] width 208 height 15
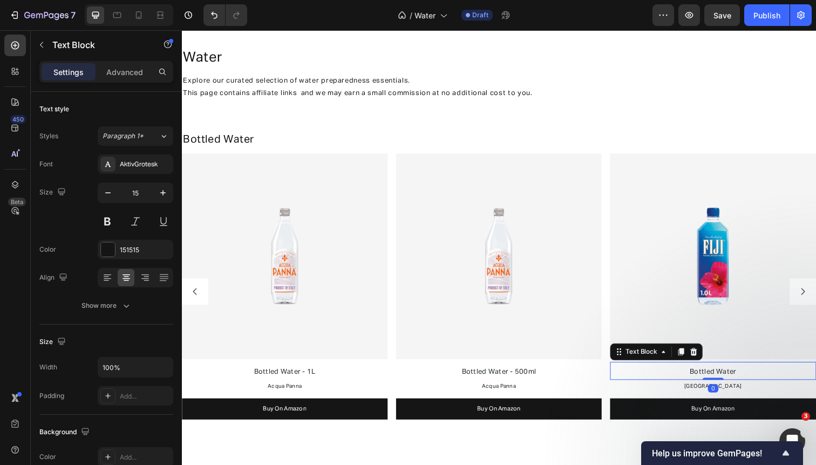
click at [755, 378] on p "Bottled Water" at bounding box center [725, 378] width 208 height 15
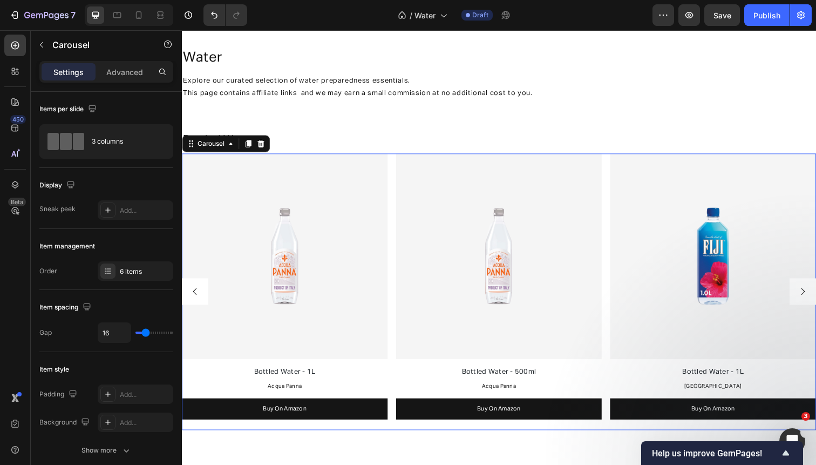
click at [813, 299] on icon "Carousel Next Arrow" at bounding box center [816, 298] width 10 height 10
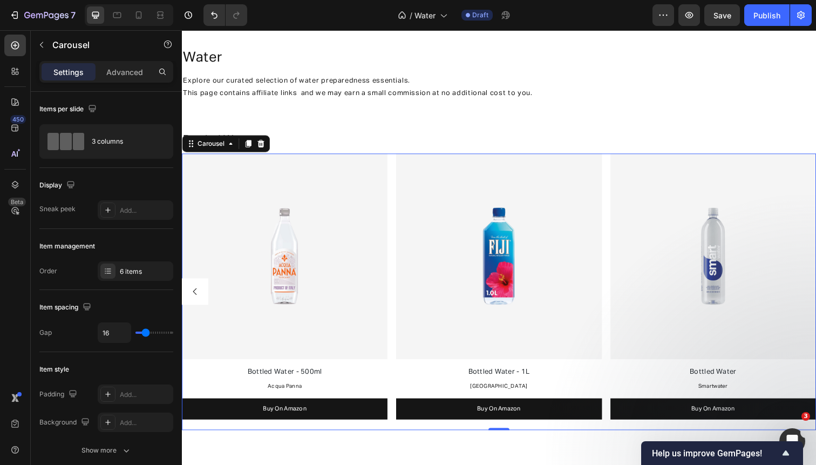
click at [613, 327] on div "Image Bottled Water - 1L Text Block Evian Text Block Buy On Amazon Button Image…" at bounding box center [506, 298] width 648 height 282
click at [142, 274] on div "6 items" at bounding box center [145, 272] width 51 height 10
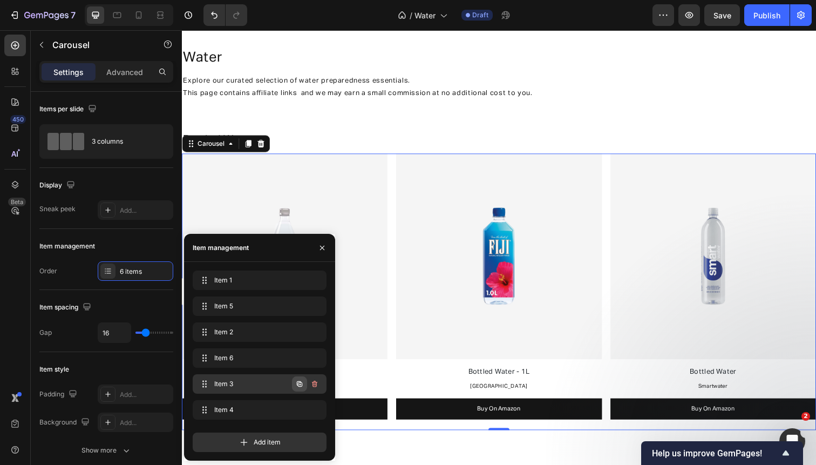
click at [300, 383] on icon "button" at bounding box center [299, 383] width 9 height 9
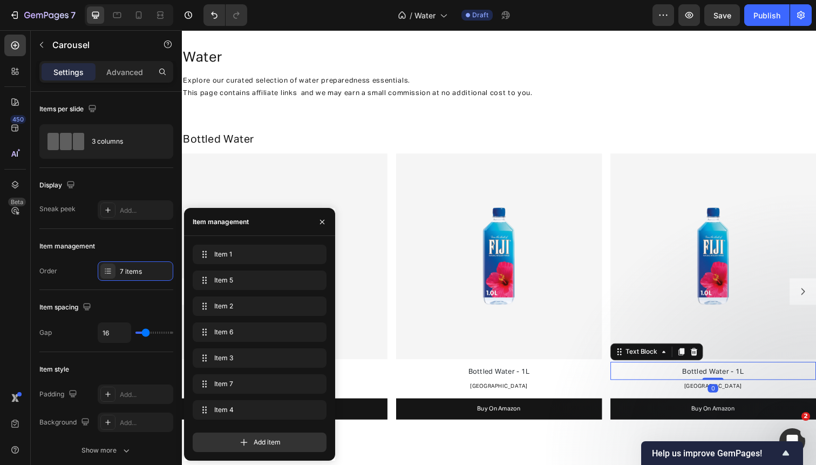
click at [748, 378] on span "Bottled Water - 1L" at bounding box center [724, 379] width 63 height 7
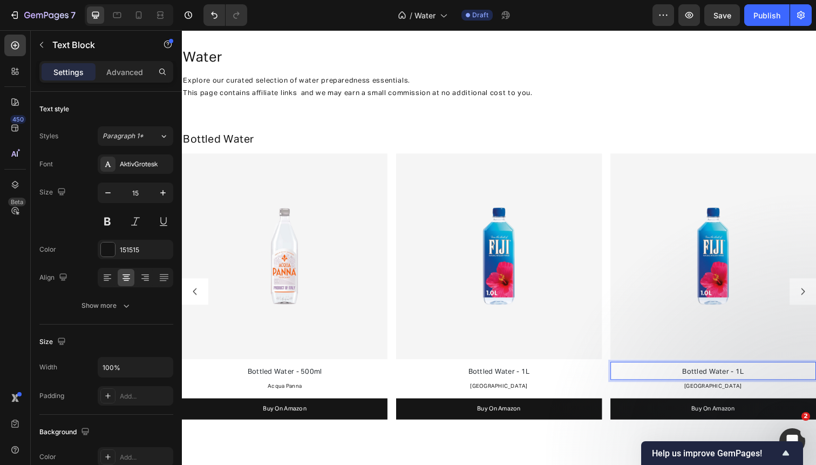
click at [749, 378] on span "Bottled Water - 1L" at bounding box center [724, 379] width 63 height 7
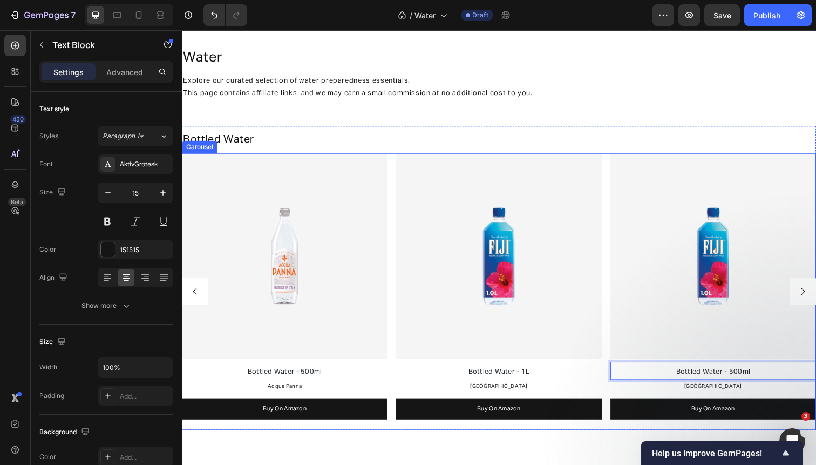
click at [614, 329] on div "Image Bottled Water - 1L Text Block Evian Text Block Buy On Amazon Button Image…" at bounding box center [506, 298] width 648 height 282
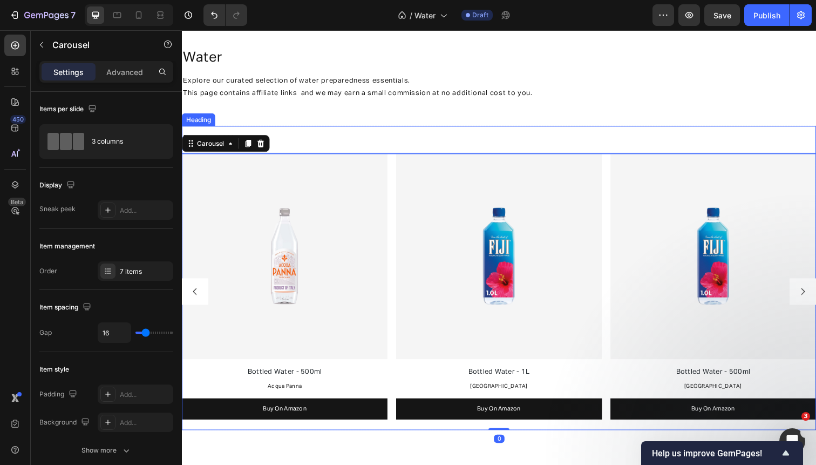
click at [762, 146] on h2 "Bottled Water" at bounding box center [506, 142] width 648 height 16
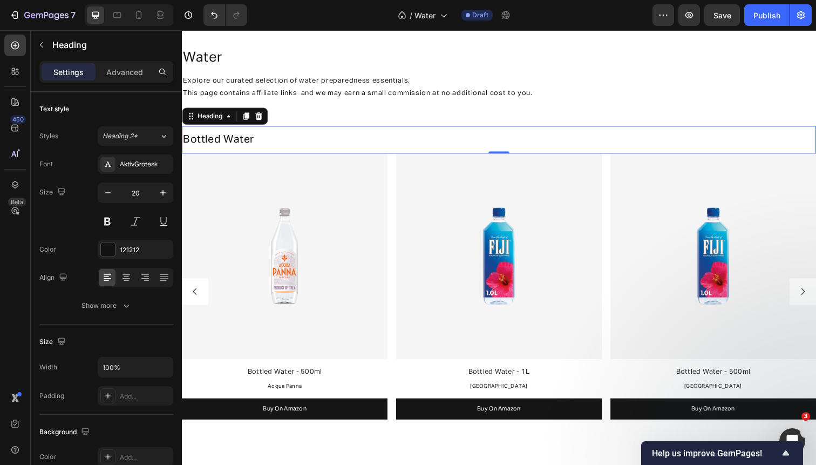
click at [759, 144] on h2 "Bottled Water" at bounding box center [506, 142] width 648 height 16
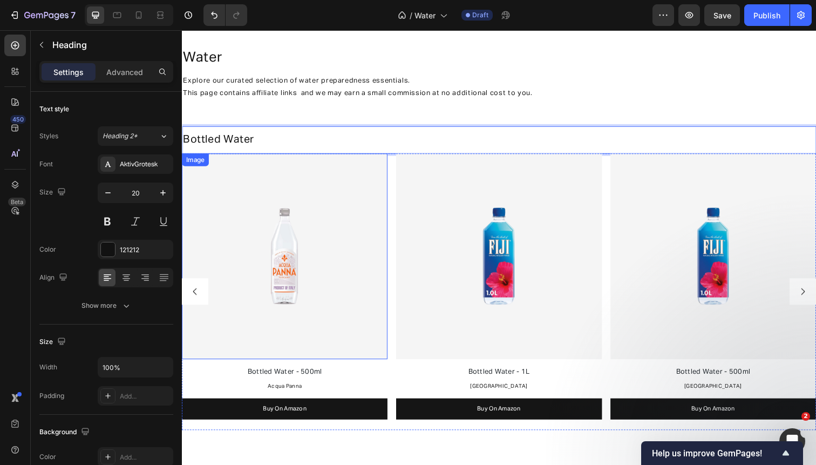
click at [393, 218] on div "Image Bottled Water - 1L Text Block Evian Text Block Buy On Amazon Button Image…" at bounding box center [506, 298] width 648 height 282
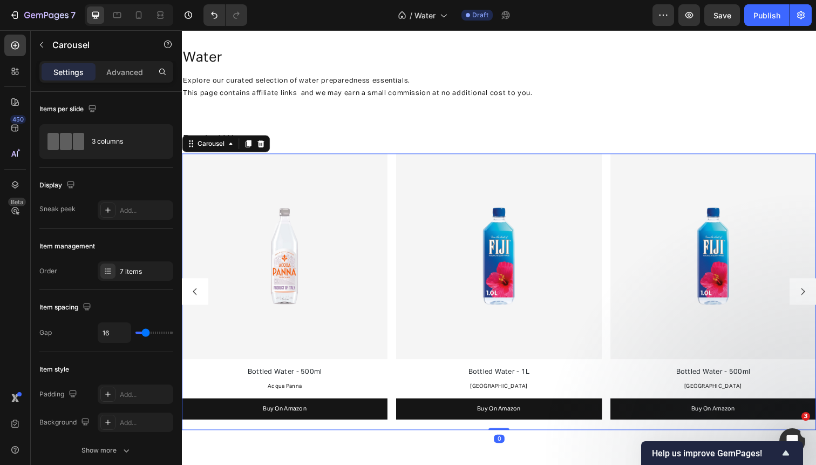
click at [194, 297] on icon "Carousel Back Arrow" at bounding box center [196, 298] width 10 height 10
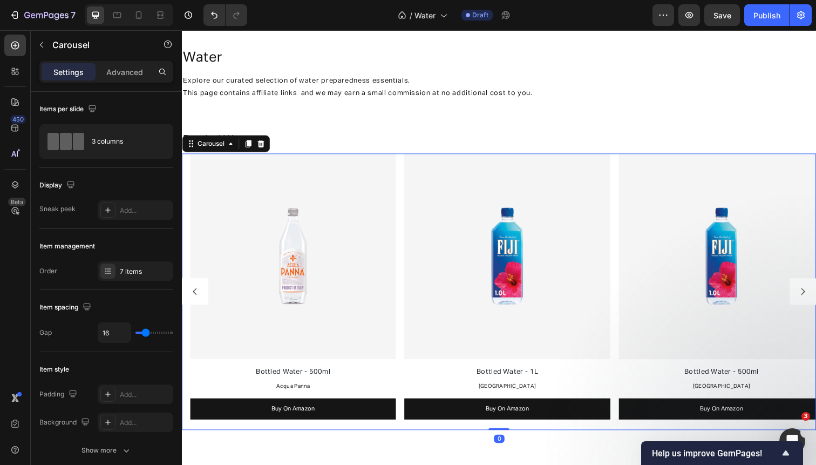
click at [194, 297] on icon "Carousel Back Arrow" at bounding box center [196, 298] width 10 height 10
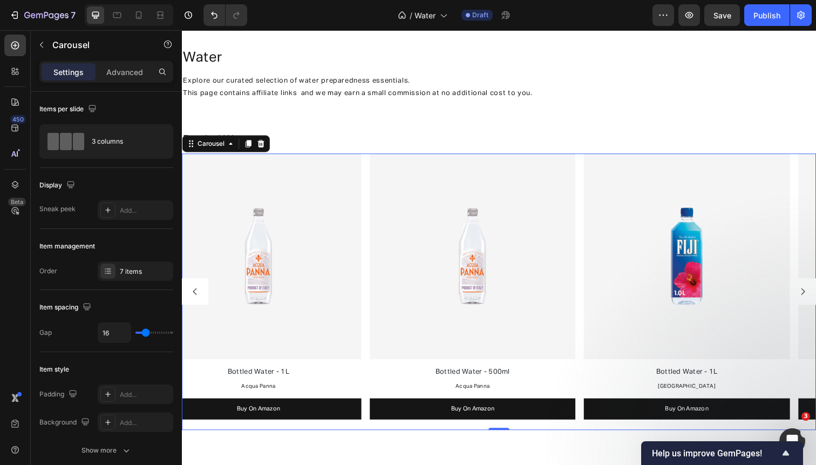
click at [194, 297] on icon "Carousel Back Arrow" at bounding box center [196, 298] width 10 height 10
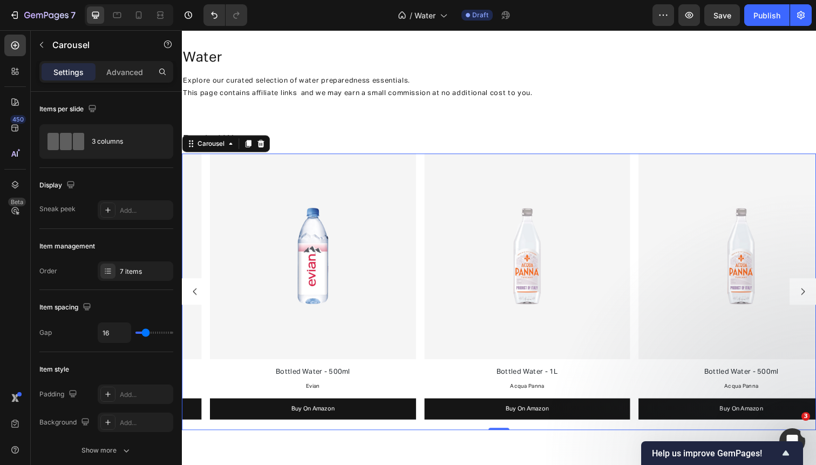
click at [194, 297] on div "Image Bottled Water - 1L Text Block Evian Text Block Buy On Amazon Button Image…" at bounding box center [506, 298] width 648 height 282
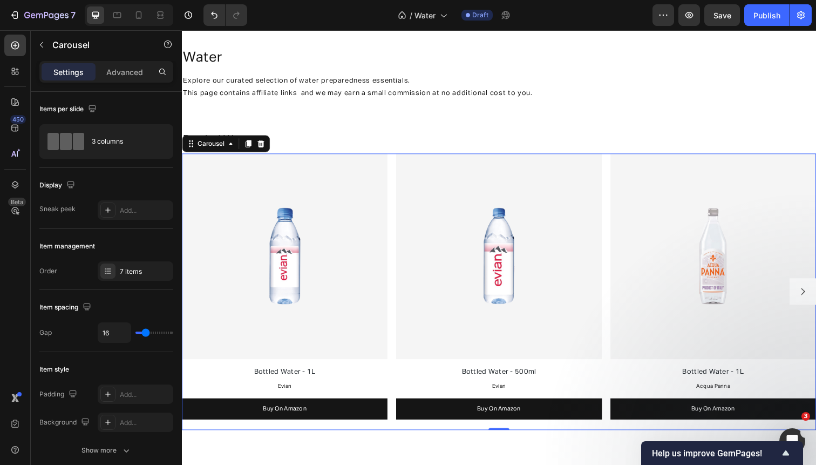
click at [396, 261] on div "Image Bottled Water - 1L Text Block Evian Text Block Buy On Amazon Button Image…" at bounding box center [506, 298] width 648 height 282
click at [134, 276] on div "7 items" at bounding box center [136, 270] width 76 height 19
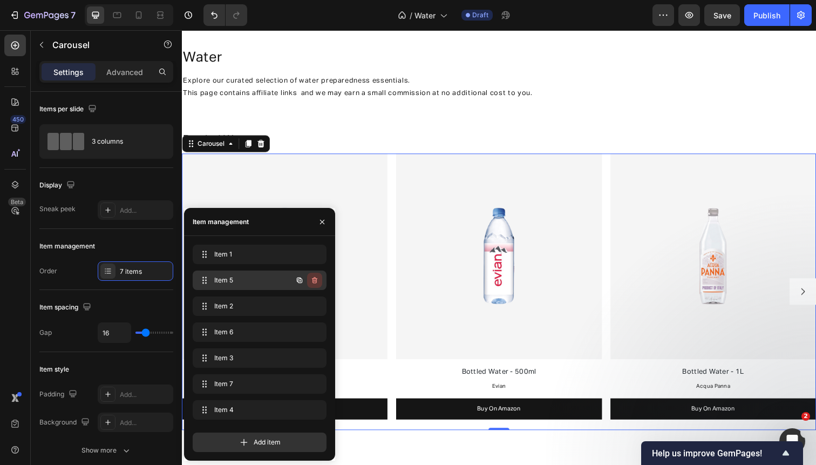
click at [313, 279] on icon "button" at bounding box center [314, 280] width 9 height 9
click at [313, 279] on div "Delete" at bounding box center [307, 280] width 20 height 10
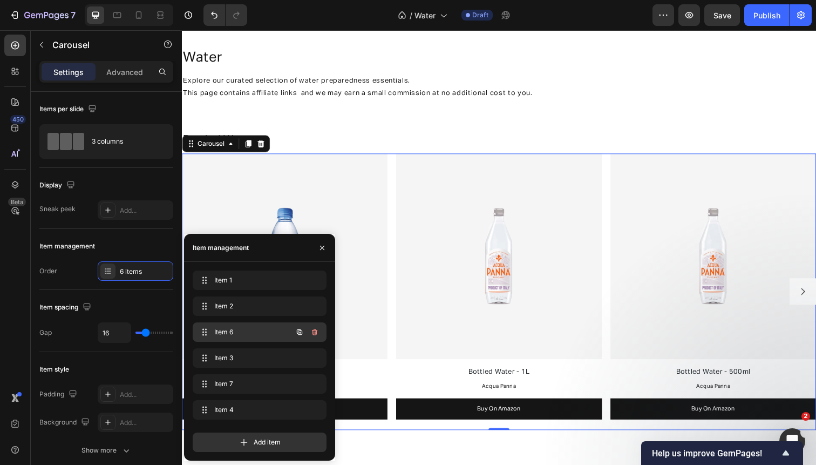
click at [314, 333] on icon "button" at bounding box center [314, 332] width 9 height 9
click at [314, 333] on div "Delete" at bounding box center [307, 332] width 20 height 10
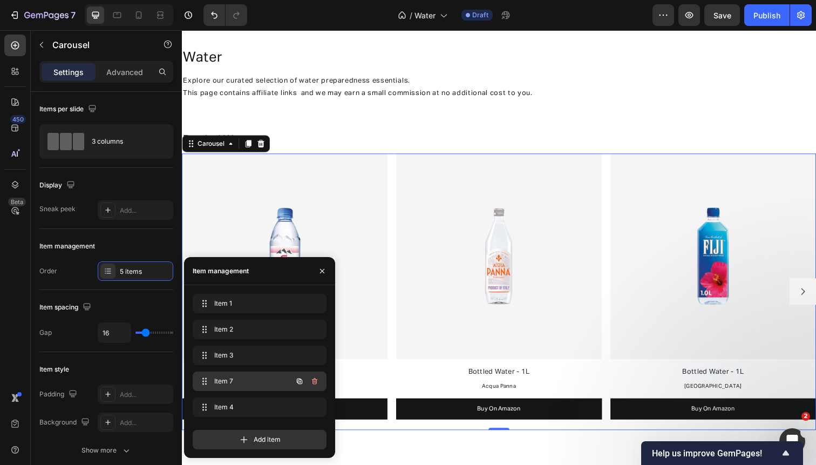
click at [261, 380] on span "Item 7" at bounding box center [244, 381] width 61 height 10
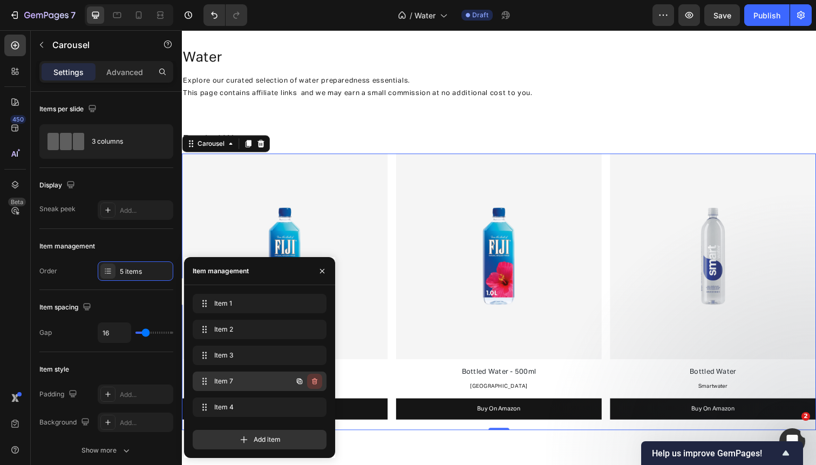
click at [317, 377] on icon "button" at bounding box center [314, 381] width 9 height 9
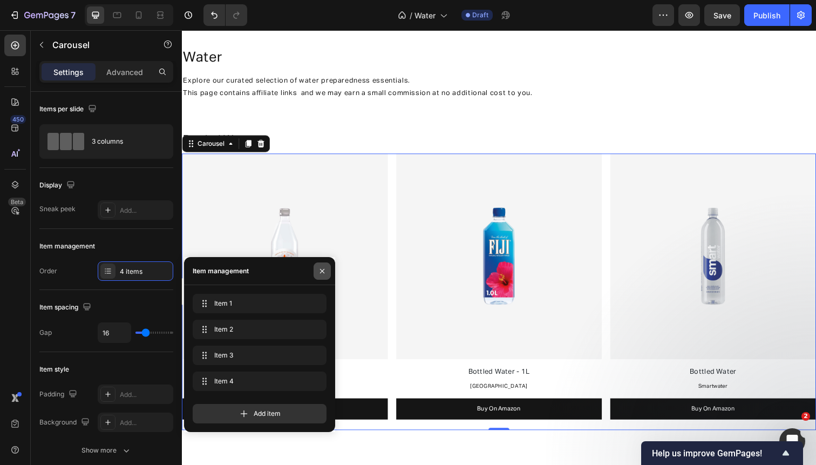
click at [324, 267] on icon "button" at bounding box center [322, 271] width 9 height 9
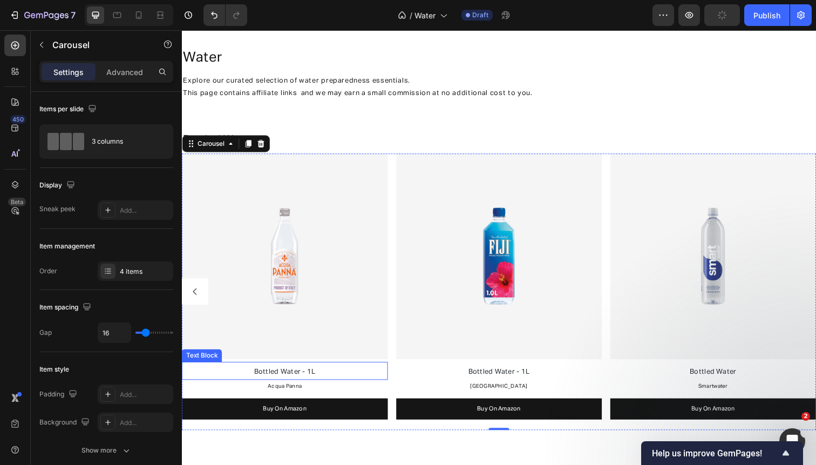
click at [323, 378] on p "Bottled Water - 1L" at bounding box center [287, 378] width 208 height 15
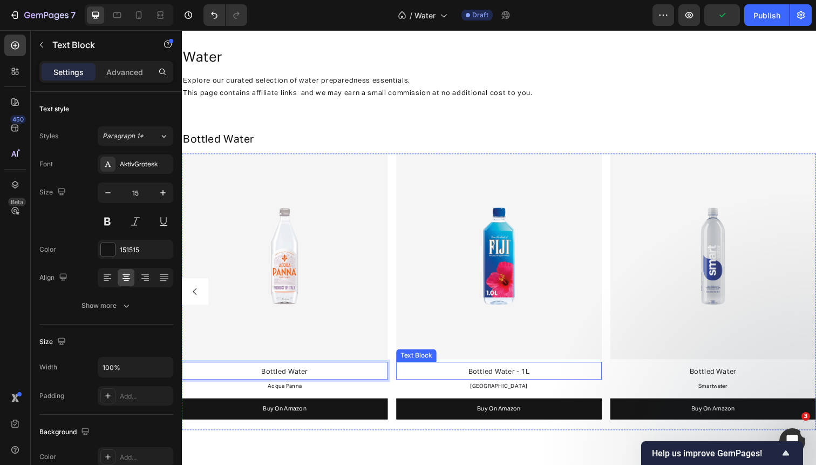
click at [528, 377] on span "Bottled Water - 1L" at bounding box center [505, 379] width 63 height 7
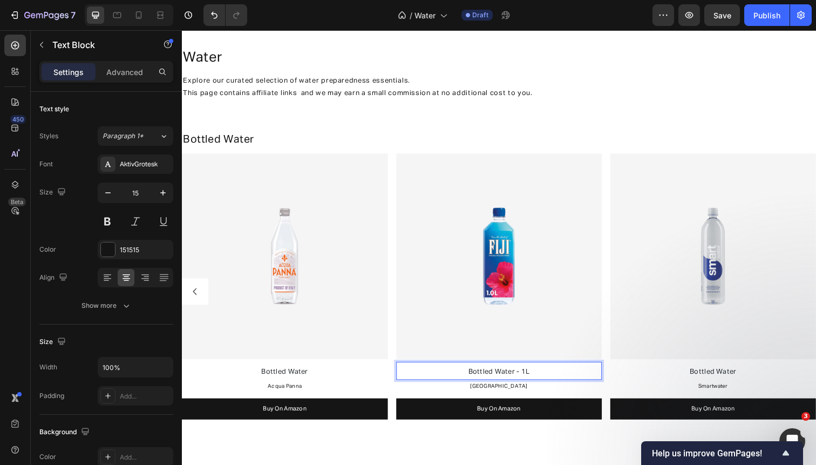
drag, startPoint x: 523, startPoint y: 377, endPoint x: 574, endPoint y: 377, distance: 51.8
click at [574, 377] on p "Bottled Water - 1L" at bounding box center [506, 378] width 208 height 15
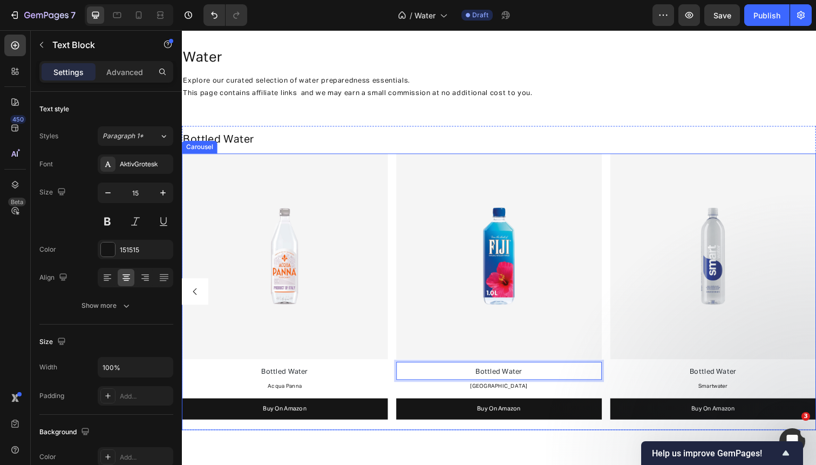
click at [199, 294] on icon "Carousel Back Arrow" at bounding box center [196, 298] width 10 height 10
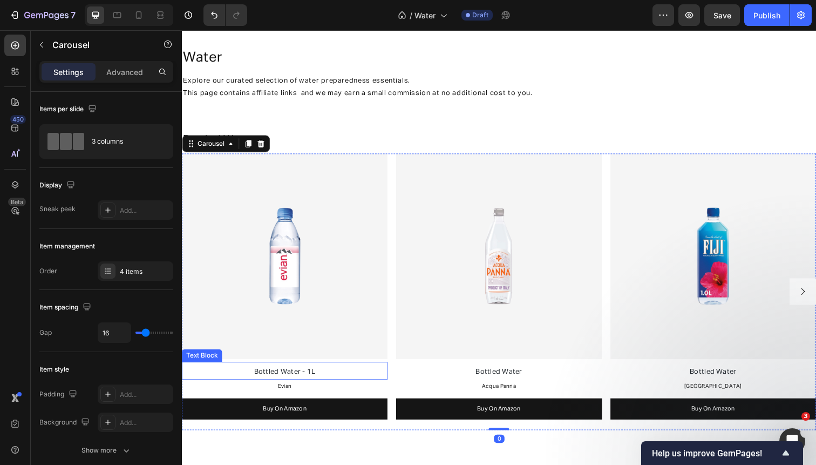
click at [283, 378] on span "Bottled Water - 1L" at bounding box center [287, 379] width 63 height 7
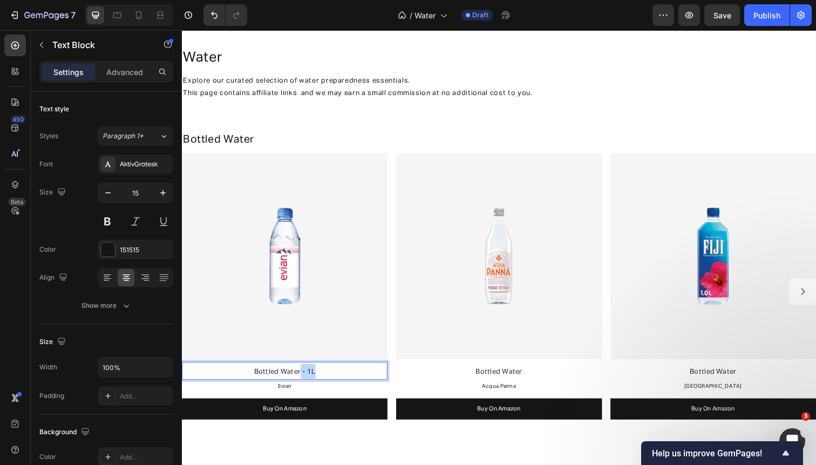
drag, startPoint x: 303, startPoint y: 378, endPoint x: 362, endPoint y: 376, distance: 58.9
click at [362, 376] on p "Bottled Water - 1L" at bounding box center [287, 378] width 208 height 15
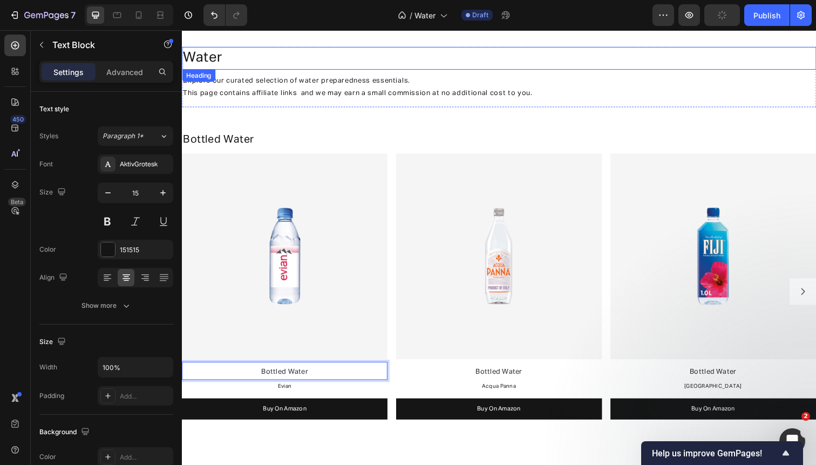
click at [412, 67] on h2 "water" at bounding box center [506, 59] width 648 height 23
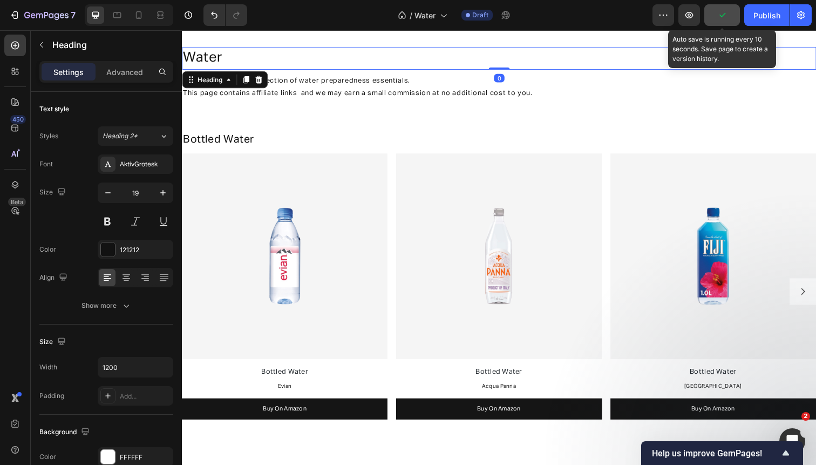
click at [720, 19] on icon "button" at bounding box center [722, 15] width 11 height 11
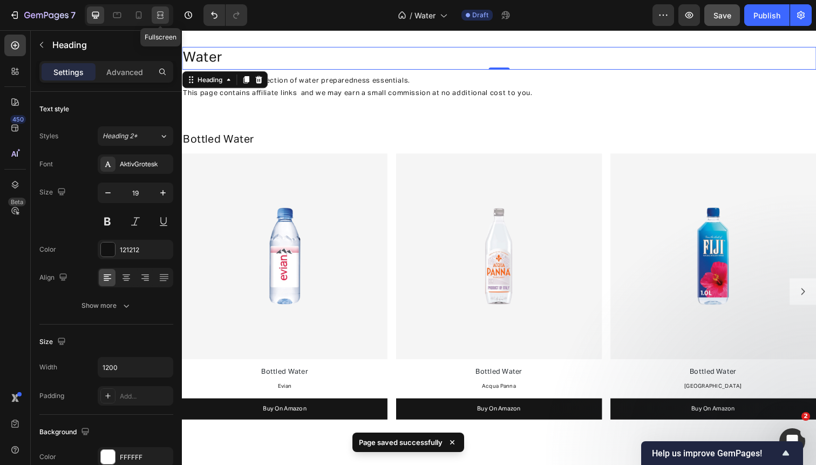
click at [158, 17] on icon at bounding box center [160, 18] width 6 height 2
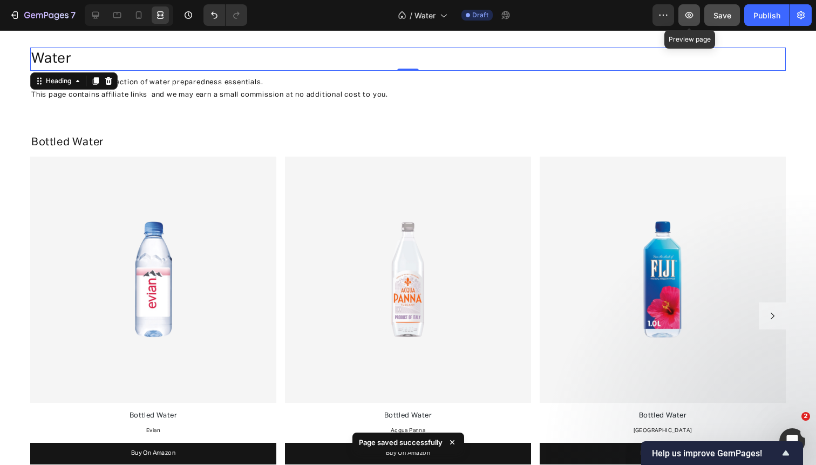
click at [686, 14] on icon "button" at bounding box center [689, 15] width 11 height 11
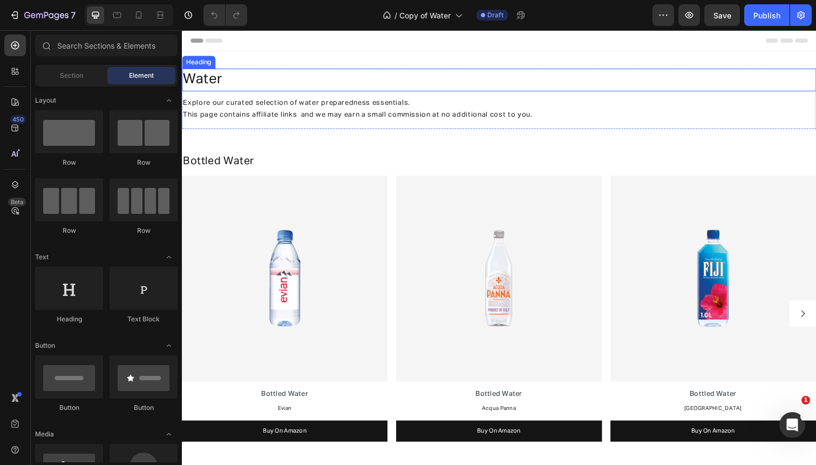
click at [240, 83] on h2 "water" at bounding box center [506, 81] width 648 height 23
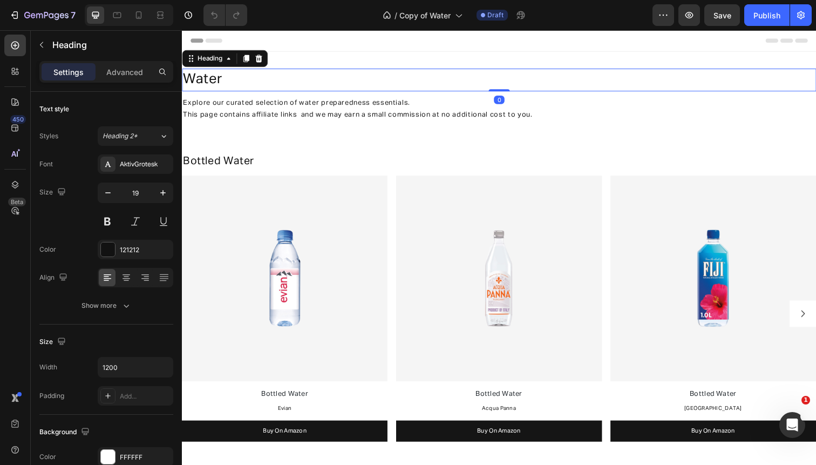
click at [231, 83] on h2 "water" at bounding box center [506, 81] width 648 height 23
click at [231, 83] on p "water" at bounding box center [506, 81] width 646 height 21
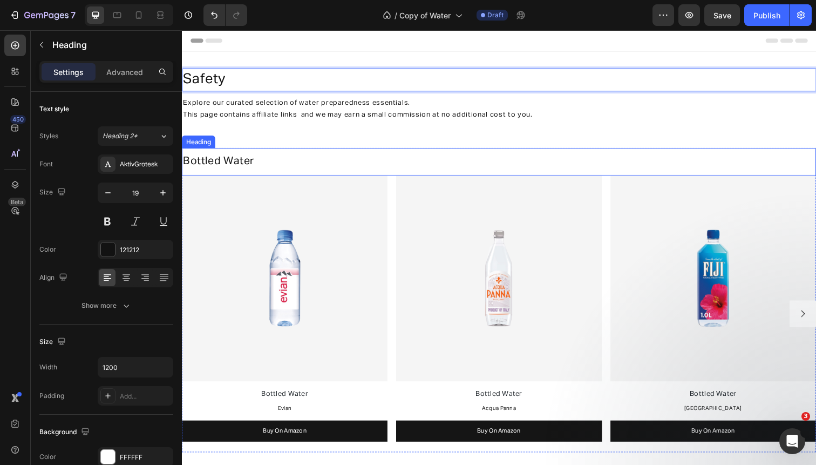
click at [213, 164] on span "Bottled Water" at bounding box center [219, 164] width 72 height 11
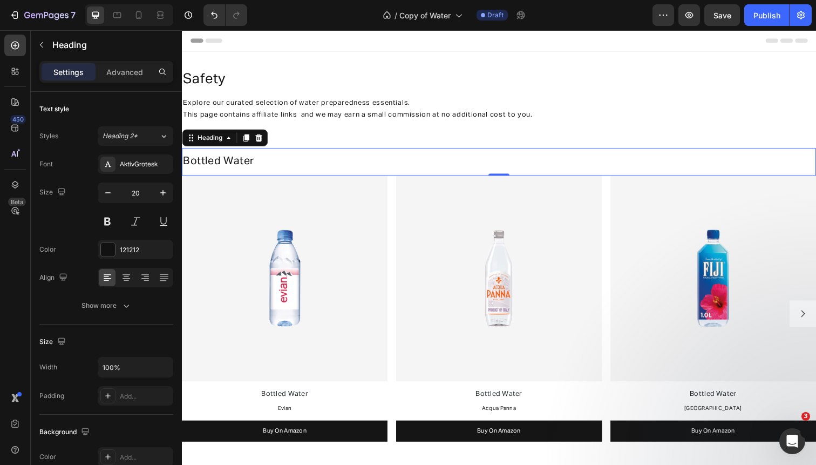
click at [213, 164] on span "Bottled Water" at bounding box center [219, 164] width 72 height 11
click at [215, 163] on span "Self-defense tools" at bounding box center [231, 164] width 96 height 11
click at [257, 164] on span "Self-Defense tools" at bounding box center [231, 164] width 97 height 11
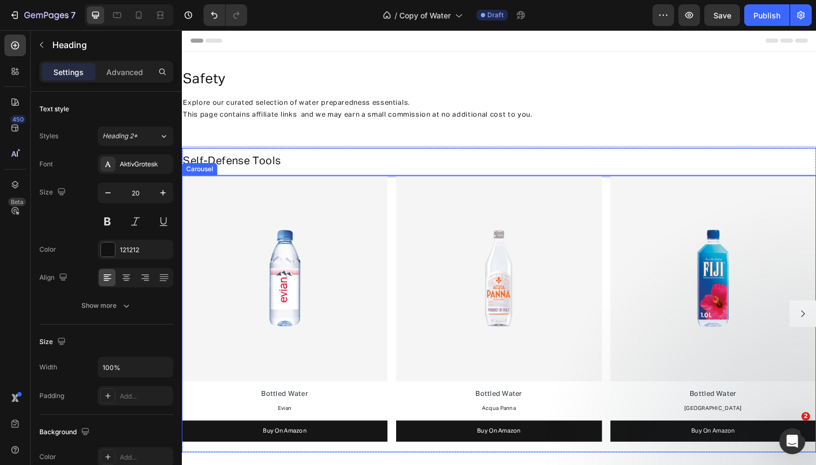
click at [398, 222] on div "Image Bottled Water Text Block Evian Text Block Buy On Amazon Button Image Bott…" at bounding box center [506, 320] width 648 height 282
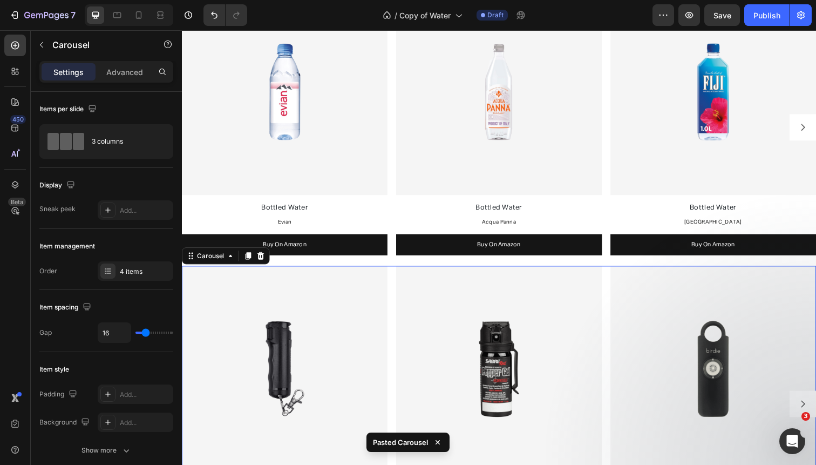
scroll to position [188, 0]
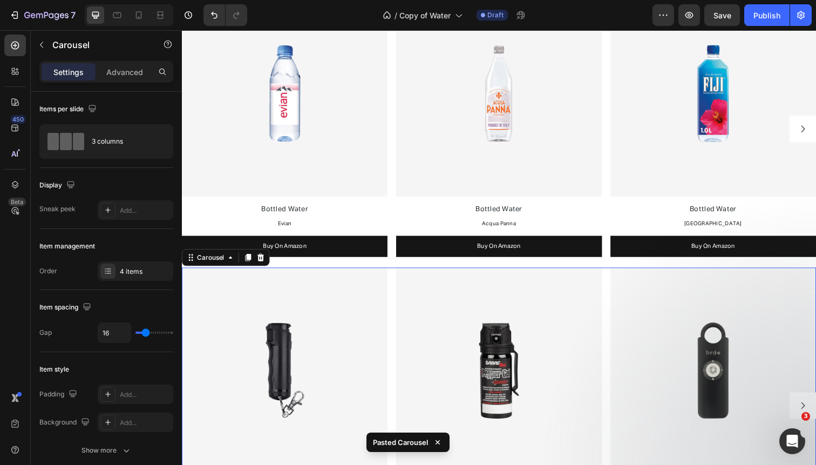
click at [815, 409] on icon "Carousel Next Arrow" at bounding box center [816, 414] width 10 height 10
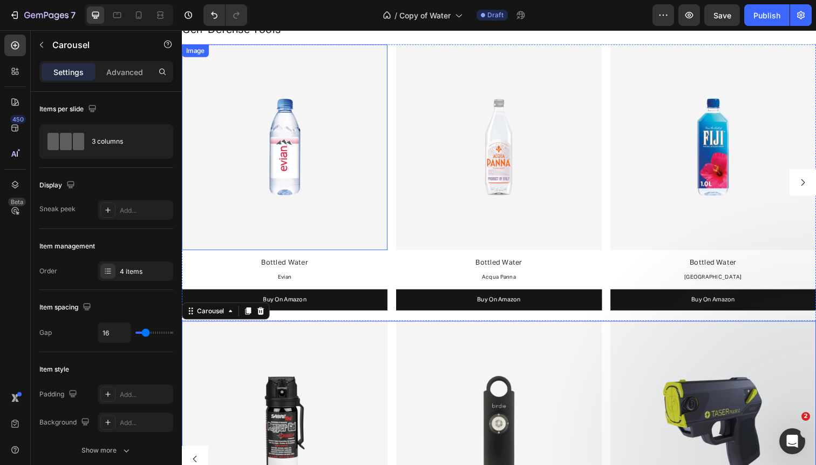
scroll to position [0, 0]
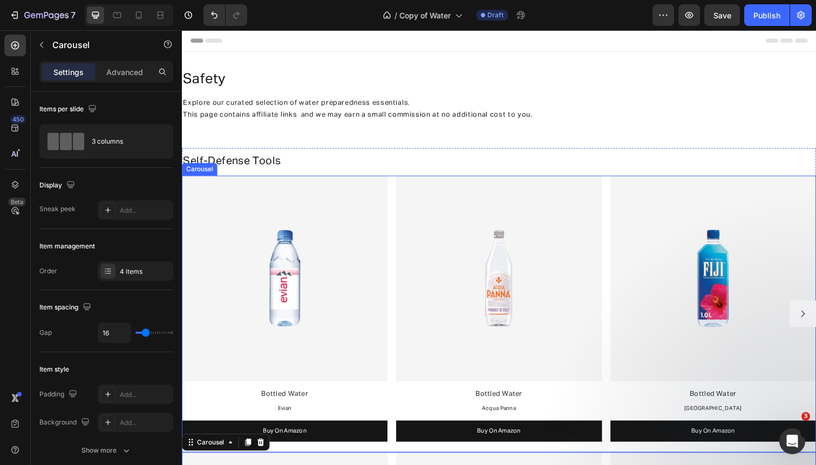
click at [394, 199] on div "Image Bottled Water Text Block Evian Text Block Buy On Amazon Button Image Bott…" at bounding box center [506, 320] width 648 height 282
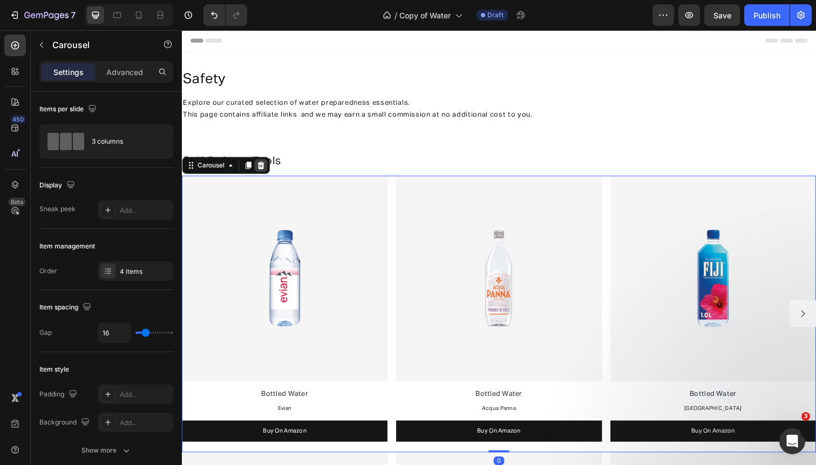
click at [258, 164] on div at bounding box center [262, 168] width 13 height 13
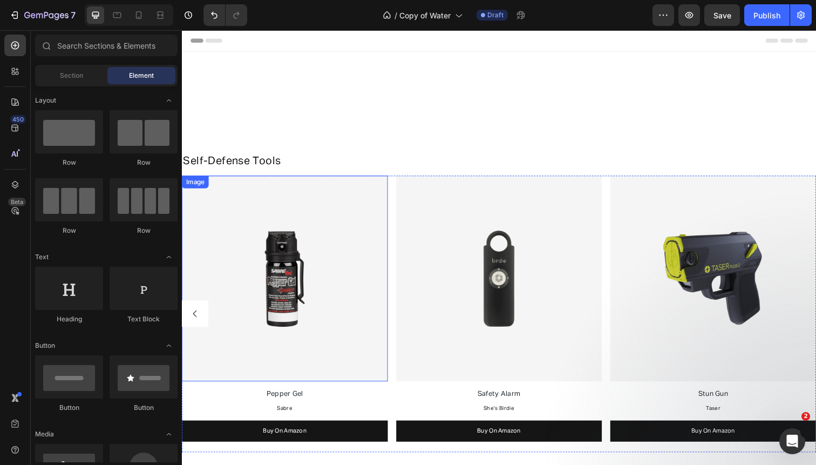
scroll to position [262, 0]
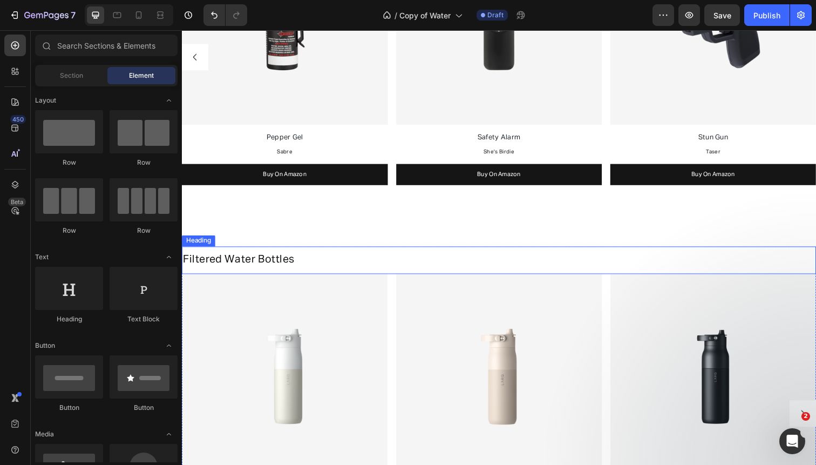
click at [255, 263] on span "Filtered Water Bottles" at bounding box center [239, 264] width 113 height 11
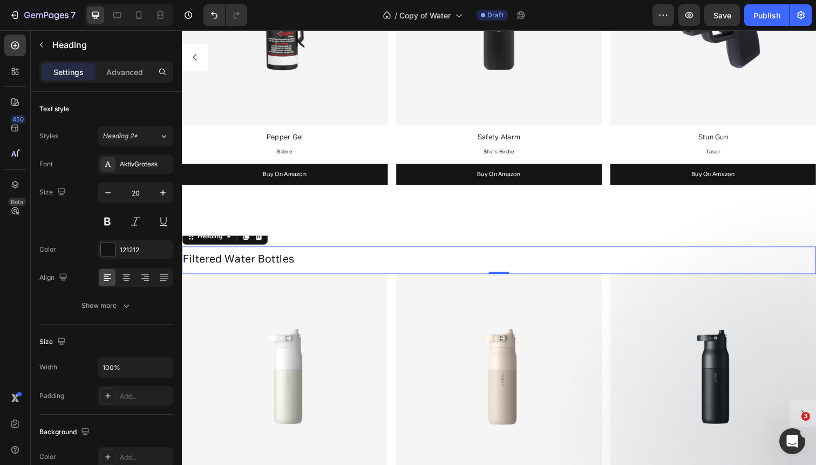
click at [255, 263] on span "Filtered Water Bottles" at bounding box center [239, 264] width 113 height 11
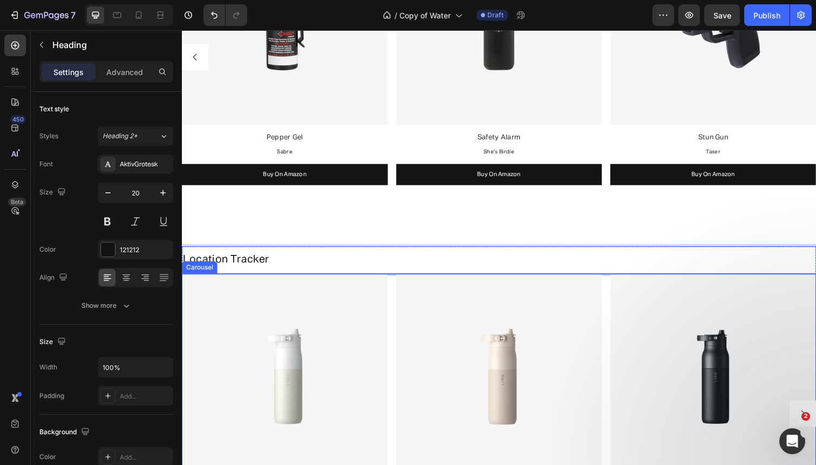
click at [394, 298] on div "Image Water Bottle - White Text Block LARQ Text Block Buy On Amazon Button Imag…" at bounding box center [506, 421] width 648 height 285
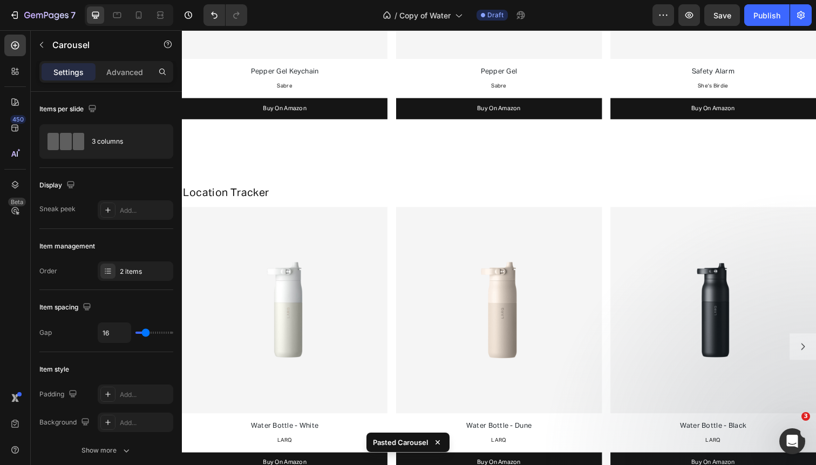
scroll to position [325, 0]
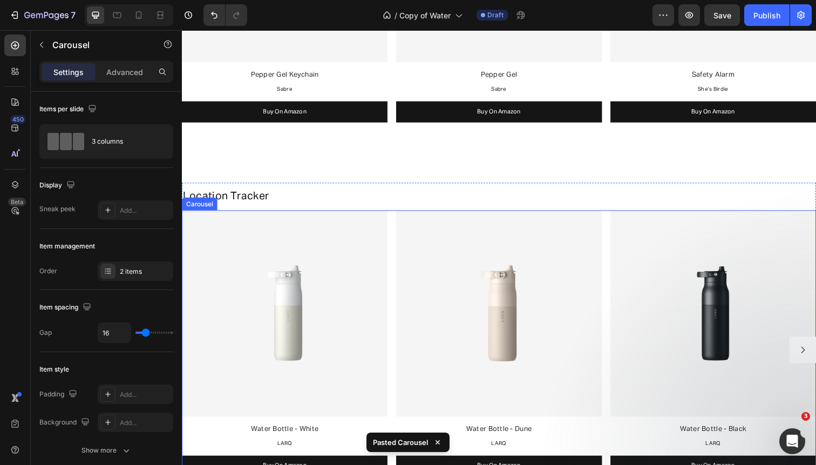
click at [398, 323] on div "Image Water Bottle - White Text Block LARQ Text Block Buy On Amazon Button Imag…" at bounding box center [506, 356] width 648 height 285
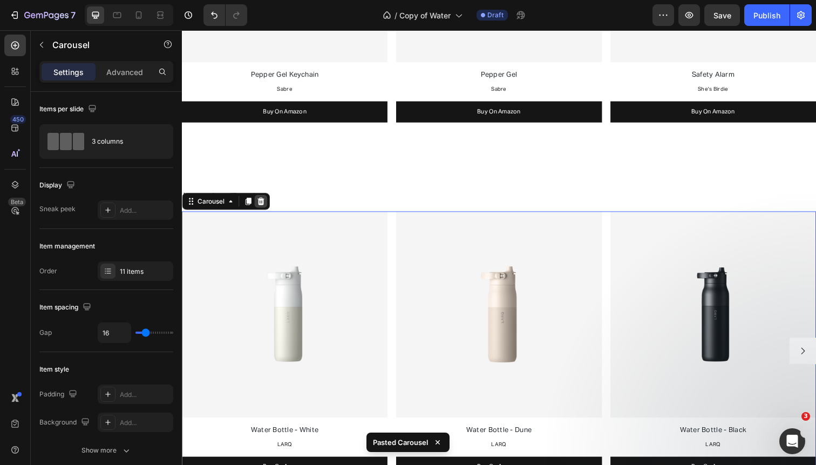
click at [260, 202] on icon at bounding box center [262, 205] width 7 height 8
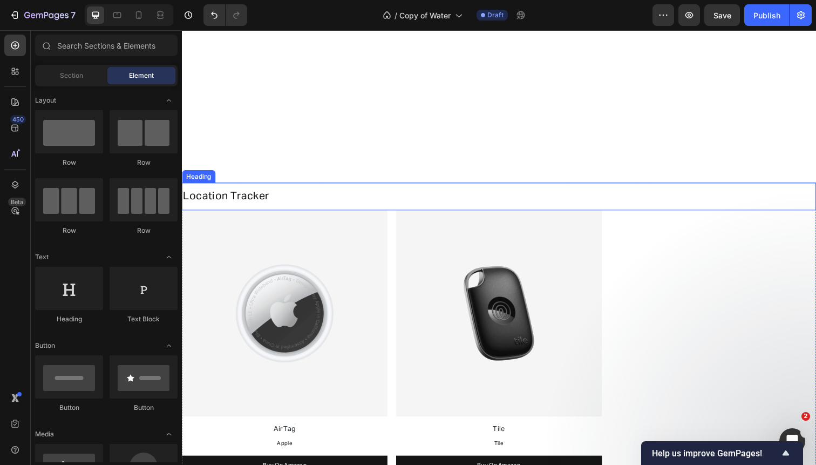
scroll to position [481, 0]
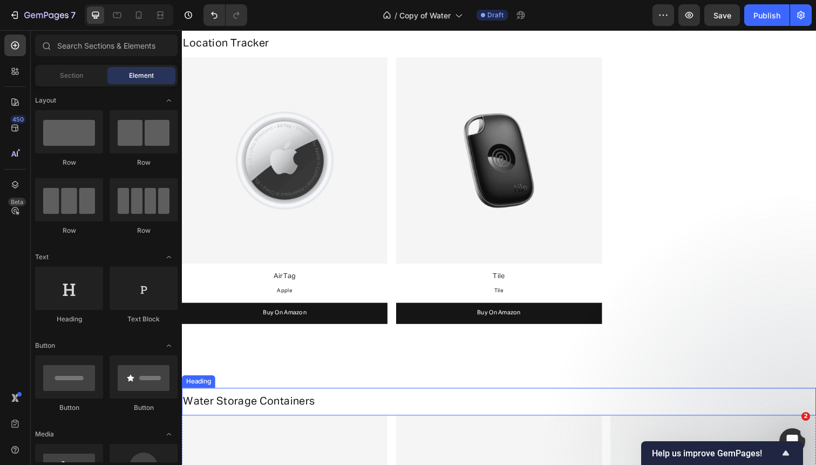
click at [255, 404] on span "Water Storage Containers" at bounding box center [250, 409] width 134 height 11
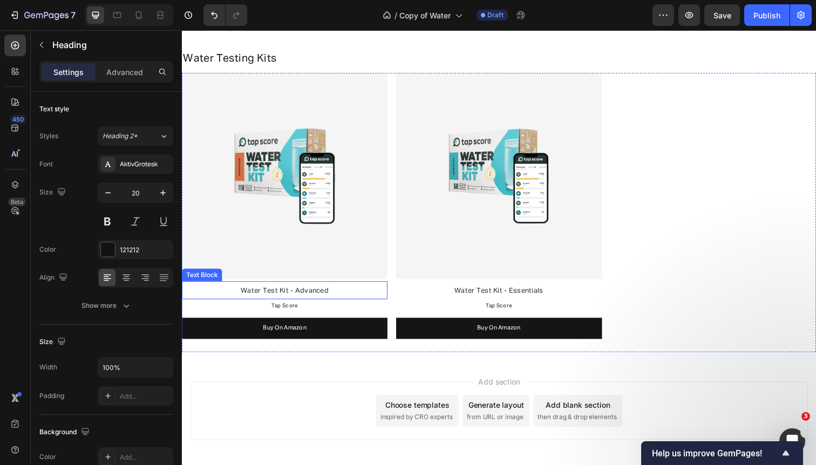
scroll to position [2083, 0]
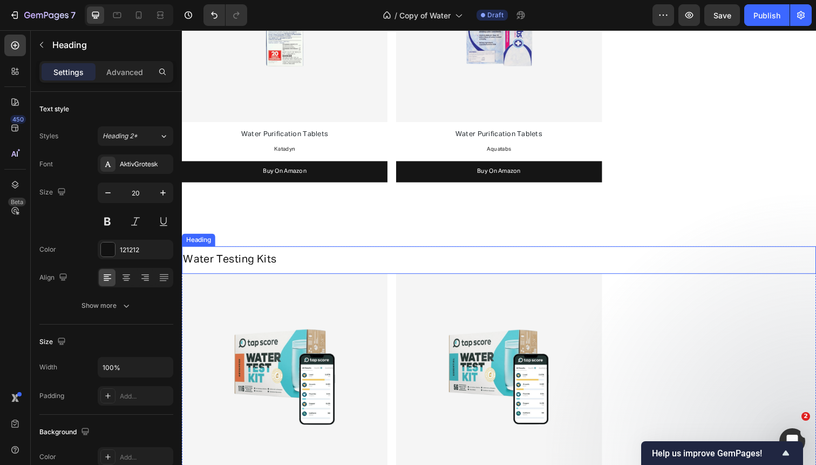
click at [219, 265] on h2 "Water Testing Kits" at bounding box center [506, 264] width 648 height 16
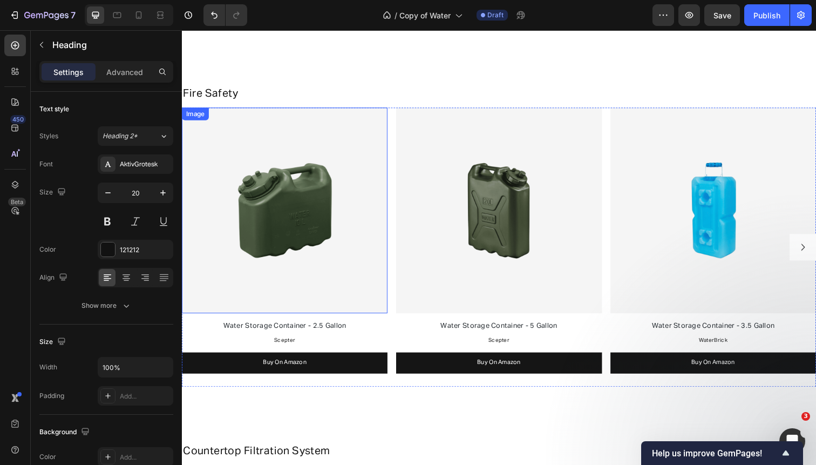
scroll to position [812, 0]
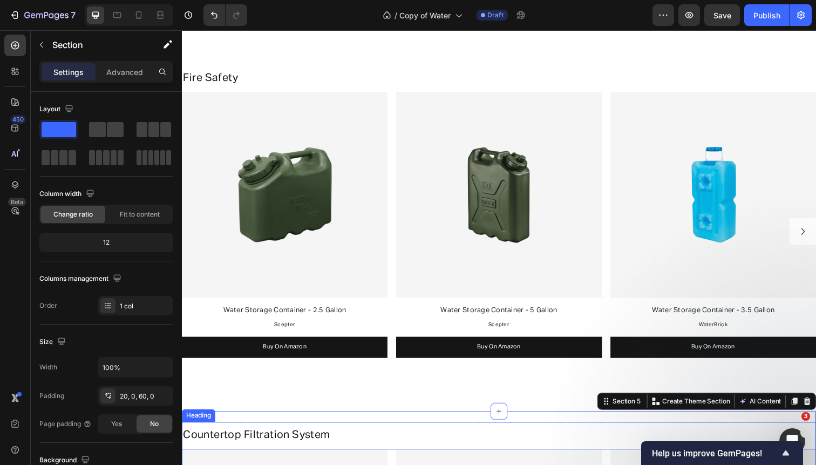
click at [306, 440] on span "Countertop Filtration System" at bounding box center [258, 443] width 150 height 11
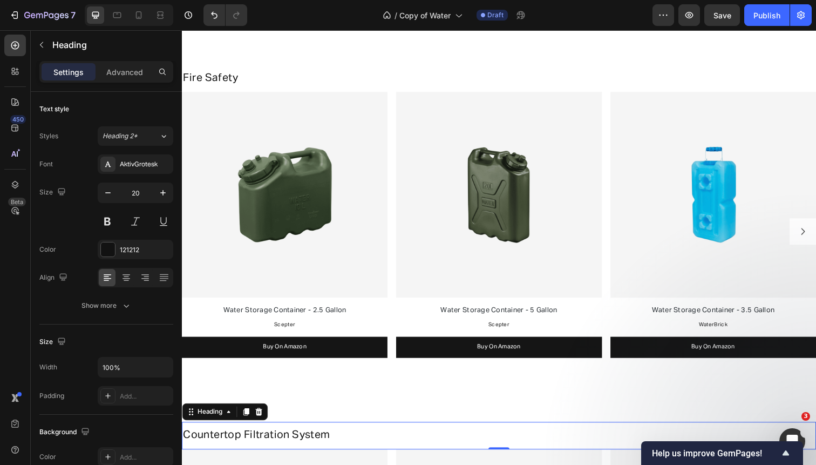
click at [306, 440] on span "Countertop Filtration System" at bounding box center [258, 443] width 150 height 11
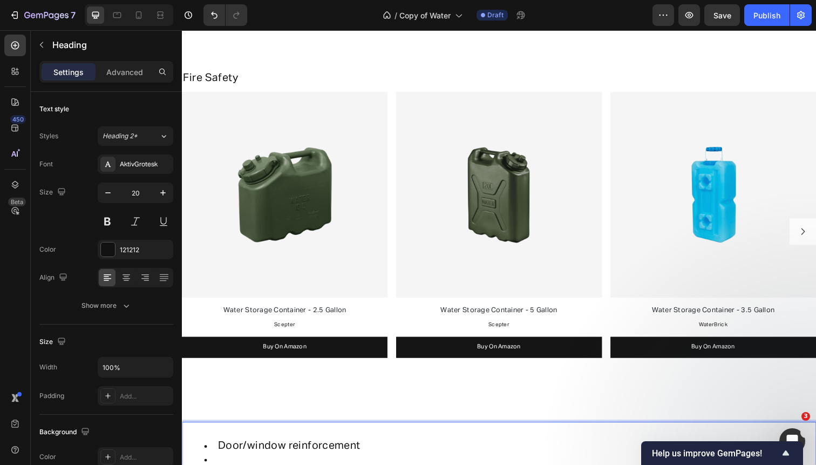
scroll to position [822, 0]
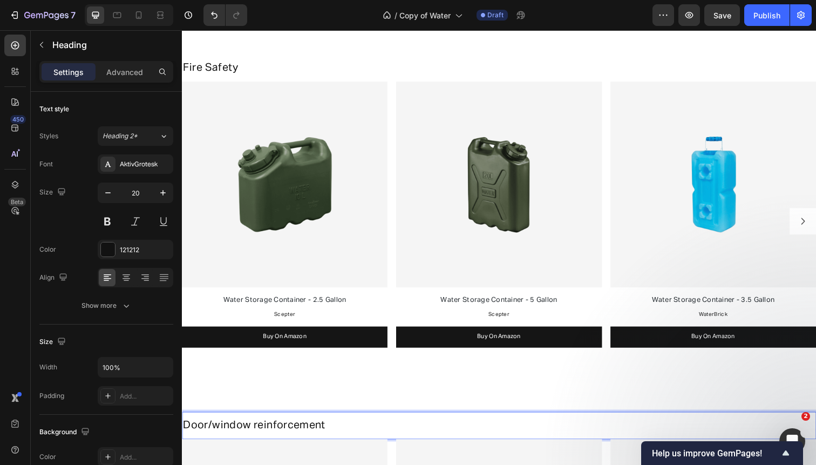
click at [212, 435] on span "Door/window reinforcement" at bounding box center [255, 433] width 145 height 11
click at [269, 432] on span "Door & Window reinforcement" at bounding box center [260, 433] width 155 height 11
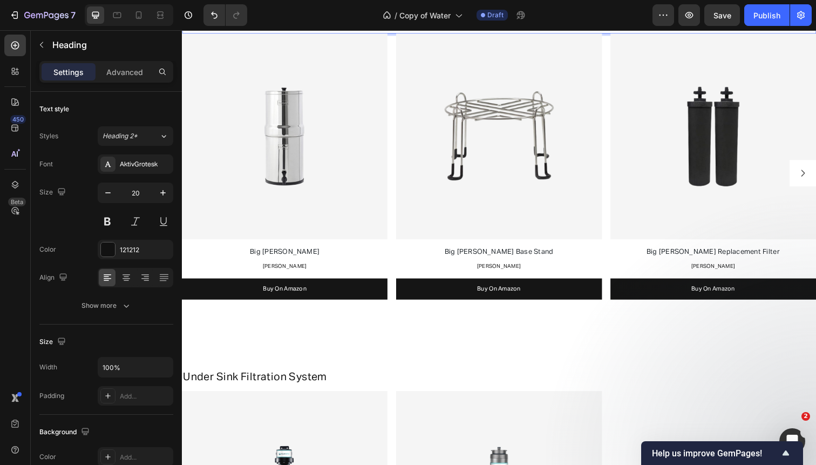
scroll to position [1243, 0]
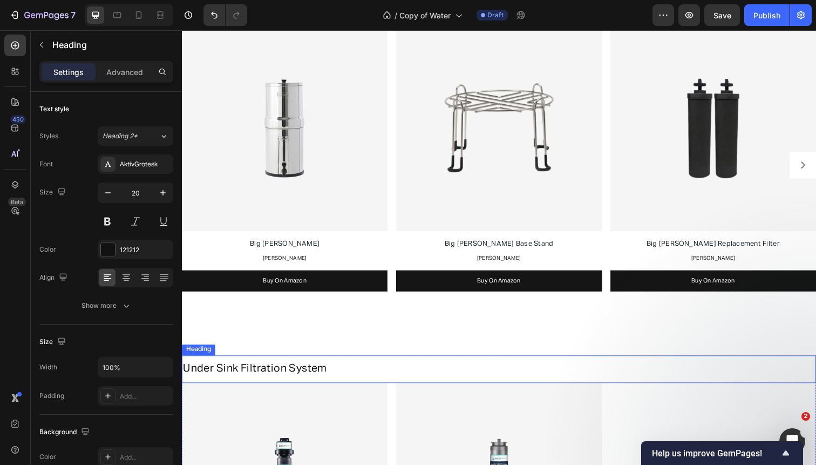
click at [266, 375] on span "Under Sink Filtration System" at bounding box center [256, 375] width 147 height 11
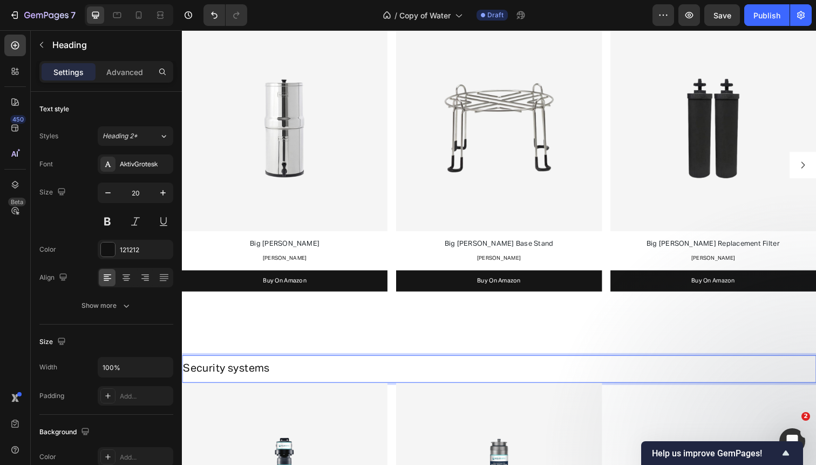
click at [232, 375] on span "Security systems" at bounding box center [227, 375] width 89 height 11
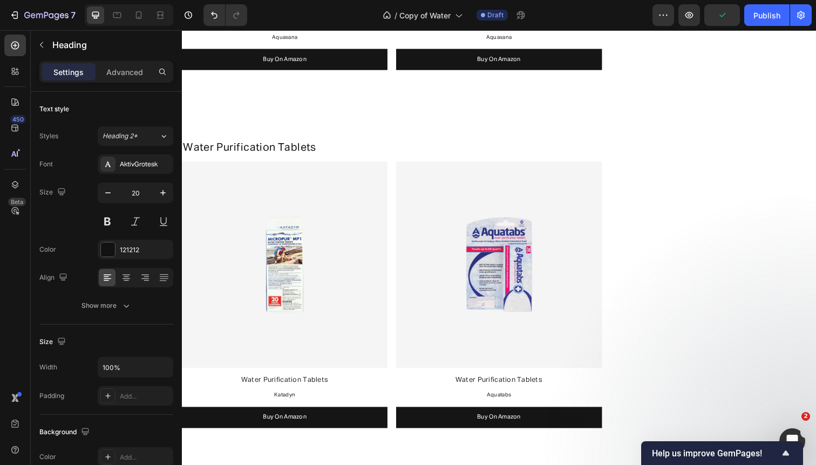
scroll to position [1843, 0]
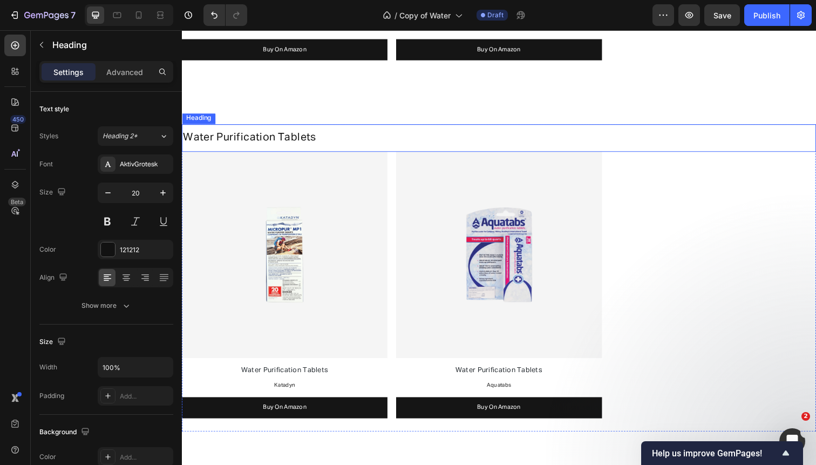
click at [252, 139] on span "Water Purification Tablets" at bounding box center [251, 139] width 136 height 11
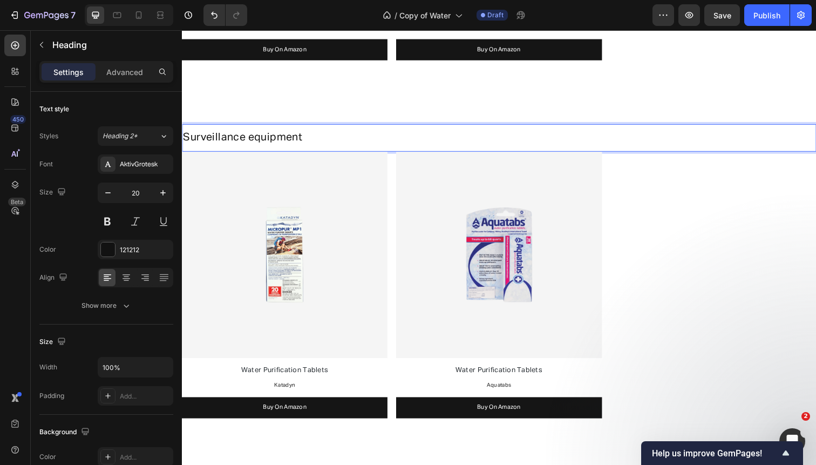
click at [255, 138] on span "Surveillance equipment" at bounding box center [243, 139] width 121 height 11
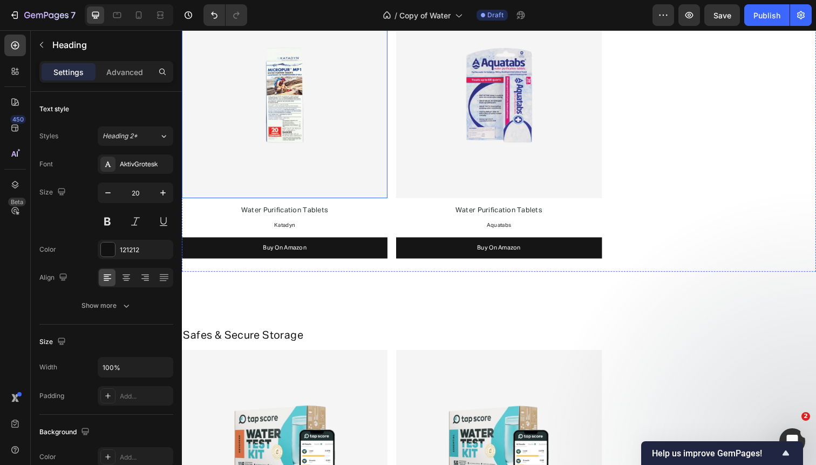
scroll to position [2006, 0]
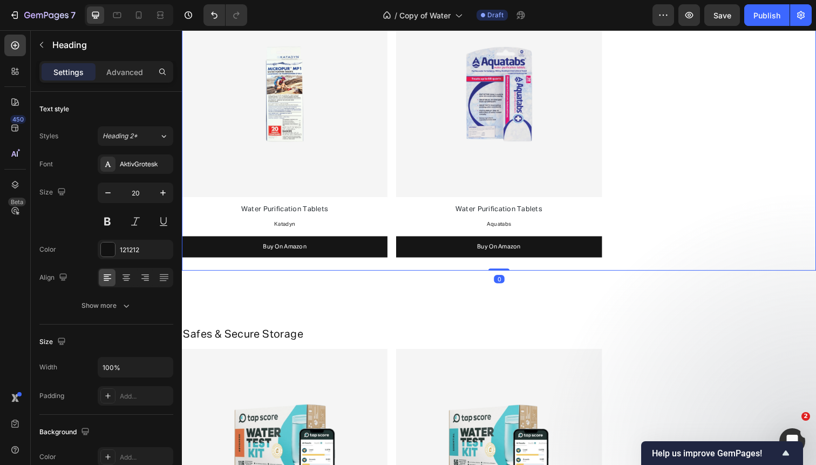
click at [395, 143] on div "Image Water Purification Tablets Text Block Katadyn Text Block Buy On Amazon Bu…" at bounding box center [506, 133] width 648 height 285
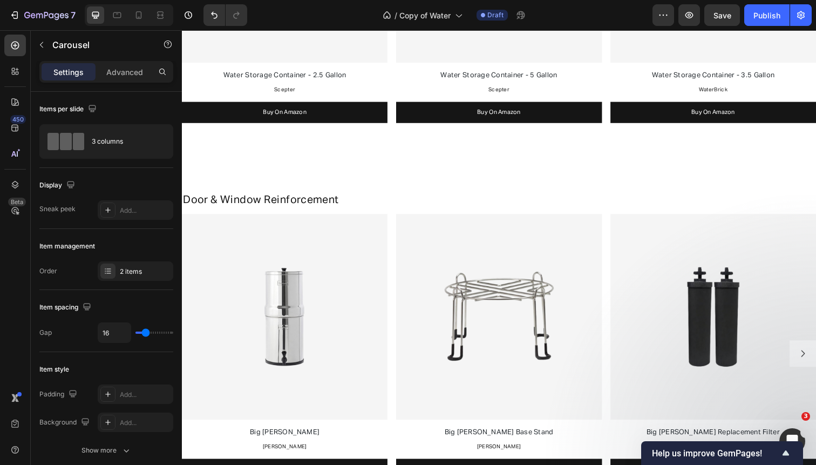
scroll to position [1047, 0]
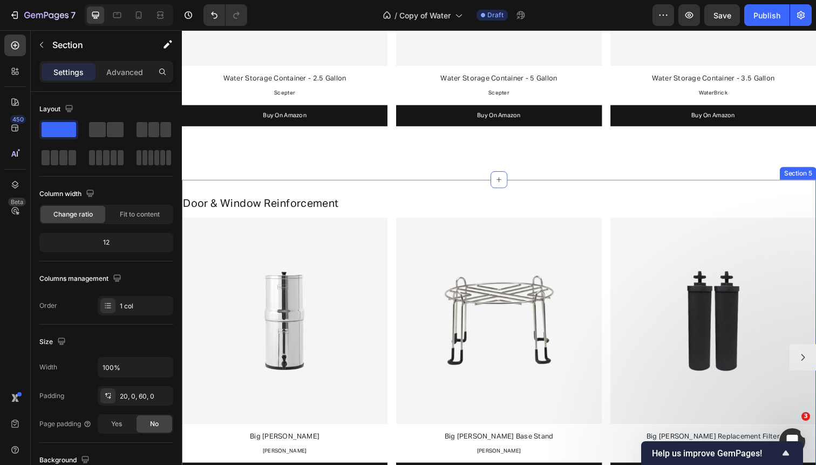
click at [397, 190] on div "Door & Window Reinforcement Heading Image Big Berkey Text Block Berkey Text Blo…" at bounding box center [506, 365] width 648 height 365
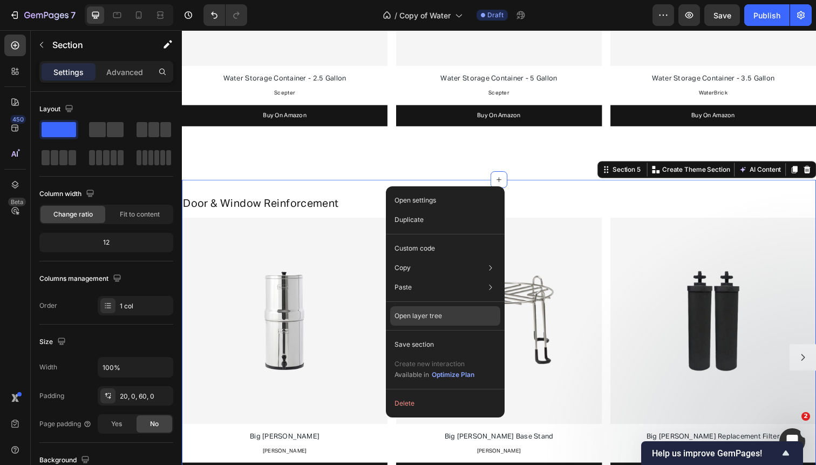
click at [427, 319] on p "Open layer tree" at bounding box center [419, 316] width 48 height 10
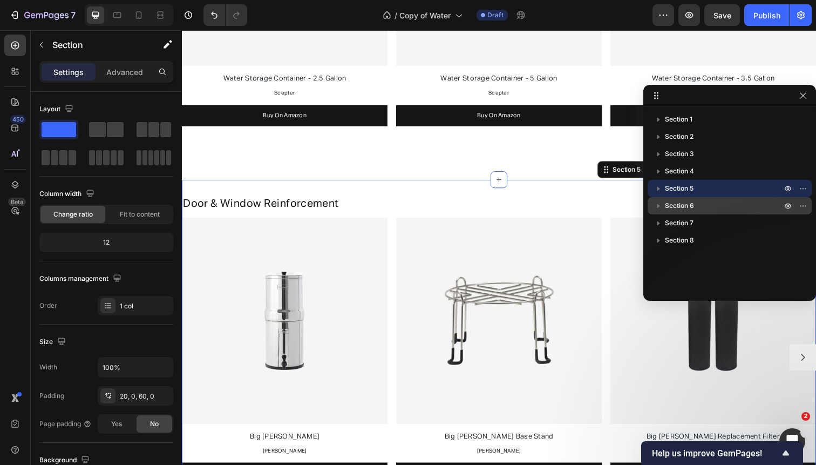
drag, startPoint x: 656, startPoint y: 188, endPoint x: 657, endPoint y: 205, distance: 17.3
click at [657, 205] on div "Section 1 Section 2 Section 3 Section 4 Section 5 Section 6 Section 7 Section 8" at bounding box center [729, 200] width 173 height 178
drag, startPoint x: 657, startPoint y: 205, endPoint x: 657, endPoint y: 190, distance: 15.1
click at [657, 190] on div "Section 1 Section 2 Section 3 Section 4 Section 5 Section 6 Section 7 Section 8" at bounding box center [729, 200] width 173 height 178
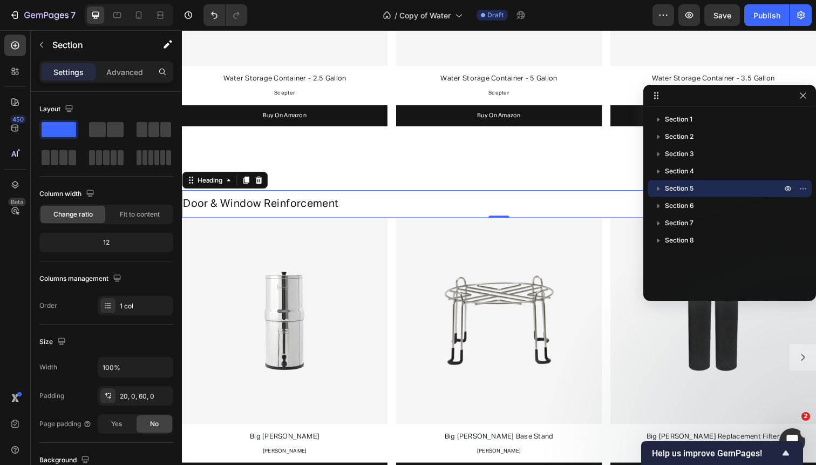
click at [560, 194] on div "Door & Window Reinforcement Heading 0" at bounding box center [506, 208] width 648 height 28
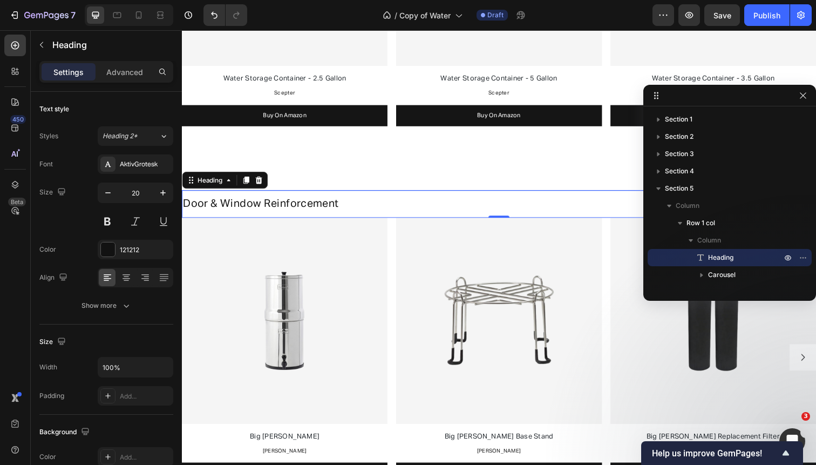
click at [605, 199] on h2 "Door & Window Reinforcement" at bounding box center [506, 207] width 648 height 16
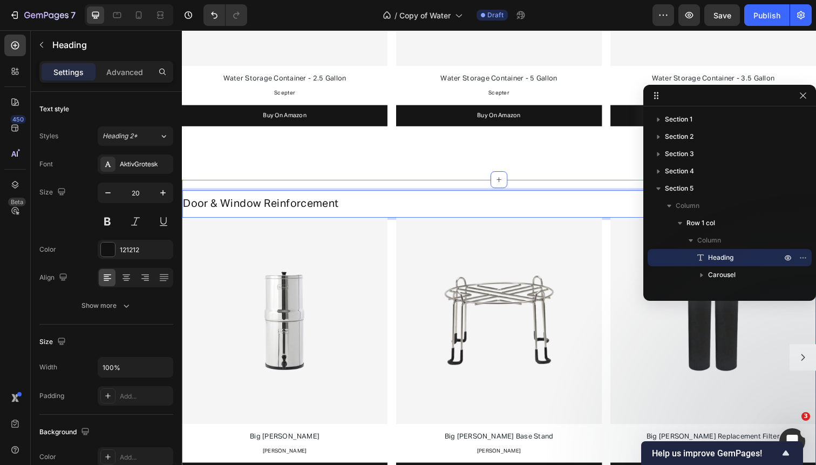
click at [612, 187] on div "Door & Window Reinforcement Heading 0 Image Big Berkey Text Block Berkey Text B…" at bounding box center [506, 365] width 648 height 365
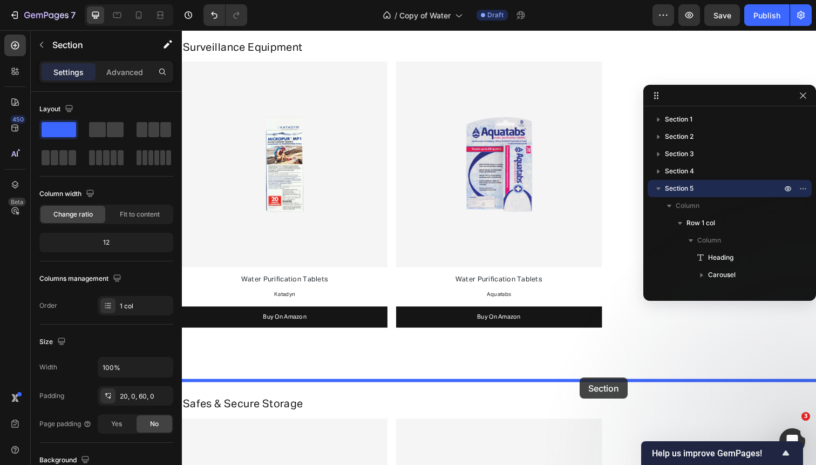
scroll to position [1949, 0]
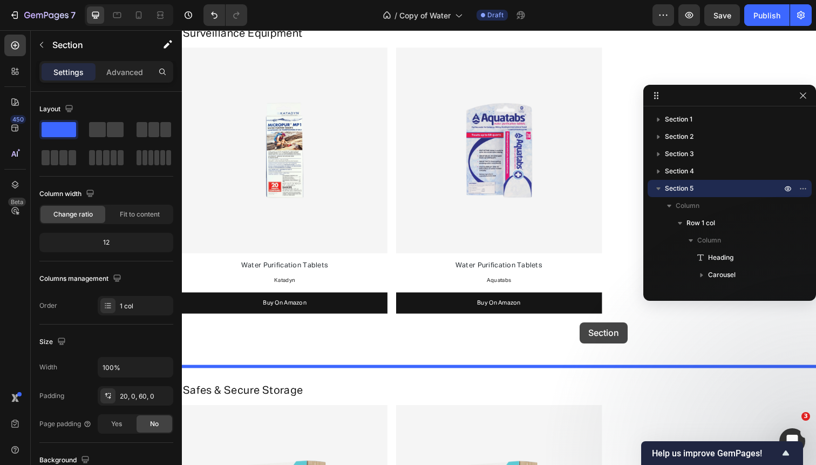
drag, startPoint x: 615, startPoint y: 171, endPoint x: 588, endPoint y: 328, distance: 159.3
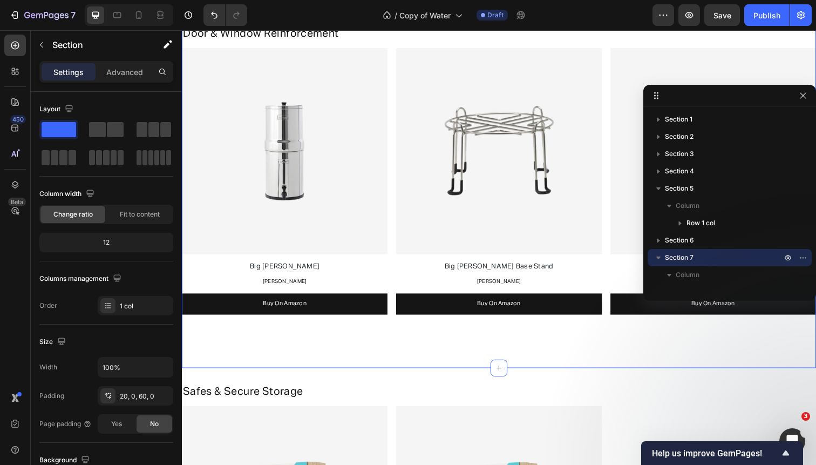
scroll to position [1585, 0]
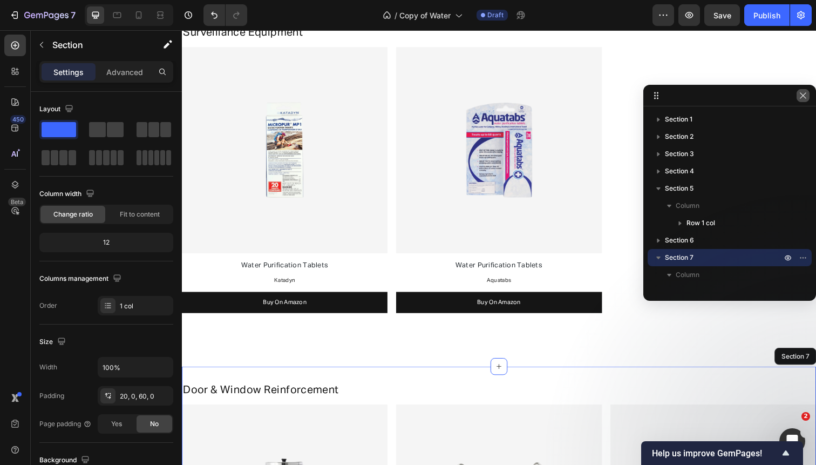
click at [805, 94] on icon "button" at bounding box center [803, 95] width 9 height 9
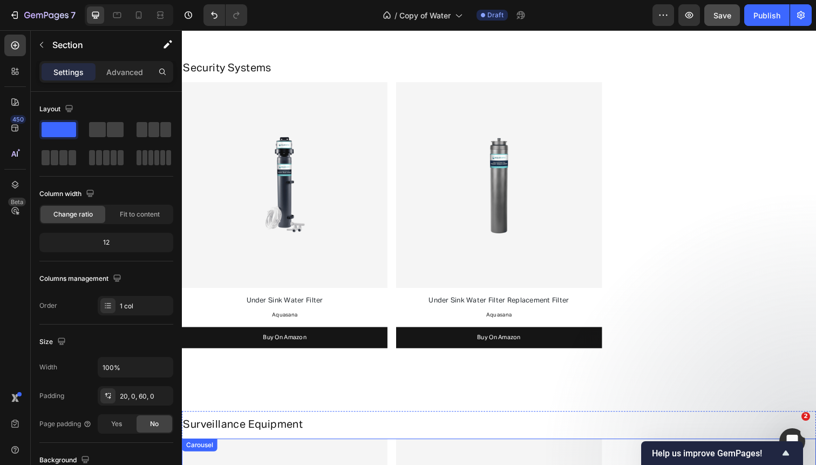
scroll to position [1184, 0]
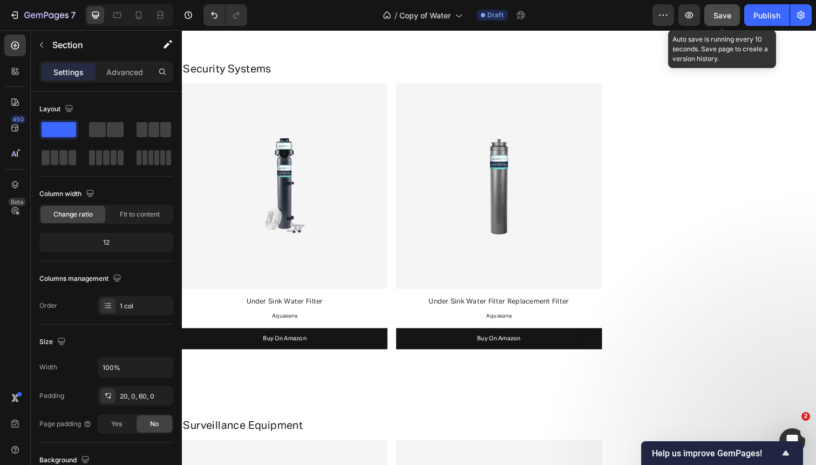
click at [721, 10] on div "Save" at bounding box center [723, 15] width 18 height 11
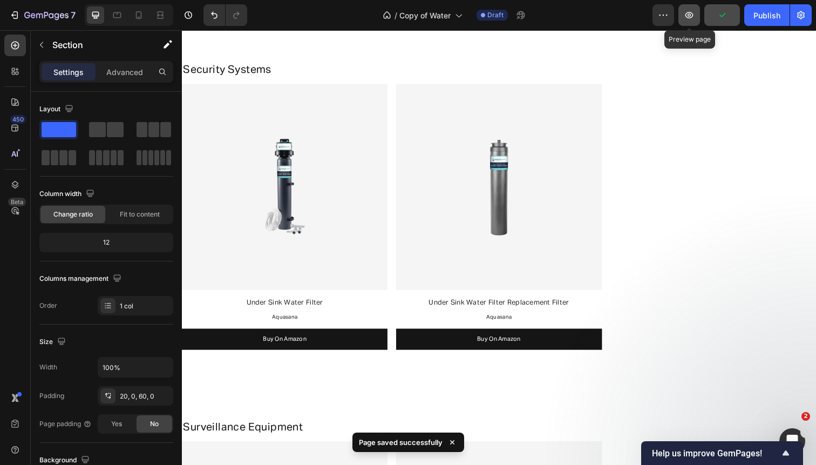
click at [689, 20] on icon "button" at bounding box center [689, 15] width 11 height 11
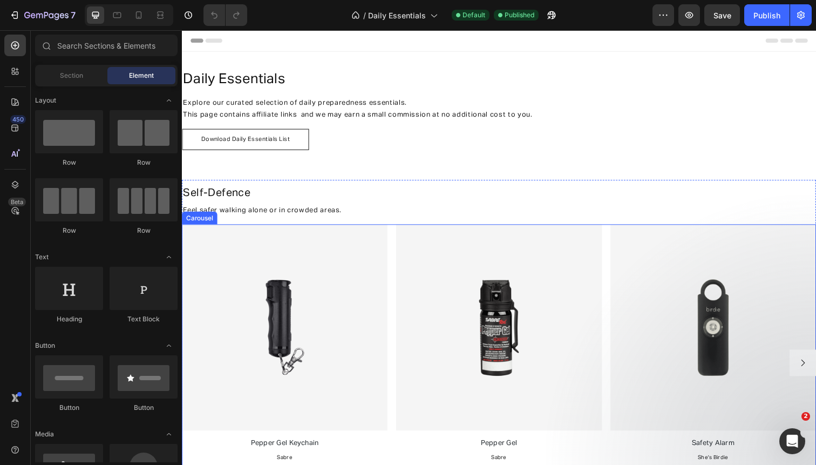
click at [393, 248] on div "Image Pepper Gel Keychain Text Block Sabre Text Block Buy On Amazon Button Imag…" at bounding box center [506, 369] width 648 height 282
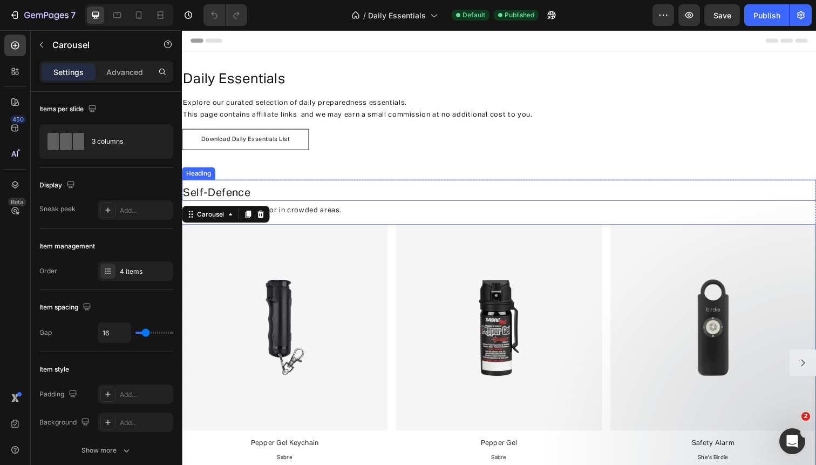
scroll to position [323, 0]
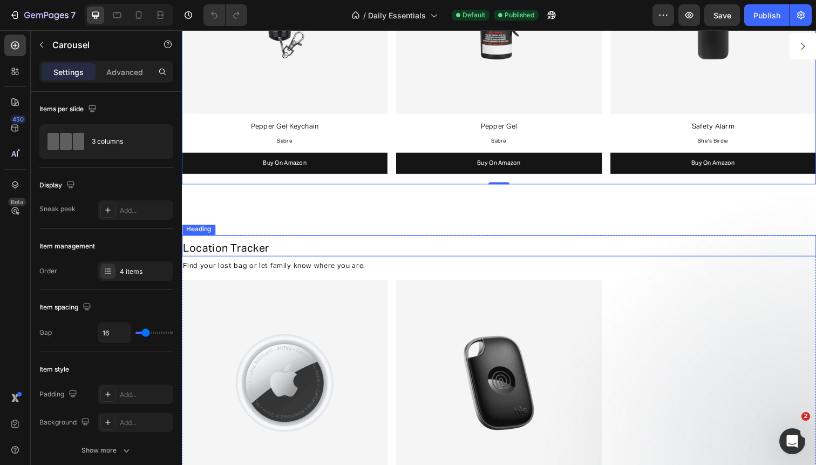
click at [236, 251] on span "Location Tracker" at bounding box center [227, 253] width 88 height 11
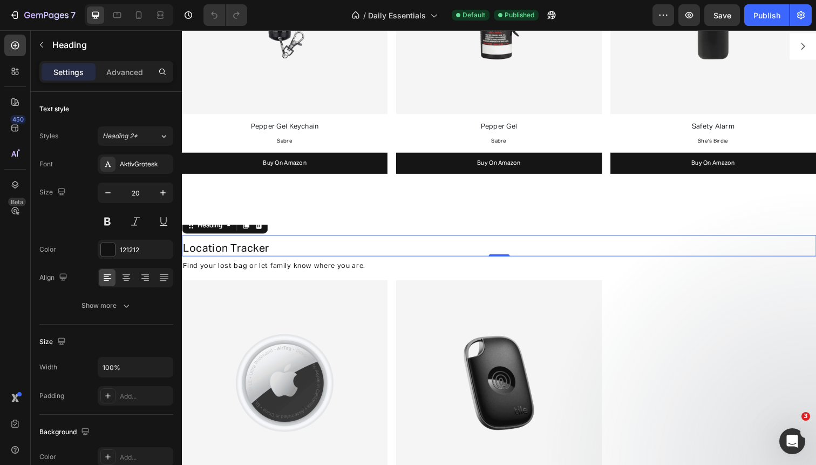
click at [236, 251] on span "Location Tracker" at bounding box center [227, 253] width 88 height 11
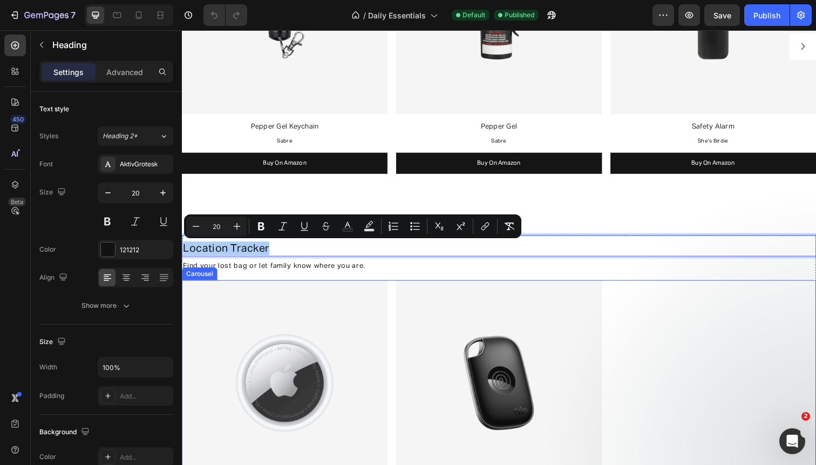
click at [396, 294] on div "Image AirTag Text Block Apple Text Block Buy On Amazon Button Image Tile Text B…" at bounding box center [506, 428] width 648 height 285
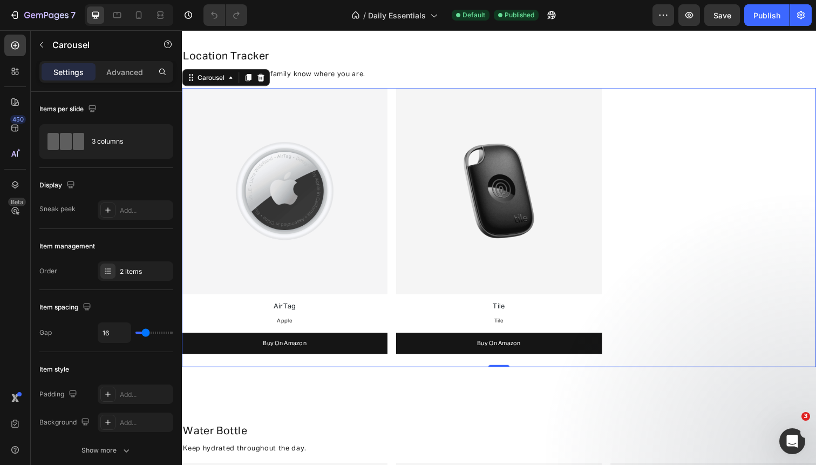
scroll to position [535, 0]
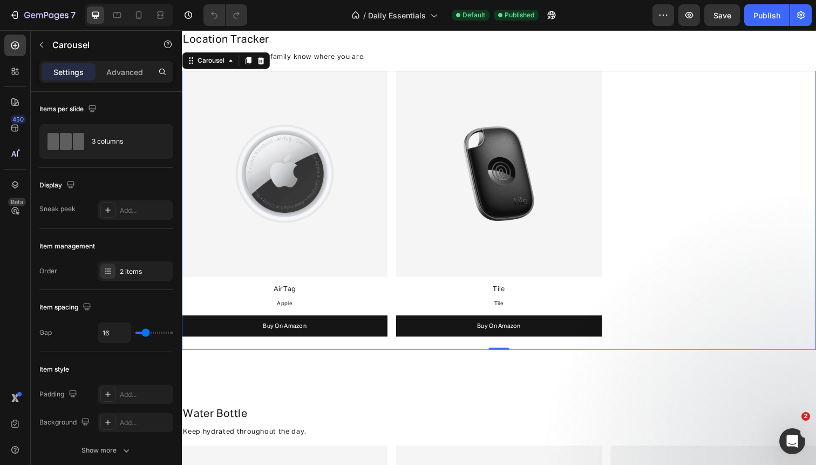
click at [395, 90] on div "Image AirTag Text Block Apple Text Block Buy On Amazon Button Image Tile Text B…" at bounding box center [506, 214] width 648 height 285
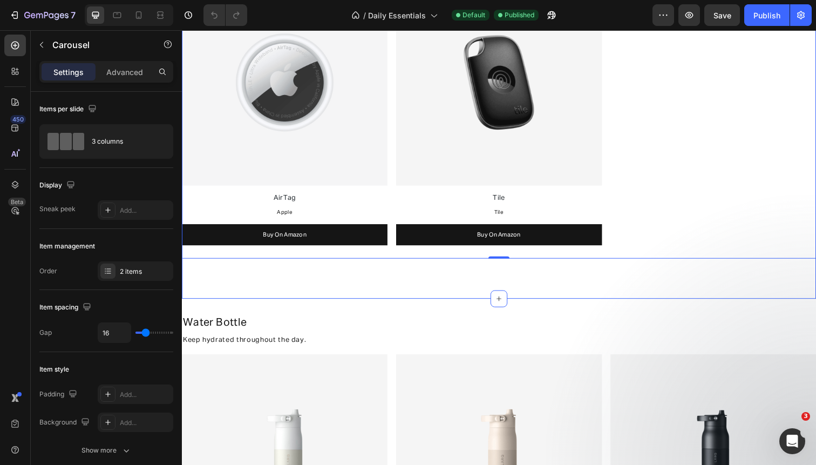
scroll to position [821, 0]
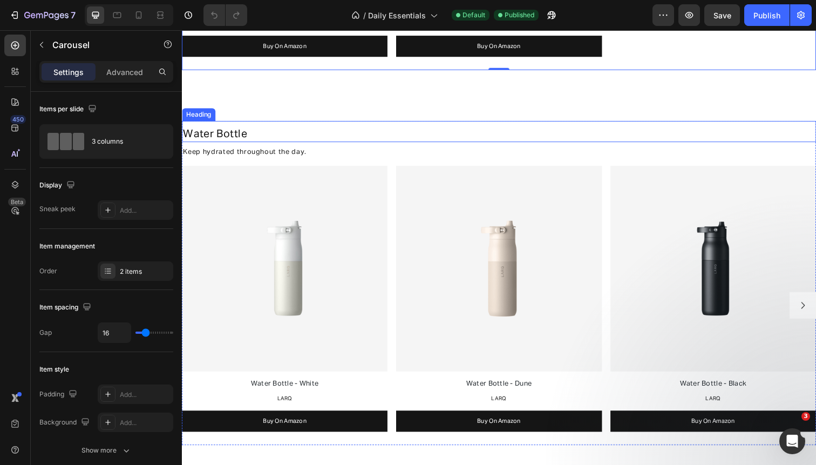
click at [290, 140] on h2 "Water Bottle" at bounding box center [506, 136] width 648 height 16
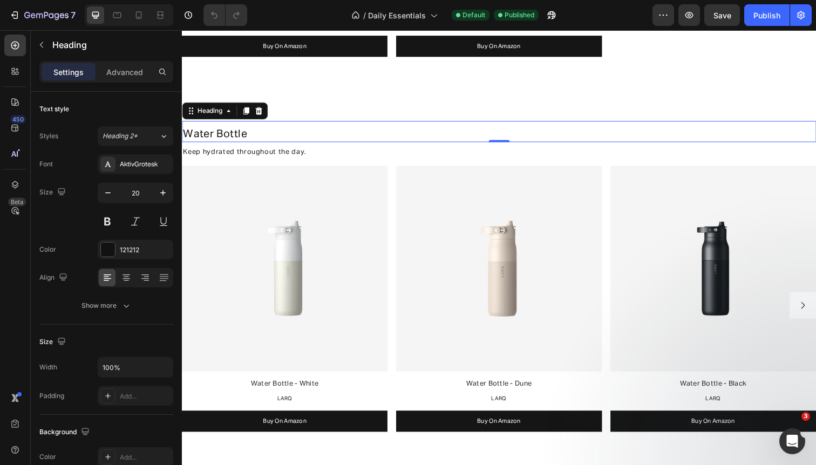
click at [290, 140] on h2 "Water Bottle" at bounding box center [506, 136] width 648 height 16
click at [290, 140] on p "Water Bottle" at bounding box center [506, 137] width 646 height 14
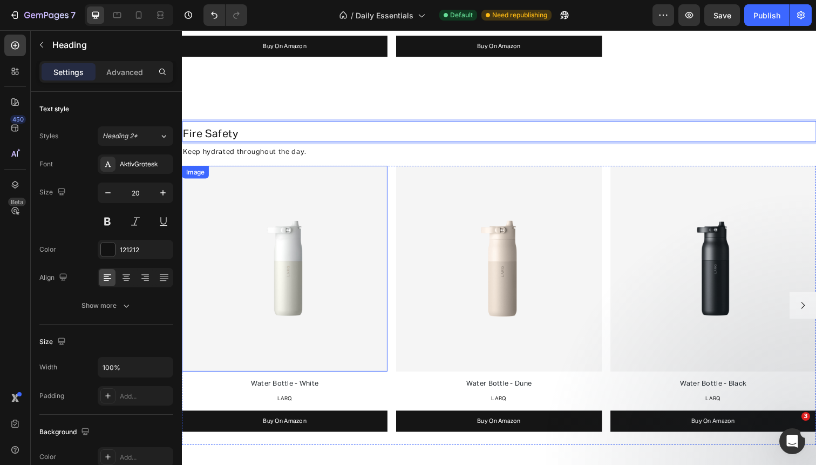
click at [396, 194] on div "Image Water Bottle - White Text Block LARQ Text Block Buy On Amazon Button Imag…" at bounding box center [506, 311] width 648 height 285
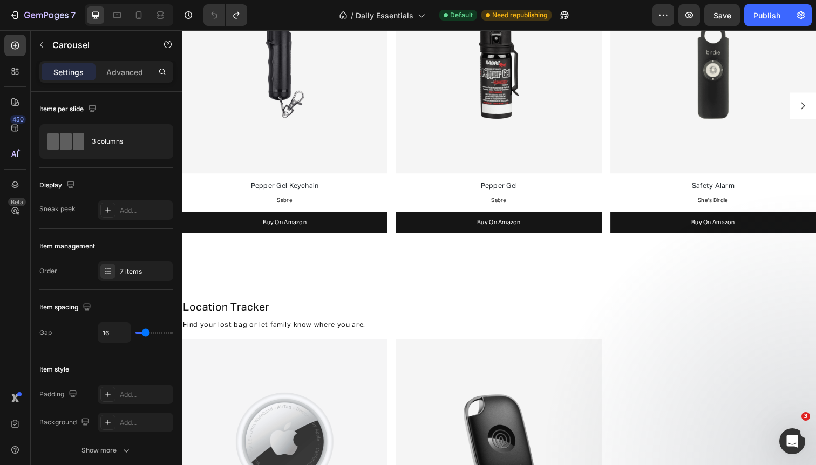
scroll to position [260, 0]
